Goal: Task Accomplishment & Management: Use online tool/utility

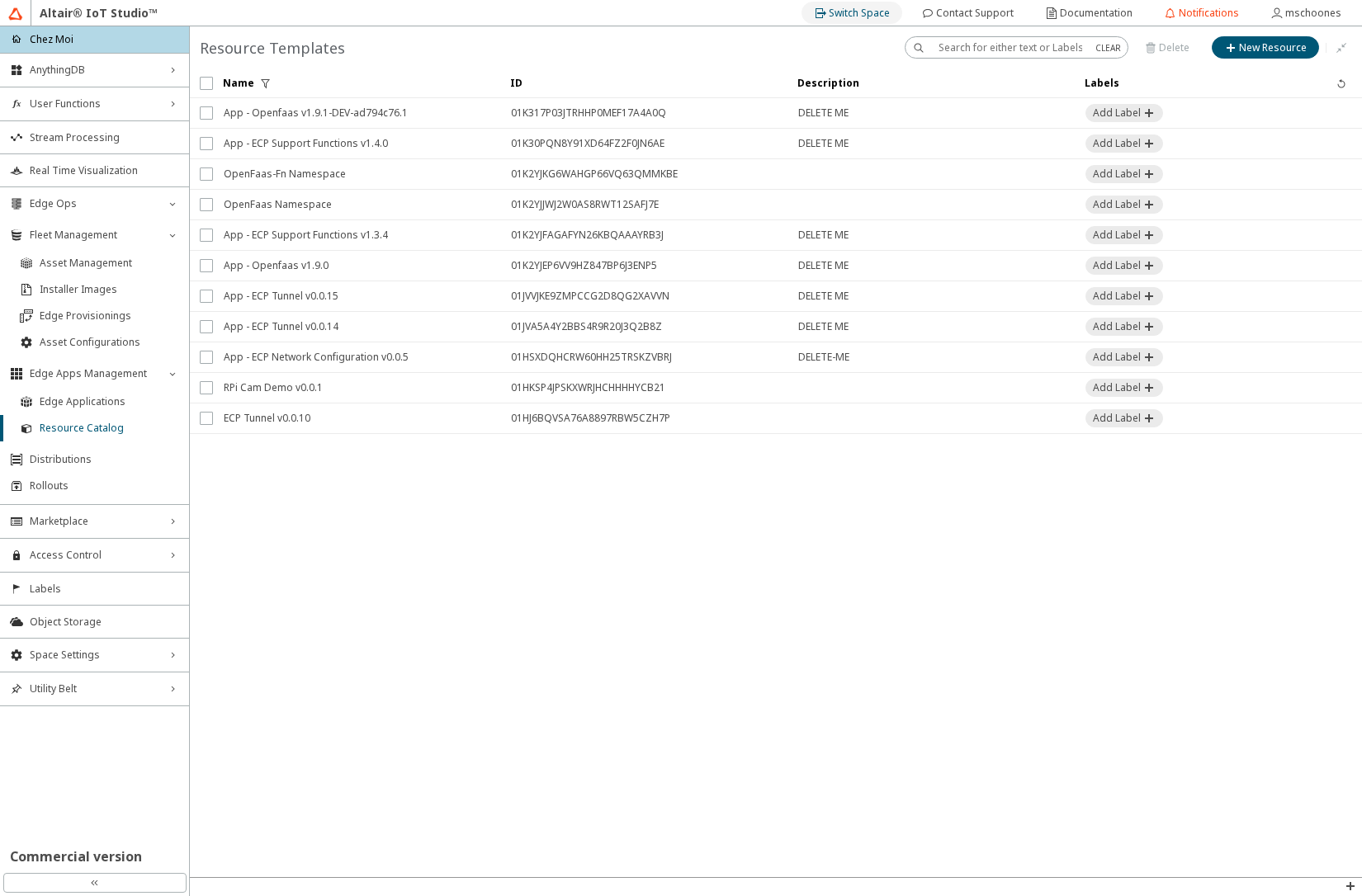
click at [0, 0] on slot "Switch Space" at bounding box center [0, 0] width 0 height 0
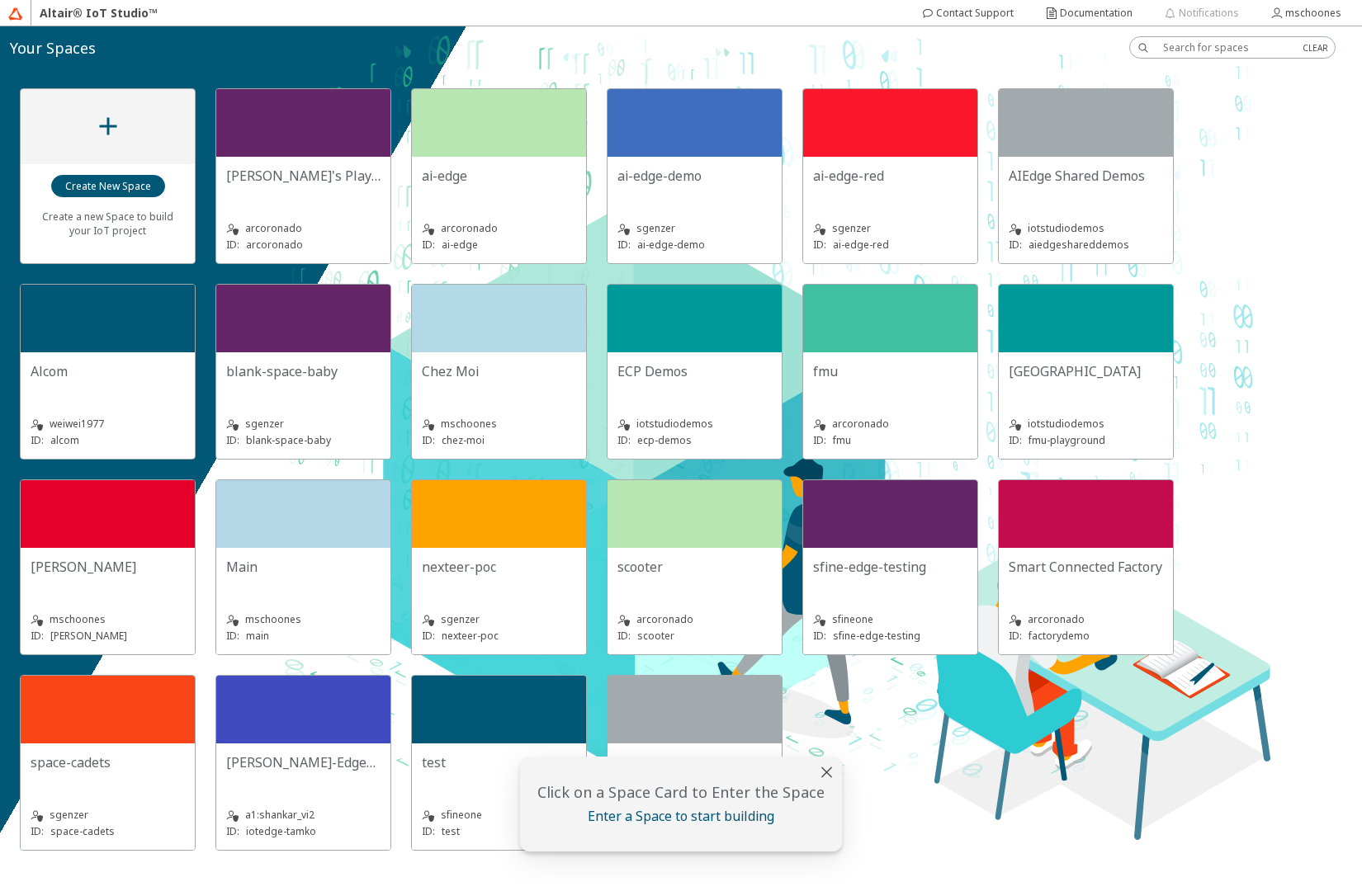
click at [116, 755] on div "space-cadets" at bounding box center [108, 762] width 154 height 18
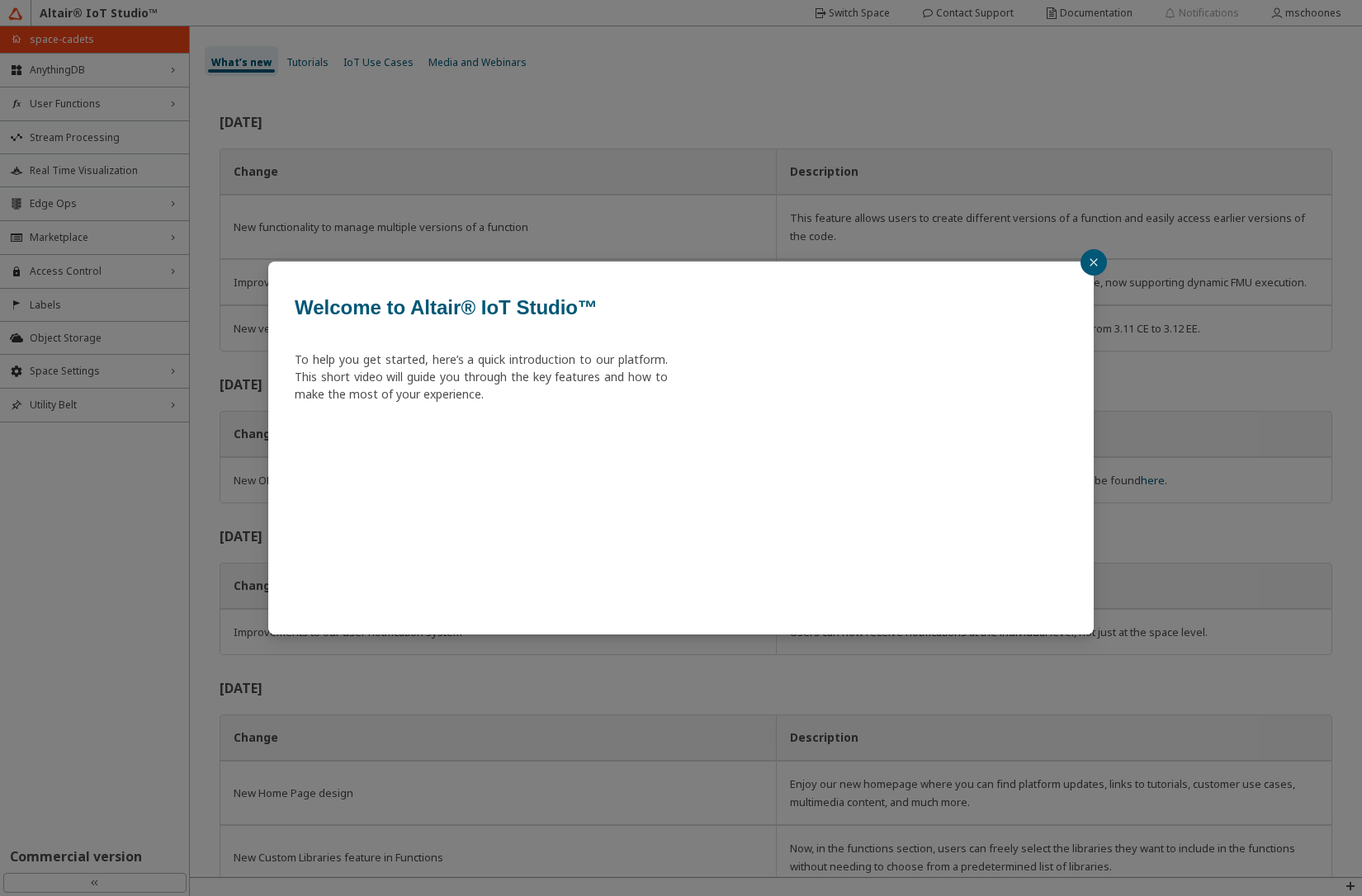
click at [112, 197] on div "Welcome to Altair® IoT Studio™ To help you get started, here’s a quick introduc…" at bounding box center [681, 448] width 1362 height 896
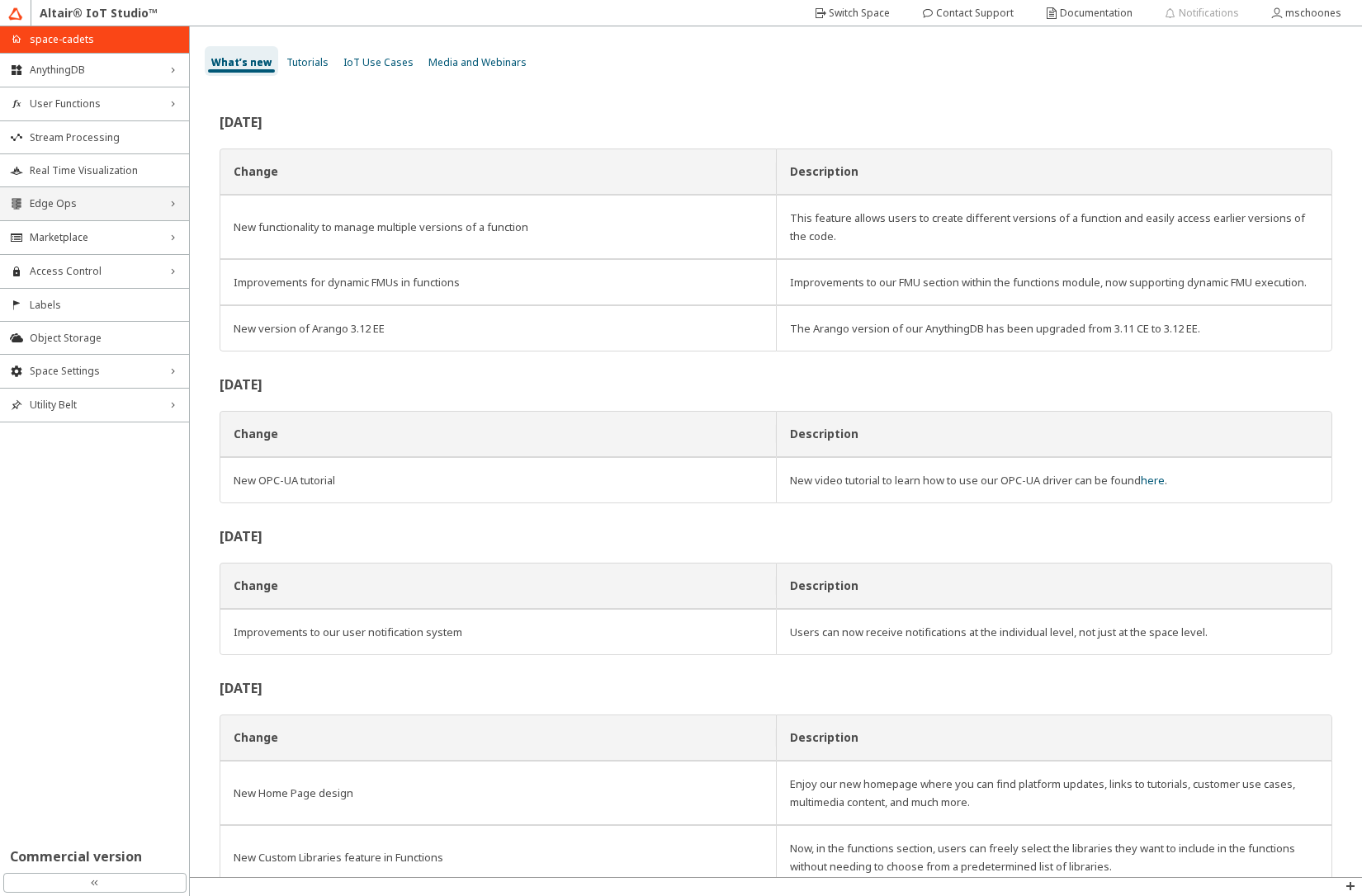
click at [113, 204] on span "Edge Ops" at bounding box center [95, 204] width 129 height 13
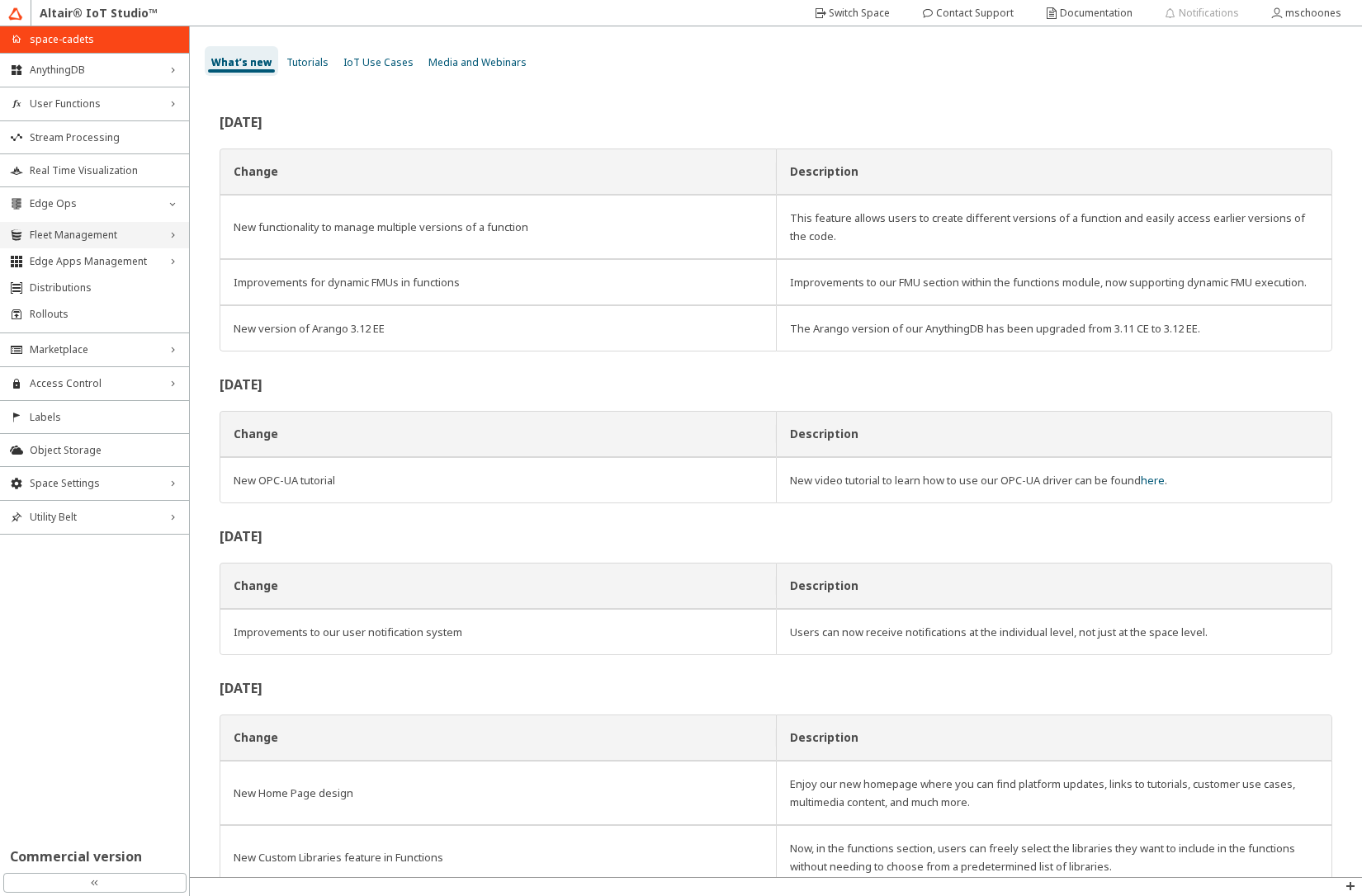
click at [103, 231] on span "Fleet Management" at bounding box center [95, 235] width 129 height 13
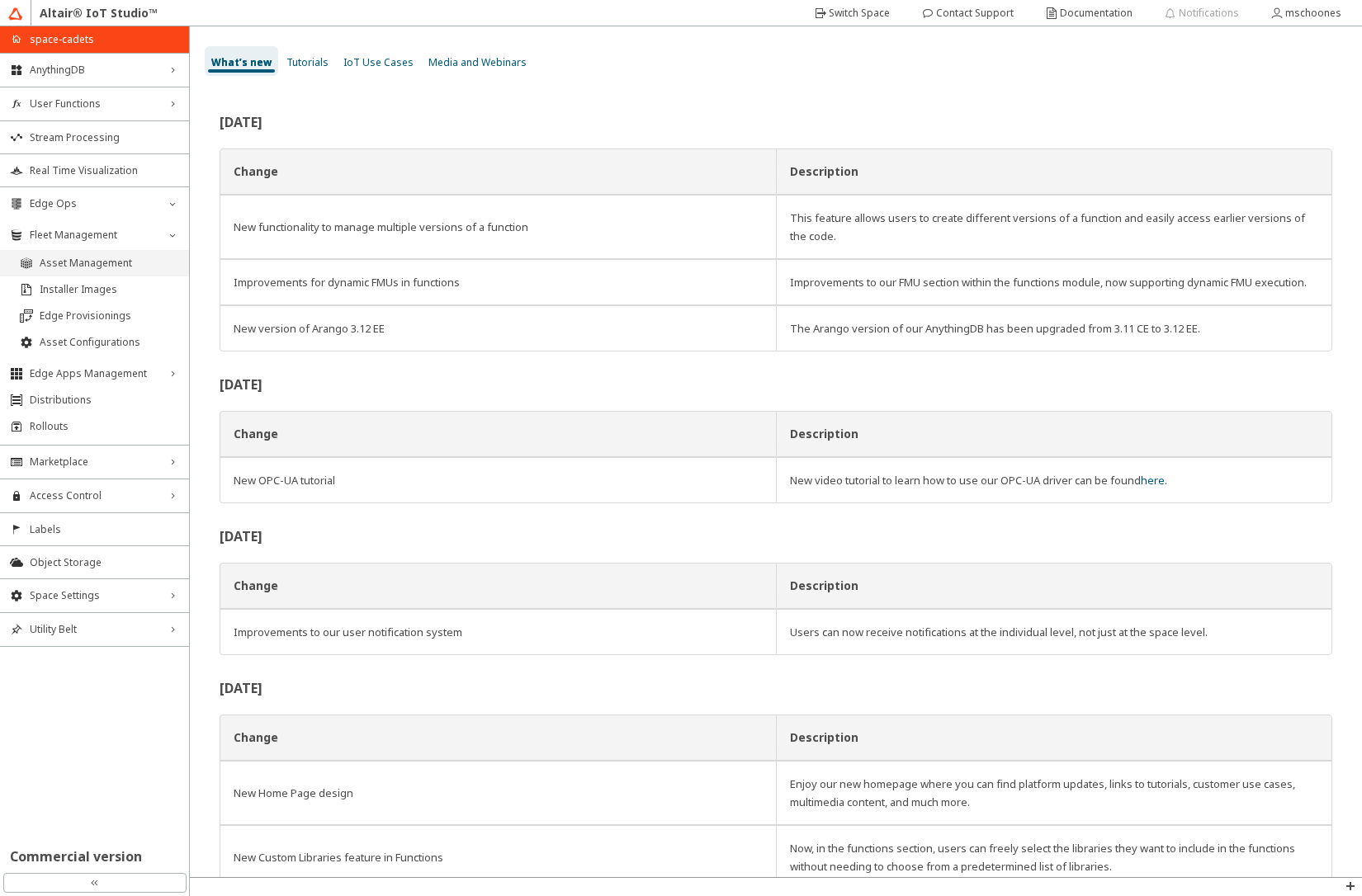
click at [95, 262] on span "Asset Management" at bounding box center [110, 263] width 139 height 13
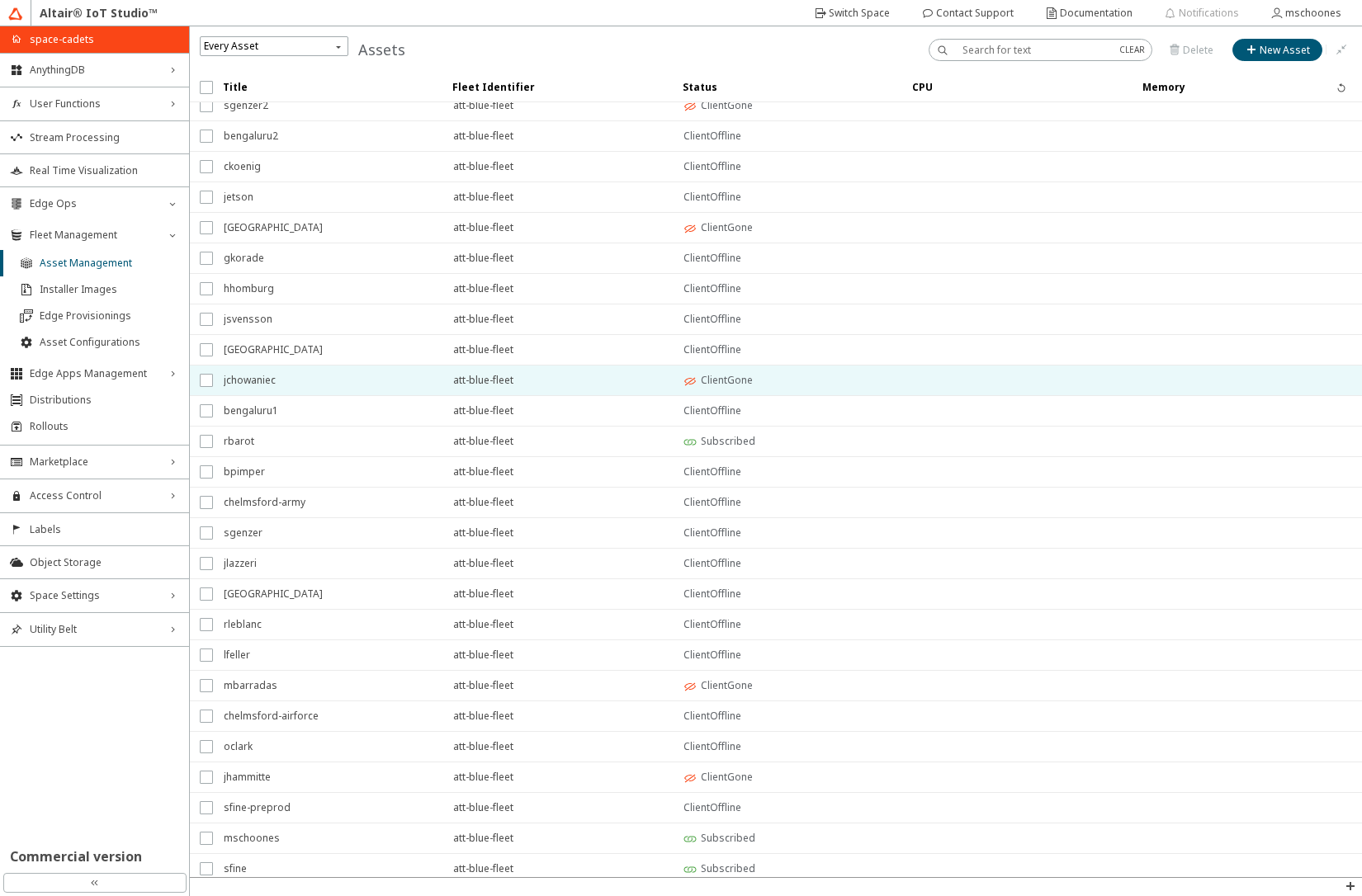
scroll to position [80, 0]
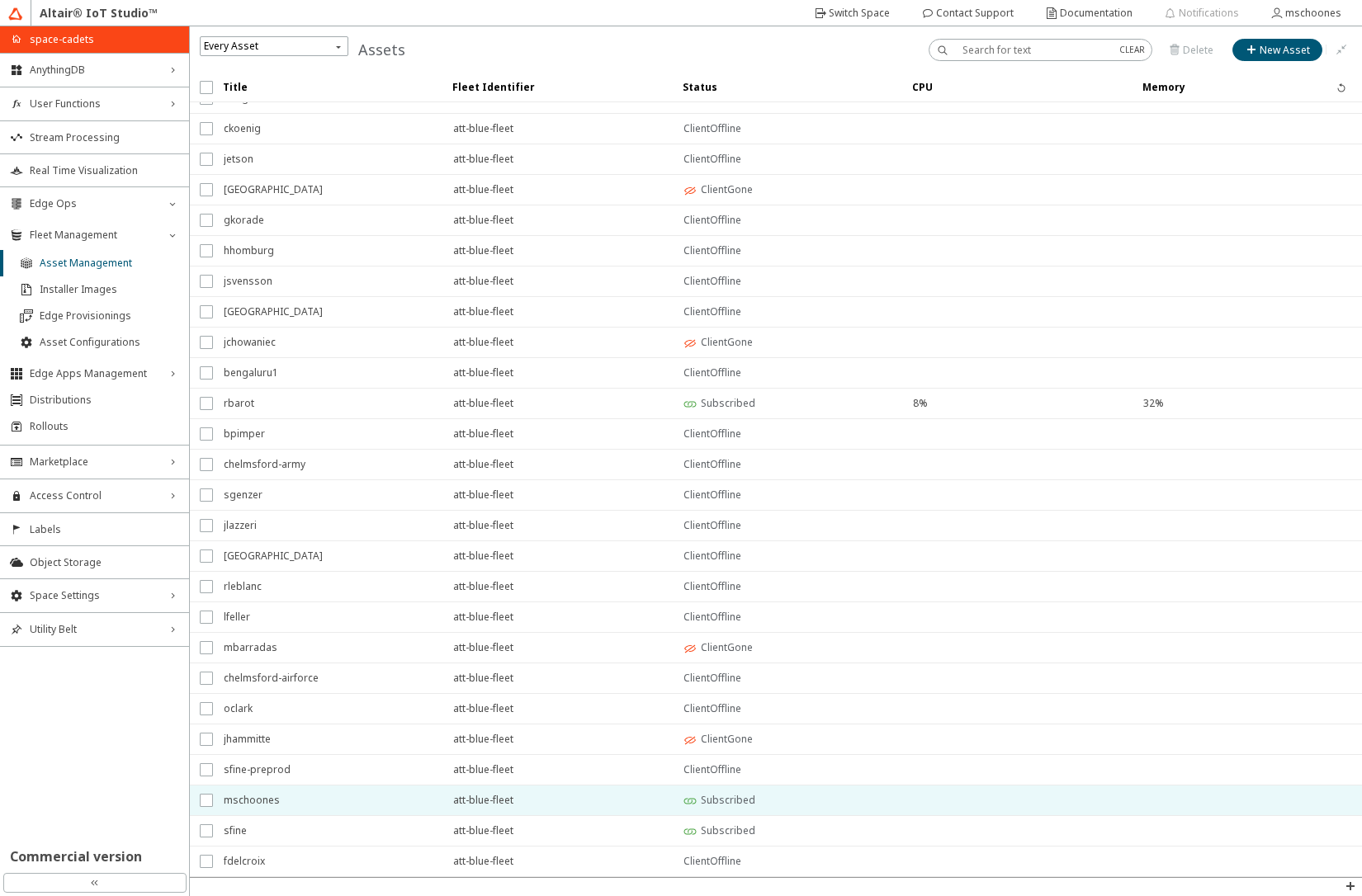
click at [260, 805] on span "mschoones" at bounding box center [328, 801] width 208 height 30
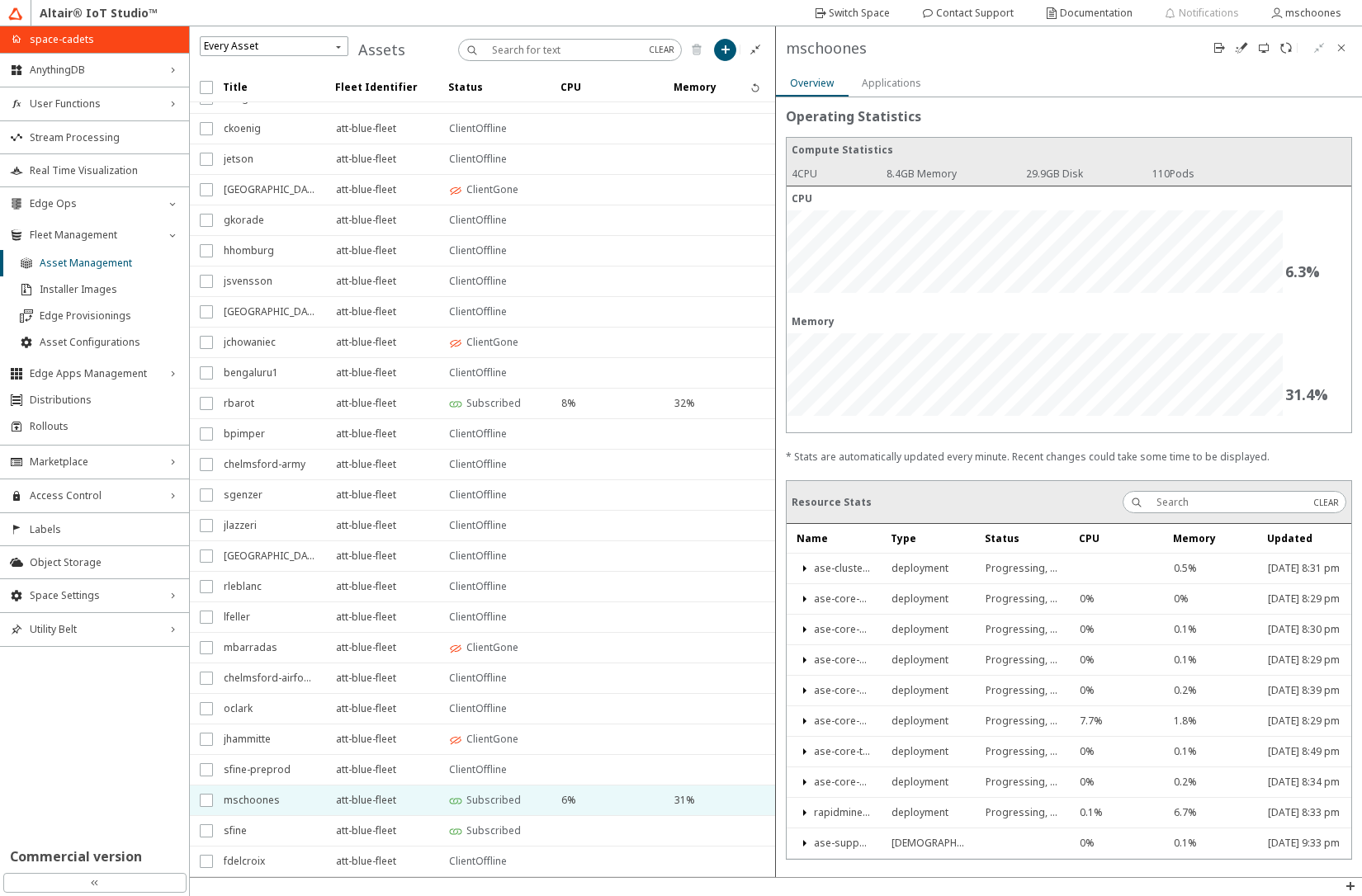
click at [0, 0] on slot "Applications" at bounding box center [0, 0] width 0 height 0
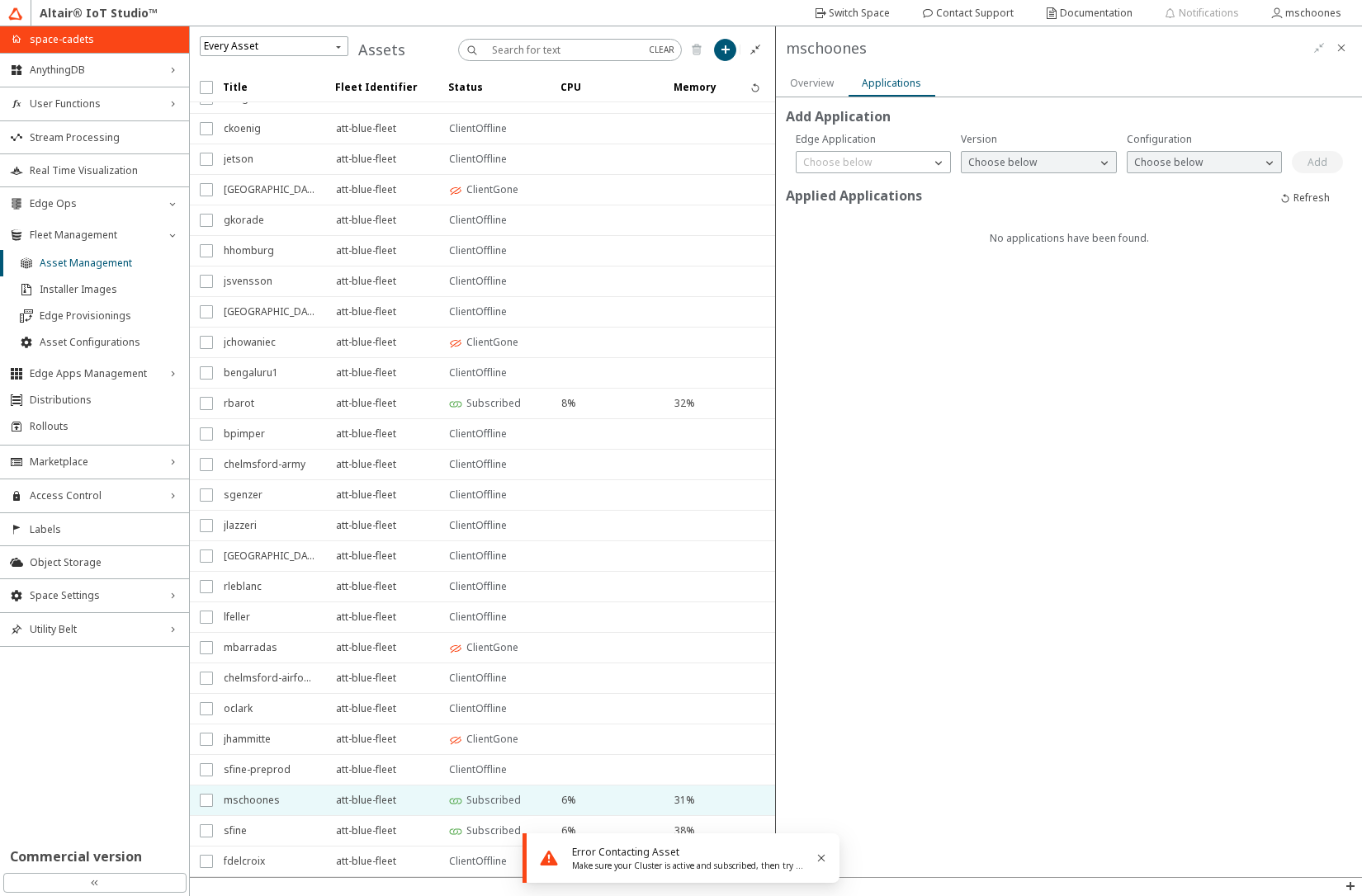
click at [0, 0] on slot "Overview" at bounding box center [0, 0] width 0 height 0
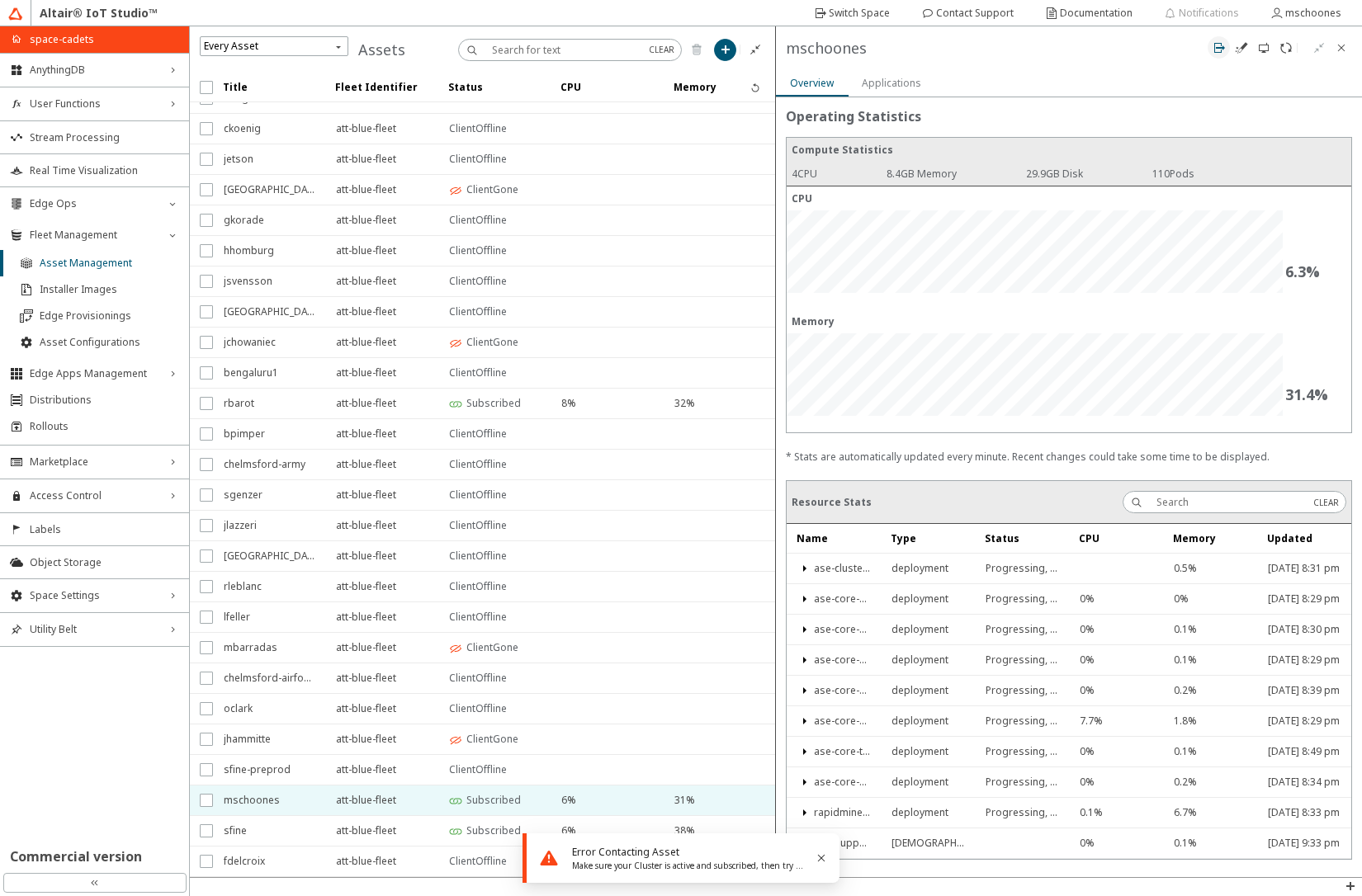
click at [1218, 48] on iron-icon at bounding box center [1219, 48] width 13 height 13
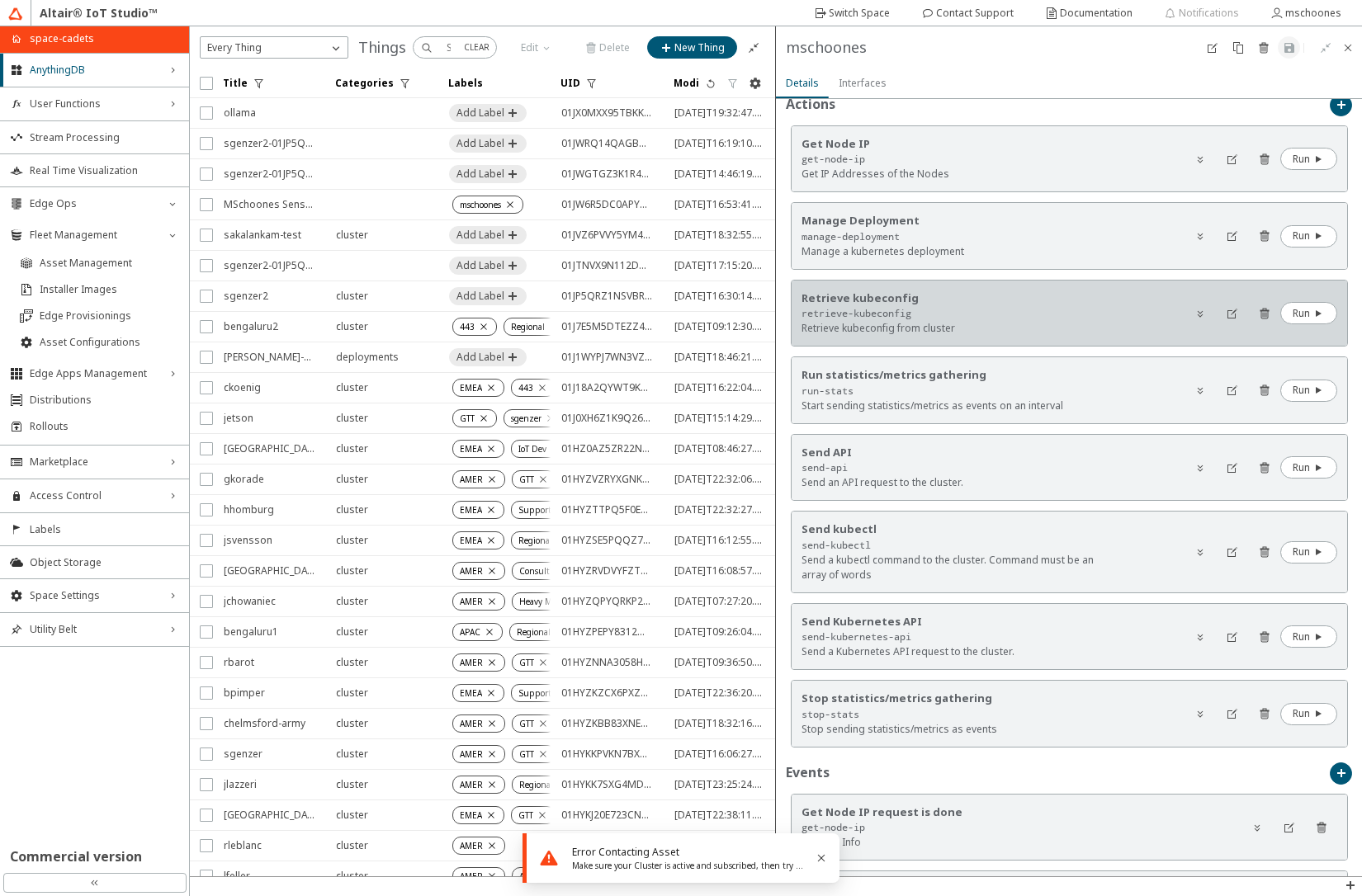
scroll to position [792, 0]
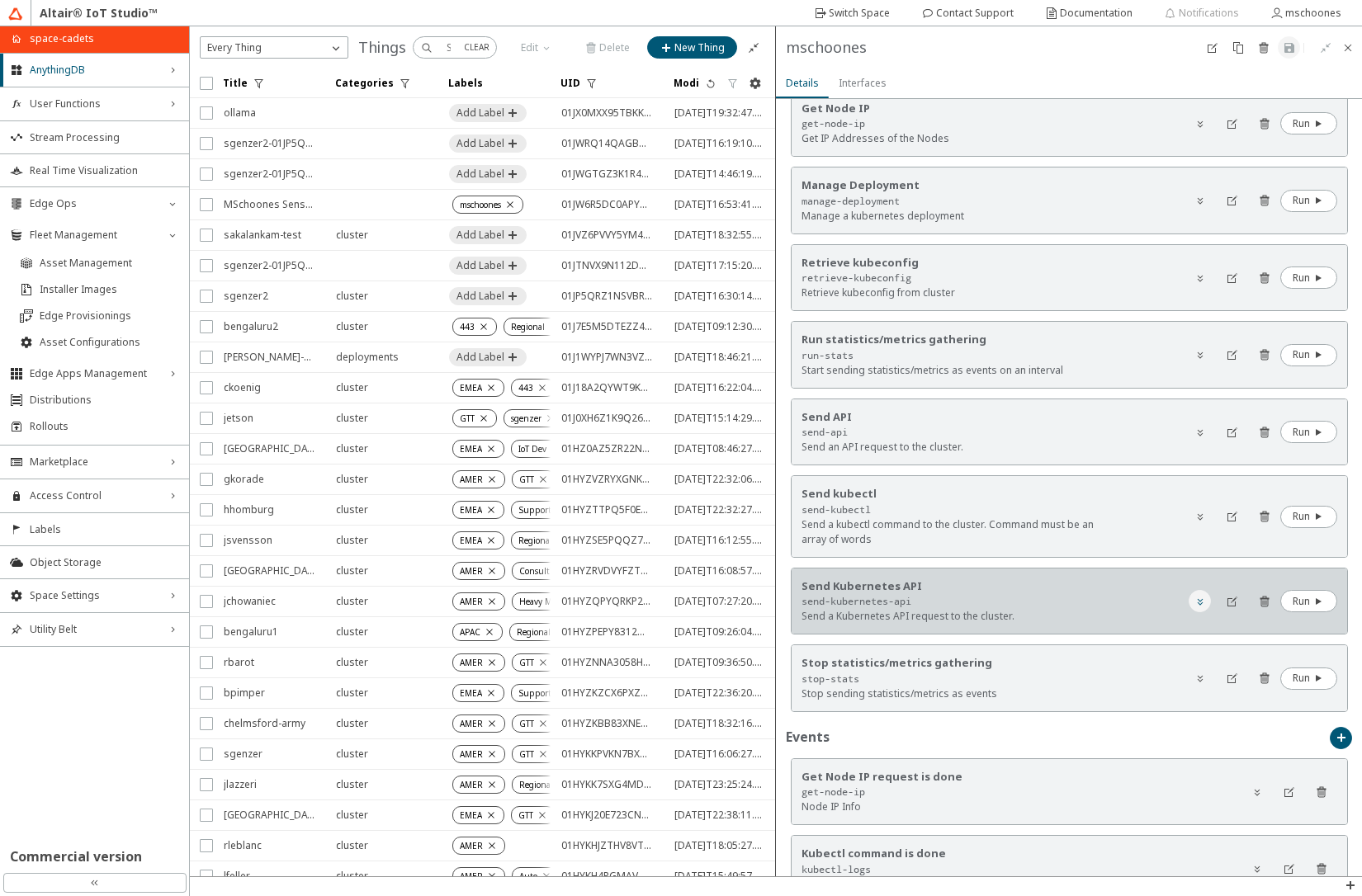
click at [1194, 605] on iron-icon at bounding box center [1200, 601] width 13 height 13
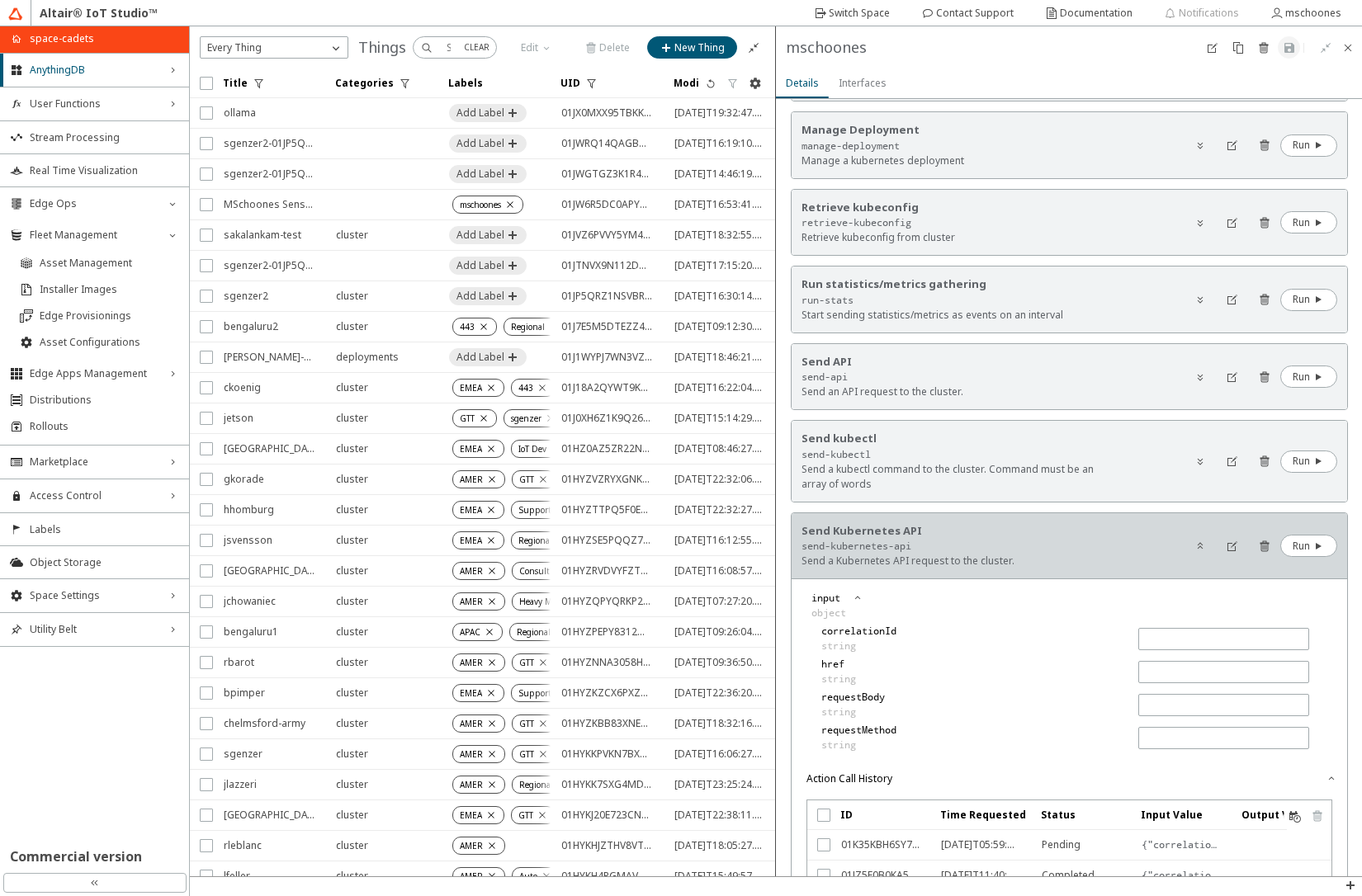
scroll to position [1188, 0]
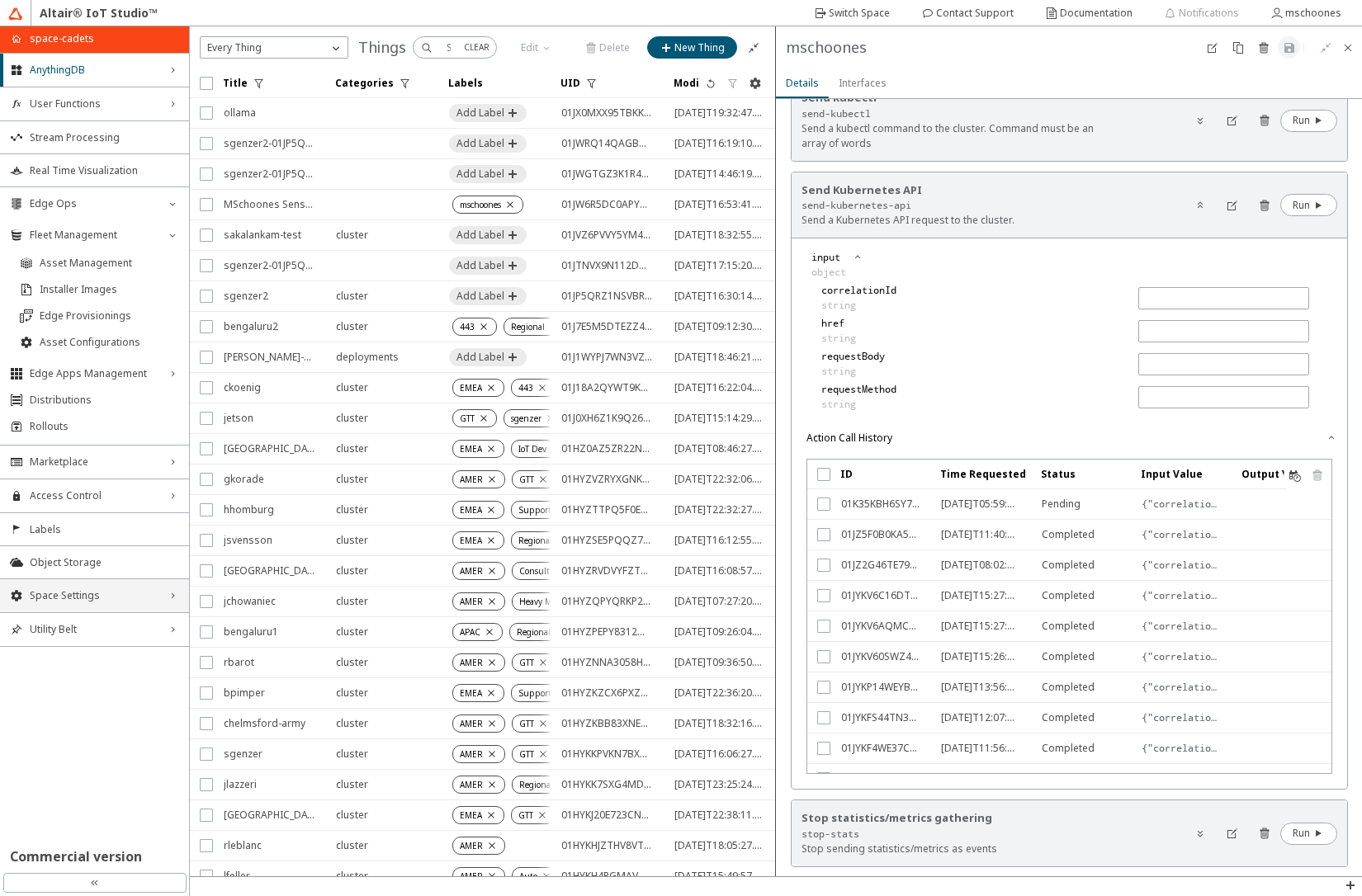
click at [71, 600] on span "Space Settings" at bounding box center [95, 596] width 129 height 13
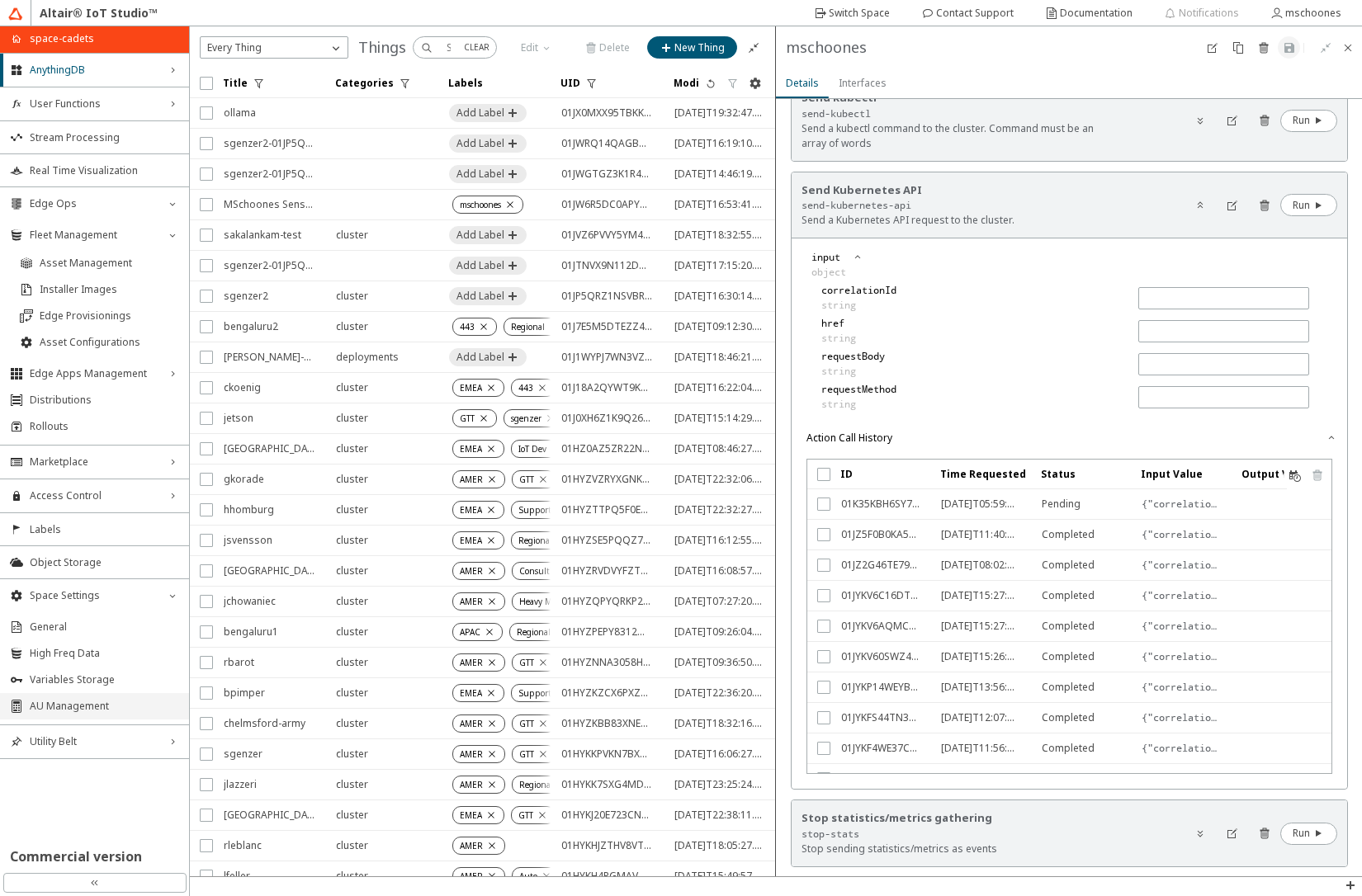
click at [94, 703] on span "AU Management" at bounding box center [105, 706] width 149 height 13
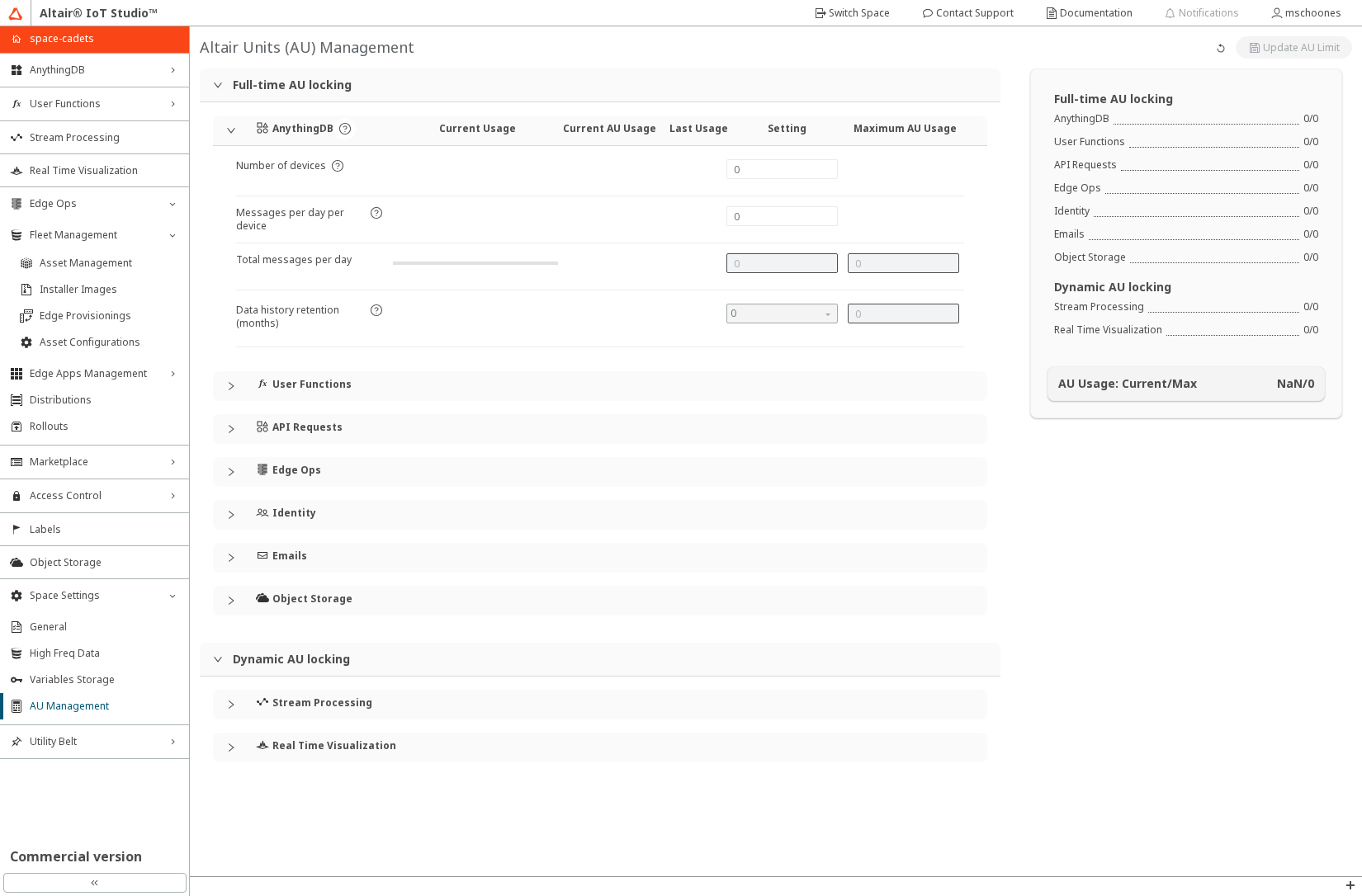
type input "1000"
type input "0"
click at [233, 422] on div "API Requests" at bounding box center [600, 429] width 774 height 30
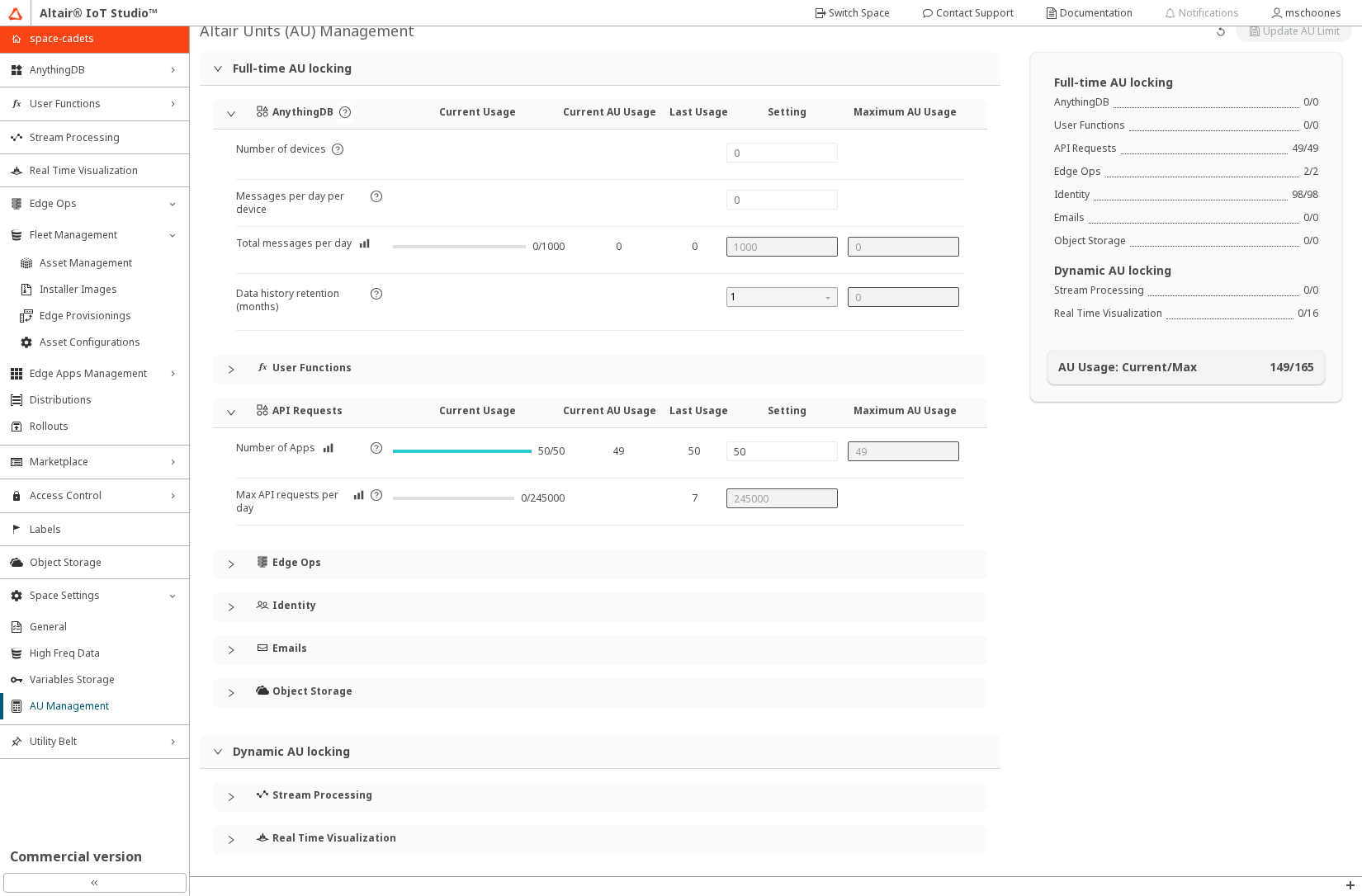
scroll to position [22, 0]
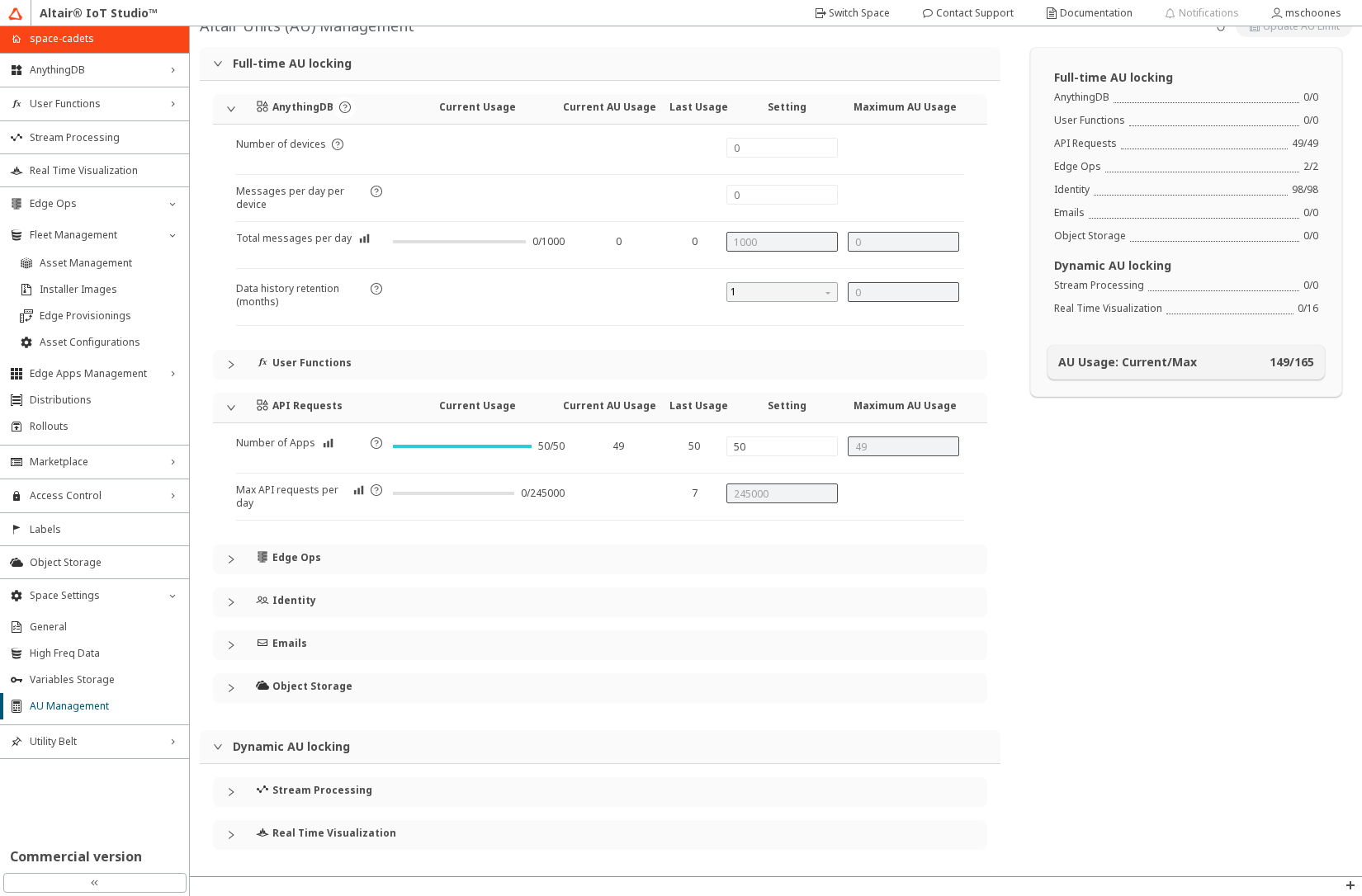
click at [232, 553] on div "Edge Ops" at bounding box center [600, 559] width 774 height 30
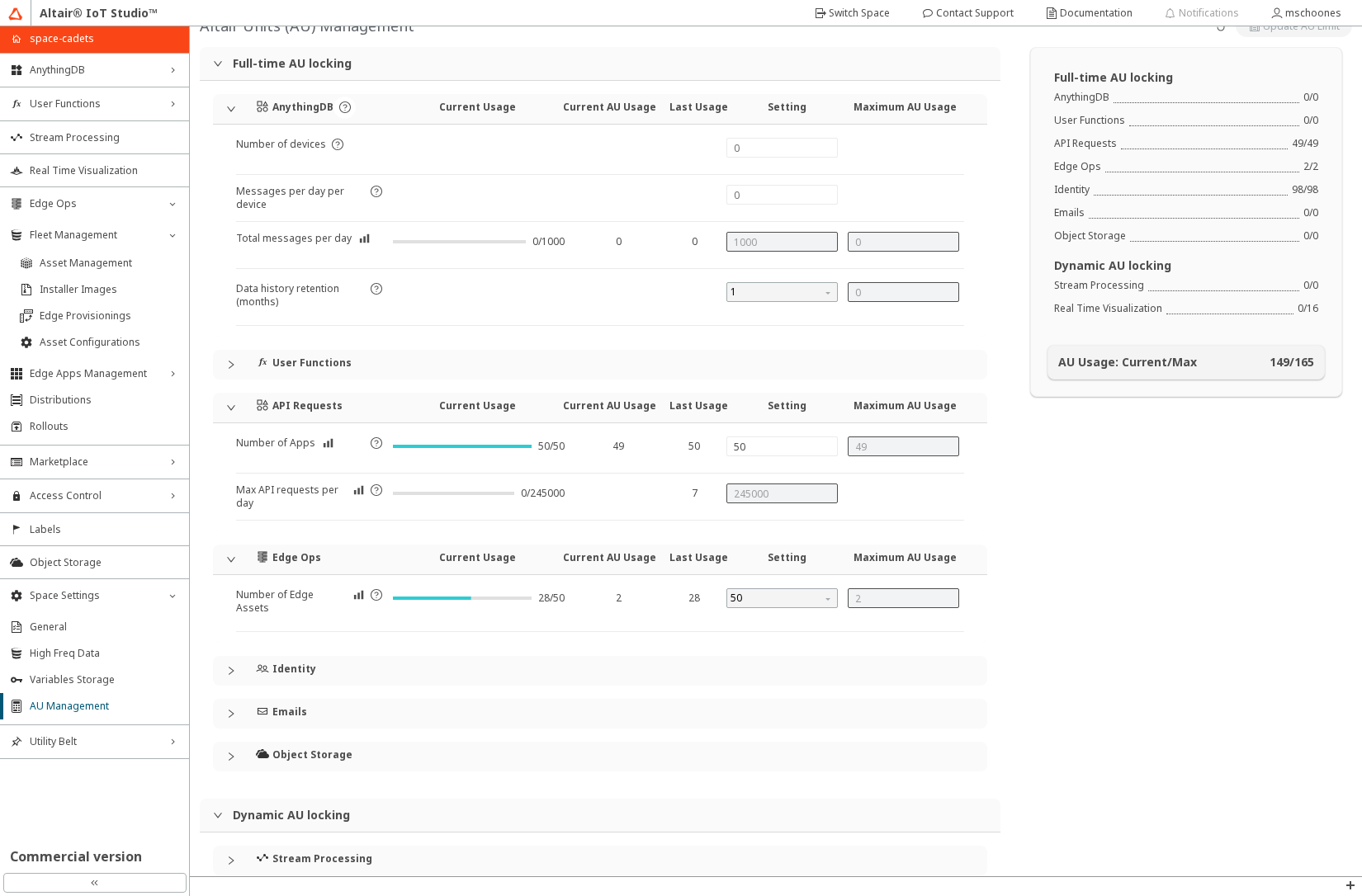
click at [232, 671] on icon "collapsed" at bounding box center [232, 671] width 10 height 10
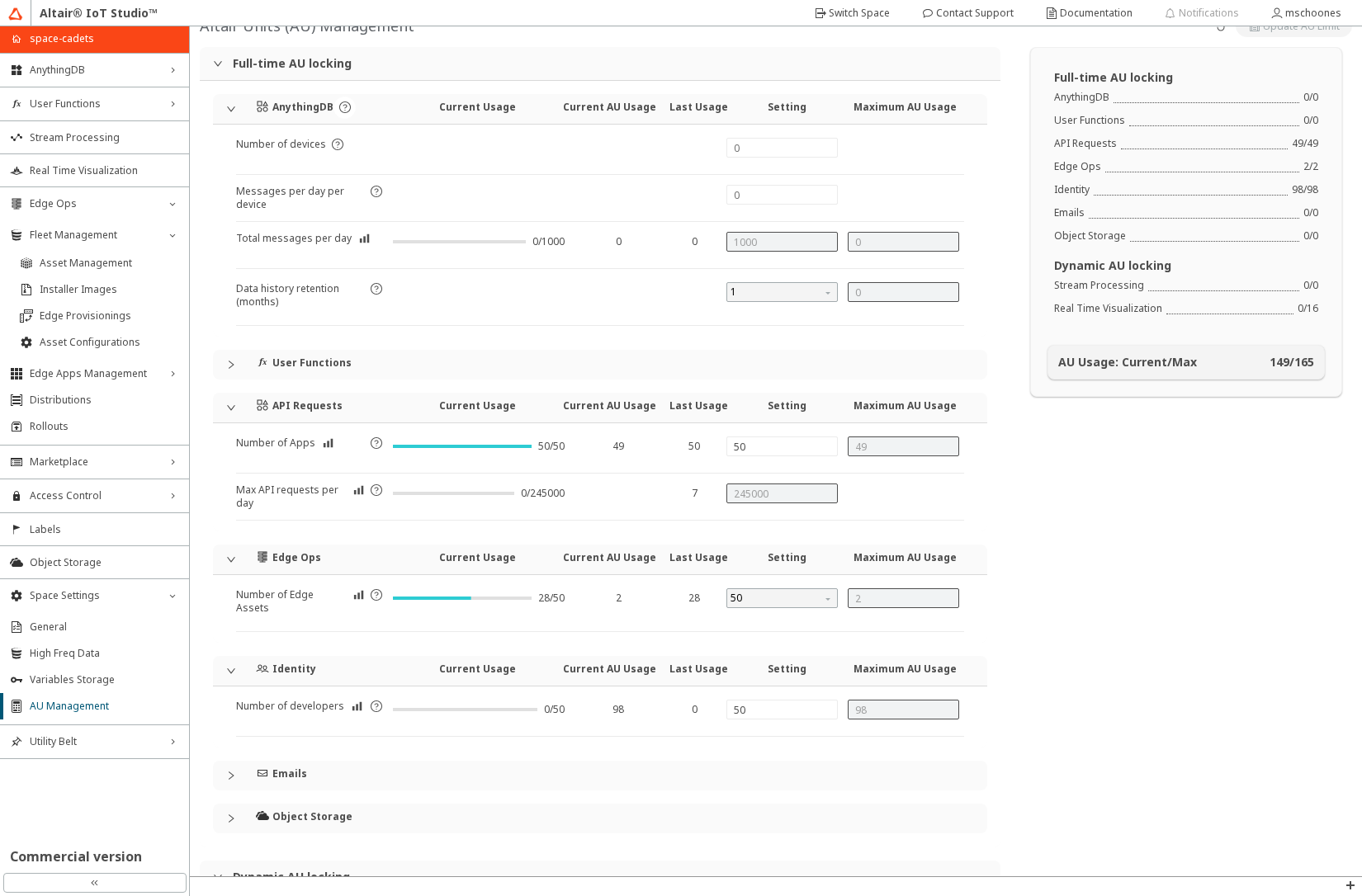
click at [1072, 752] on div "Full-time AU locking AnythingDB 0 / 0 User Functions 0 / 0 API Requests 49 / 49…" at bounding box center [1186, 527] width 352 height 960
click at [68, 262] on span "Asset Management" at bounding box center [110, 263] width 139 height 13
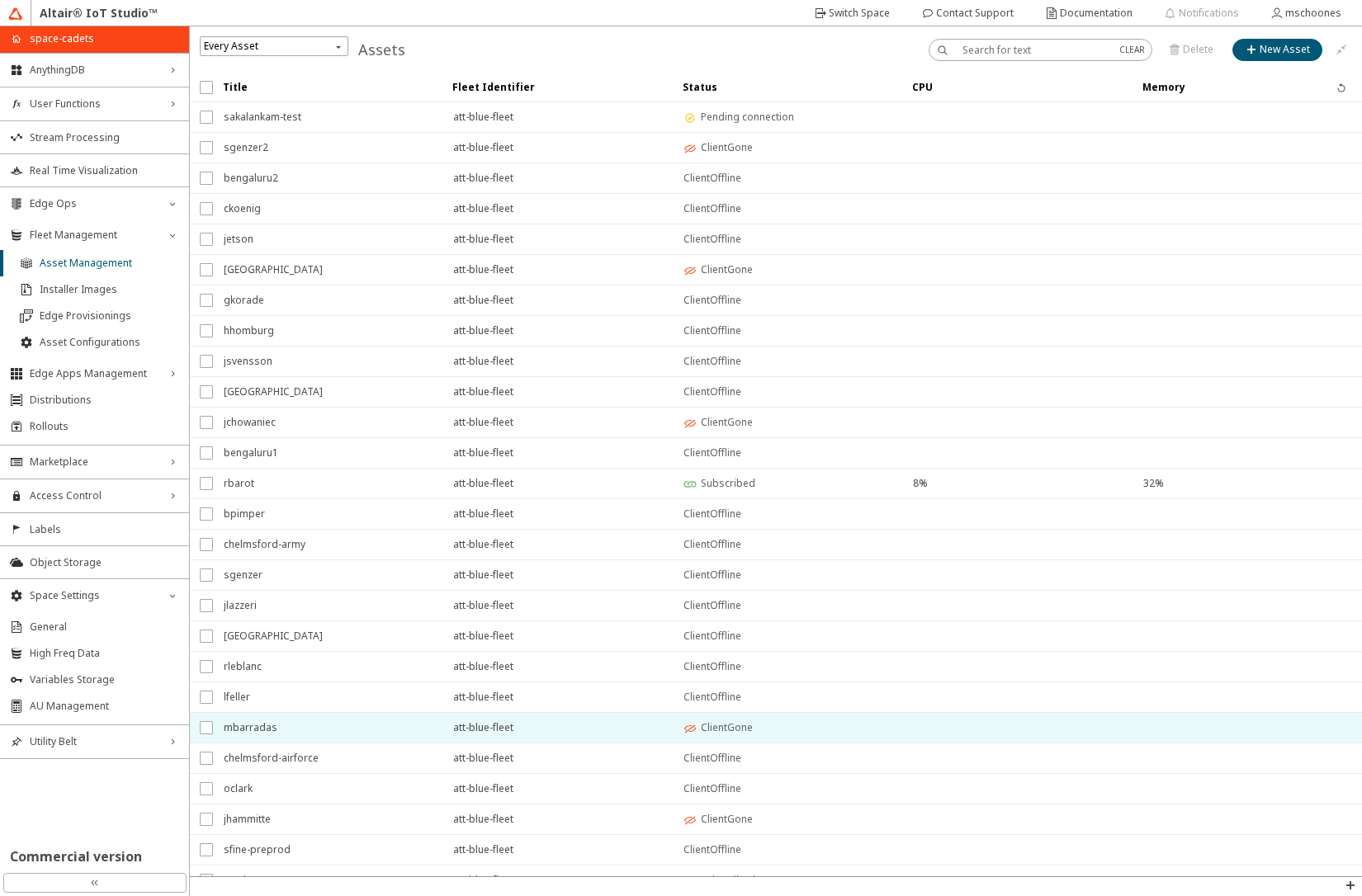
scroll to position [80, 0]
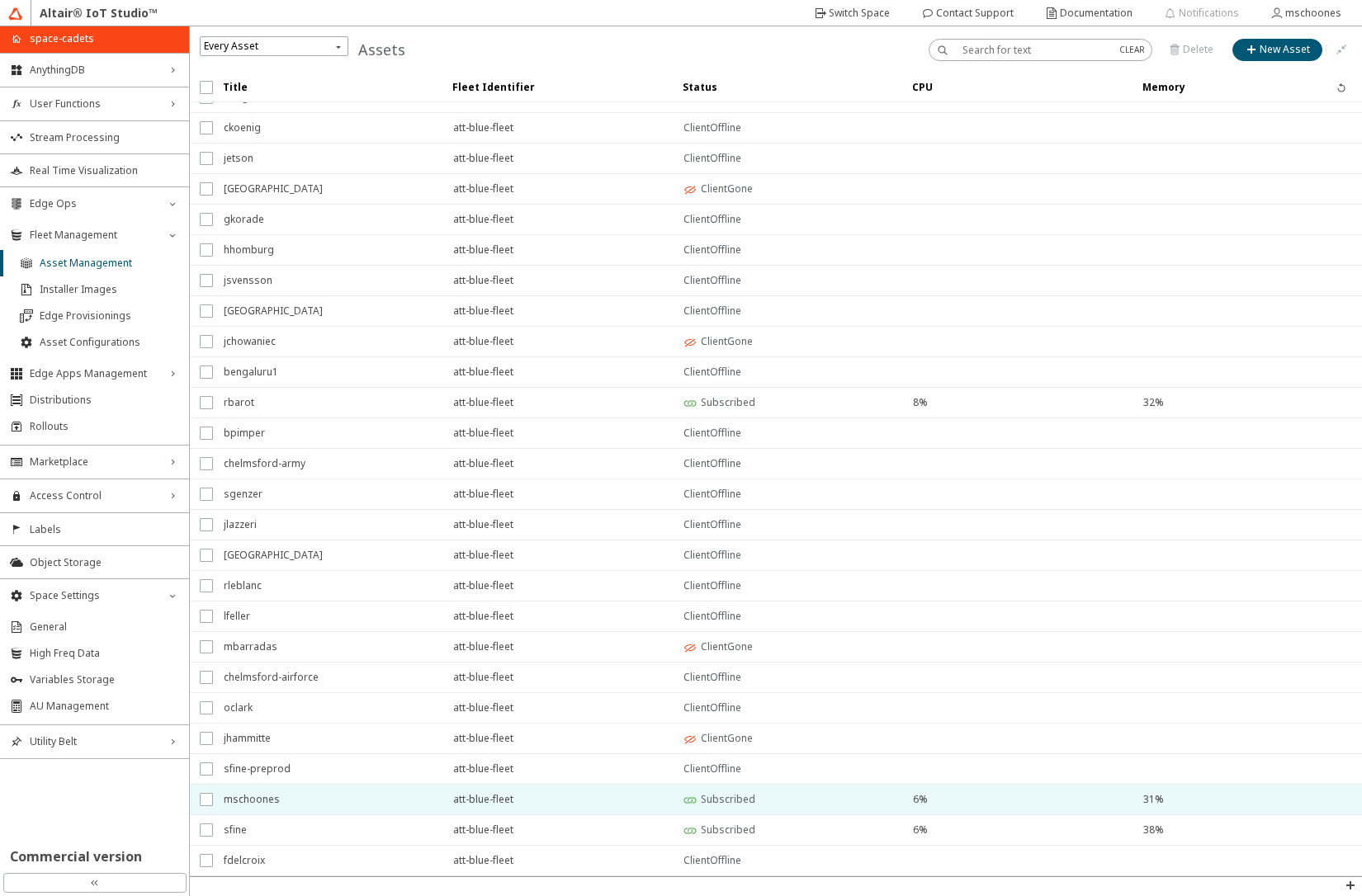
click at [301, 801] on span "mschoones" at bounding box center [328, 800] width 208 height 30
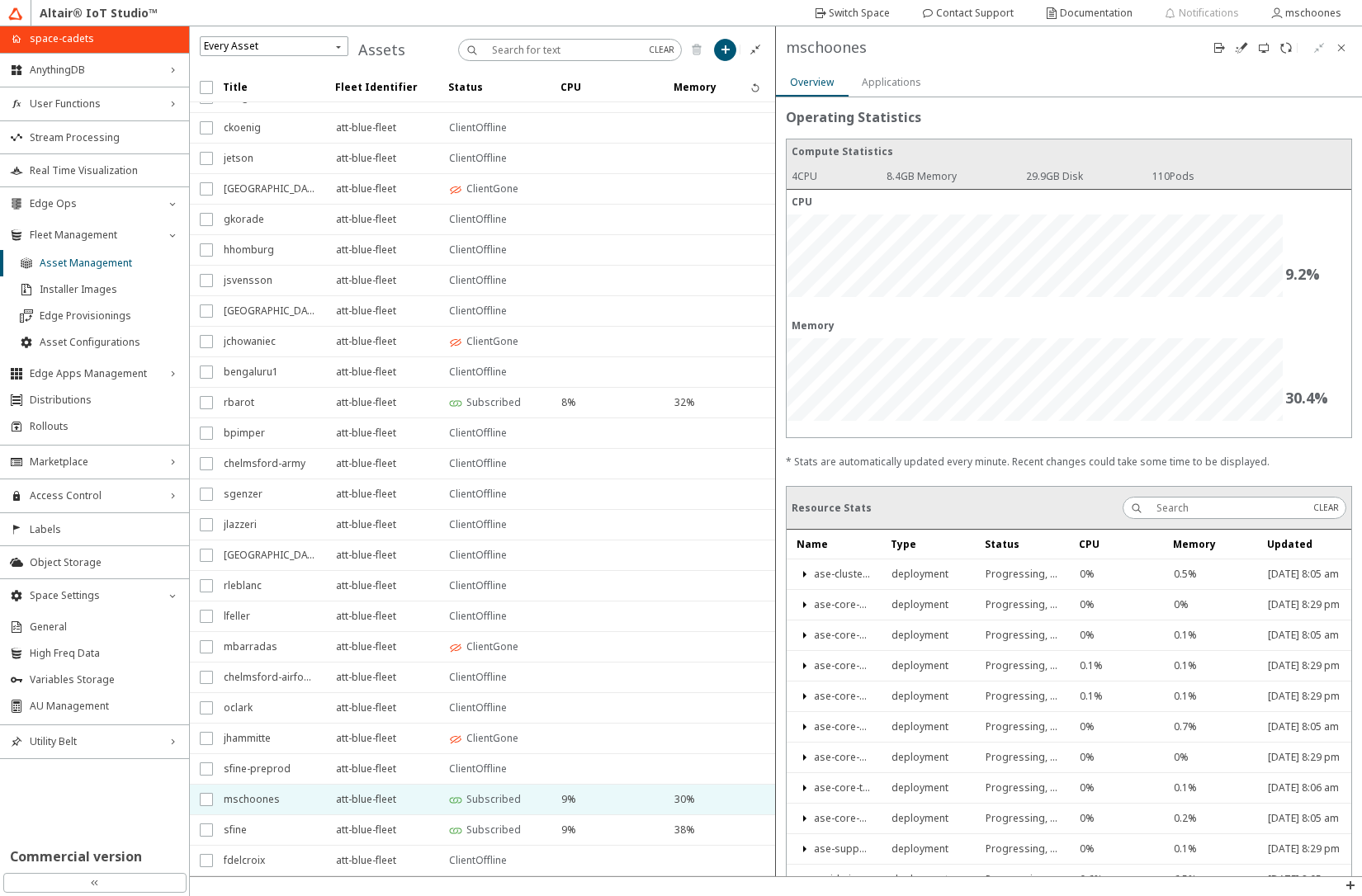
click at [0, 0] on slot "Applications" at bounding box center [0, 0] width 0 height 0
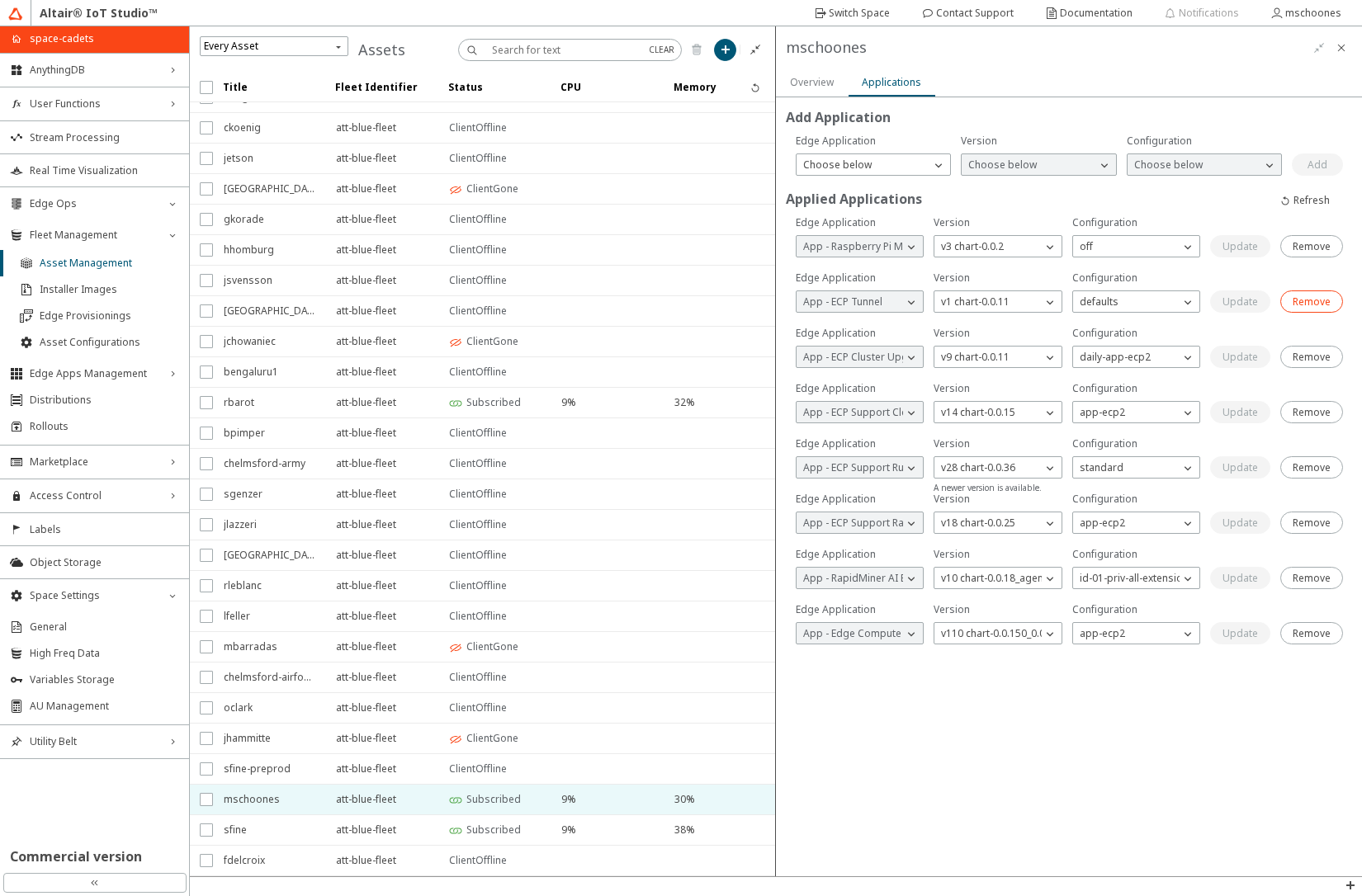
click at [0, 0] on slot "Remove" at bounding box center [0, 0] width 0 height 0
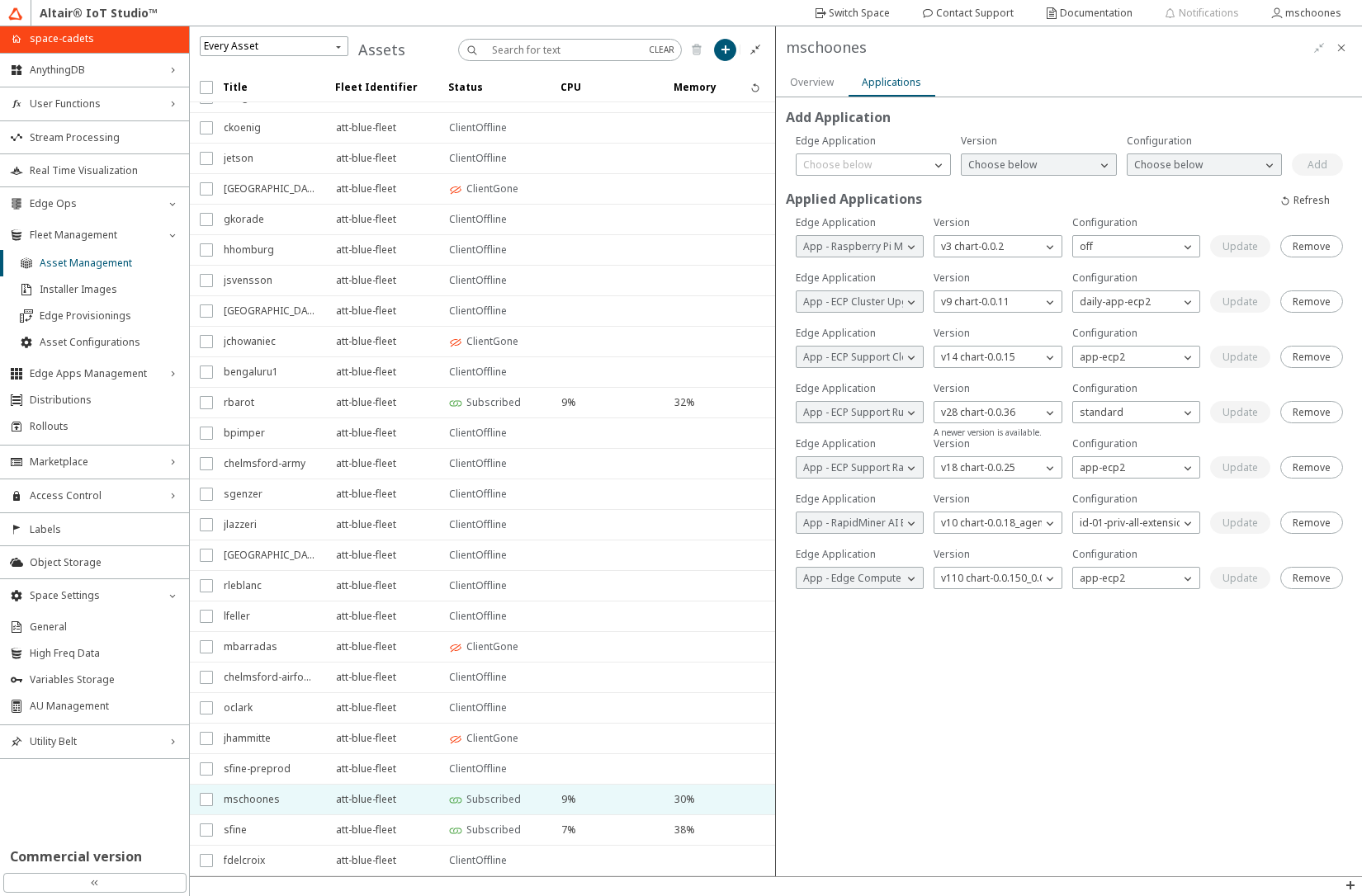
drag, startPoint x: 1318, startPoint y: 295, endPoint x: 1262, endPoint y: 284, distance: 57.1
click at [1262, 284] on div at bounding box center [1069, 298] width 557 height 56
click at [1317, 309] on paper-button "Remove" at bounding box center [1312, 301] width 63 height 22
click at [1112, 504] on paper-button "Remove" at bounding box center [1101, 512] width 63 height 22
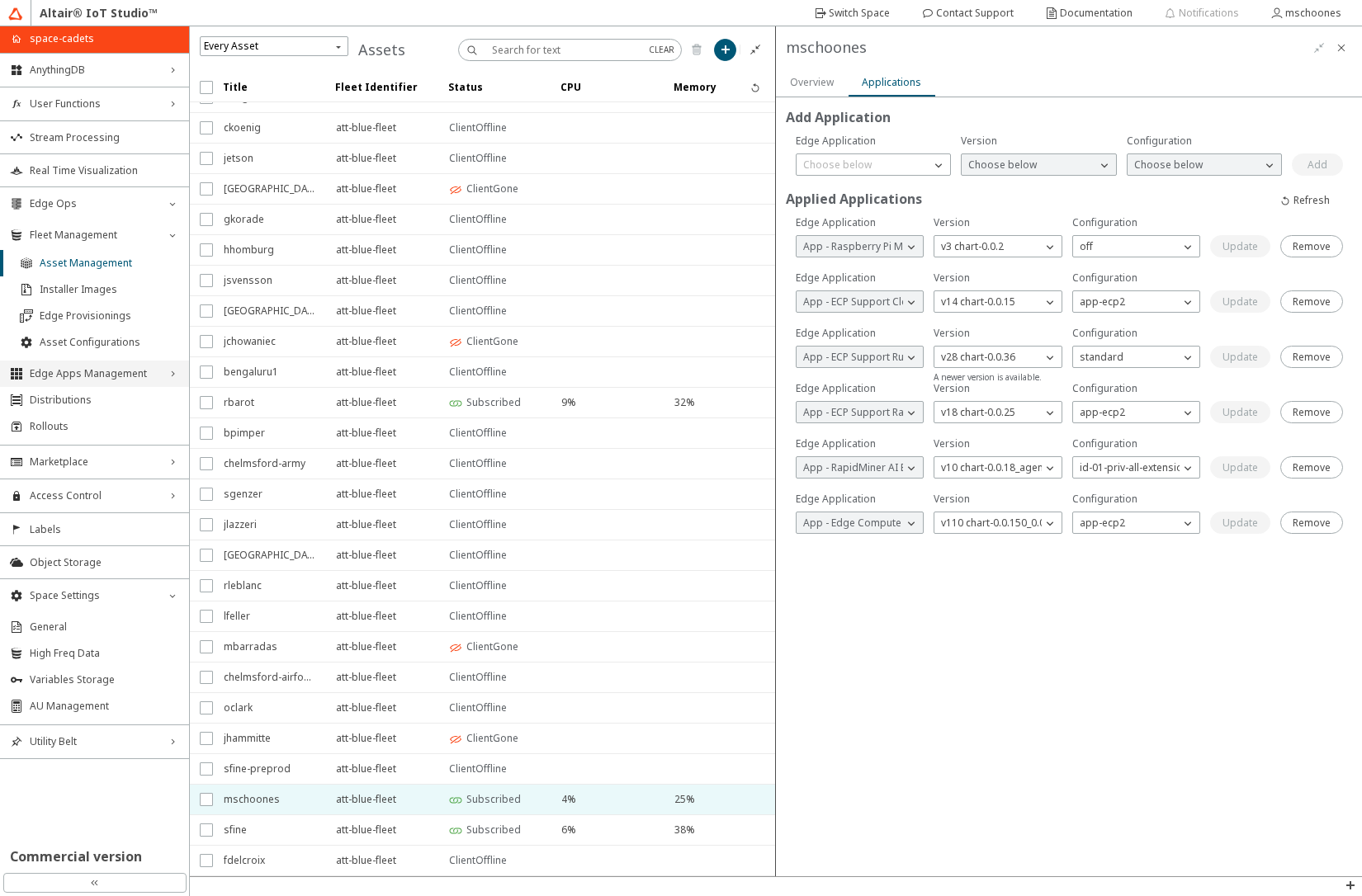
click at [102, 373] on span "Edge Apps Management" at bounding box center [95, 374] width 129 height 13
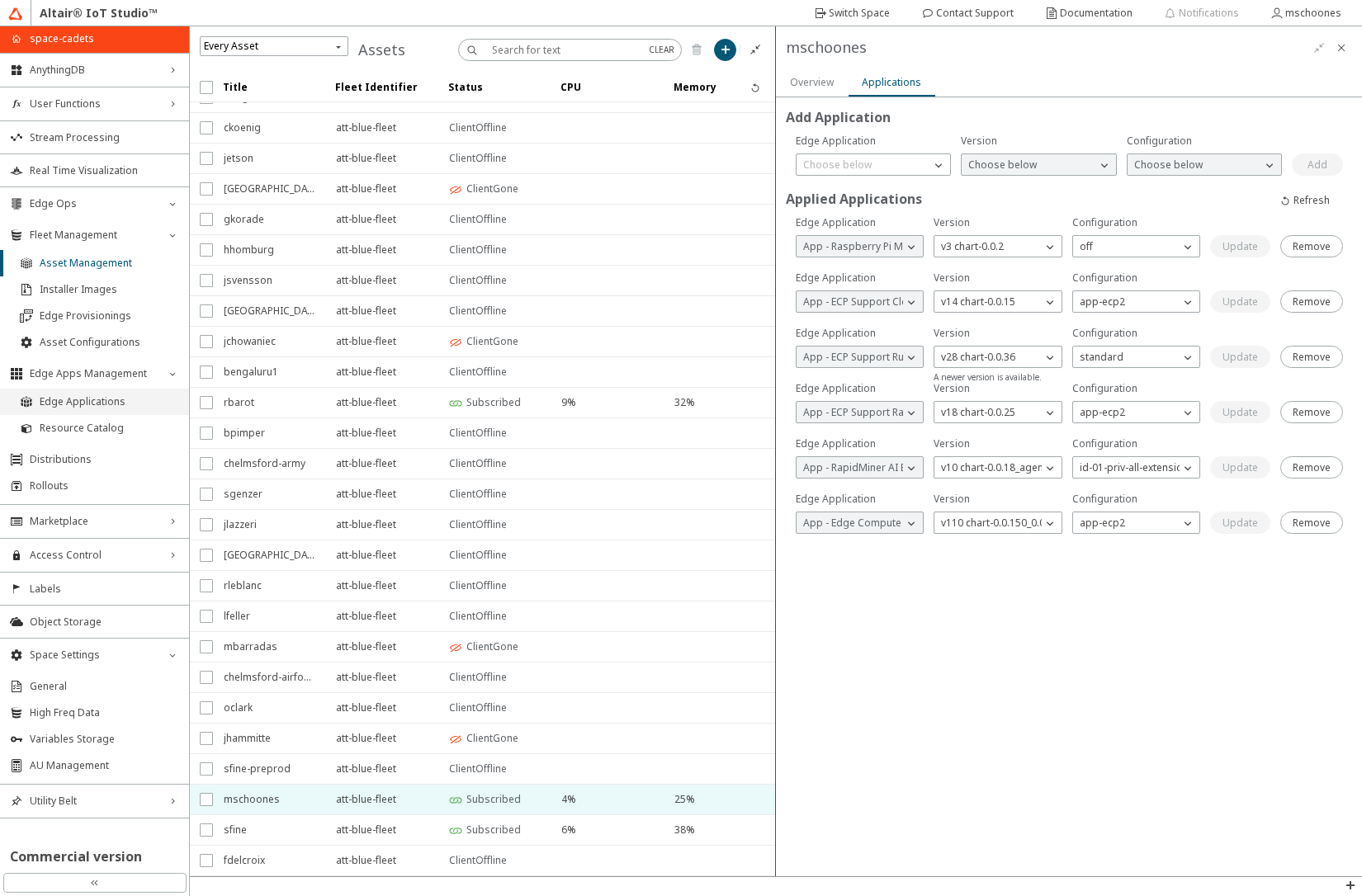
click at [95, 405] on span "Edge Applications" at bounding box center [110, 402] width 139 height 13
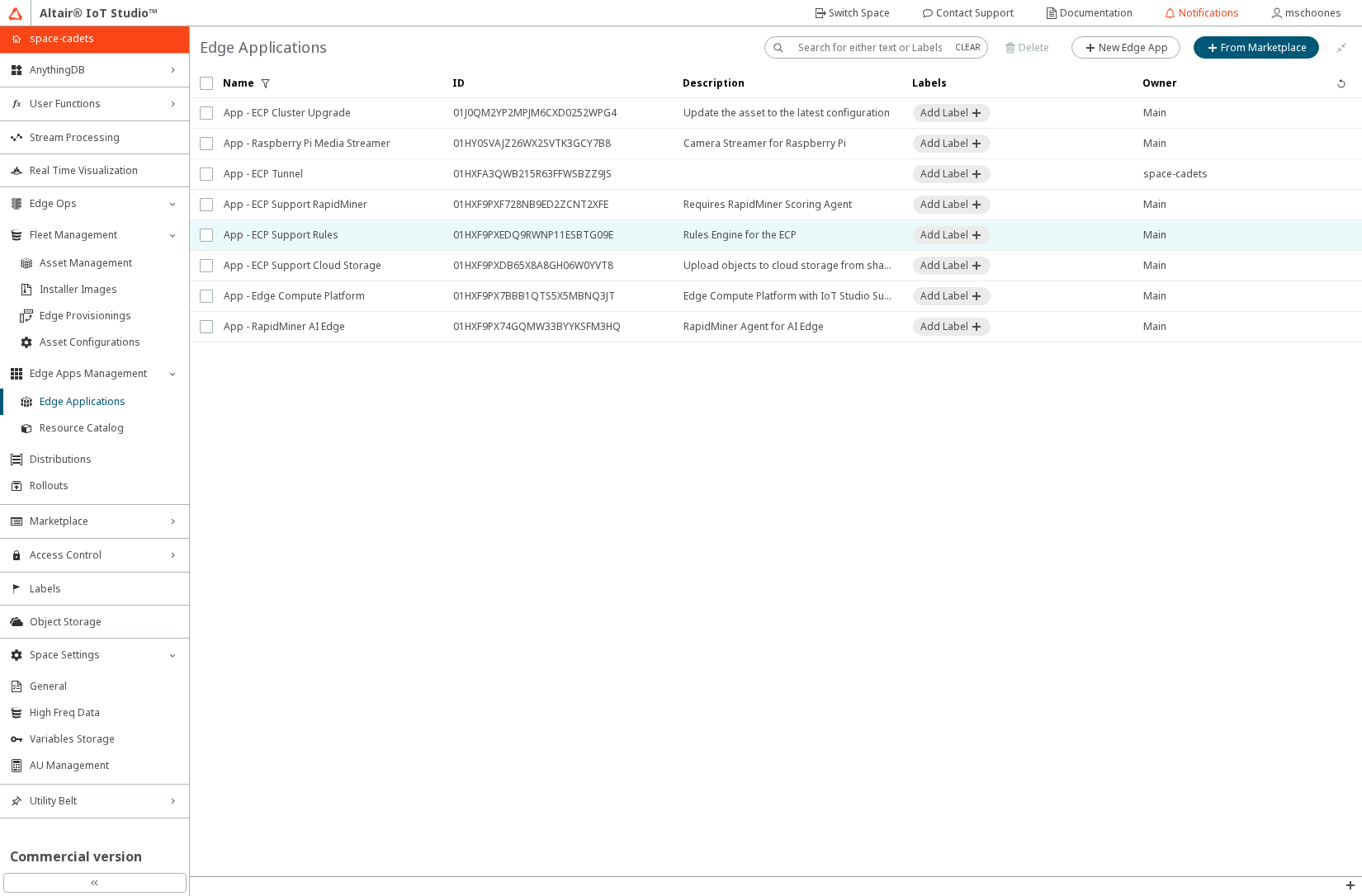
click at [301, 238] on span "App - ECP Support Rules" at bounding box center [328, 236] width 208 height 30
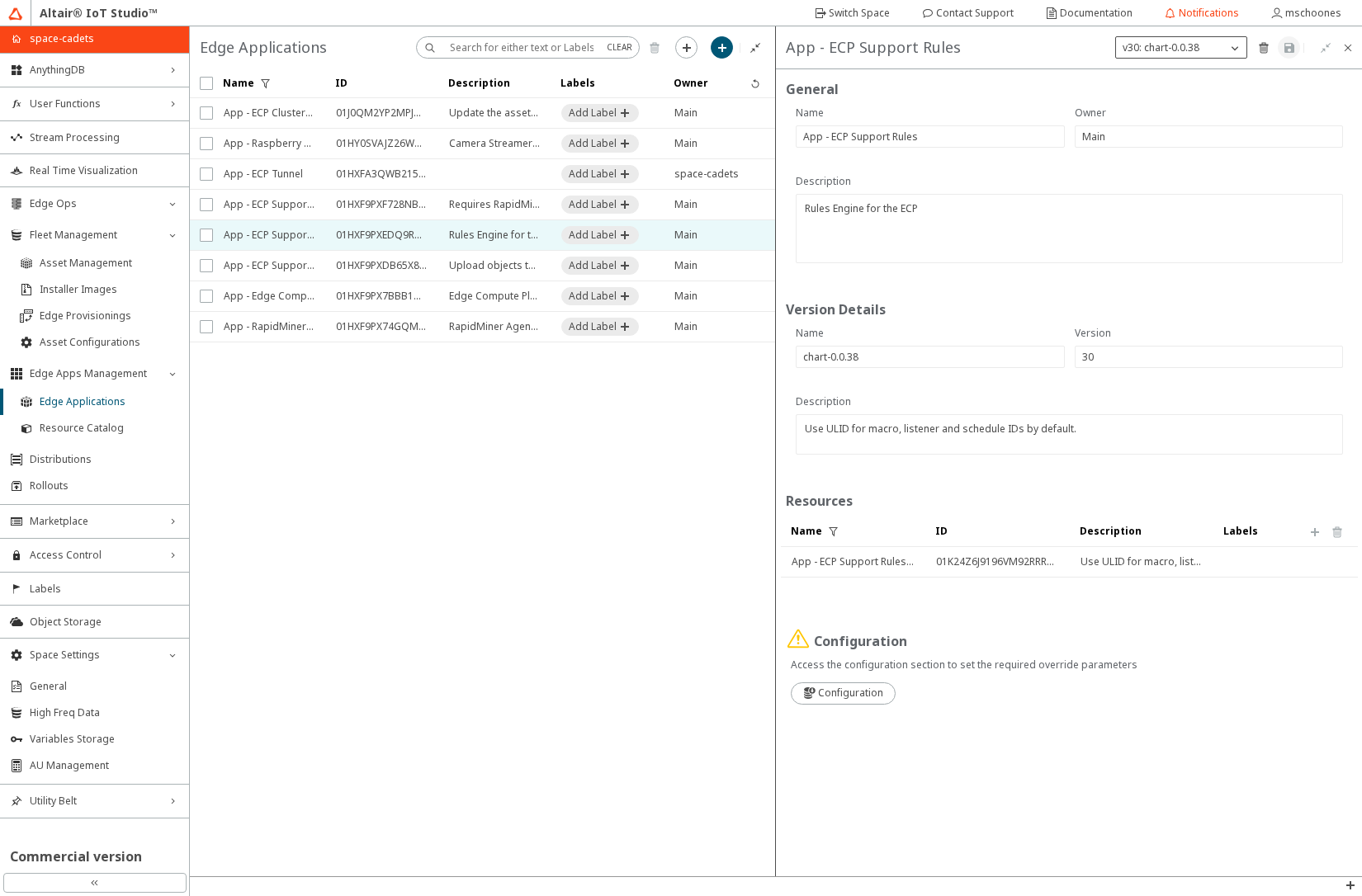
click at [1183, 49] on p "v30: chart-0.0.38" at bounding box center [1161, 48] width 90 height 15
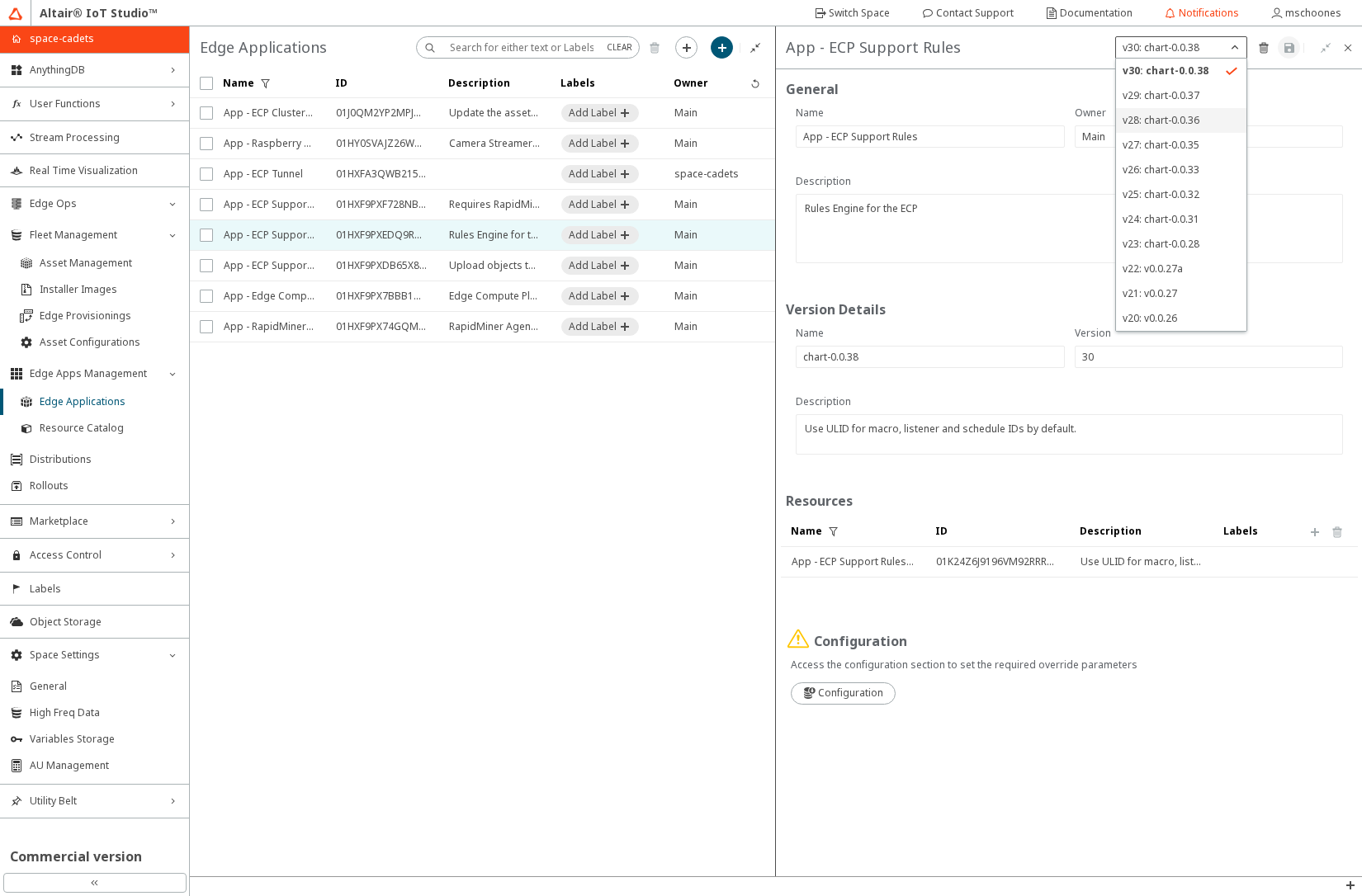
click at [1179, 127] on p "v28: chart-0.0.36" at bounding box center [1181, 120] width 130 height 15
type input "chart-0.0.36"
type input "28"
type textarea "Improvements to internal amqp CallAPI functionality"
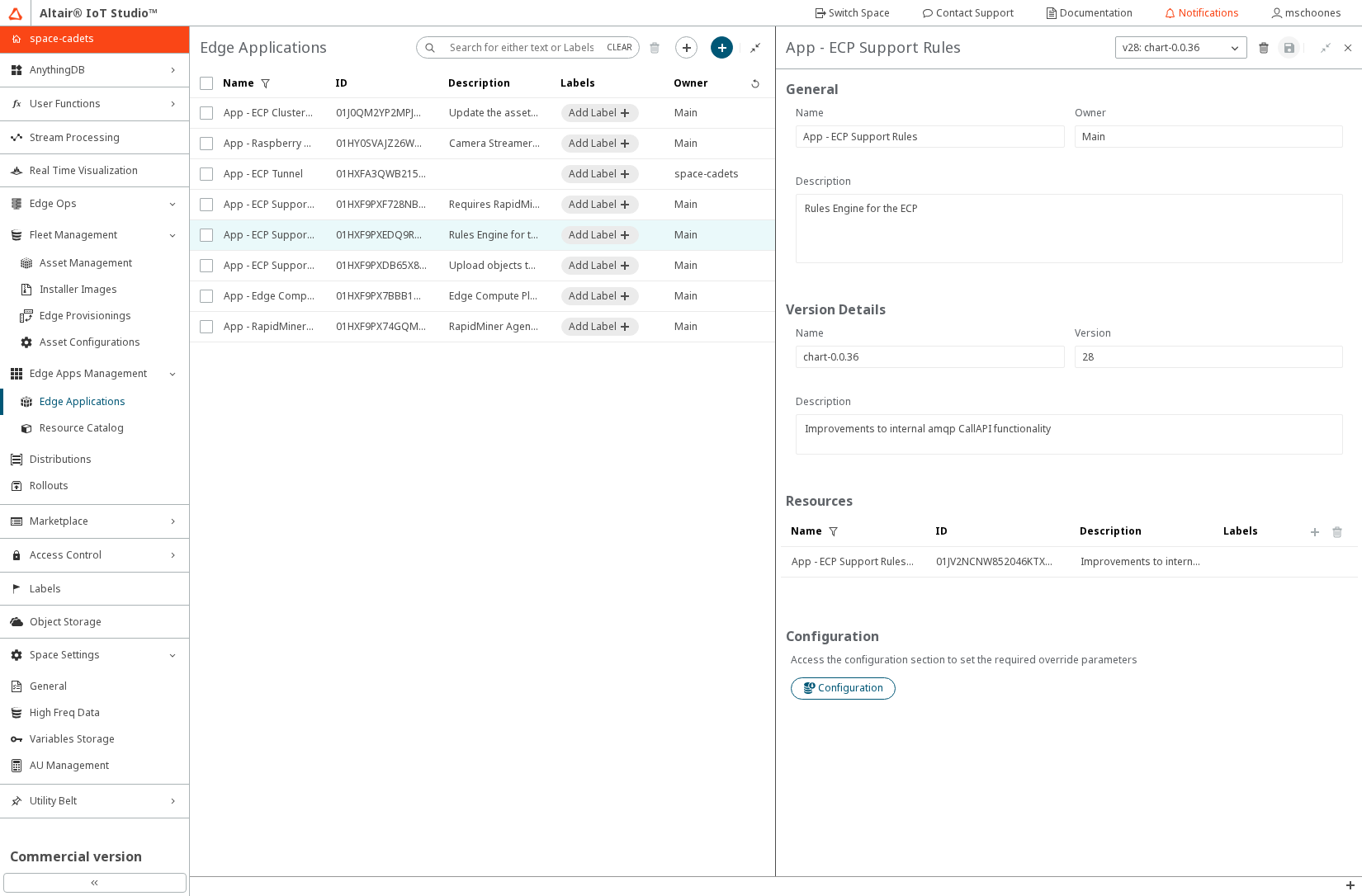
click at [0, 0] on slot "Configuration" at bounding box center [0, 0] width 0 height 0
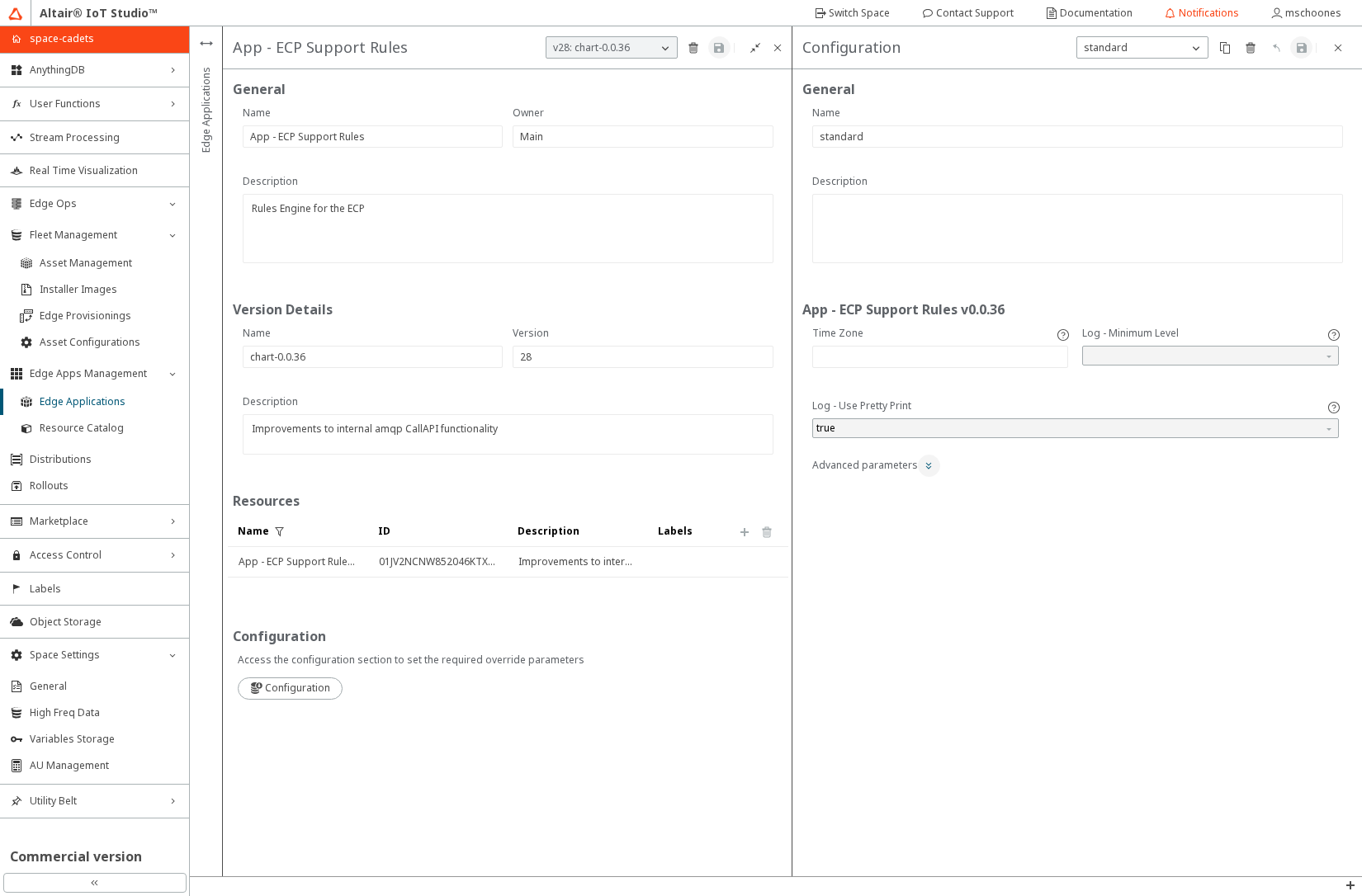
click at [929, 470] on iron-icon at bounding box center [929, 465] width 13 height 13
click at [1179, 50] on div "standard" at bounding box center [1132, 48] width 110 height 17
click at [1340, 50] on iron-icon at bounding box center [1338, 48] width 13 height 13
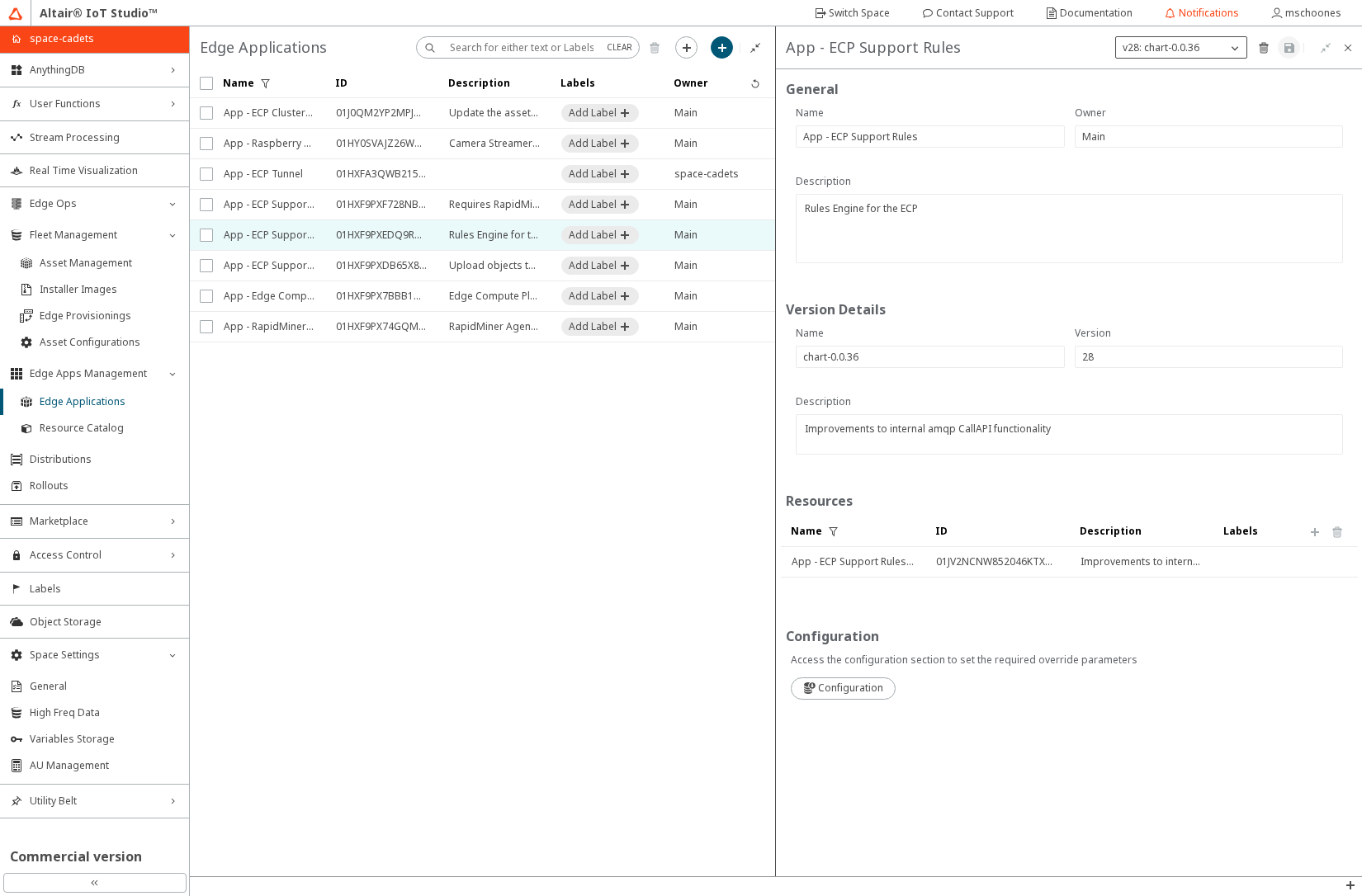
click at [1169, 55] on p "v28: chart-0.0.36" at bounding box center [1161, 48] width 90 height 15
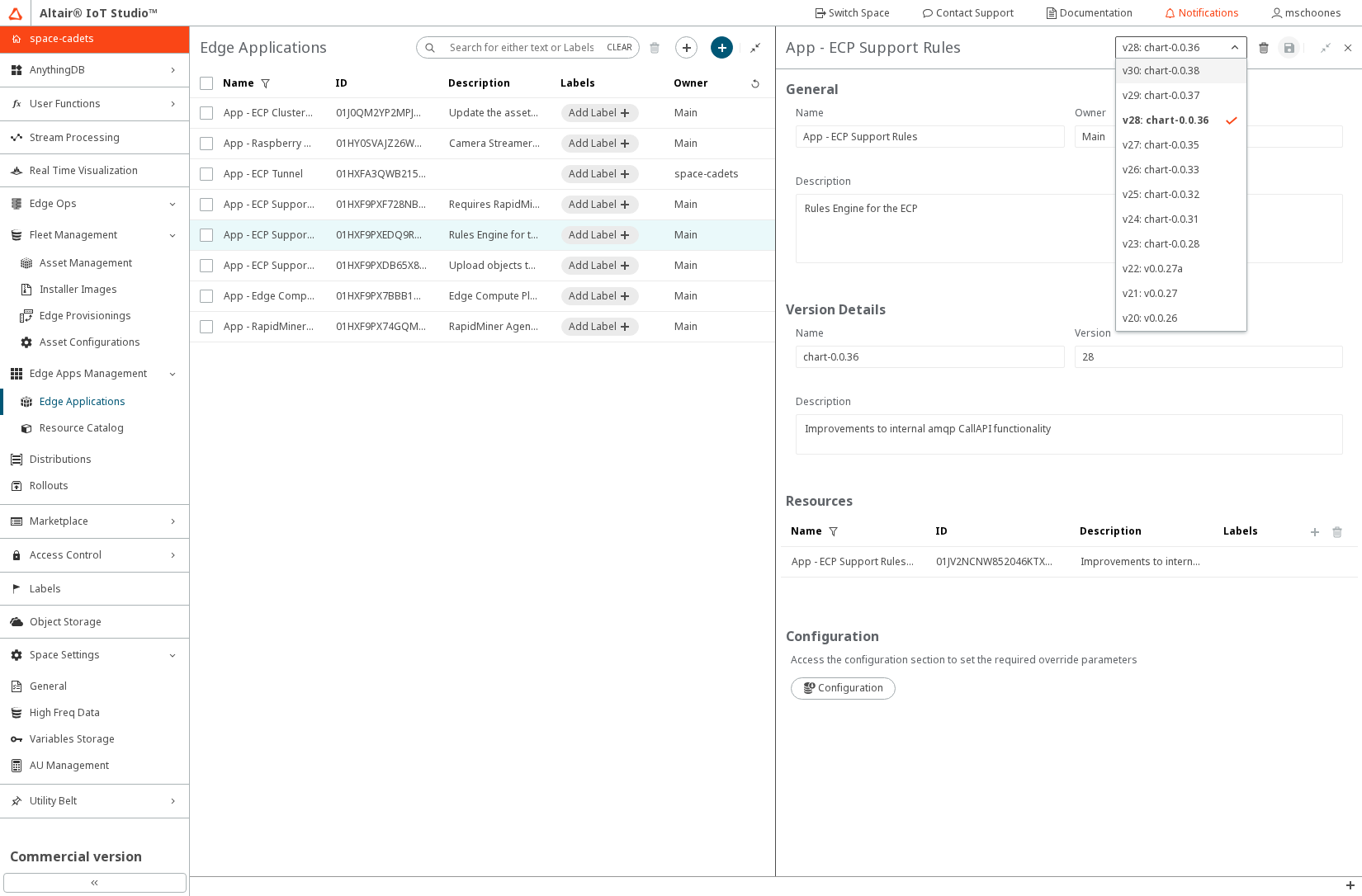
click at [1163, 74] on span "v30: chart-0.0.38" at bounding box center [1161, 71] width 76 height 14
type input "chart-0.0.38"
type input "30"
type textarea "Use ULID for macro, listener and schedule IDs by default."
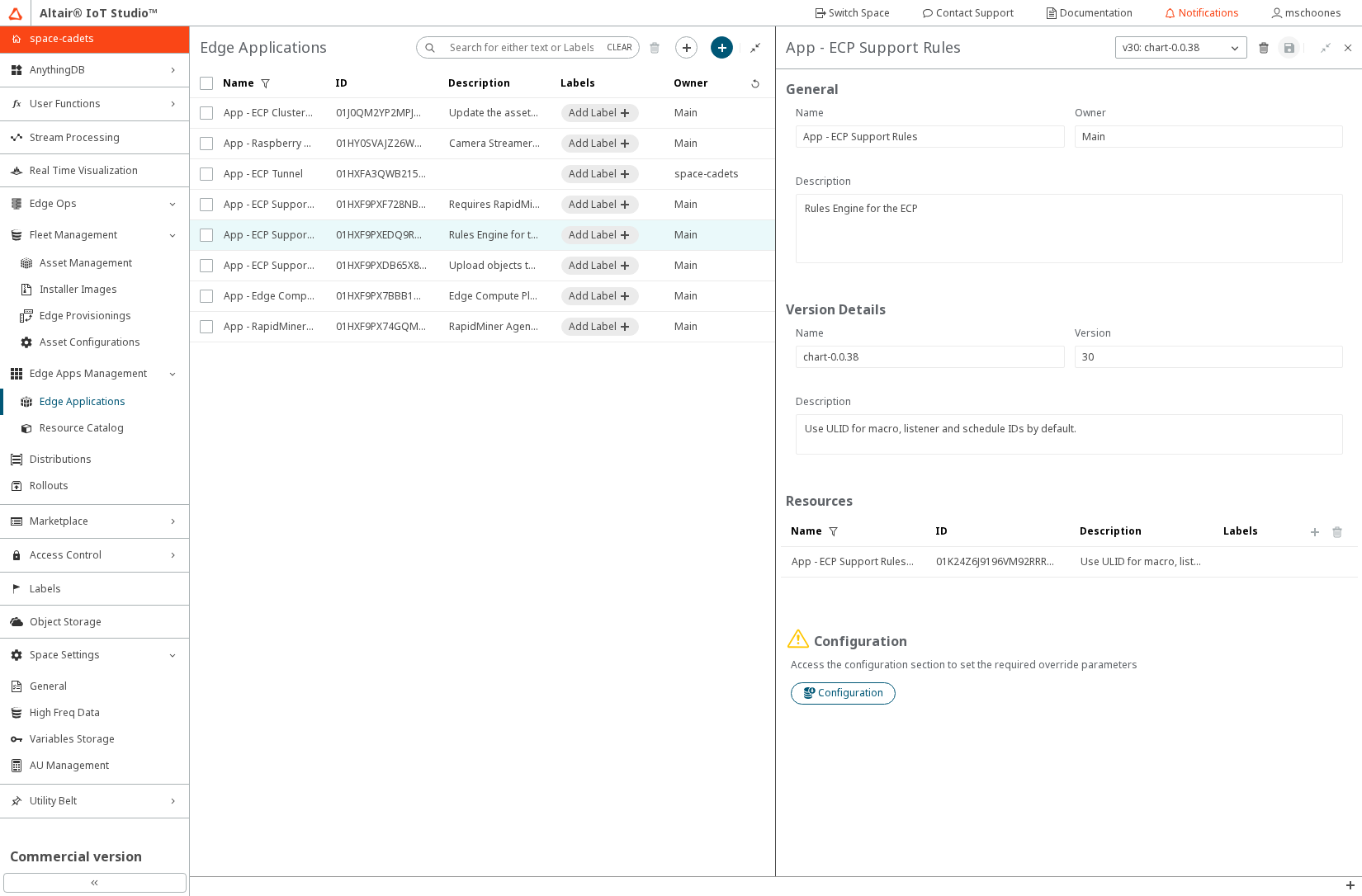
click at [0, 0] on slot "Configuration" at bounding box center [0, 0] width 0 height 0
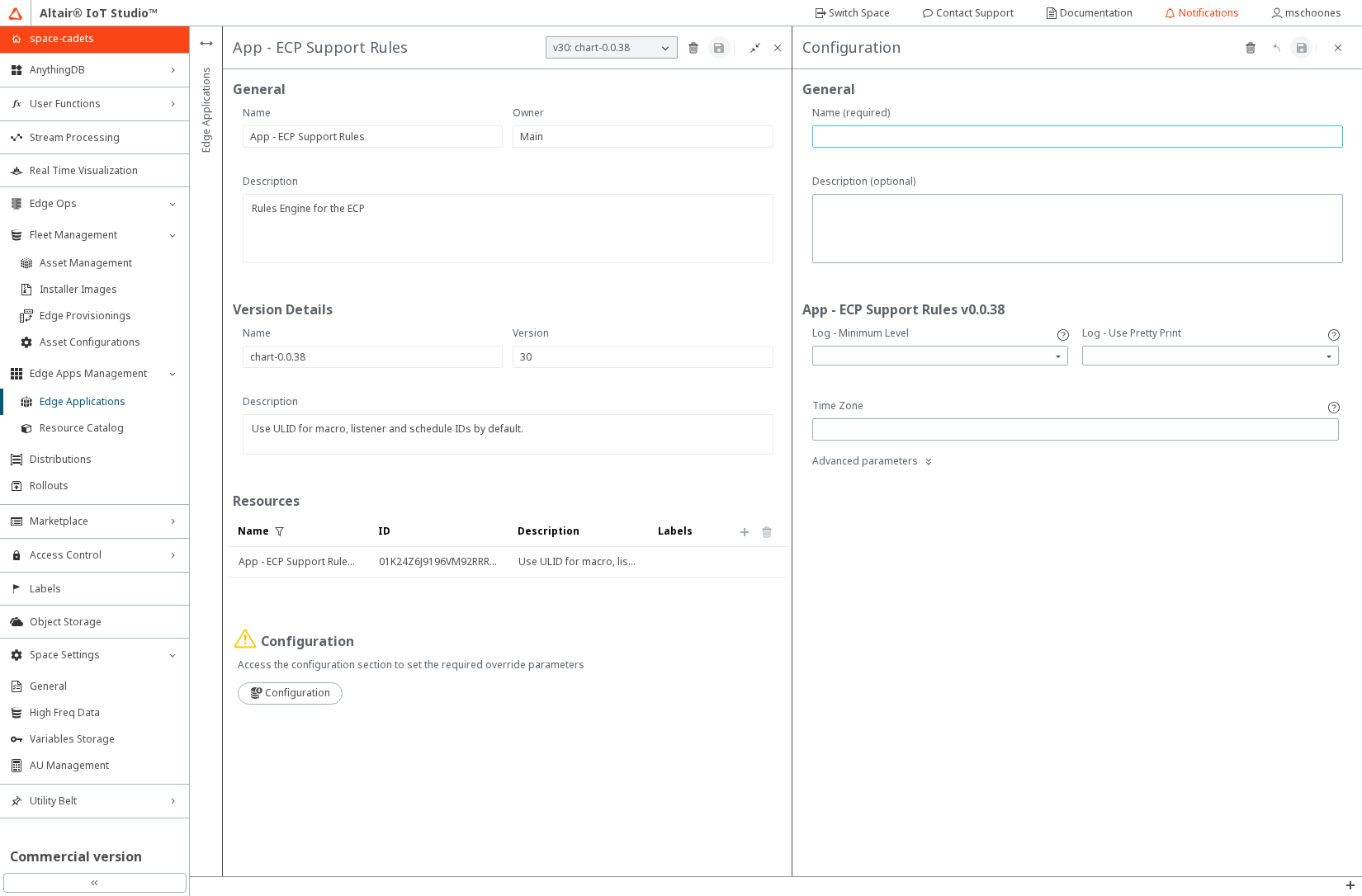
click at [964, 134] on input "text" at bounding box center [1078, 136] width 516 height 14
type input "standard"
click at [1100, 363] on input "search" at bounding box center [1212, 356] width 251 height 25
click at [1094, 387] on div "true" at bounding box center [1210, 380] width 255 height 27
click at [1305, 54] on iron-icon at bounding box center [1301, 48] width 13 height 13
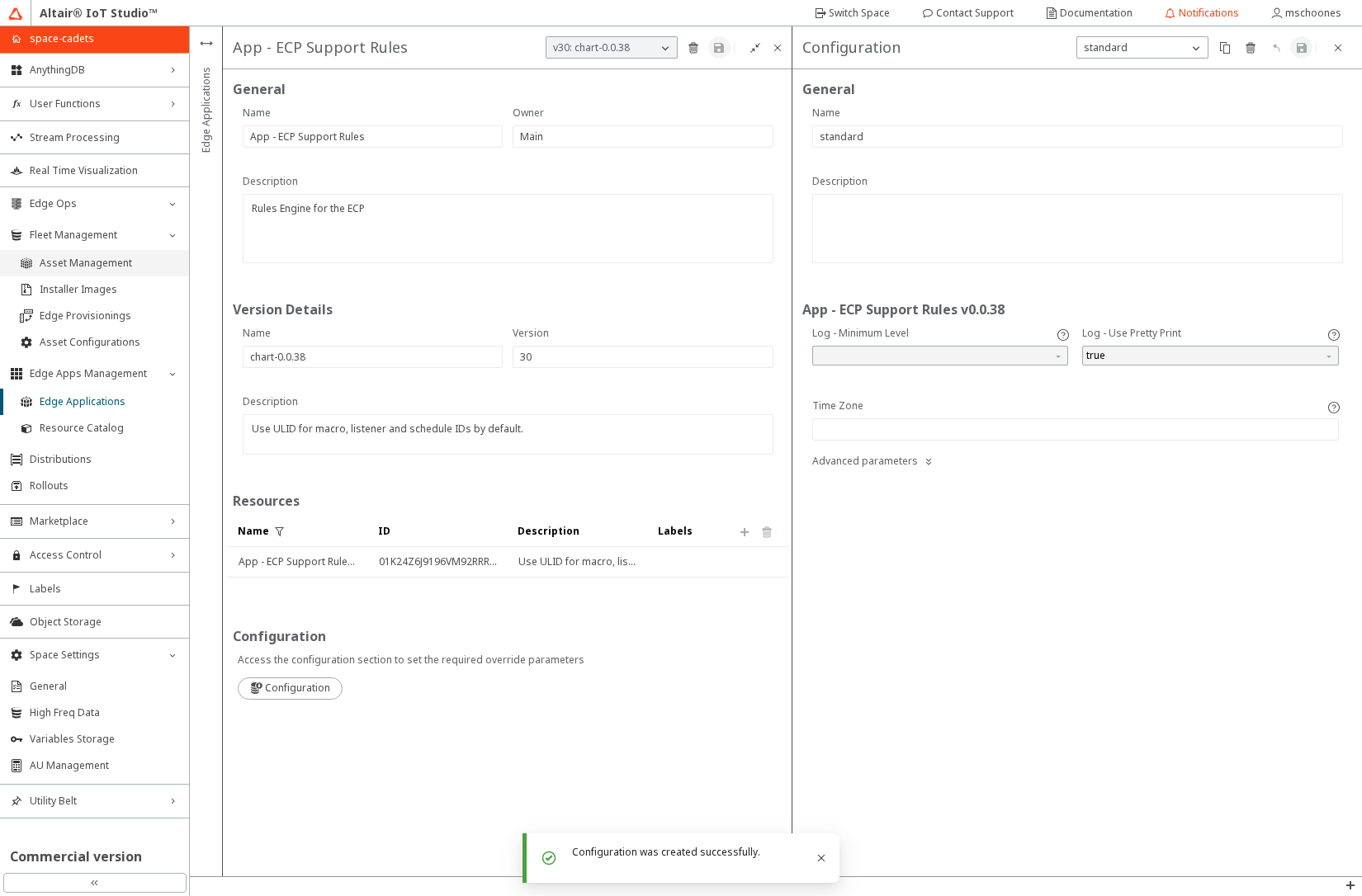
click at [80, 265] on span "Asset Management" at bounding box center [110, 263] width 139 height 13
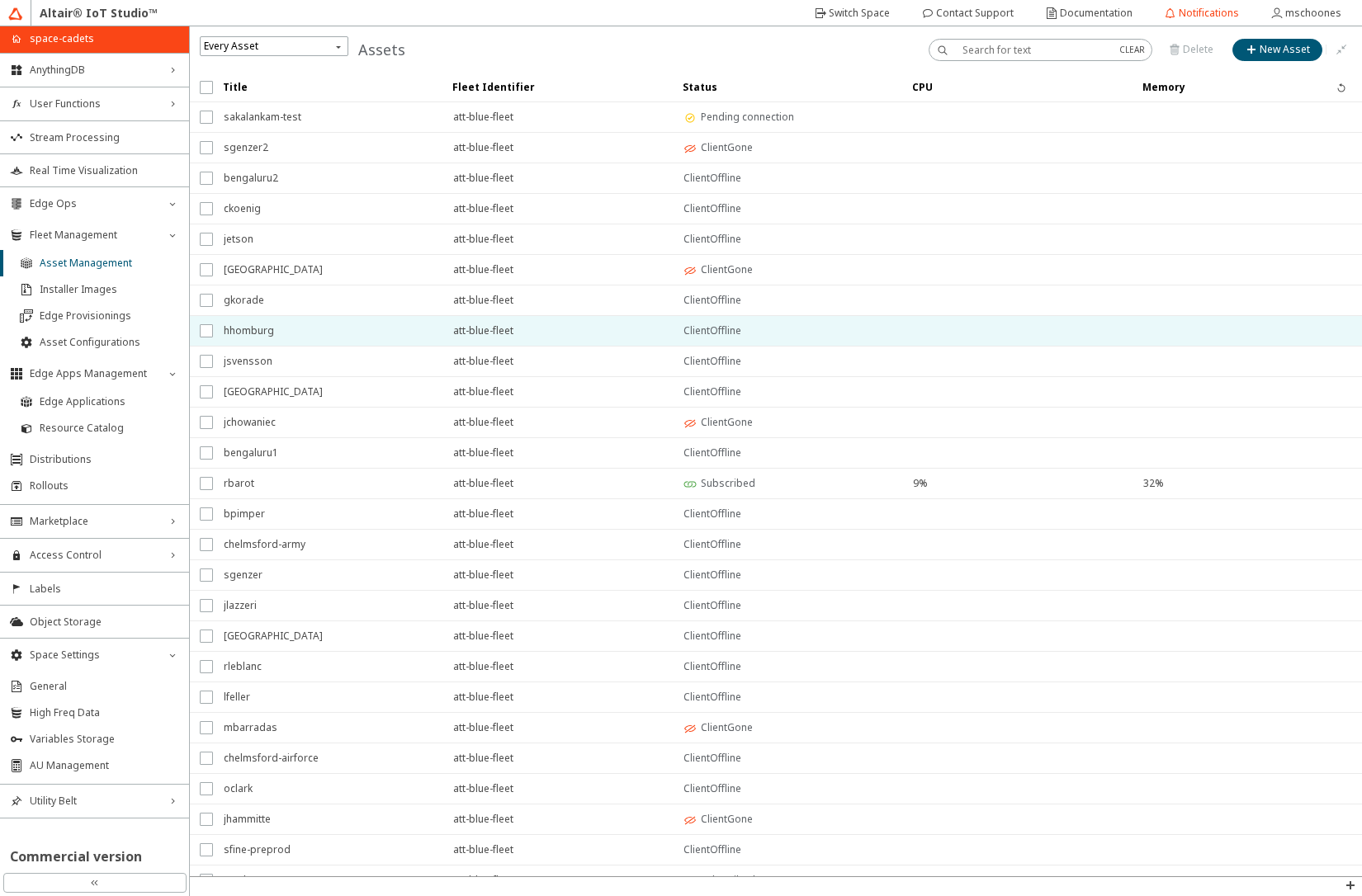
scroll to position [80, 0]
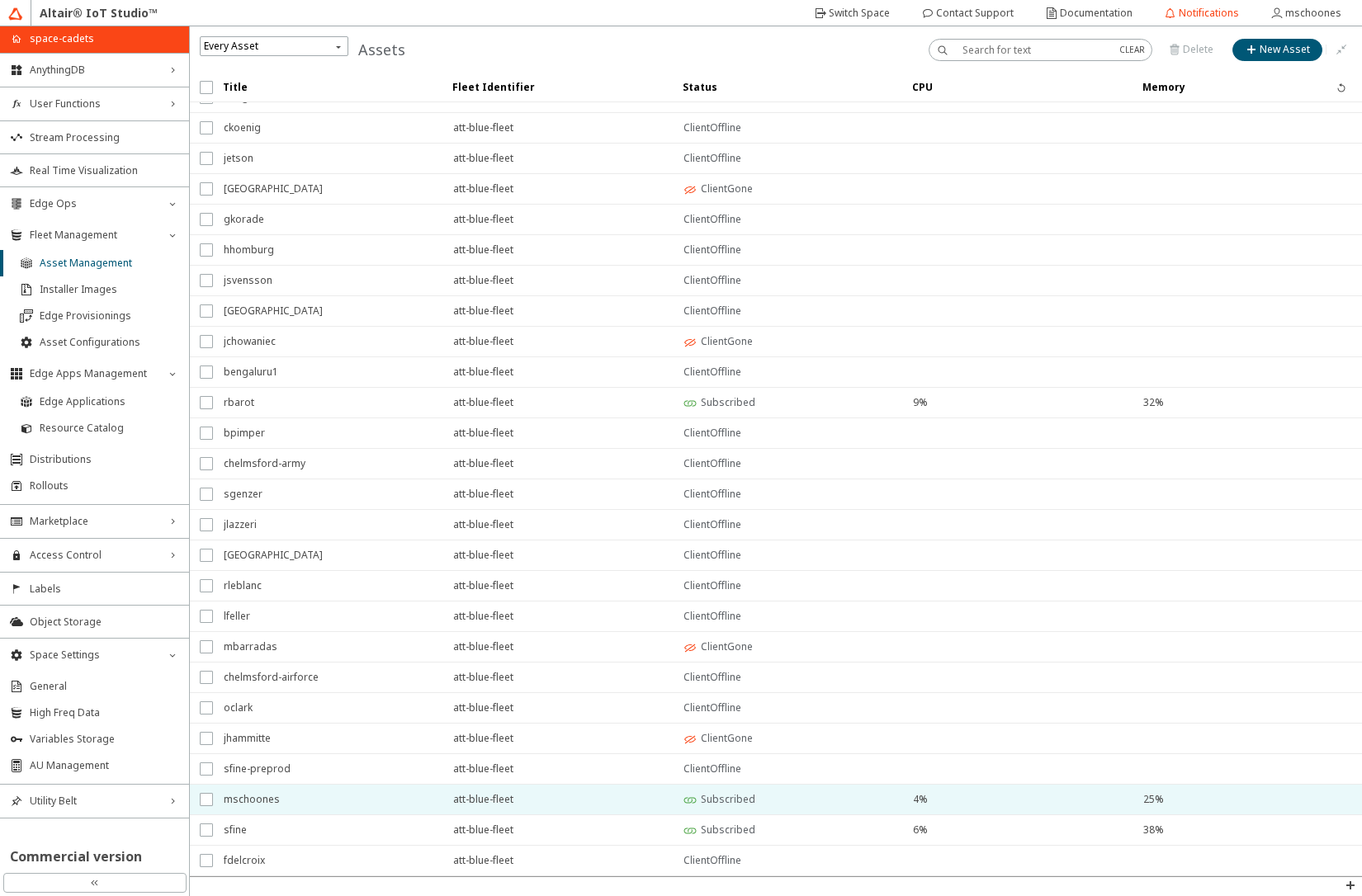
click at [278, 807] on span "mschoones" at bounding box center [328, 800] width 208 height 30
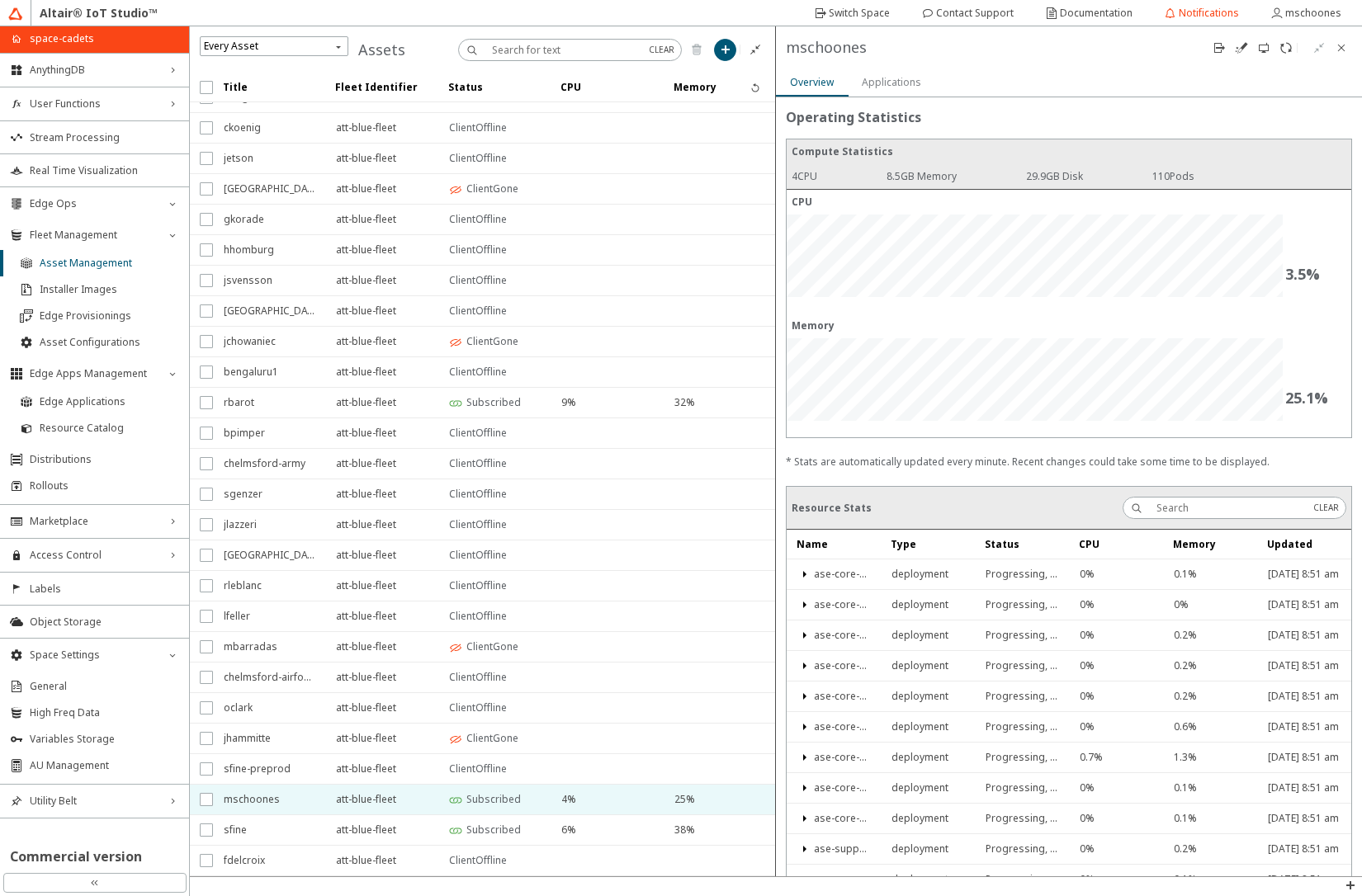
click at [0, 0] on slot "Applications" at bounding box center [0, 0] width 0 height 0
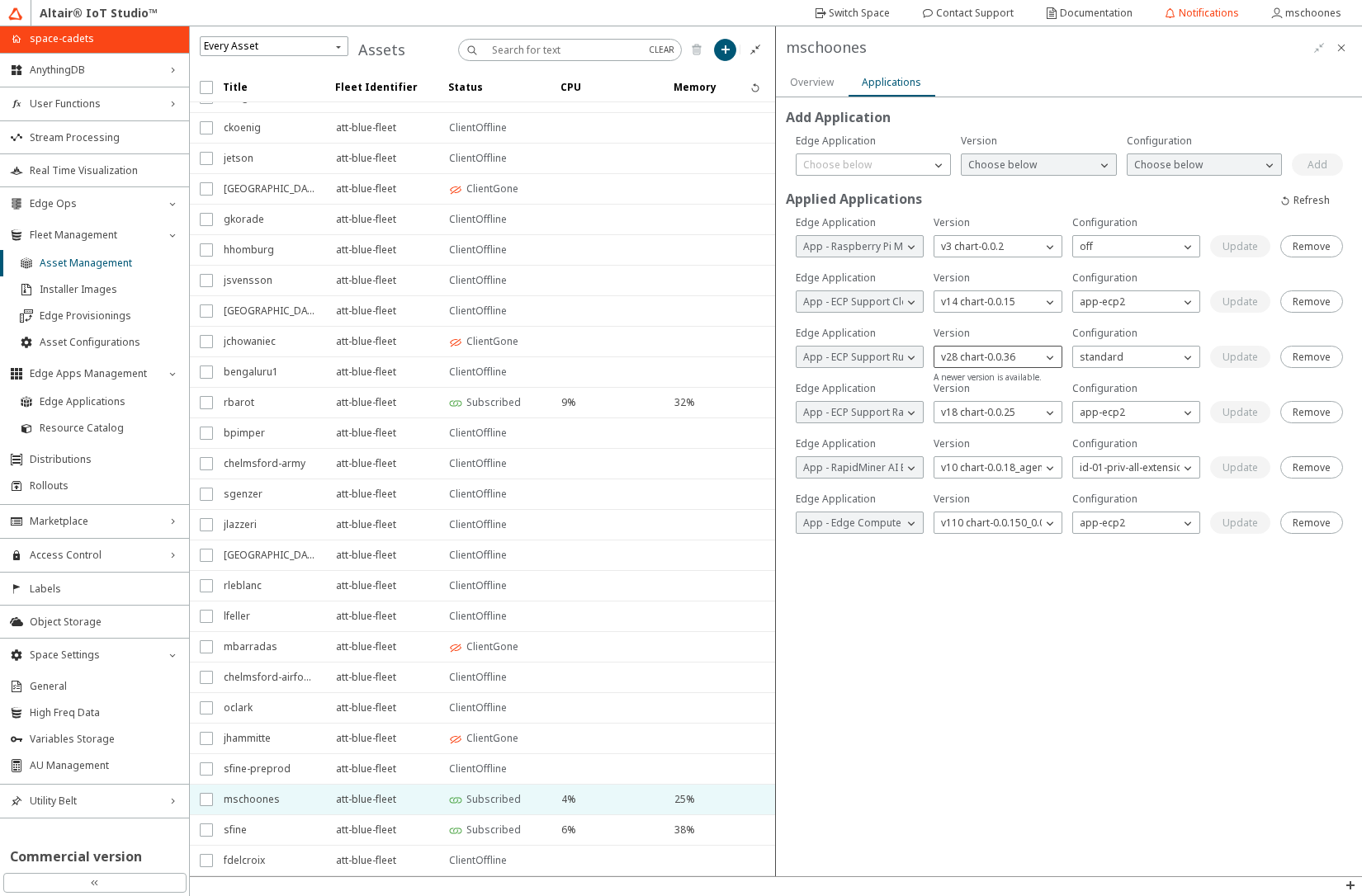
click at [1018, 353] on p "v28 chart-0.0.36" at bounding box center [978, 358] width 87 height 15
click at [976, 631] on span "v30 chart-0.0.38" at bounding box center [979, 627] width 75 height 14
click at [1117, 358] on p "Choose below" at bounding box center [1114, 358] width 81 height 15
click at [1111, 382] on span "standard" at bounding box center [1102, 380] width 44 height 14
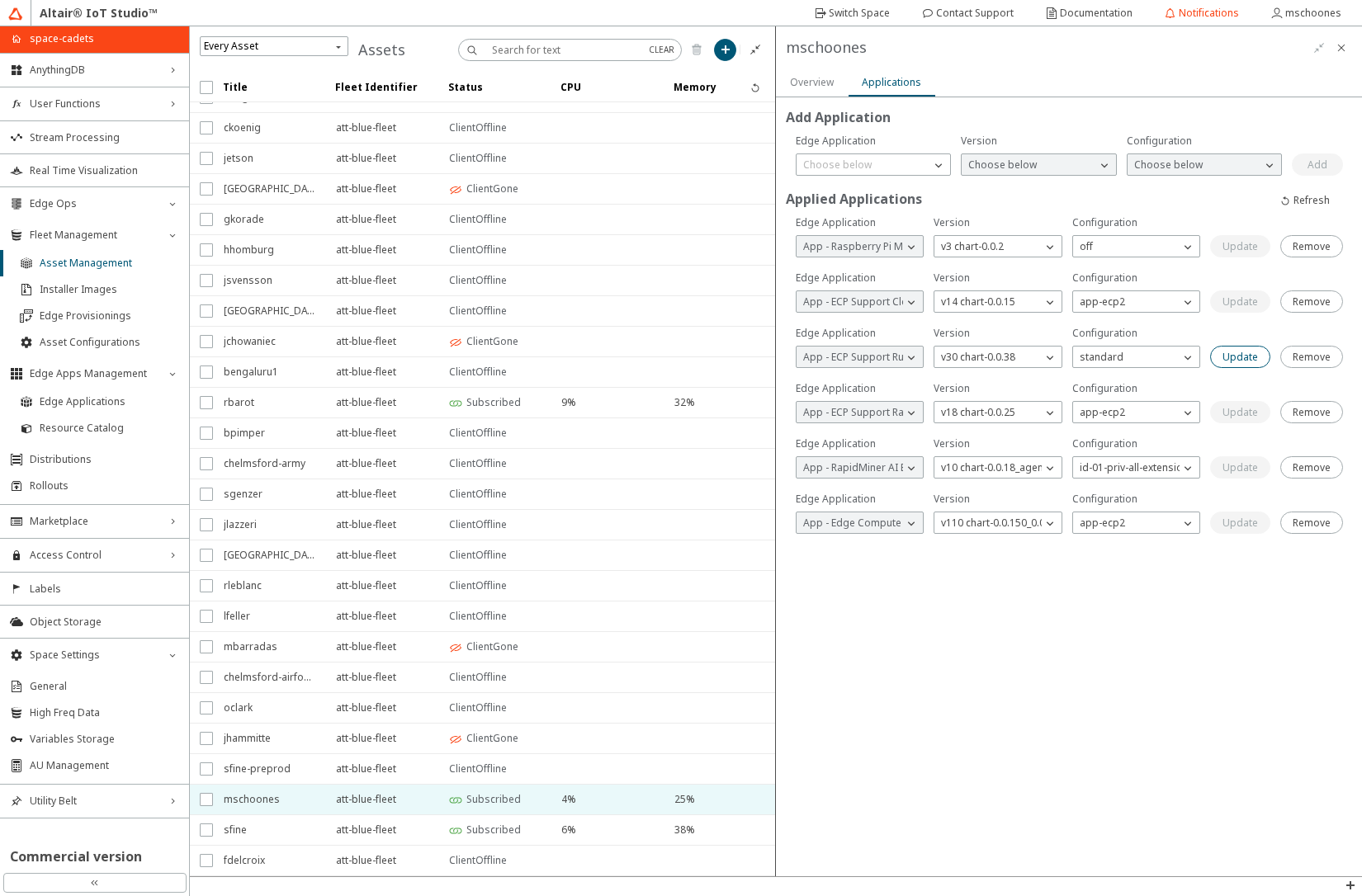
click at [0, 0] on slot "Update" at bounding box center [0, 0] width 0 height 0
click at [0, 0] on slot "Overview" at bounding box center [0, 0] width 0 height 0
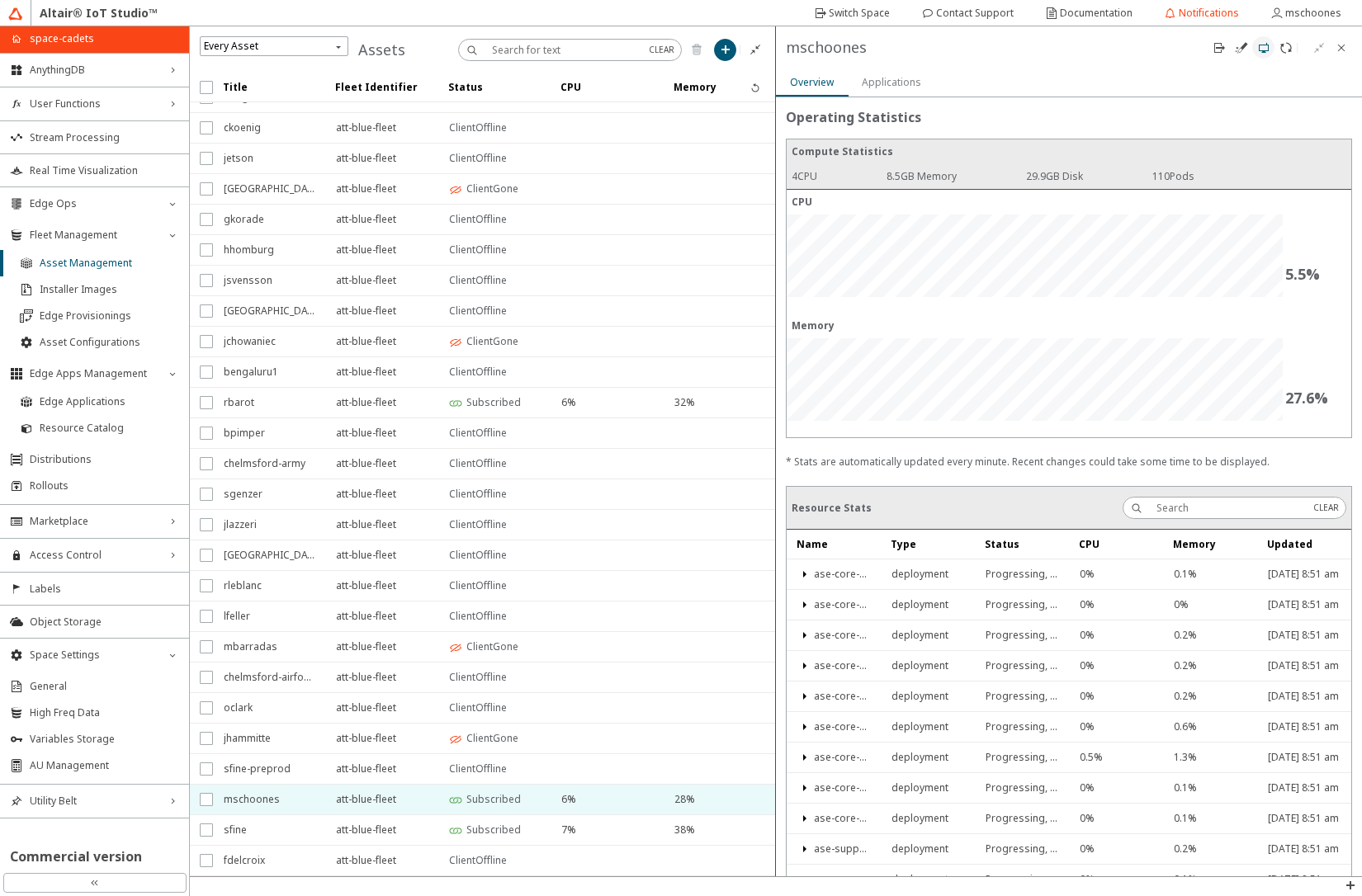
click at [1264, 52] on iron-icon at bounding box center [1264, 48] width 13 height 13
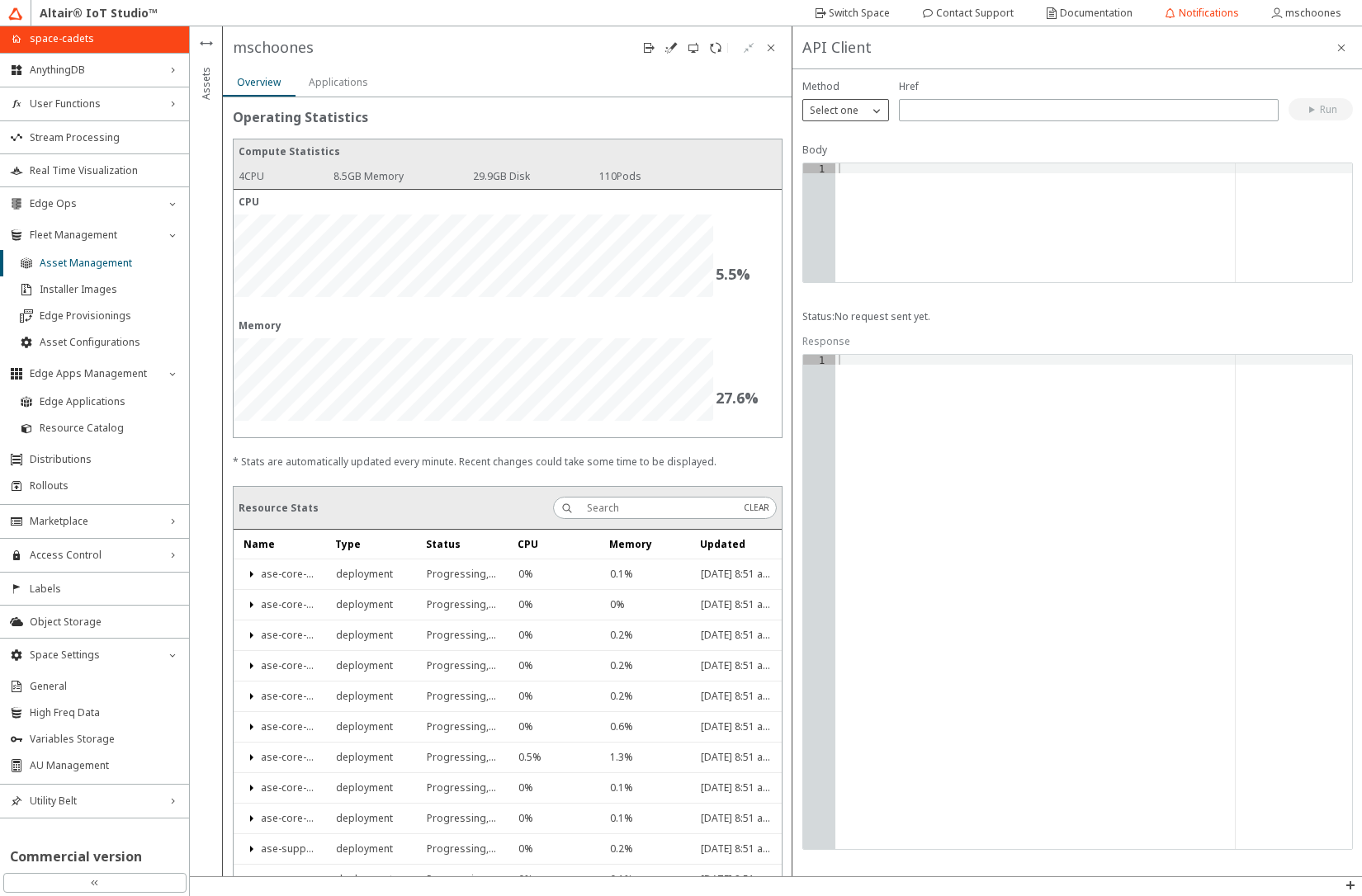
click at [848, 114] on p "Select one" at bounding box center [834, 110] width 62 height 15
click at [834, 136] on p "GET" at bounding box center [846, 134] width 85 height 15
click at [916, 111] on input "text" at bounding box center [1089, 110] width 365 height 14
click at [1312, 109] on iron-icon at bounding box center [1312, 110] width 15 height 13
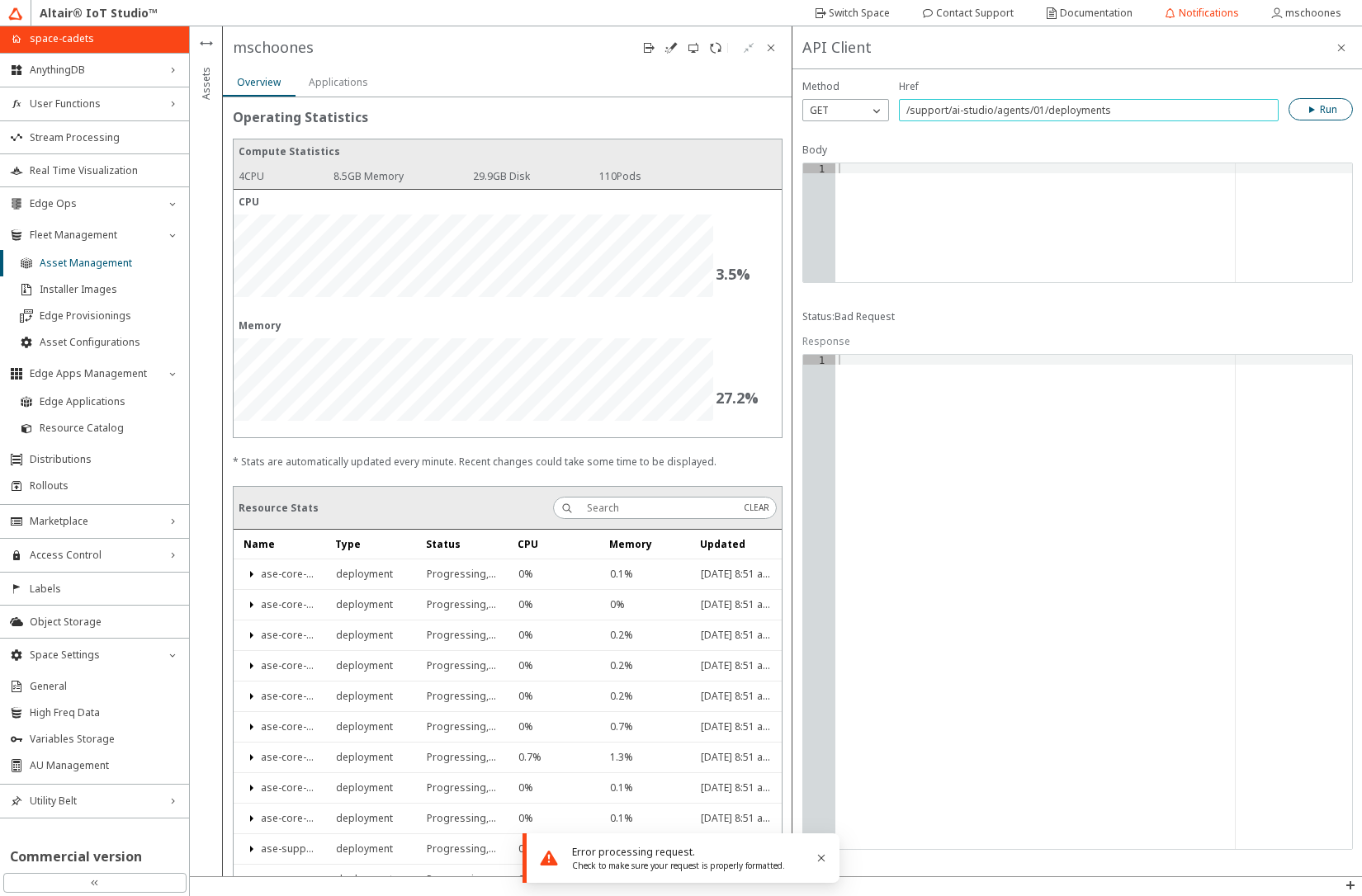
drag, startPoint x: 992, startPoint y: 114, endPoint x: 951, endPoint y: 114, distance: 41.0
click at [951, 114] on input "/support/ai-studio/agents/01/deployments" at bounding box center [1089, 110] width 365 height 14
click at [1316, 111] on iron-icon at bounding box center [1312, 110] width 15 height 13
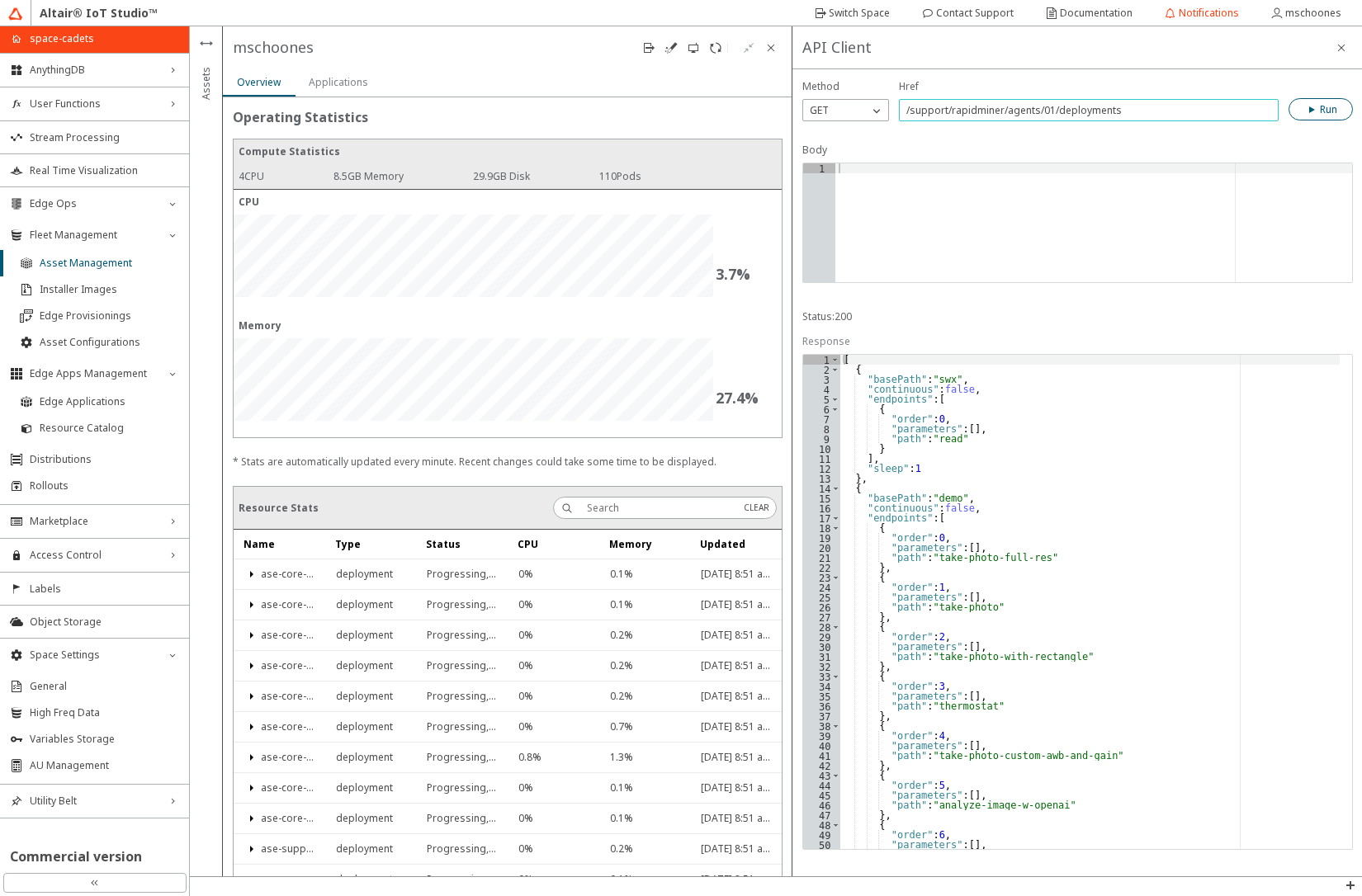
click at [1111, 115] on input "/support/rapidminer/agents/01/deployments" at bounding box center [1089, 110] width 365 height 14
click at [0, 0] on slot "Run" at bounding box center [0, 0] width 0 height 0
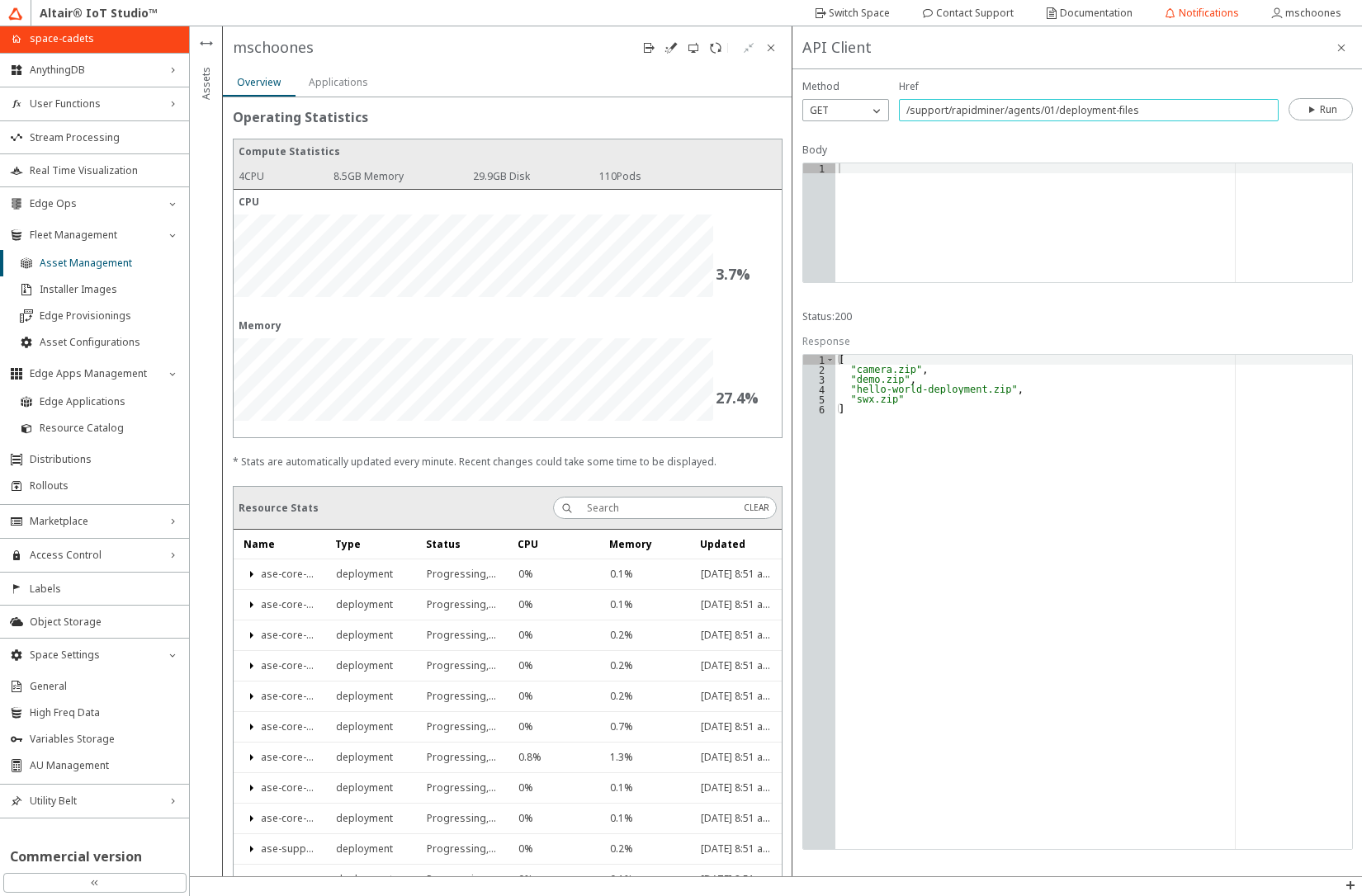
drag, startPoint x: 1057, startPoint y: 107, endPoint x: 1173, endPoint y: 110, distance: 116.0
click at [1173, 110] on input "/support/rapidminer/agents/01/deployment-files" at bounding box center [1089, 110] width 365 height 14
click at [0, 0] on slot "Run" at bounding box center [0, 0] width 0 height 0
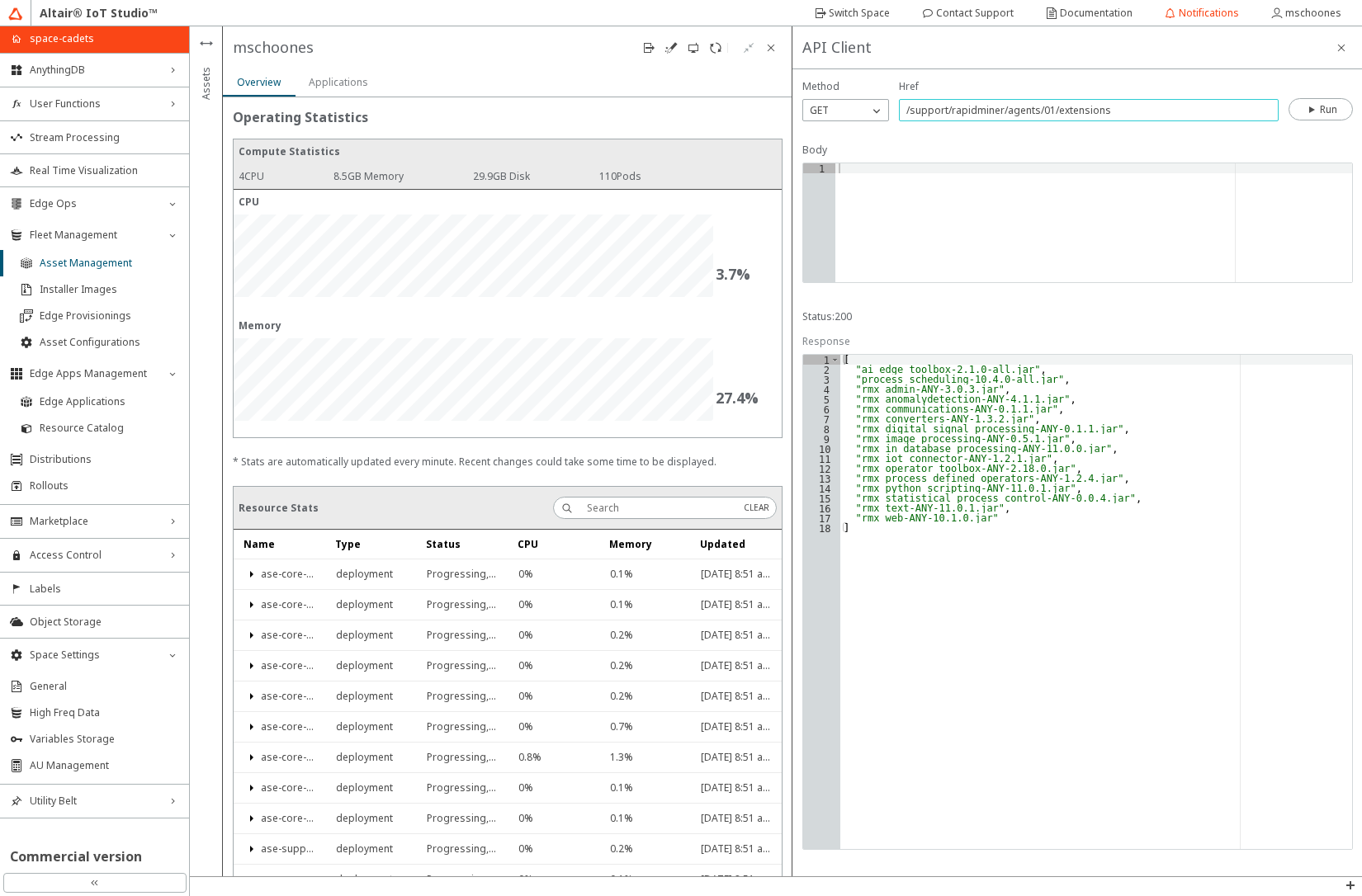
click at [1159, 111] on input "/support/rapidminer/agents/01/extensions" at bounding box center [1089, 110] width 365 height 14
click at [0, 0] on slot "Run" at bounding box center [0, 0] width 0 height 0
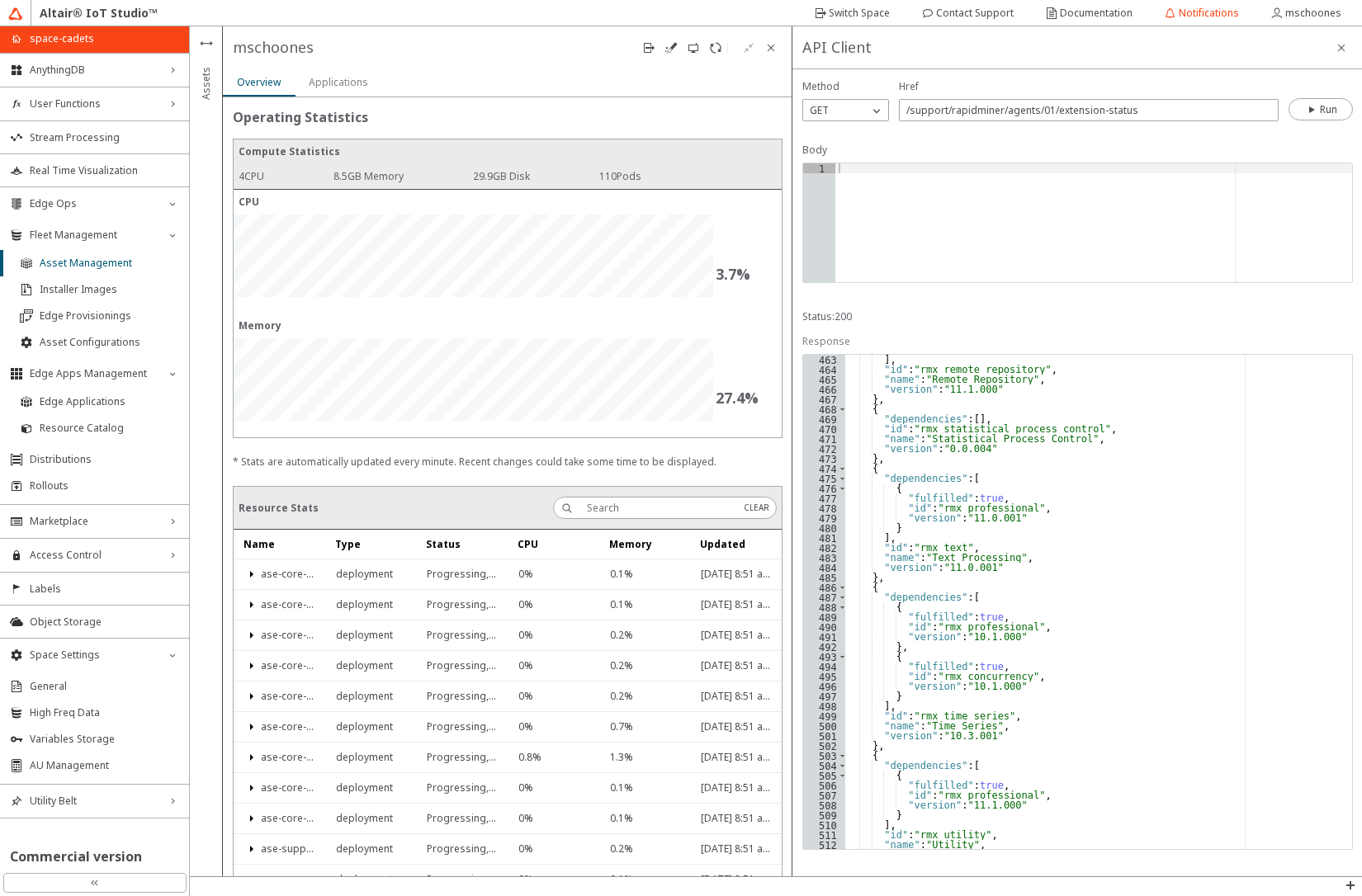
scroll to position [4693, 0]
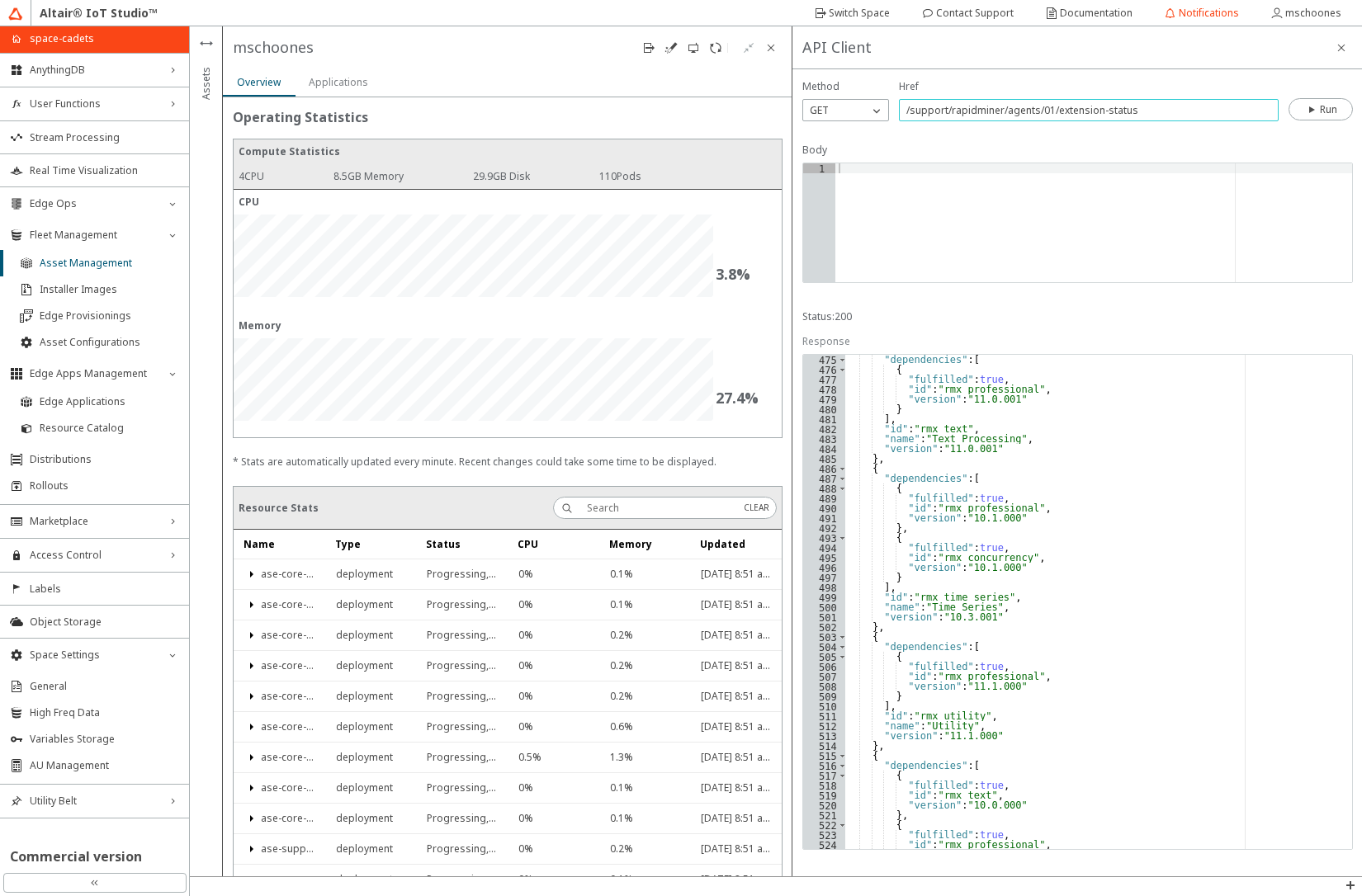
drag, startPoint x: 1059, startPoint y: 110, endPoint x: 1156, endPoint y: 112, distance: 97.0
click at [1156, 112] on input "/support/rapidminer/agents/01/extension-status" at bounding box center [1089, 110] width 365 height 14
type input "/support/rapidminer/agents/01/python-environments"
click at [1311, 110] on iron-icon at bounding box center [1312, 110] width 15 height 13
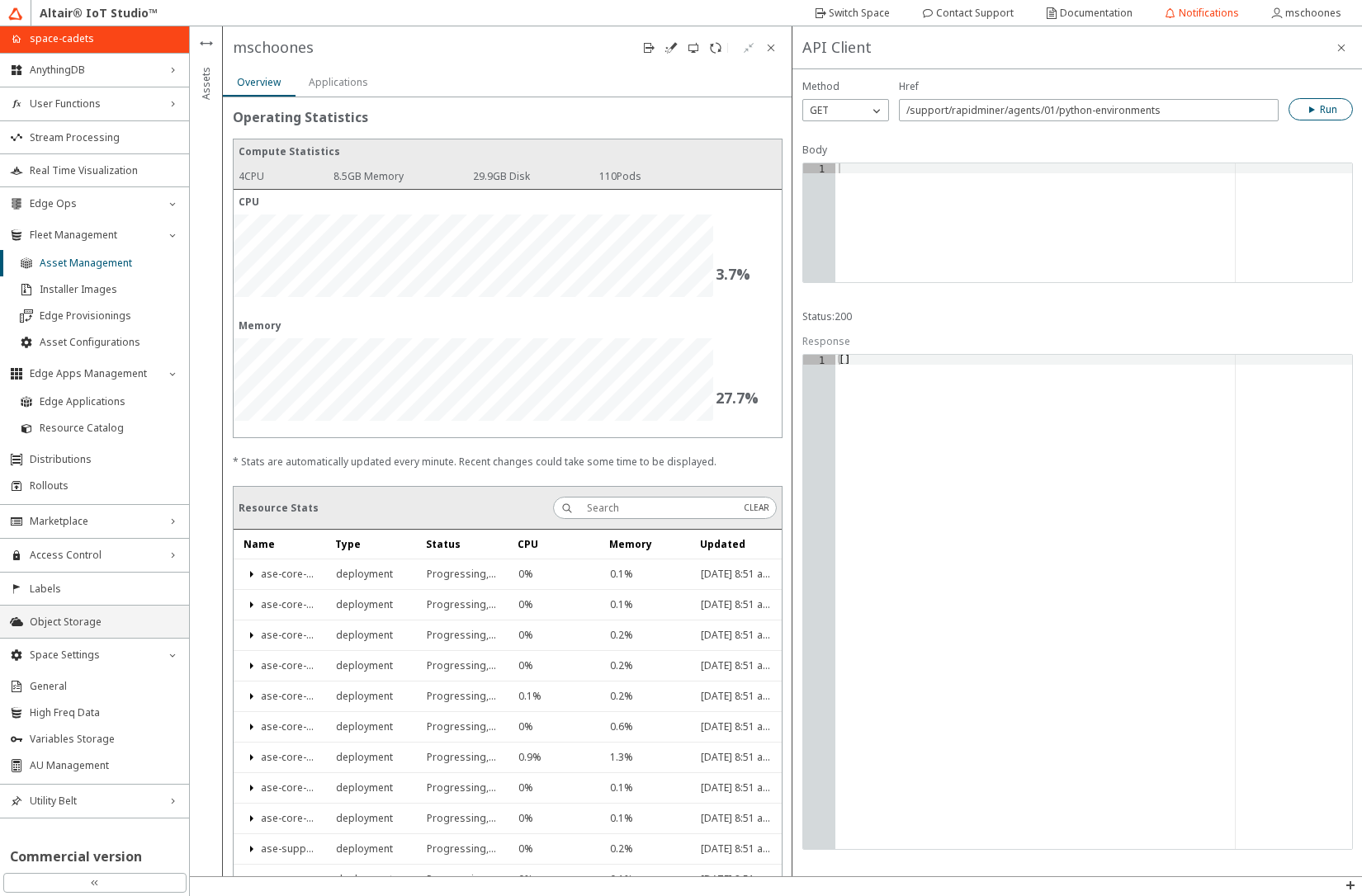
click at [76, 618] on span "Object Storage" at bounding box center [105, 622] width 149 height 13
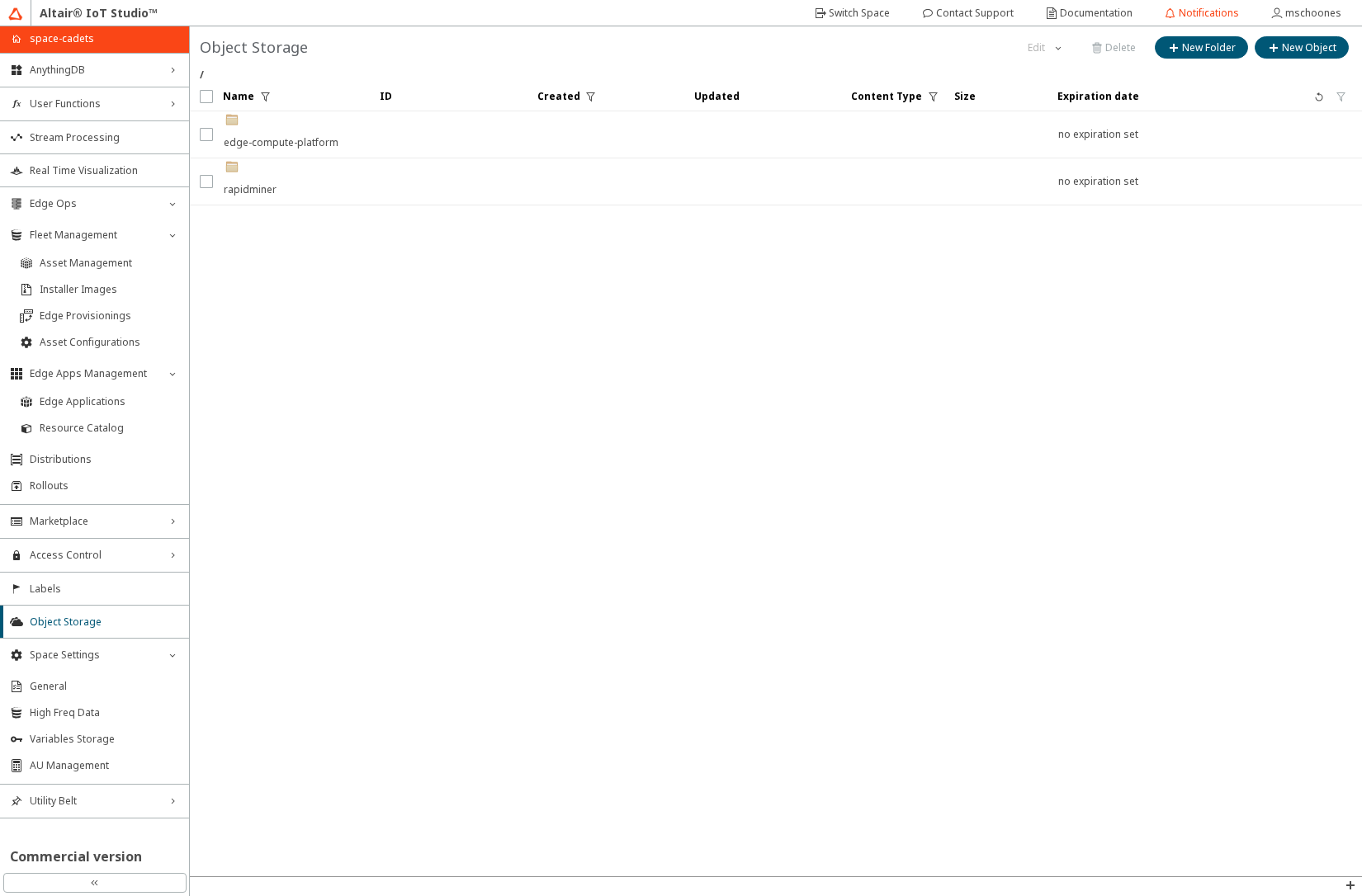
click at [258, 139] on div ".cls-1{fill:url(#linear-gradient);}.cls-2{fill:#c3954c;}.cls-3{fill:#fdfeff;}.c…" at bounding box center [281, 134] width 115 height 46
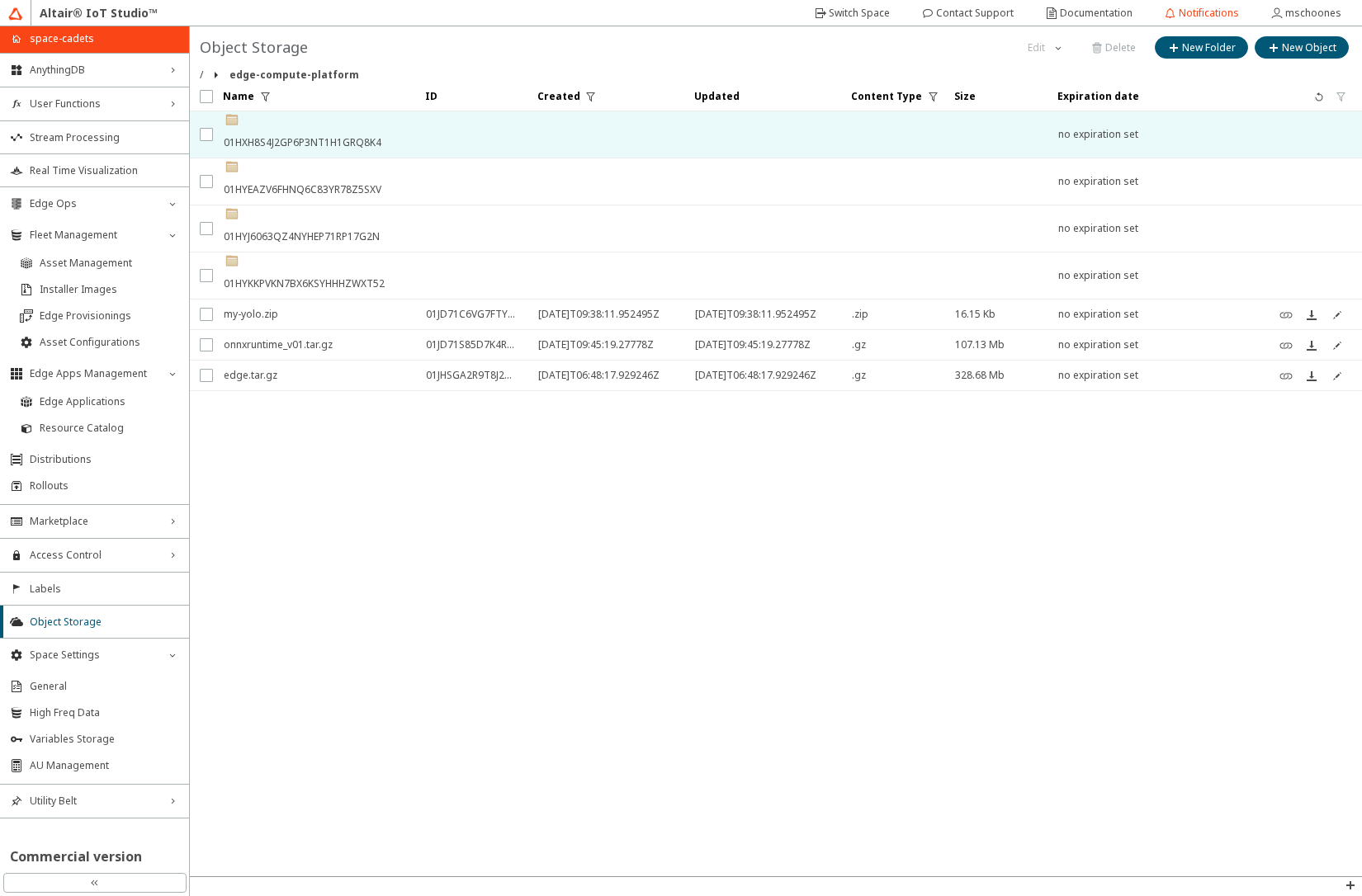
drag, startPoint x: 371, startPoint y: 131, endPoint x: 416, endPoint y: 136, distance: 45.3
click at [416, 136] on div at bounding box center [415, 134] width 7 height 46
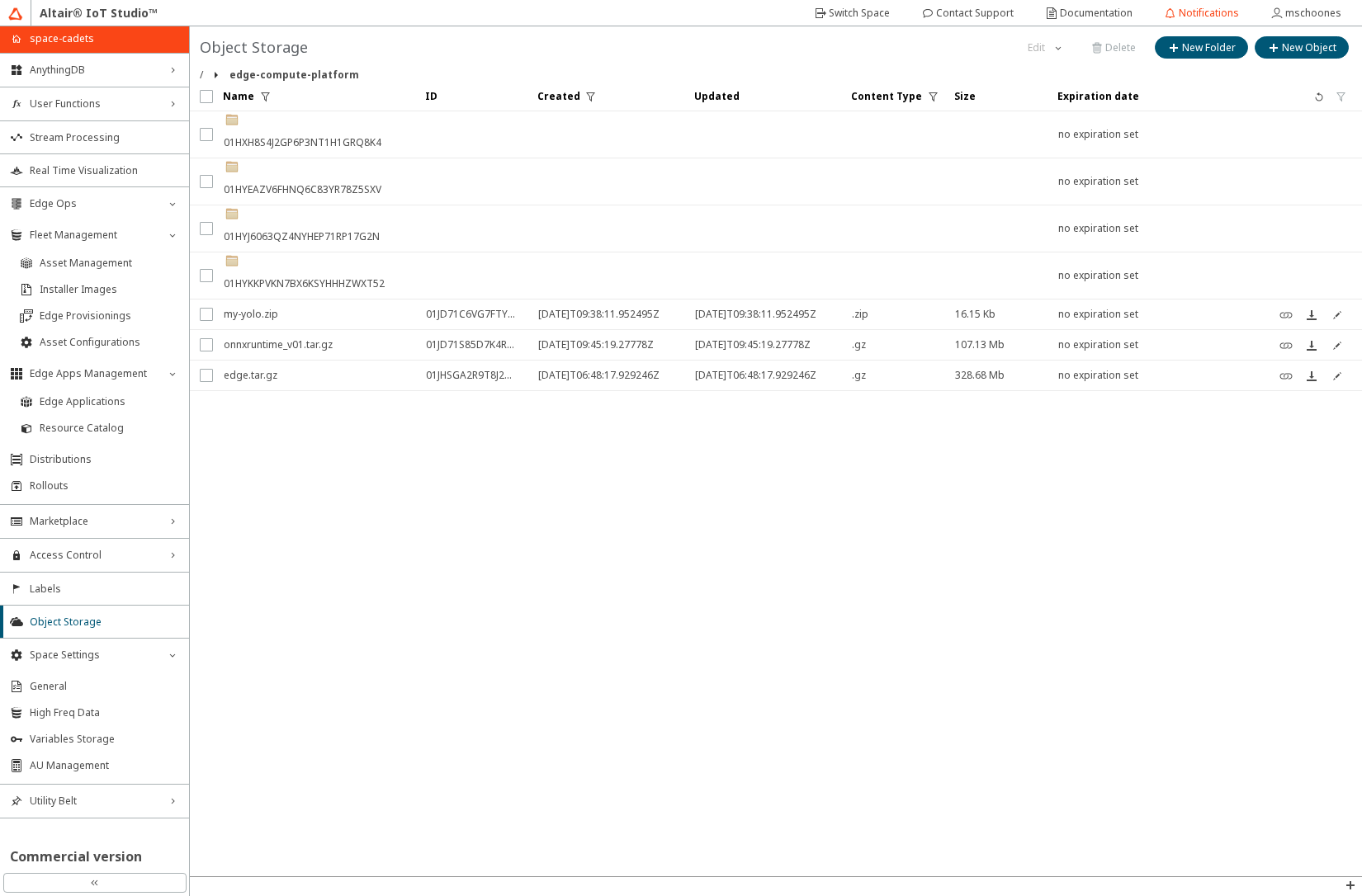
click at [329, 233] on div ".cls-1{fill:url(#linear-gradient);}.cls-2{fill:#c3954c;}.cls-3{fill:#fdfeff;}.c…" at bounding box center [302, 229] width 156 height 46
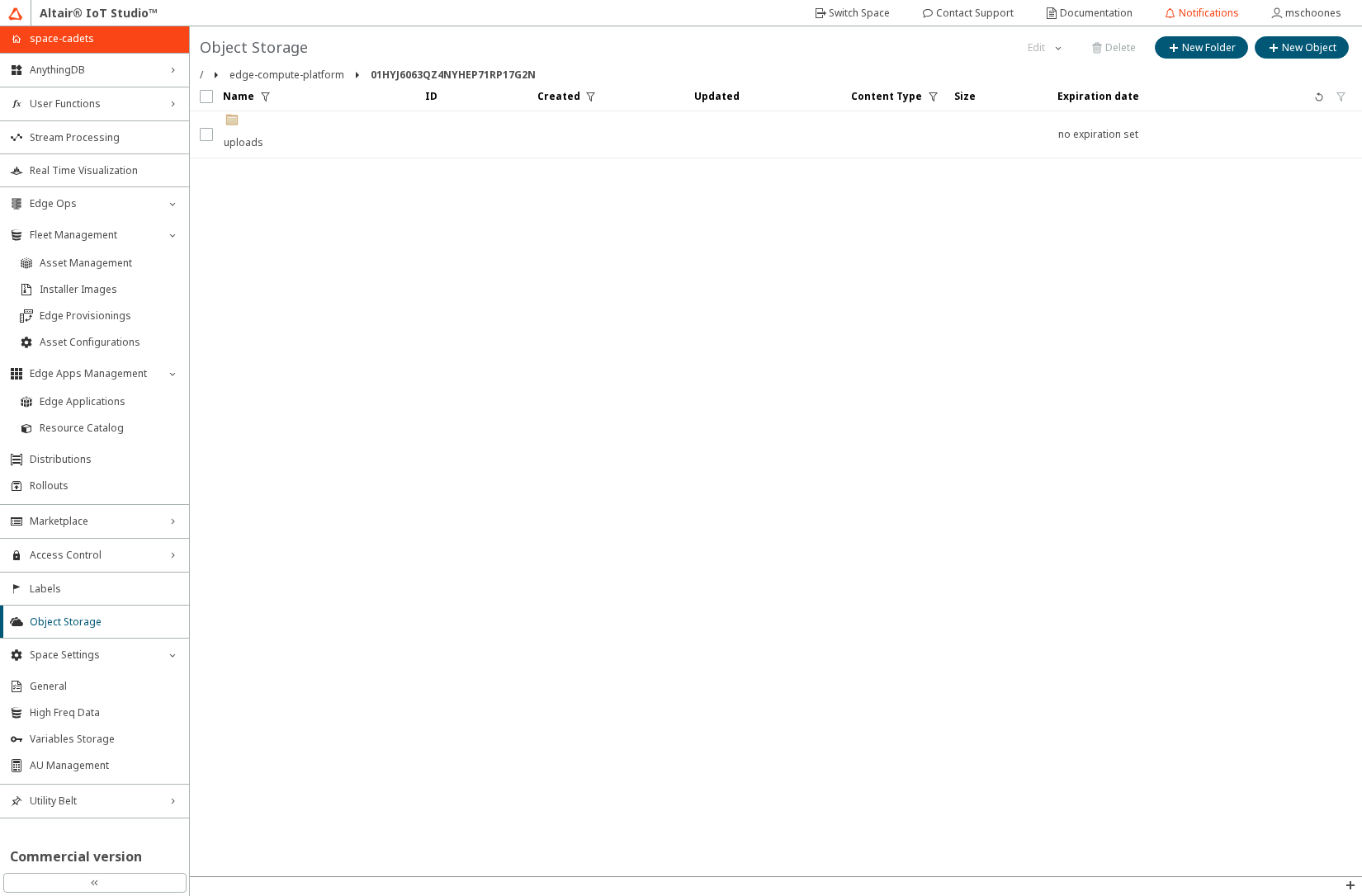
click at [247, 142] on div ".cls-1{fill:url(#linear-gradient);}.cls-2{fill:#c3954c;}.cls-3{fill:#fdfeff;}.c…" at bounding box center [244, 134] width 40 height 46
click at [271, 139] on div ".cls-1{fill:url(#linear-gradient);}.cls-2{fill:#c3954c;}.cls-3{fill:#fdfeff;}.c…" at bounding box center [277, 134] width 107 height 46
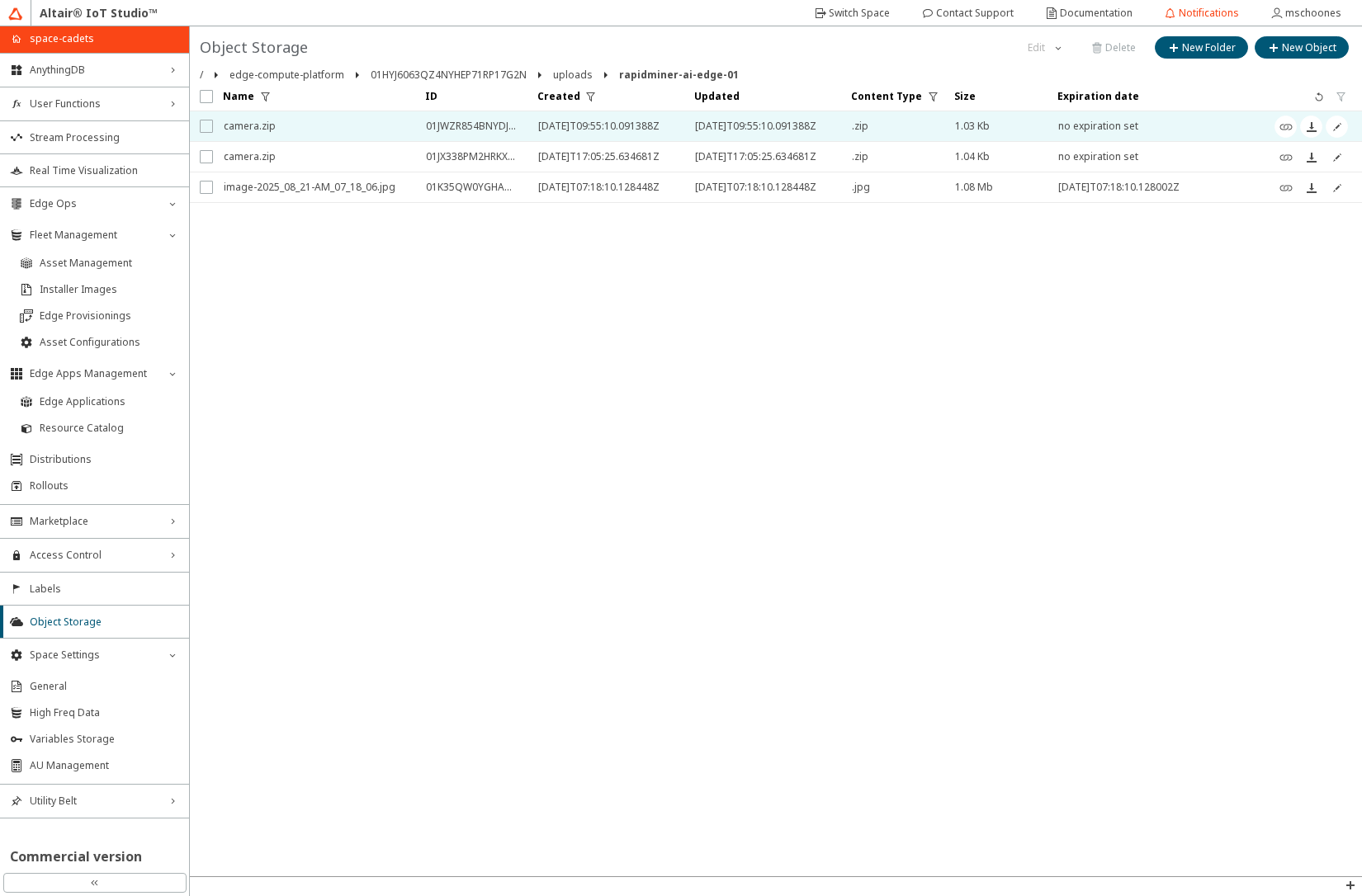
click at [206, 129] on input "checkbox" at bounding box center [205, 126] width 11 height 13
checkbox input "true"
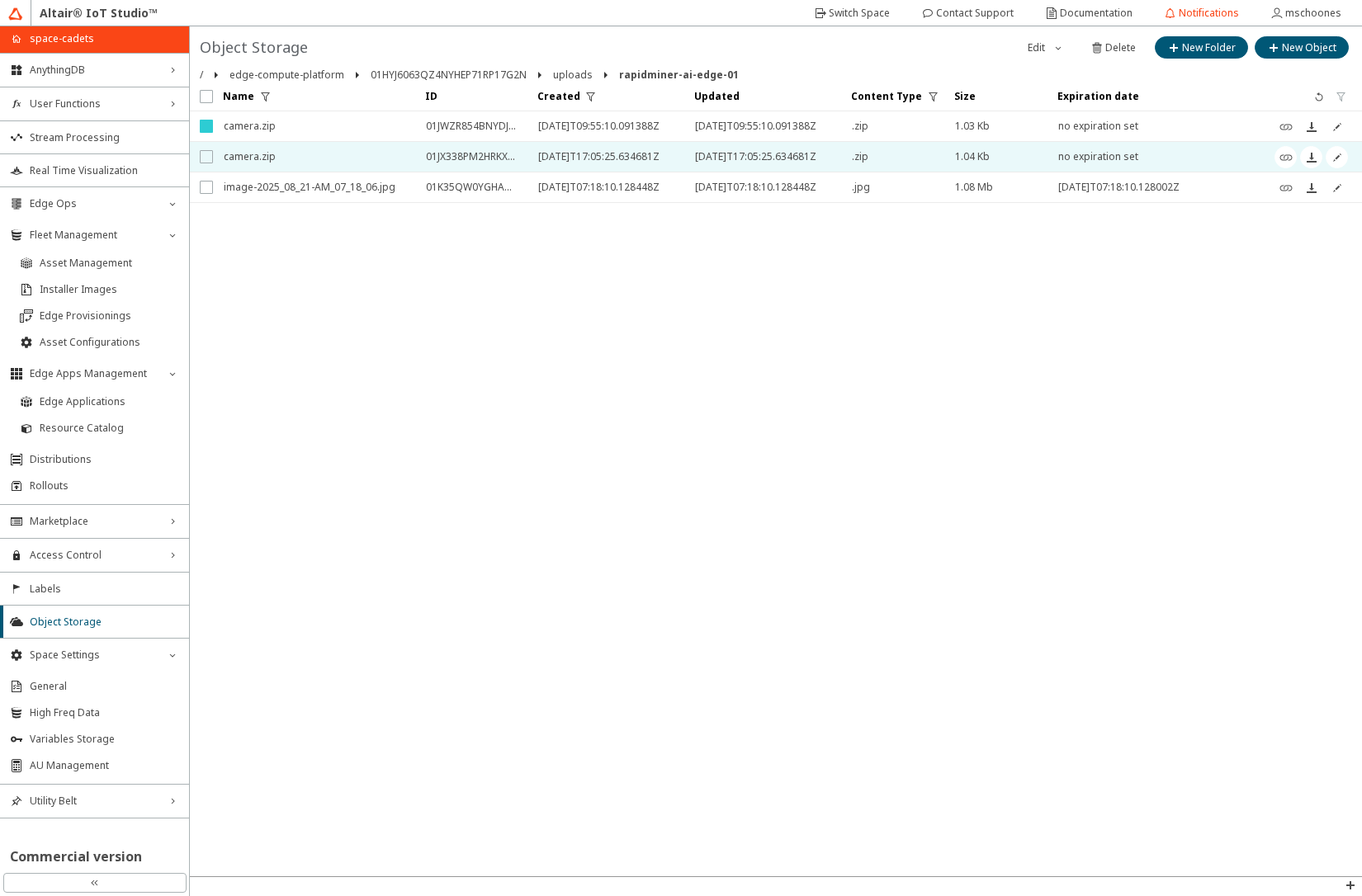
click at [207, 156] on input "checkbox" at bounding box center [205, 157] width 11 height 13
checkbox input "true"
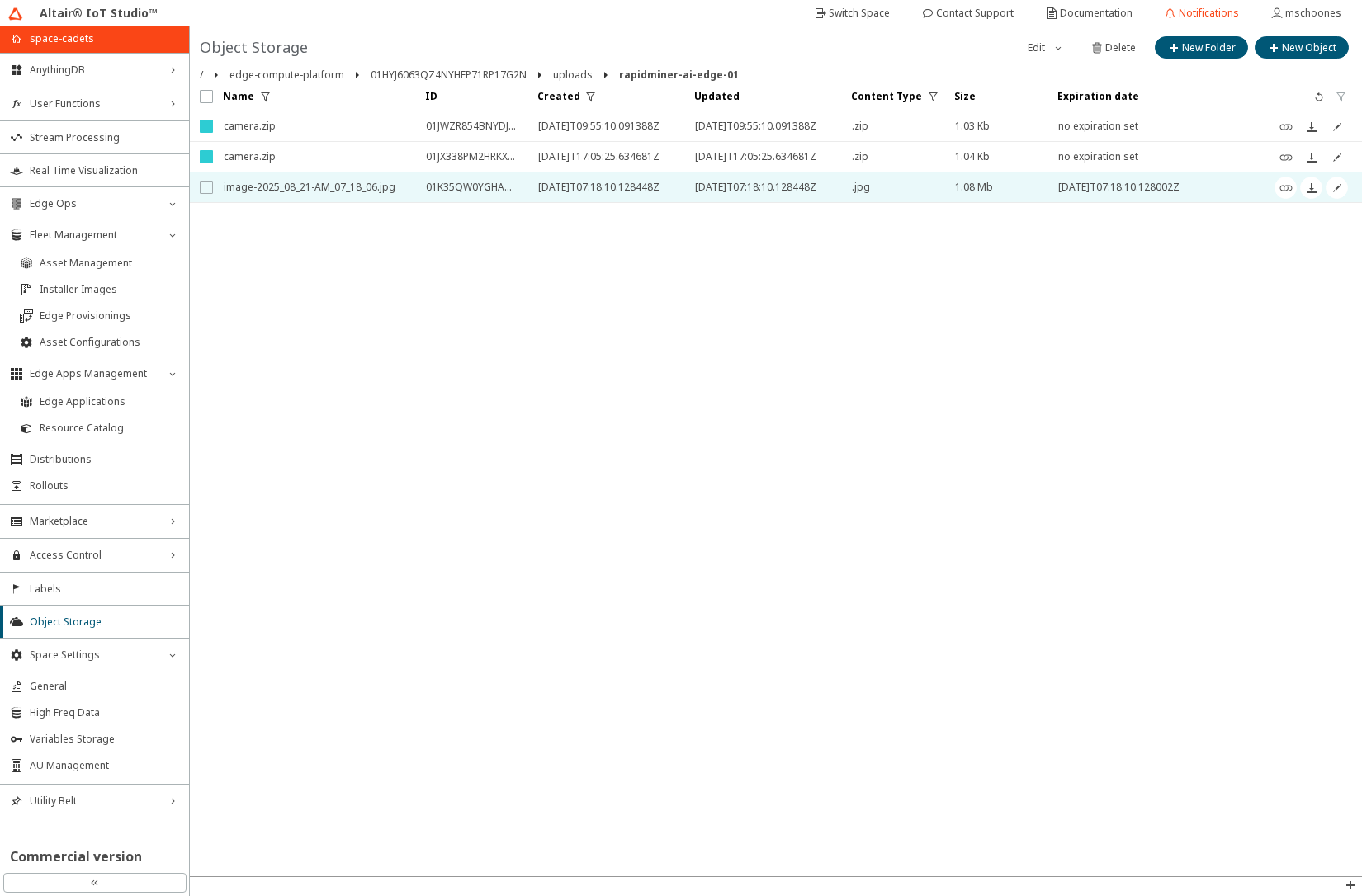
click at [207, 187] on input "checkbox" at bounding box center [205, 187] width 11 height 13
checkbox input "true"
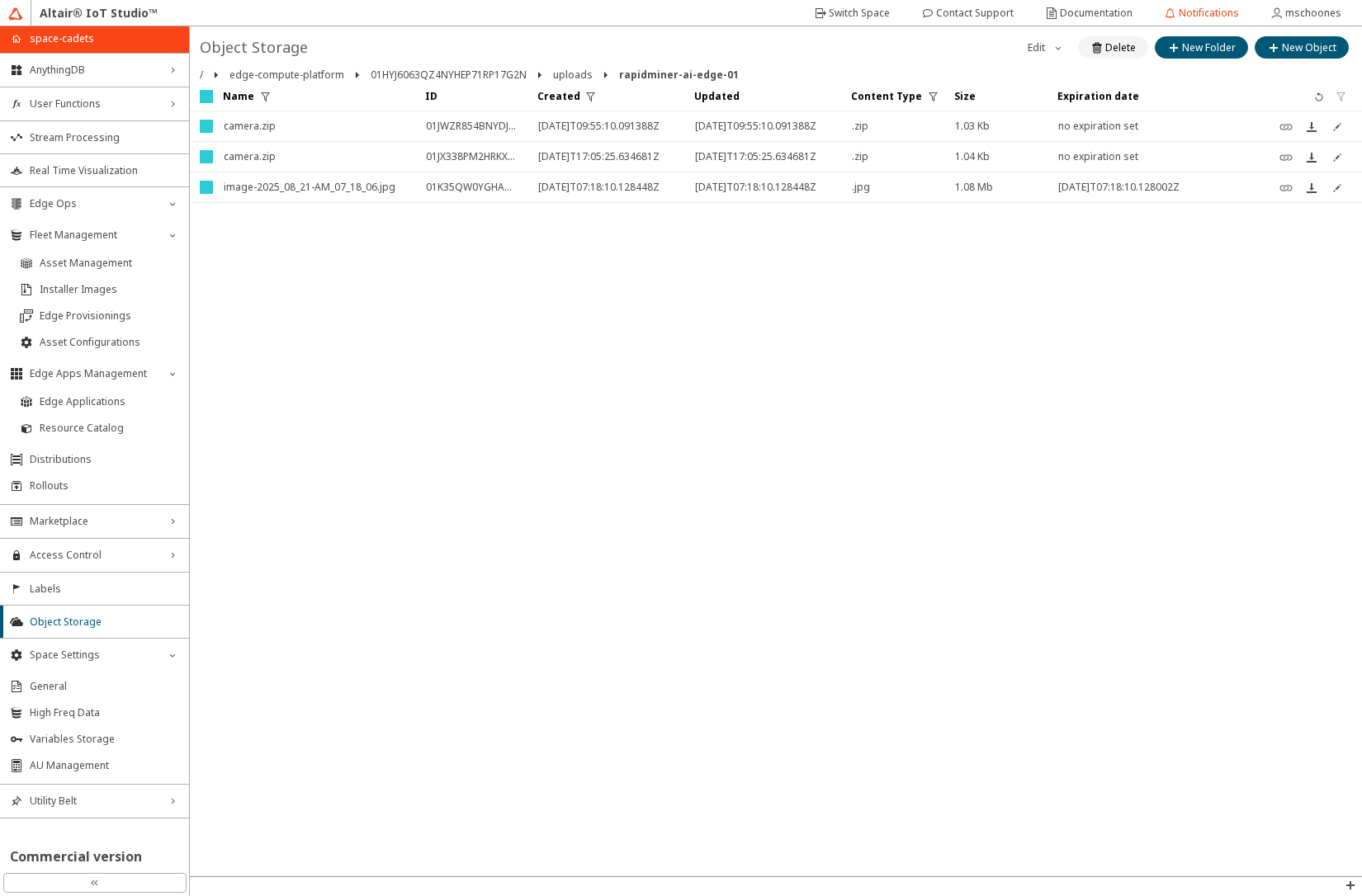
click at [0, 0] on slot "Delete" at bounding box center [0, 0] width 0 height 0
checkbox input "false"
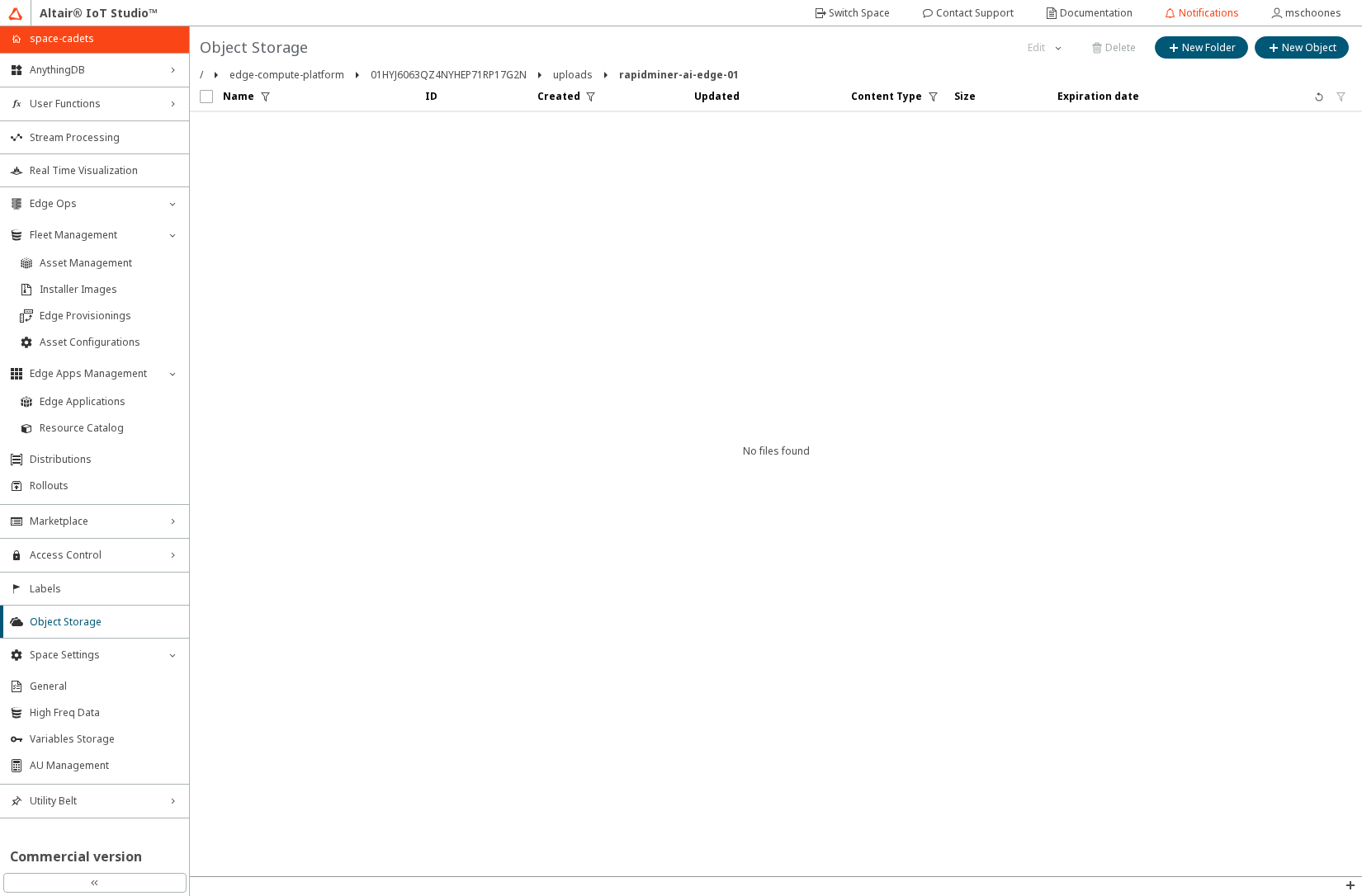
click at [675, 242] on iron-scroll-threshold "Name ID Created Updated" at bounding box center [776, 479] width 1172 height 795
click at [110, 266] on span "Asset Management" at bounding box center [110, 263] width 139 height 13
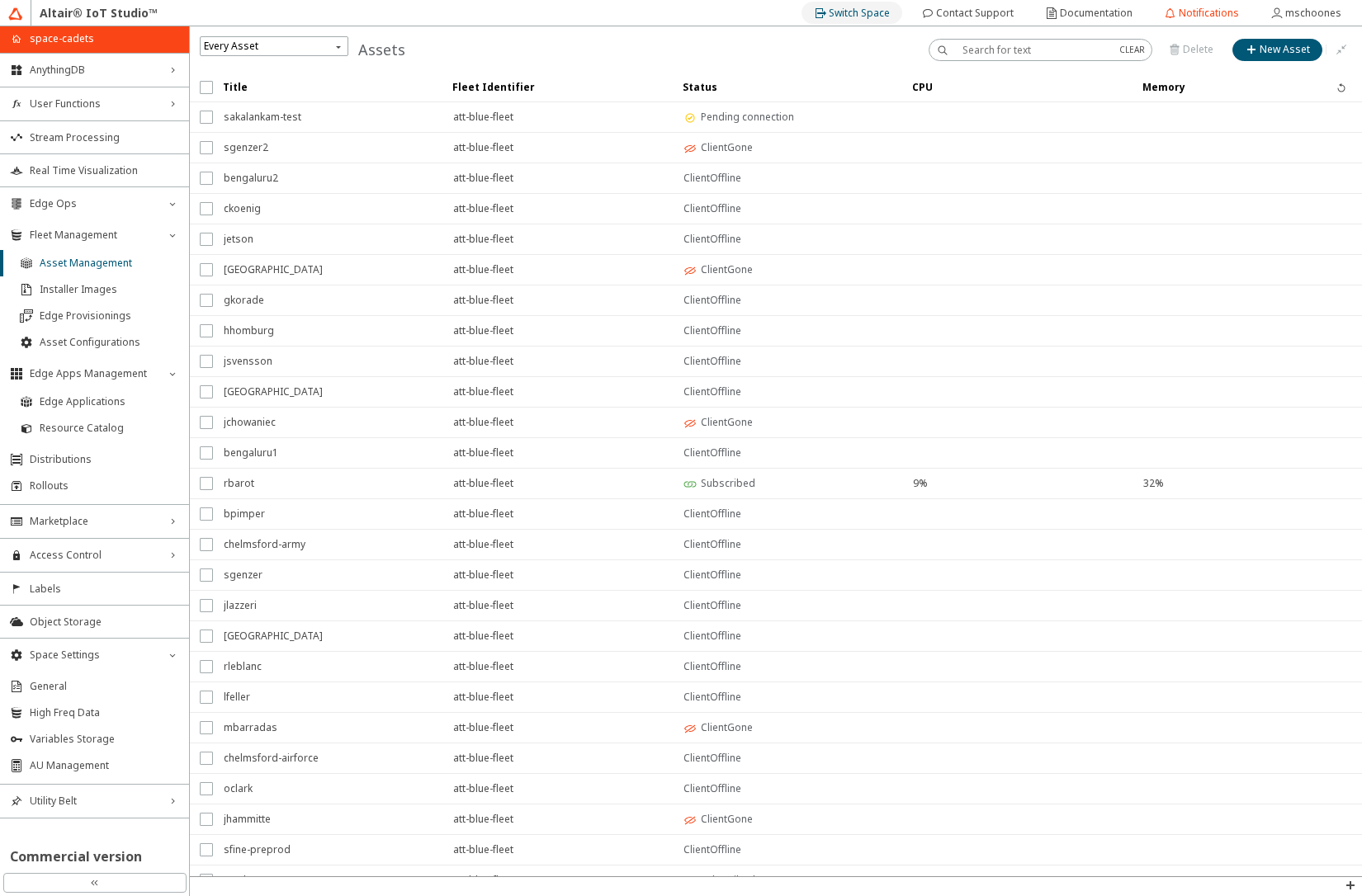
click at [0, 0] on slot "Switch Space" at bounding box center [0, 0] width 0 height 0
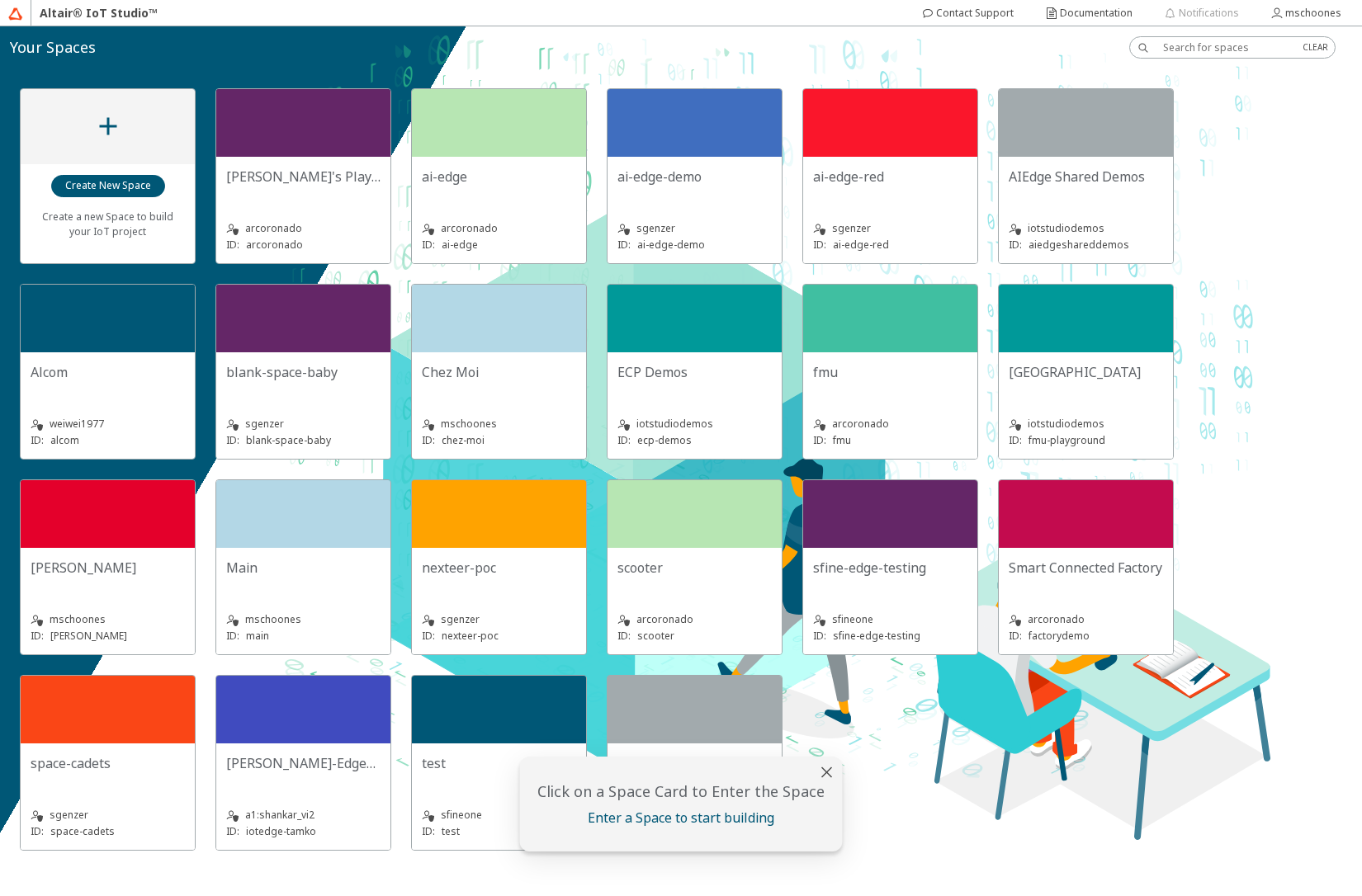
click at [0, 0] on slot "Chez Moi" at bounding box center [0, 0] width 0 height 0
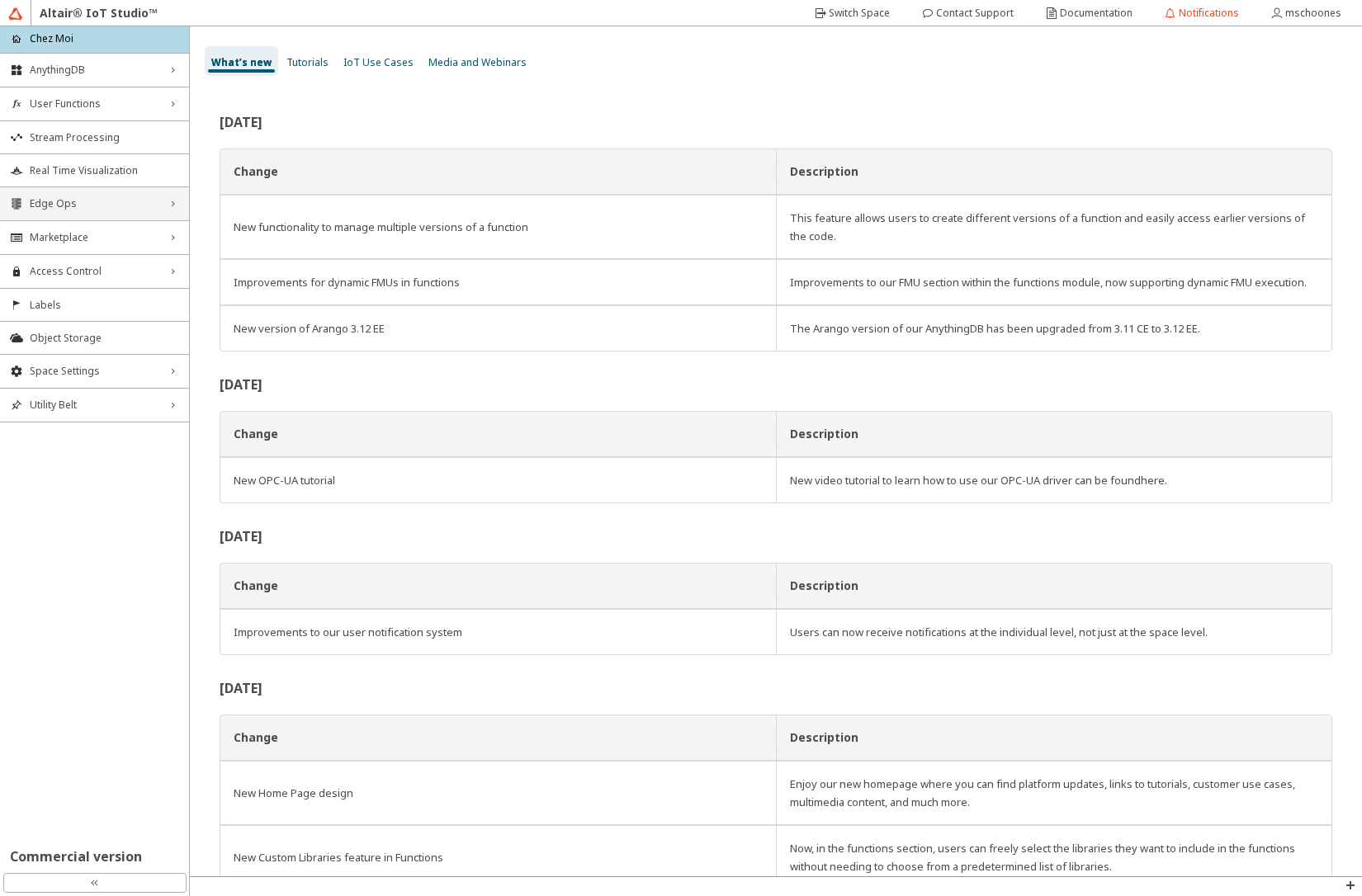
click at [66, 202] on span "Edge Ops" at bounding box center [95, 204] width 129 height 13
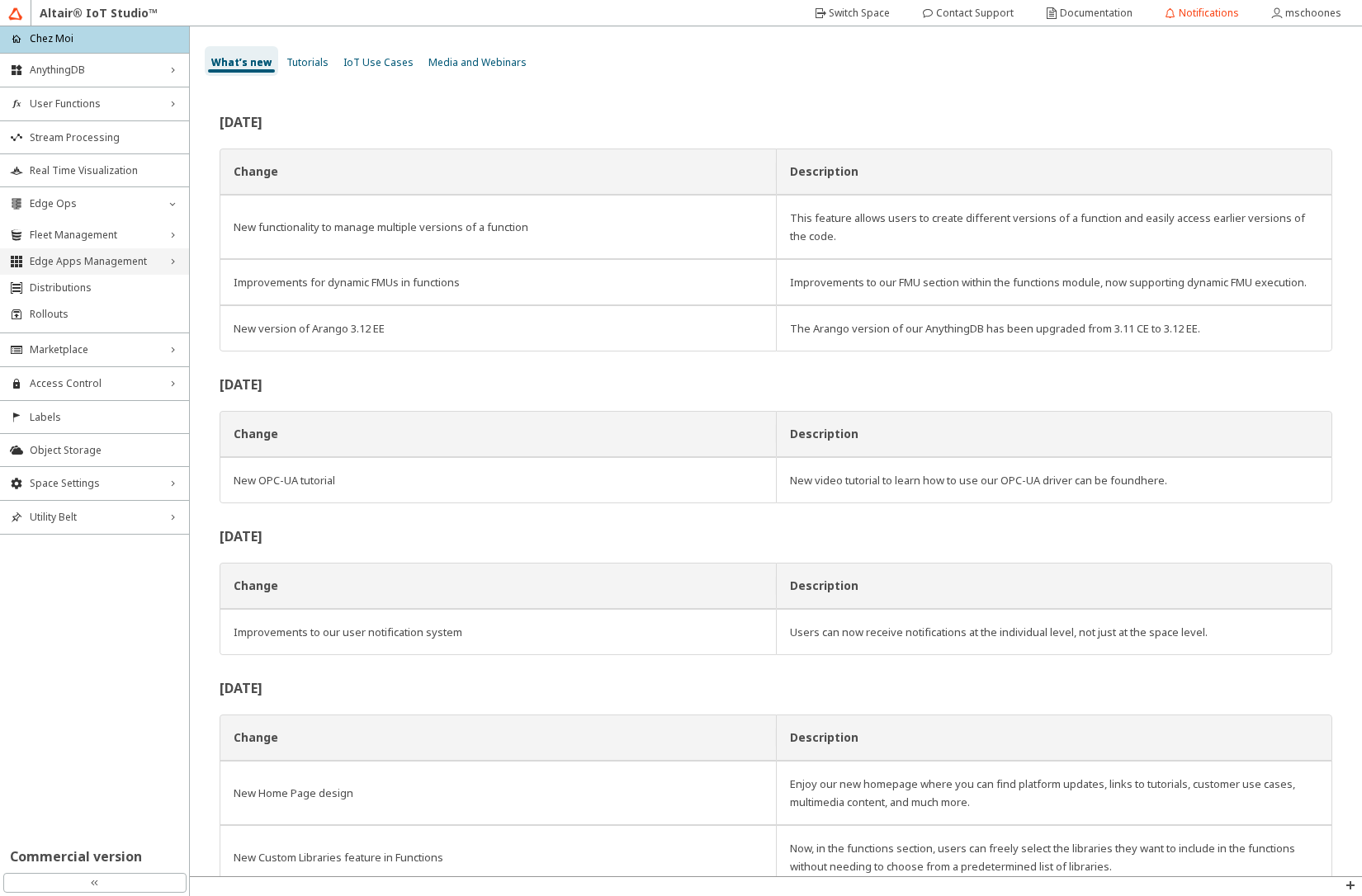
click at [71, 261] on span "Edge Apps Management" at bounding box center [95, 261] width 129 height 13
click at [73, 290] on span "Edge Applications" at bounding box center [110, 290] width 139 height 13
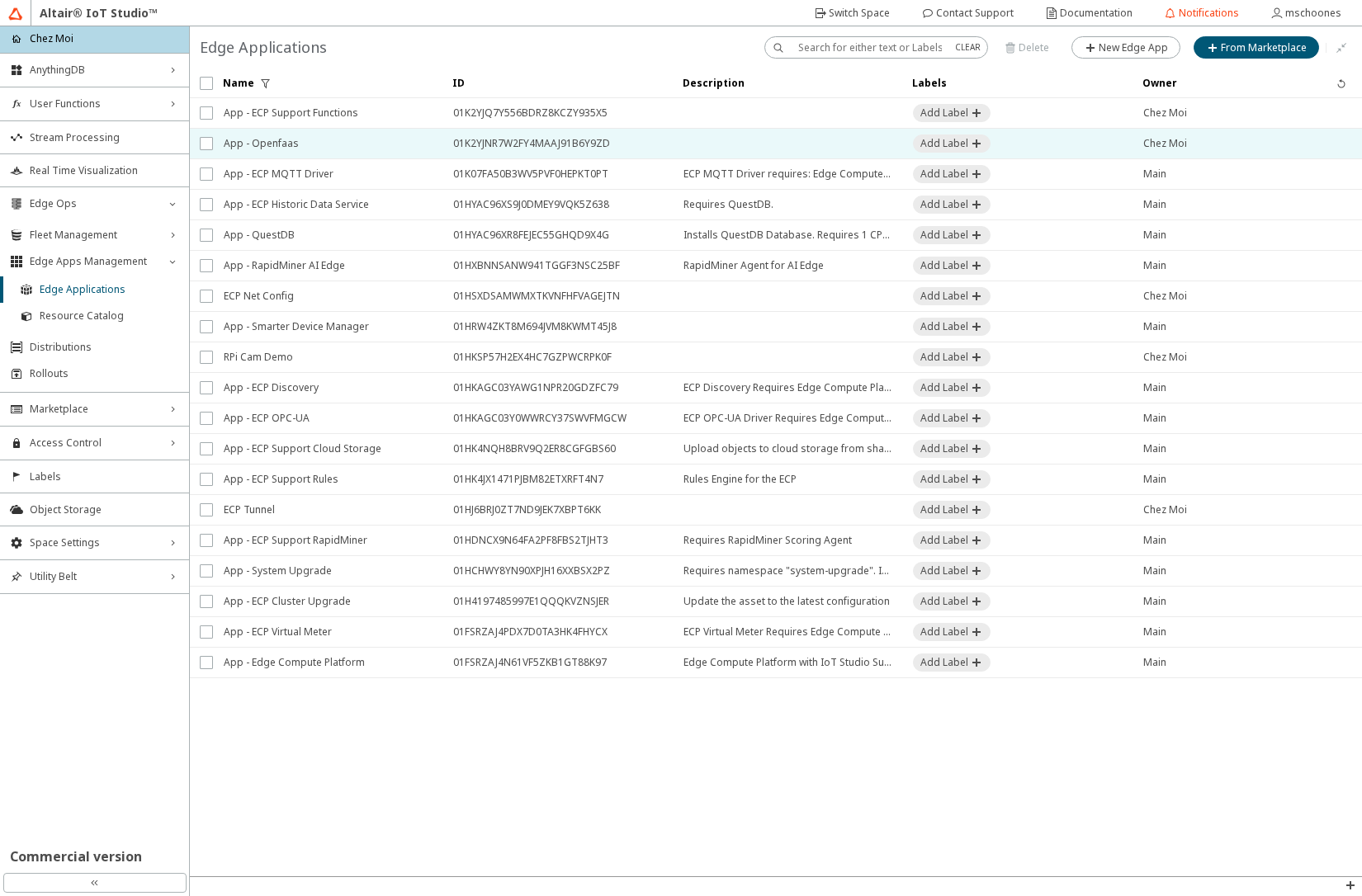
click at [261, 145] on span "App - Openfaas" at bounding box center [328, 144] width 208 height 30
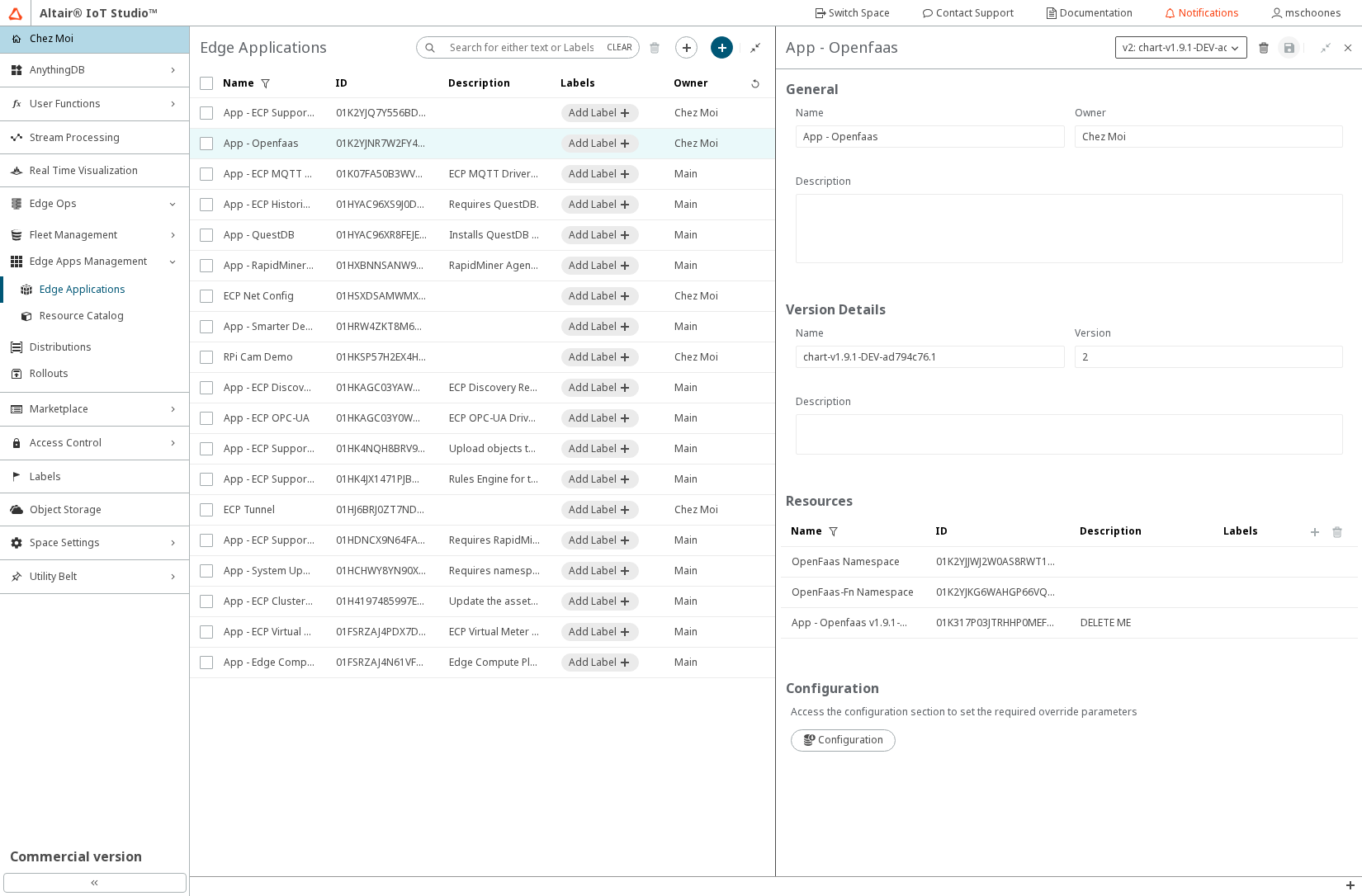
click at [1184, 54] on p "v2: chart-v1.9.1-DEV-ad794c76.1" at bounding box center [1198, 48] width 163 height 15
click at [0, 0] on slot "New Version" at bounding box center [0, 0] width 0 height 0
type input "3"
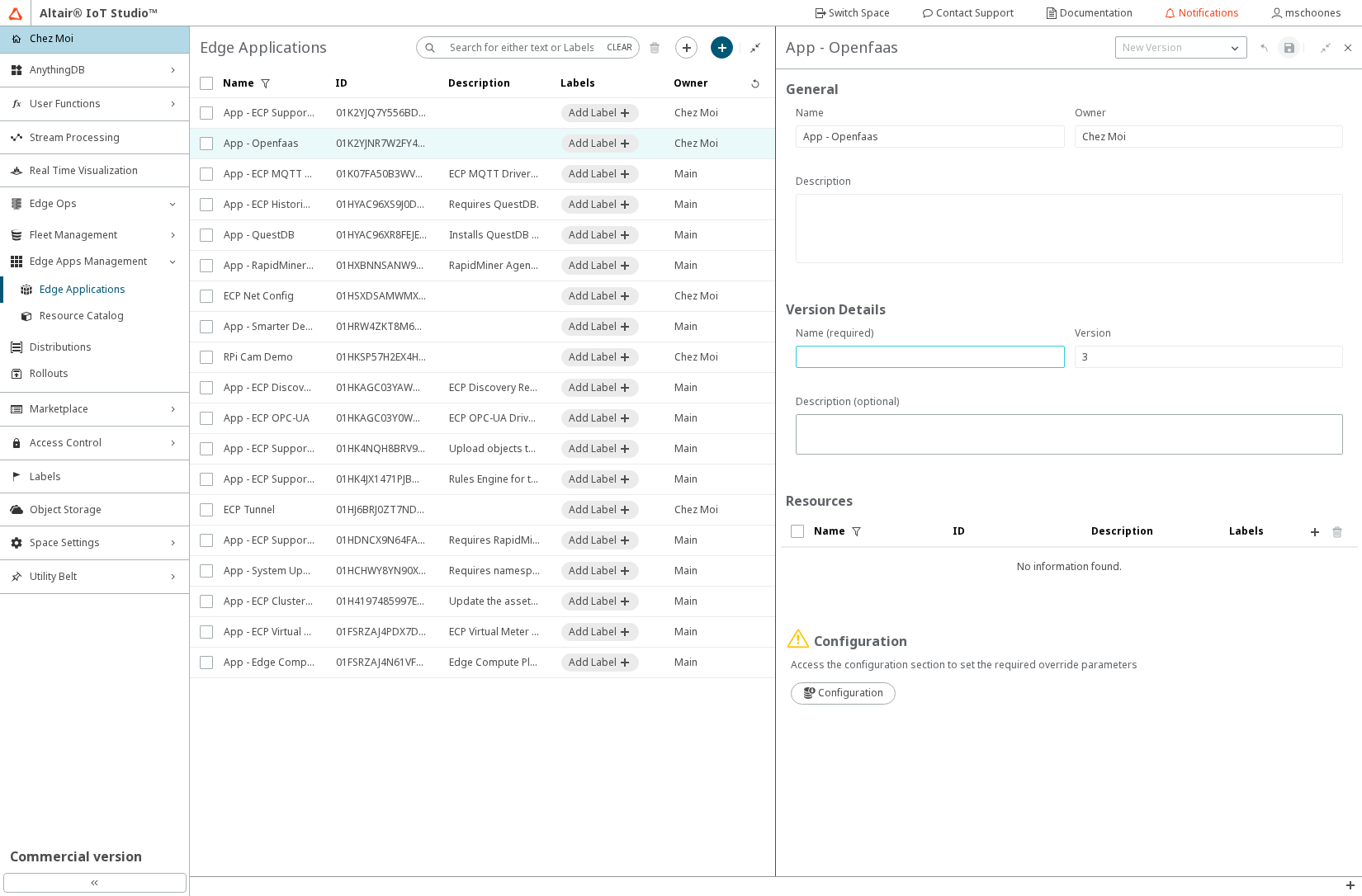
click at [896, 357] on input "text" at bounding box center [930, 357] width 254 height 14
type input "chart-1.12.0_1.0.2"
click at [1319, 534] on iron-icon at bounding box center [1315, 533] width 13 height 13
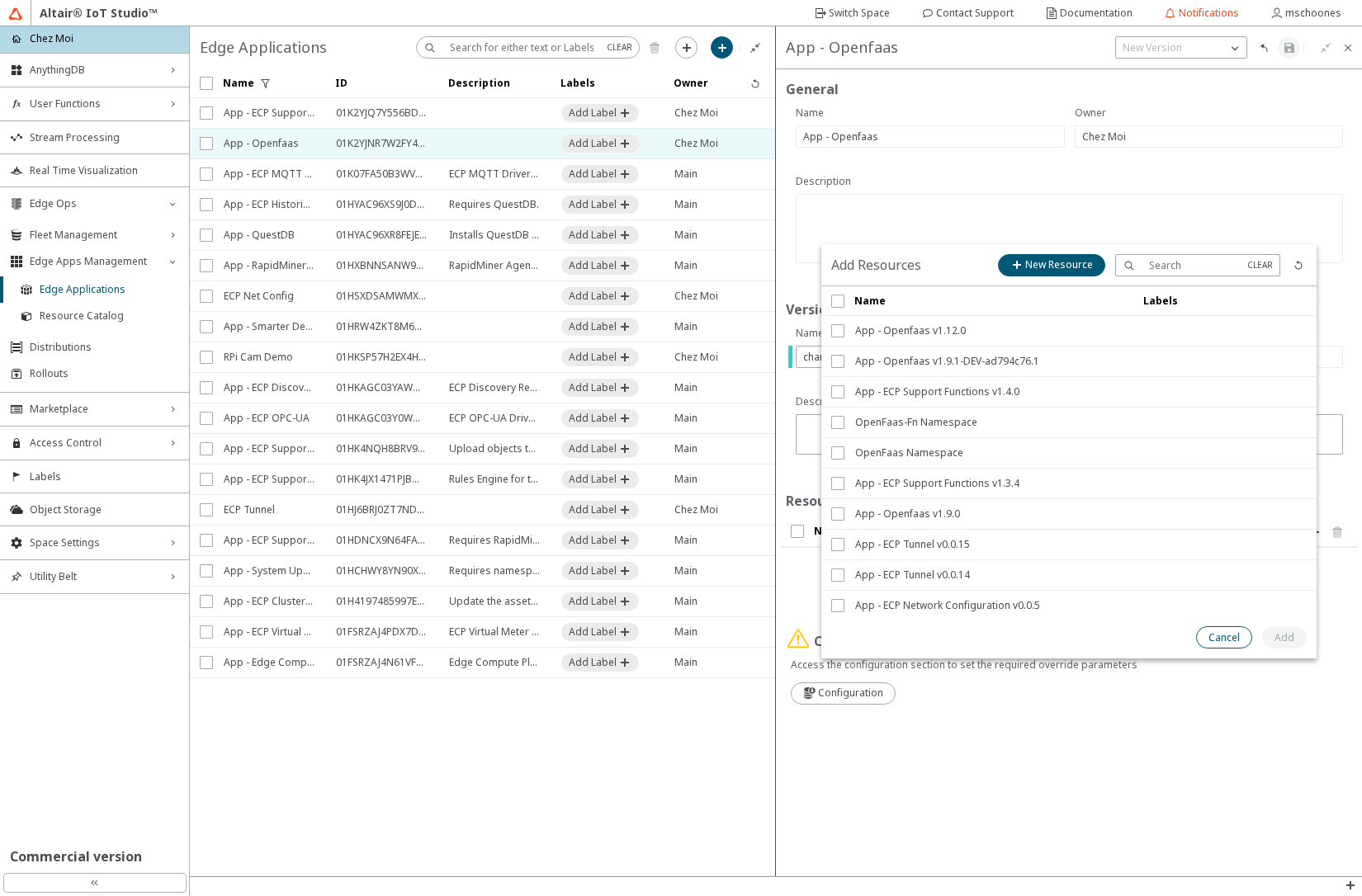
click at [0, 0] on slot "Cancel" at bounding box center [0, 0] width 0 height 0
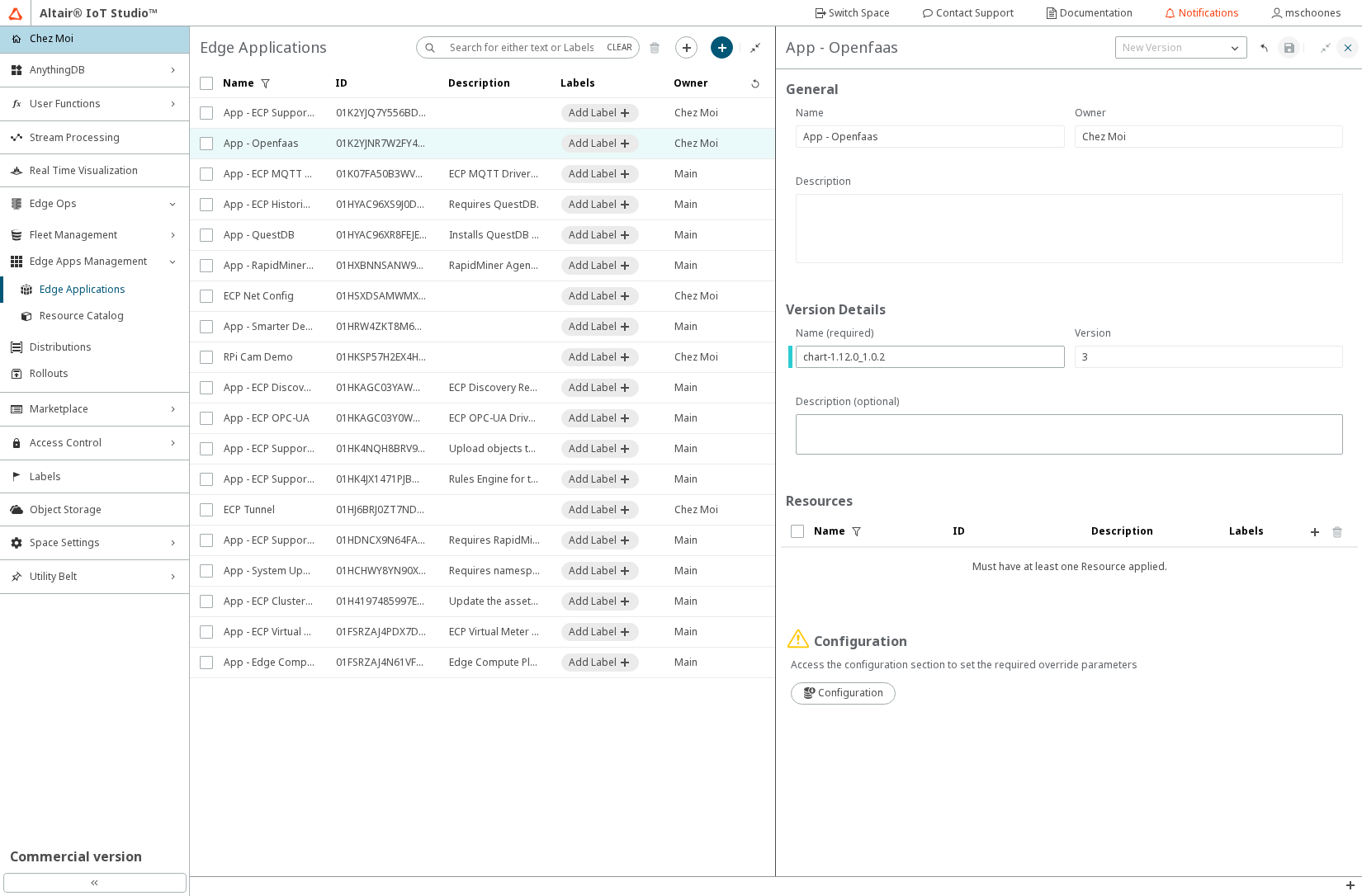
click at [1345, 50] on iron-icon at bounding box center [1348, 48] width 13 height 13
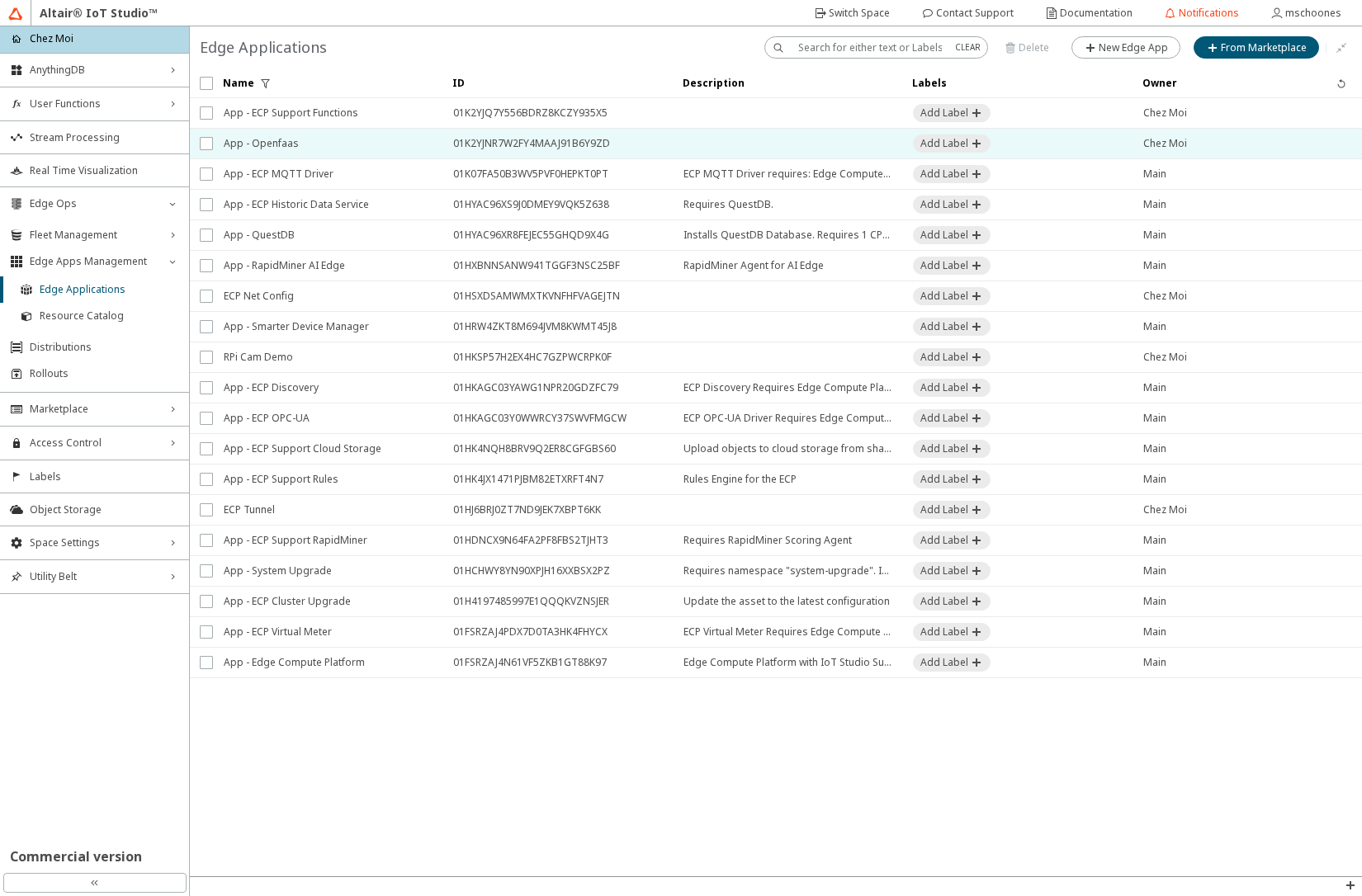
click at [242, 148] on span "App - Openfaas" at bounding box center [328, 144] width 208 height 30
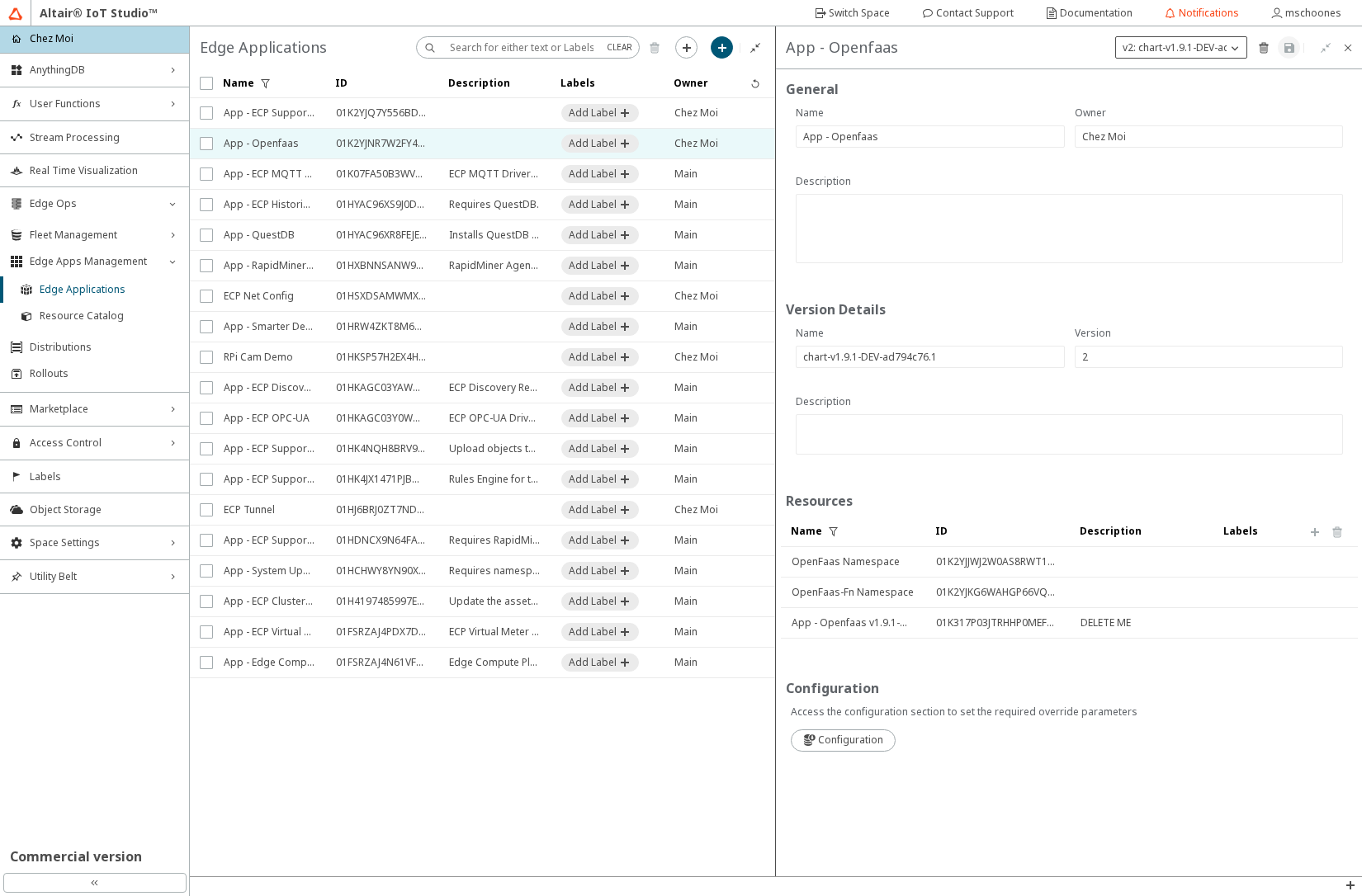
click at [1212, 47] on p "v2: chart-v1.9.1-DEV-ad794c76.1" at bounding box center [1198, 48] width 163 height 15
click at [0, 0] on slot "New Version" at bounding box center [0, 0] width 0 height 0
type input "3"
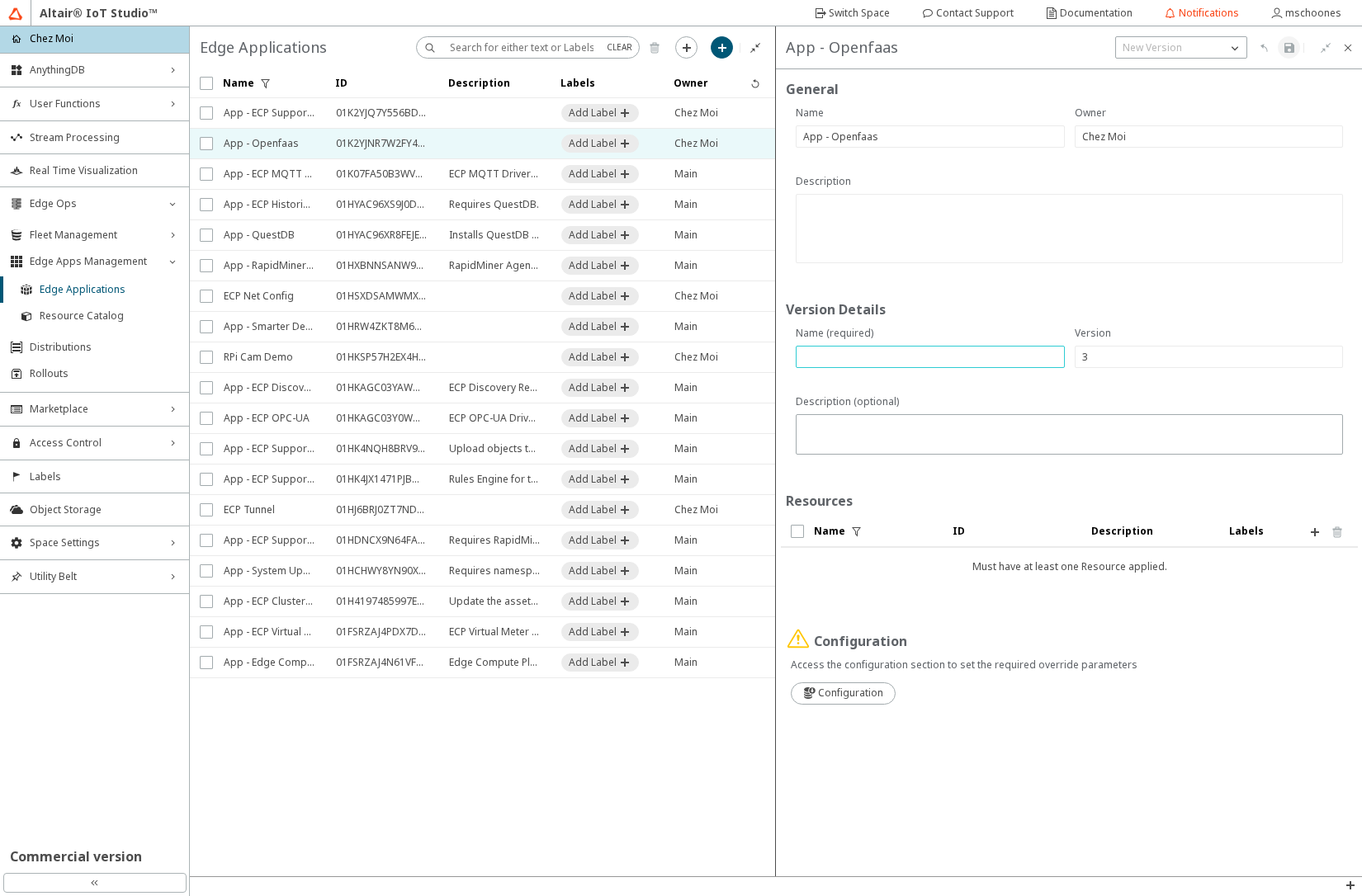
click at [920, 360] on input "text" at bounding box center [930, 357] width 254 height 14
type input "chart-1.12.0_1.0.2"
drag, startPoint x: 1315, startPoint y: 527, endPoint x: 1294, endPoint y: 539, distance: 24.2
click at [1315, 529] on iron-icon at bounding box center [1315, 533] width 13 height 13
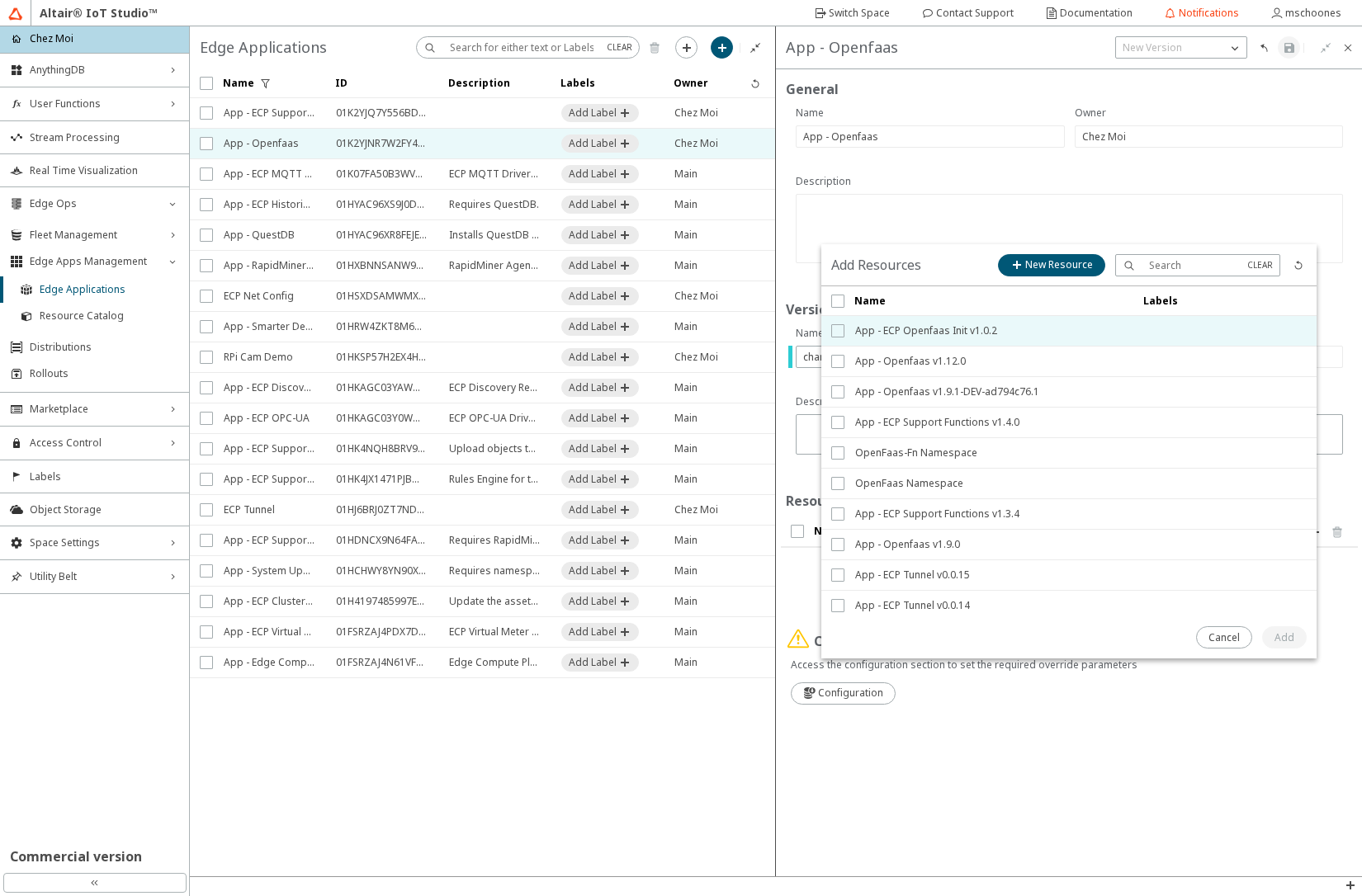
click at [835, 329] on input "checkbox" at bounding box center [837, 331] width 11 height 13
checkbox input "true"
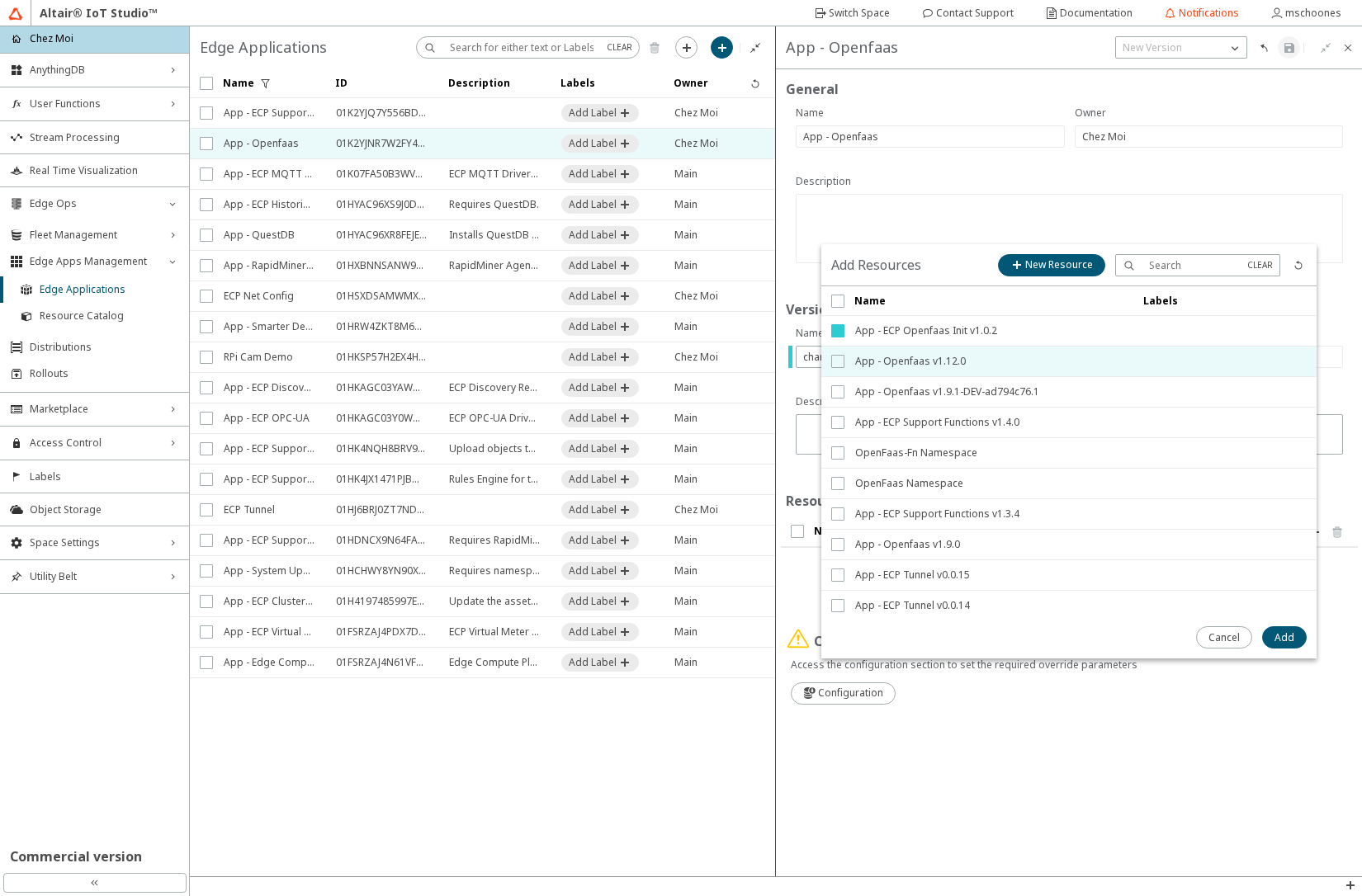
click at [837, 365] on input "checkbox" at bounding box center [837, 362] width 11 height 13
checkbox input "true"
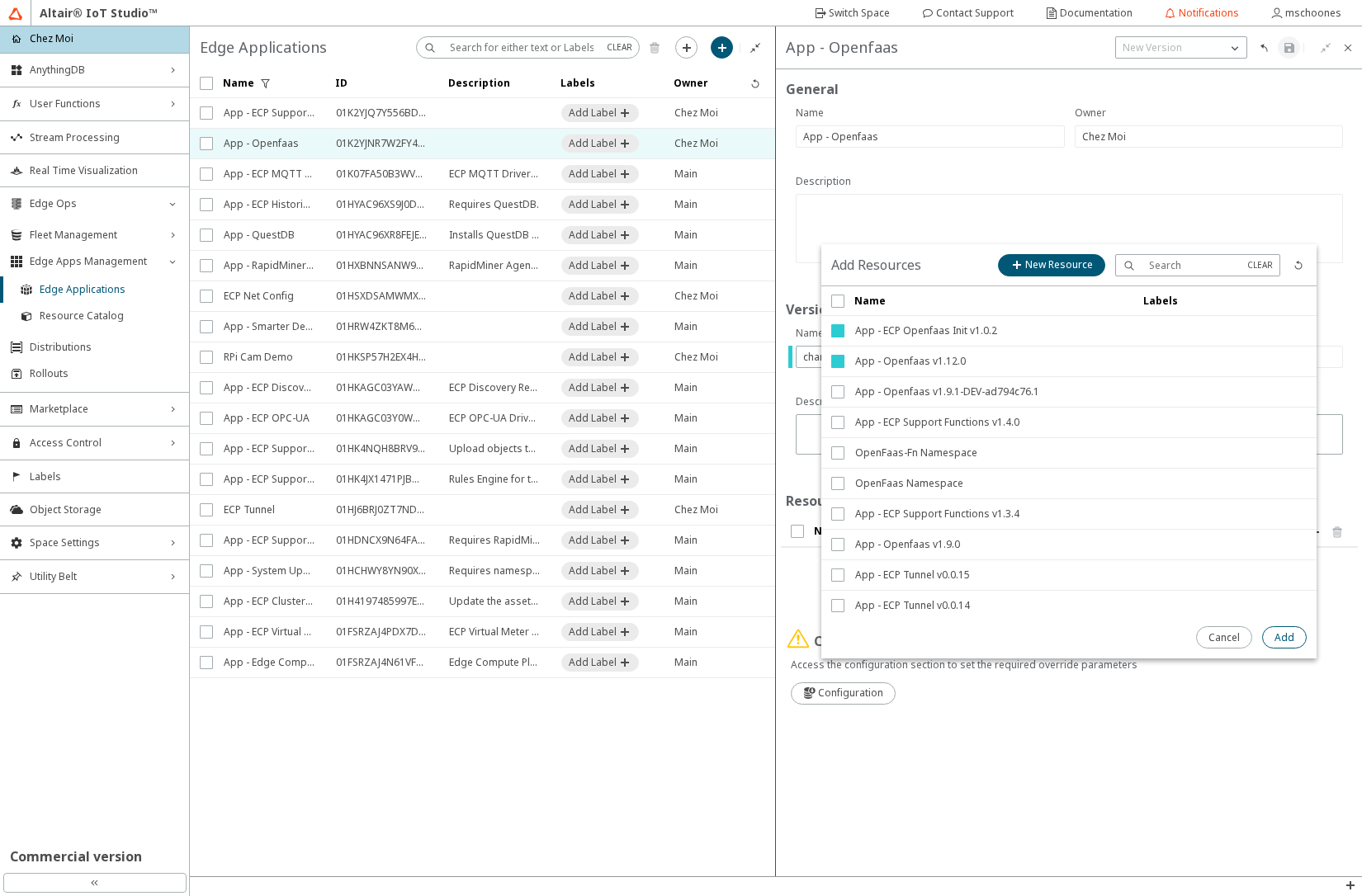
click at [0, 0] on slot "Add" at bounding box center [0, 0] width 0 height 0
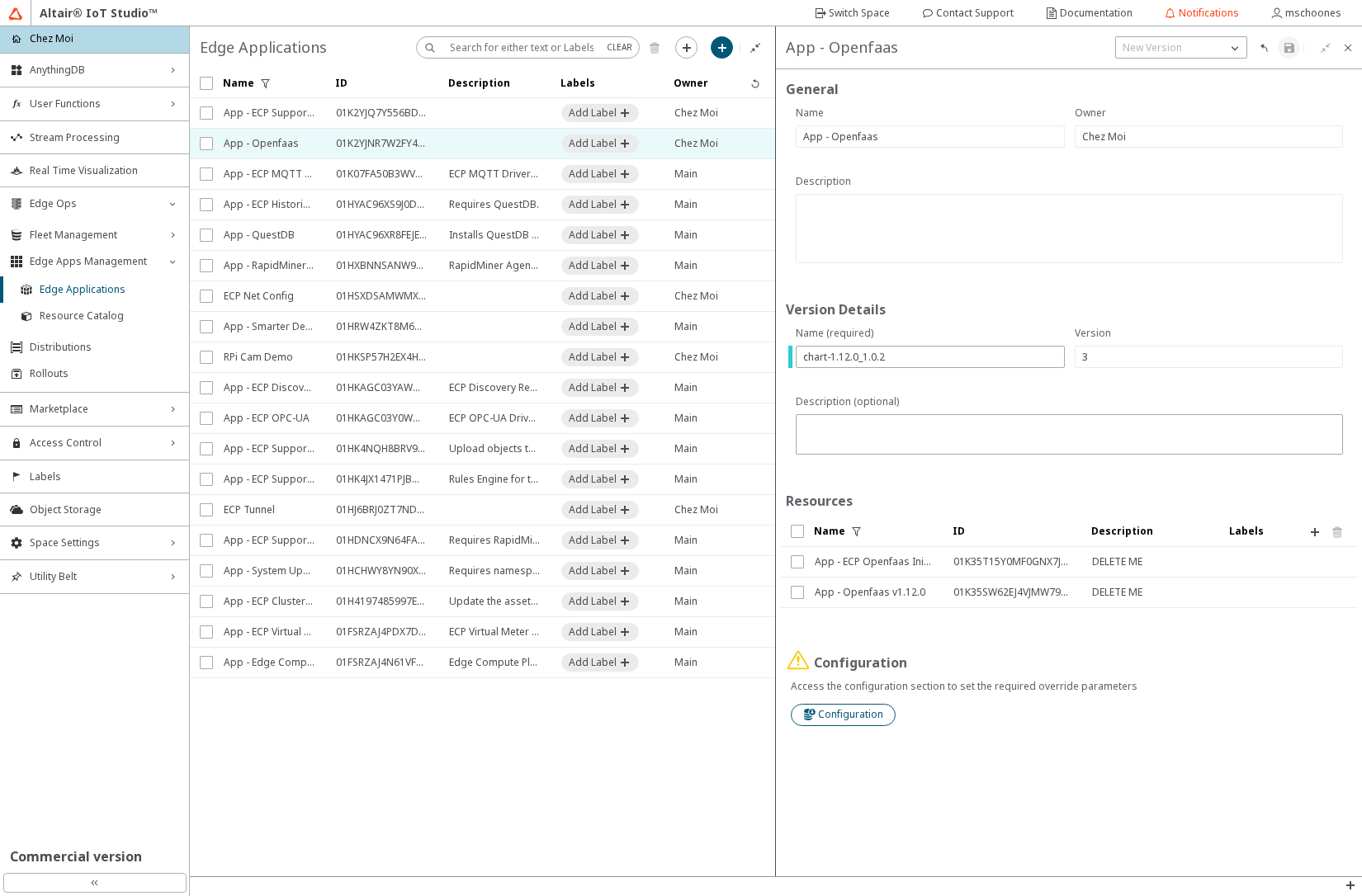
click at [0, 0] on slot "Configuration" at bounding box center [0, 0] width 0 height 0
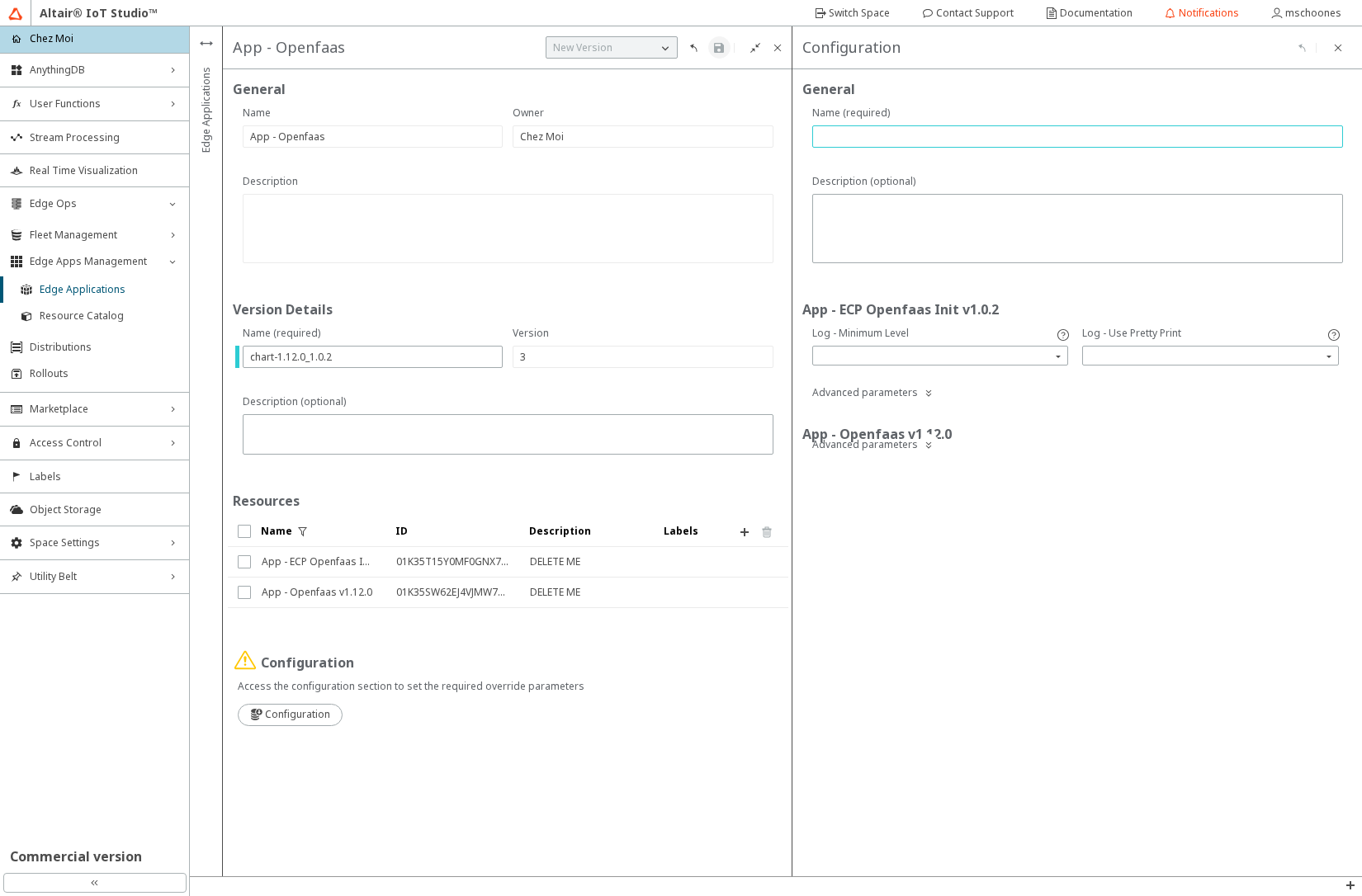
click at [846, 131] on input "text" at bounding box center [1078, 136] width 516 height 14
type input "v01"
click at [1127, 363] on input "search" at bounding box center [1212, 356] width 251 height 25
click at [1125, 377] on div "true" at bounding box center [1210, 380] width 240 height 14
click at [927, 446] on iron-icon at bounding box center [929, 445] width 13 height 13
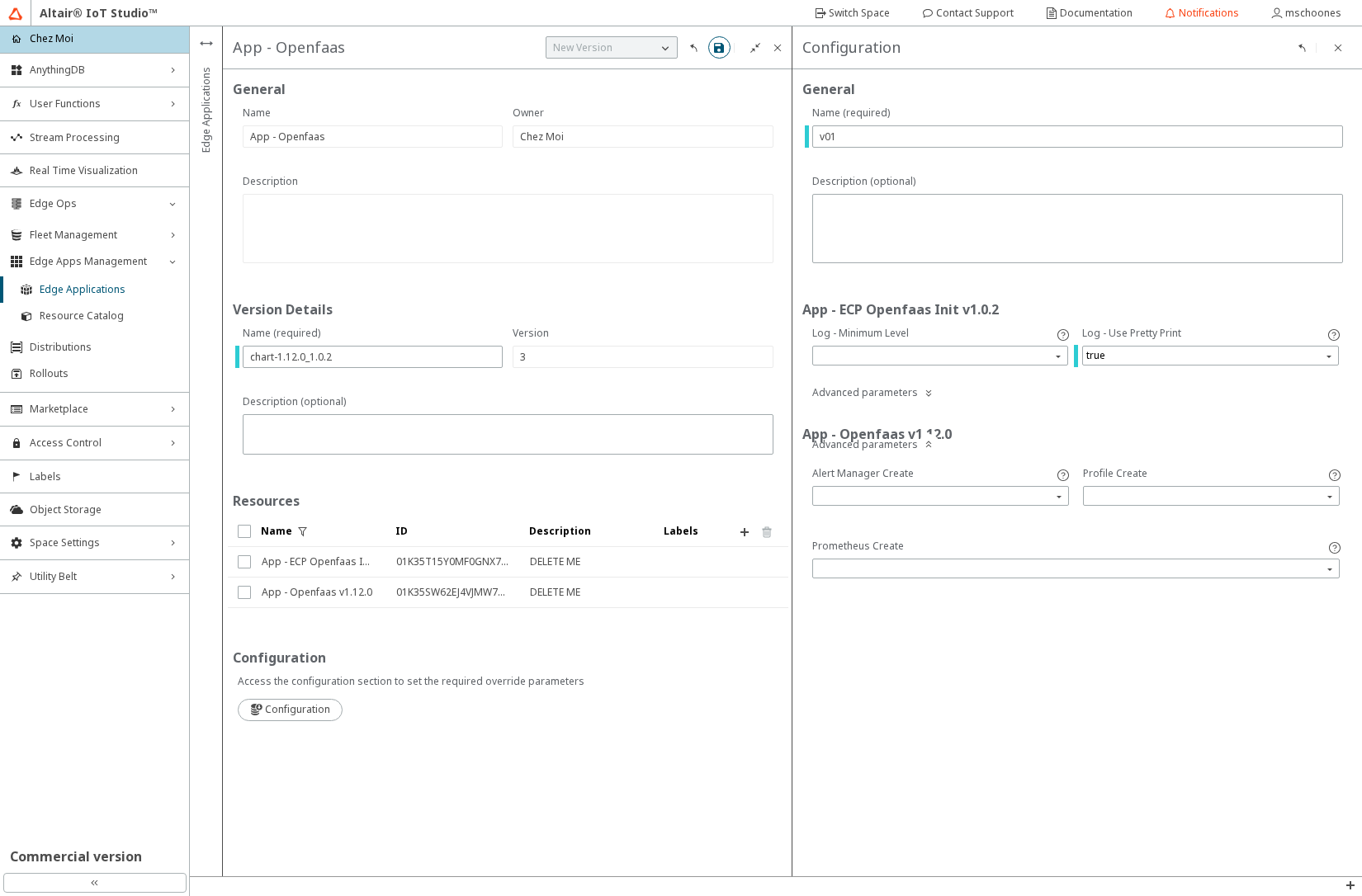
click at [713, 51] on iron-icon at bounding box center [719, 48] width 13 height 13
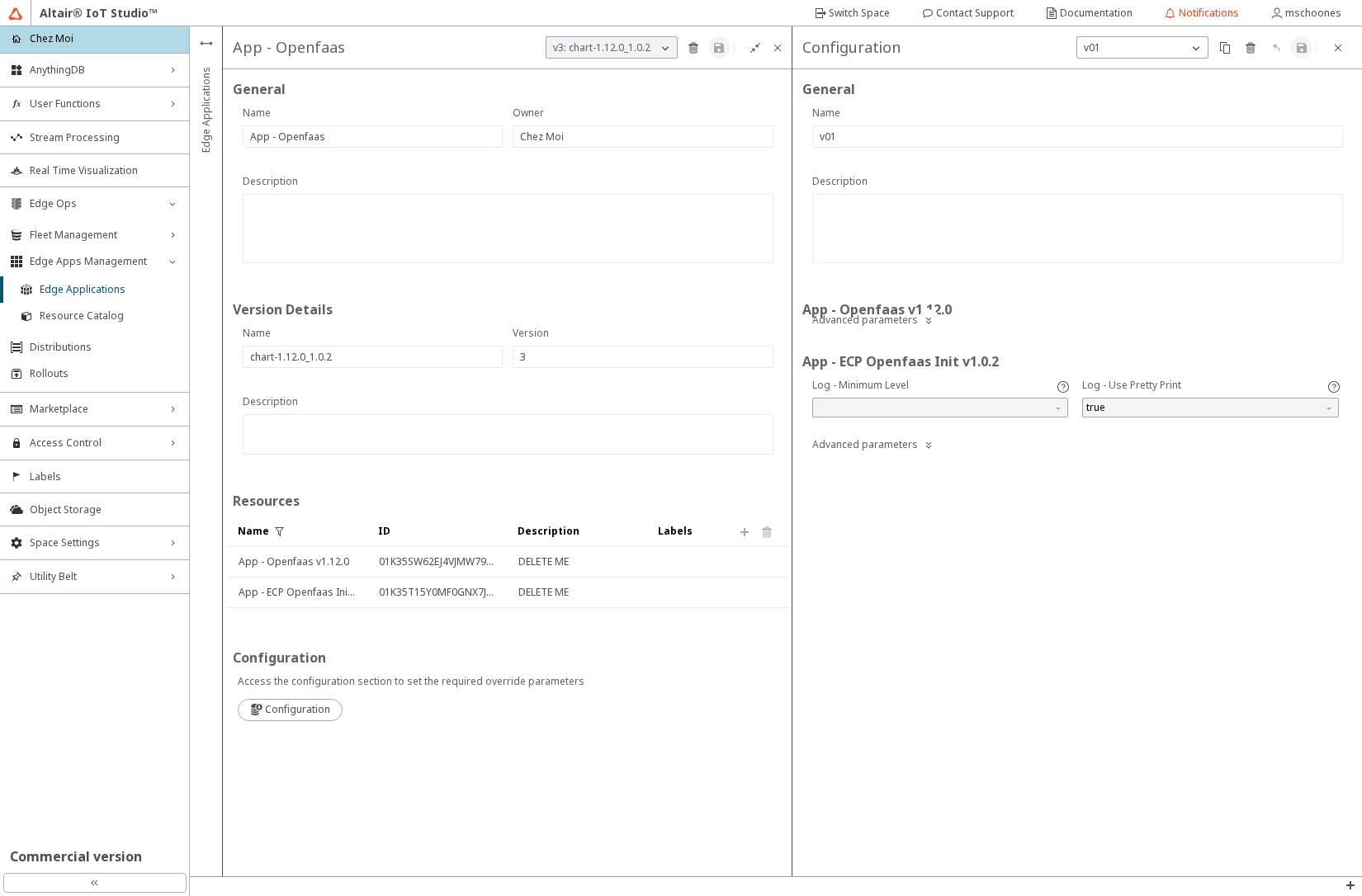
click at [1069, 627] on div "General App - Openfaas v1.12.0 Advanced parameters App - ECP Openfaas Init v1.0…" at bounding box center [1077, 473] width 569 height 807
click at [74, 233] on span "Fleet Management" at bounding box center [95, 235] width 129 height 13
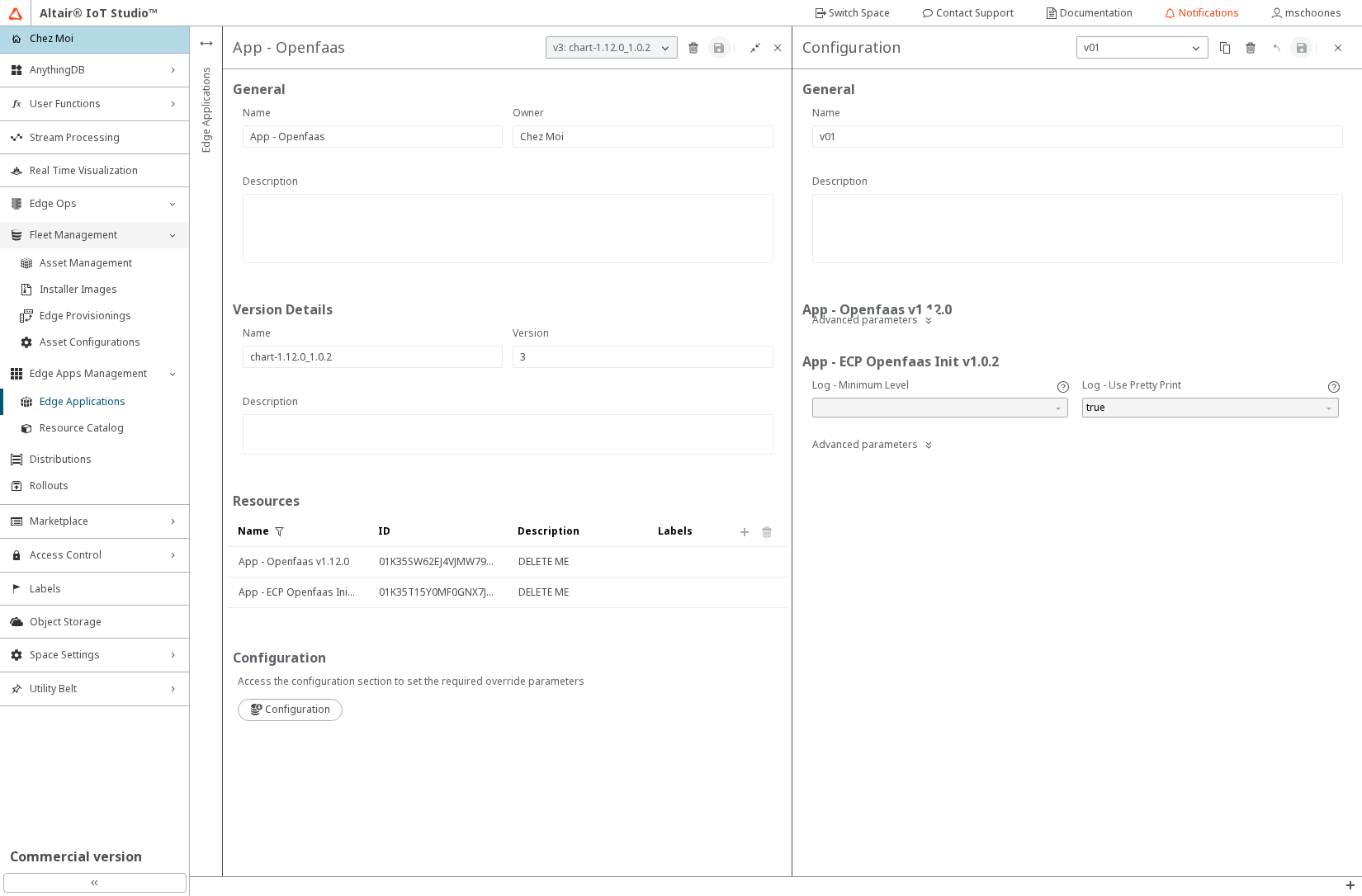
click at [74, 258] on span "Asset Management" at bounding box center [110, 263] width 139 height 13
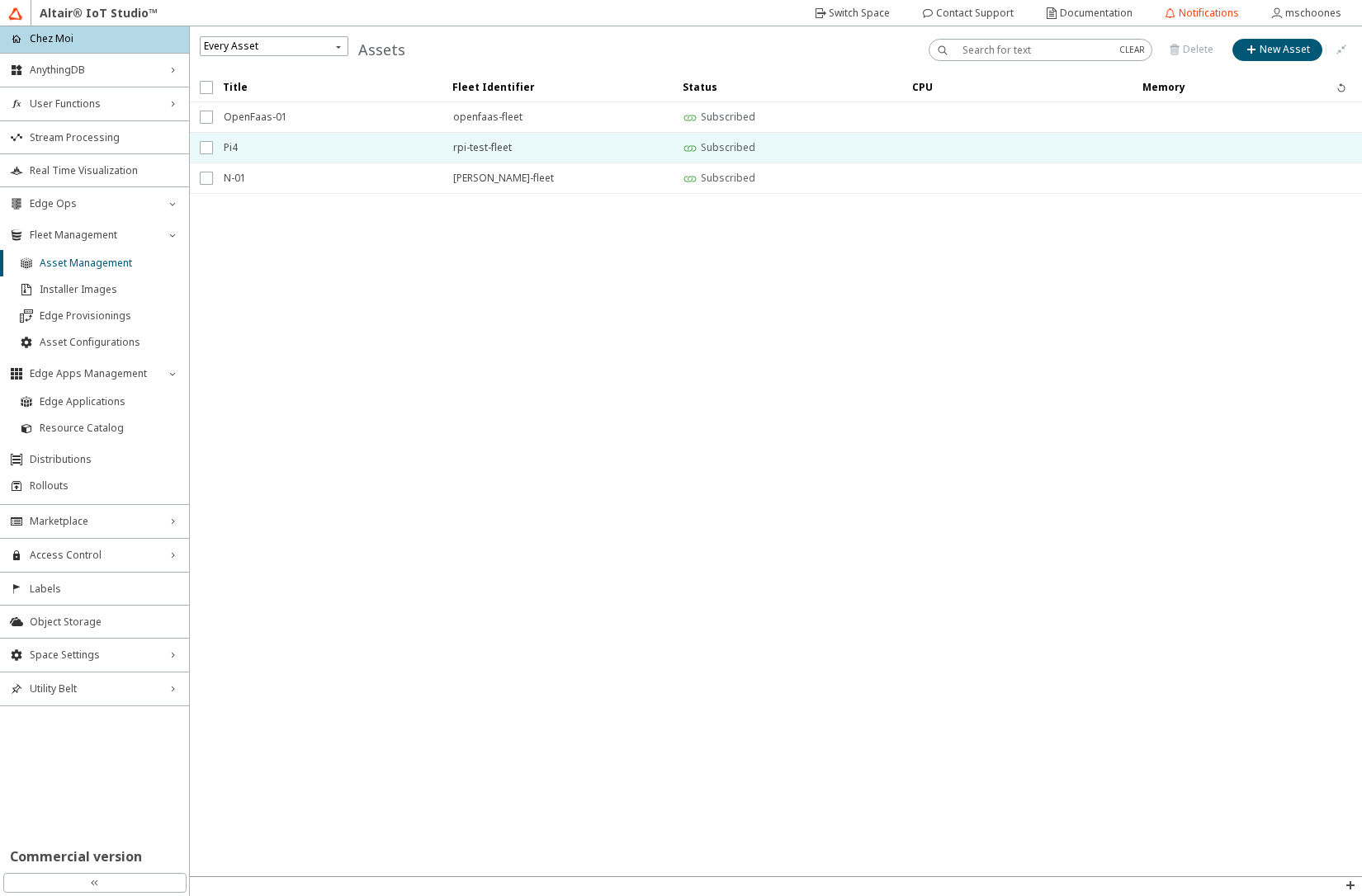
click at [234, 154] on span "Pi4" at bounding box center [328, 148] width 208 height 30
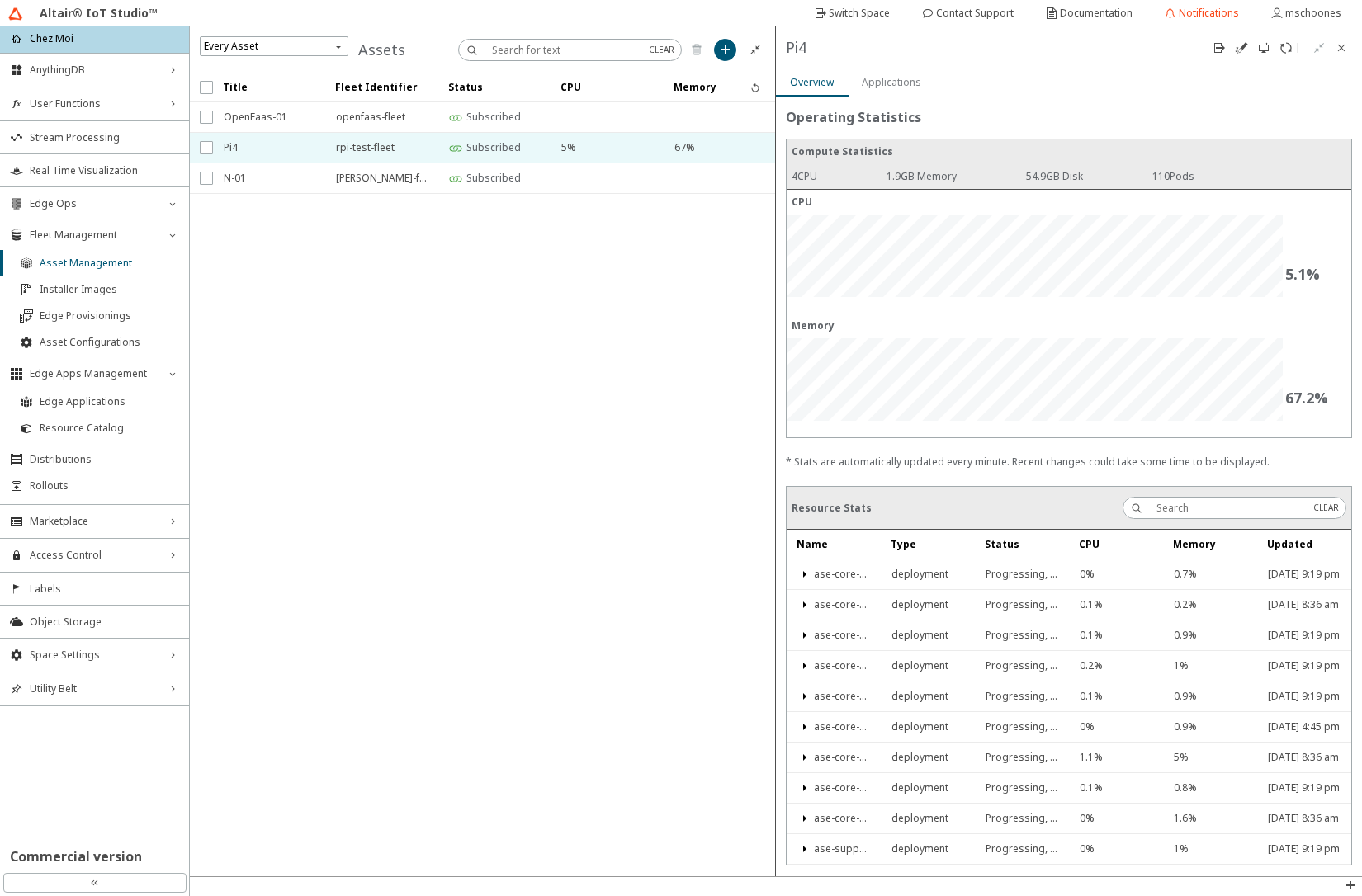
click at [0, 0] on slot "Applications" at bounding box center [0, 0] width 0 height 0
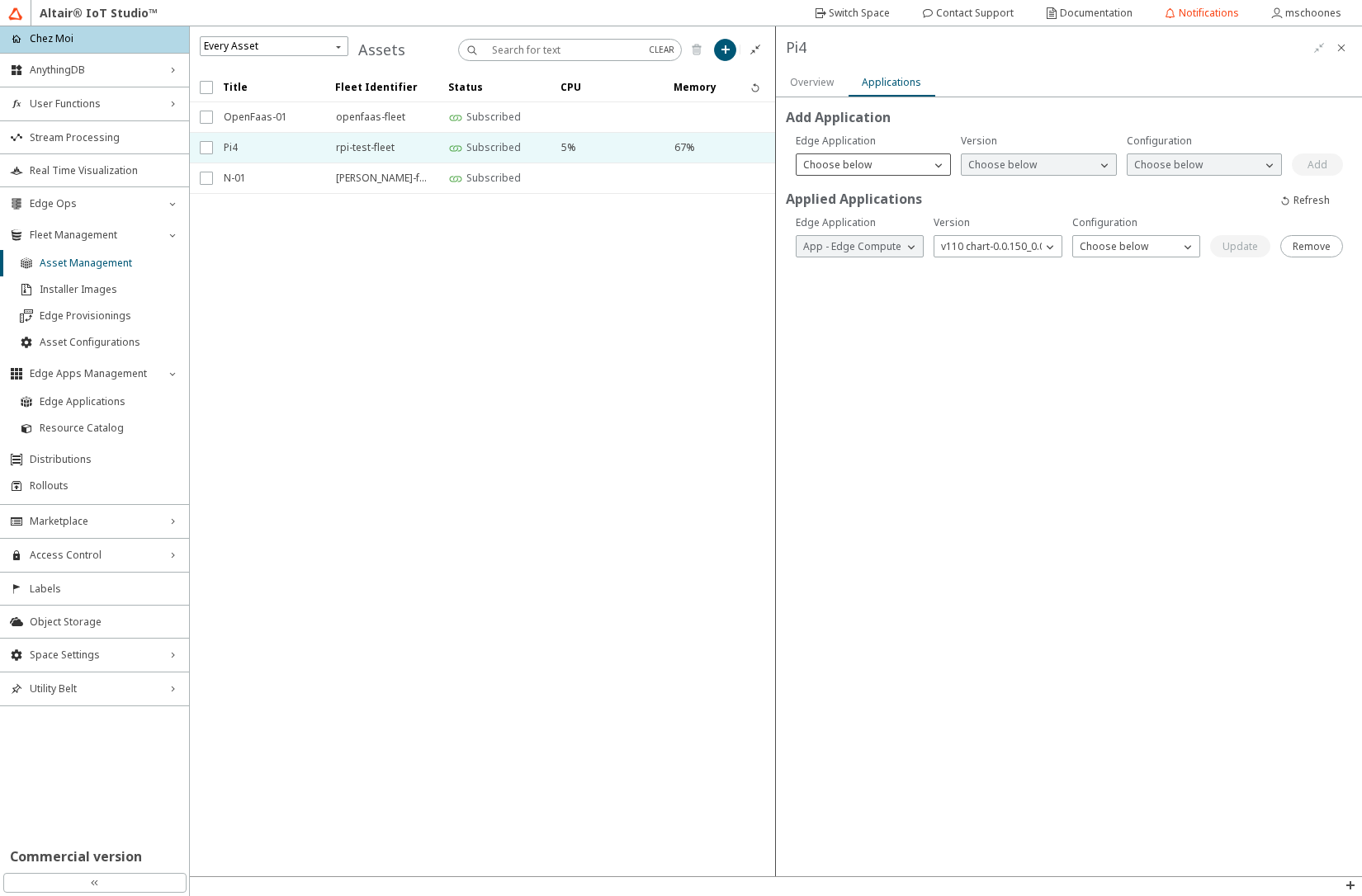
click at [873, 168] on p "Choose below" at bounding box center [837, 165] width 81 height 15
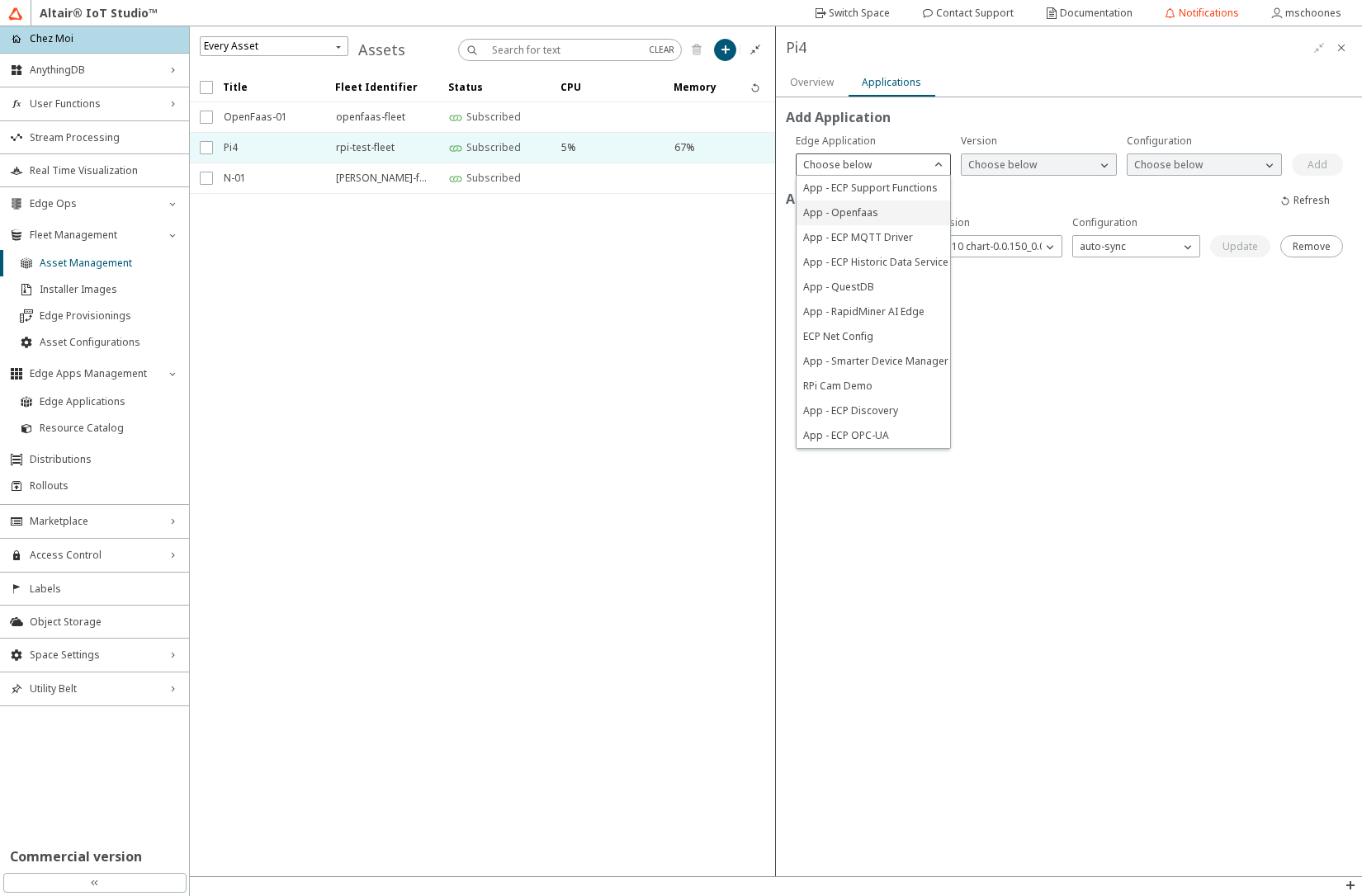
click at [867, 213] on span "App - Openfaas" at bounding box center [841, 212] width 76 height 14
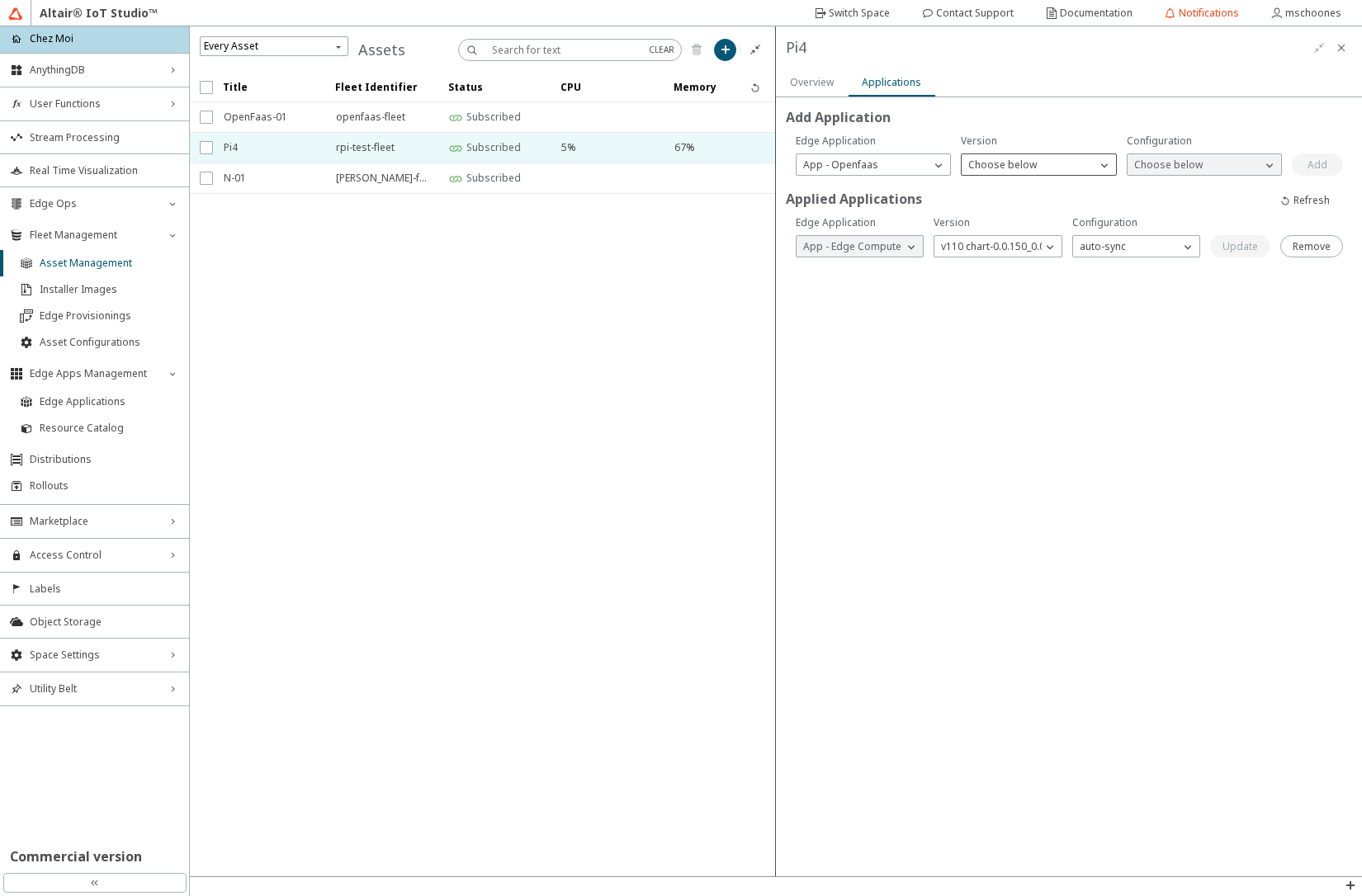
click at [1003, 173] on div "Choose below" at bounding box center [1038, 164] width 155 height 22
click at [1006, 168] on p "Choose below" at bounding box center [1003, 165] width 81 height 15
click at [1011, 235] on span "v3 chart-1.12.0_1.0.2" at bounding box center [1016, 236] width 95 height 14
click at [1142, 169] on p "Choose below" at bounding box center [1169, 165] width 81 height 15
click at [1148, 184] on span "v01" at bounding box center [1142, 187] width 17 height 14
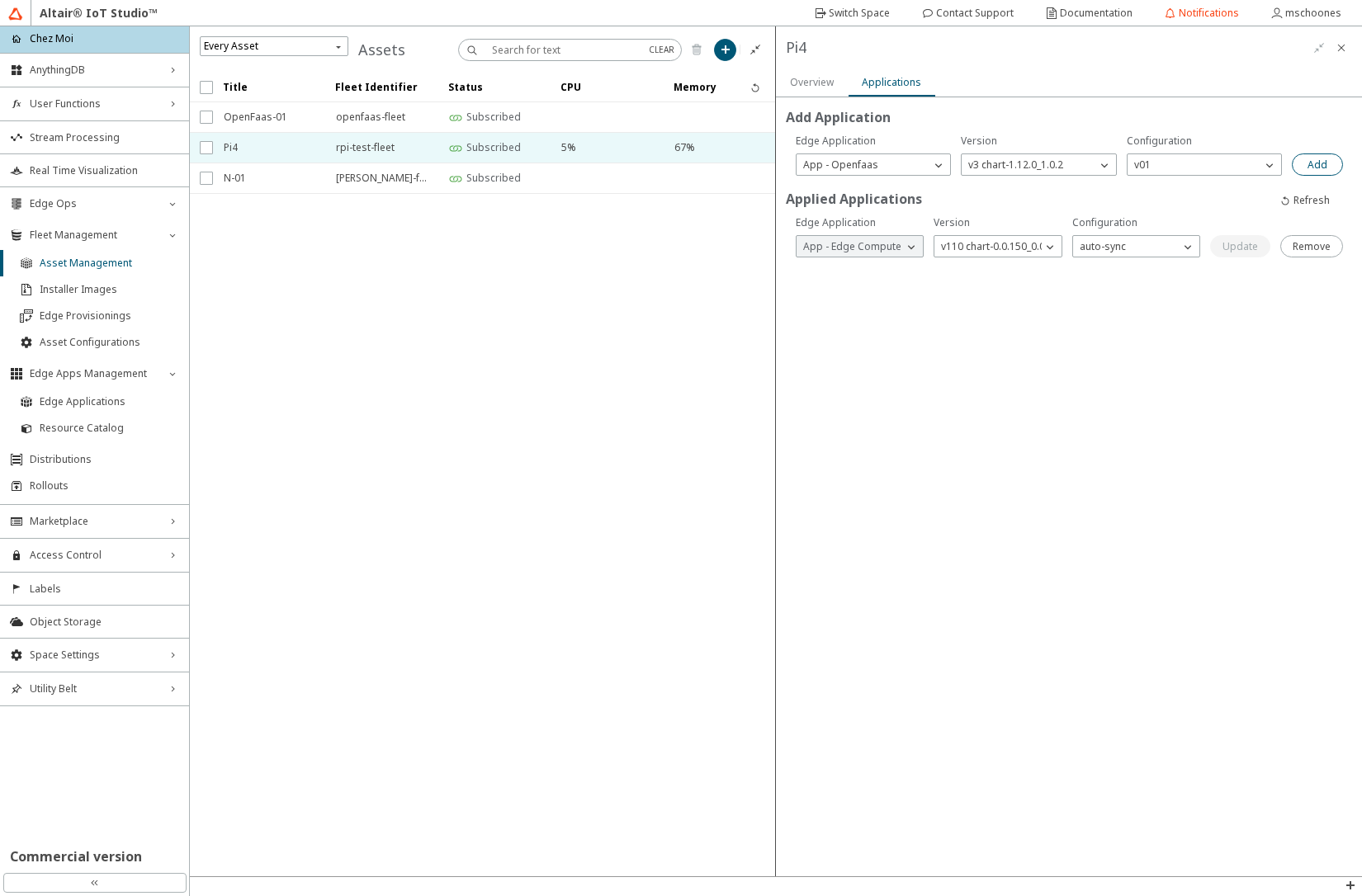
click at [1304, 165] on paper-button "Add" at bounding box center [1317, 164] width 51 height 22
click at [1084, 356] on div "Add Application Applied Applications Are you sure you want to remove this Edge …" at bounding box center [1069, 486] width 586 height 779
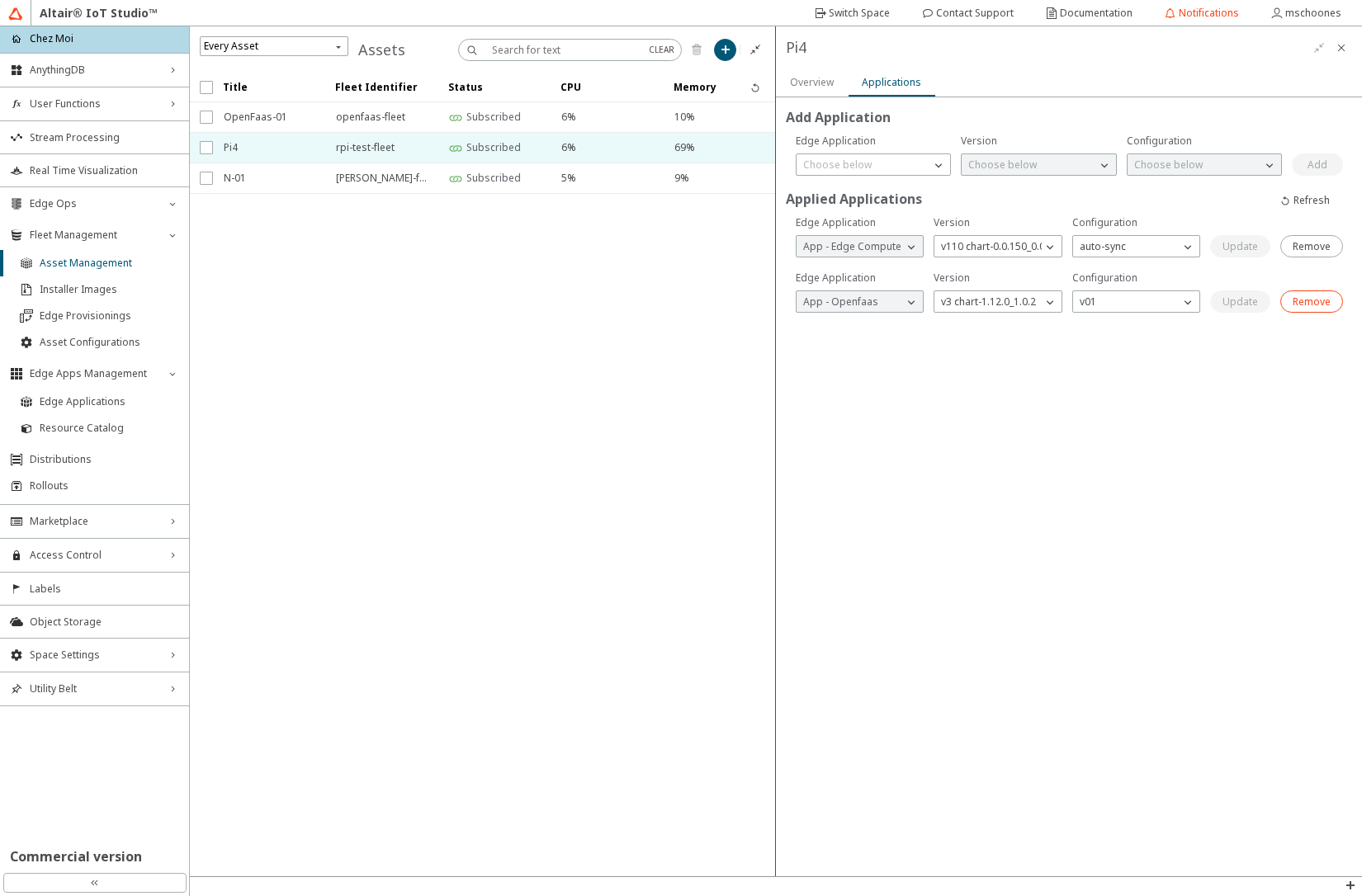
click at [0, 0] on slot "Remove" at bounding box center [0, 0] width 0 height 0
click at [1056, 418] on div "Add Application Applied Applications Are you sure you want to remove this Edge …" at bounding box center [1069, 486] width 586 height 779
click at [124, 400] on span "Edge Applications" at bounding box center [110, 402] width 139 height 13
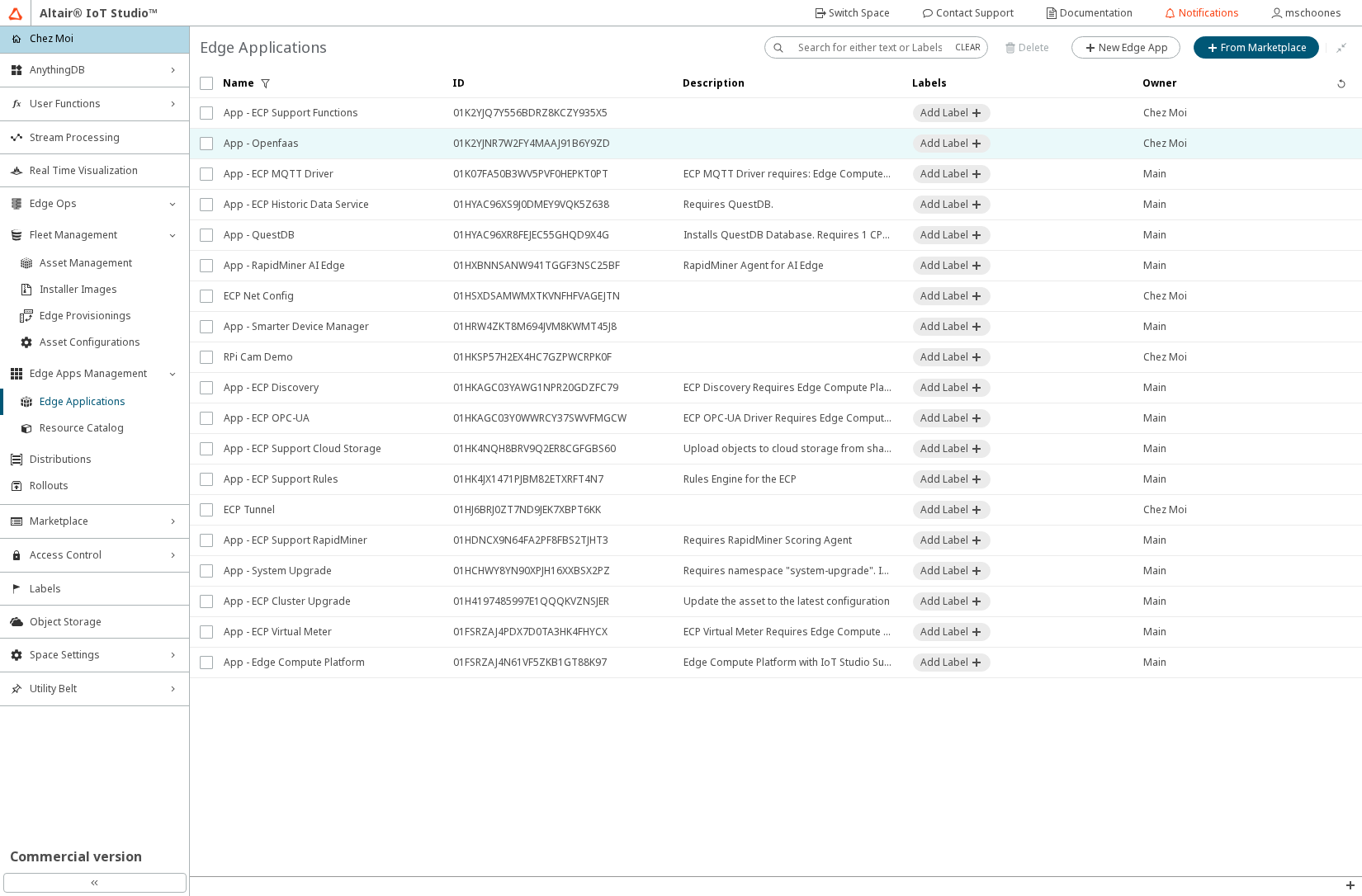
click at [300, 139] on span "App - Openfaas" at bounding box center [328, 144] width 208 height 30
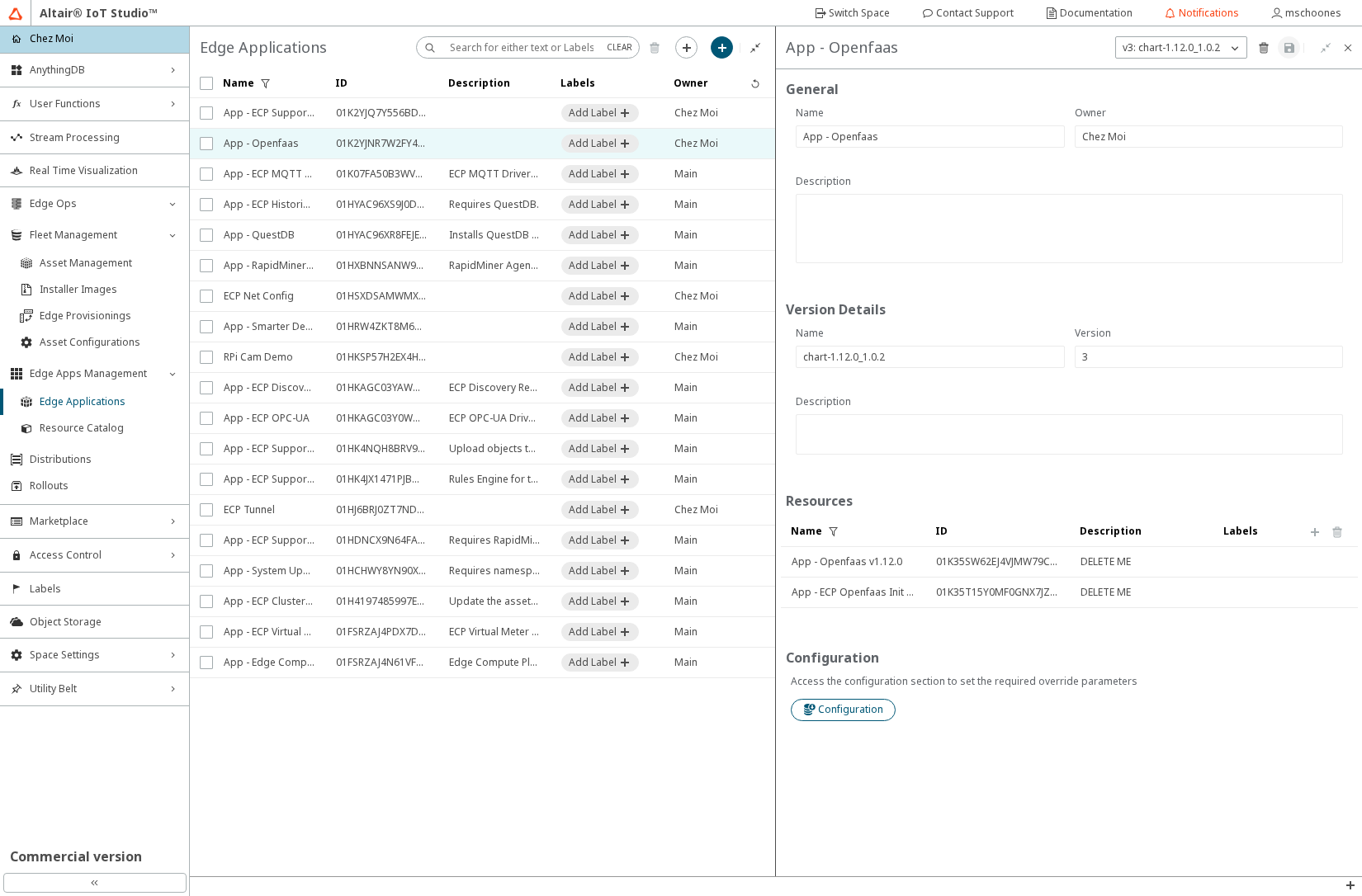
click at [0, 0] on slot "Configuration" at bounding box center [0, 0] width 0 height 0
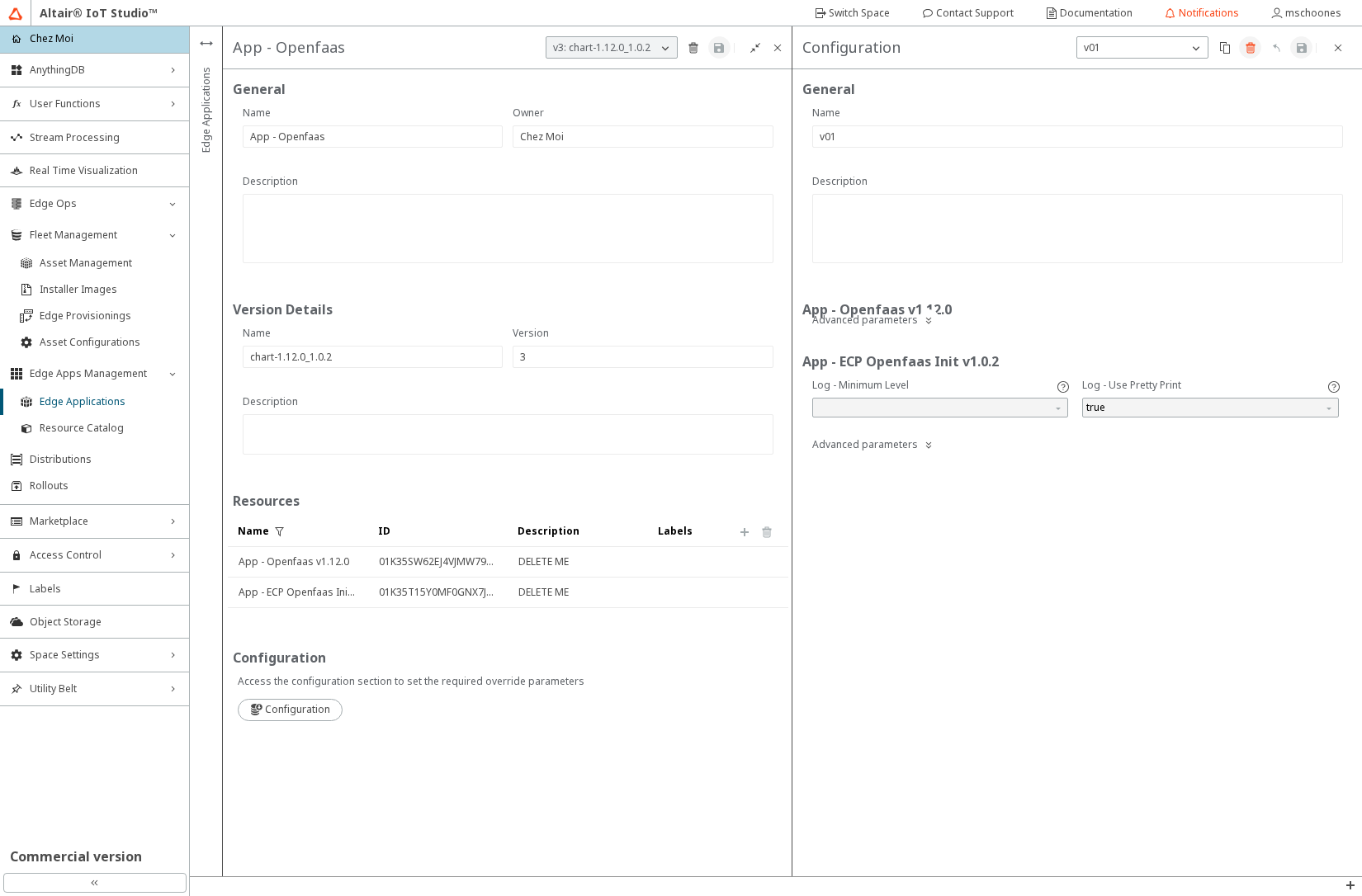
click at [1246, 57] on paper-button at bounding box center [1250, 47] width 22 height 22
click at [0, 0] on slot "Delete" at bounding box center [0, 0] width 0 height 0
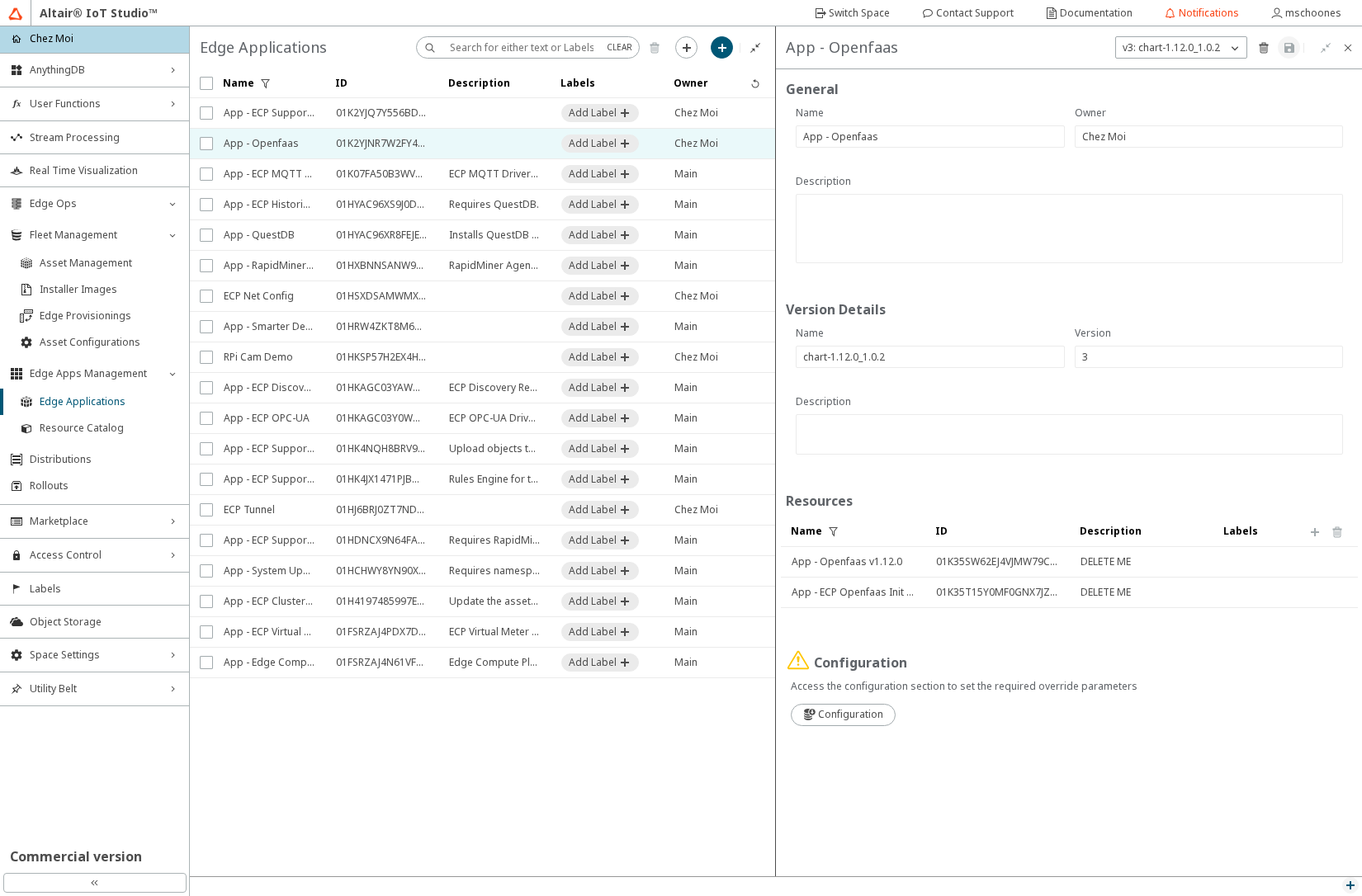
click at [1353, 884] on iron-icon at bounding box center [1350, 885] width 13 height 13
click at [1287, 865] on p "API Inspector" at bounding box center [1312, 863] width 99 height 15
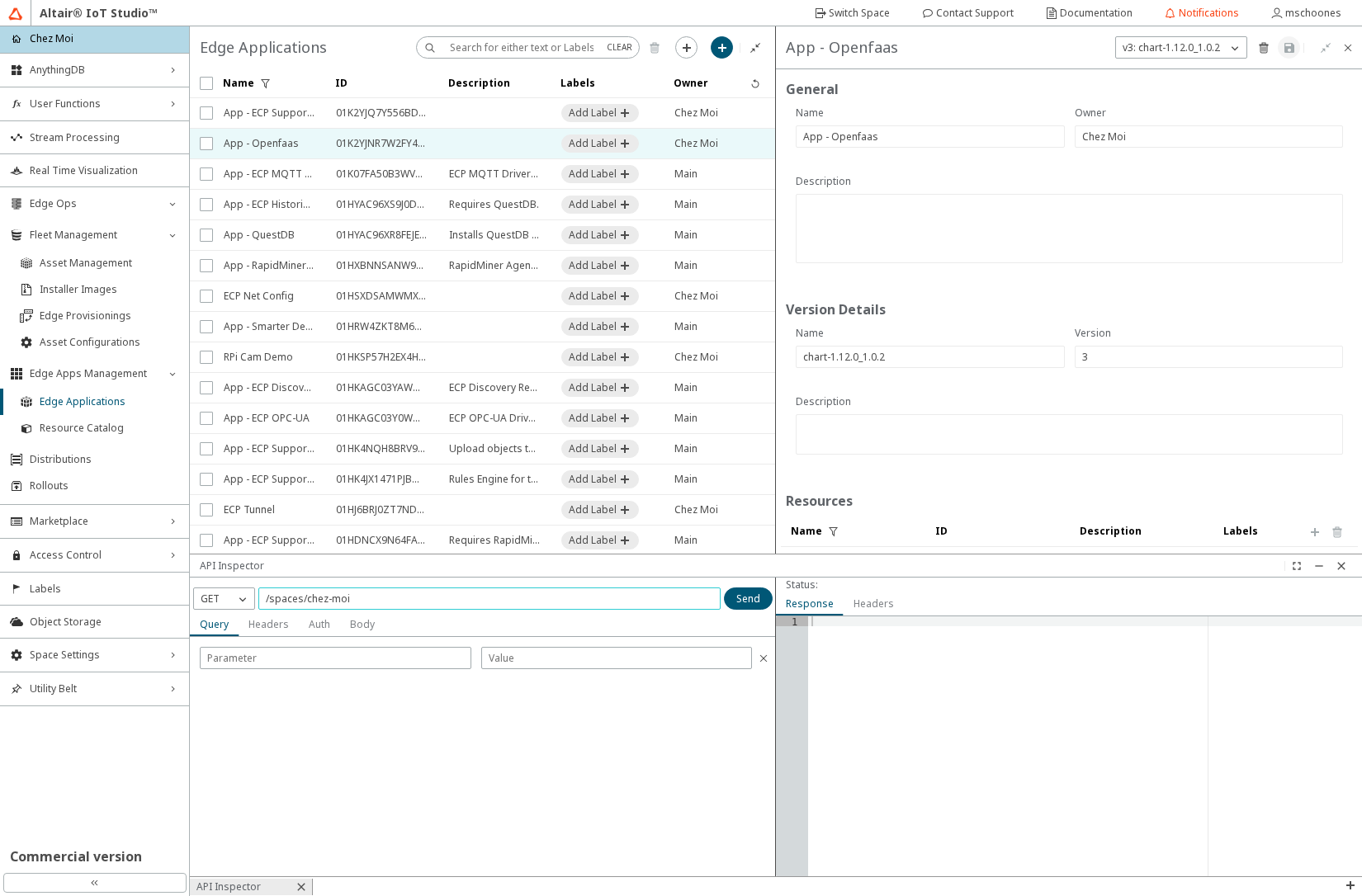
click at [482, 602] on input "/spaces/chez-moi" at bounding box center [489, 598] width 447 height 14
paste input "01K2YJNR7W2FY4MAAJ91B6Y9ZD"
type input "/spaces/chez-moi/edge-apps/01K2YJNR7W2FY4MAAJ91B6Y9ZD/versions/3"
click at [223, 594] on p "GET" at bounding box center [210, 599] width 32 height 15
click at [210, 691] on span "DELETE" at bounding box center [217, 695] width 34 height 14
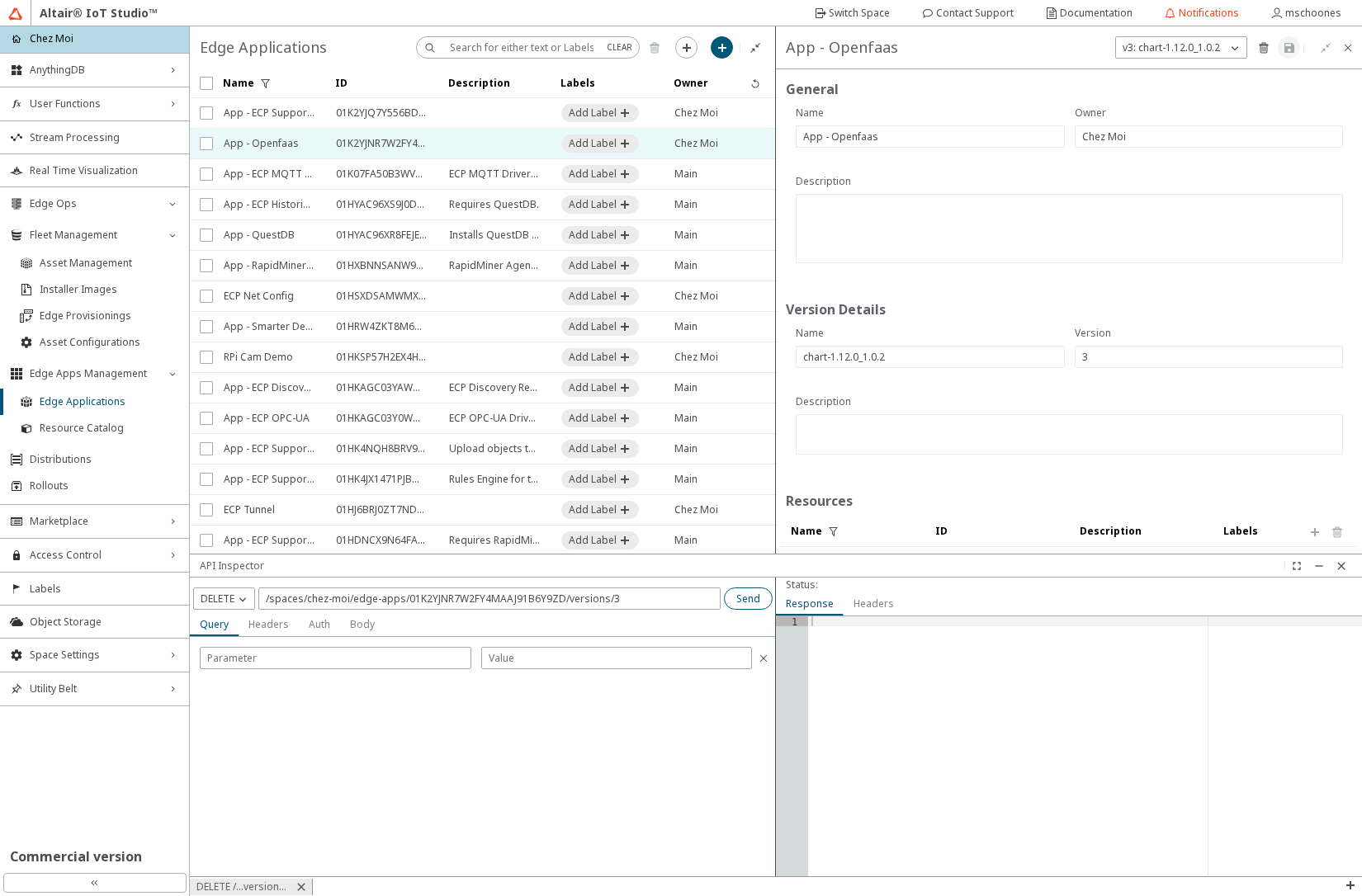
click at [0, 0] on slot "Send" at bounding box center [0, 0] width 0 height 0
click at [102, 426] on span "Resource Catalog" at bounding box center [110, 428] width 139 height 13
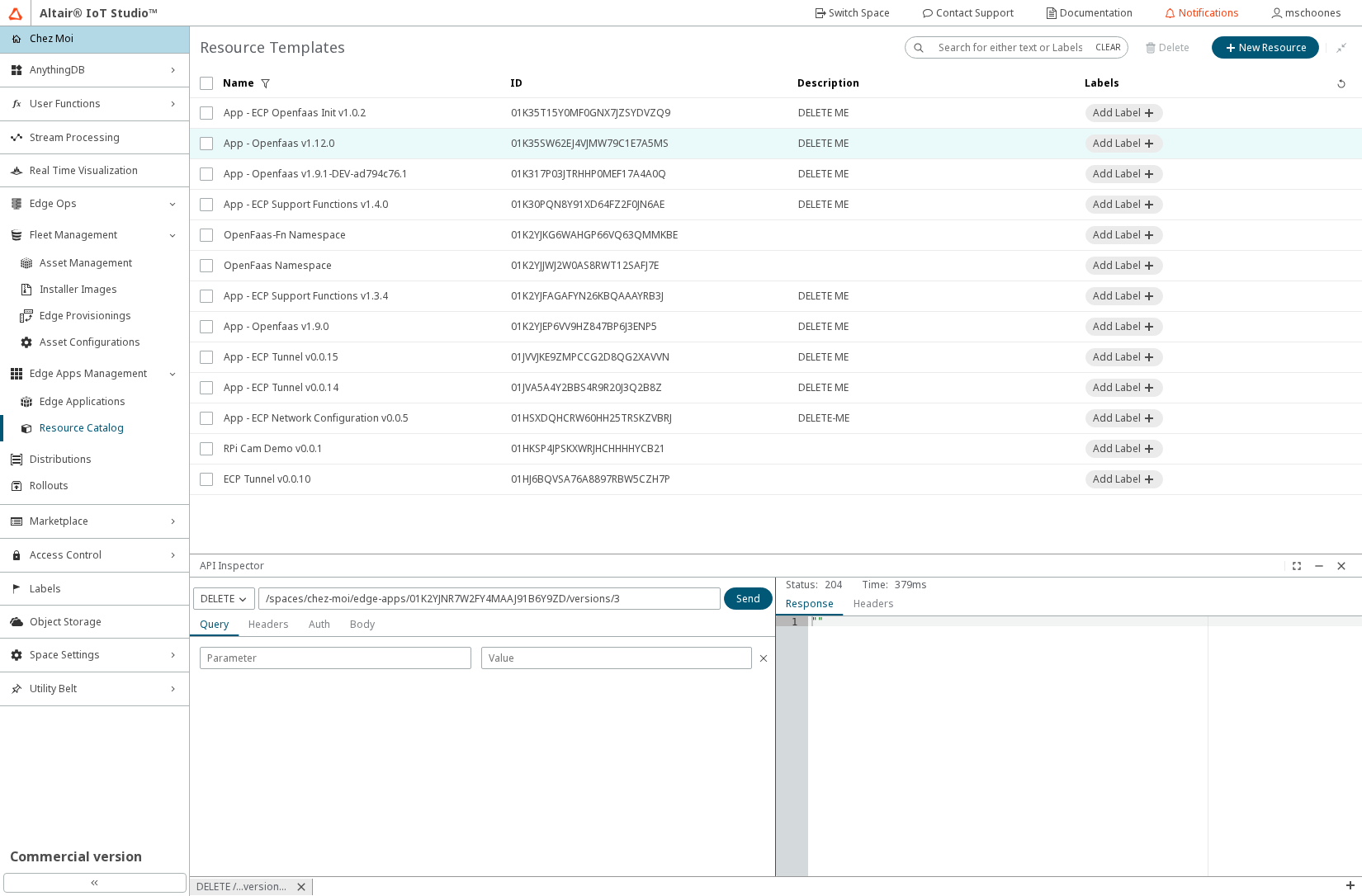
click at [345, 138] on span "App - Openfaas v1.12.0" at bounding box center [357, 144] width 266 height 30
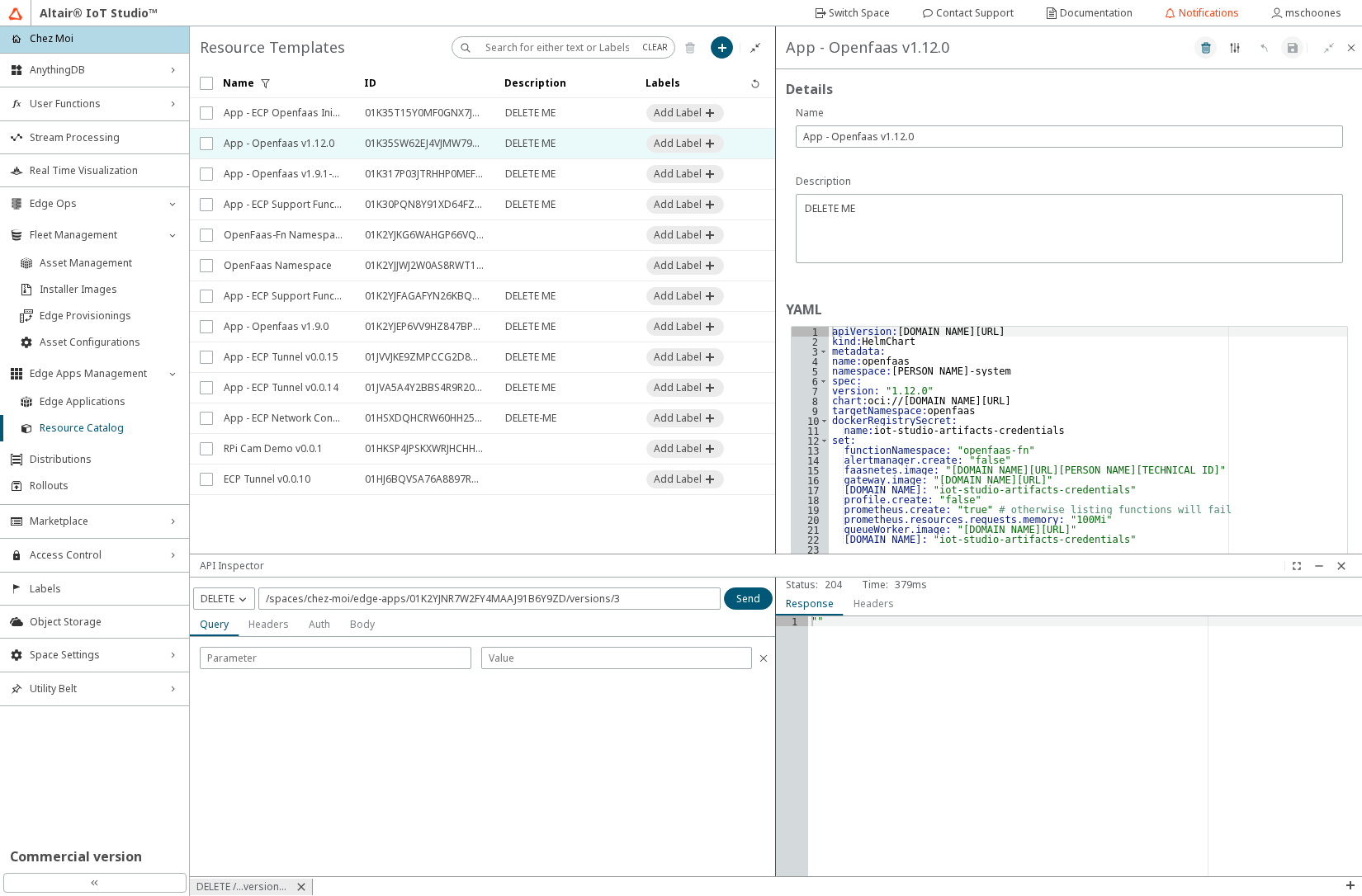
click at [1207, 52] on iron-icon at bounding box center [1206, 48] width 13 height 13
click at [0, 0] on slot "Delete" at bounding box center [0, 0] width 0 height 0
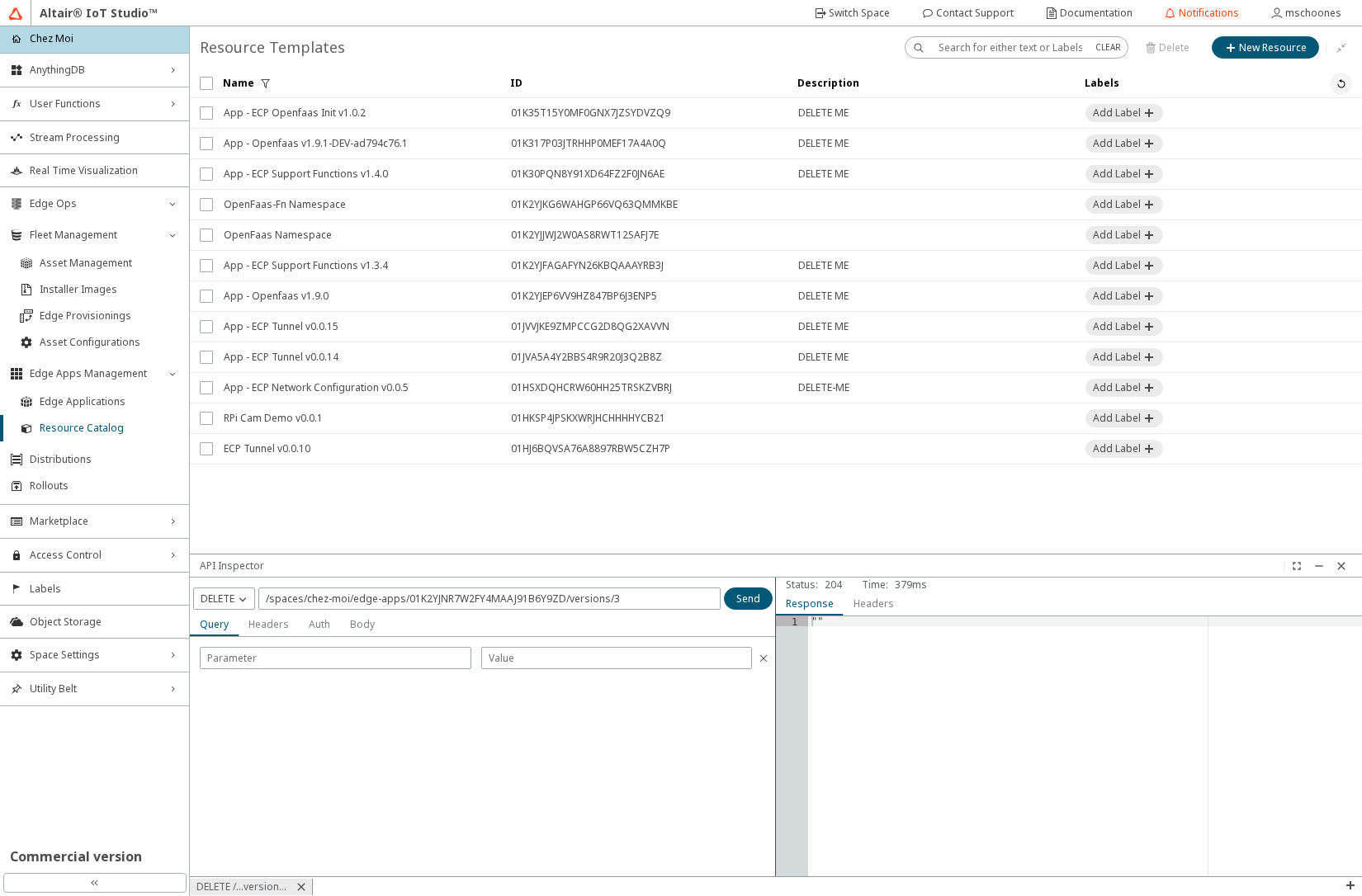
click at [1349, 82] on paper-button at bounding box center [1340, 84] width 22 height 22
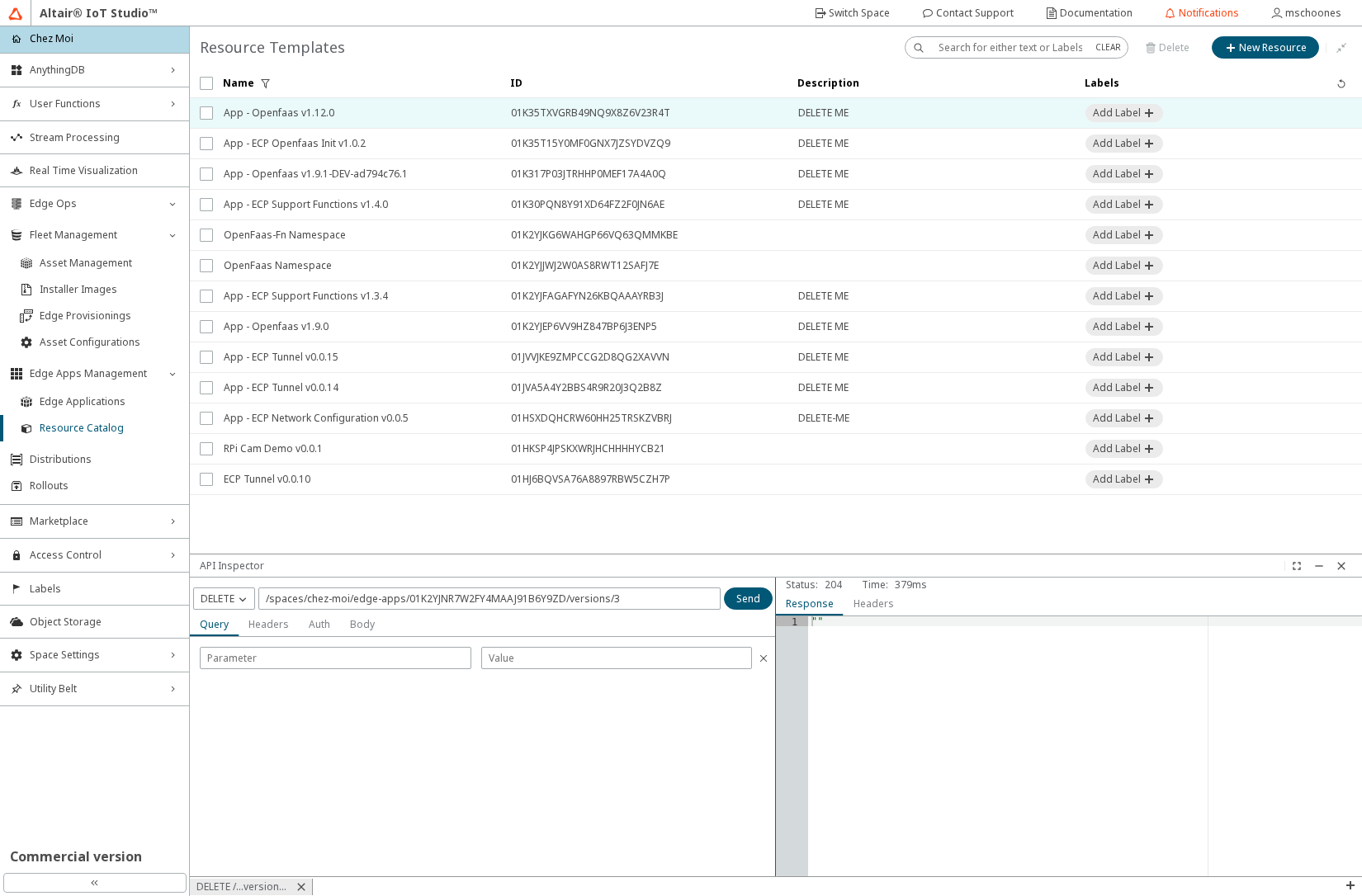
click at [284, 112] on span "App - Openfaas v1.12.0" at bounding box center [357, 113] width 266 height 30
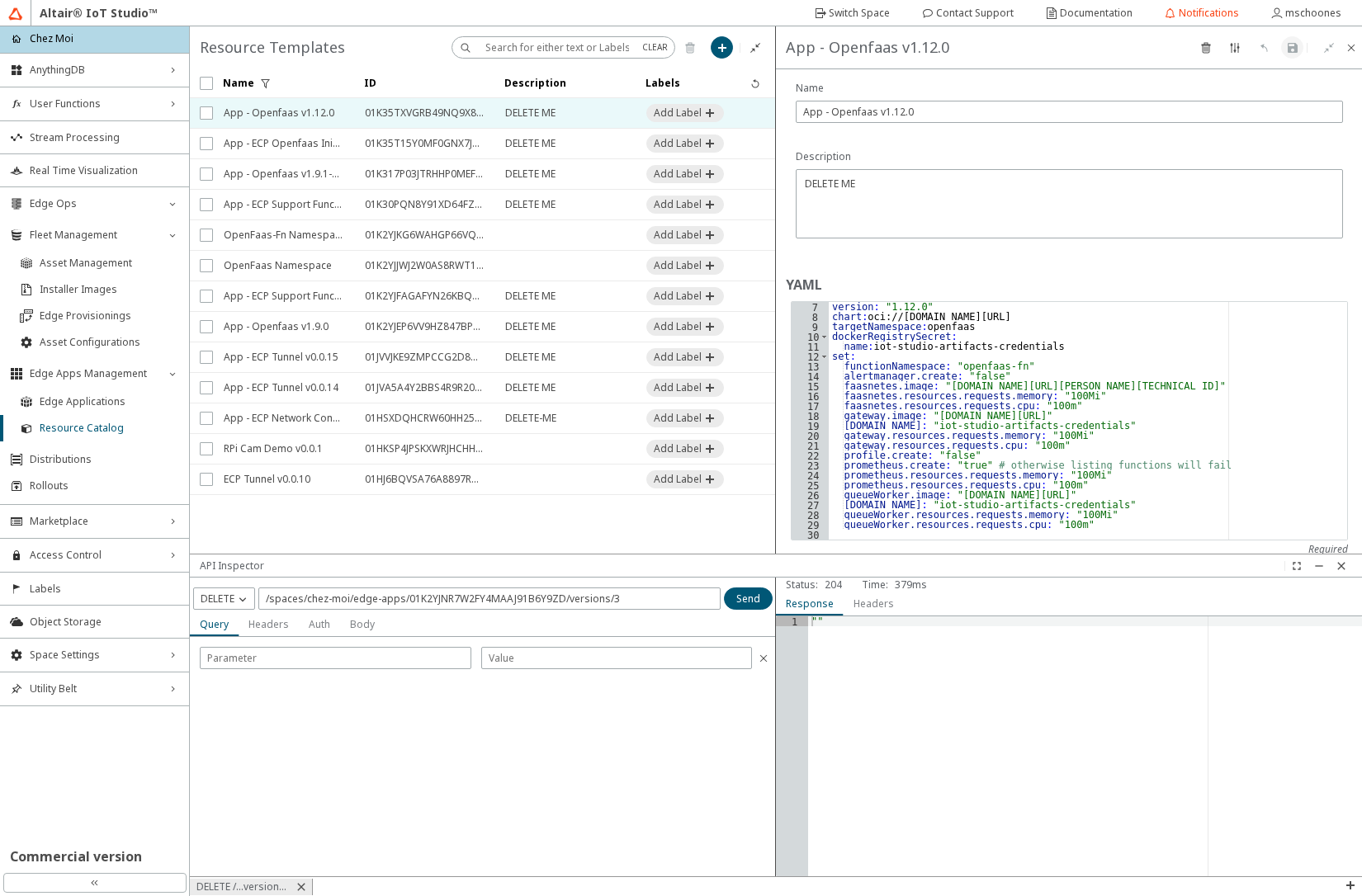
scroll to position [48, 0]
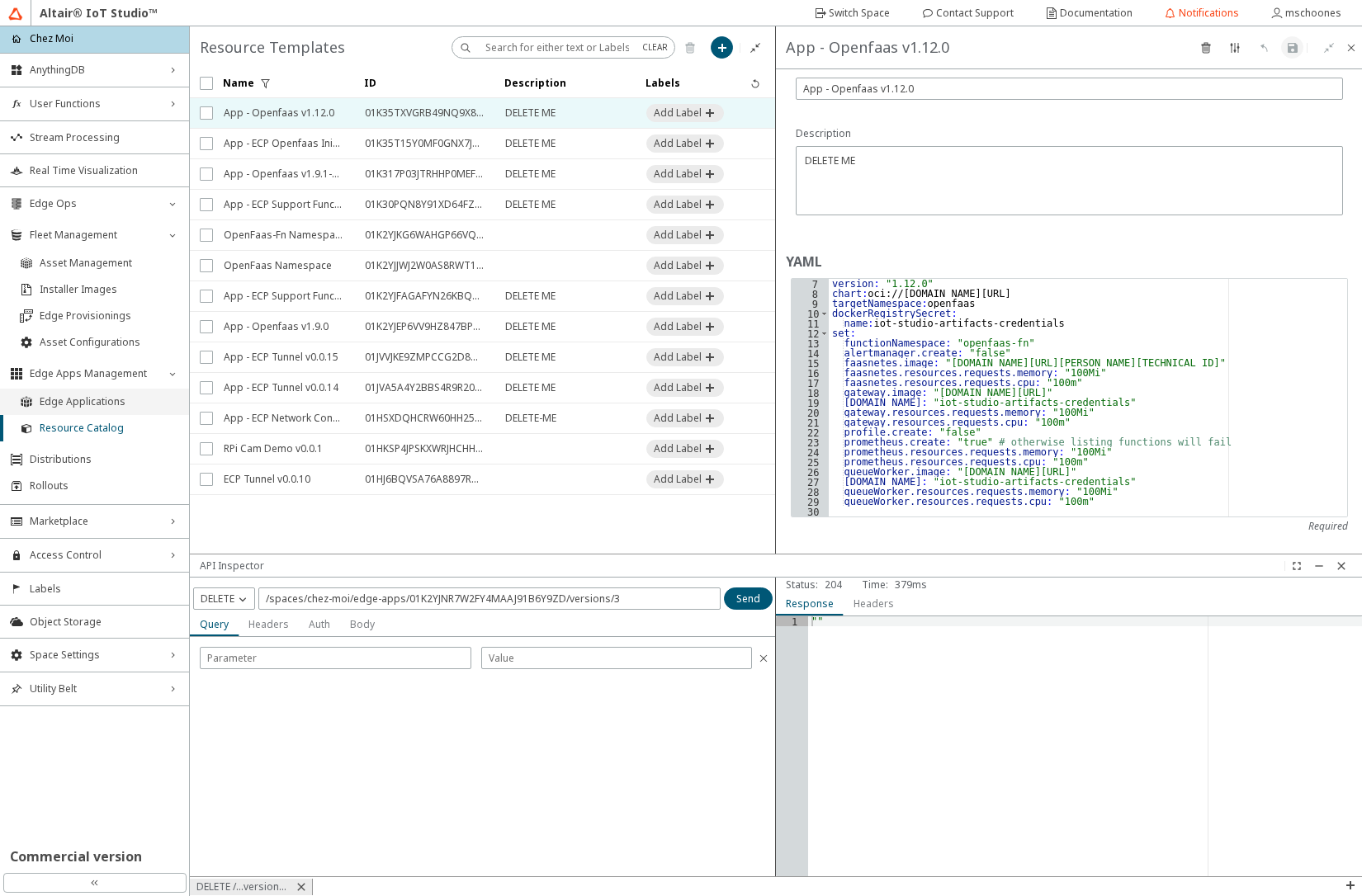
click at [78, 402] on span "Edge Applications" at bounding box center [110, 402] width 139 height 13
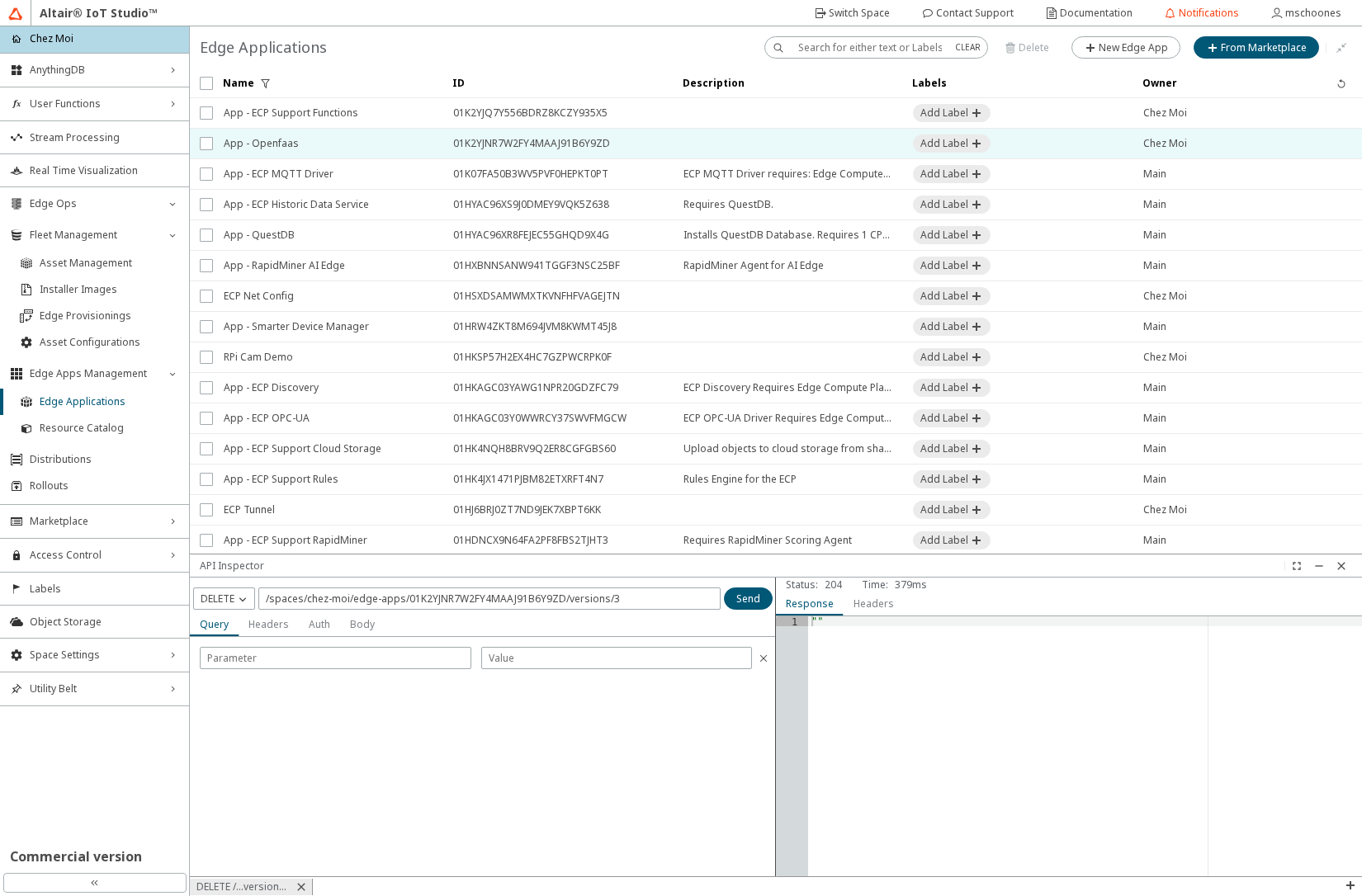
click at [266, 139] on span "App - Openfaas" at bounding box center [328, 144] width 208 height 30
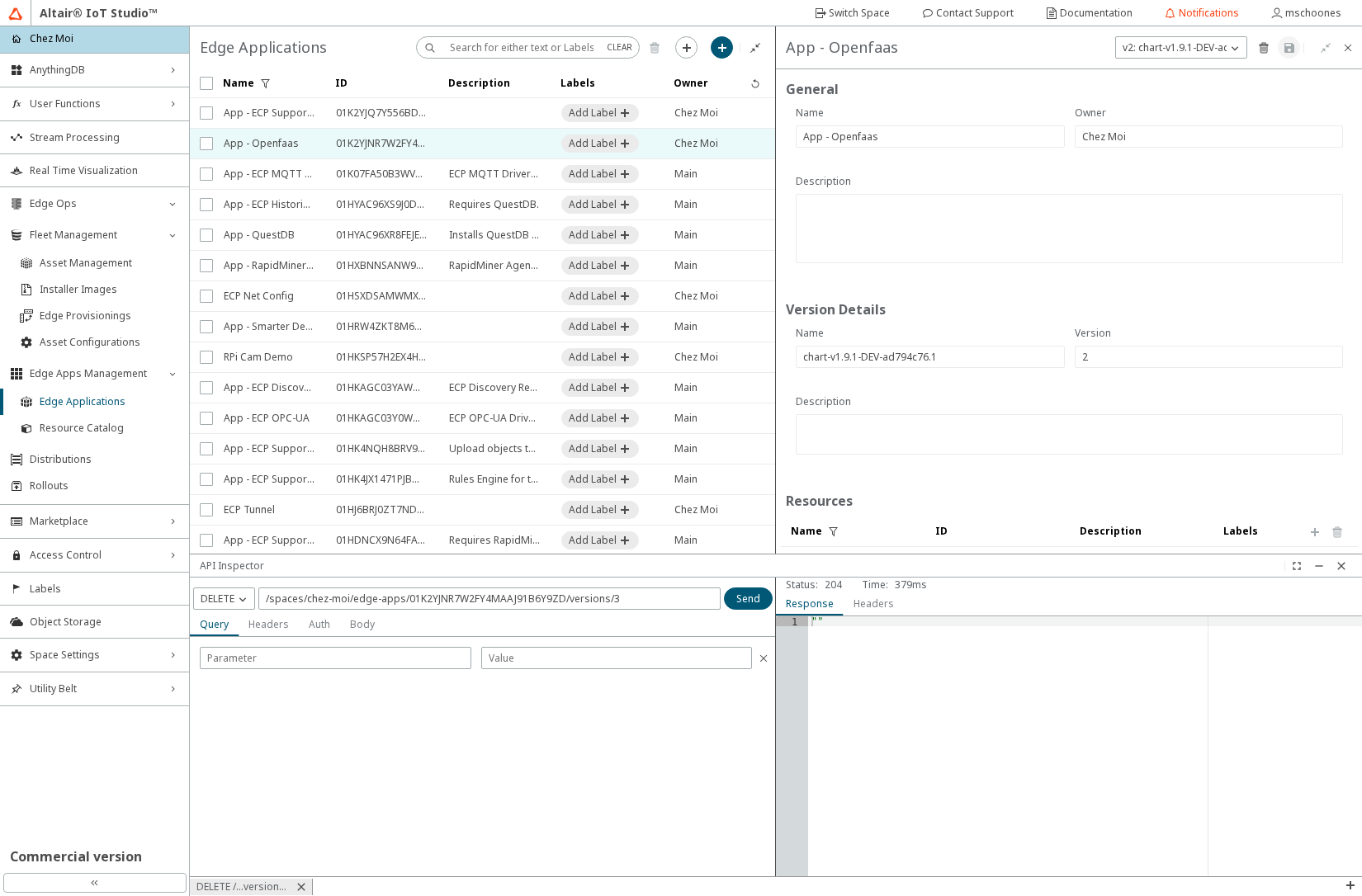
drag, startPoint x: 1203, startPoint y: 50, endPoint x: 1189, endPoint y: 74, distance: 27.8
click at [1198, 49] on p "v2: chart-v1.9.1-DEV-ad794c76.1" at bounding box center [1198, 48] width 163 height 15
click at [0, 0] on slot "New Version" at bounding box center [0, 0] width 0 height 0
type input "3"
click at [1315, 566] on iron-icon at bounding box center [1319, 566] width 13 height 13
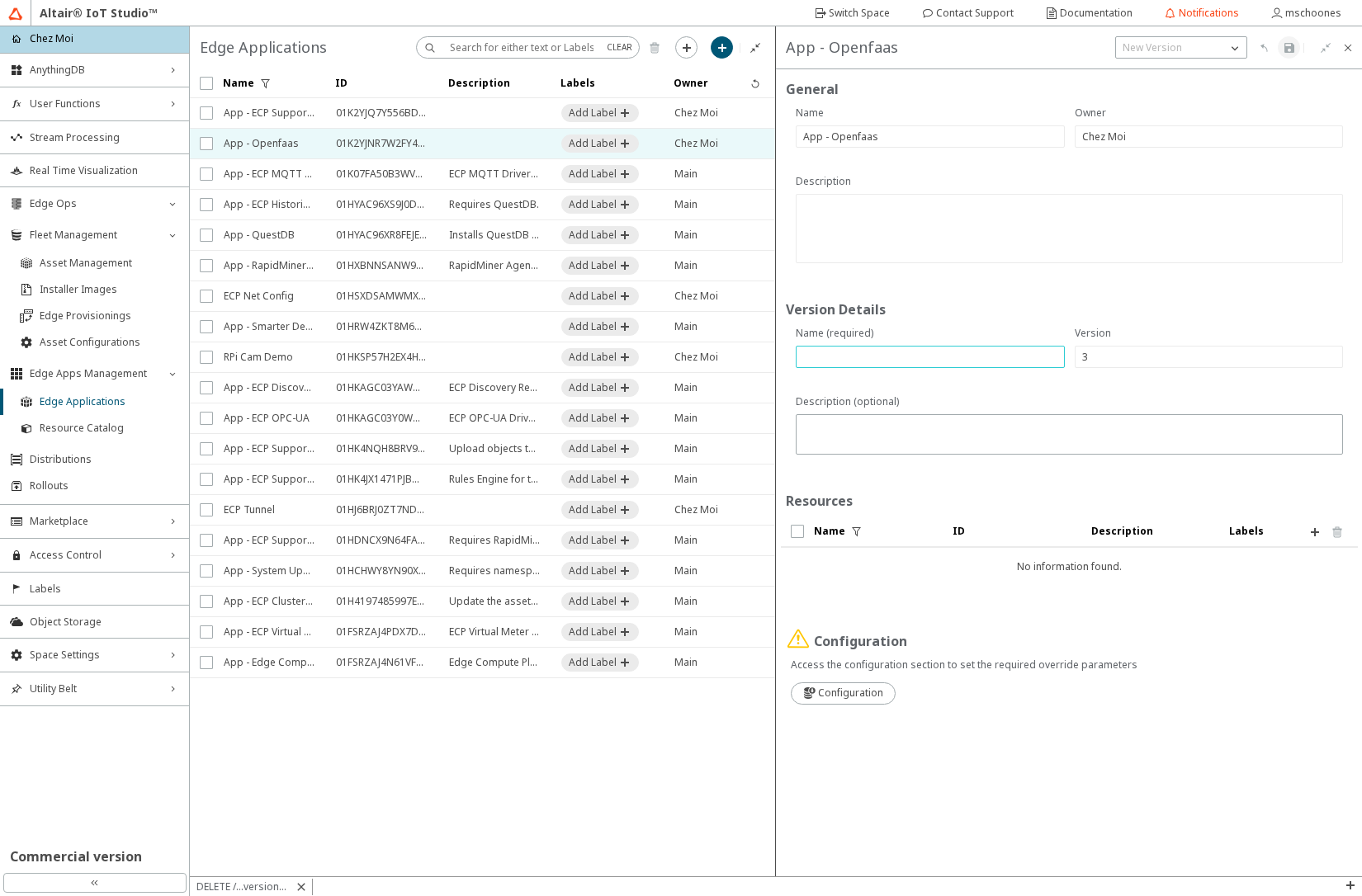
click at [839, 363] on input "text" at bounding box center [930, 357] width 254 height 14
type input "chart-1.12.0_1.0.2"
click at [1309, 537] on iron-icon at bounding box center [1315, 533] width 13 height 13
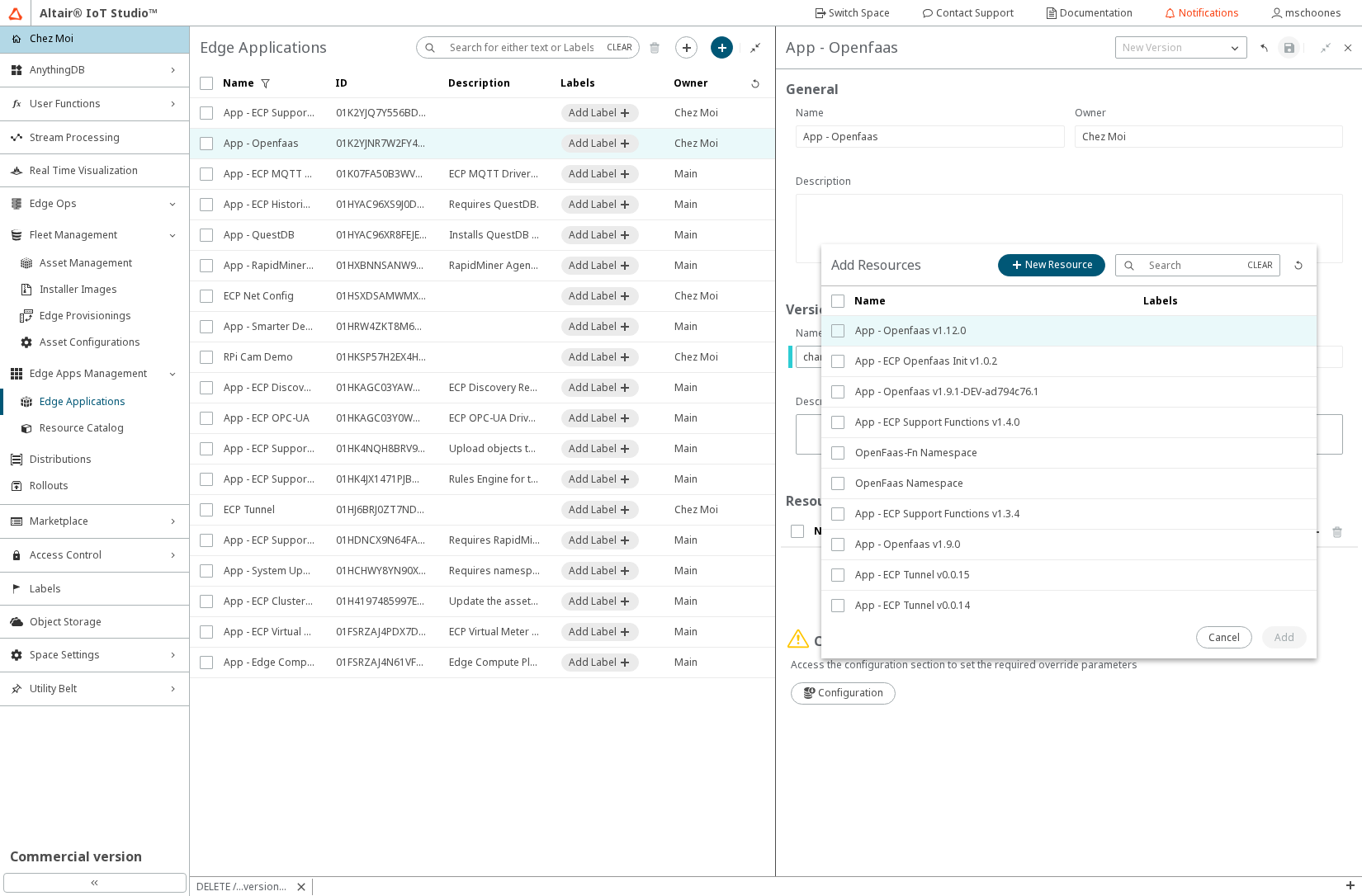
click at [837, 334] on input "checkbox" at bounding box center [837, 331] width 11 height 13
checkbox input "true"
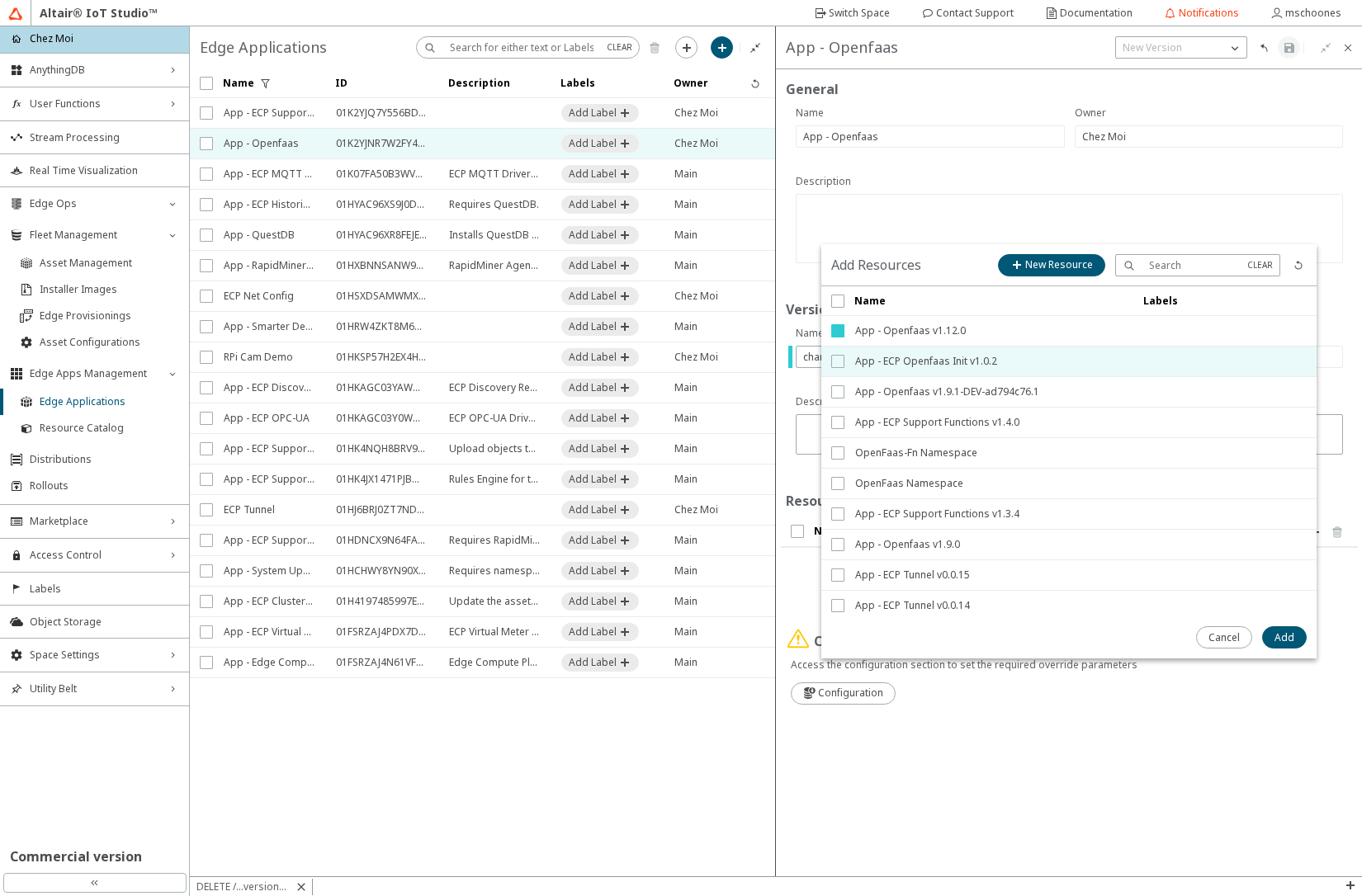
click at [834, 355] on input "checkbox" at bounding box center [837, 362] width 11 height 13
checkbox input "true"
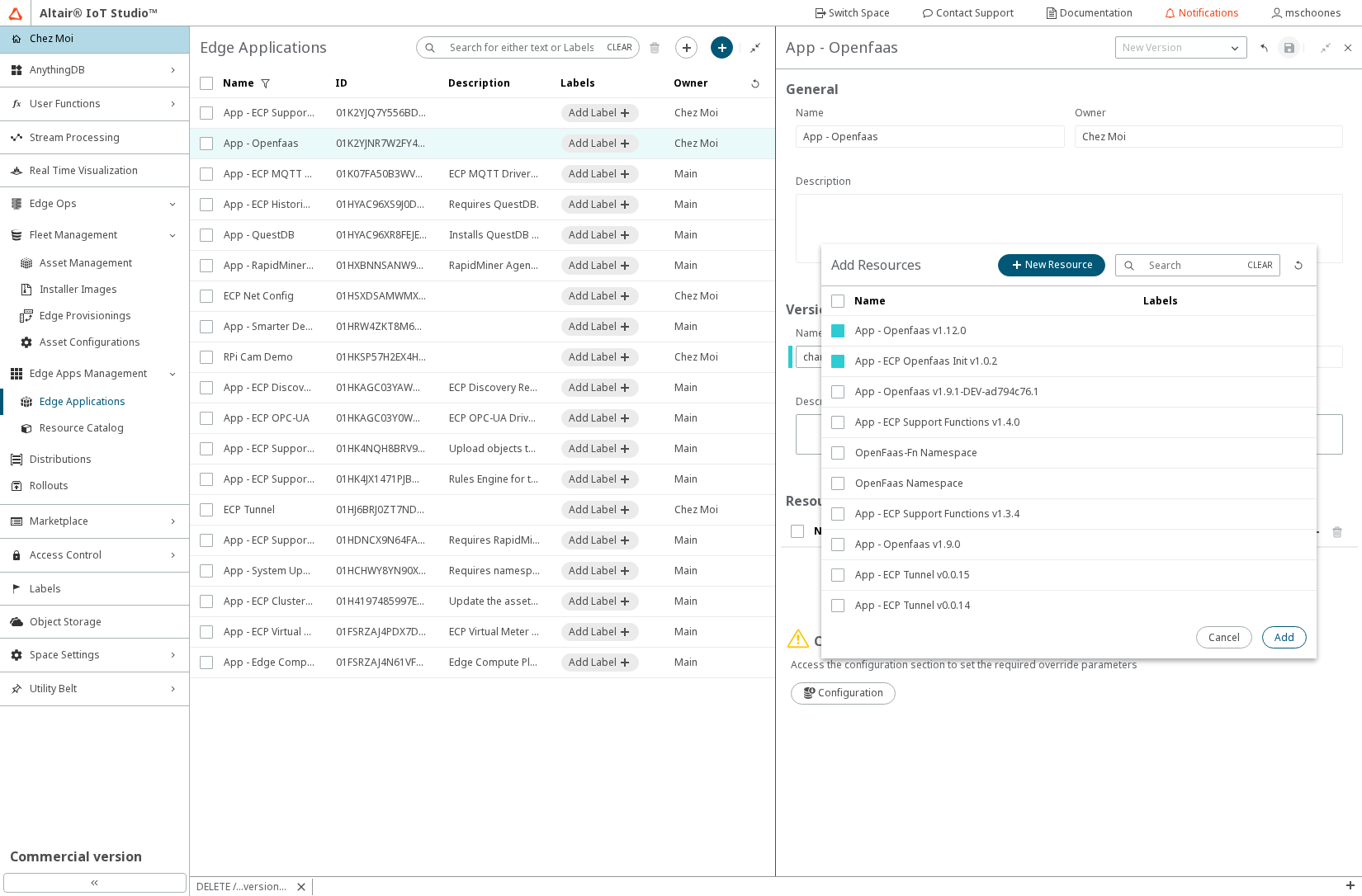
click at [0, 0] on slot "Add" at bounding box center [0, 0] width 0 height 0
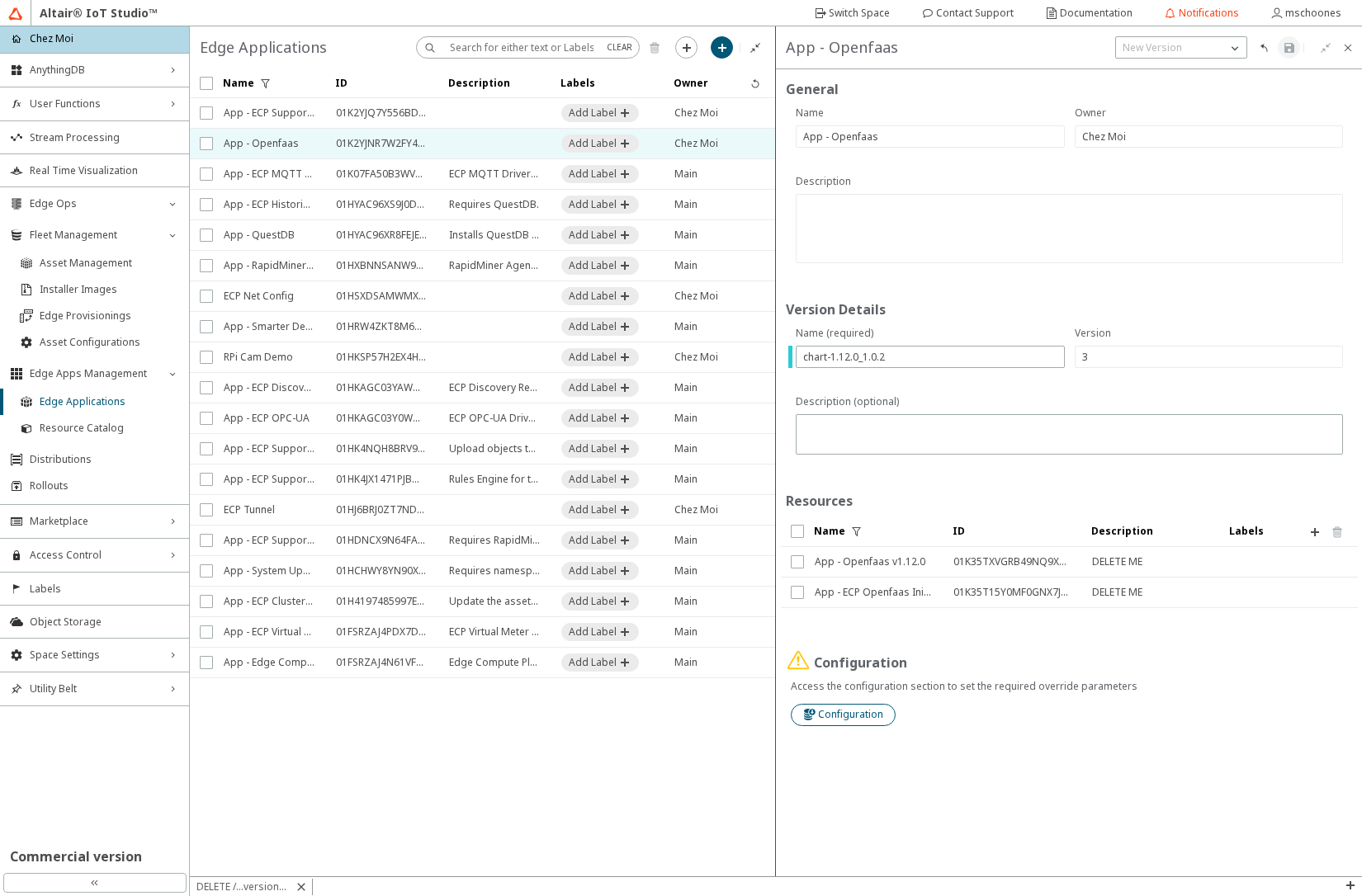
click at [833, 706] on paper-button "Configuration" at bounding box center [843, 714] width 105 height 22
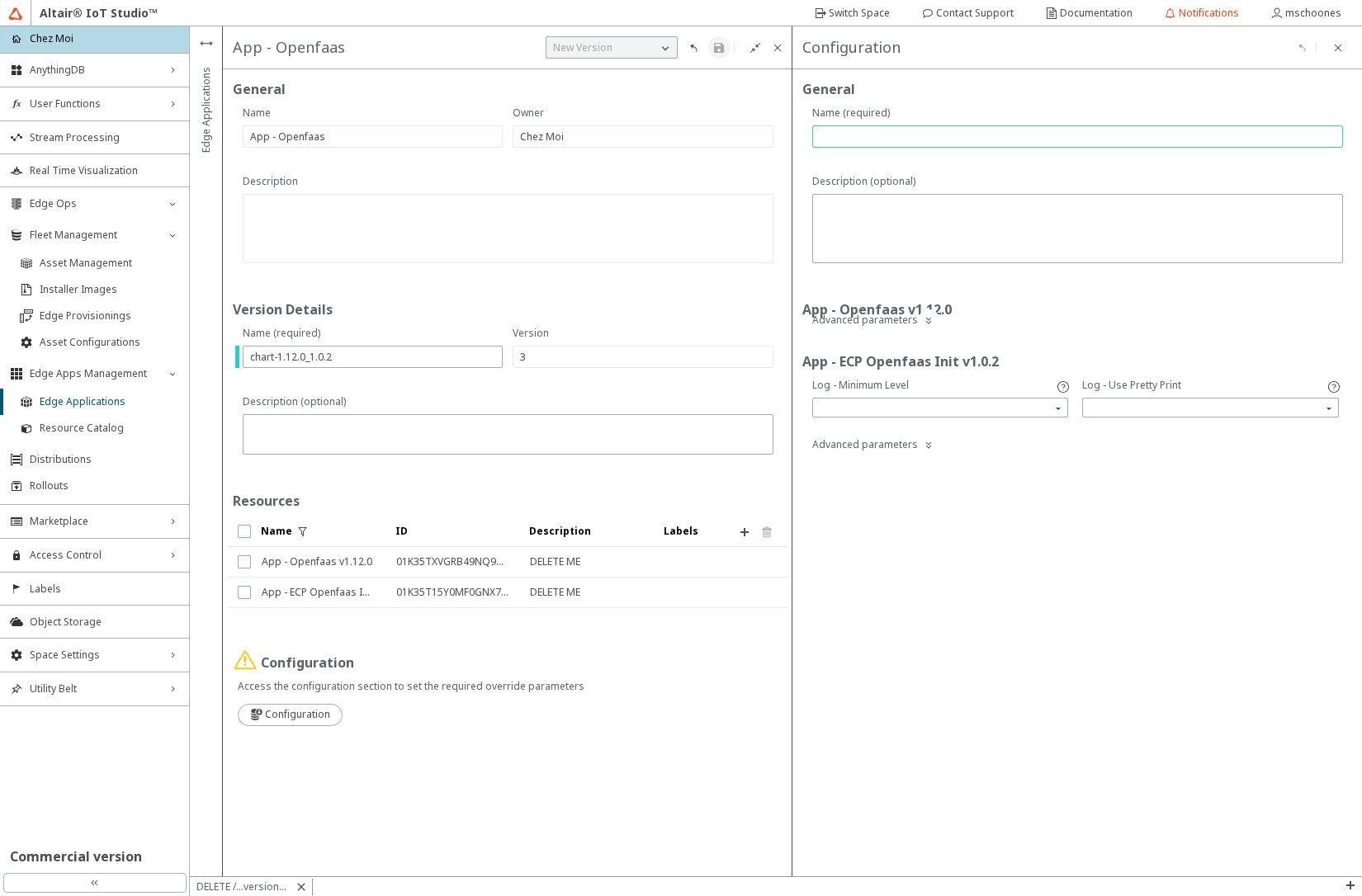
click at [853, 134] on input "text" at bounding box center [1078, 136] width 516 height 14
type input "v01"
click at [1175, 416] on input "search" at bounding box center [1212, 407] width 251 height 25
click at [1145, 437] on div "true" at bounding box center [1210, 431] width 240 height 14
click at [718, 48] on iron-icon at bounding box center [719, 48] width 13 height 13
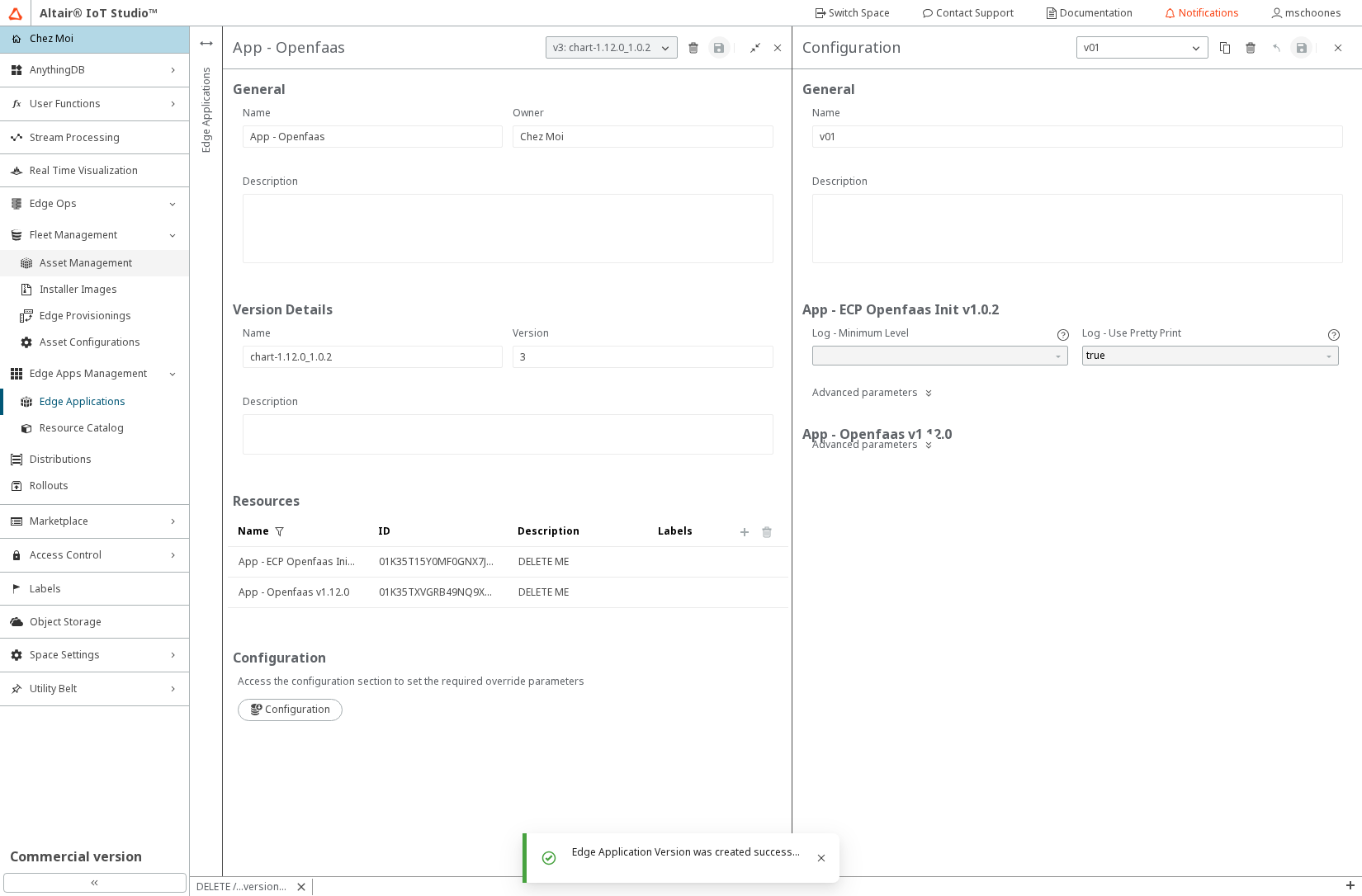
click at [118, 268] on span "Asset Management" at bounding box center [110, 263] width 139 height 13
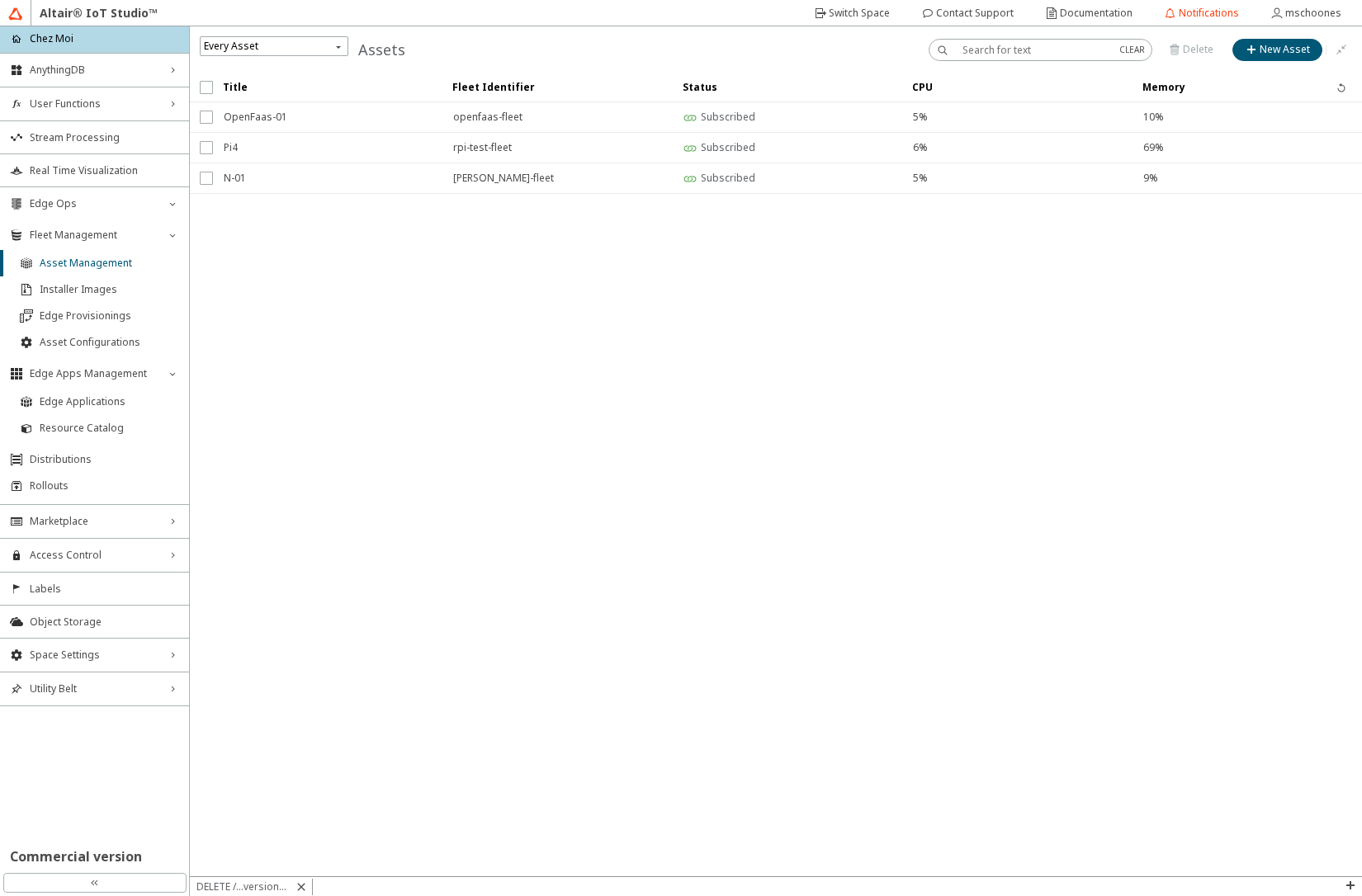
click at [759, 381] on iron-scroll-threshold "Title Fleet Identifier Status CPU Memory" at bounding box center [776, 475] width 1172 height 804
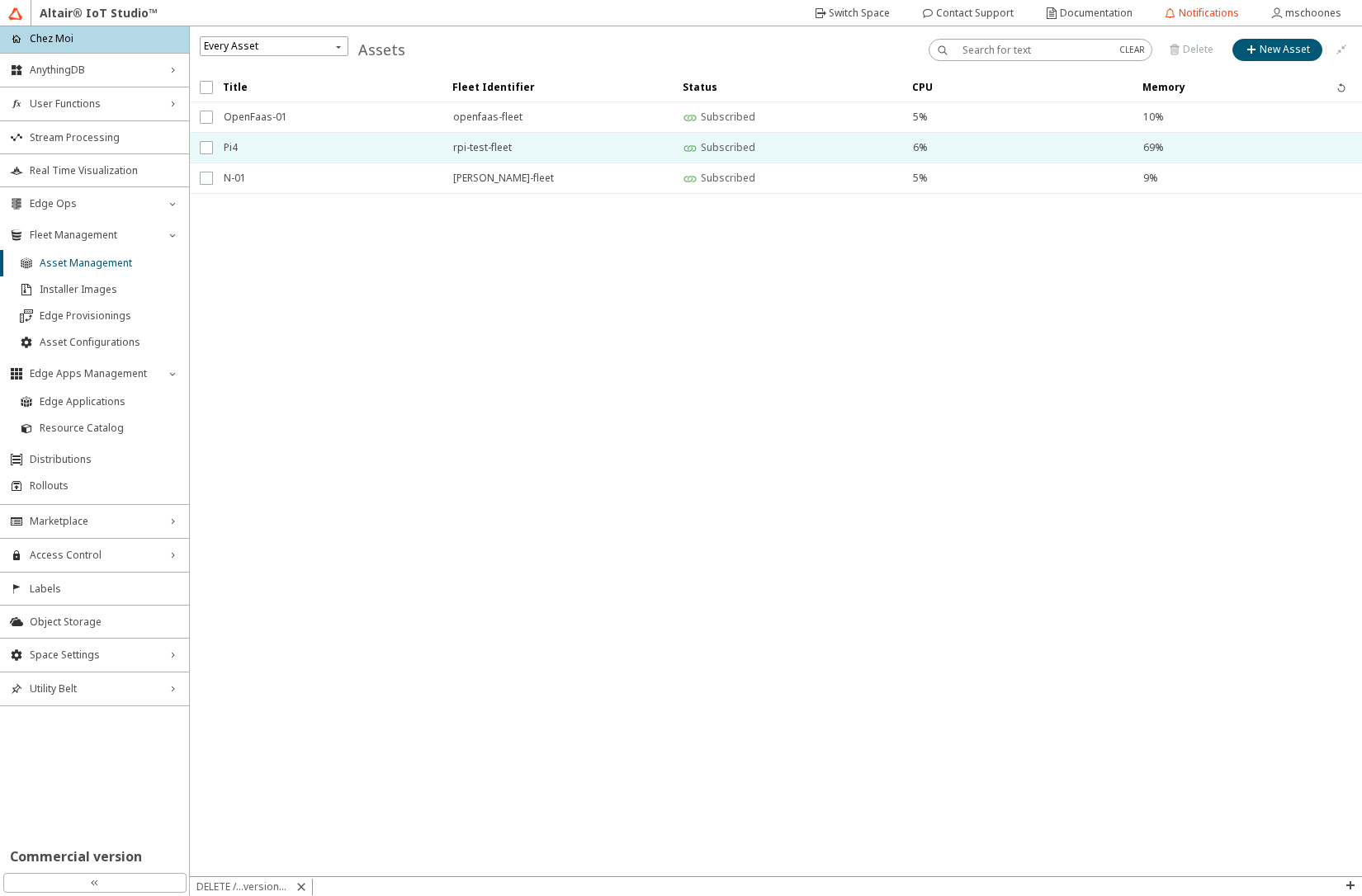
click at [334, 153] on span "Pi4" at bounding box center [328, 148] width 208 height 30
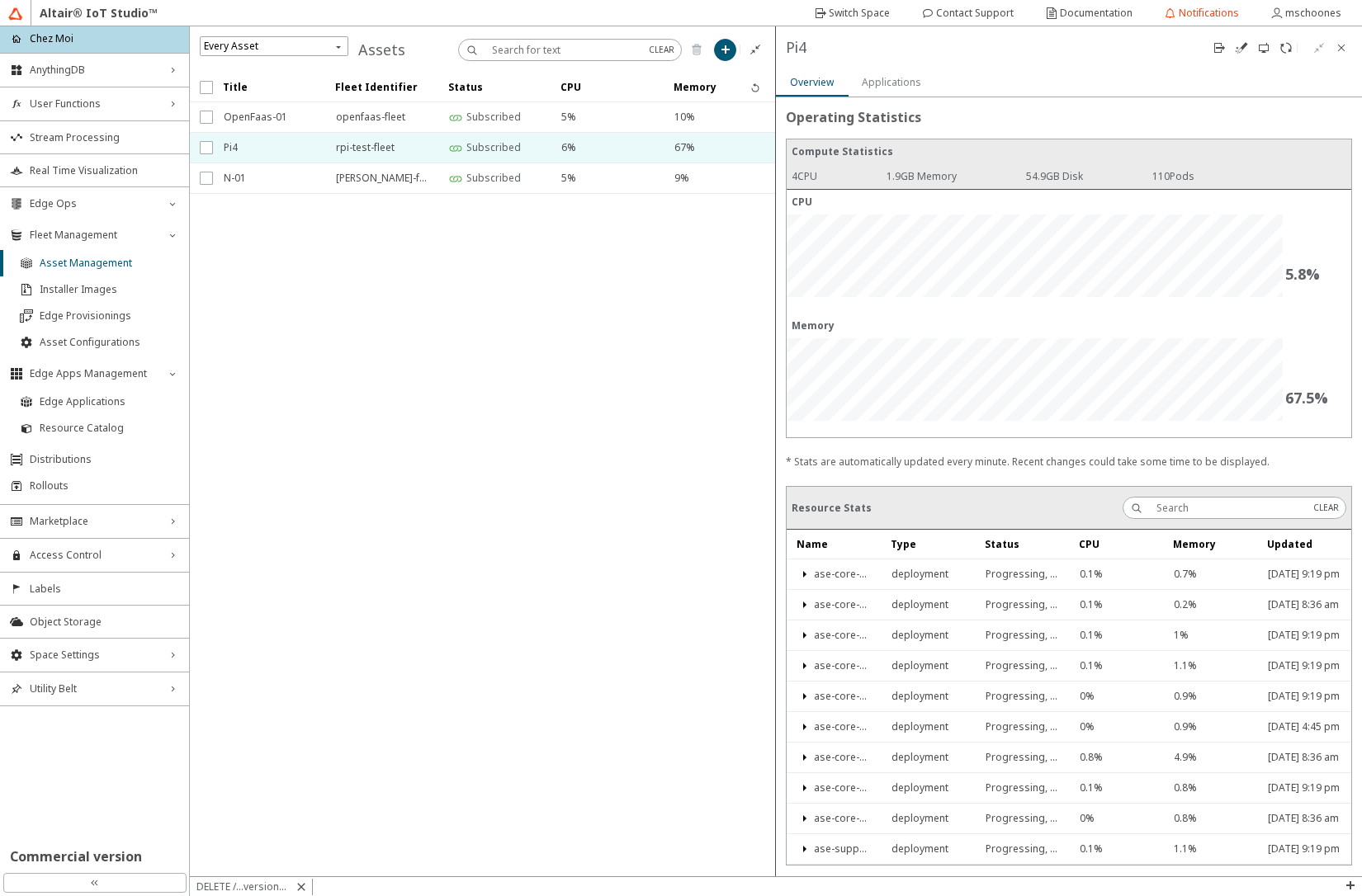
click at [0, 0] on slot "Applications" at bounding box center [0, 0] width 0 height 0
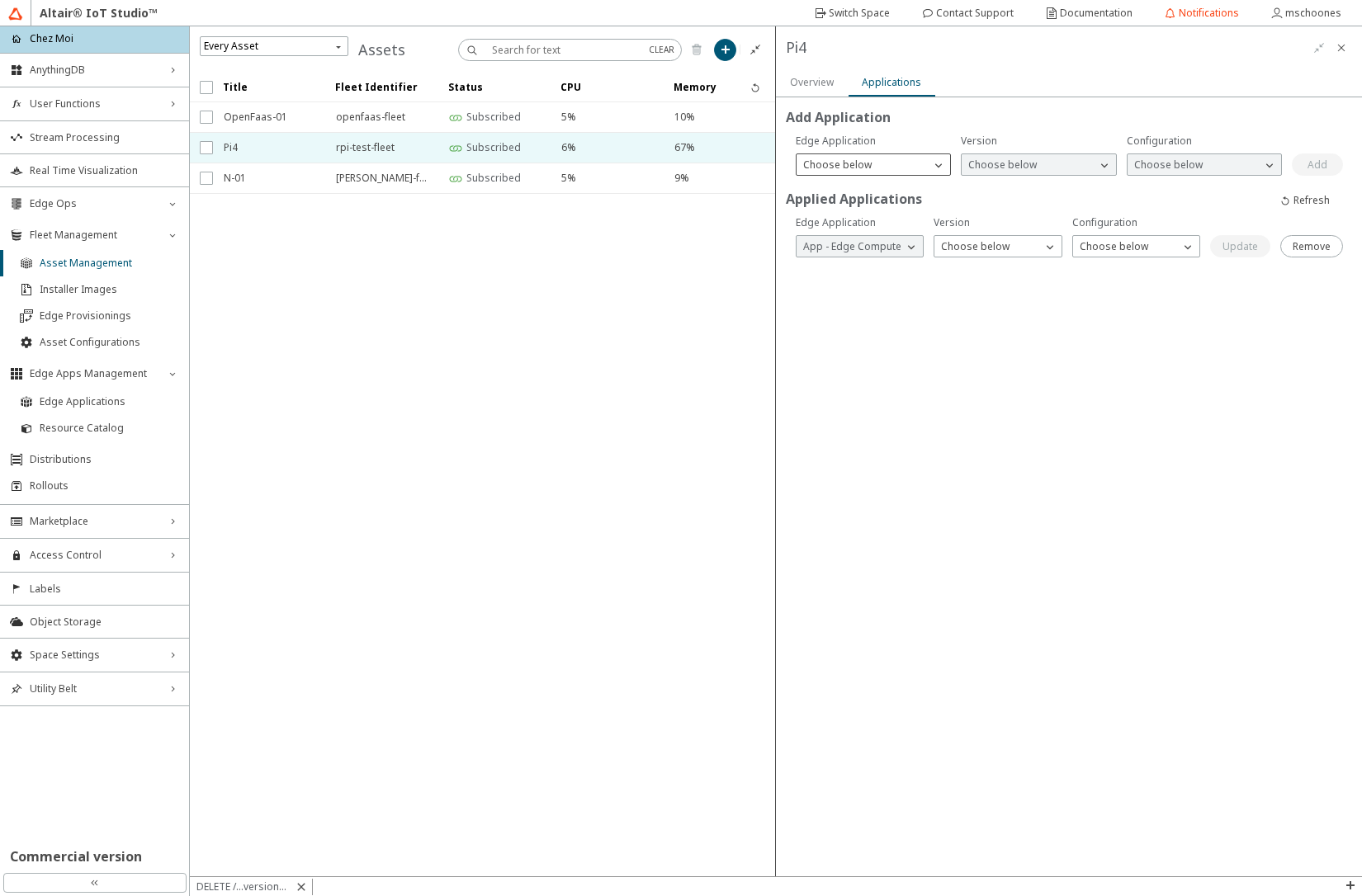
click at [910, 162] on div "Choose below" at bounding box center [863, 165] width 134 height 17
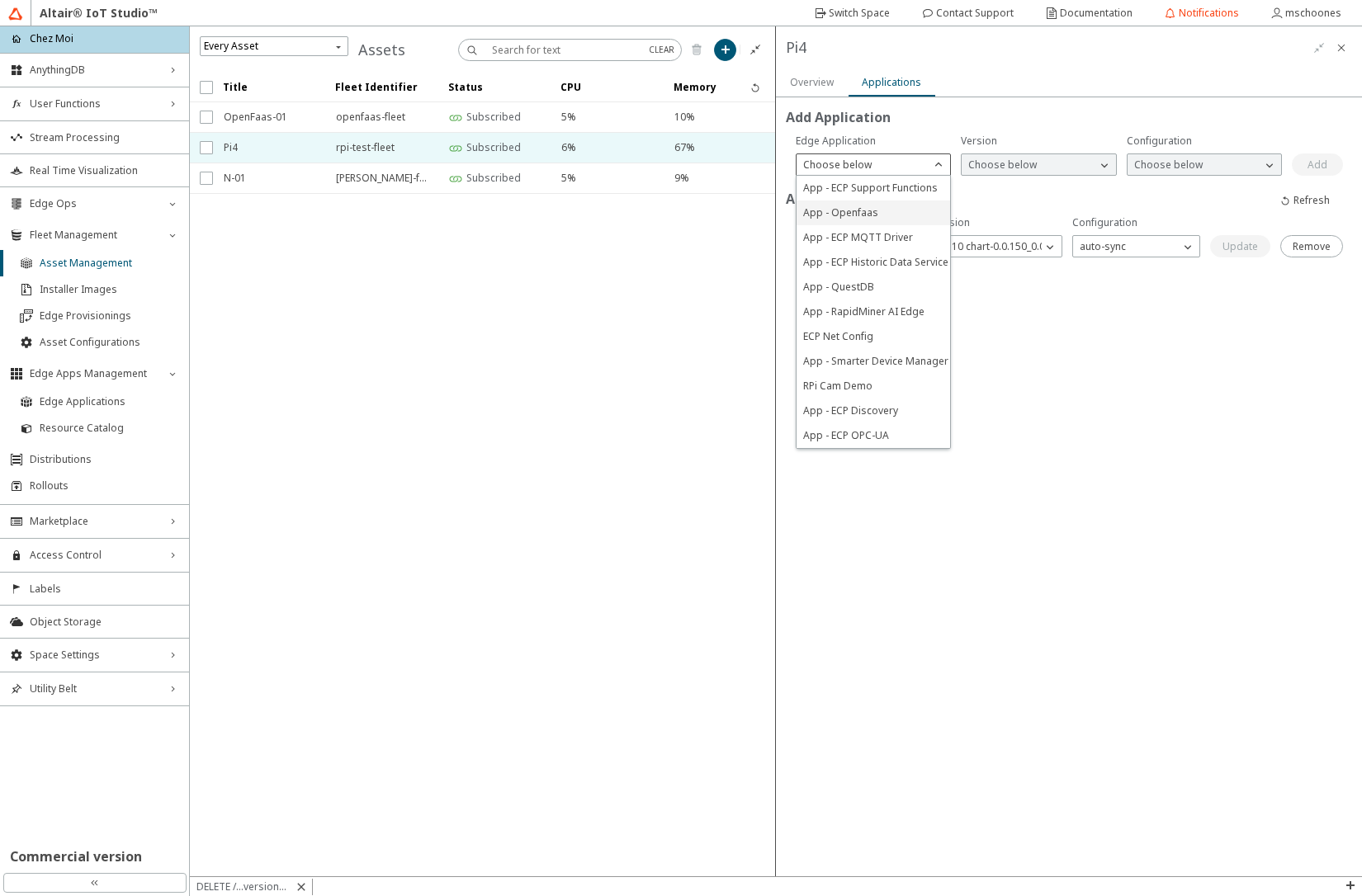
click at [894, 218] on p "App - Openfaas" at bounding box center [873, 213] width 154 height 15
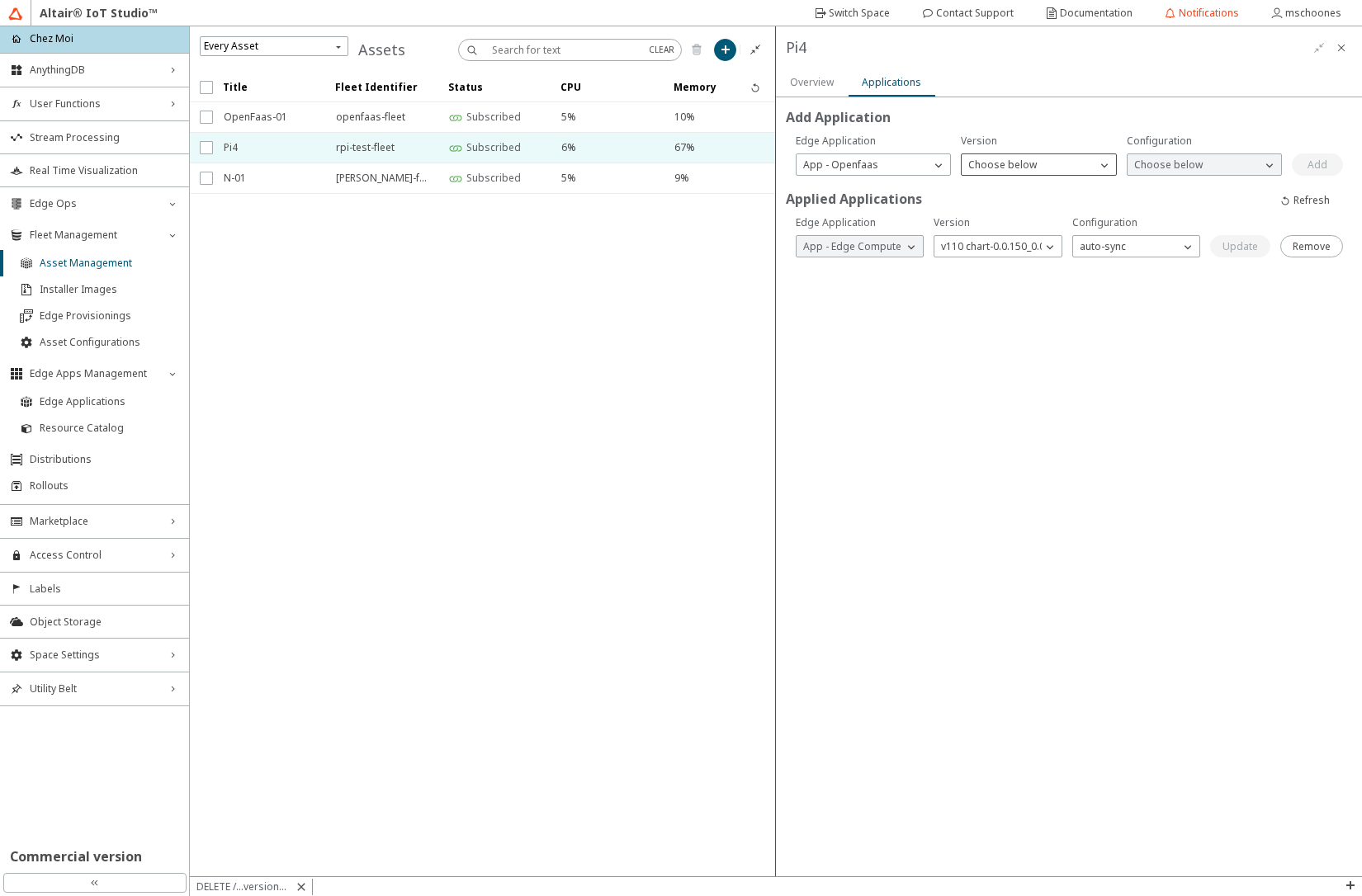
click at [982, 163] on p "Choose below" at bounding box center [1003, 165] width 81 height 15
click at [988, 236] on span "v3 chart-1.12.0_1.0.2" at bounding box center [1016, 236] width 95 height 14
click at [1162, 164] on p "Choose below" at bounding box center [1169, 165] width 81 height 15
click at [1154, 194] on p "v01" at bounding box center [1204, 188] width 154 height 15
drag, startPoint x: 1315, startPoint y: 168, endPoint x: 1023, endPoint y: 499, distance: 441.4
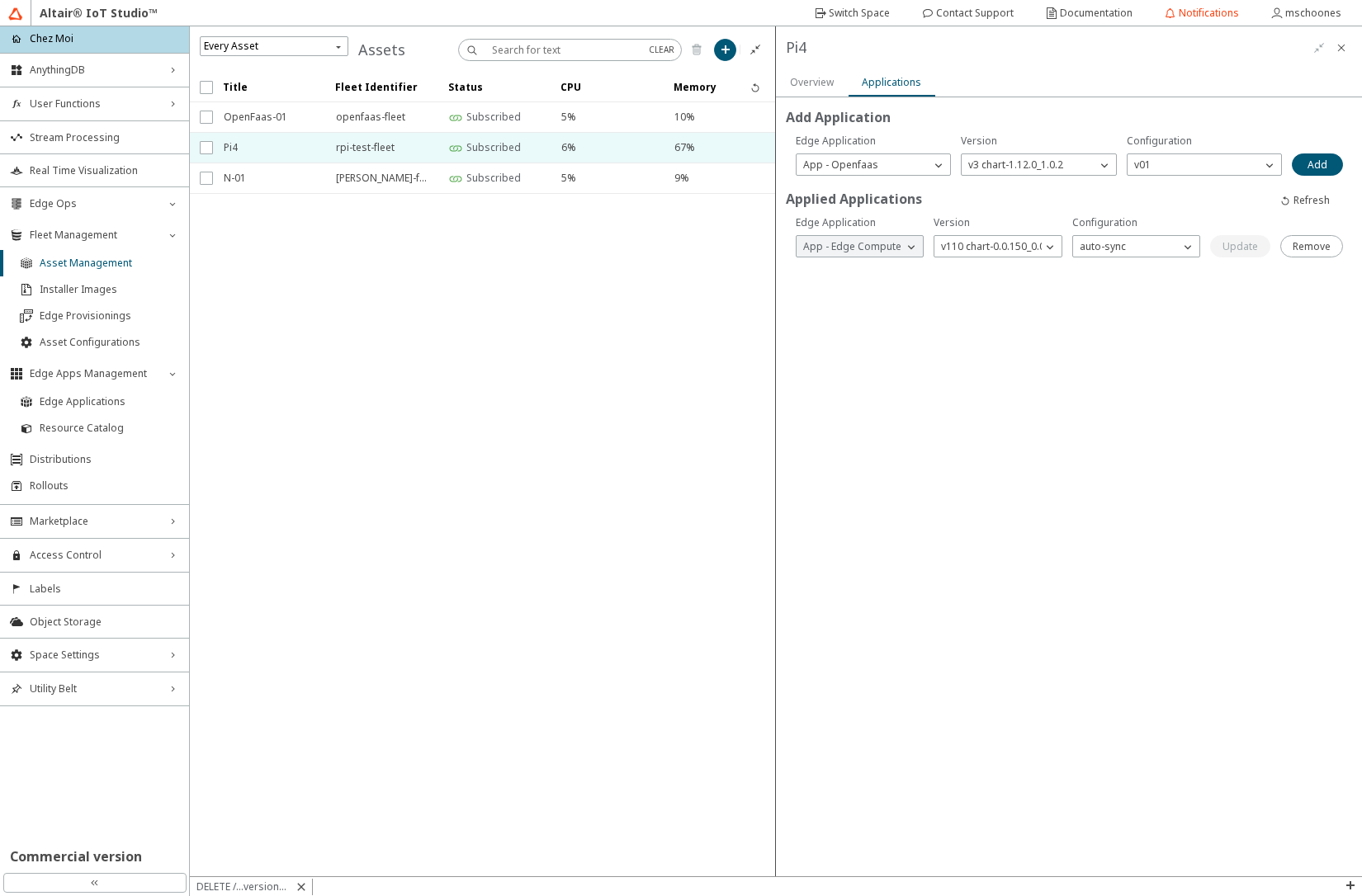
click at [0, 0] on slot "Add" at bounding box center [0, 0] width 0 height 0
click at [842, 169] on p "Choose below" at bounding box center [837, 165] width 81 height 15
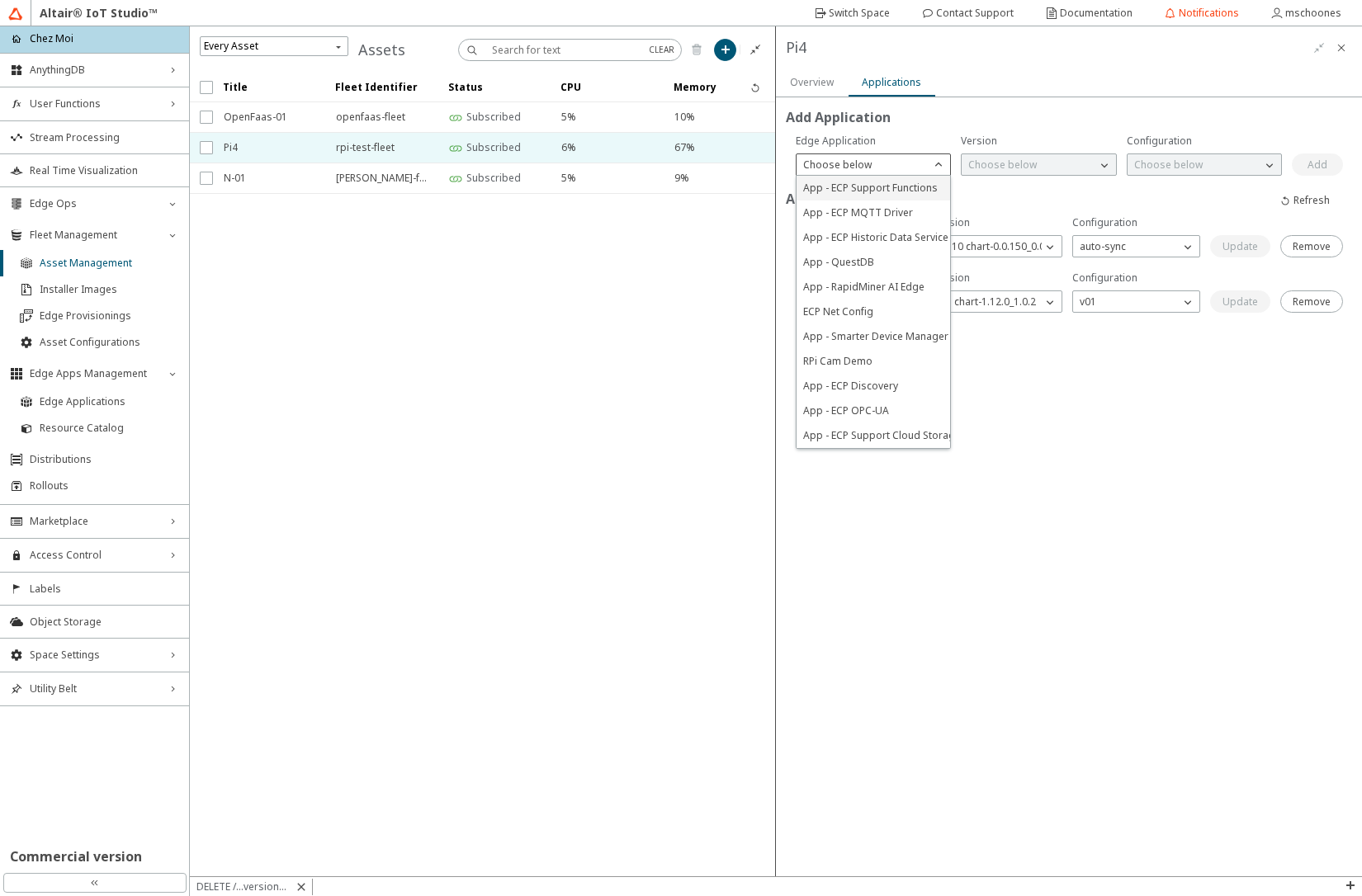
click at [871, 192] on span "App - ECP Support Functions" at bounding box center [871, 187] width 134 height 14
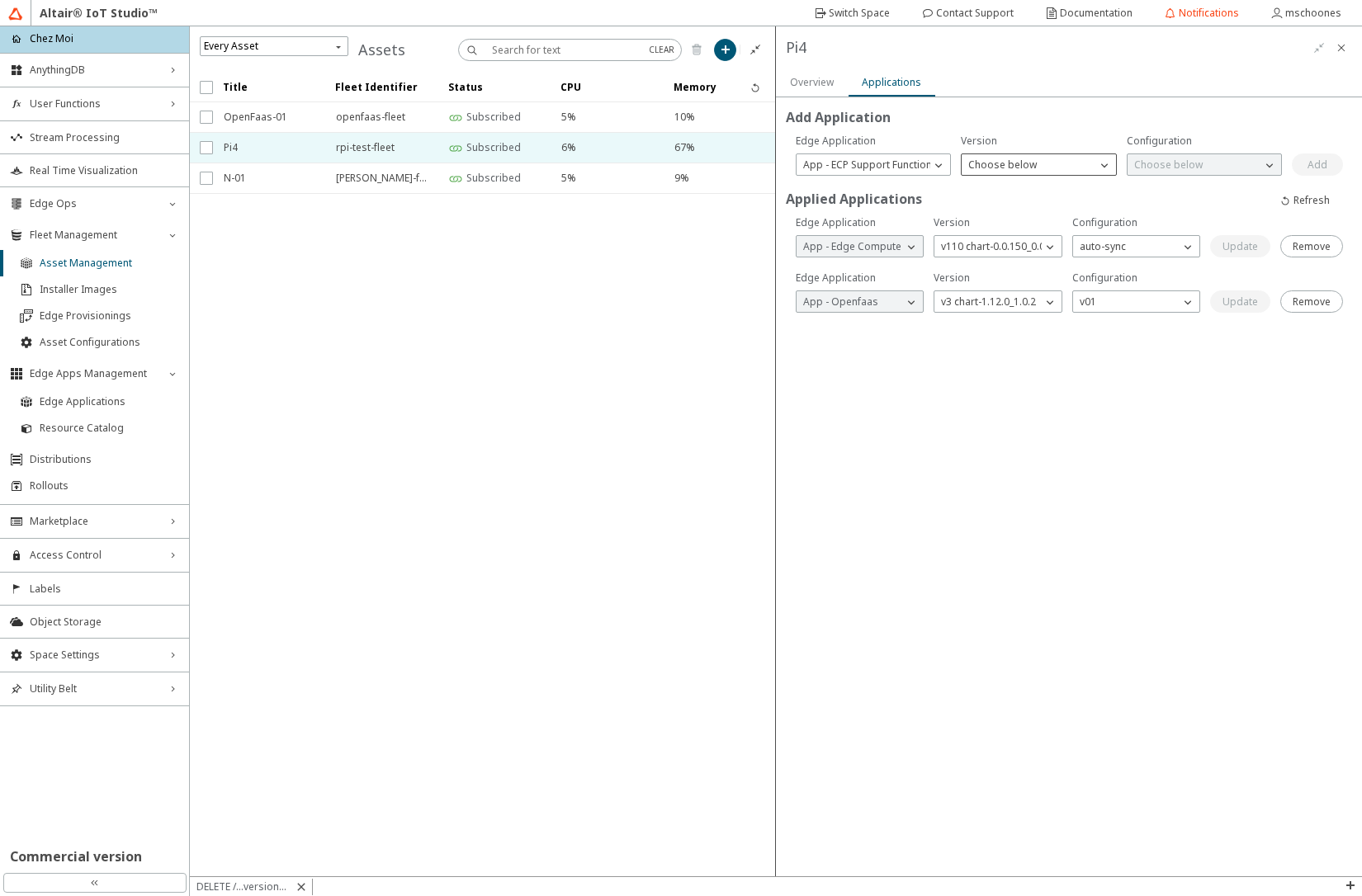
click at [986, 168] on p "Choose below" at bounding box center [1003, 165] width 81 height 15
click at [1001, 210] on span "v2 chart-1.4.0" at bounding box center [1000, 212] width 63 height 14
click at [1133, 167] on p "Choose below" at bounding box center [1169, 165] width 81 height 15
click at [1151, 187] on p "v01" at bounding box center [1204, 188] width 154 height 15
click at [0, 0] on slot "Add" at bounding box center [0, 0] width 0 height 0
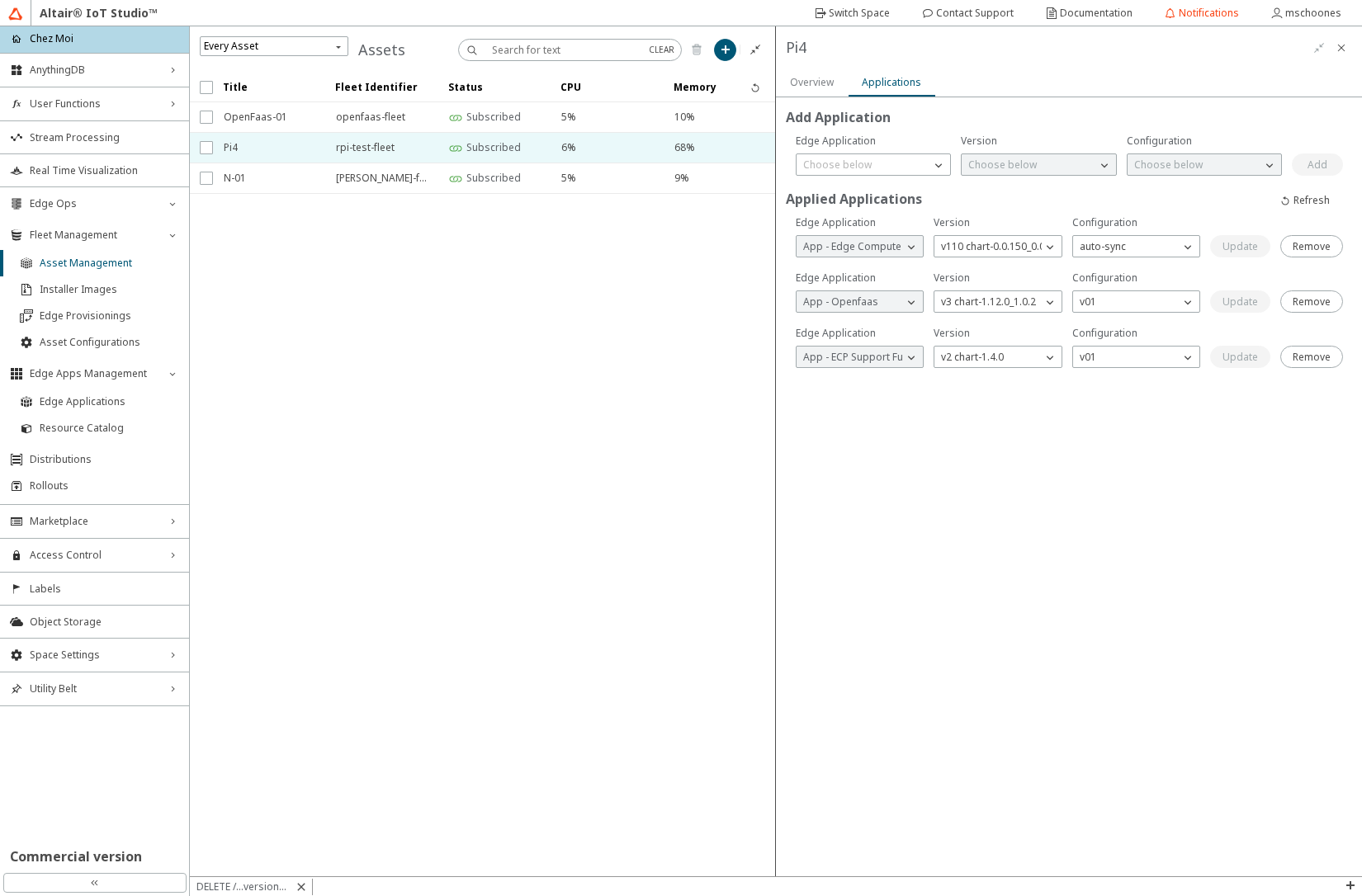
click at [0, 0] on slot "Overview" at bounding box center [0, 0] width 0 height 0
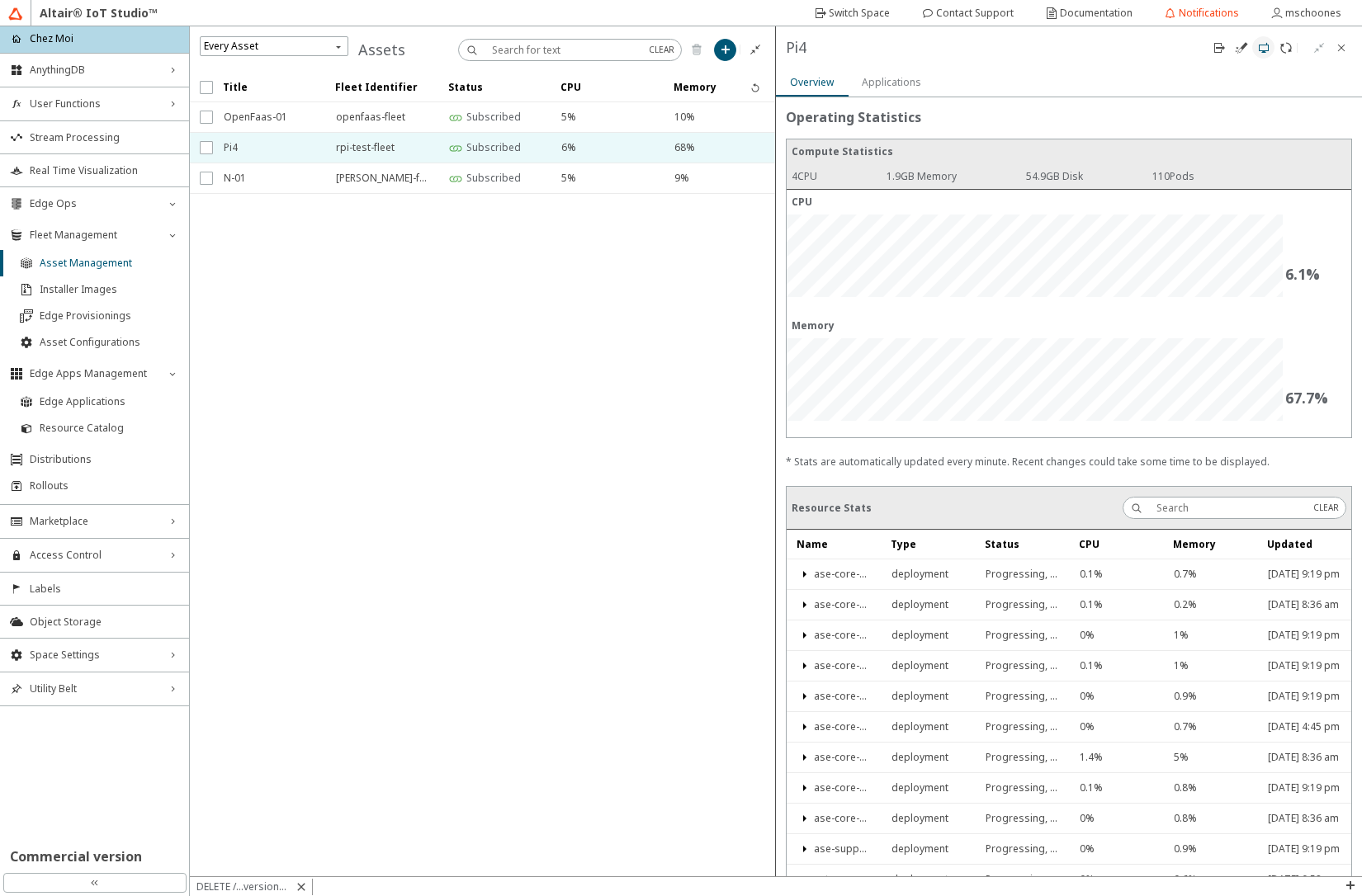
click at [1271, 48] on paper-button at bounding box center [1263, 47] width 22 height 22
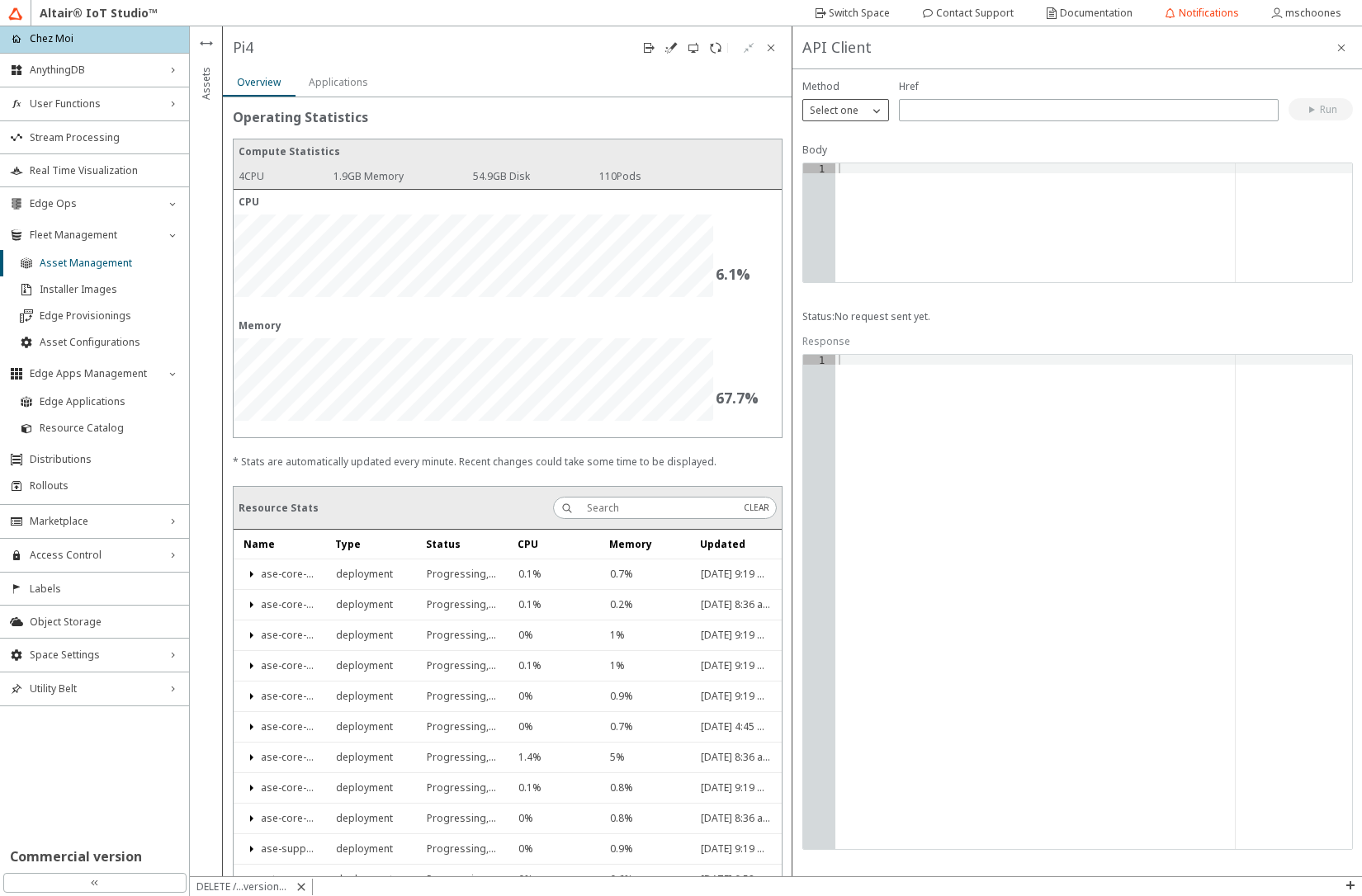
click at [814, 108] on p "Select one" at bounding box center [834, 110] width 62 height 15
click at [842, 139] on p "GET" at bounding box center [846, 134] width 85 height 15
click at [936, 116] on input "text" at bounding box center [1089, 110] width 365 height 14
type input "/support/[PERSON_NAME]/functions"
click at [0, 0] on slot "Run" at bounding box center [0, 0] width 0 height 0
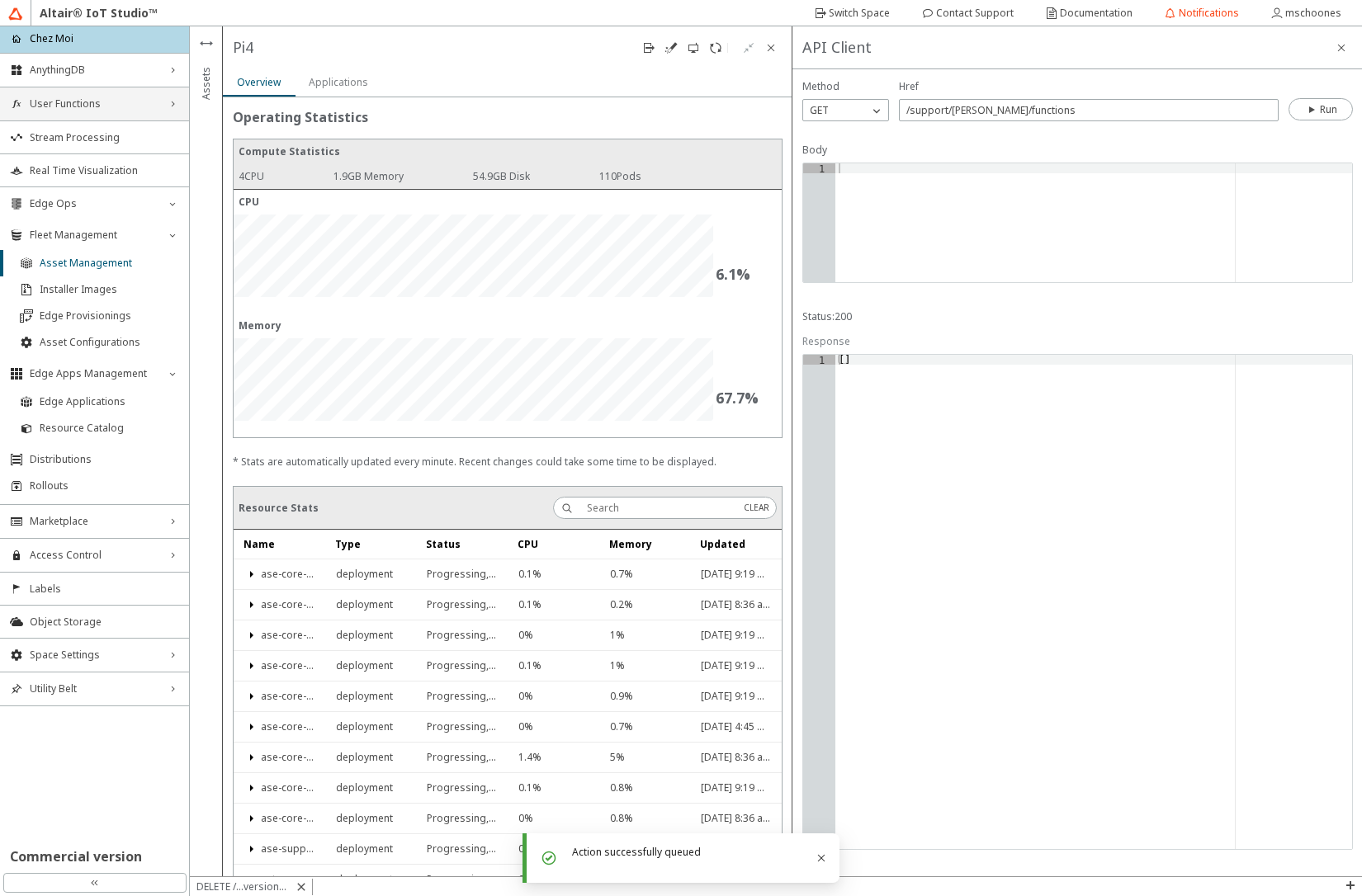
click at [100, 105] on span "User Functions" at bounding box center [95, 104] width 129 height 13
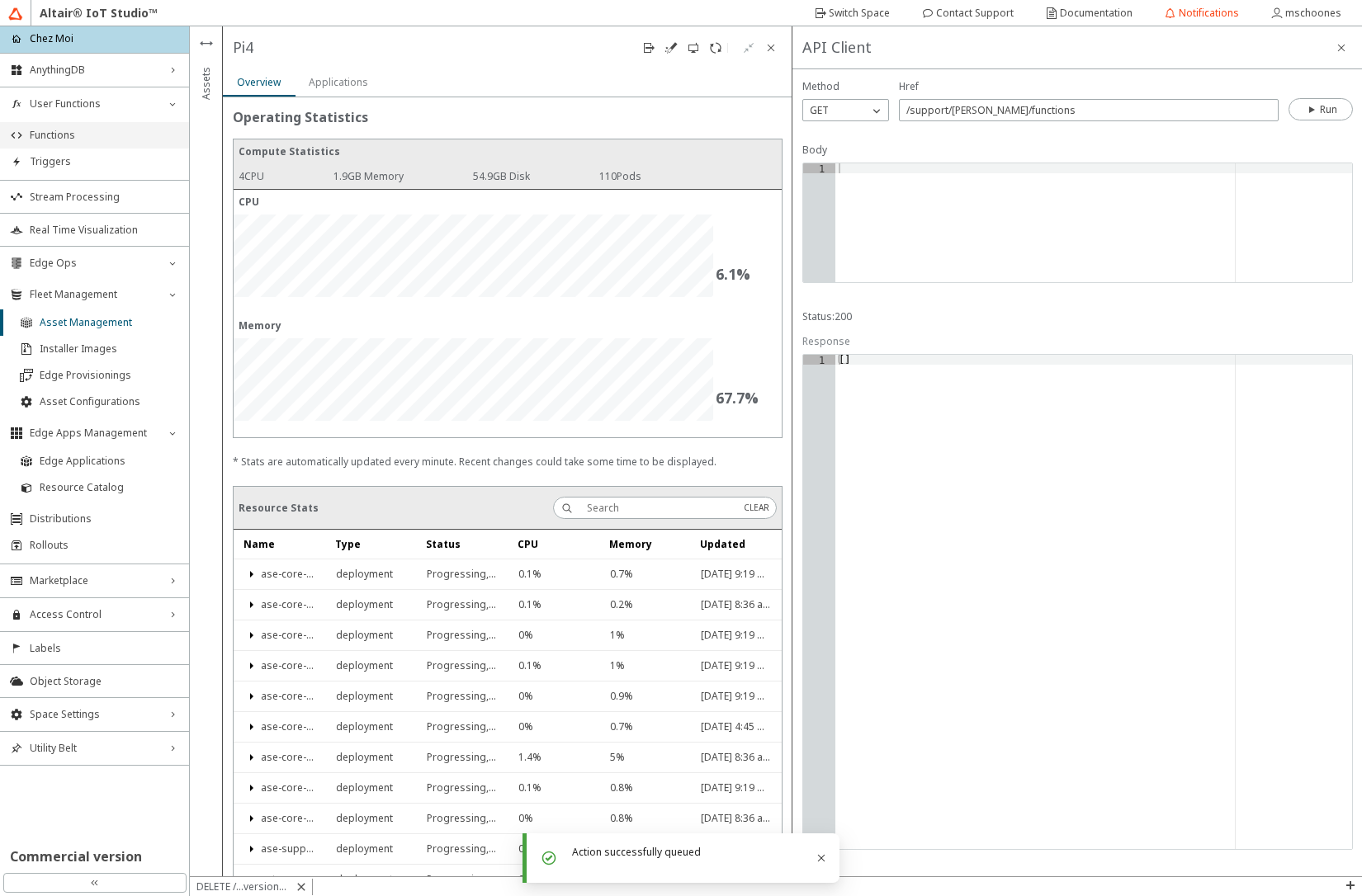
click at [97, 132] on span "Functions" at bounding box center [105, 135] width 149 height 13
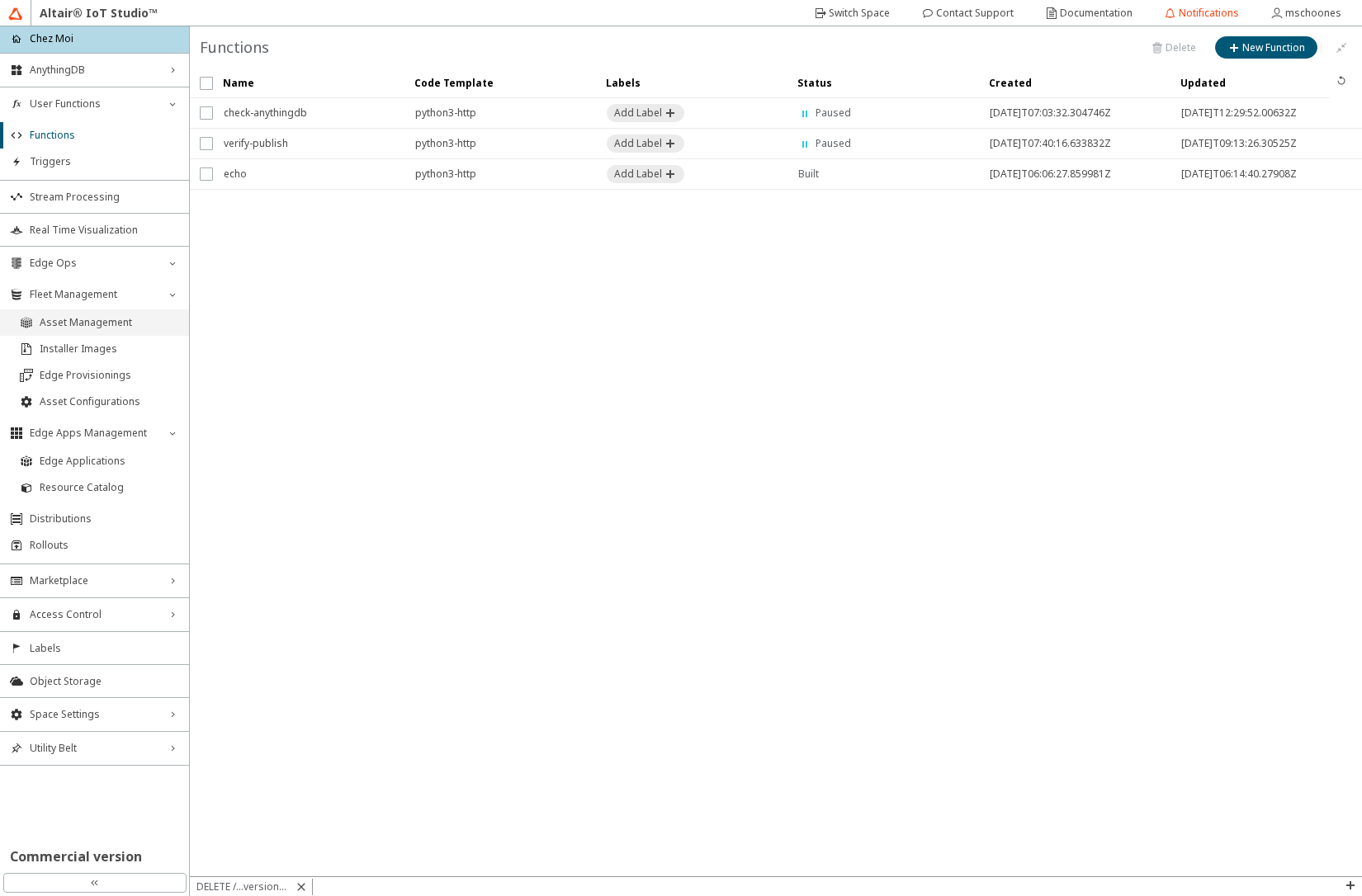
click at [90, 323] on span "Asset Management" at bounding box center [110, 323] width 139 height 13
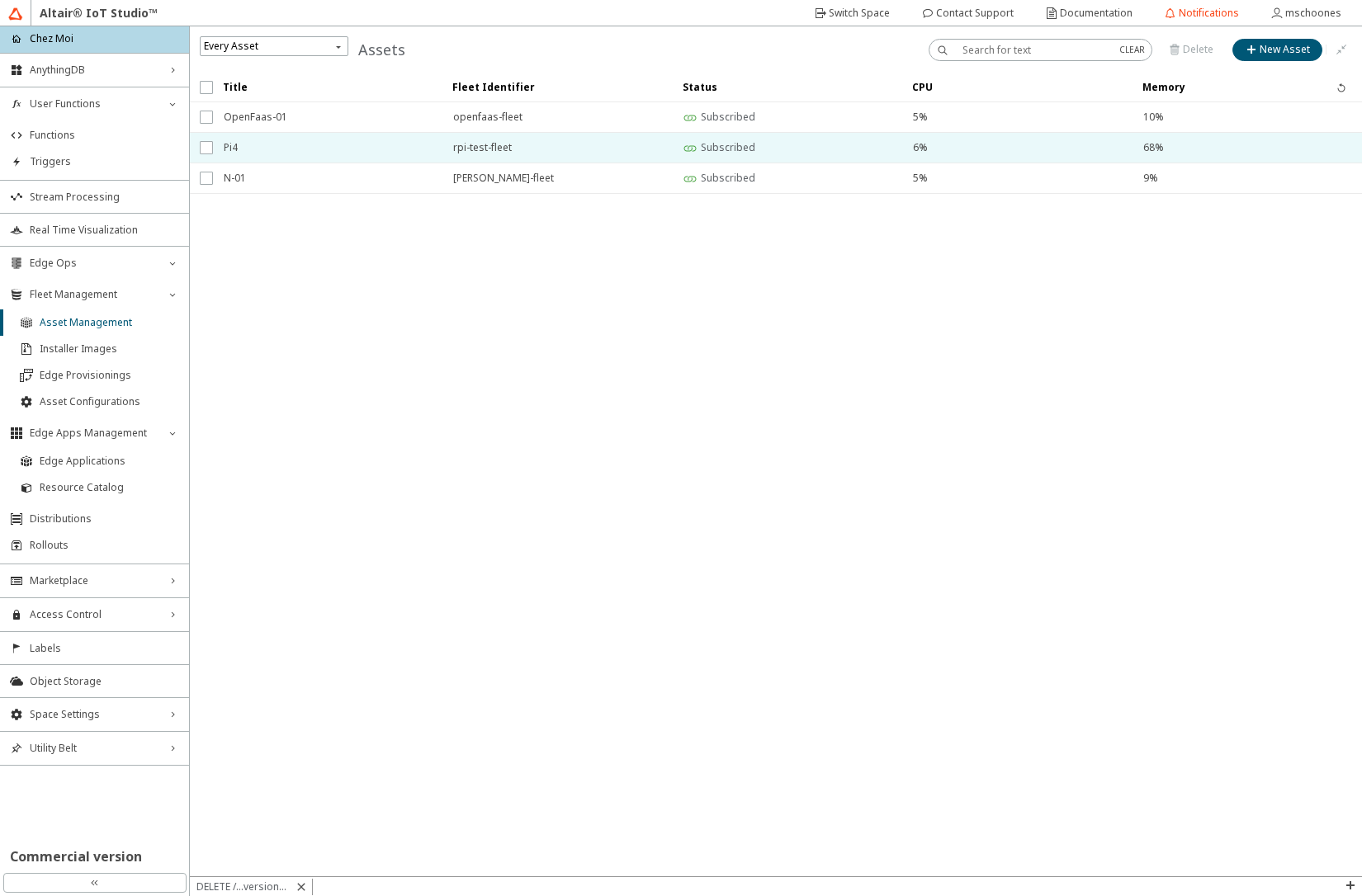
click at [272, 152] on span "Pi4" at bounding box center [328, 148] width 208 height 30
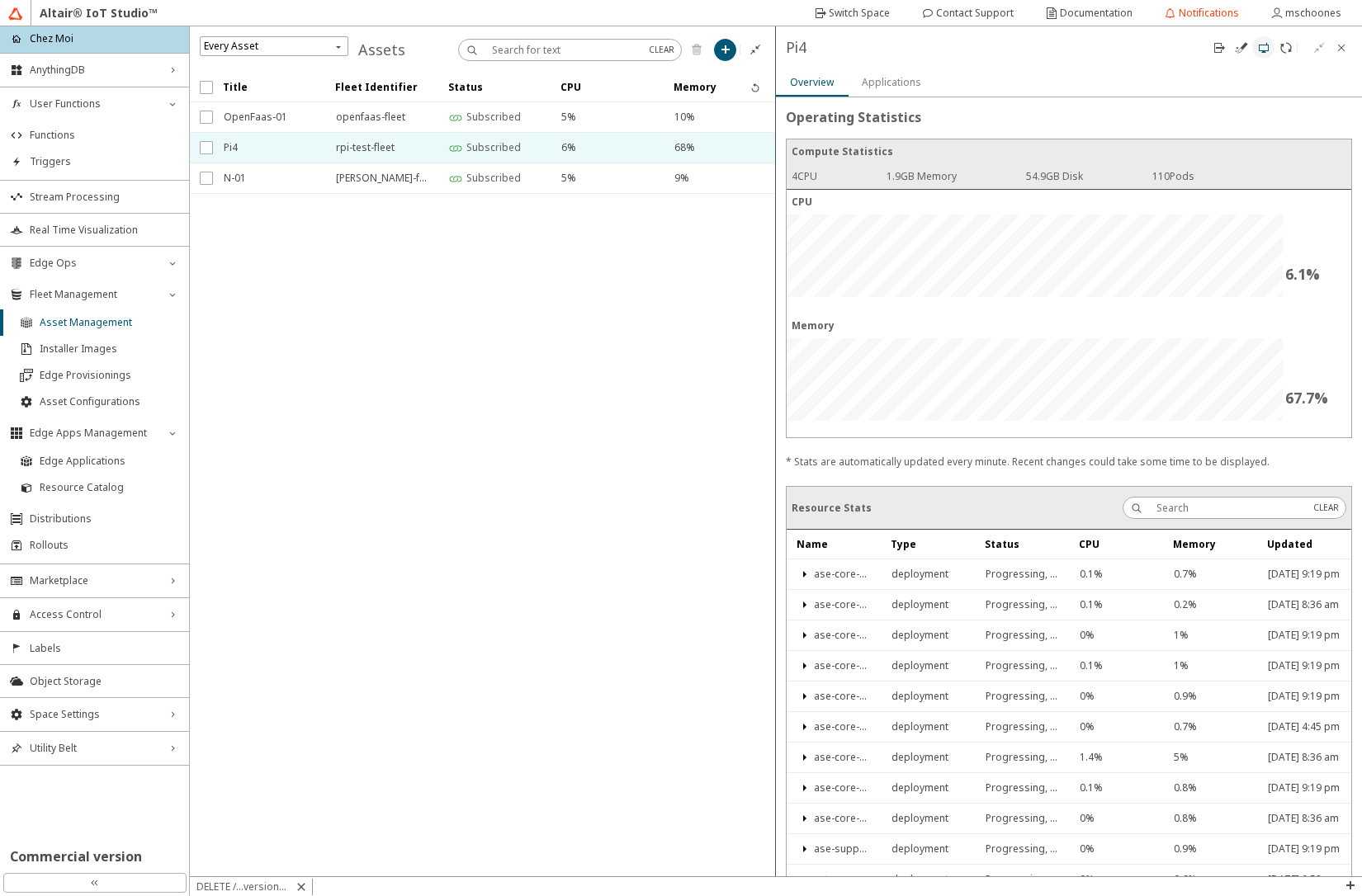
click at [1263, 51] on iron-icon at bounding box center [1264, 48] width 13 height 13
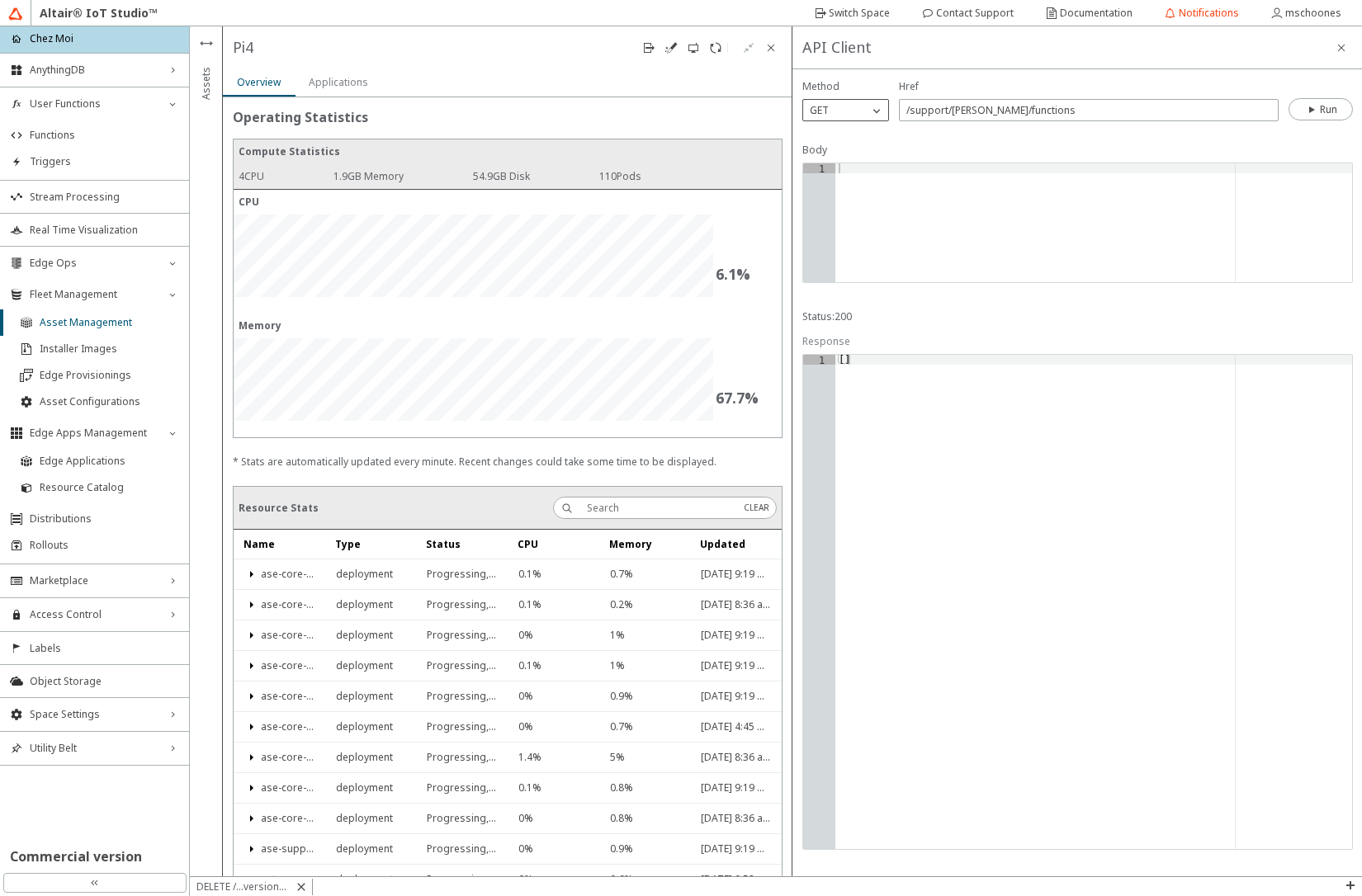
click at [865, 105] on div "GET" at bounding box center [836, 110] width 66 height 17
click at [847, 159] on p "POST" at bounding box center [846, 158] width 85 height 15
click at [852, 173] on div at bounding box center [1093, 232] width 517 height 139
type textarea "{"
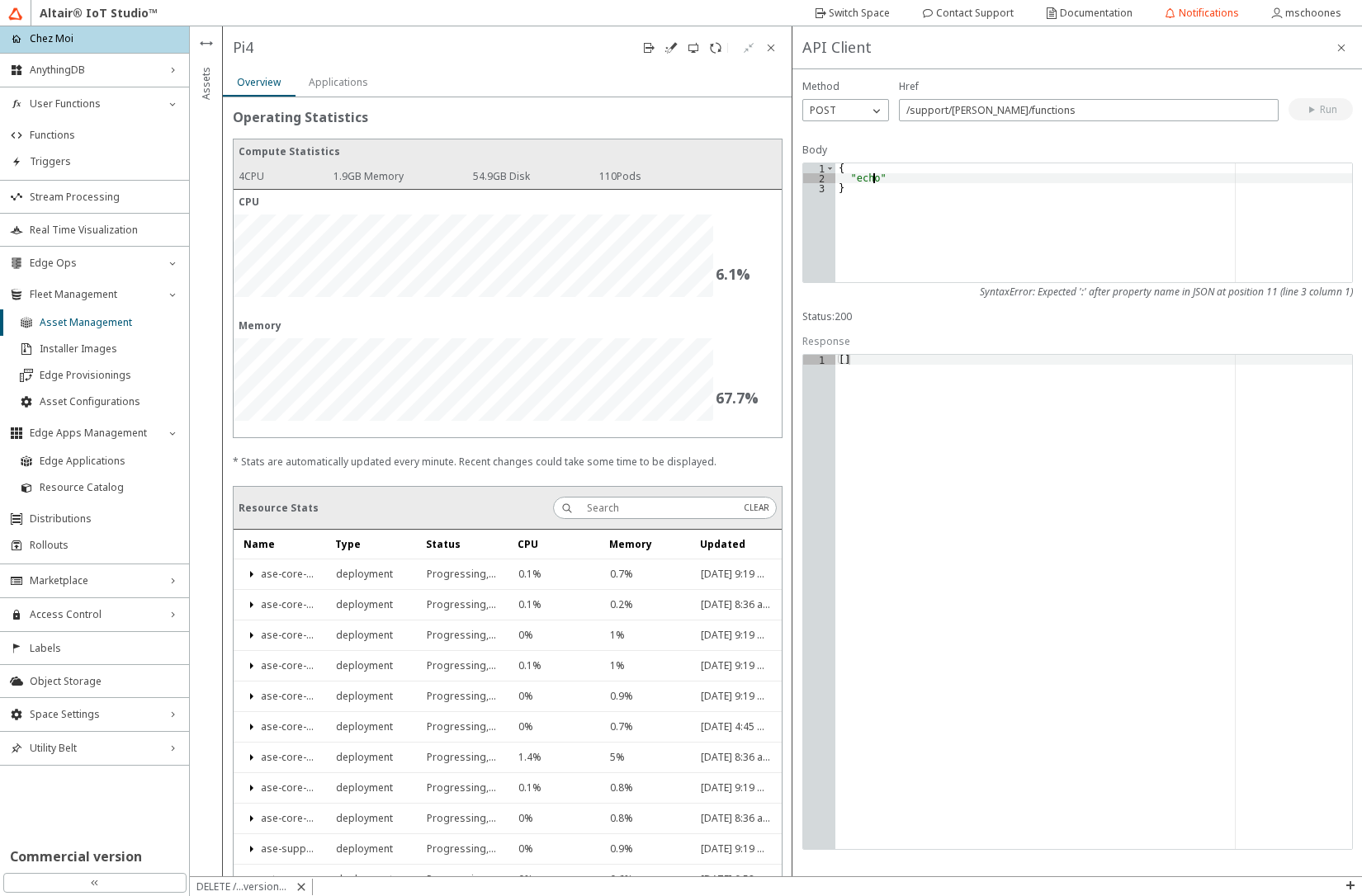
click at [848, 179] on div "{ "echo" }" at bounding box center [1093, 232] width 517 height 139
click at [1317, 113] on iron-icon at bounding box center [1312, 110] width 15 height 13
click at [871, 114] on iron-icon at bounding box center [876, 110] width 17 height 17
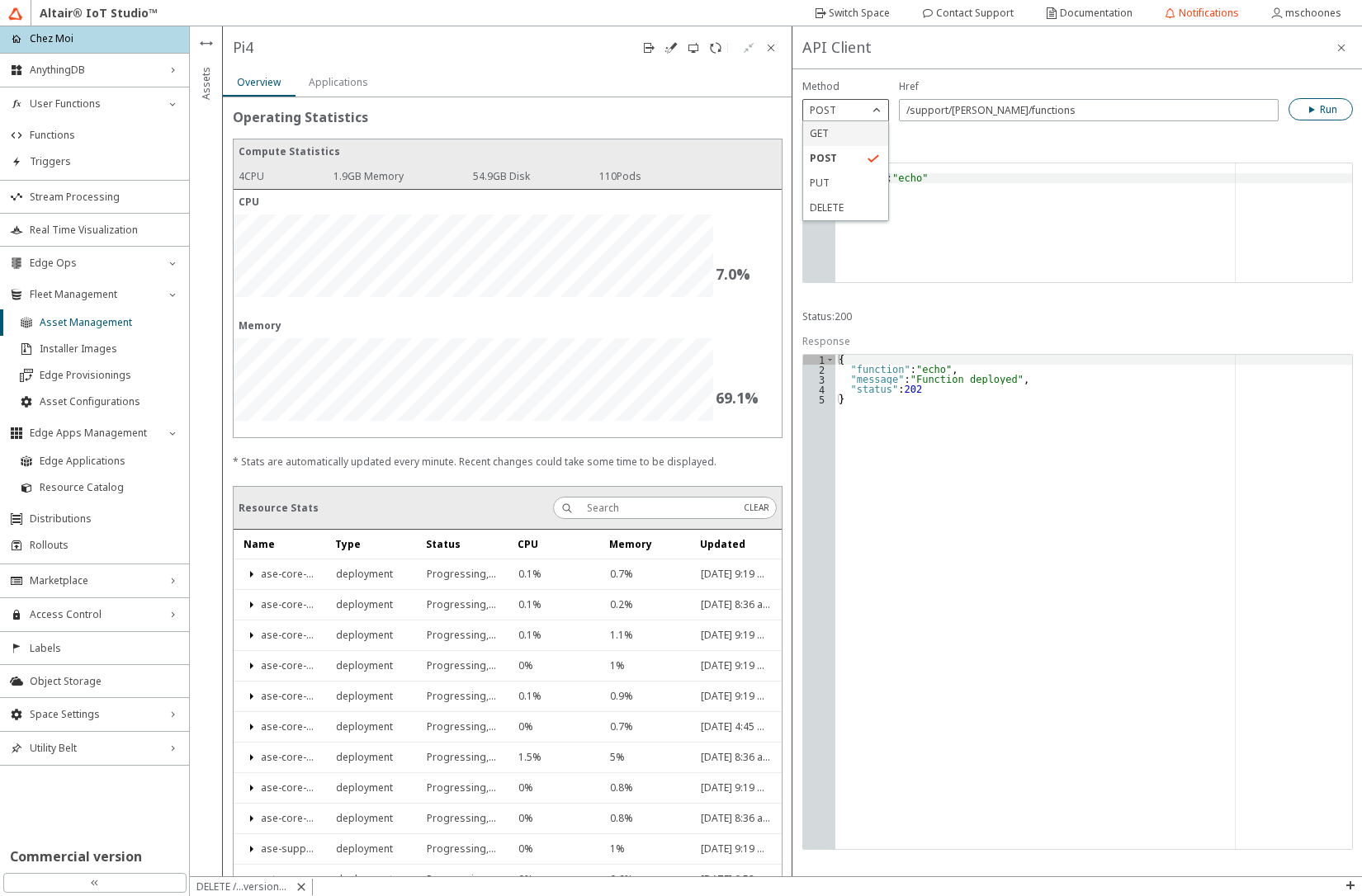
click at [860, 138] on p "GET" at bounding box center [846, 134] width 85 height 15
click at [856, 210] on div "{ "name" : "echo" }" at bounding box center [1093, 232] width 517 height 139
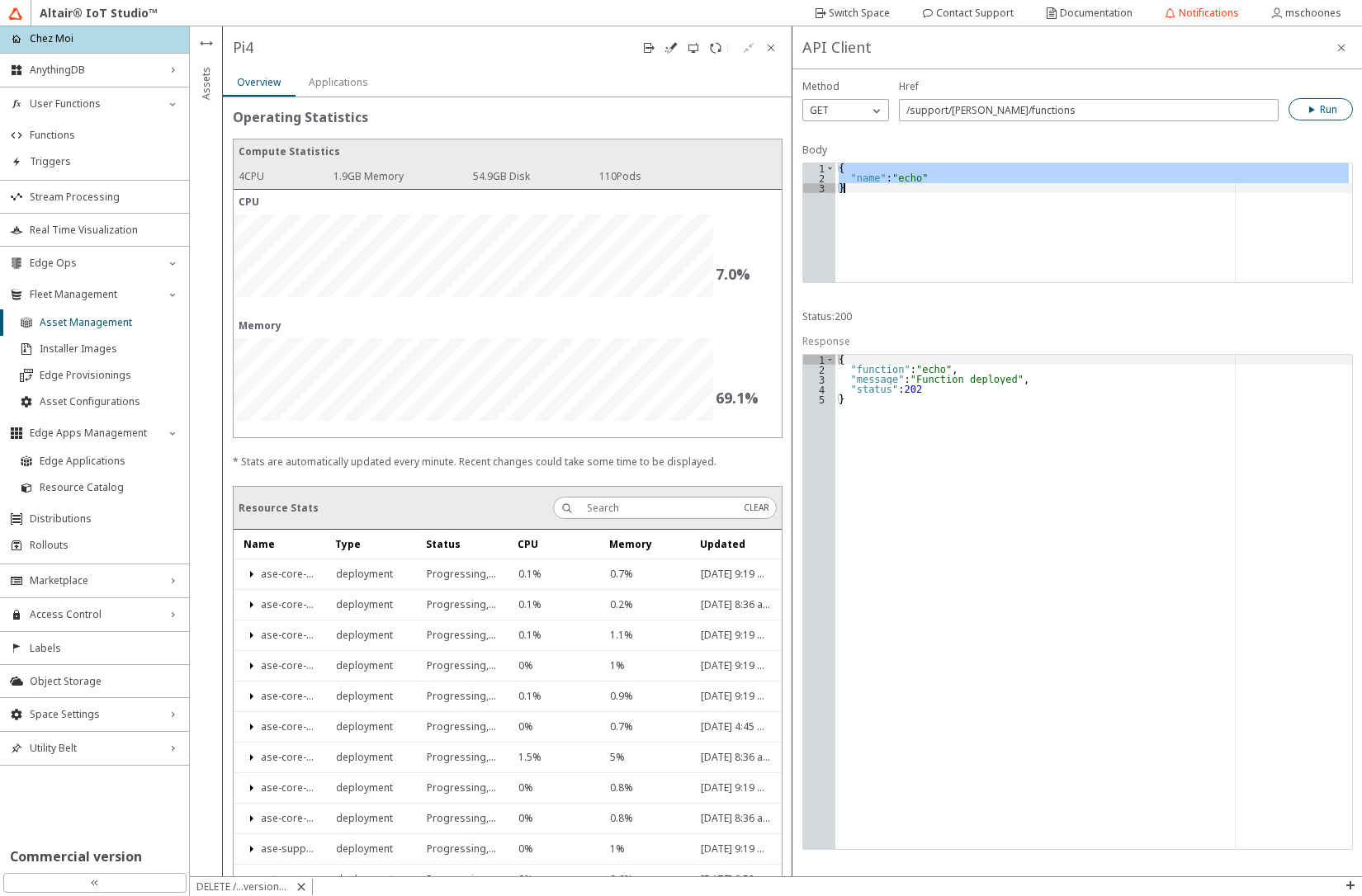
click at [856, 210] on div "{ "name" : "echo" }" at bounding box center [1093, 232] width 517 height 139
type textarea ""name": "echo" }"
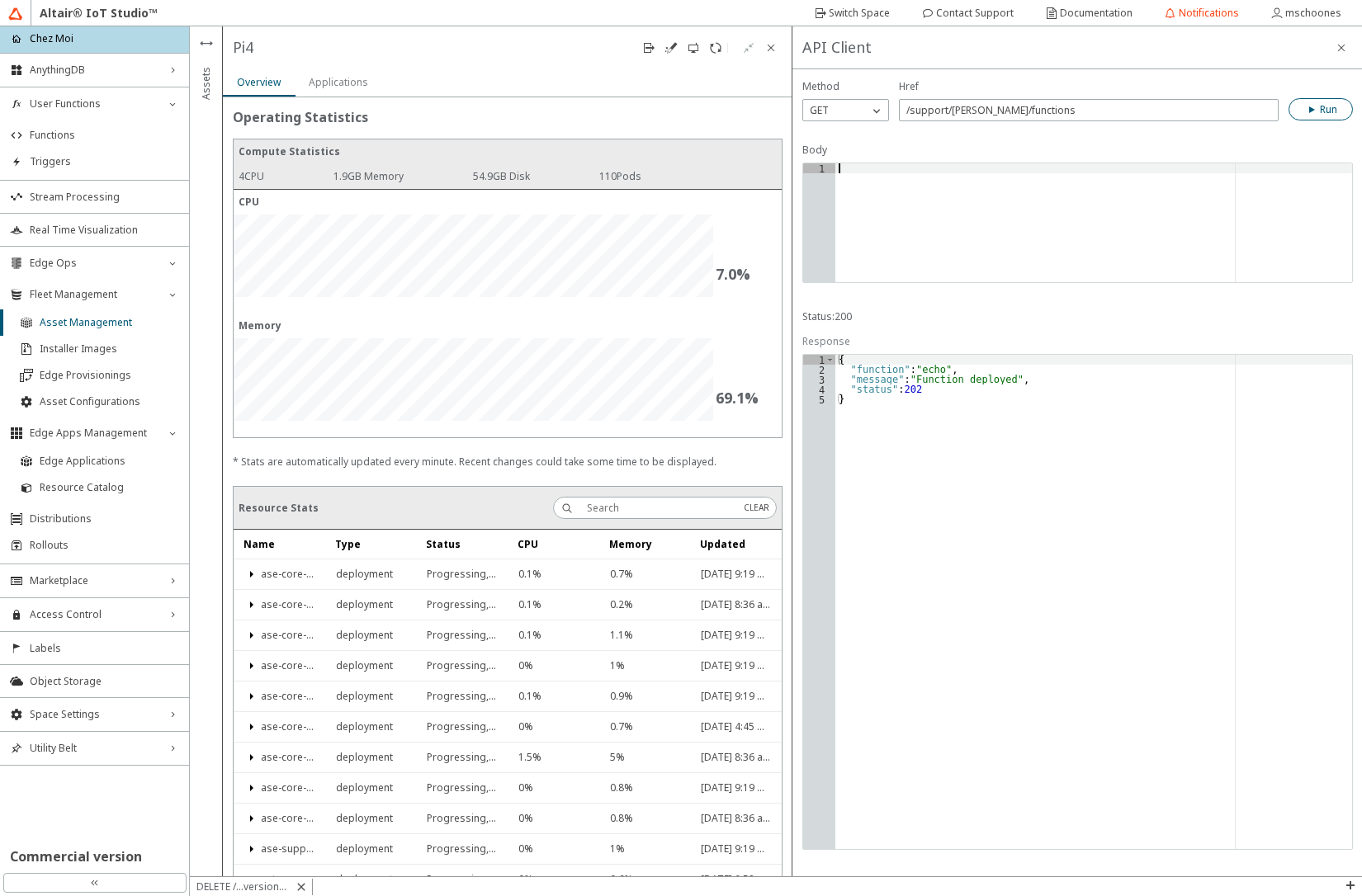
click at [0, 0] on slot "Run" at bounding box center [0, 0] width 0 height 0
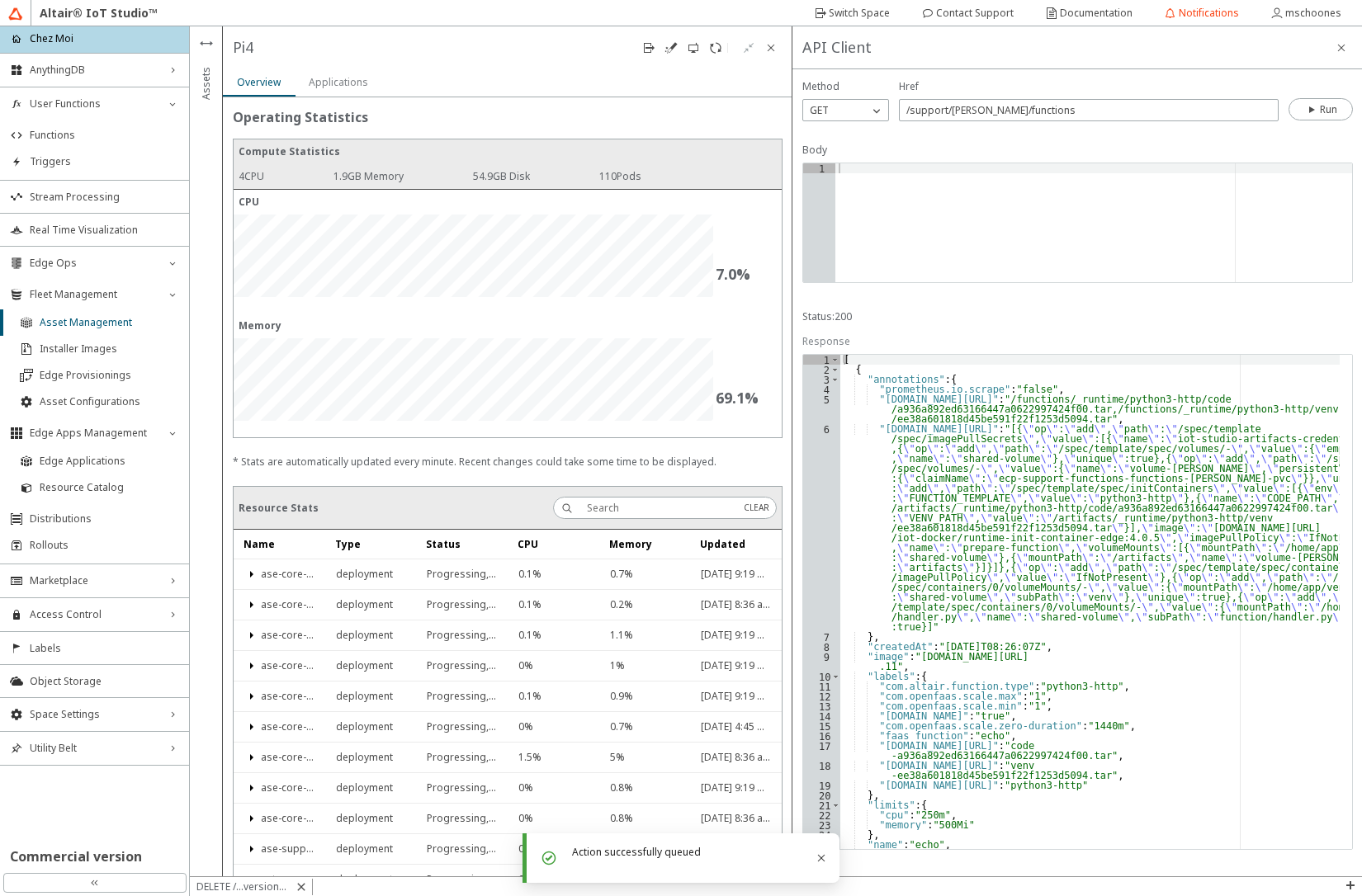
scroll to position [71, 0]
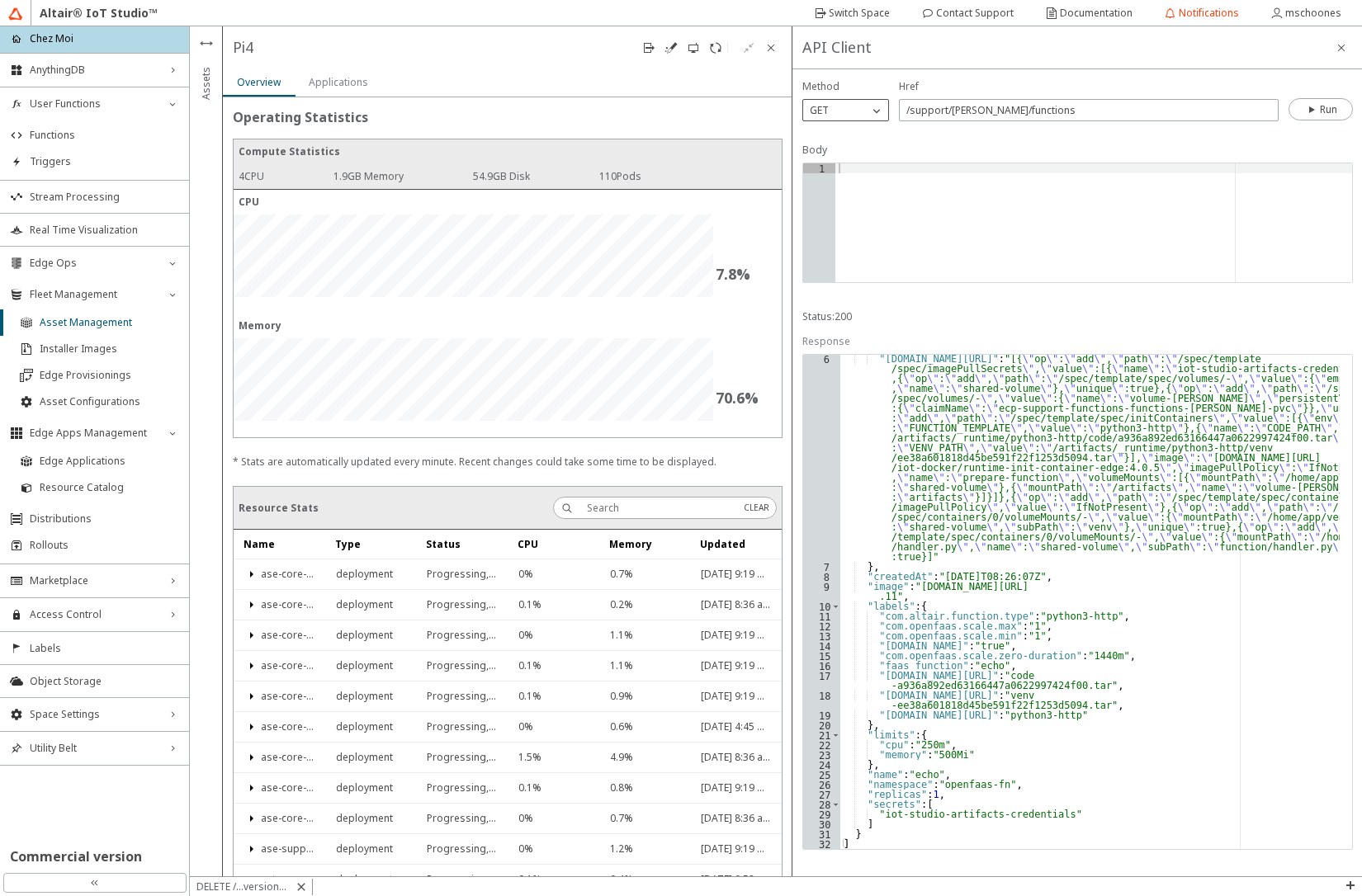
click at [854, 107] on div "GET" at bounding box center [836, 110] width 66 height 17
click at [861, 211] on p "DELETE" at bounding box center [846, 208] width 85 height 15
click at [1066, 107] on input "/support/[PERSON_NAME]/functions" at bounding box center [1089, 110] width 365 height 14
type input "/support/[PERSON_NAME]/functions/echo"
click at [1318, 106] on iron-icon at bounding box center [1312, 110] width 15 height 13
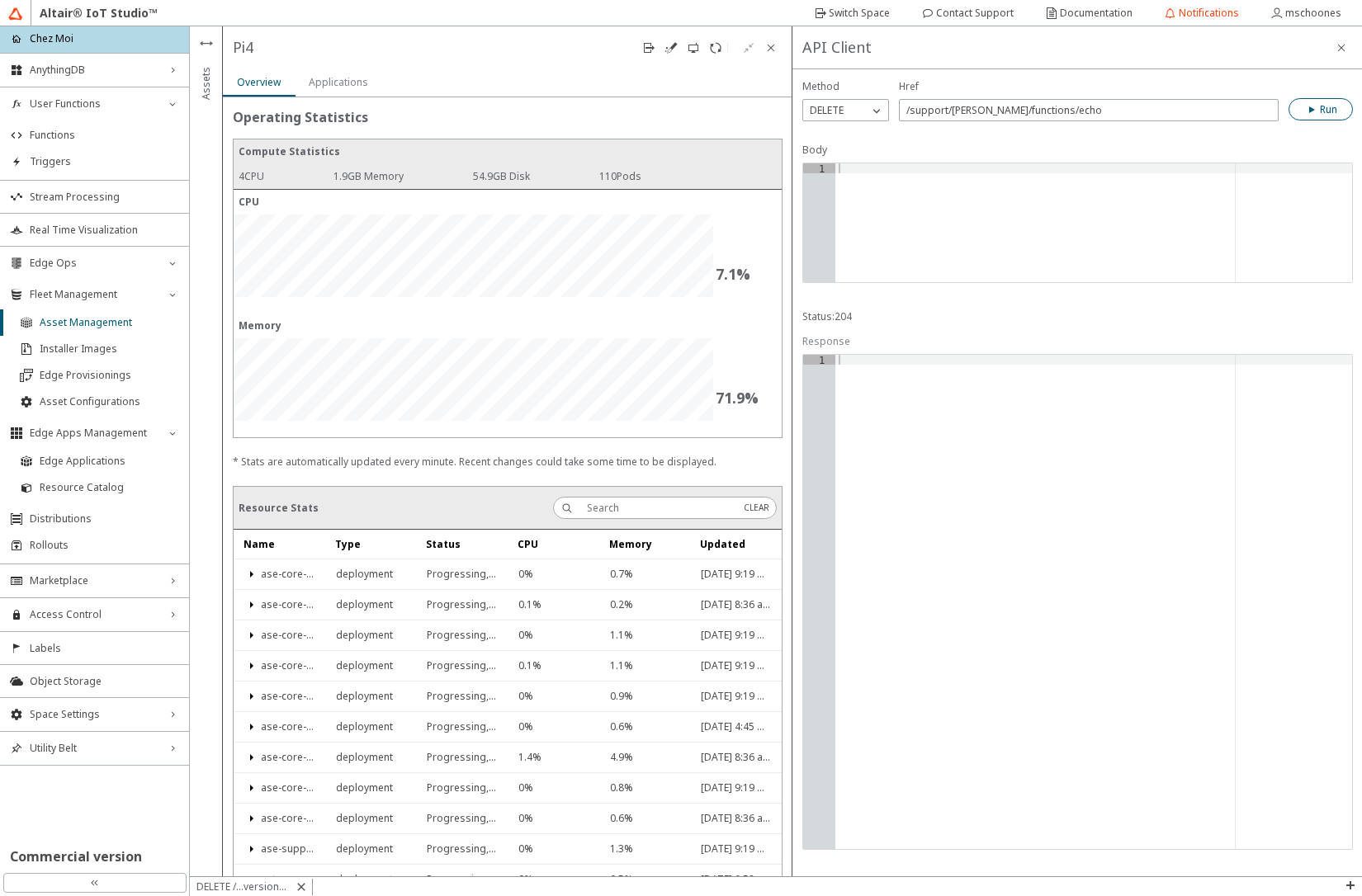
click at [1055, 214] on div at bounding box center [1093, 232] width 517 height 139
click at [72, 139] on span "Functions" at bounding box center [105, 135] width 149 height 13
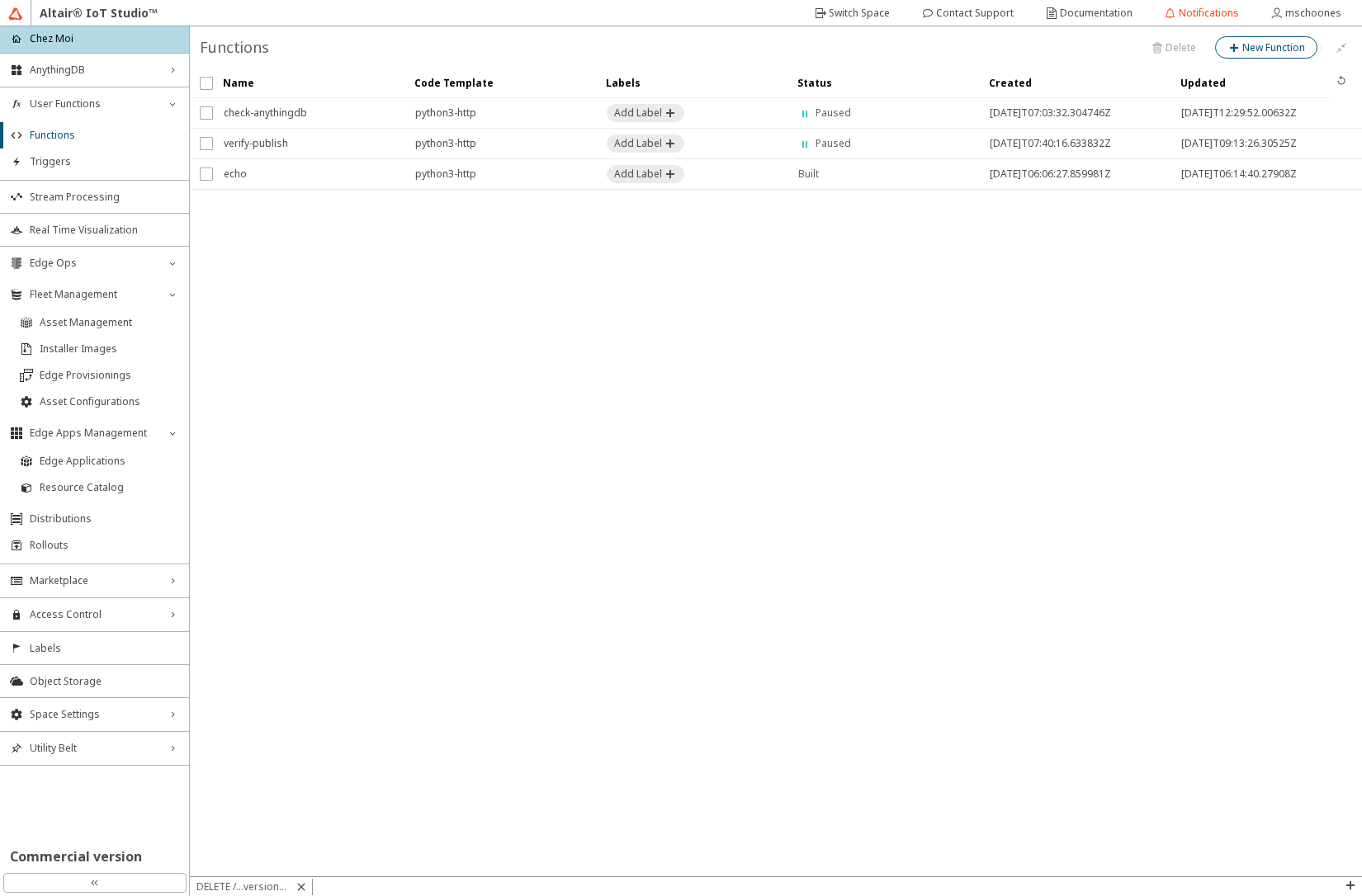
click at [0, 0] on slot "New Function" at bounding box center [0, 0] width 0 height 0
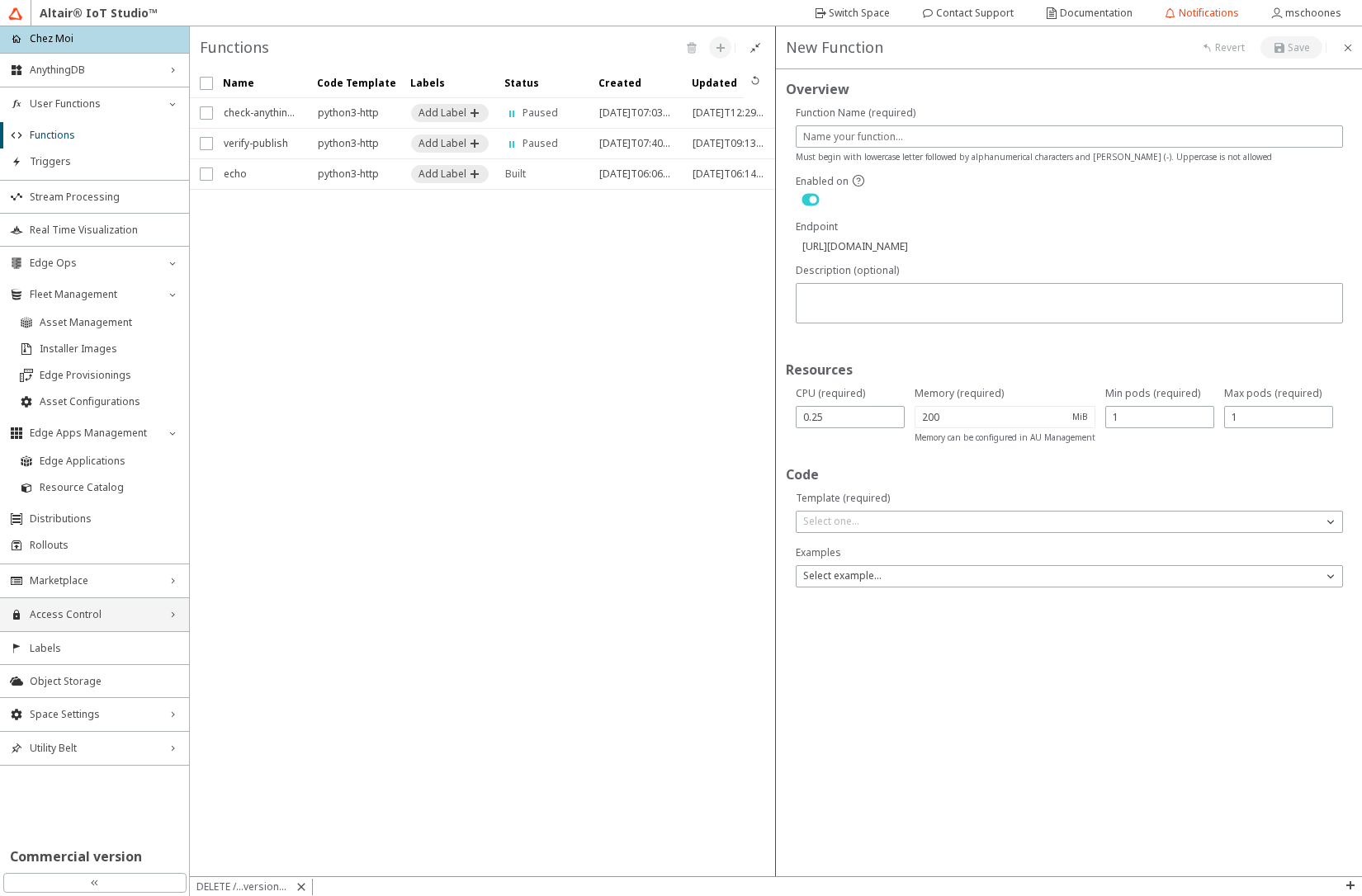
click at [110, 621] on span "Access Control" at bounding box center [95, 615] width 129 height 13
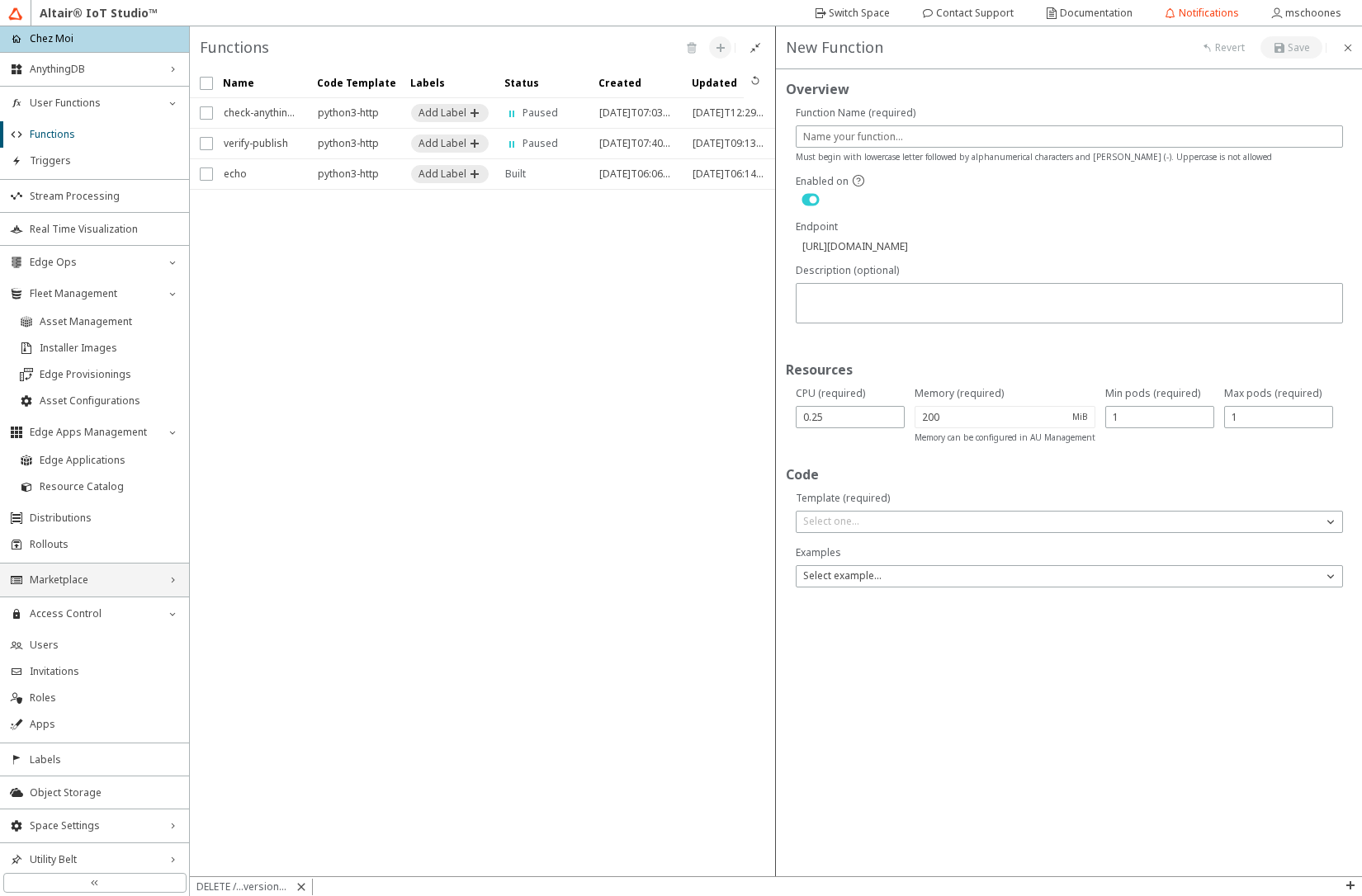
click at [103, 588] on div "Marketplace right_chevron" at bounding box center [95, 580] width 189 height 33
click at [108, 573] on span "Marketplace" at bounding box center [95, 579] width 129 height 13
click at [105, 606] on div "Access Control down_chevron" at bounding box center [95, 614] width 189 height 33
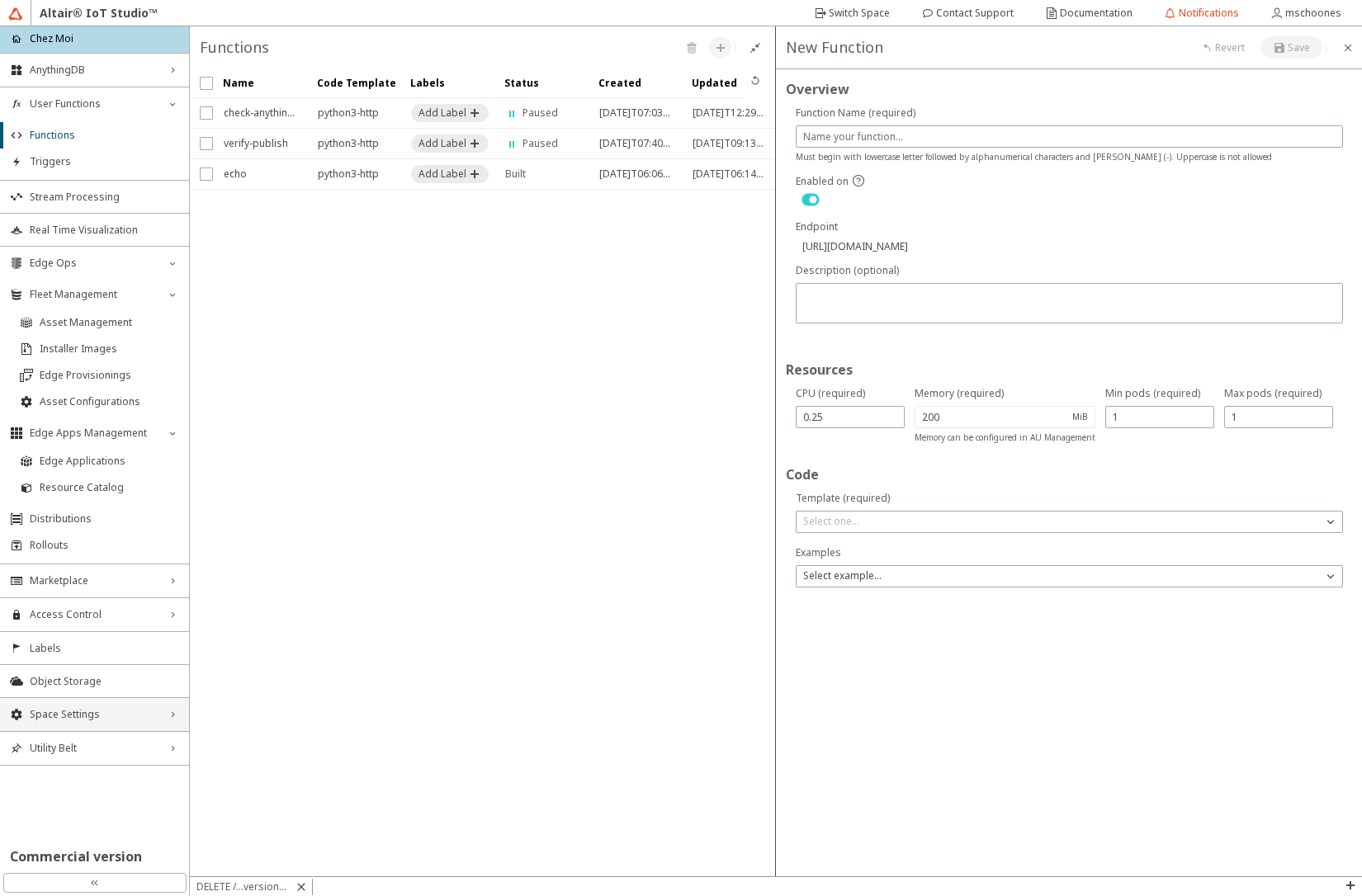
click at [110, 716] on span "Space Settings" at bounding box center [95, 714] width 129 height 13
click at [81, 830] on span "AU Management" at bounding box center [105, 825] width 149 height 13
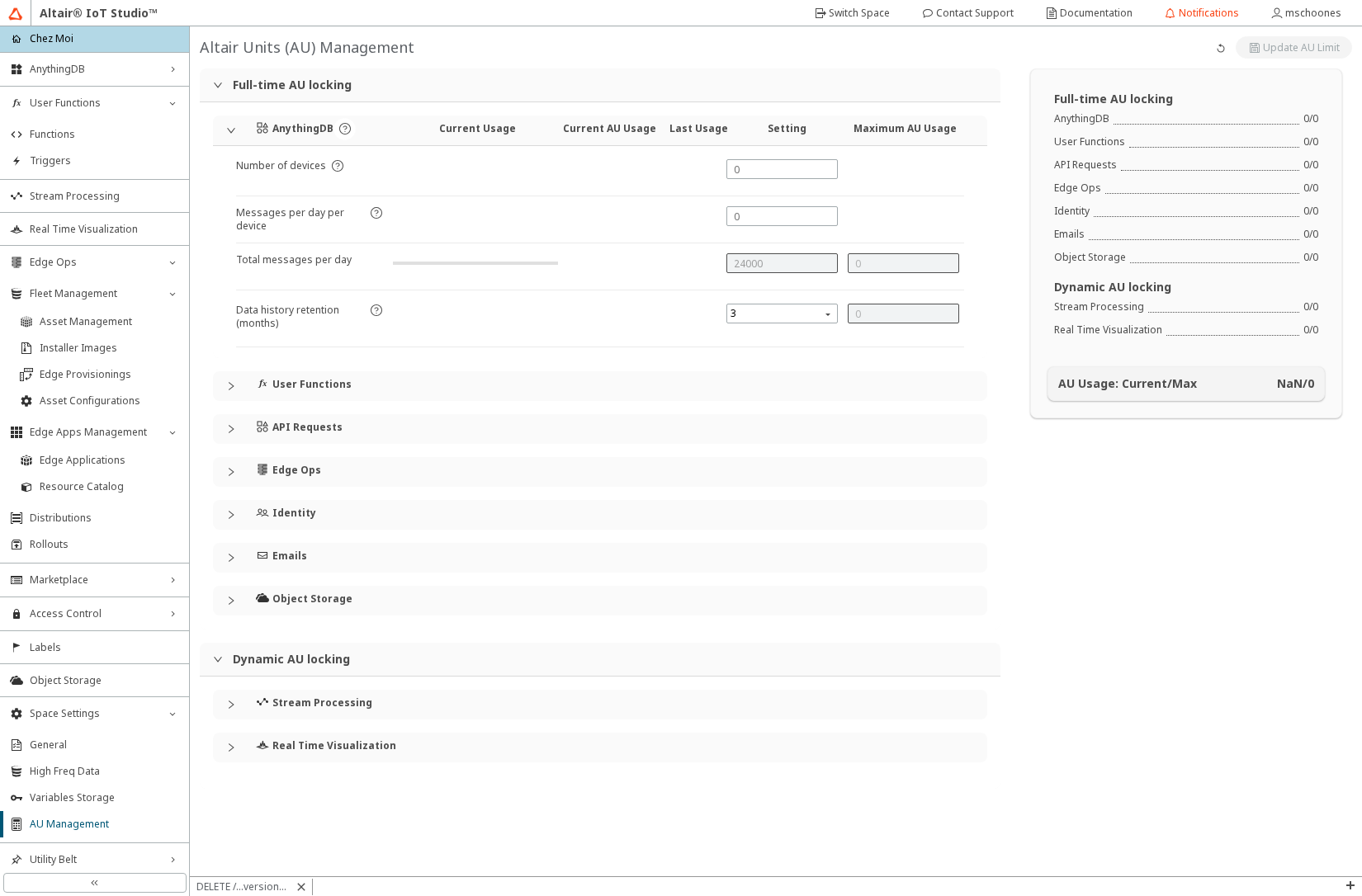
type input "5"
type input "0"
click at [230, 381] on icon "collapsed" at bounding box center [232, 386] width 10 height 10
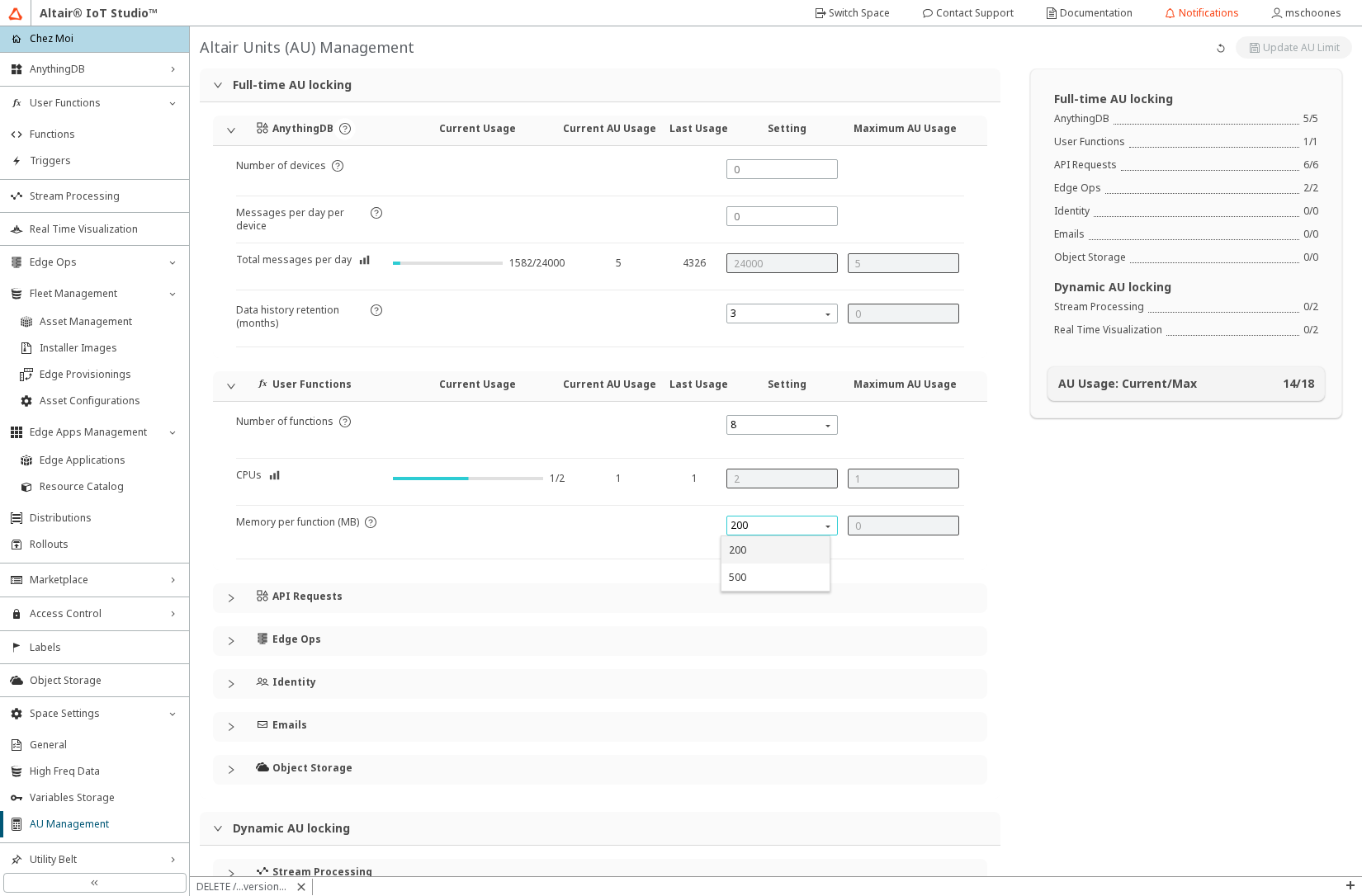
click at [740, 526] on span "200" at bounding box center [784, 526] width 106 height 20
click at [664, 530] on div at bounding box center [691, 538] width 61 height 43
click at [105, 456] on span "Edge Applications" at bounding box center [110, 460] width 139 height 13
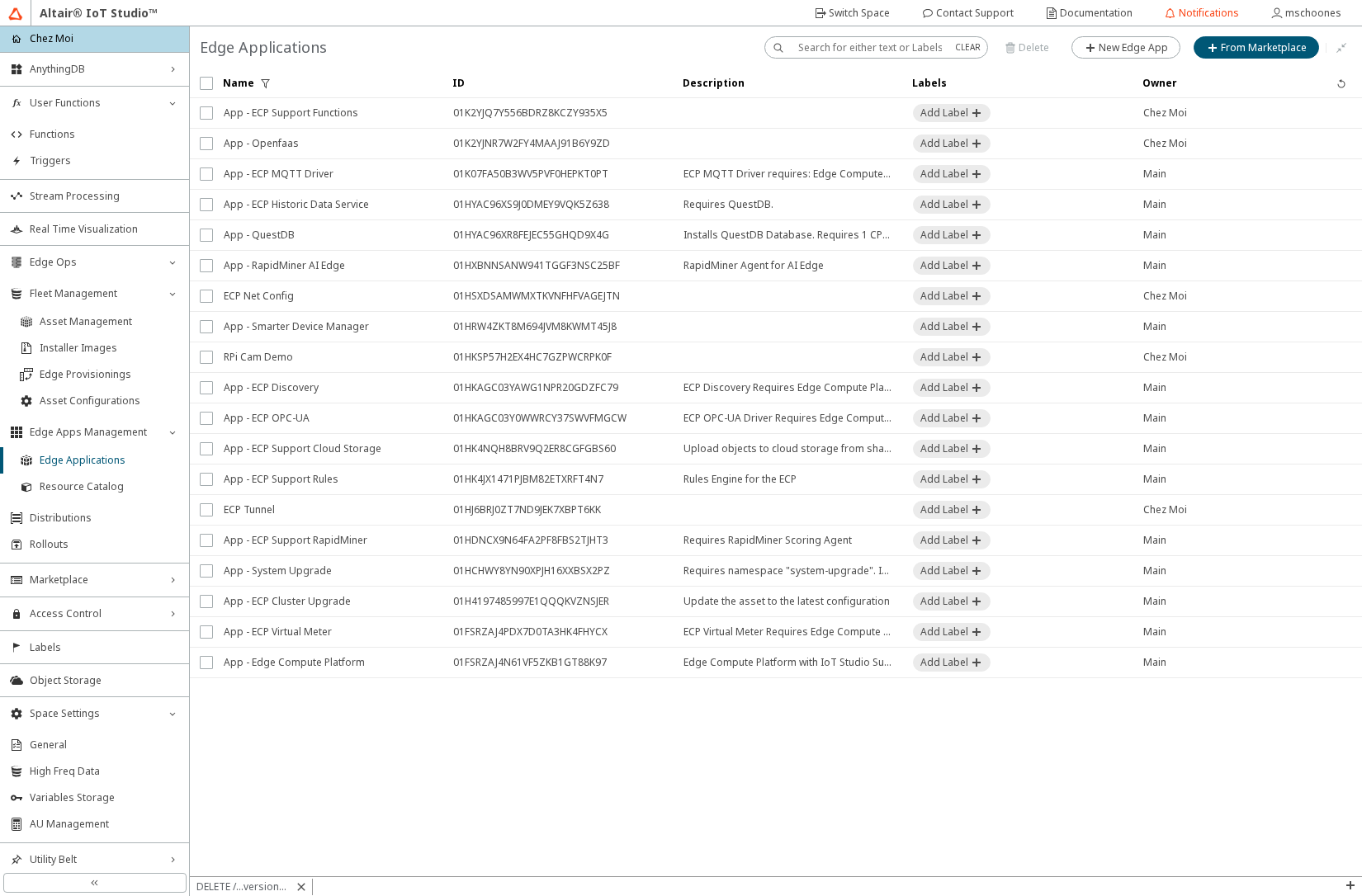
click at [750, 788] on iron-scroll-threshold "Name ID Description" at bounding box center [776, 473] width 1172 height 808
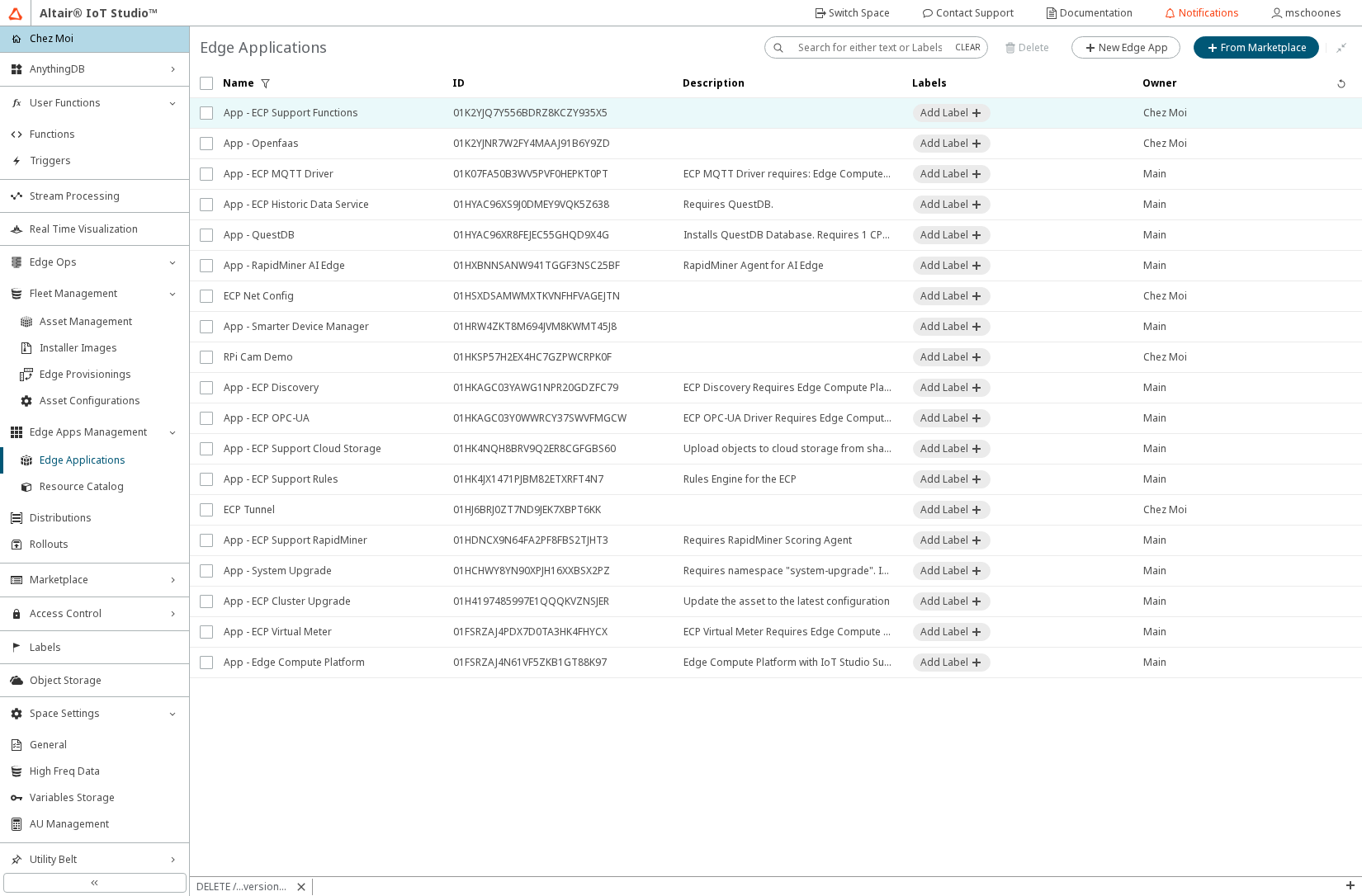
click at [283, 119] on span "App - ECP Support Functions" at bounding box center [328, 113] width 208 height 30
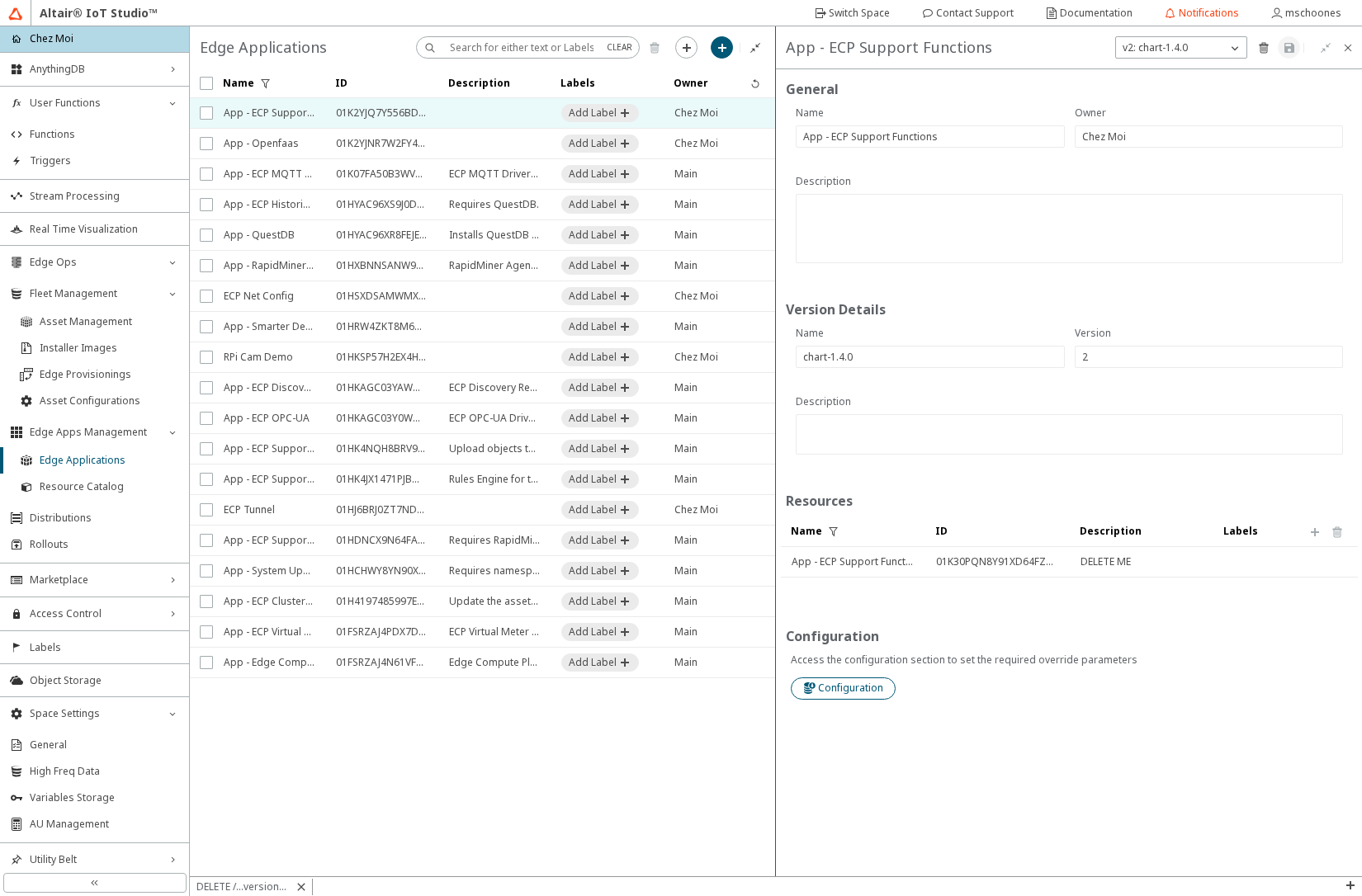
click at [0, 0] on slot "Configuration" at bounding box center [0, 0] width 0 height 0
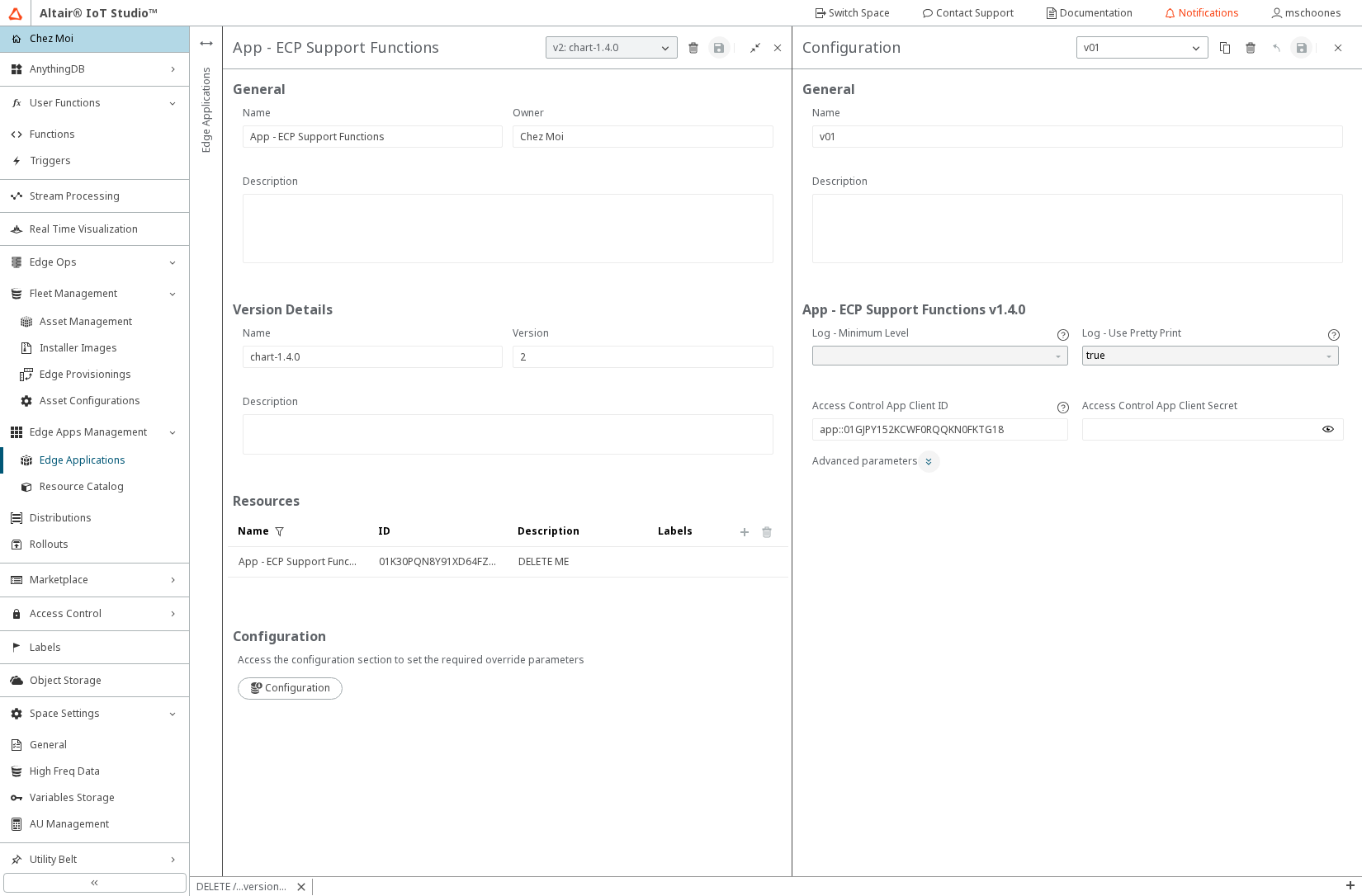
click at [935, 462] on paper-button at bounding box center [929, 461] width 22 height 22
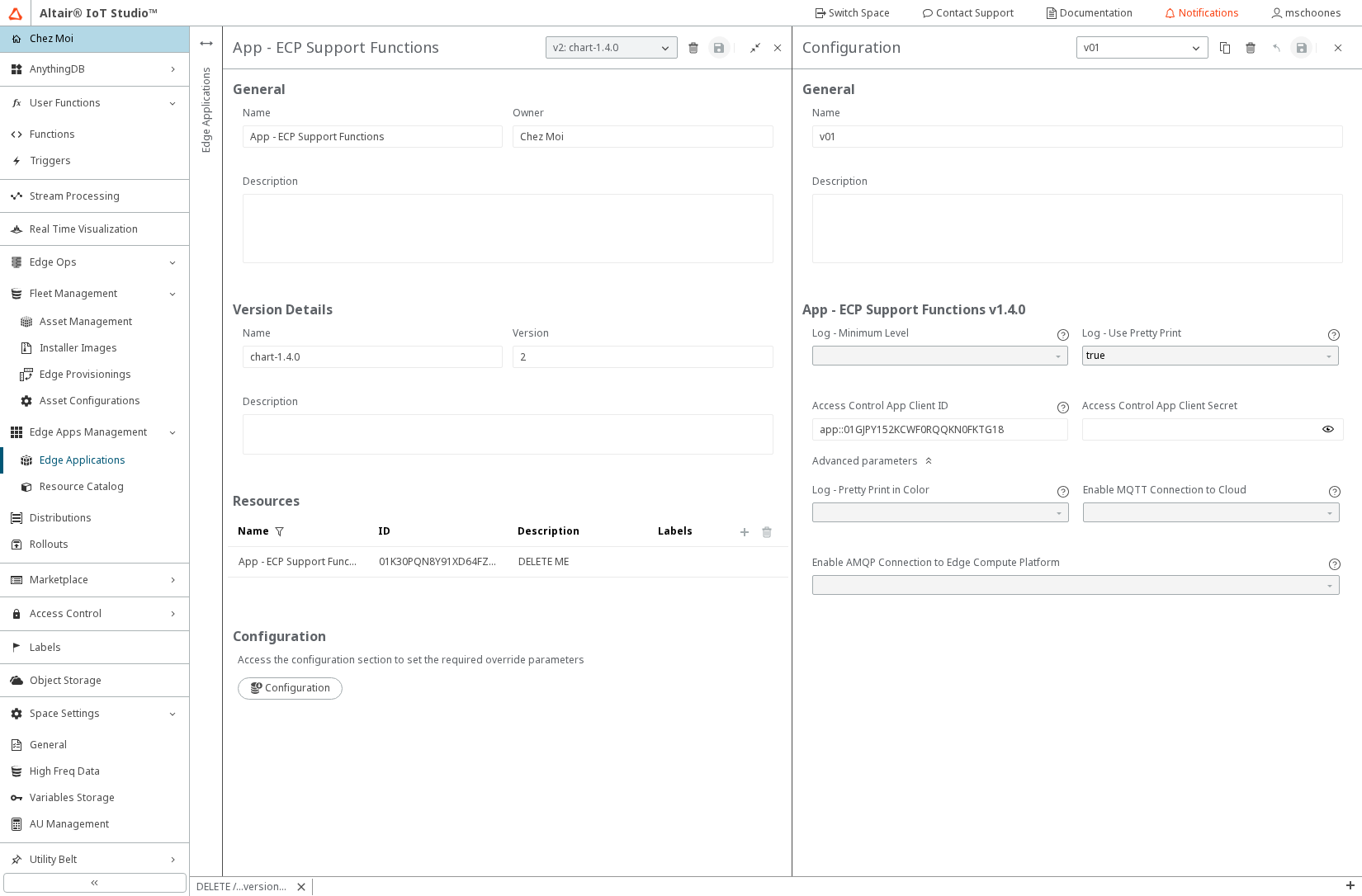
click at [1328, 434] on iron-icon at bounding box center [1328, 429] width 13 height 13
click at [1341, 51] on iron-icon at bounding box center [1338, 48] width 13 height 13
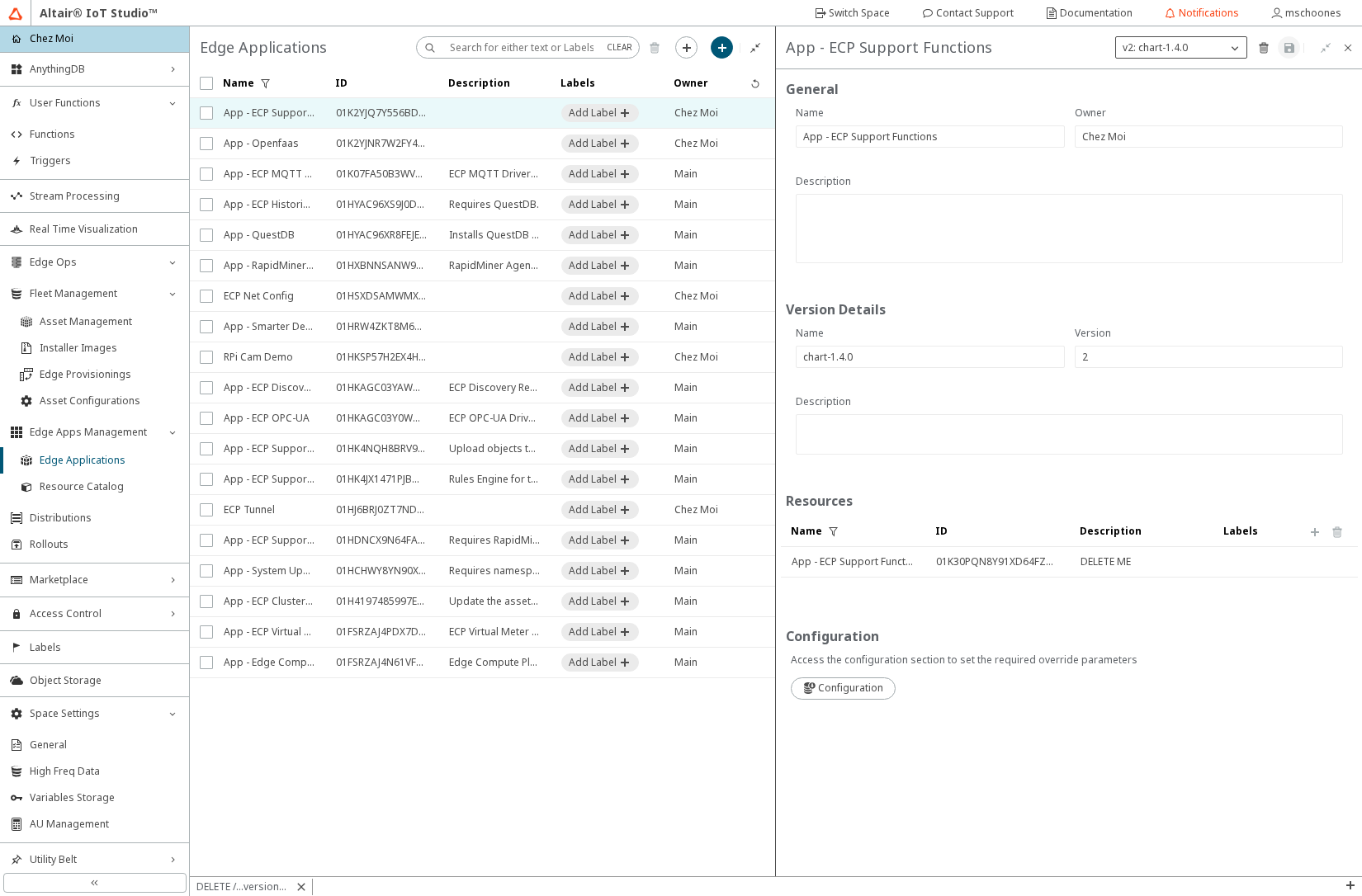
click at [1211, 50] on div "v2: chart-1.4.0" at bounding box center [1171, 48] width 110 height 17
click at [0, 0] on slot "New Version" at bounding box center [0, 0] width 0 height 0
type input "3"
click at [864, 359] on input "text" at bounding box center [930, 357] width 254 height 14
type input "chart-1.4.1"
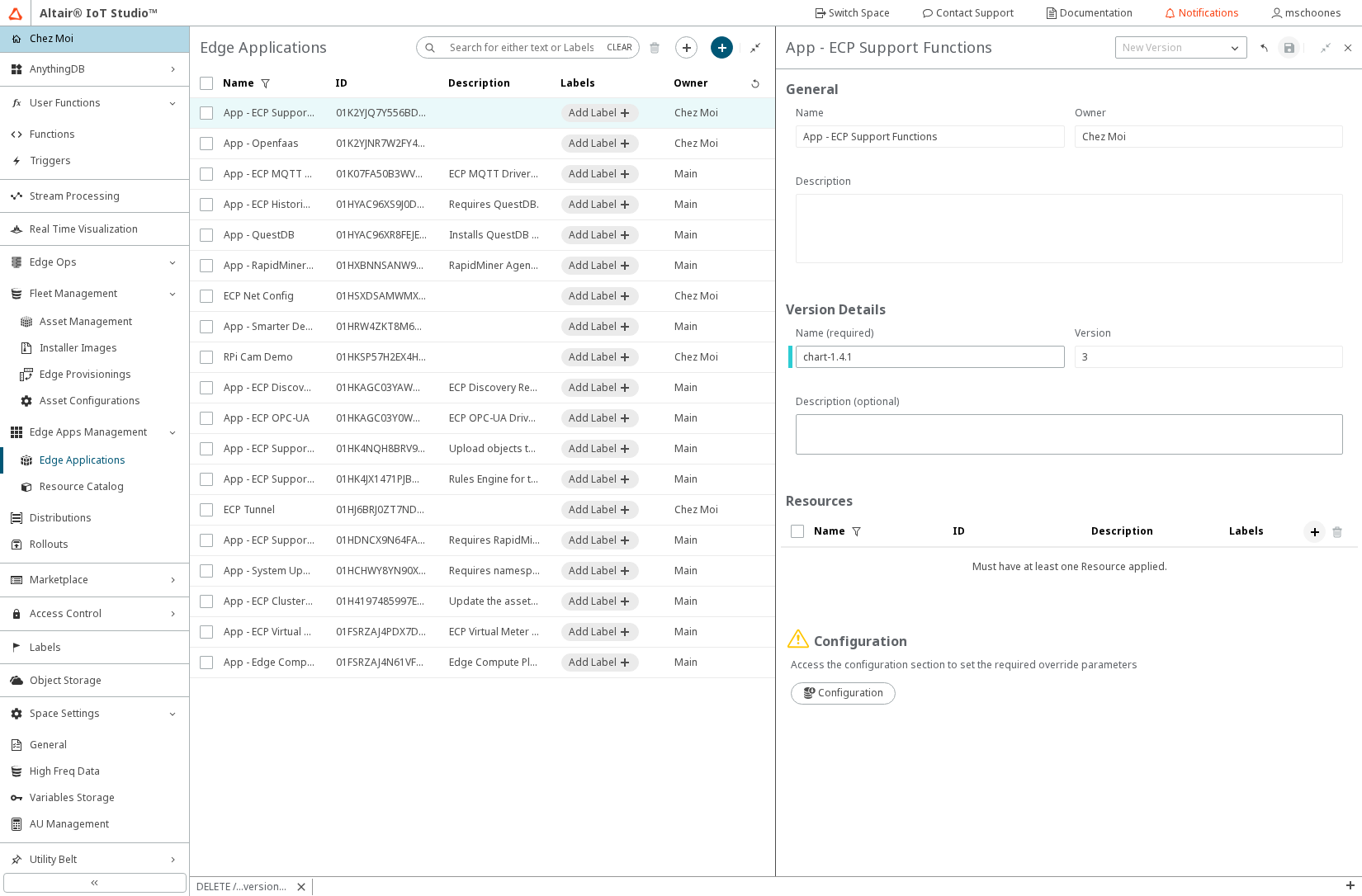
click at [1311, 532] on iron-icon at bounding box center [1315, 533] width 13 height 13
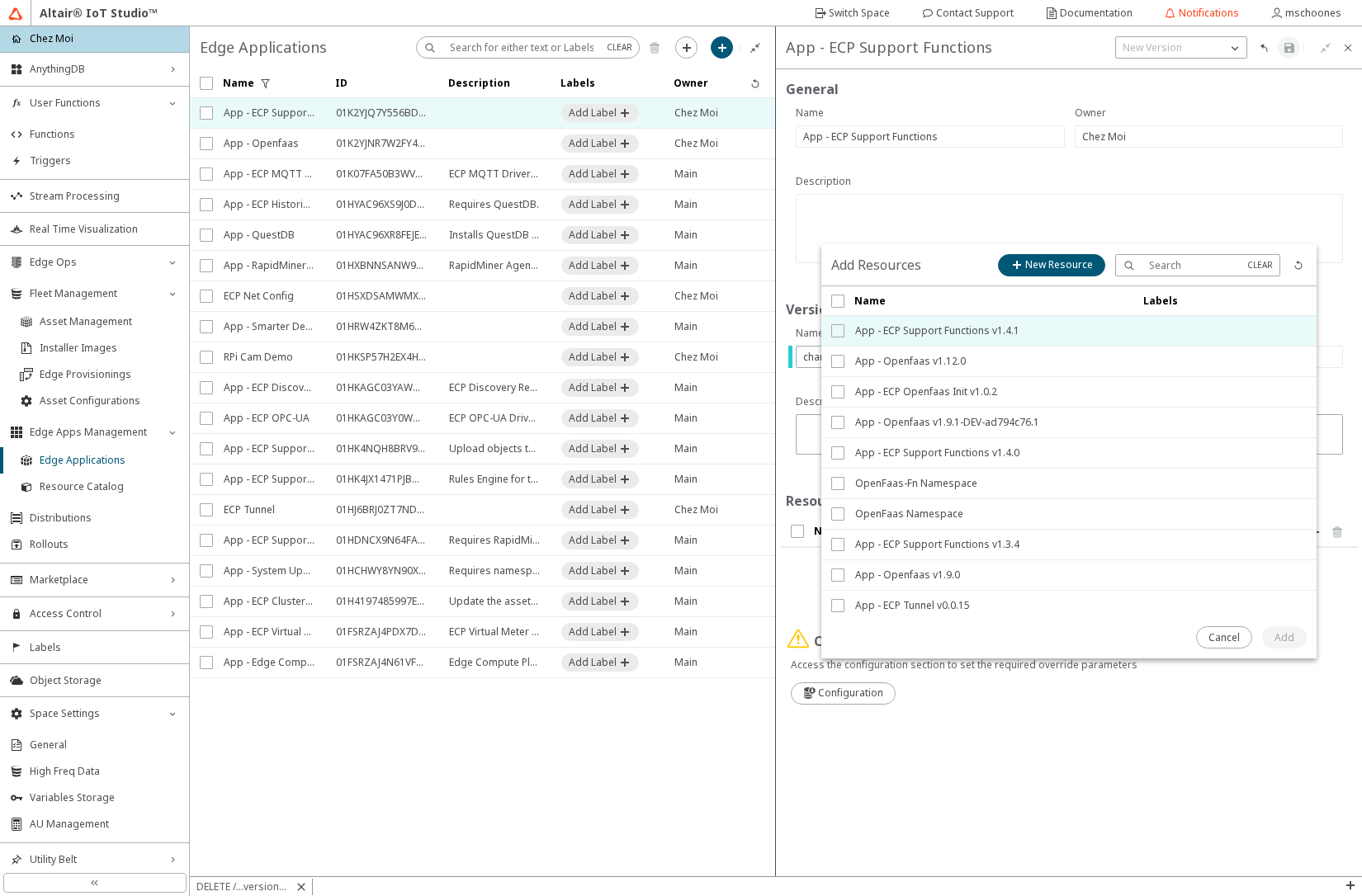
click at [836, 332] on input "checkbox" at bounding box center [837, 331] width 11 height 13
checkbox input "true"
click at [0, 0] on slot "Add" at bounding box center [0, 0] width 0 height 0
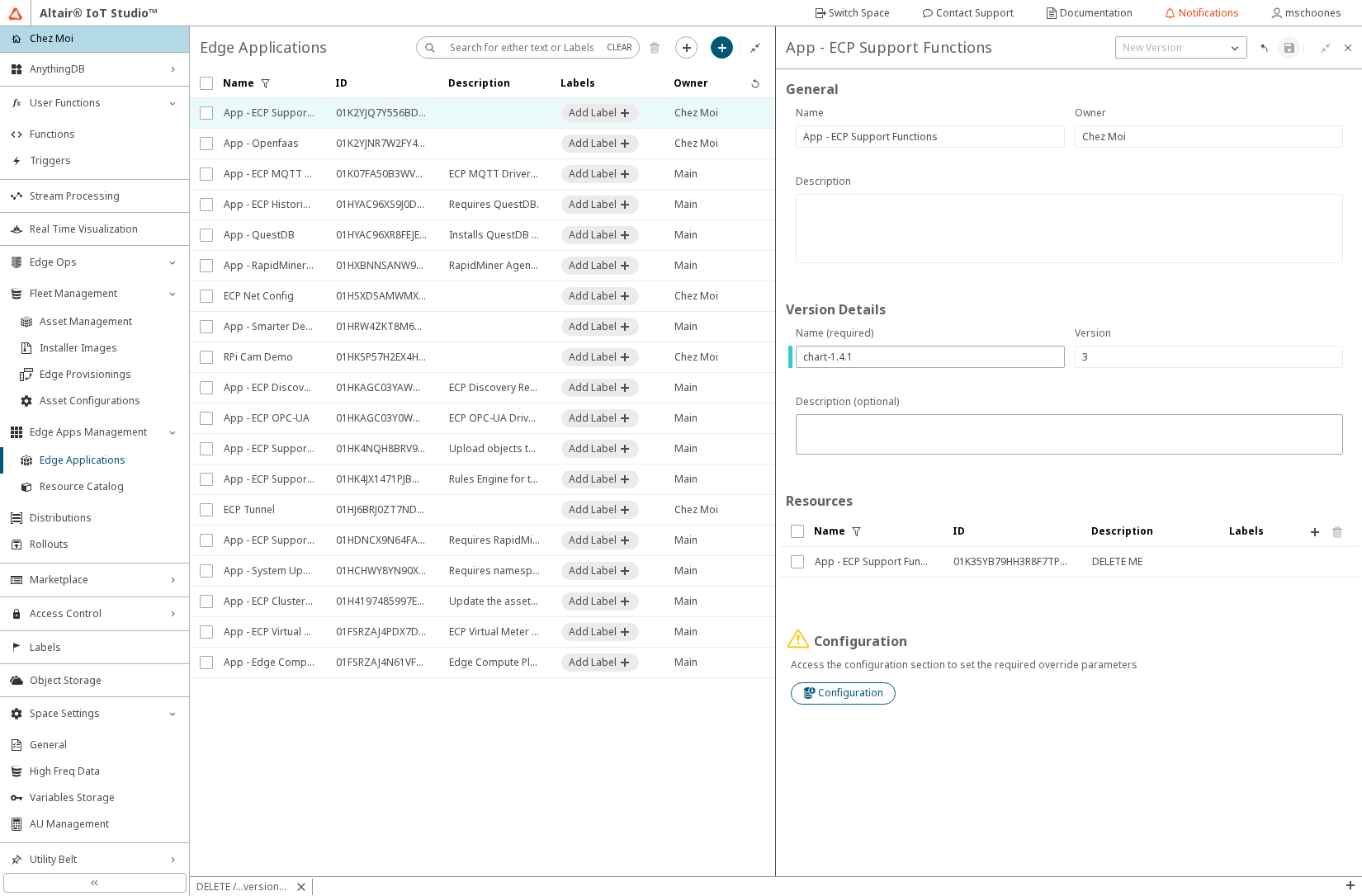
click at [0, 0] on slot "Configuration" at bounding box center [0, 0] width 0 height 0
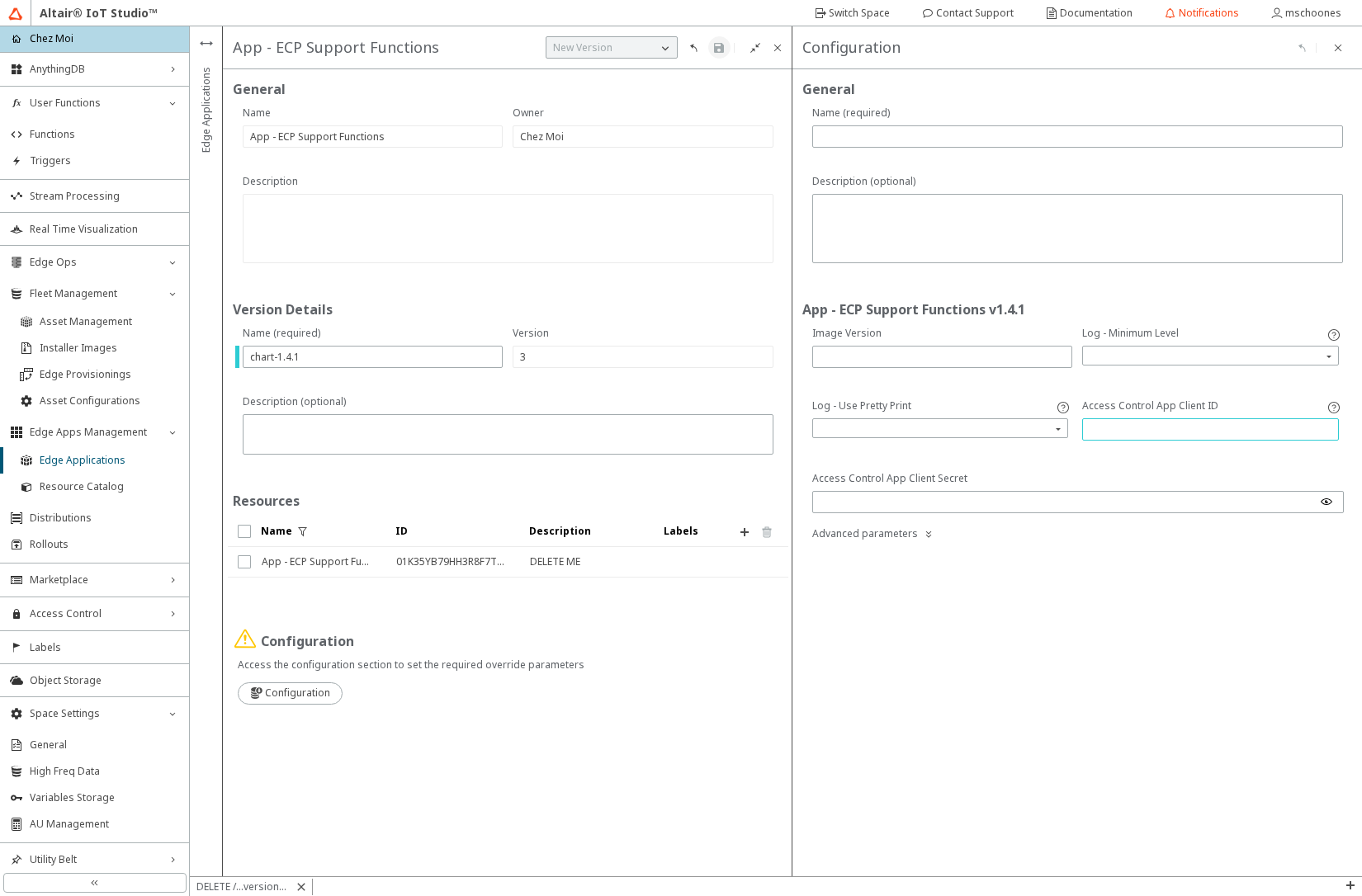
click at [1153, 426] on input "text" at bounding box center [1210, 429] width 242 height 14
paste input "aGwDQvRT2zjTFHA0Bo6bD0sA0Lfvao"
click at [1140, 428] on input "aGwDQvRT2zjTFHA0Bo6bD0sA0Lfvao" at bounding box center [1210, 429] width 242 height 14
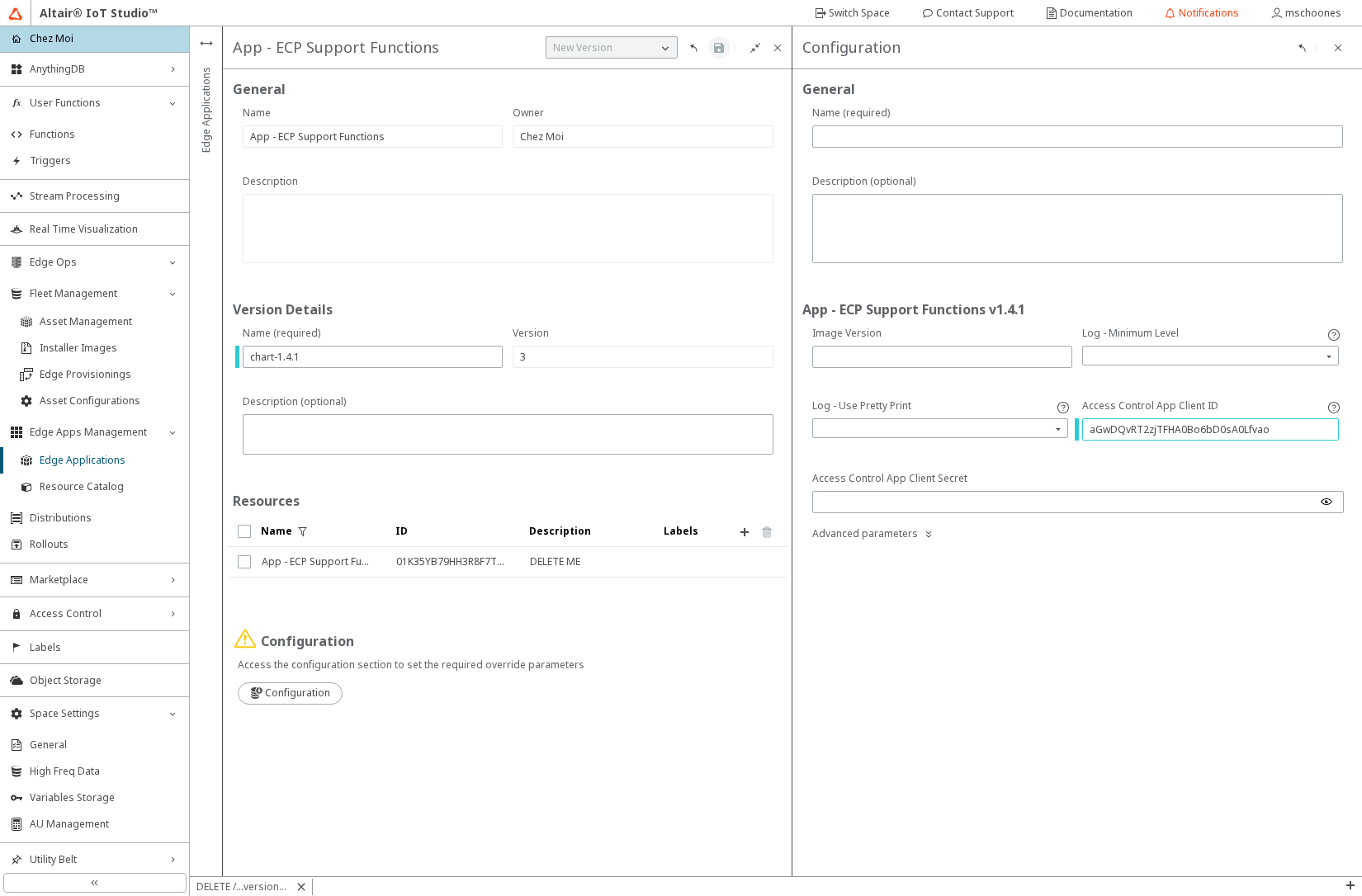
paste input "pp::01GJPY152KCWF0RQQKN0FKTG18"
type input "app::01GJPY152KCWF0RQQKN0FKTG18"
click at [931, 423] on input "search" at bounding box center [942, 428] width 251 height 25
click at [931, 451] on div "true" at bounding box center [940, 452] width 240 height 14
click at [898, 353] on input "text" at bounding box center [943, 357] width 246 height 14
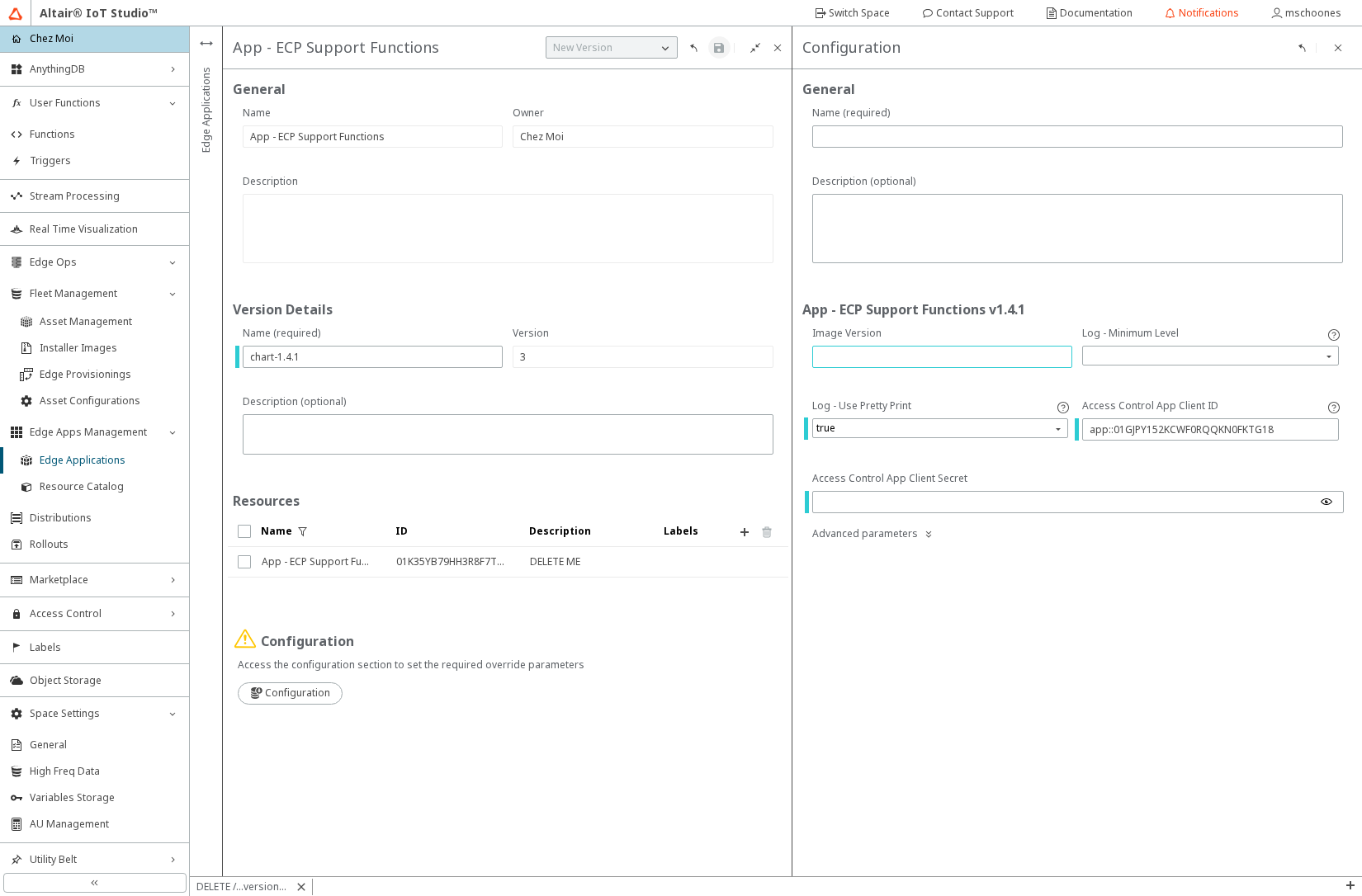
paste input "408825602-a9e59bdd-DEV"
type input "408825602-a9e59bdd-DEV"
click at [928, 139] on input "text" at bounding box center [1078, 136] width 516 height 14
paste input "408825602-a9e59bdd-DEV"
type input "v01-408825602-a9e59bdd-DEV"
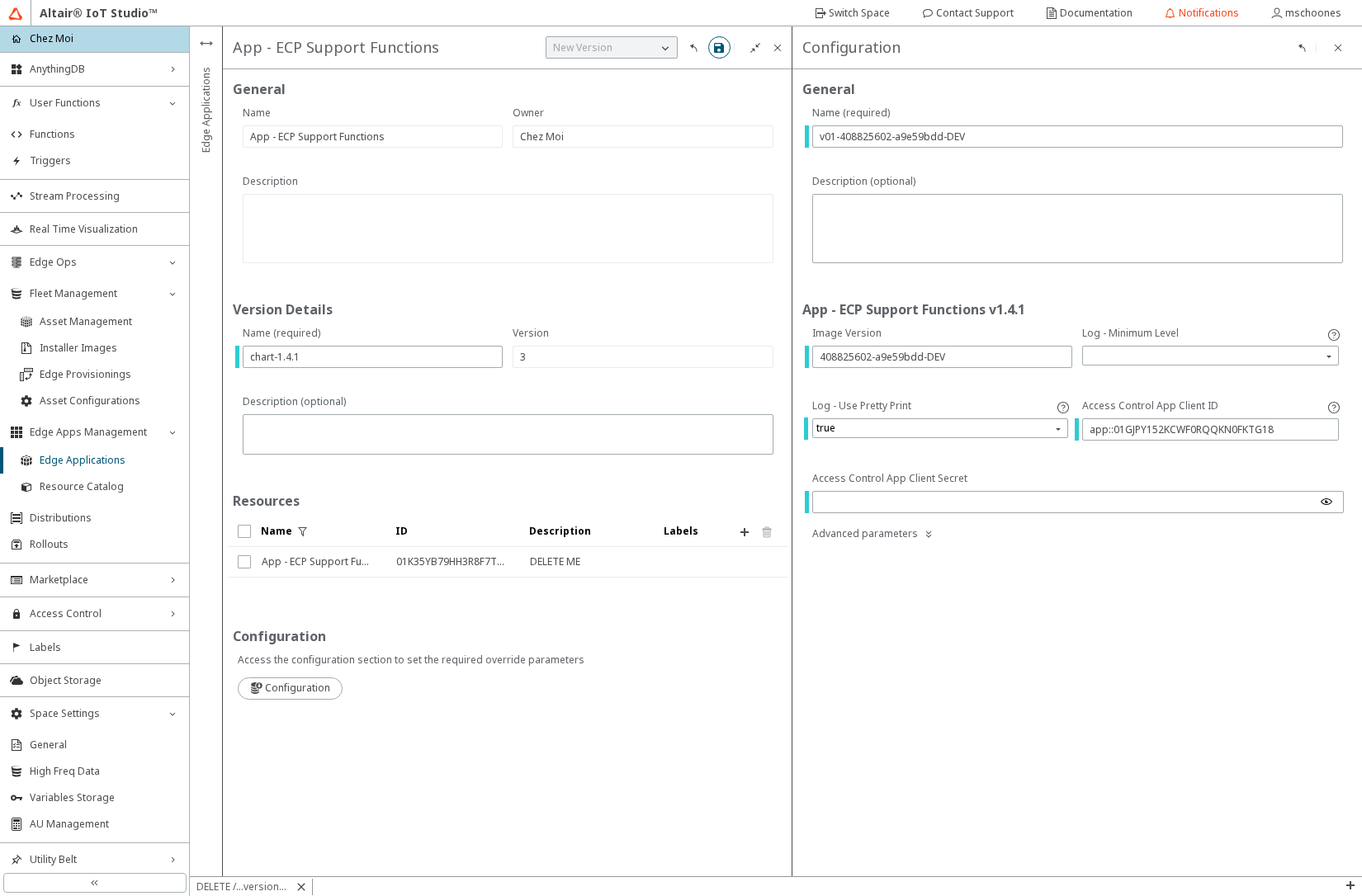
click at [718, 51] on iron-icon at bounding box center [719, 48] width 13 height 13
click at [944, 705] on div "General App - ECP Support Functions v1.4.1 Log - Minimum Level Log - Use Pretty…" at bounding box center [1077, 473] width 569 height 807
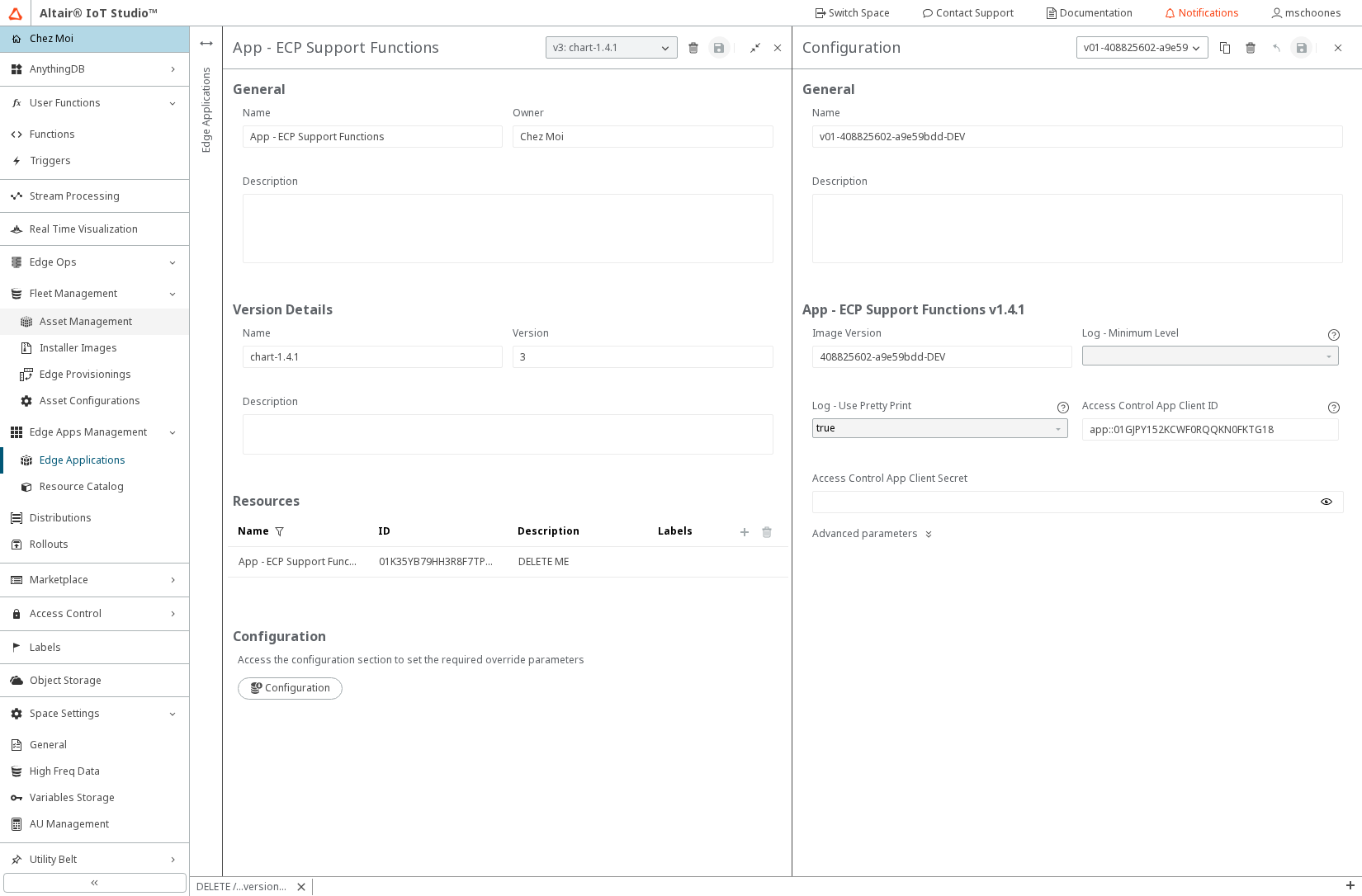
click at [99, 328] on span "Asset Management" at bounding box center [110, 322] width 139 height 13
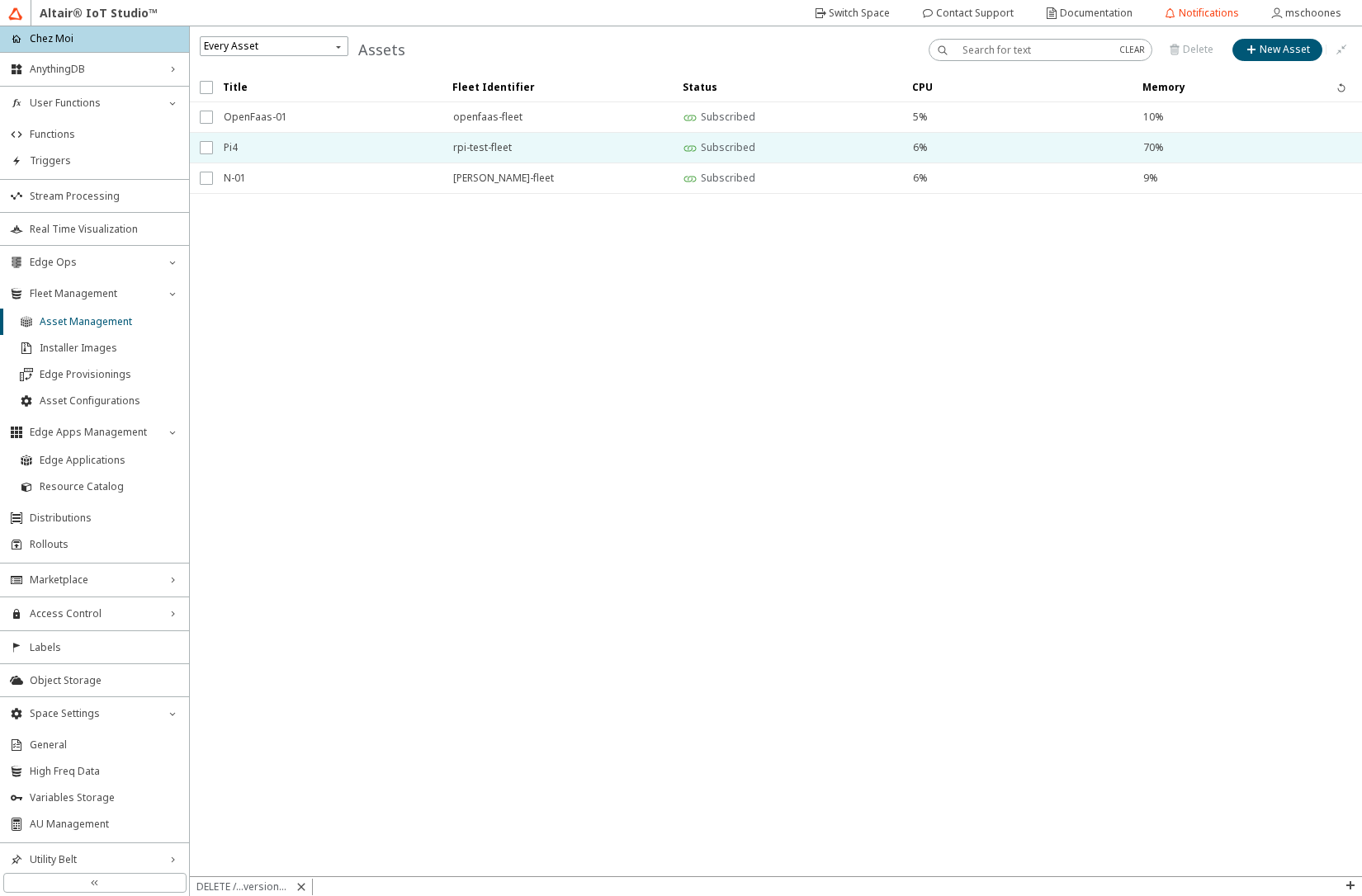
click at [320, 155] on span "Pi4" at bounding box center [328, 148] width 208 height 30
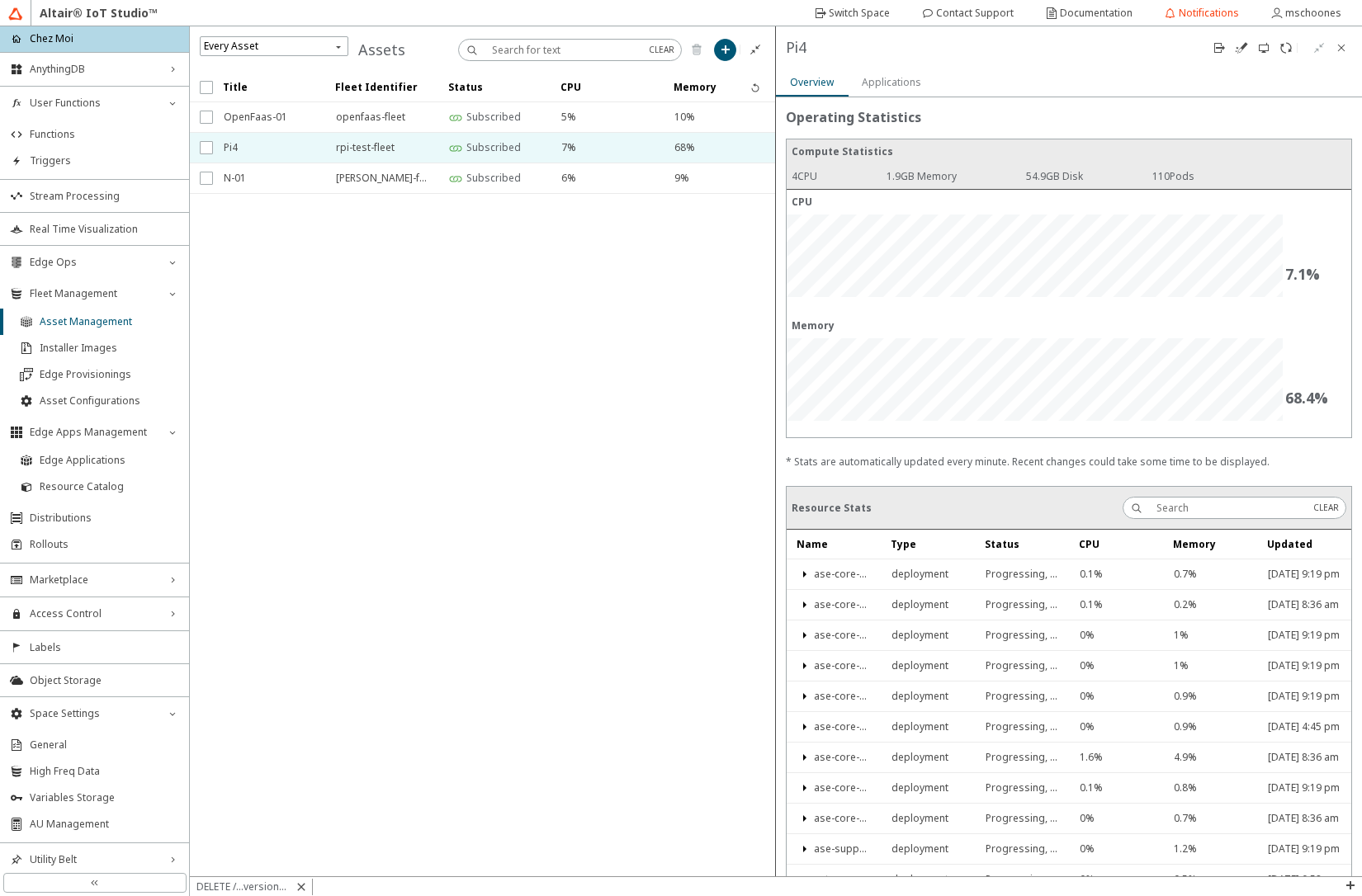
click at [0, 0] on slot "Applications" at bounding box center [0, 0] width 0 height 0
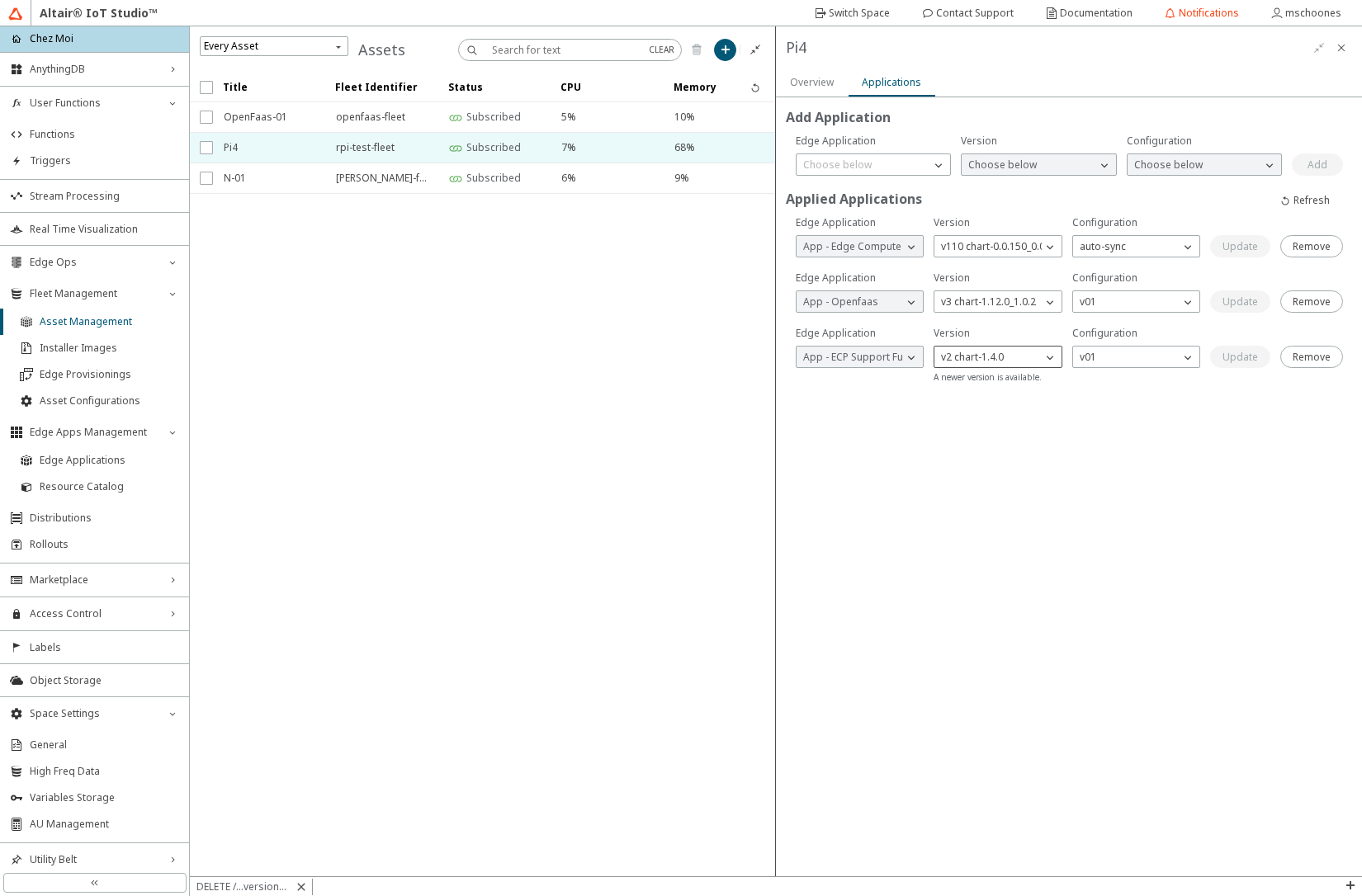
click at [1002, 358] on p "v2 chart-1.4.0" at bounding box center [972, 358] width 76 height 15
click at [990, 435] on span "v3 chart-1.4.1" at bounding box center [974, 429] width 63 height 14
click at [1127, 359] on p "Choose below" at bounding box center [1114, 358] width 81 height 15
click at [1125, 376] on span "v01-408825602-a9e59bdd-DEV" at bounding box center [1153, 380] width 145 height 14
click at [0, 0] on slot "Update" at bounding box center [0, 0] width 0 height 0
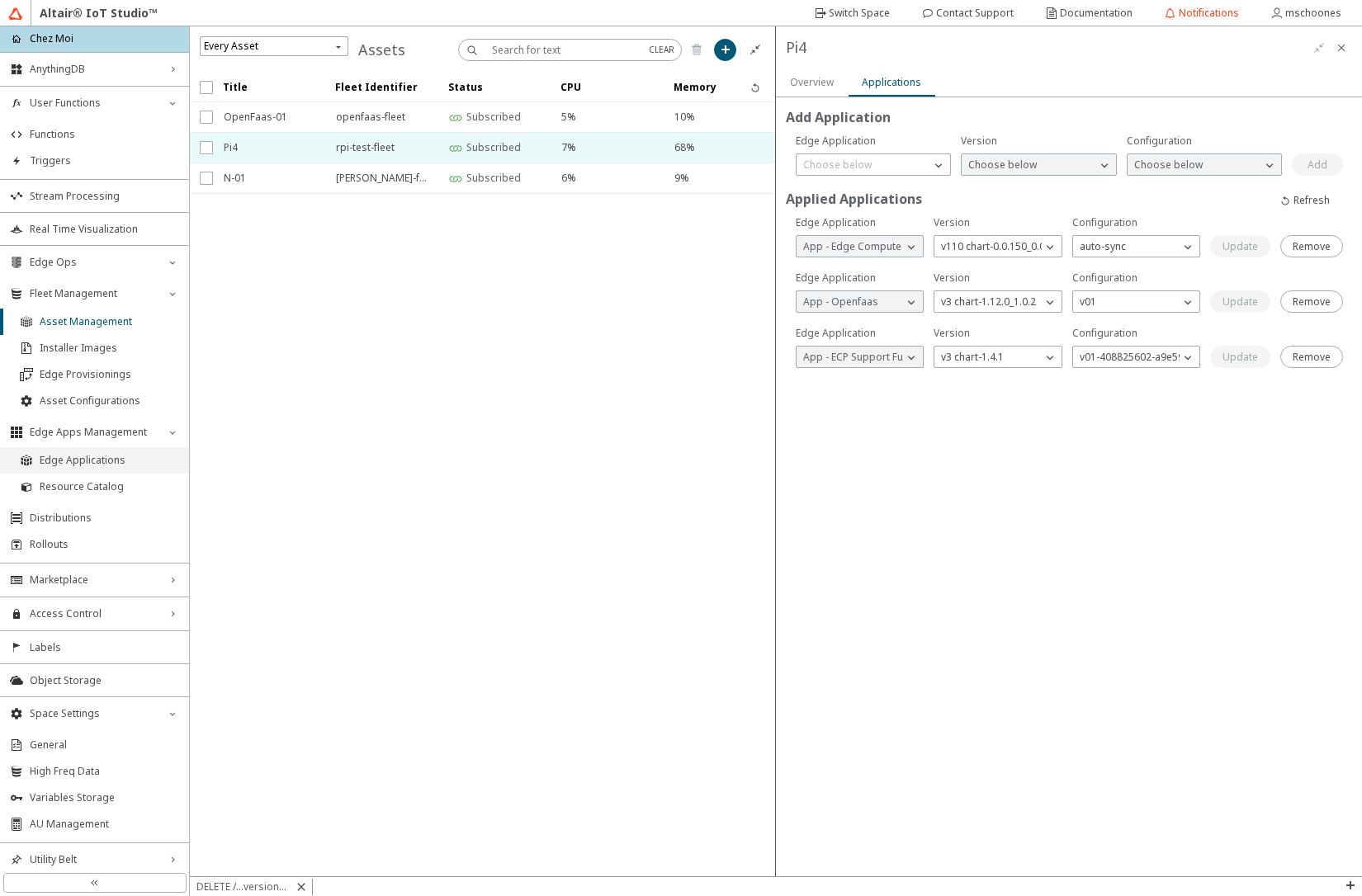
click at [88, 462] on span "Edge Applications" at bounding box center [110, 460] width 139 height 13
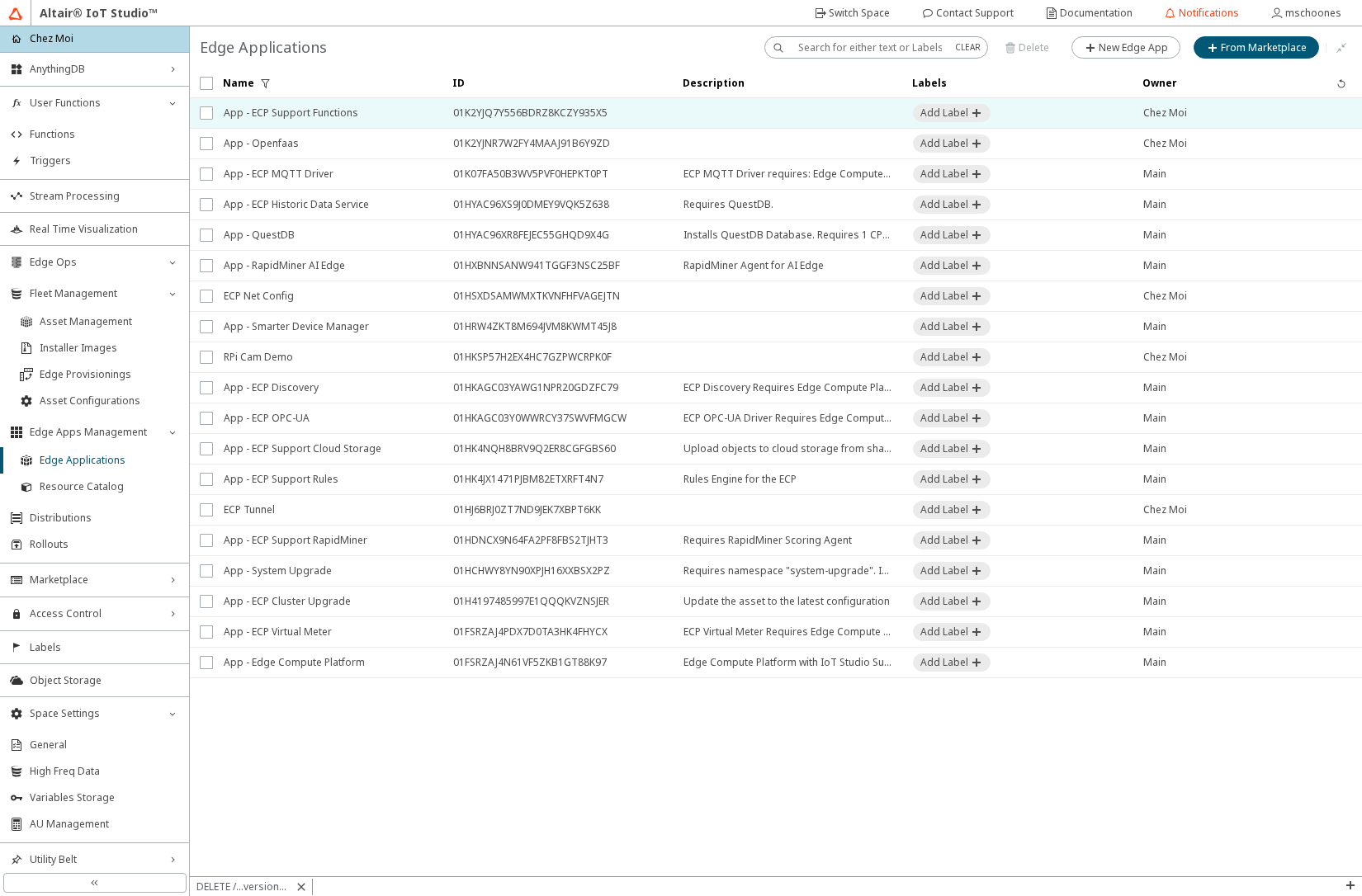
click at [270, 116] on span "App - ECP Support Functions" at bounding box center [328, 113] width 208 height 30
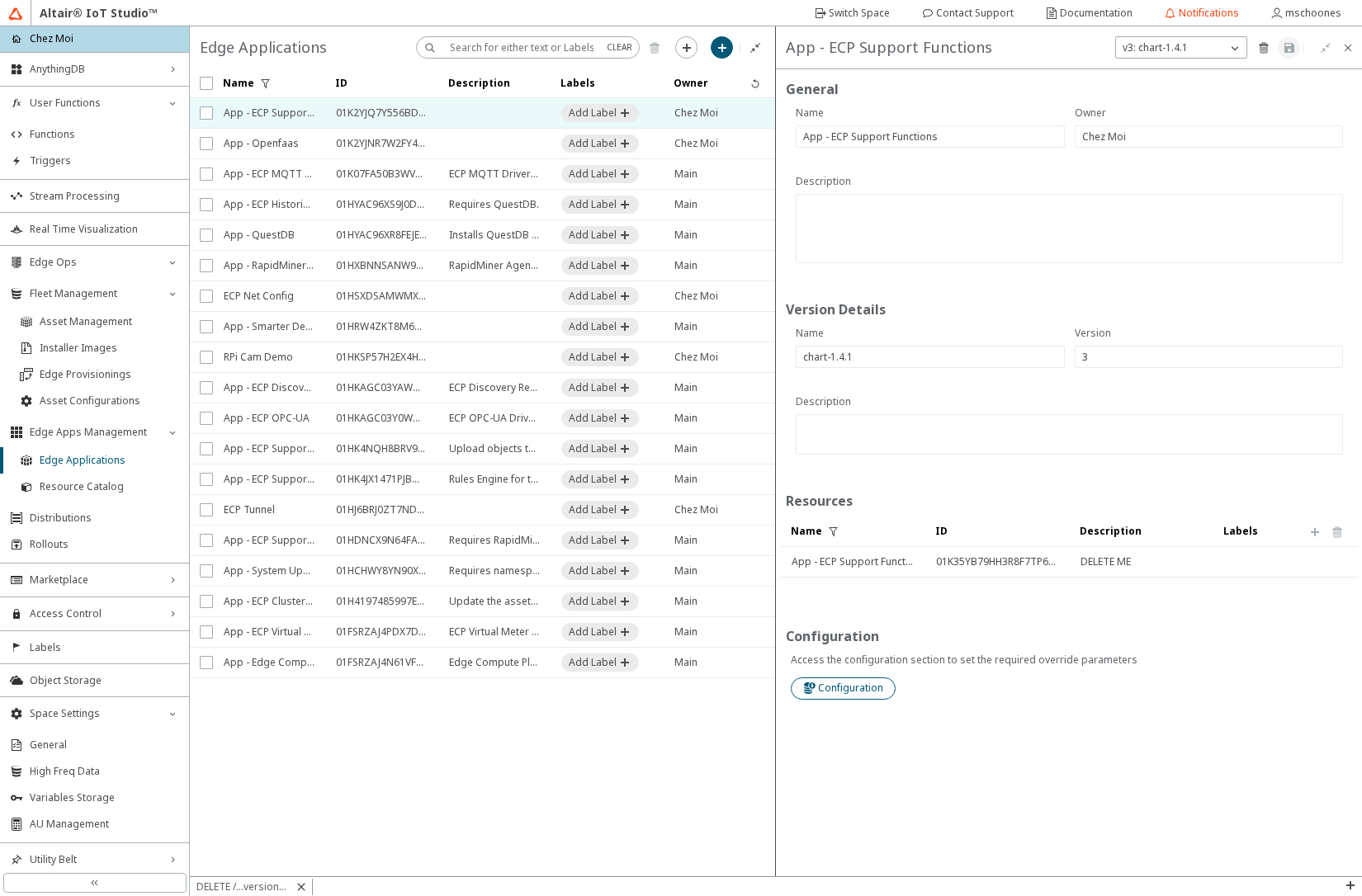
click at [884, 686] on paper-button "Configuration" at bounding box center [843, 689] width 105 height 22
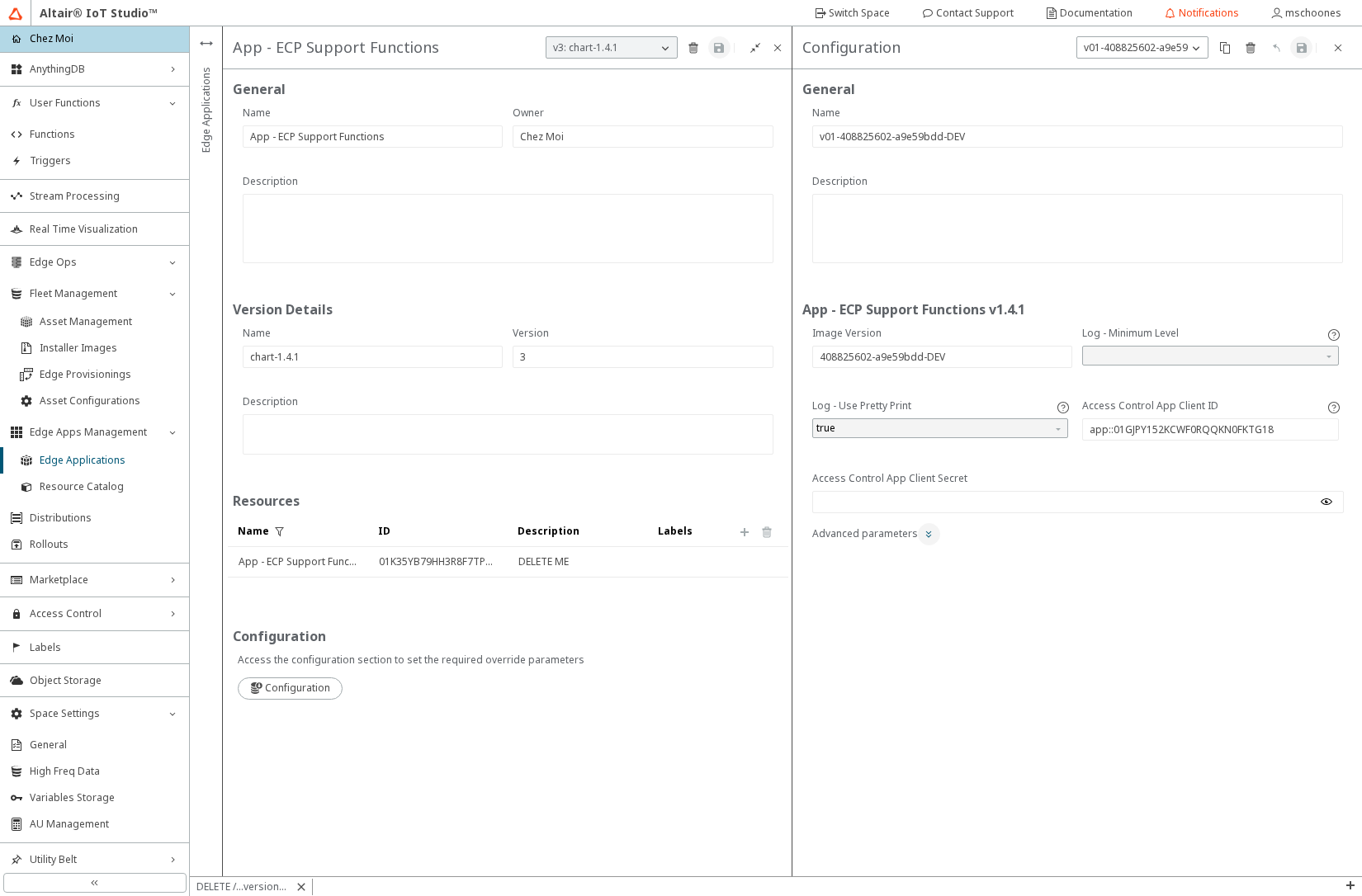
click at [922, 541] on paper-button at bounding box center [929, 534] width 22 height 22
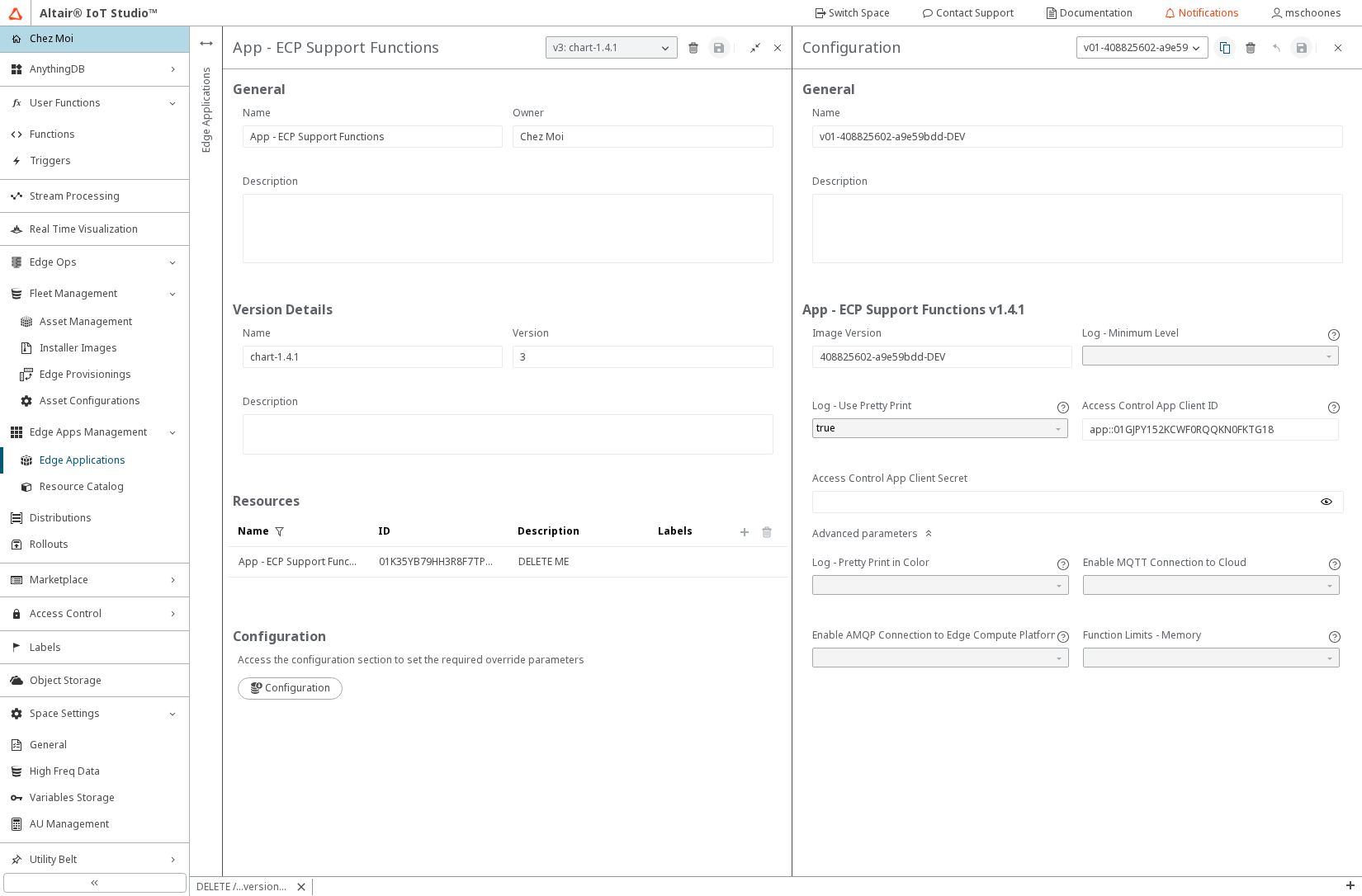
click at [1223, 51] on iron-icon at bounding box center [1225, 48] width 13 height 13
click at [1184, 654] on input "search" at bounding box center [1213, 658] width 251 height 25
click at [1163, 707] on div "500Mi" at bounding box center [1211, 709] width 240 height 14
click at [1146, 654] on span "500Mi" at bounding box center [1213, 658] width 251 height 20
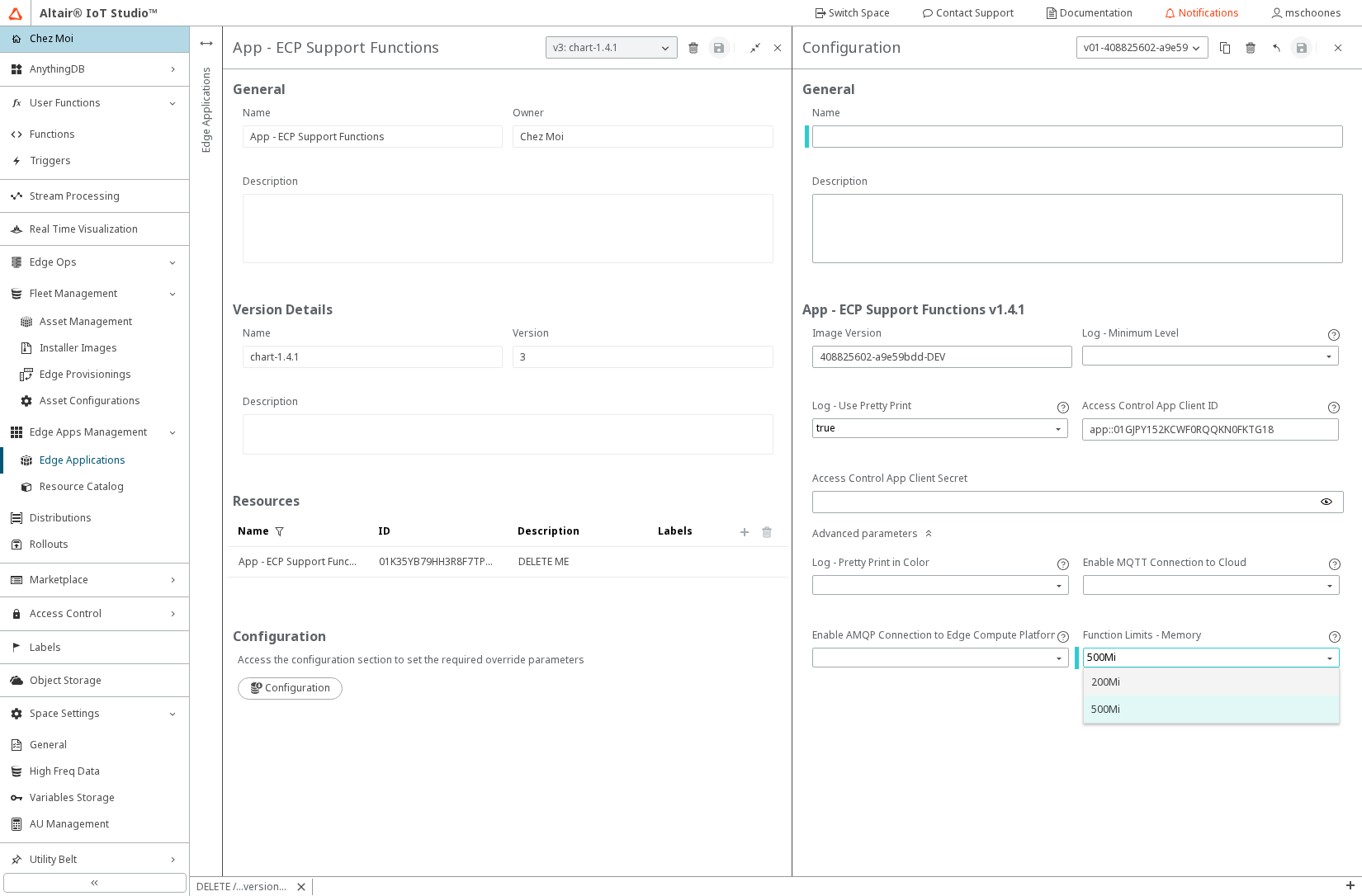
click at [1136, 683] on div "200Mi" at bounding box center [1211, 682] width 240 height 14
click at [1337, 56] on paper-button at bounding box center [1337, 47] width 22 height 22
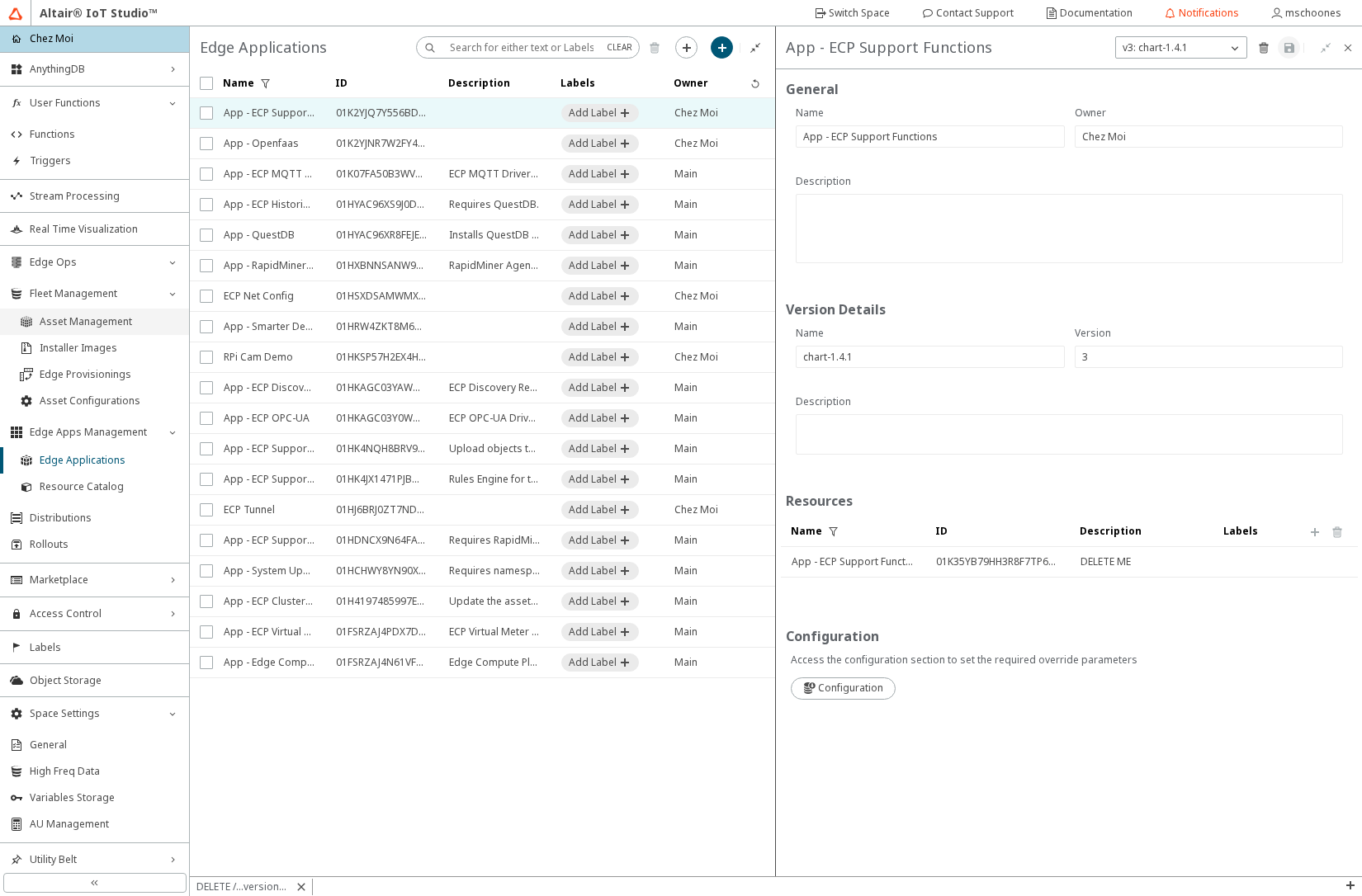
click at [35, 325] on li "Asset Management" at bounding box center [95, 322] width 189 height 27
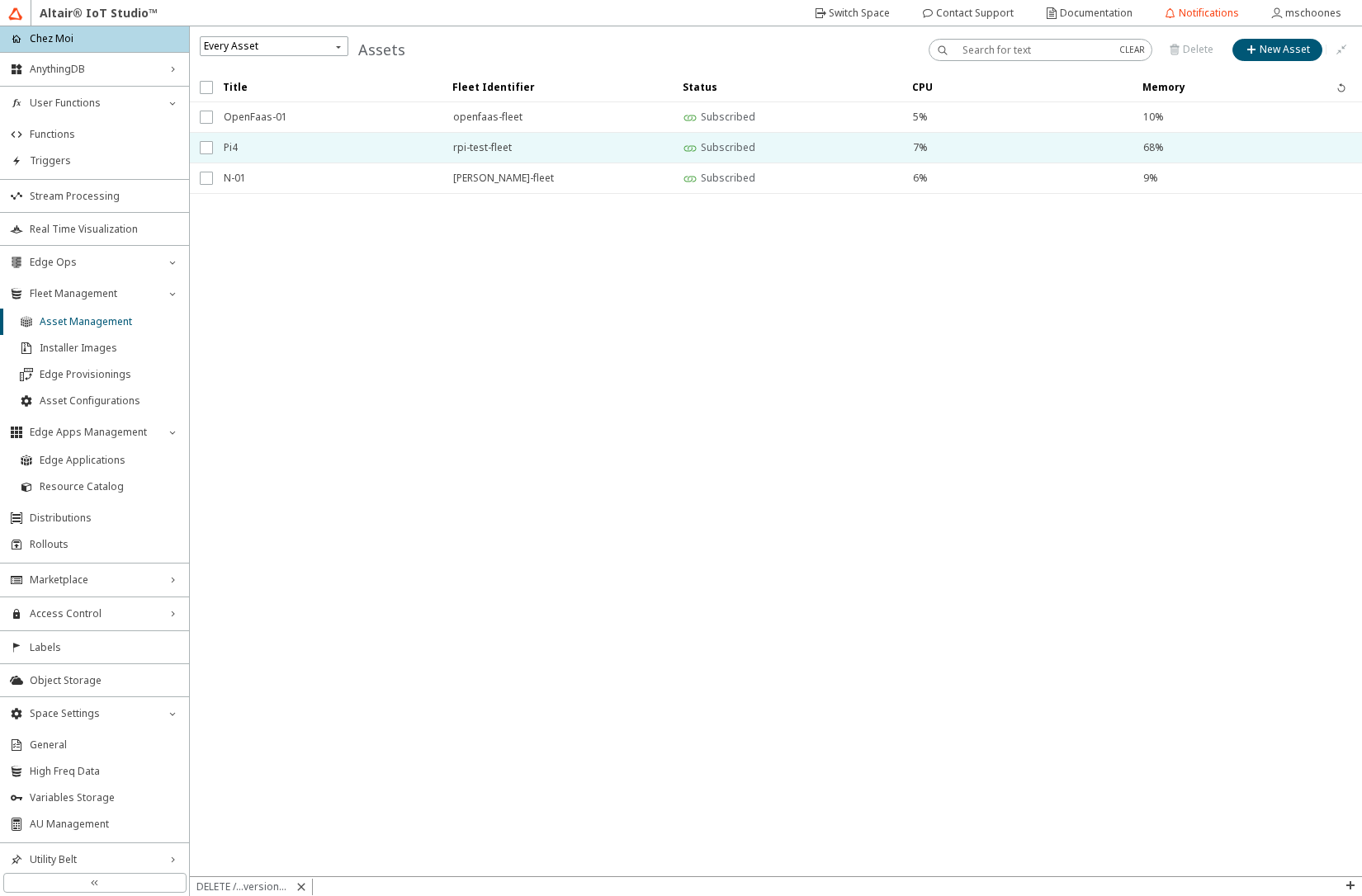
click at [272, 152] on span "Pi4" at bounding box center [328, 148] width 208 height 30
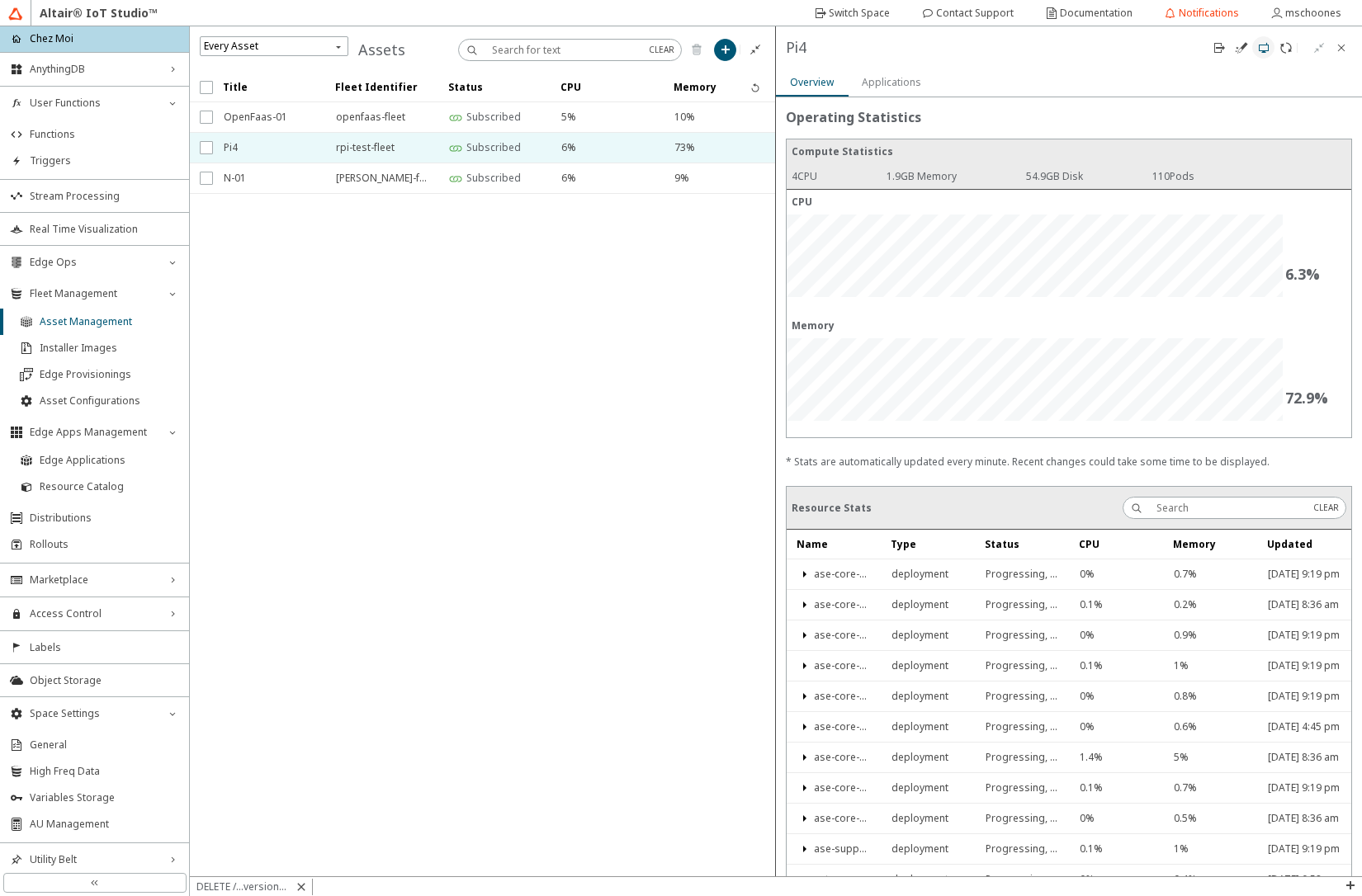
click at [1262, 52] on iron-icon at bounding box center [1264, 48] width 13 height 13
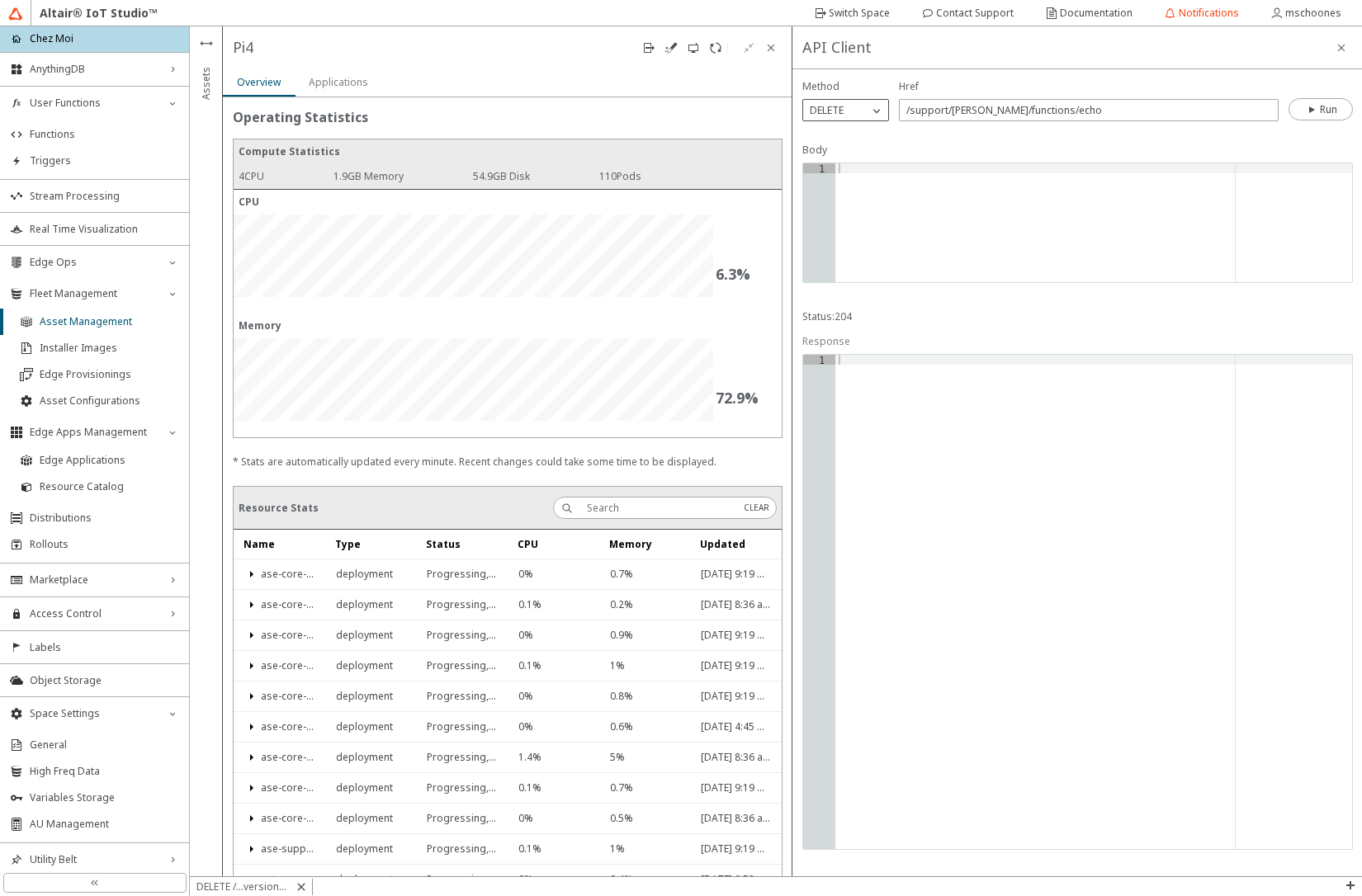
click at [859, 112] on div "DELETE" at bounding box center [836, 110] width 66 height 17
click at [846, 156] on p "POST" at bounding box center [846, 158] width 85 height 15
click at [1029, 114] on input "/support/[PERSON_NAME]/functions/echo" at bounding box center [1089, 110] width 365 height 14
type input "/support/[PERSON_NAME]/functions"
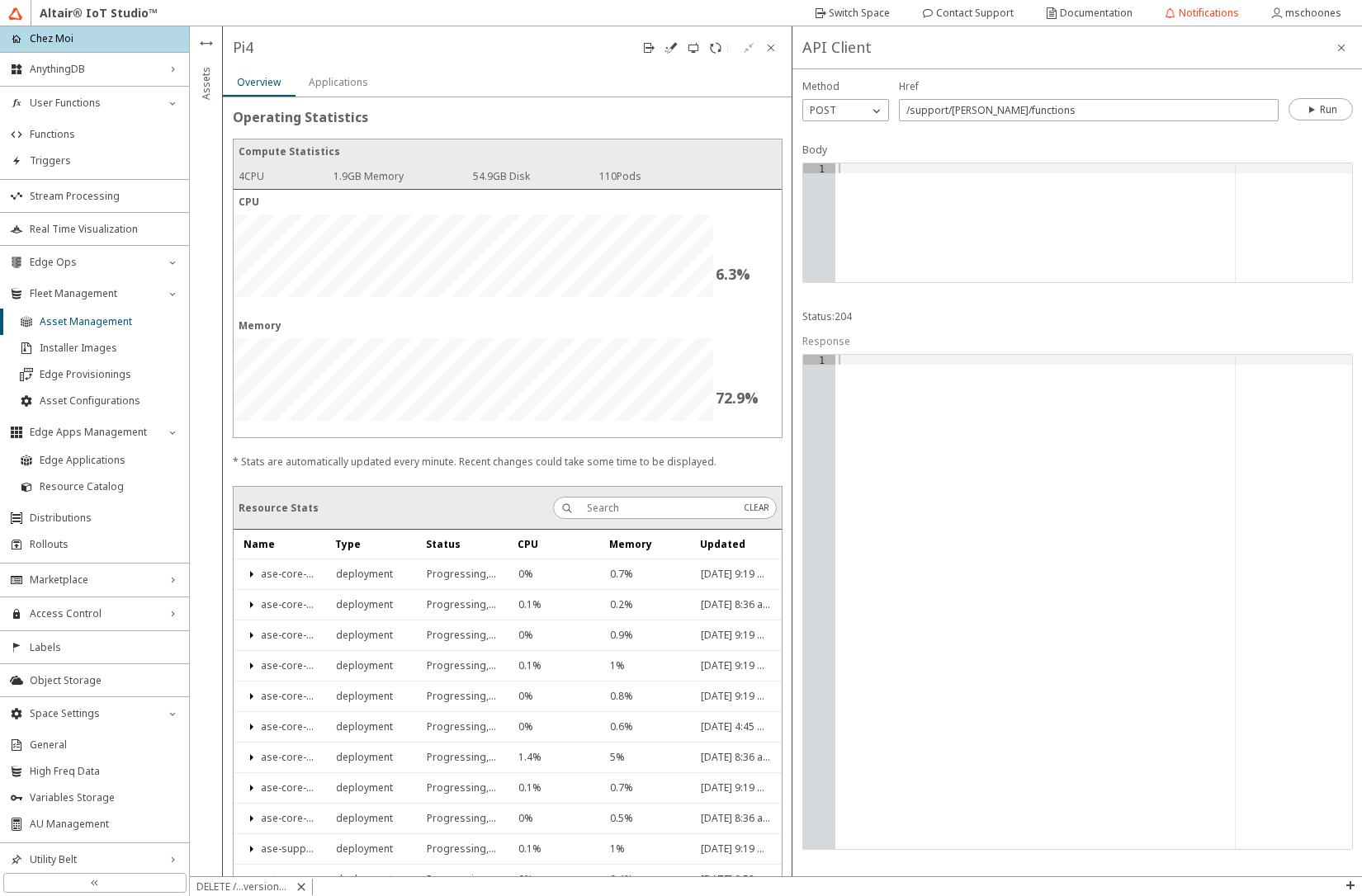
click at [1012, 187] on div at bounding box center [1093, 232] width 517 height 139
type textarea "{"
paste textarea "echo""
click at [1316, 110] on iron-icon at bounding box center [1312, 110] width 15 height 13
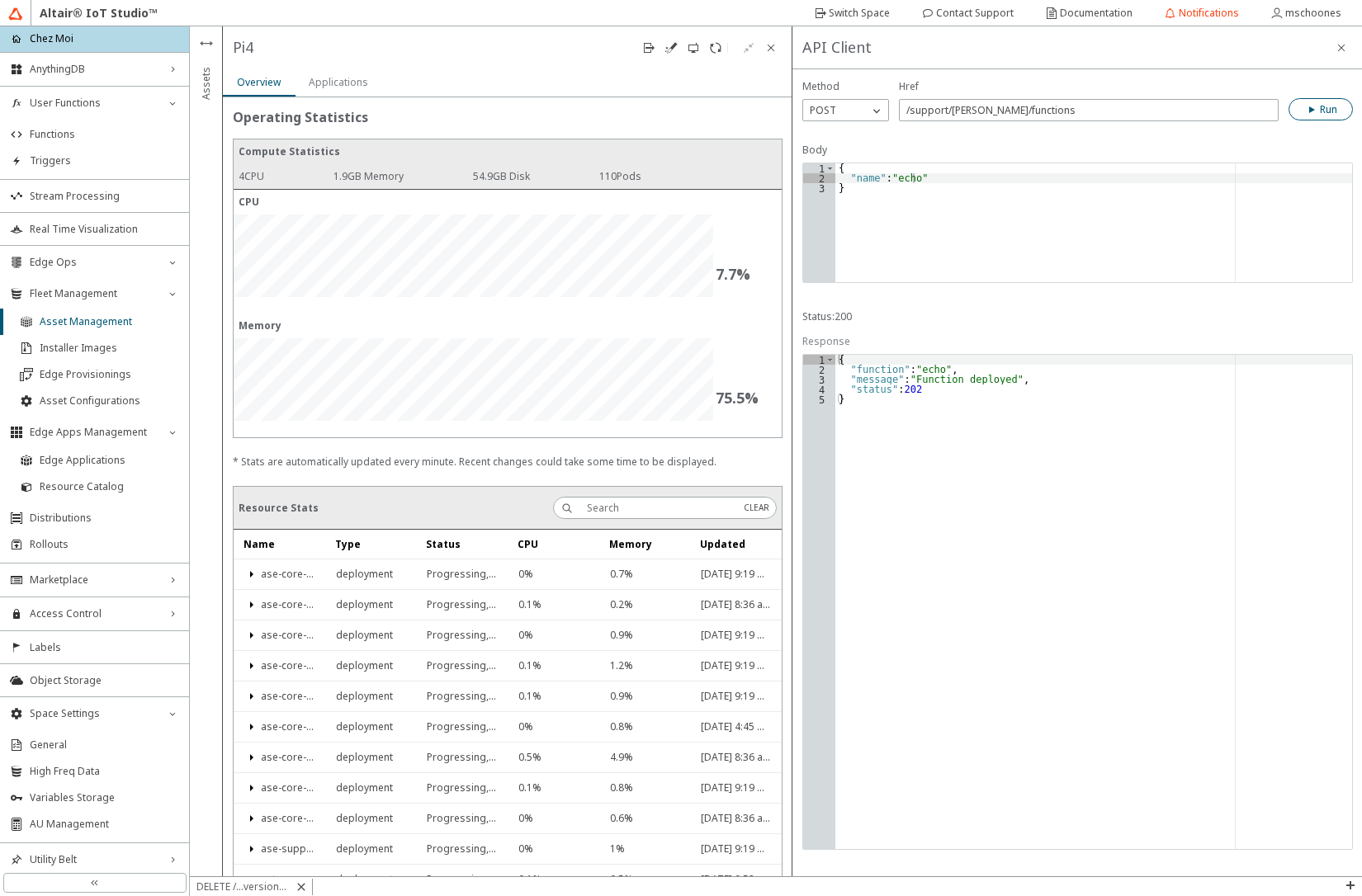
type textarea "}"
click at [1223, 226] on div "{ "name" : "echo" }" at bounding box center [1093, 232] width 517 height 139
click at [854, 113] on div "POST" at bounding box center [836, 110] width 66 height 17
click at [1040, 110] on input "/support/[PERSON_NAME]/functions" at bounding box center [1089, 110] width 365 height 14
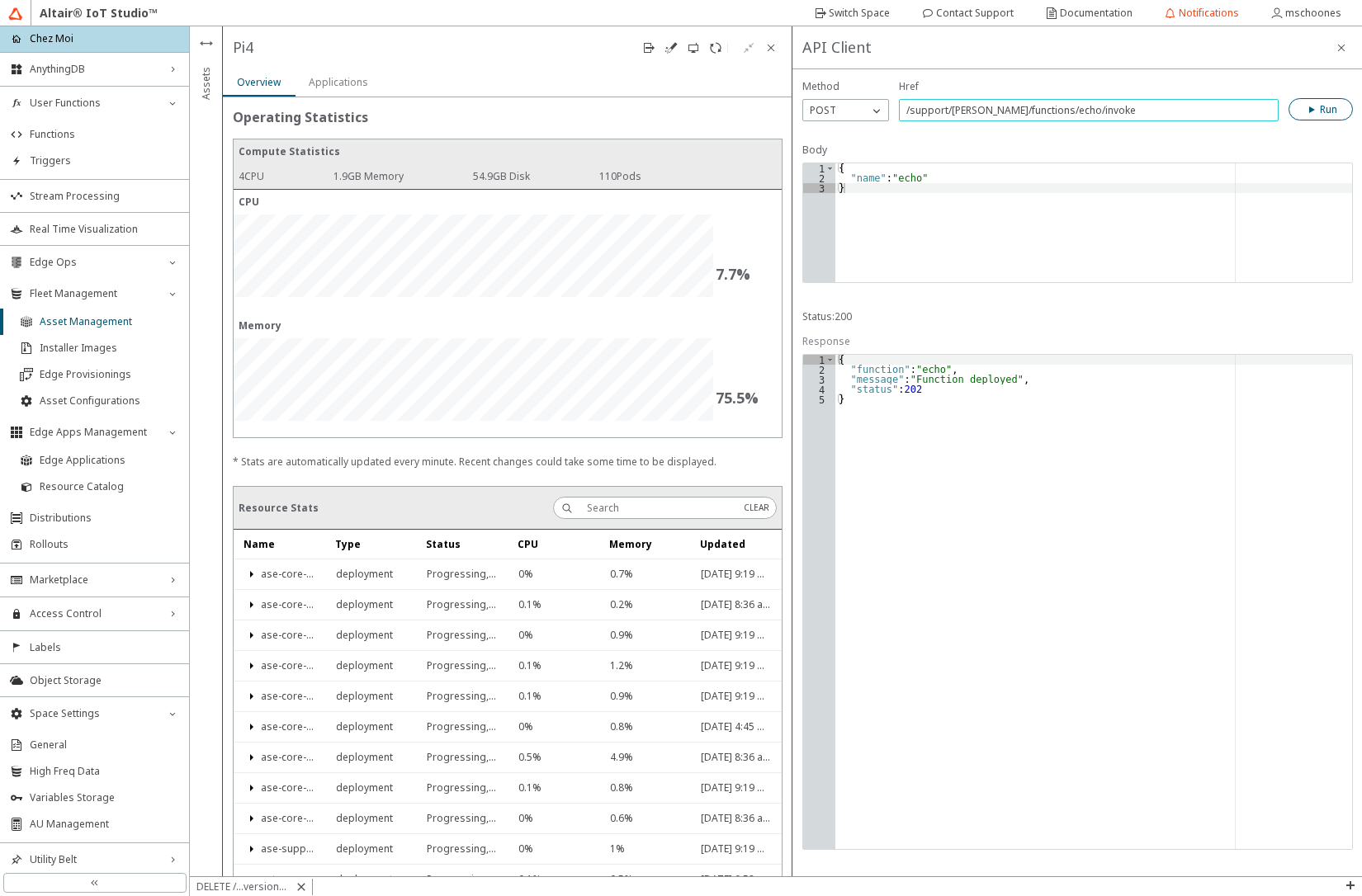
type input "/support/faas/functions/echo/invoke"
click at [865, 182] on div "{ "name" : "echo" }" at bounding box center [1093, 232] width 517 height 139
type textarea ""do": "echo""
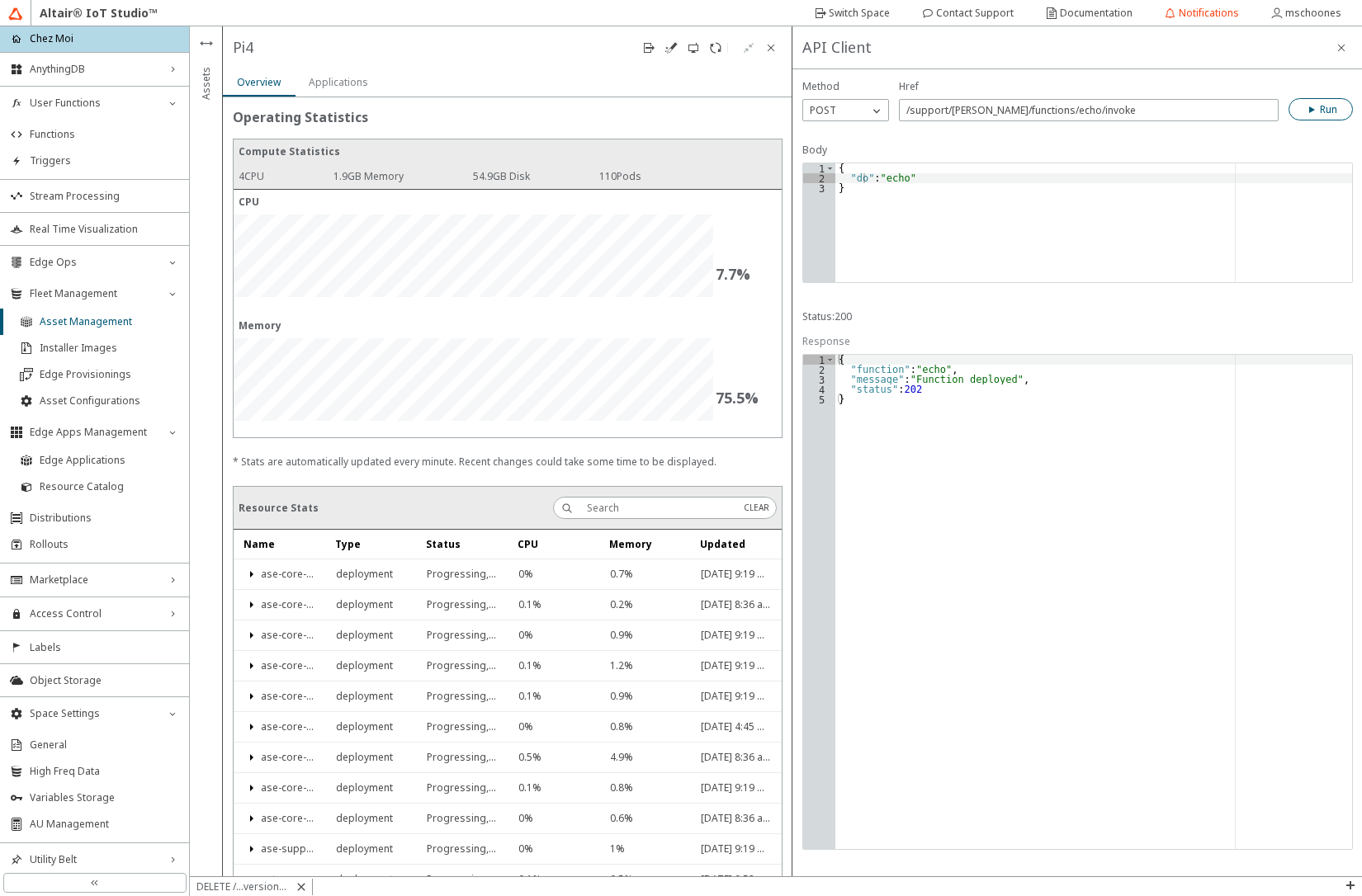
click at [1311, 109] on iron-icon at bounding box center [1312, 110] width 15 height 13
click at [0, 0] on slot "Applications" at bounding box center [0, 0] width 0 height 0
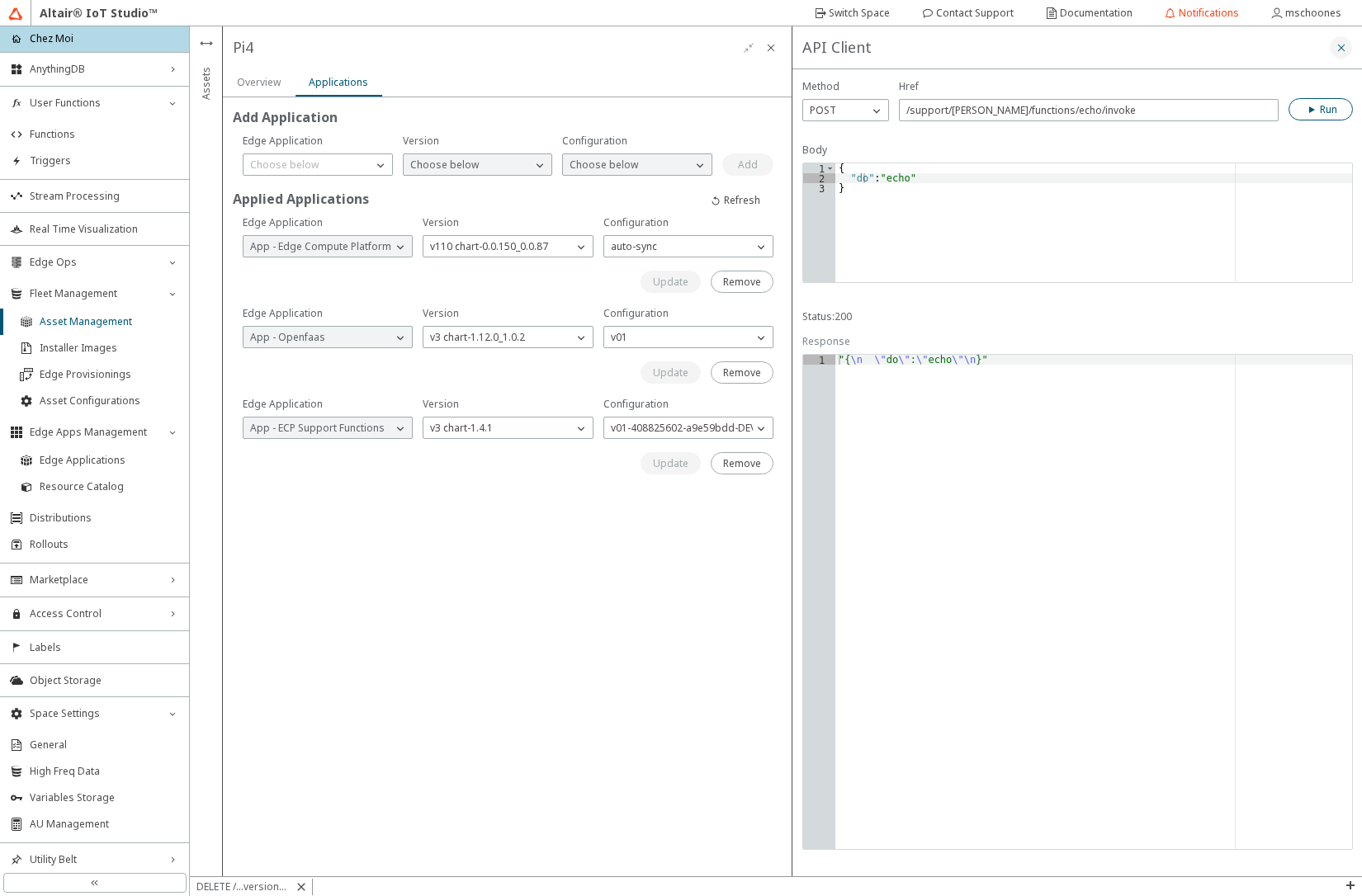
click at [1343, 52] on iron-icon at bounding box center [1341, 48] width 13 height 13
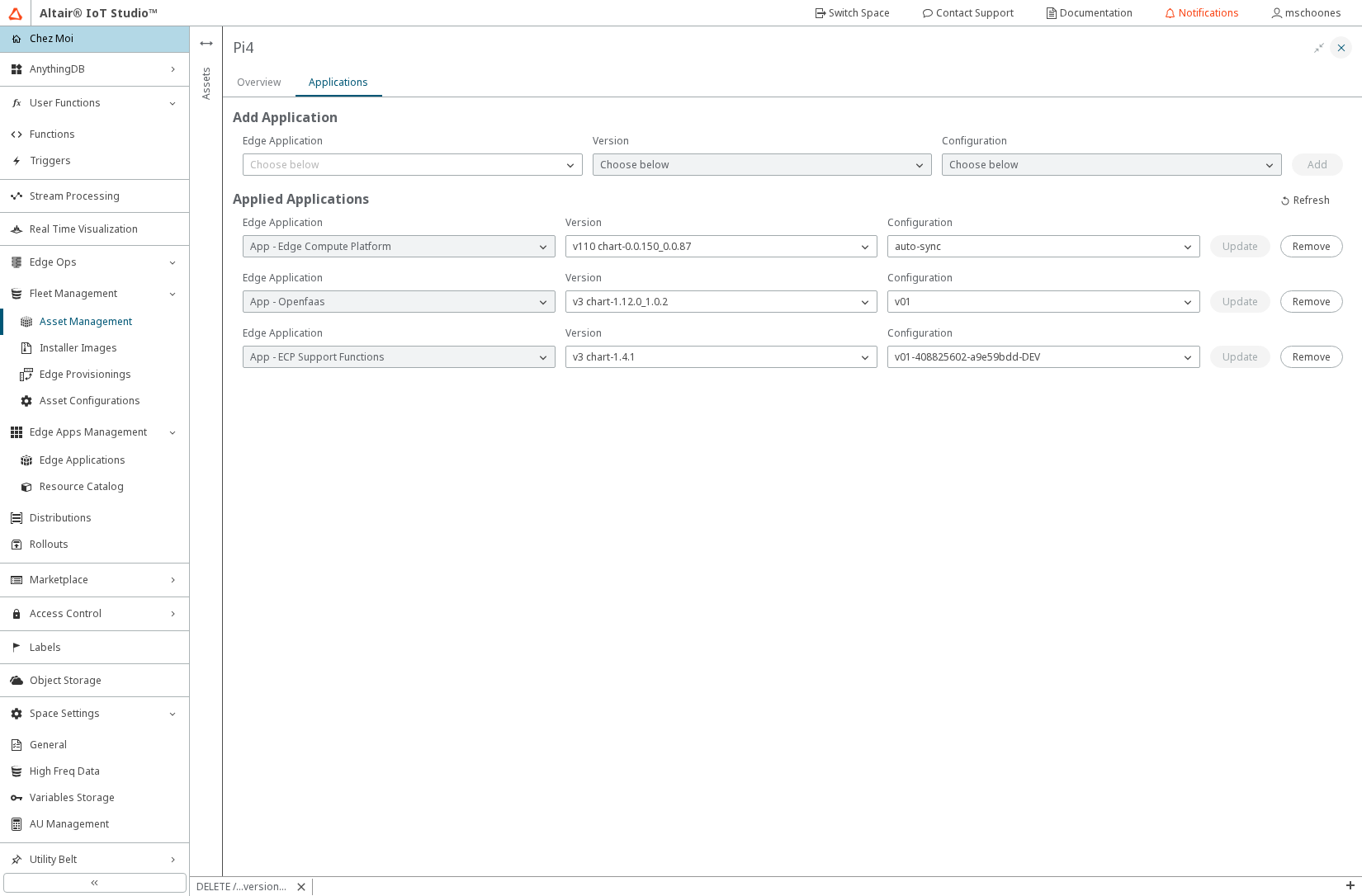
click at [1342, 43] on iron-icon at bounding box center [1341, 48] width 13 height 13
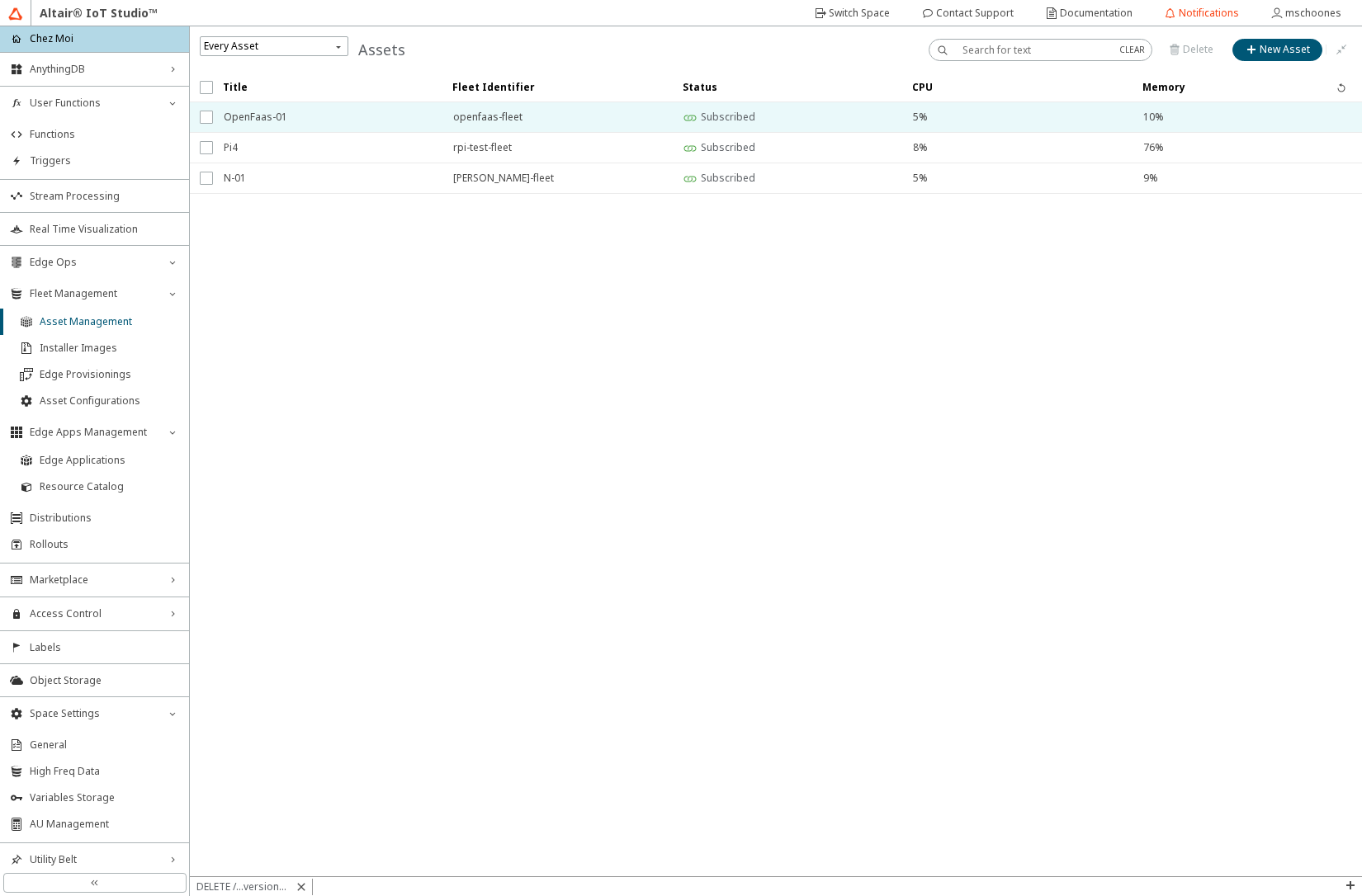
click at [277, 116] on span "OpenFaas-01" at bounding box center [328, 117] width 208 height 30
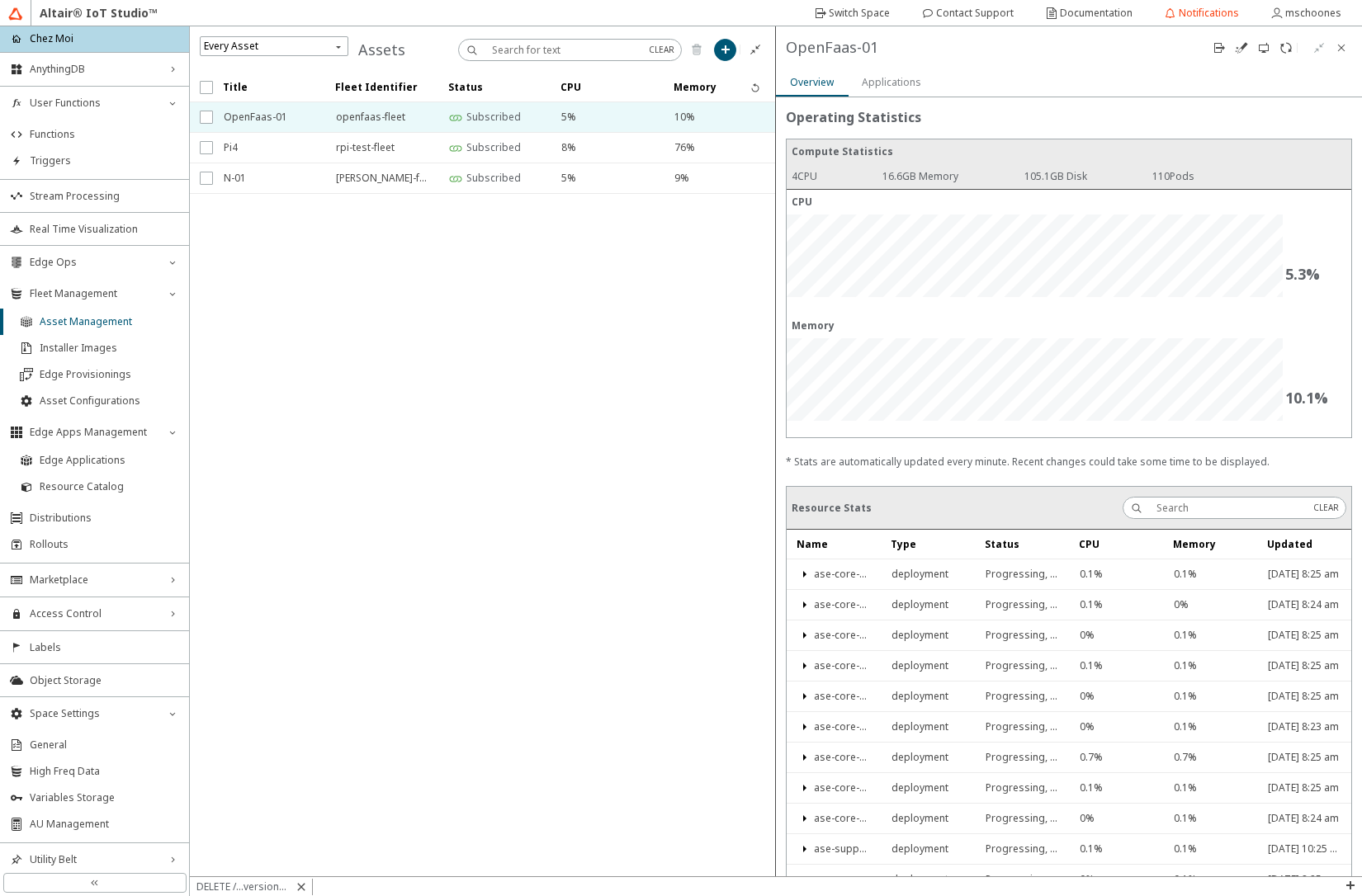
click at [0, 0] on slot "Applications" at bounding box center [0, 0] width 0 height 0
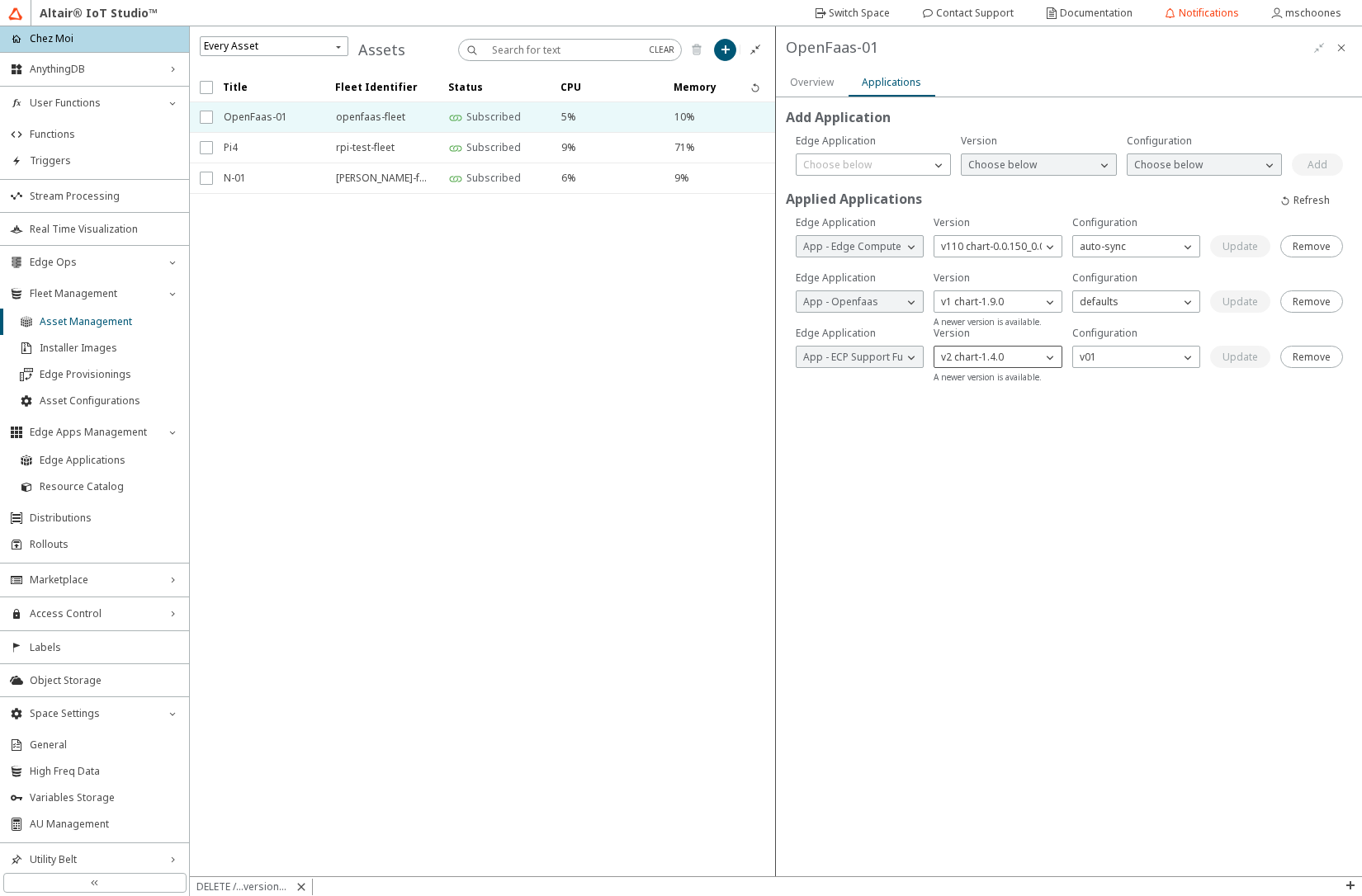
click at [1000, 362] on p "v2 chart-1.4.0" at bounding box center [972, 358] width 76 height 15
click at [886, 533] on div "Add Application Applied Applications Are you sure you want to remove this Edge …" at bounding box center [1069, 486] width 586 height 779
click at [973, 305] on p "v1 chart-1.9.0" at bounding box center [972, 302] width 76 height 15
click at [981, 376] on span "v3 chart-1.12.0_1.0.2" at bounding box center [989, 374] width 95 height 14
click at [1115, 307] on p "Choose below" at bounding box center [1114, 302] width 81 height 15
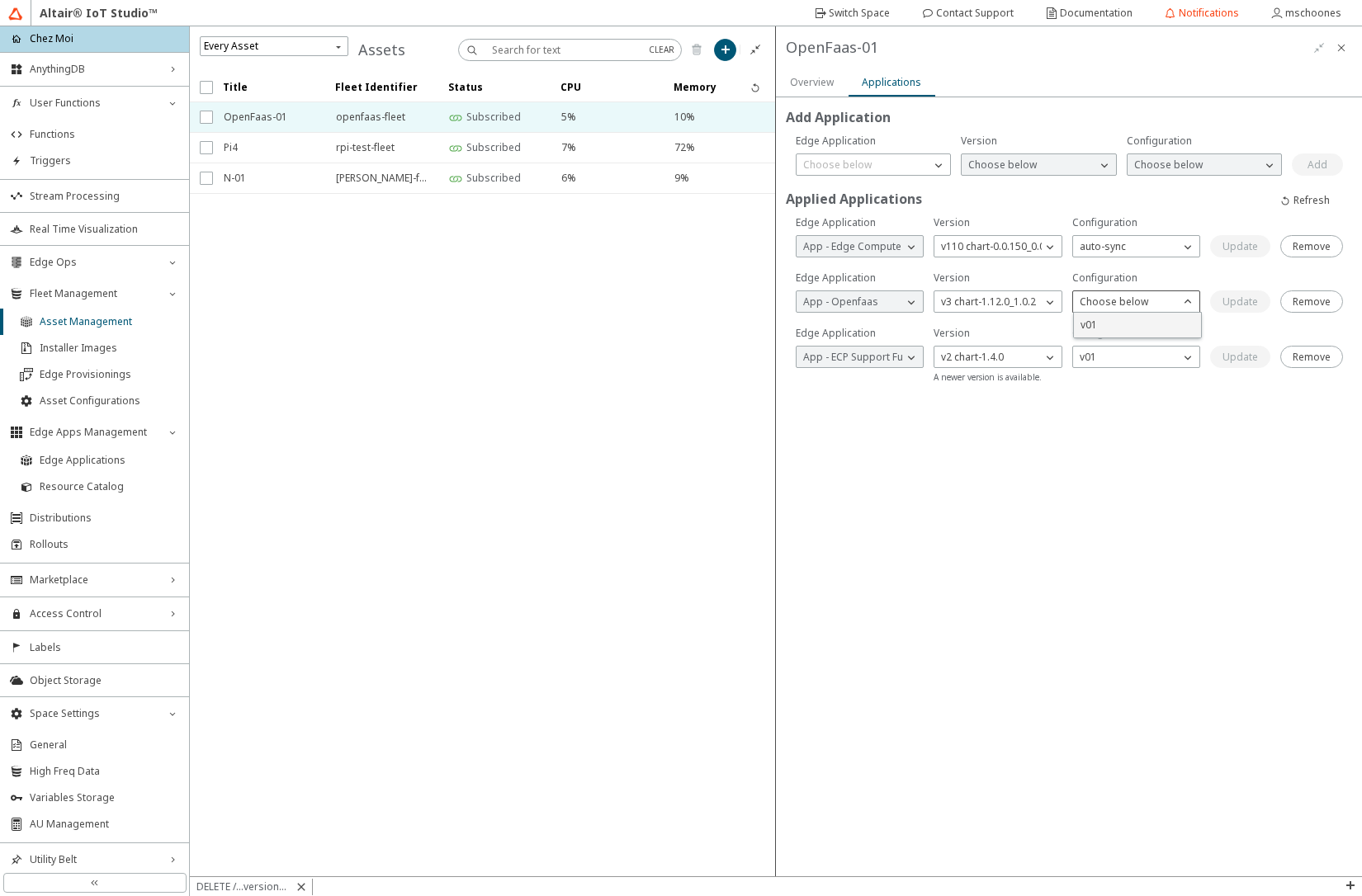
click at [1119, 324] on p "v01" at bounding box center [1137, 325] width 127 height 15
click at [0, 0] on slot "Update" at bounding box center [0, 0] width 0 height 0
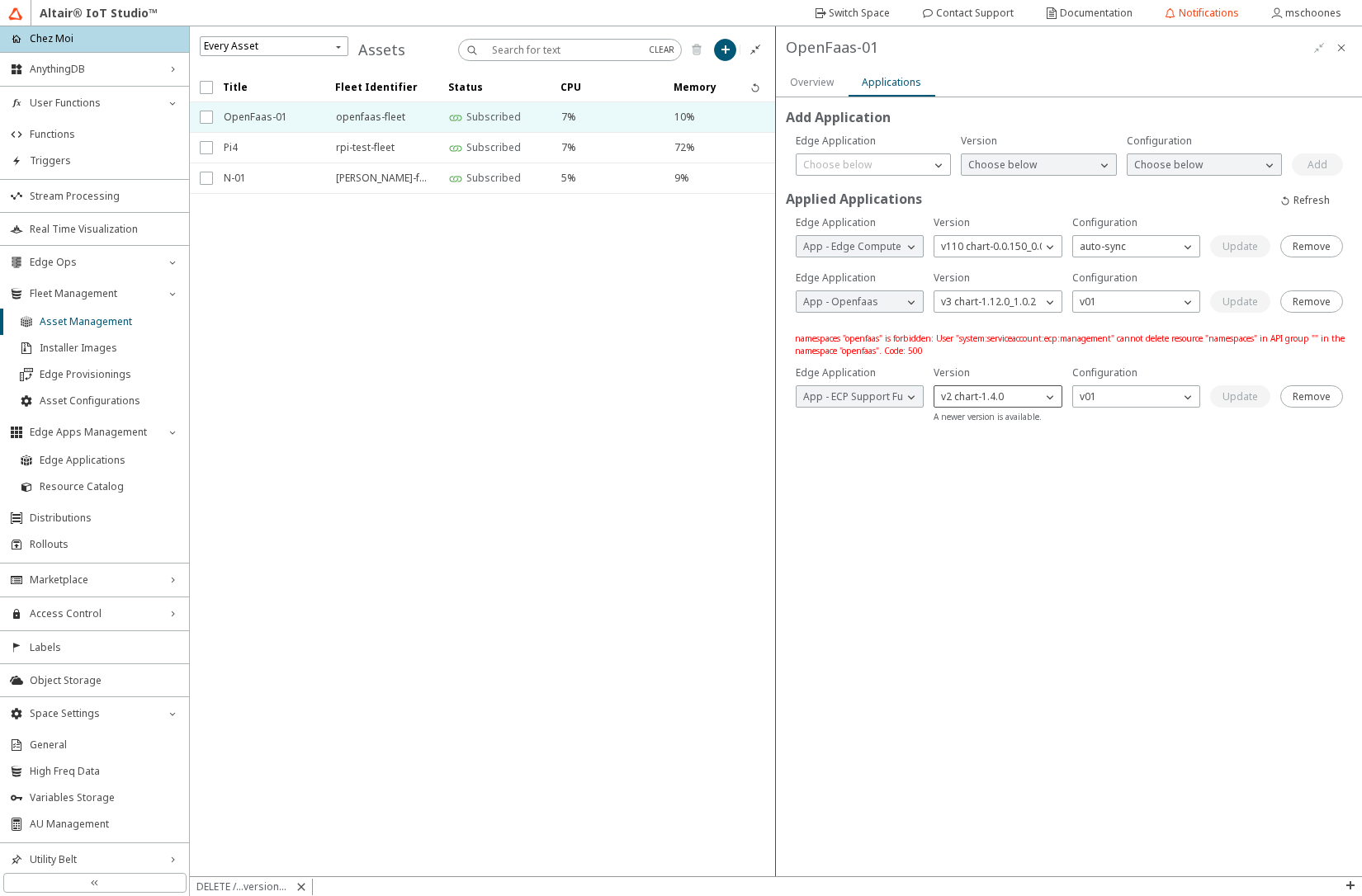
click at [1015, 402] on div "v2 chart-1.4.0" at bounding box center [988, 397] width 106 height 17
click at [1004, 467] on span "v3 chart-1.4.1" at bounding box center [974, 469] width 63 height 14
click at [1108, 397] on p "Choose below" at bounding box center [1114, 397] width 81 height 15
click at [1118, 415] on span "v01-408825602-a9e59bdd-DEV" at bounding box center [1153, 419] width 145 height 14
click at [0, 0] on slot "Update" at bounding box center [0, 0] width 0 height 0
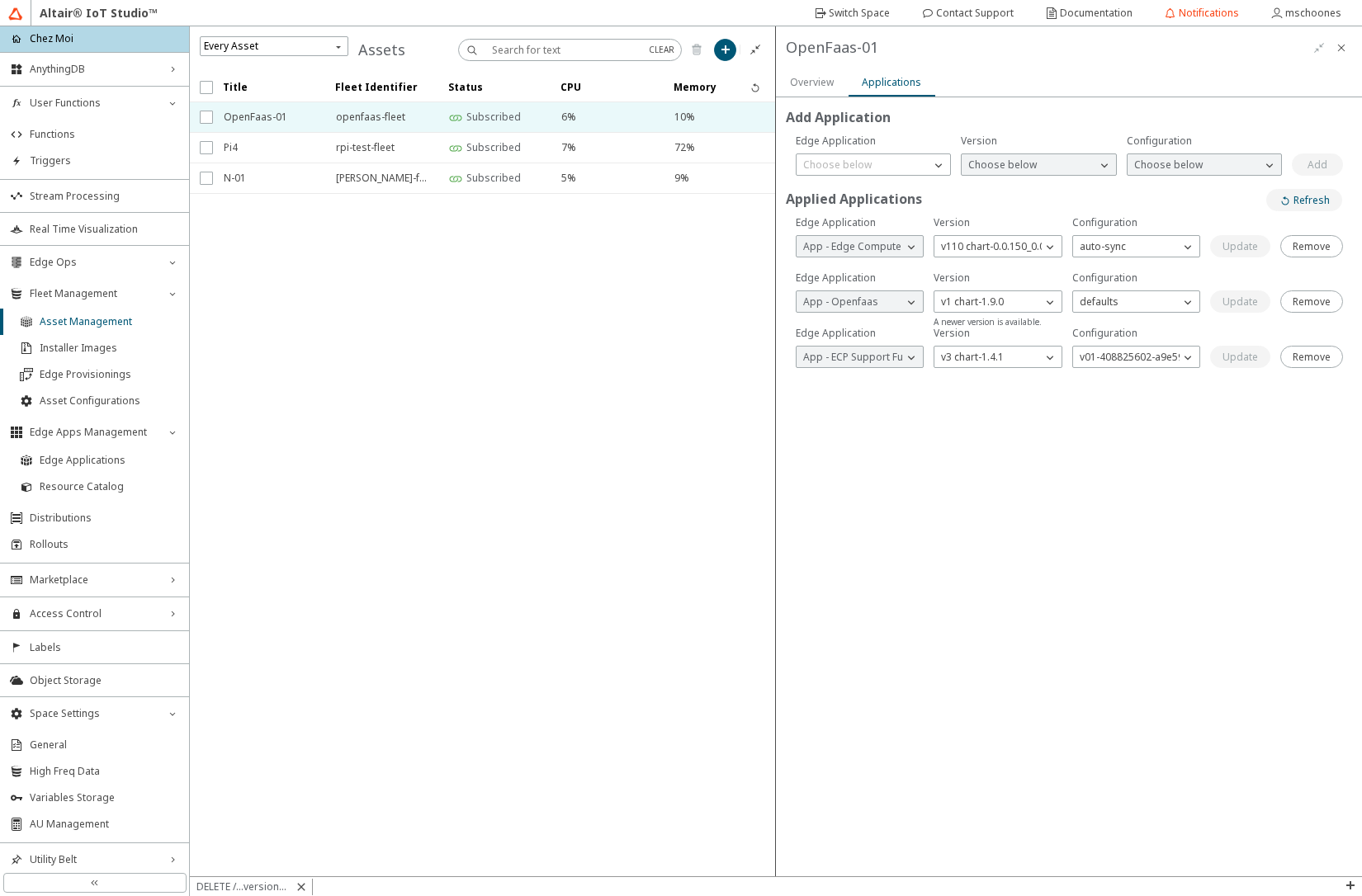
click at [0, 0] on slot "Refresh" at bounding box center [0, 0] width 0 height 0
click at [1004, 299] on p "v1 chart-1.9.0" at bounding box center [972, 302] width 76 height 15
click at [999, 375] on span "v3 chart-1.12.0_1.0.2" at bounding box center [989, 374] width 95 height 14
click at [1120, 304] on p "Choose below" at bounding box center [1114, 302] width 81 height 15
click at [1091, 324] on span "v01" at bounding box center [1089, 324] width 17 height 14
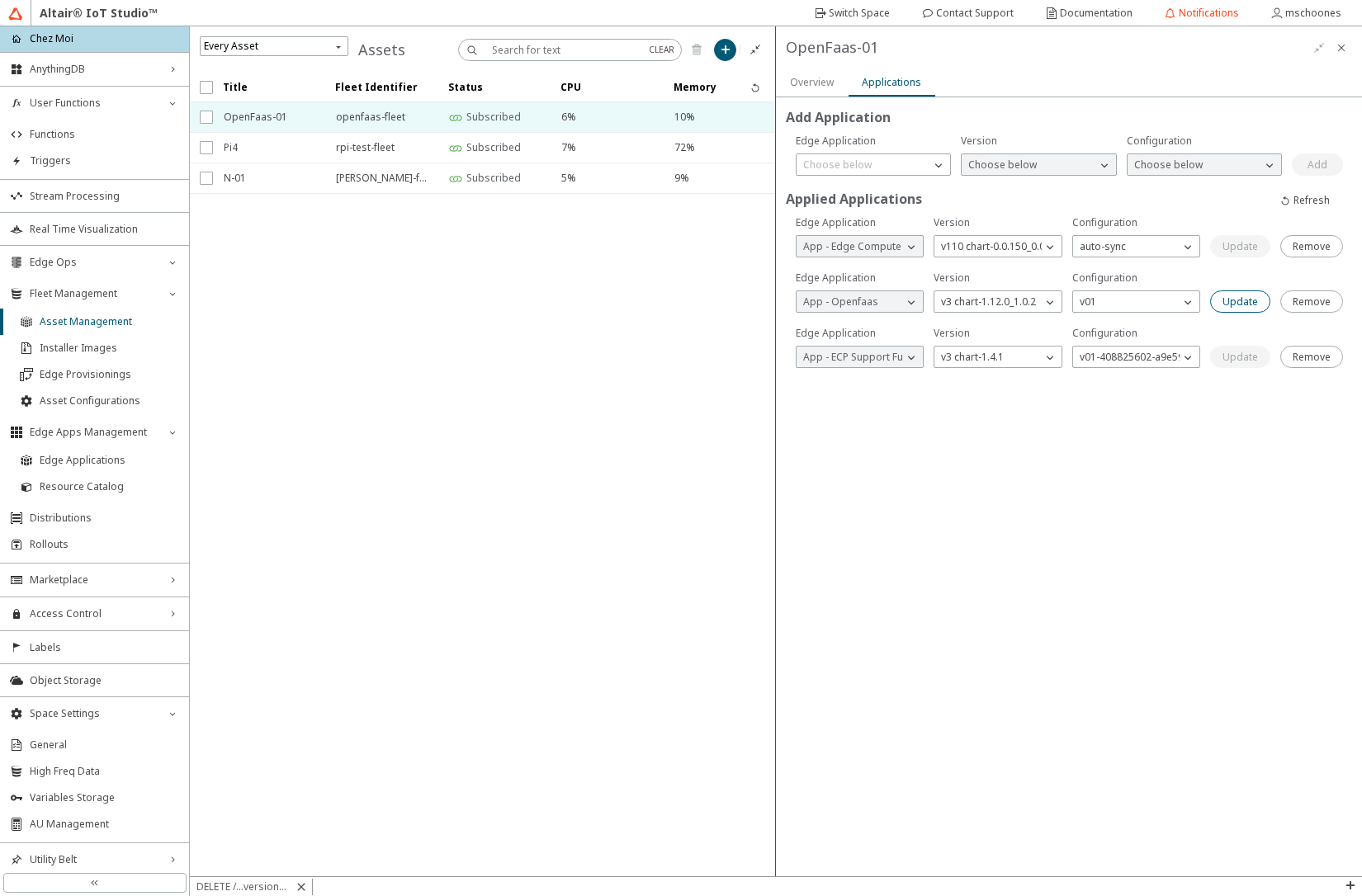
click at [0, 0] on slot "Update" at bounding box center [0, 0] width 0 height 0
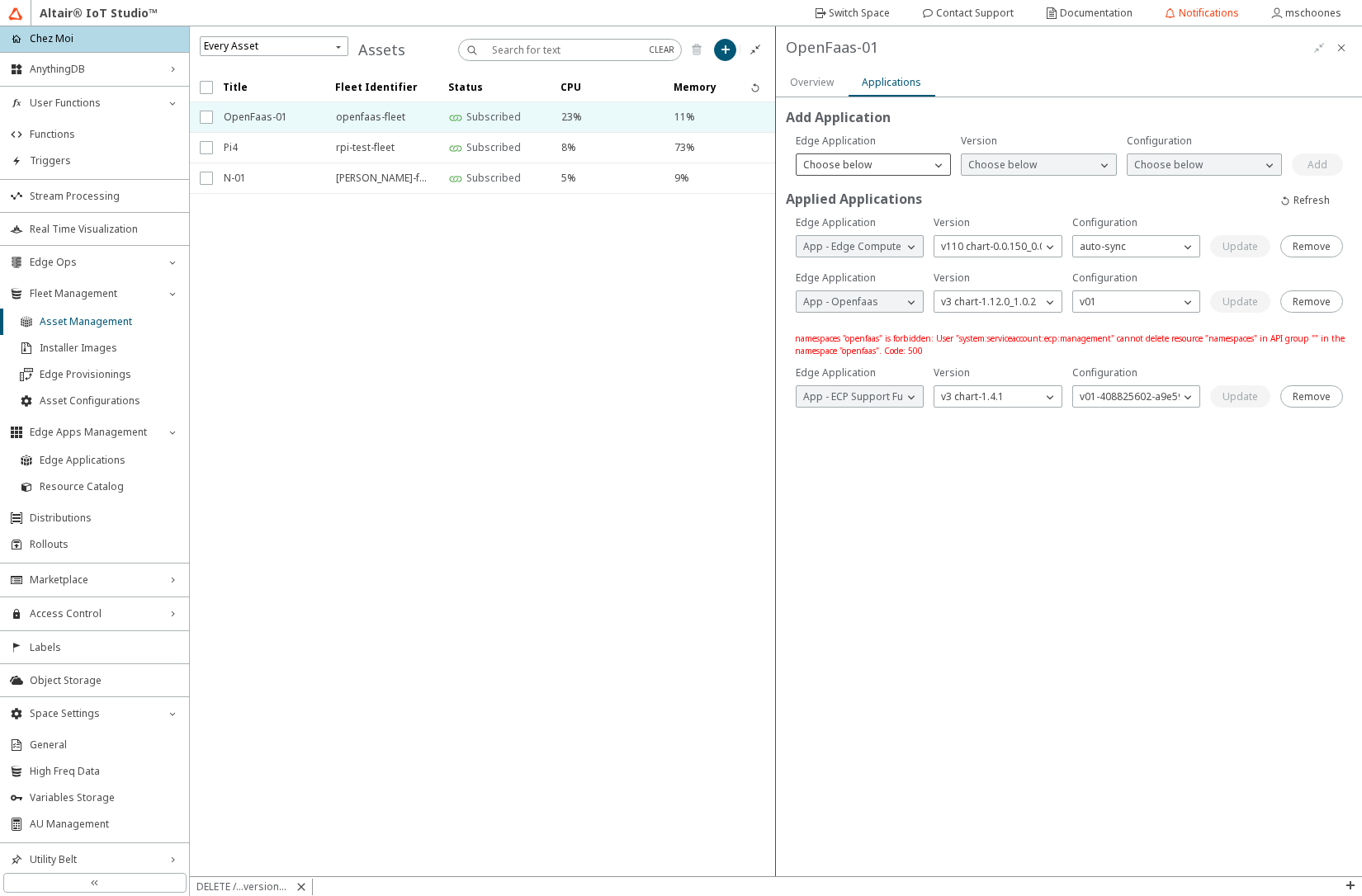
click at [830, 168] on p "Choose below" at bounding box center [837, 165] width 81 height 15
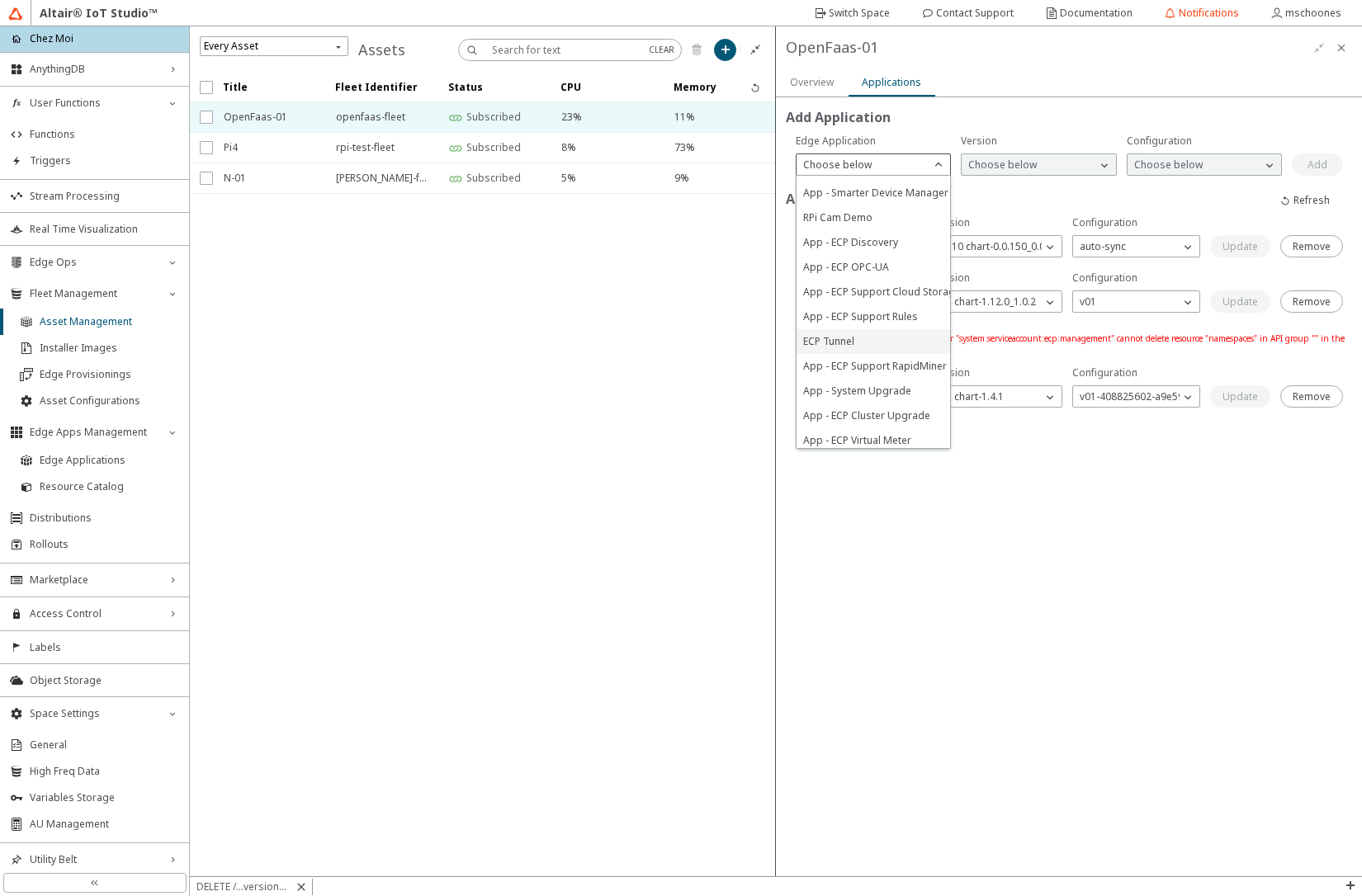
scroll to position [136, 0]
click at [866, 403] on span "App - ECP Cluster Upgrade" at bounding box center [867, 410] width 127 height 14
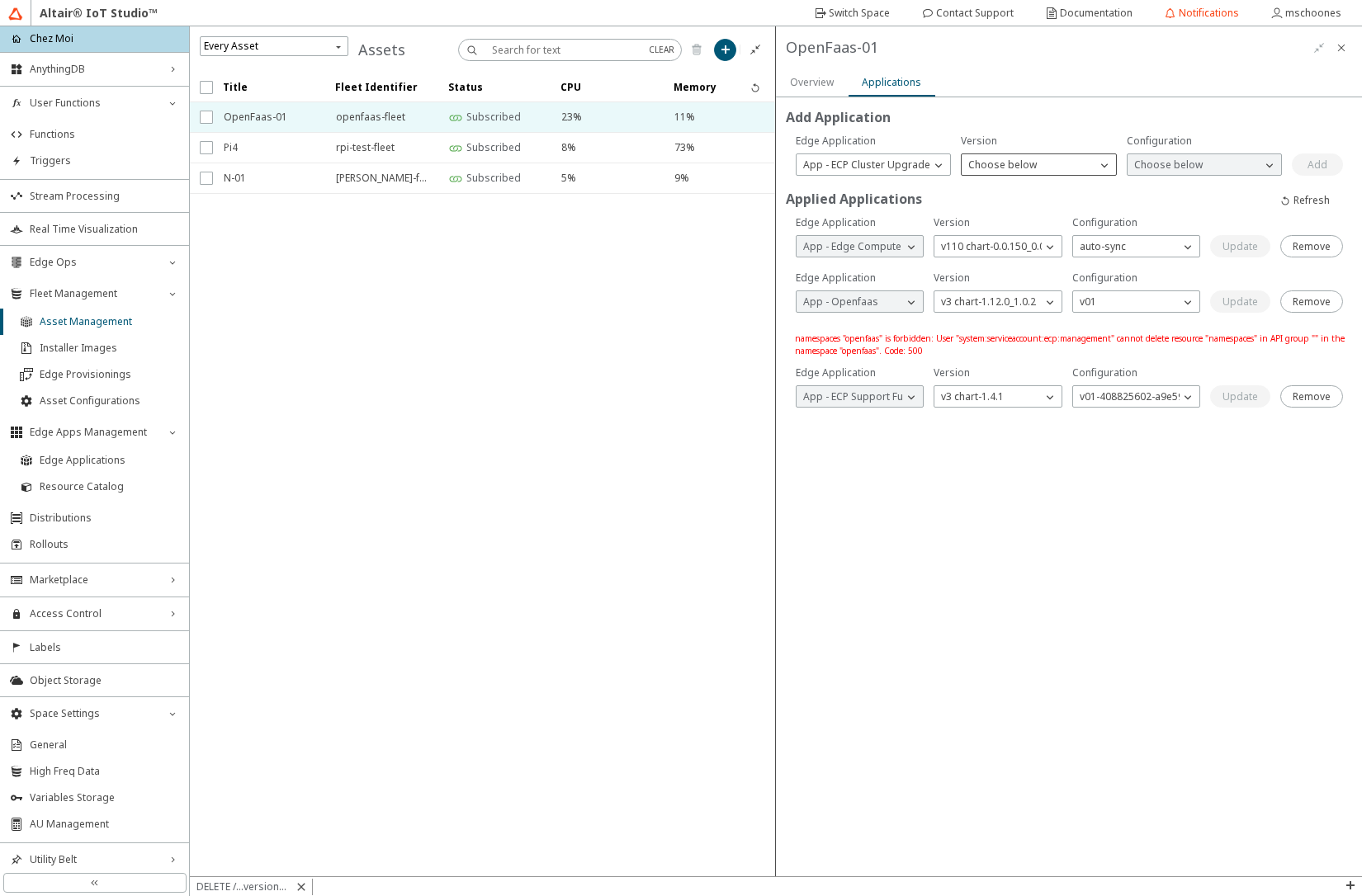
click at [1009, 168] on p "Choose below" at bounding box center [1003, 165] width 81 height 15
drag, startPoint x: 1024, startPoint y: 388, endPoint x: 1053, endPoint y: 347, distance: 50.2
click at [1024, 387] on span "v9 chart-0.0.11" at bounding box center [1003, 385] width 69 height 14
click at [1177, 165] on p "Choose below" at bounding box center [1169, 165] width 81 height 15
click at [1170, 187] on p "daily" at bounding box center [1204, 188] width 154 height 15
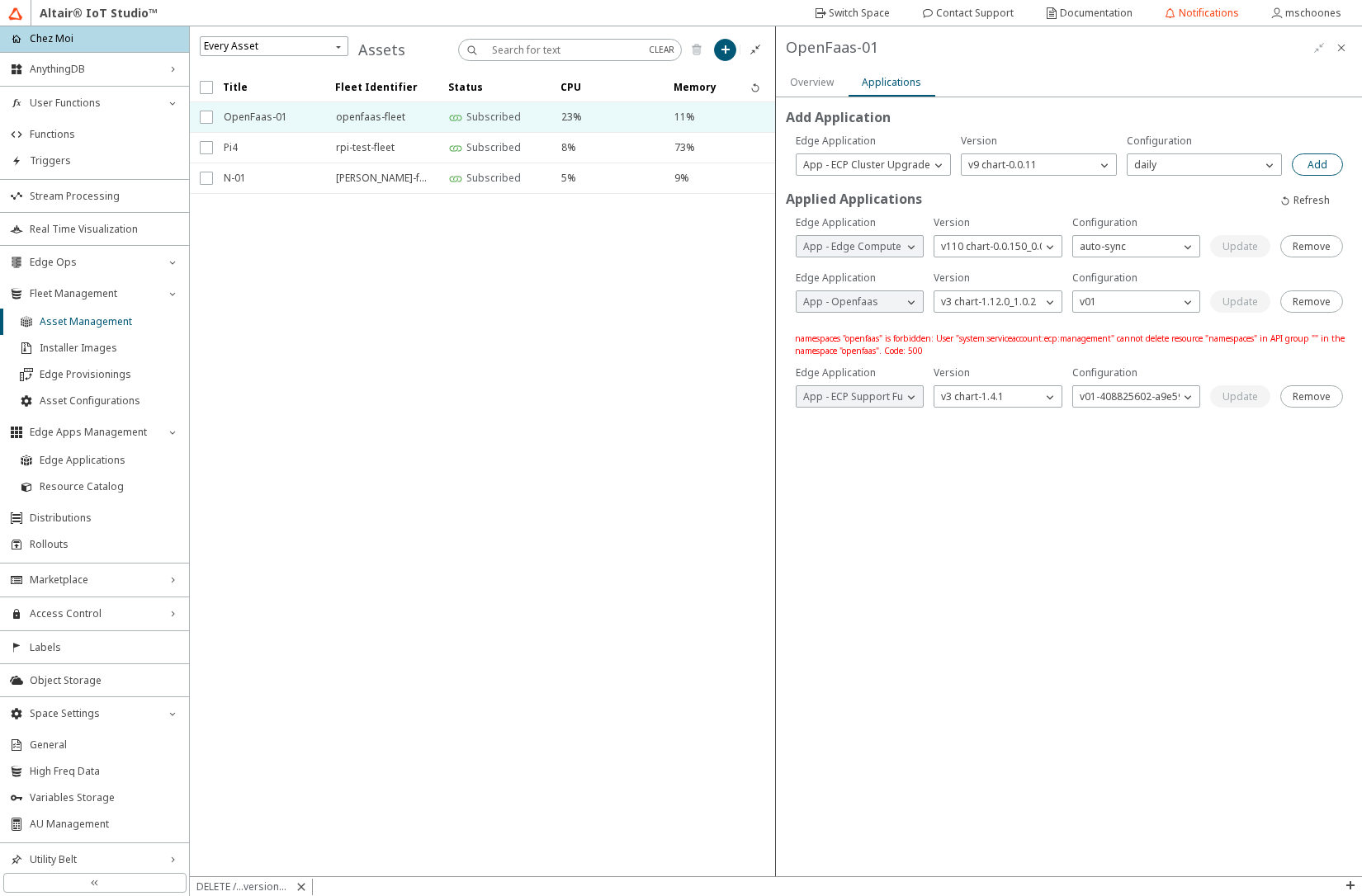
click at [0, 0] on slot "Add" at bounding box center [0, 0] width 0 height 0
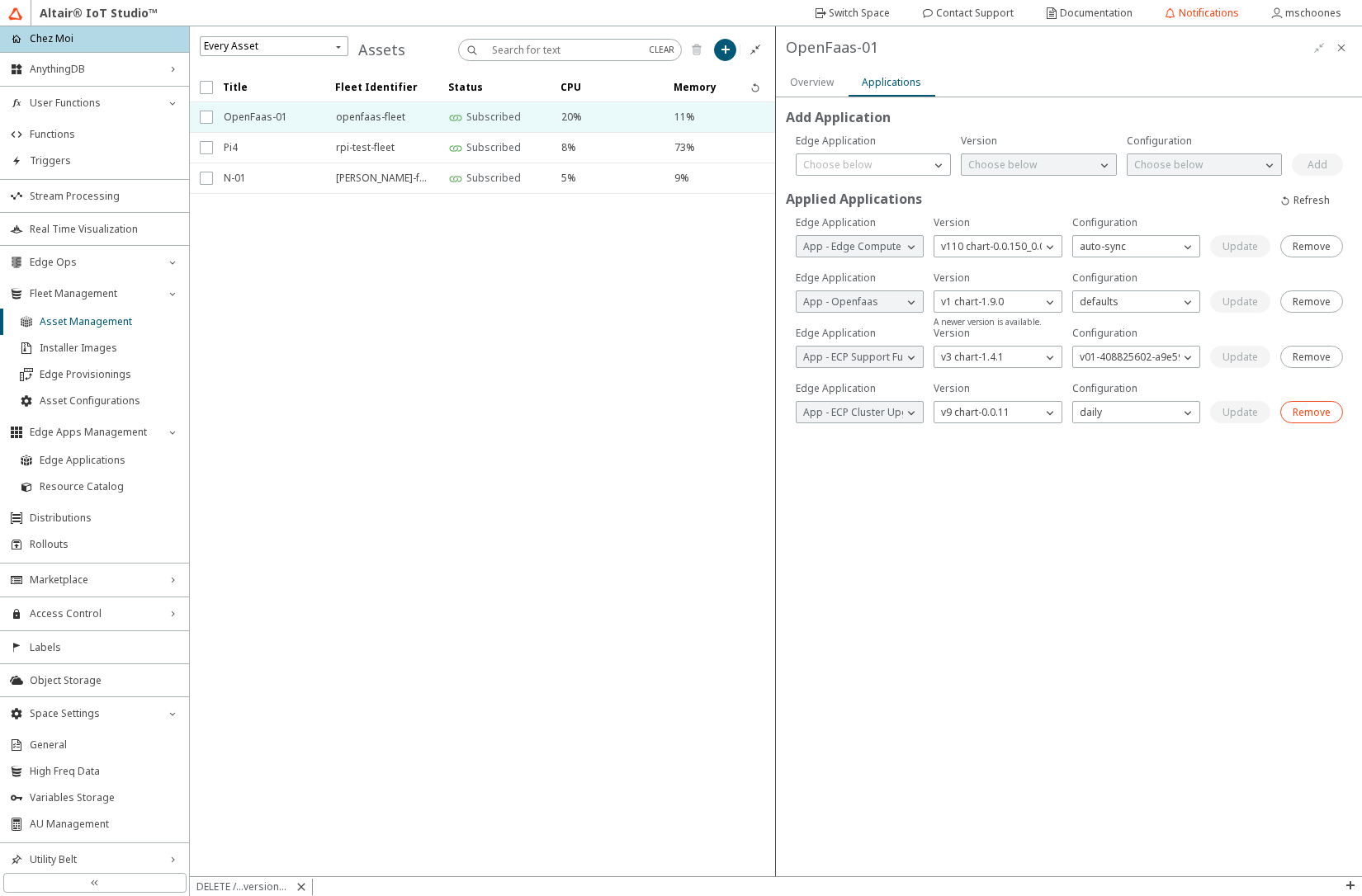
click at [0, 0] on slot "Remove" at bounding box center [0, 0] width 0 height 0
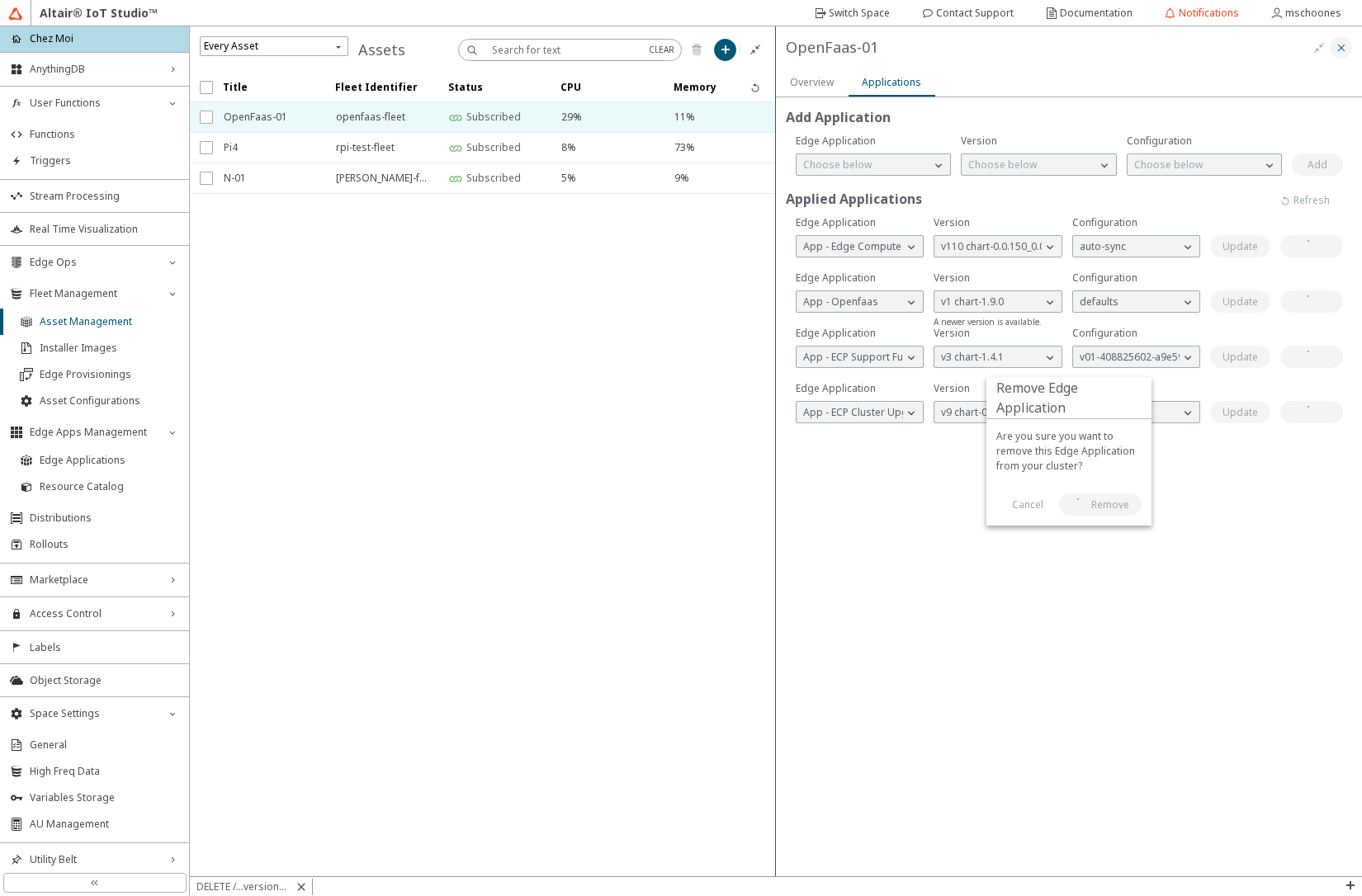
click at [1340, 50] on iron-icon at bounding box center [1341, 48] width 13 height 13
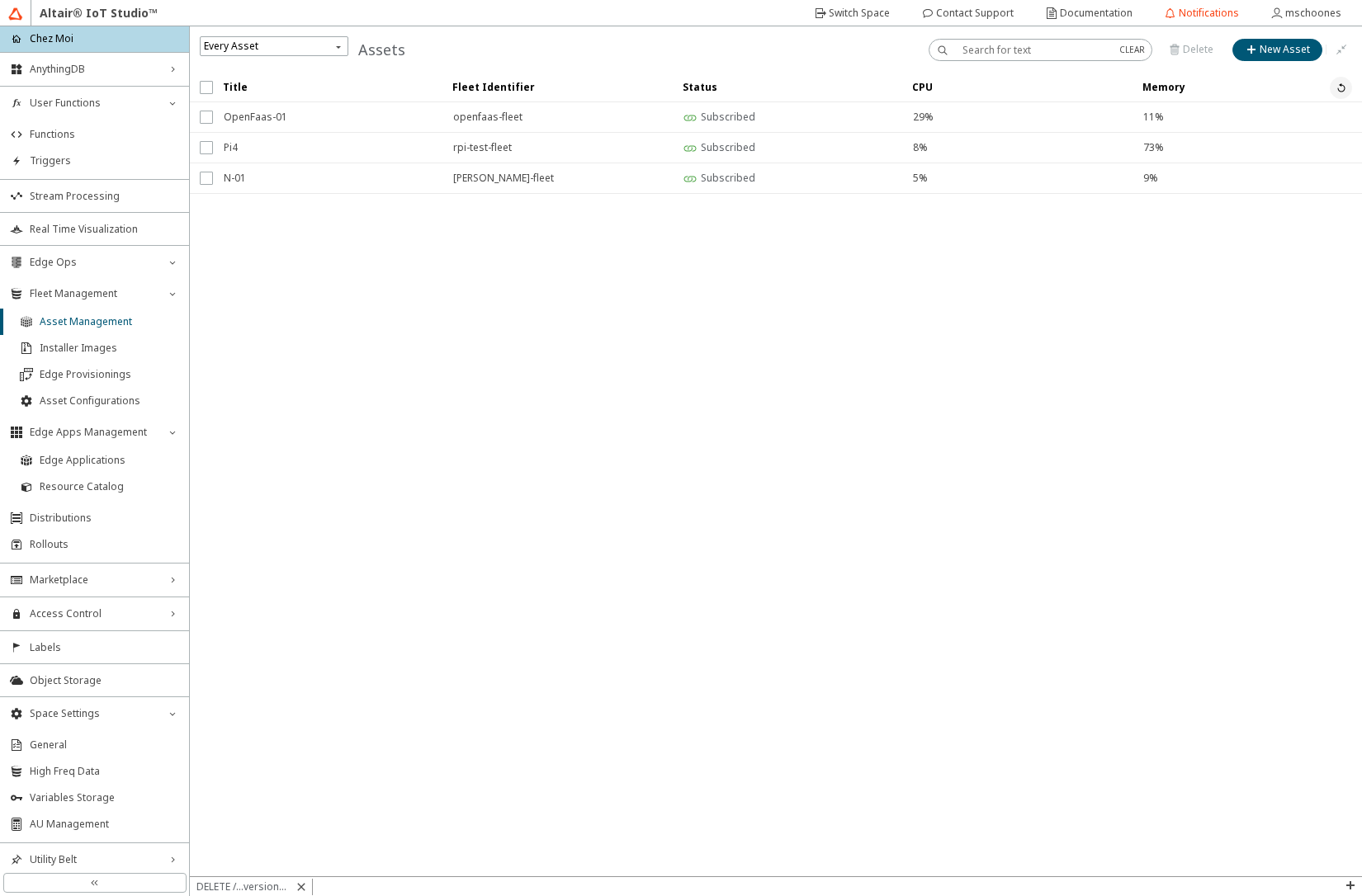
click at [1340, 87] on iron-icon at bounding box center [1341, 87] width 13 height 13
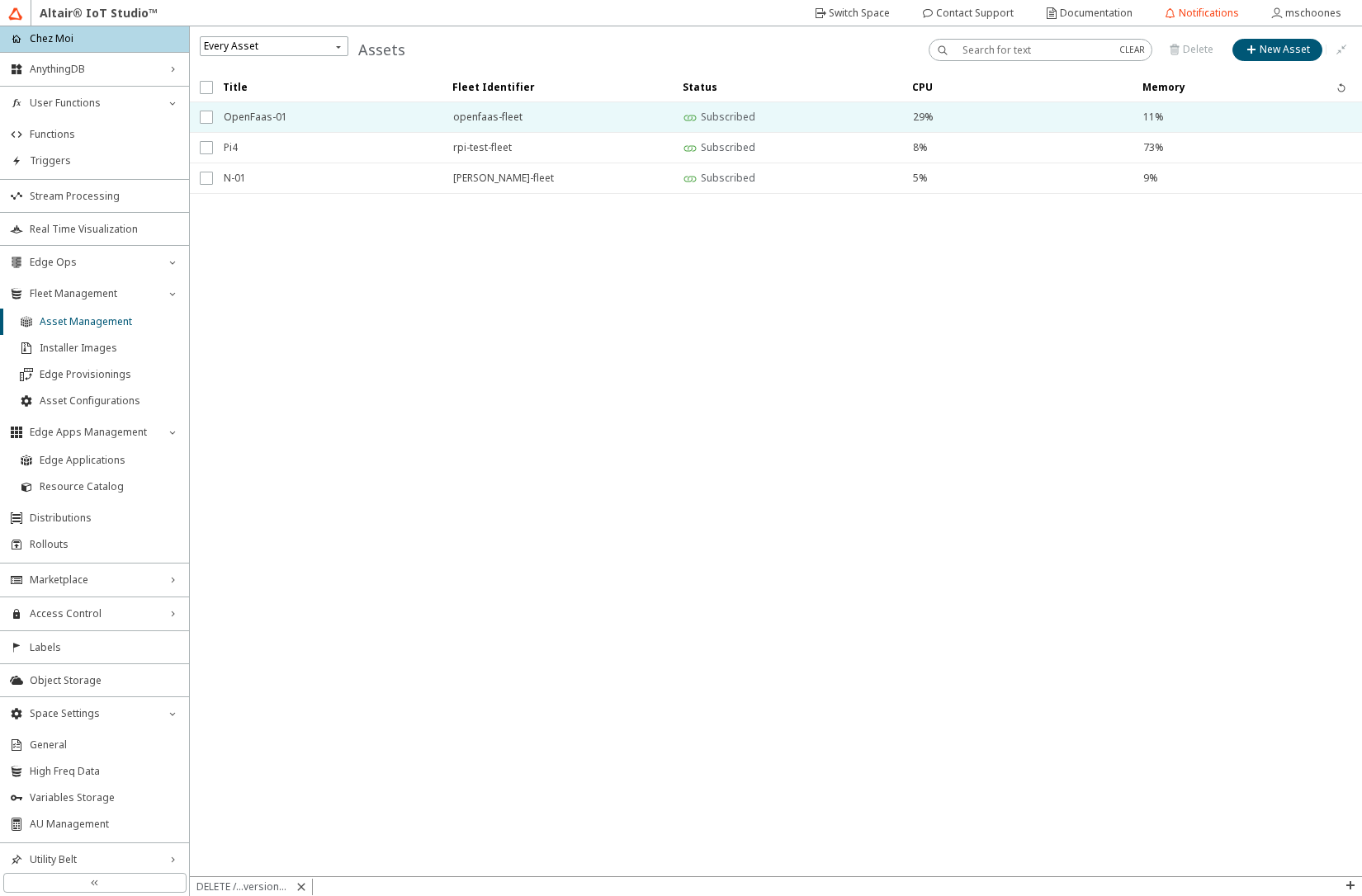
click at [281, 114] on span "OpenFaas-01" at bounding box center [328, 117] width 208 height 30
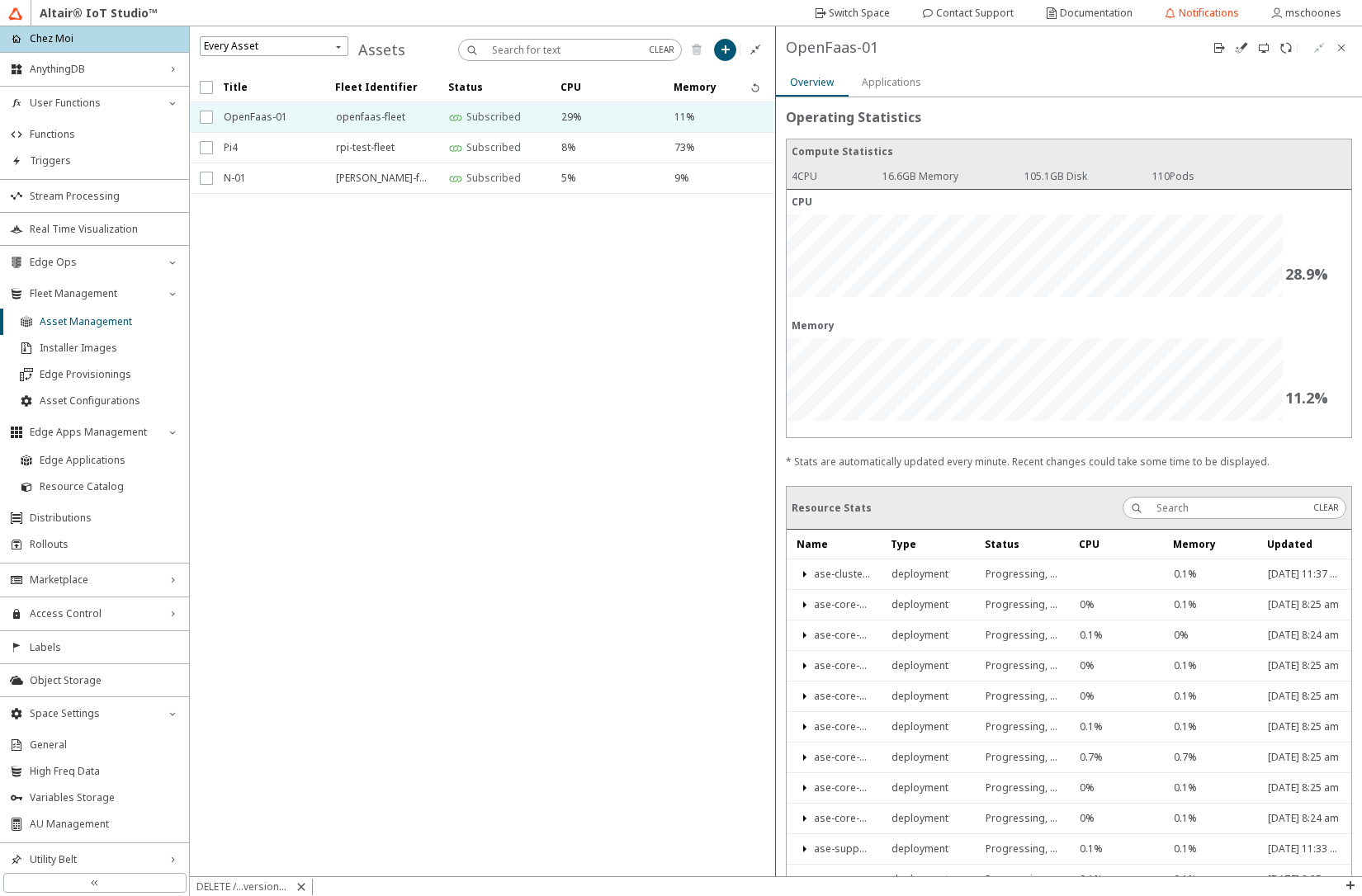
click at [0, 0] on slot "Applications" at bounding box center [0, 0] width 0 height 0
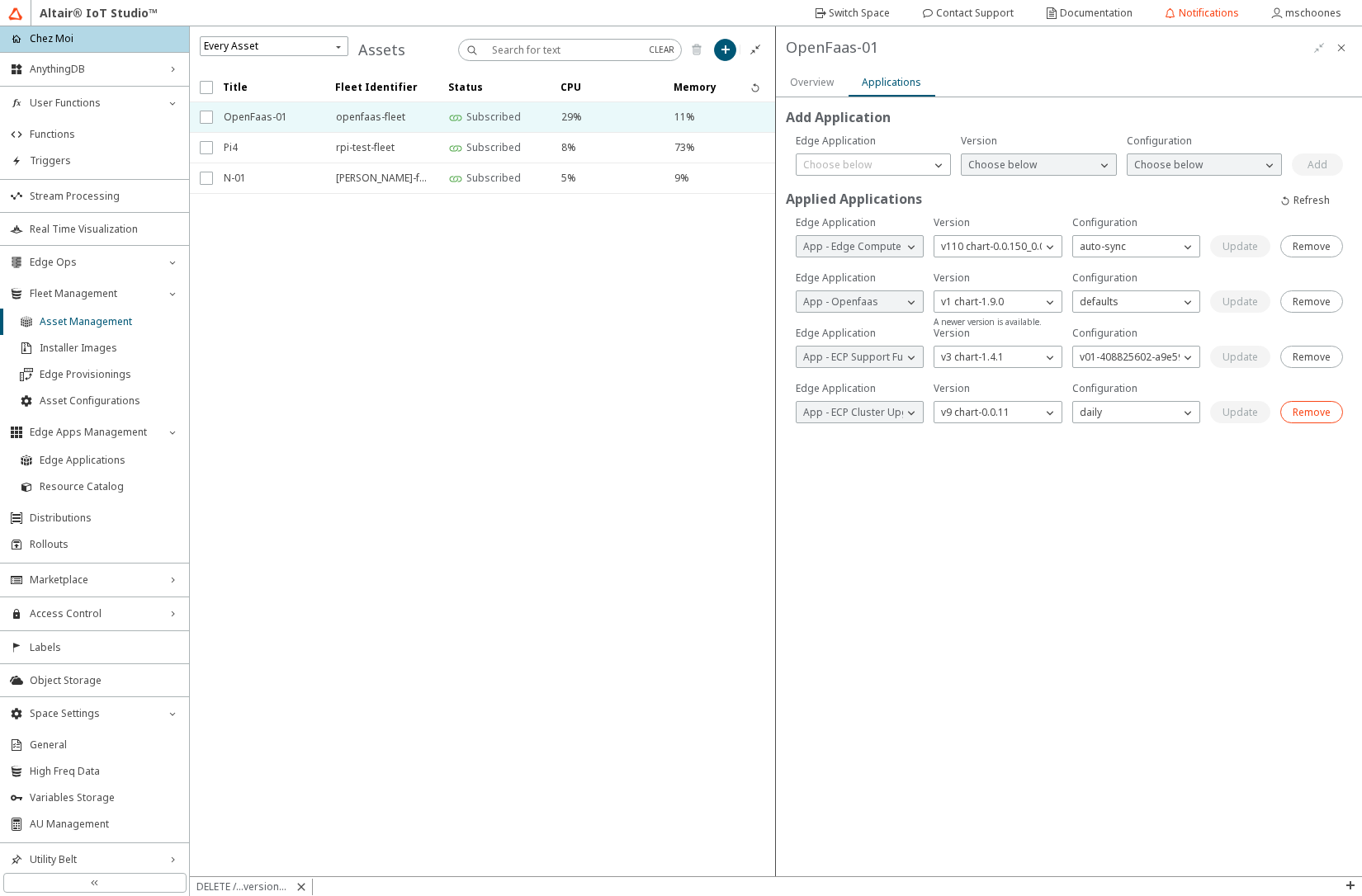
click at [0, 0] on slot "Remove" at bounding box center [0, 0] width 0 height 0
click at [1027, 303] on div "v1 chart-1.9.0" at bounding box center [988, 302] width 106 height 17
click at [1003, 371] on span "v3 chart-1.12.0_1.0.2" at bounding box center [989, 374] width 95 height 14
click at [1120, 308] on p "Choose below" at bounding box center [1114, 302] width 81 height 15
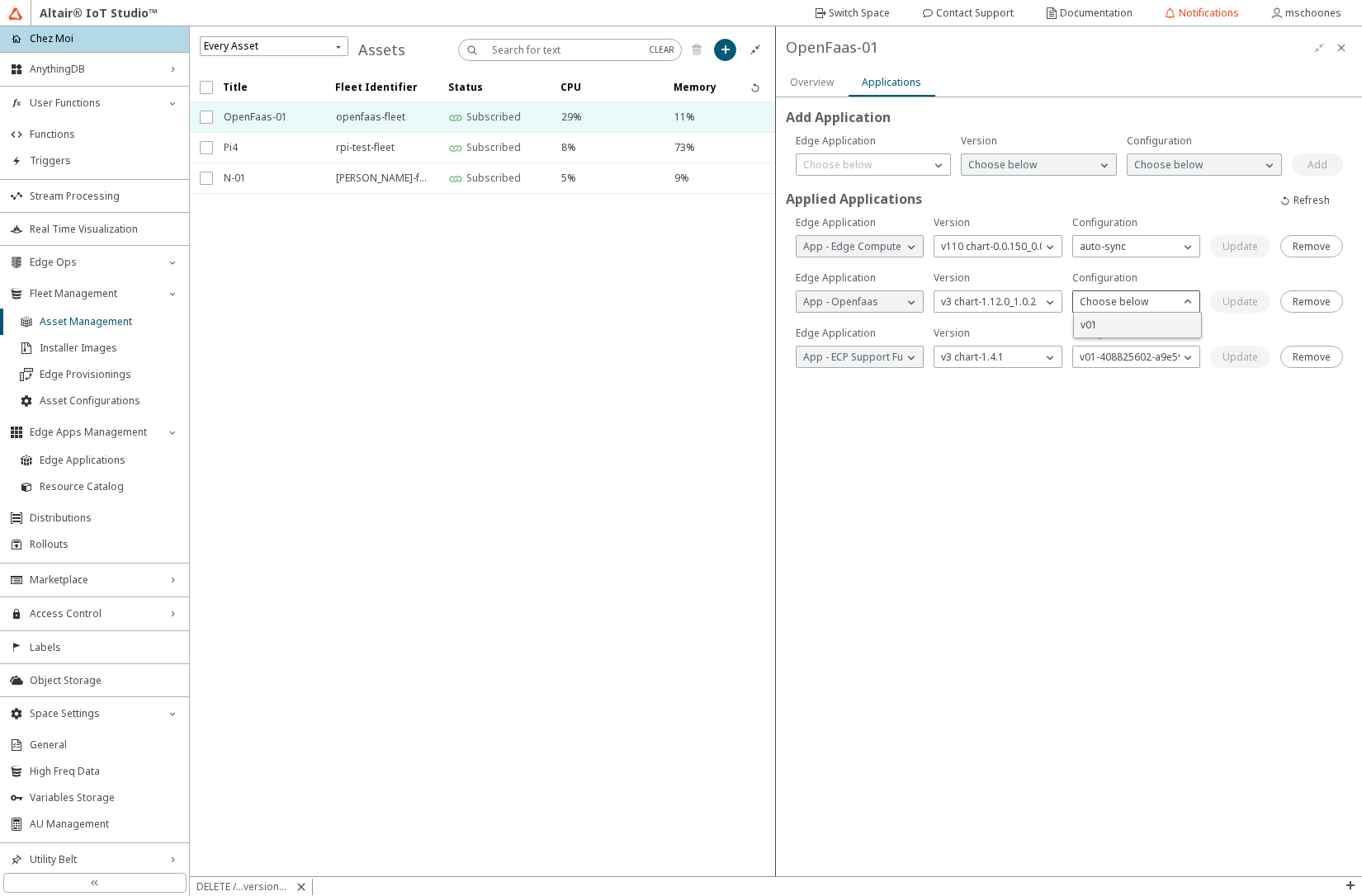
click at [1119, 319] on p "v01" at bounding box center [1137, 325] width 127 height 15
click at [1250, 309] on div "Update" at bounding box center [1240, 302] width 36 height 15
click at [81, 470] on li "Edge Applications" at bounding box center [95, 460] width 189 height 27
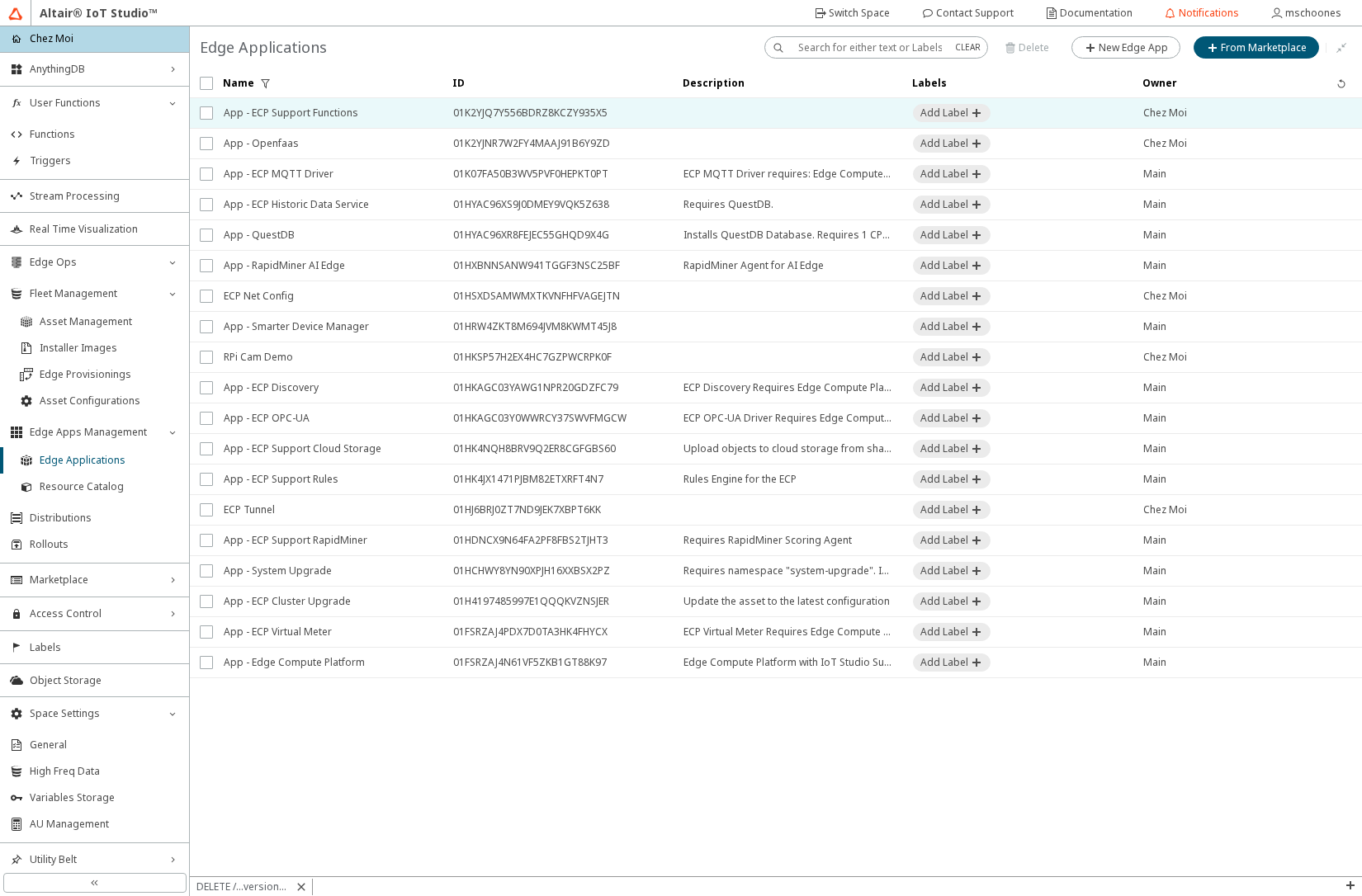
click at [353, 115] on span "App - ECP Support Functions" at bounding box center [328, 113] width 208 height 30
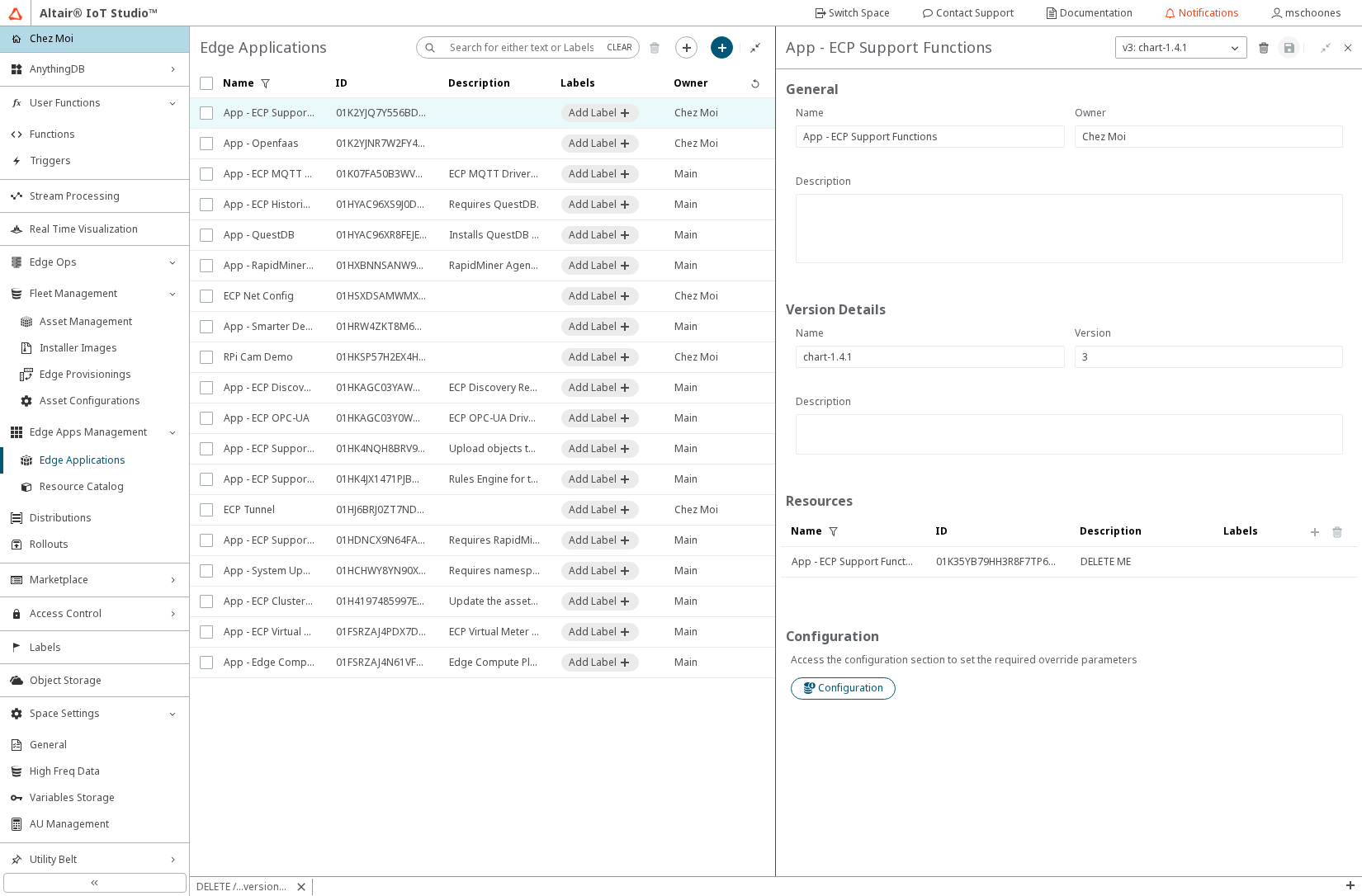
click at [0, 0] on slot "Configuration" at bounding box center [0, 0] width 0 height 0
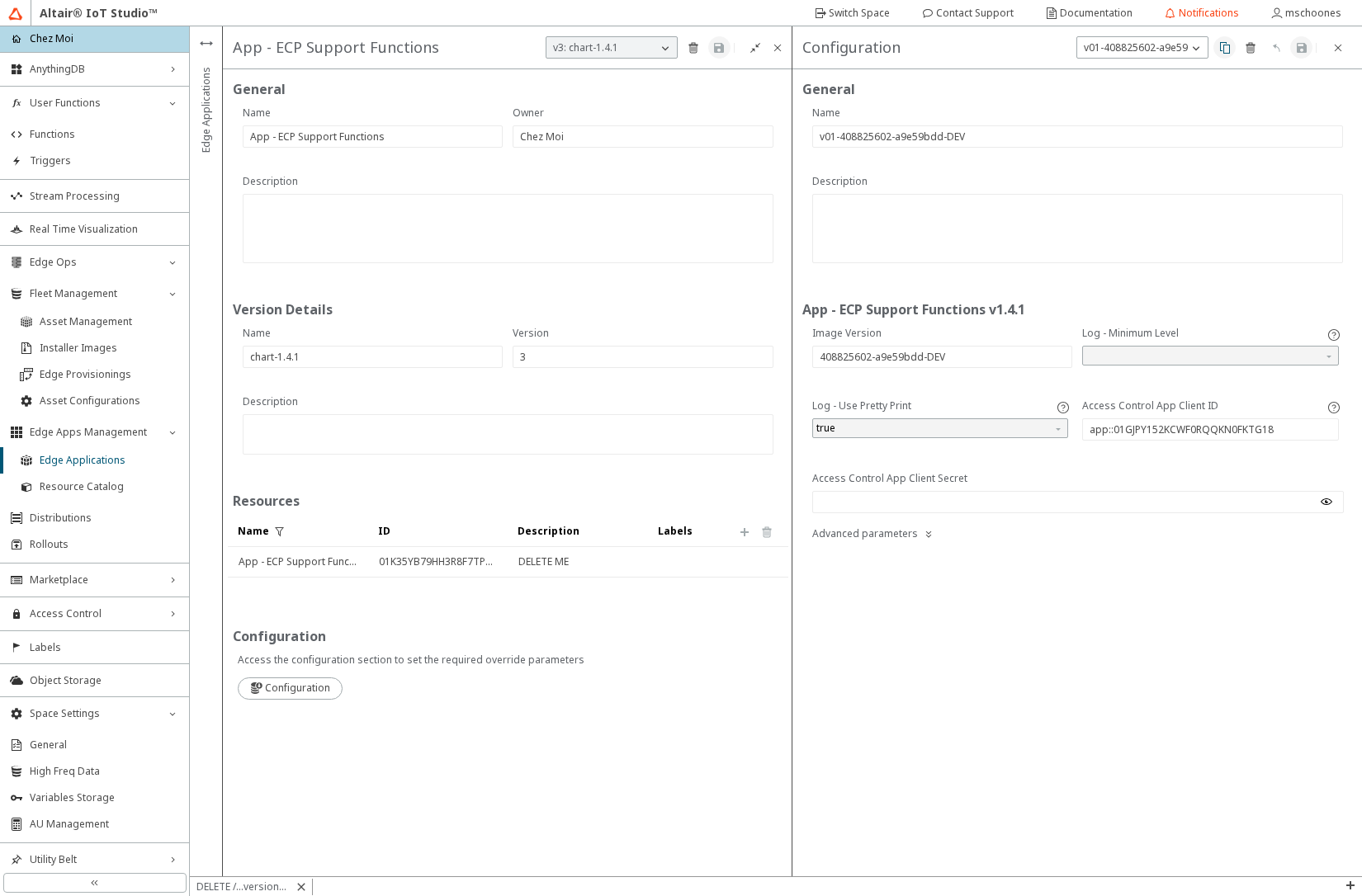
click at [1228, 52] on iron-icon at bounding box center [1225, 48] width 13 height 13
click at [896, 135] on input "text" at bounding box center [1078, 136] width 516 height 14
type input "v02"
click at [873, 360] on input "408825602-a9e59bdd-DEV" at bounding box center [943, 357] width 246 height 14
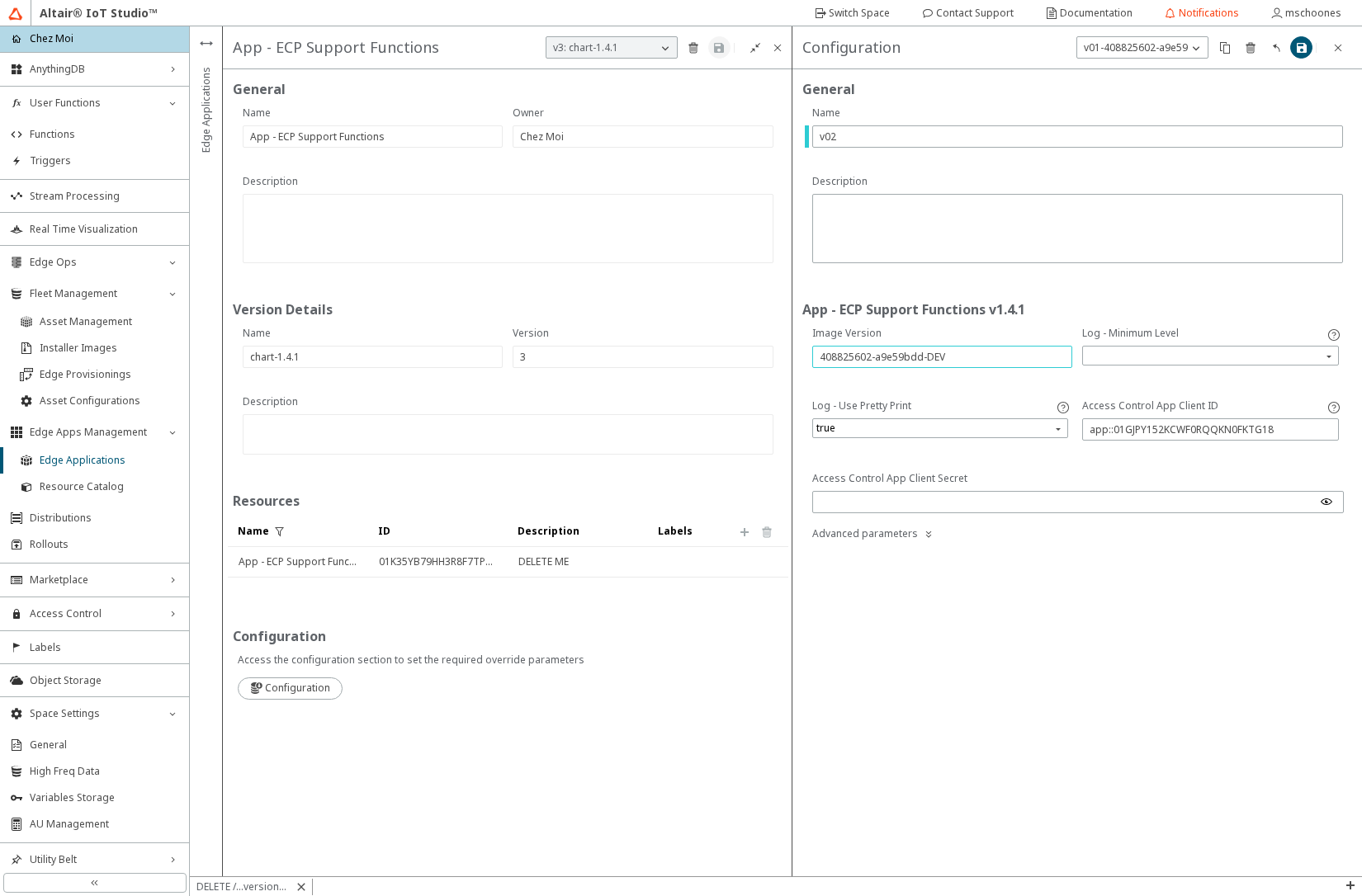
click at [873, 360] on input "408825602-a9e59bdd-DEV" at bounding box center [943, 357] width 246 height 14
click at [1296, 54] on iron-icon at bounding box center [1301, 48] width 13 height 13
click at [68, 326] on span "Asset Management" at bounding box center [110, 322] width 139 height 13
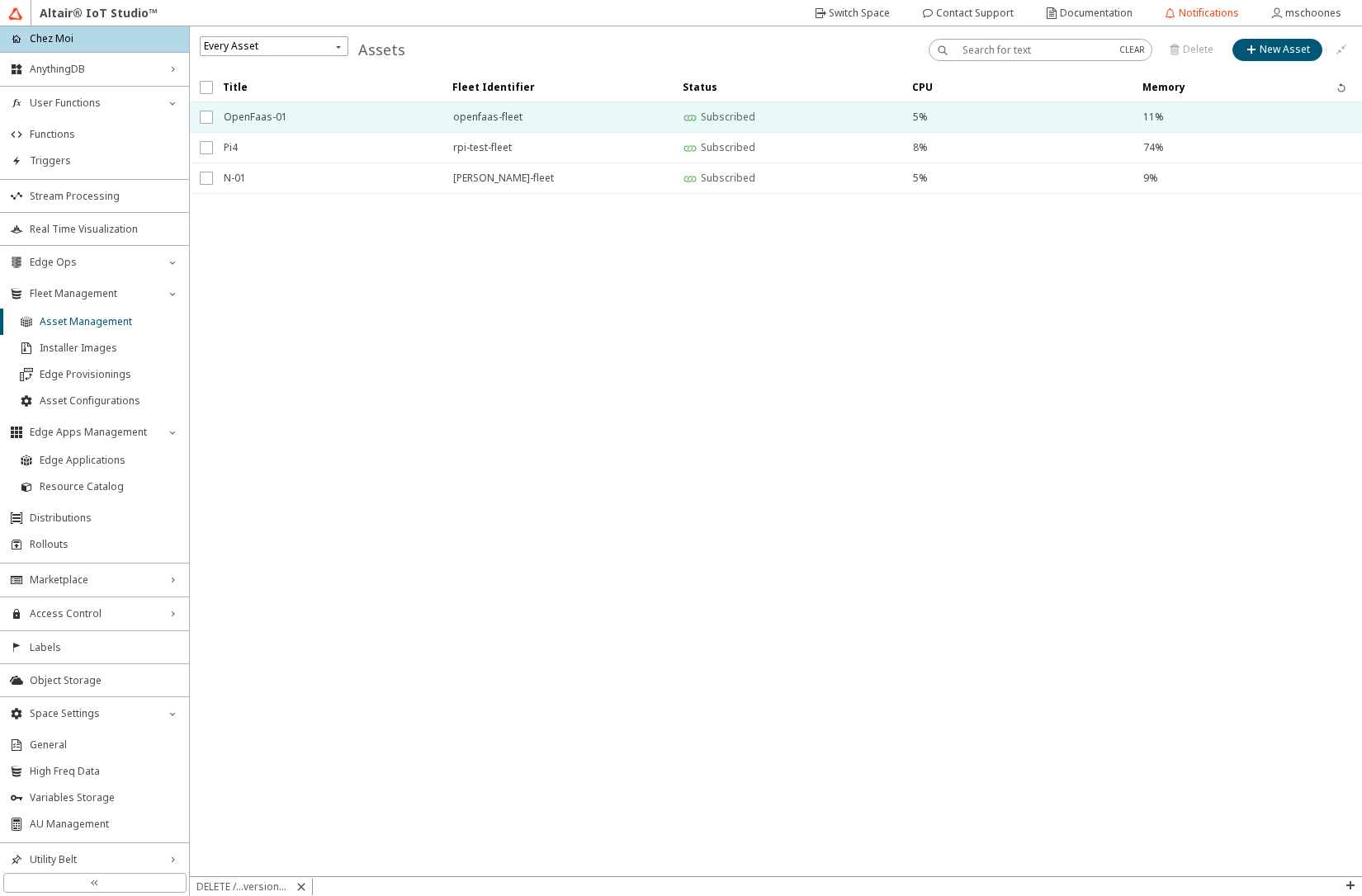
click at [320, 124] on span "OpenFaas-01" at bounding box center [328, 117] width 208 height 30
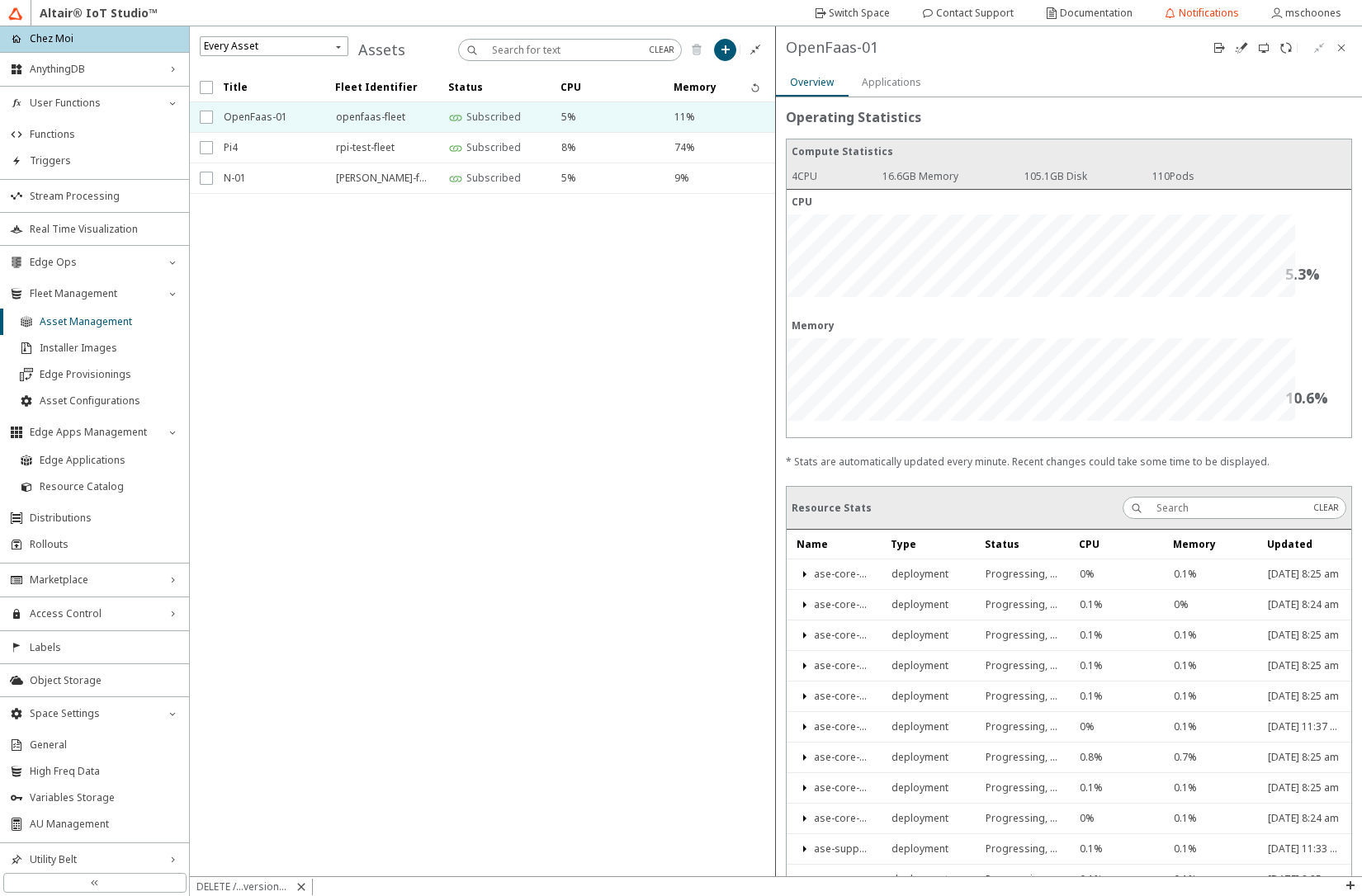
click at [0, 0] on slot "Applications" at bounding box center [0, 0] width 0 height 0
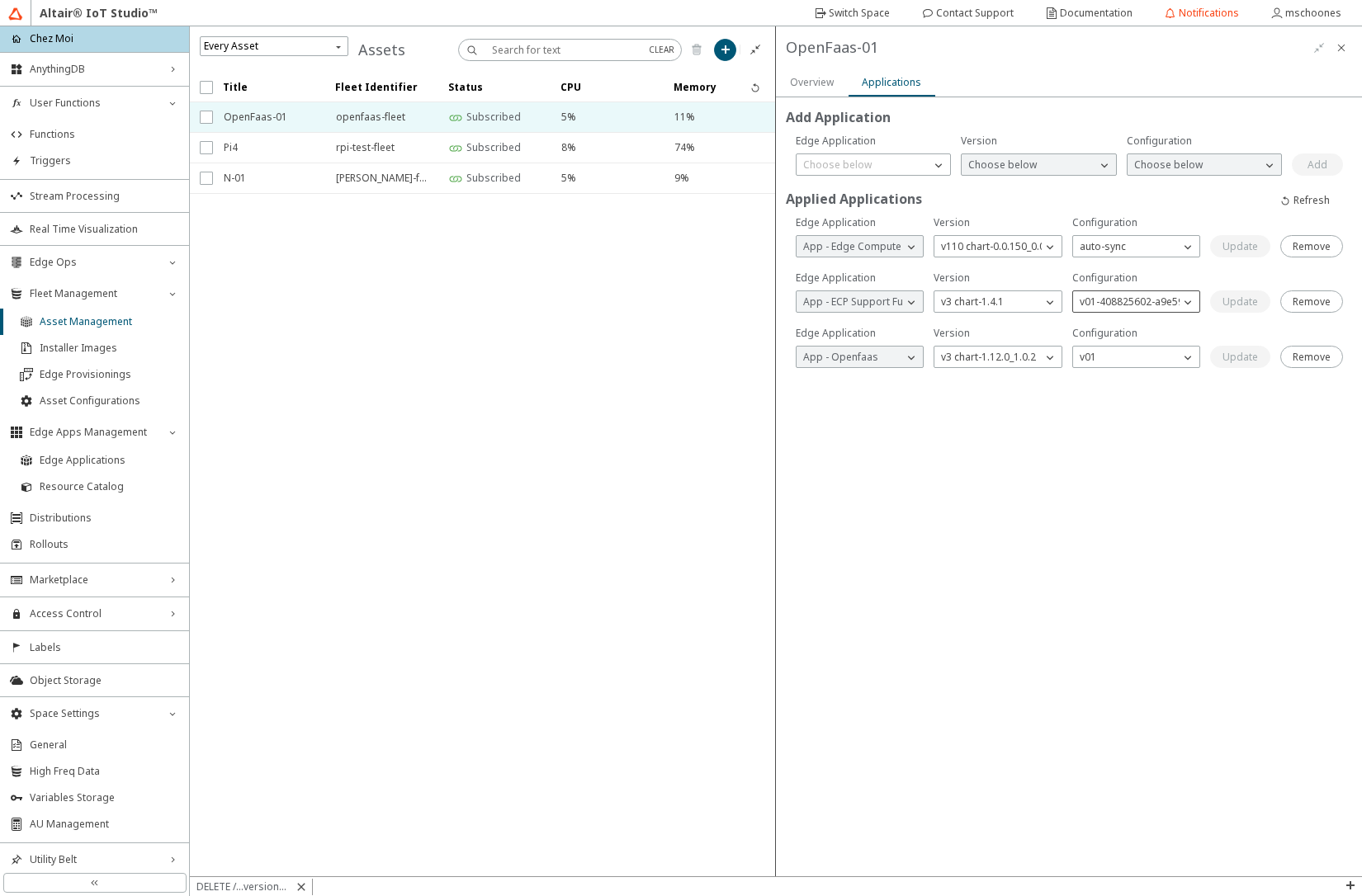
click at [1109, 299] on p "v01-408825602-a9e59bdd-DEV" at bounding box center [1152, 302] width 159 height 15
click at [1102, 329] on p "v02" at bounding box center [1137, 325] width 127 height 15
click at [0, 0] on slot "Update" at bounding box center [0, 0] width 0 height 0
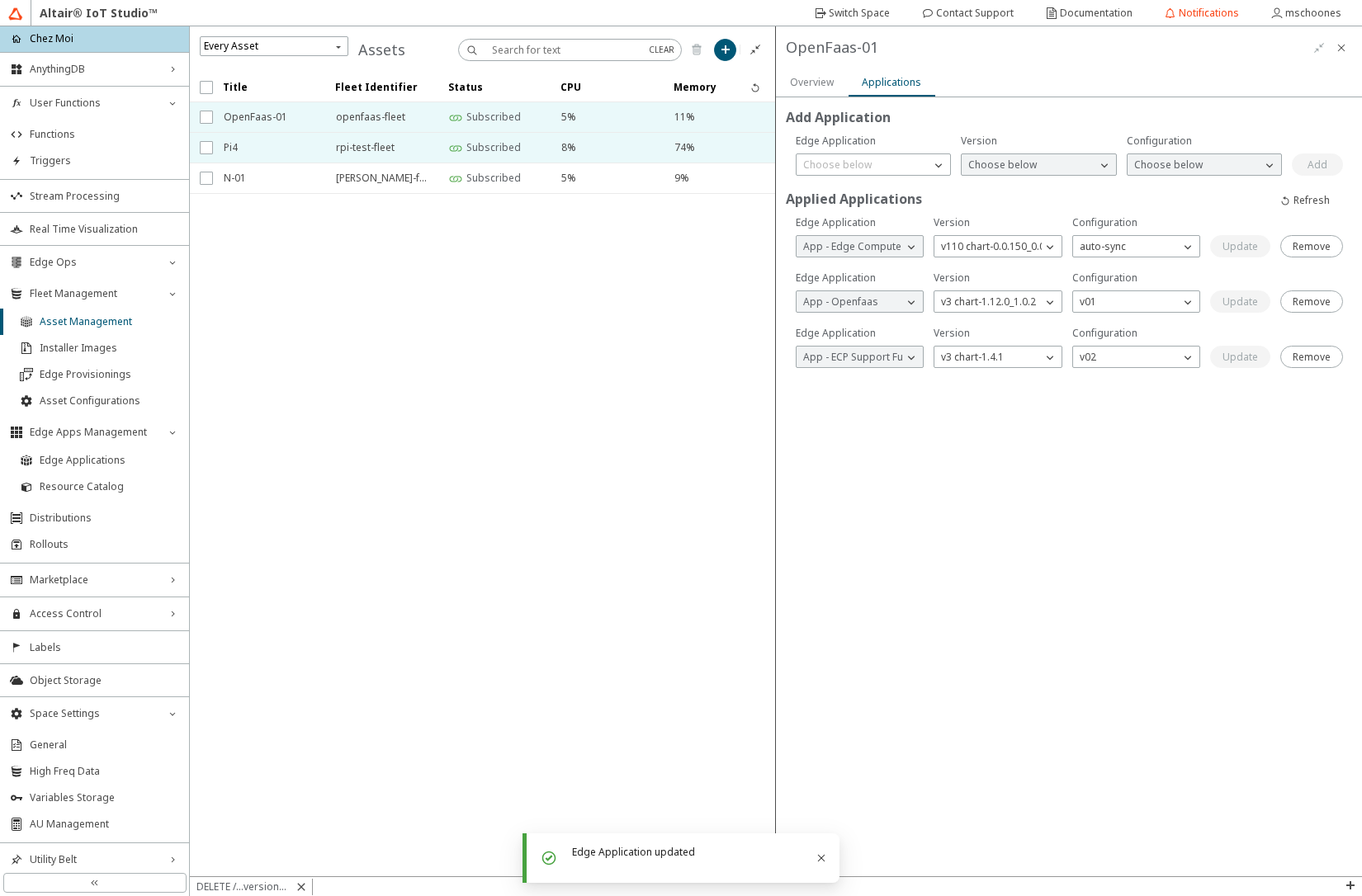
click at [238, 147] on span "Pi4" at bounding box center [269, 148] width 90 height 30
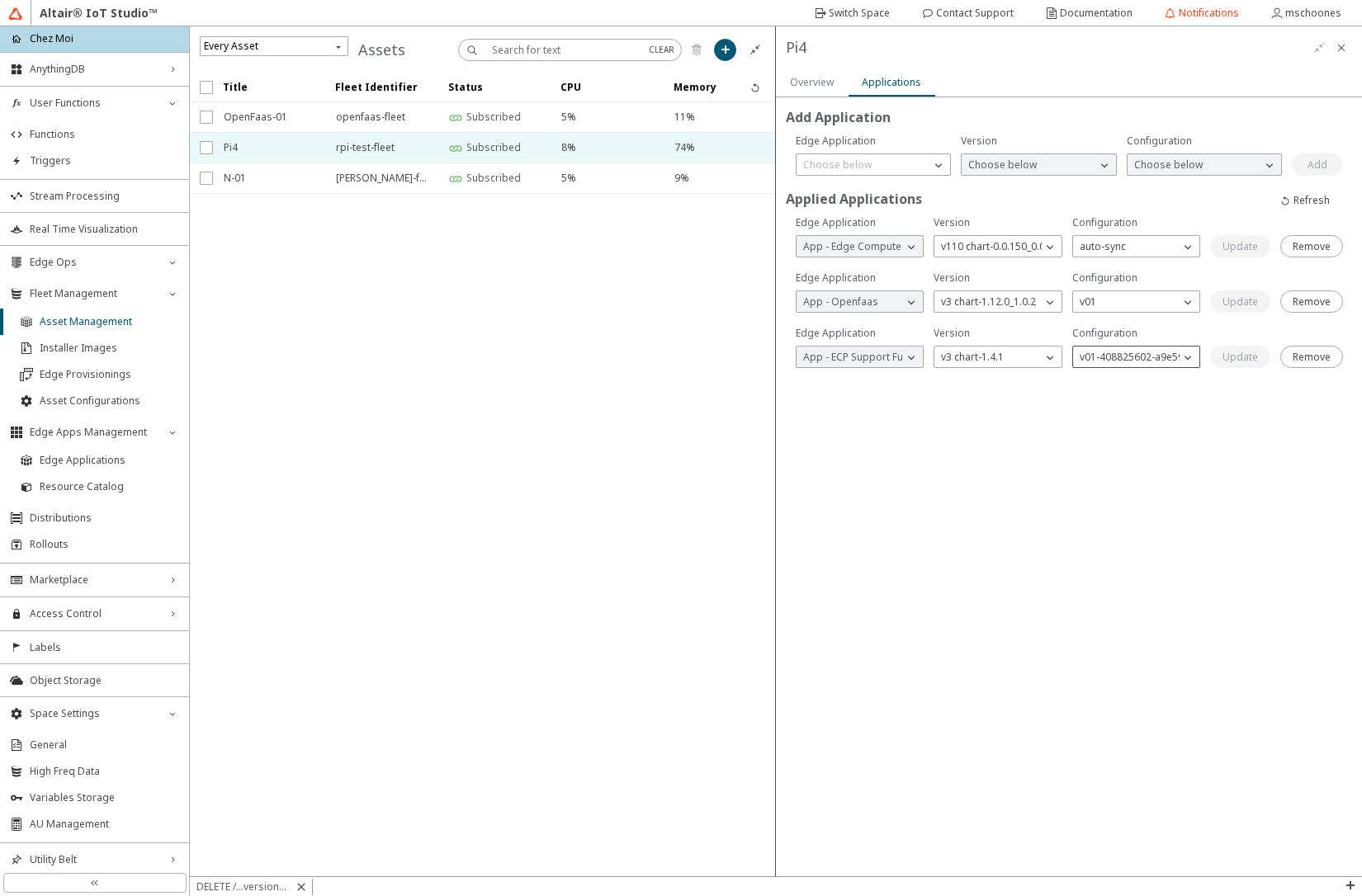
click at [1134, 357] on p "v01-408825602-a9e59bdd-DEV" at bounding box center [1152, 358] width 159 height 15
click at [1123, 387] on div "v02" at bounding box center [1137, 381] width 127 height 25
click at [0, 0] on slot "Update" at bounding box center [0, 0] width 0 height 0
click at [688, 333] on iron-scroll-threshold "Title Fleet Identifier Status CPU Memory" at bounding box center [483, 475] width 586 height 804
click at [84, 466] on span "Edge Applications" at bounding box center [110, 460] width 139 height 13
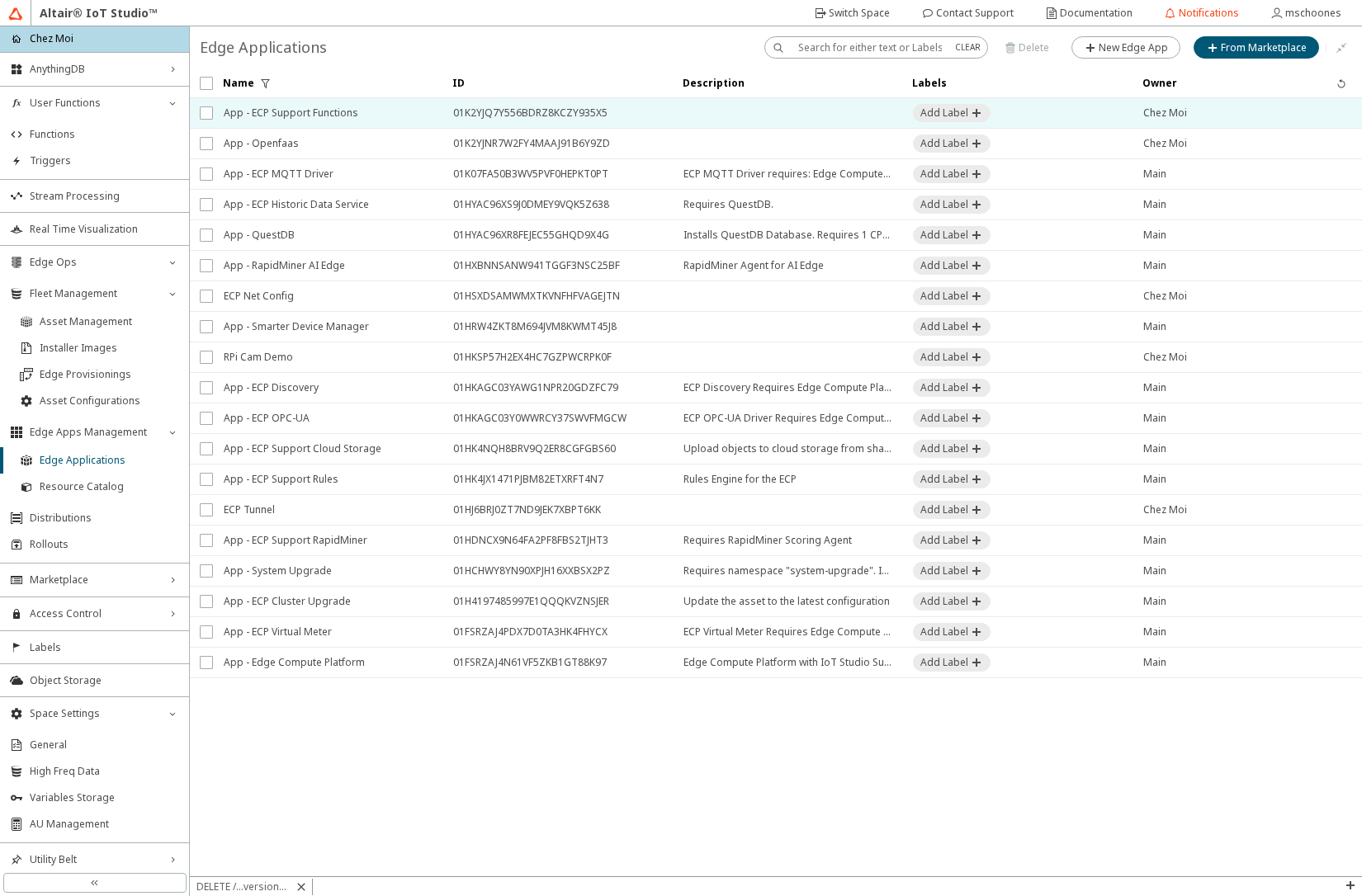
click at [299, 120] on span "App - ECP Support Functions" at bounding box center [328, 113] width 208 height 30
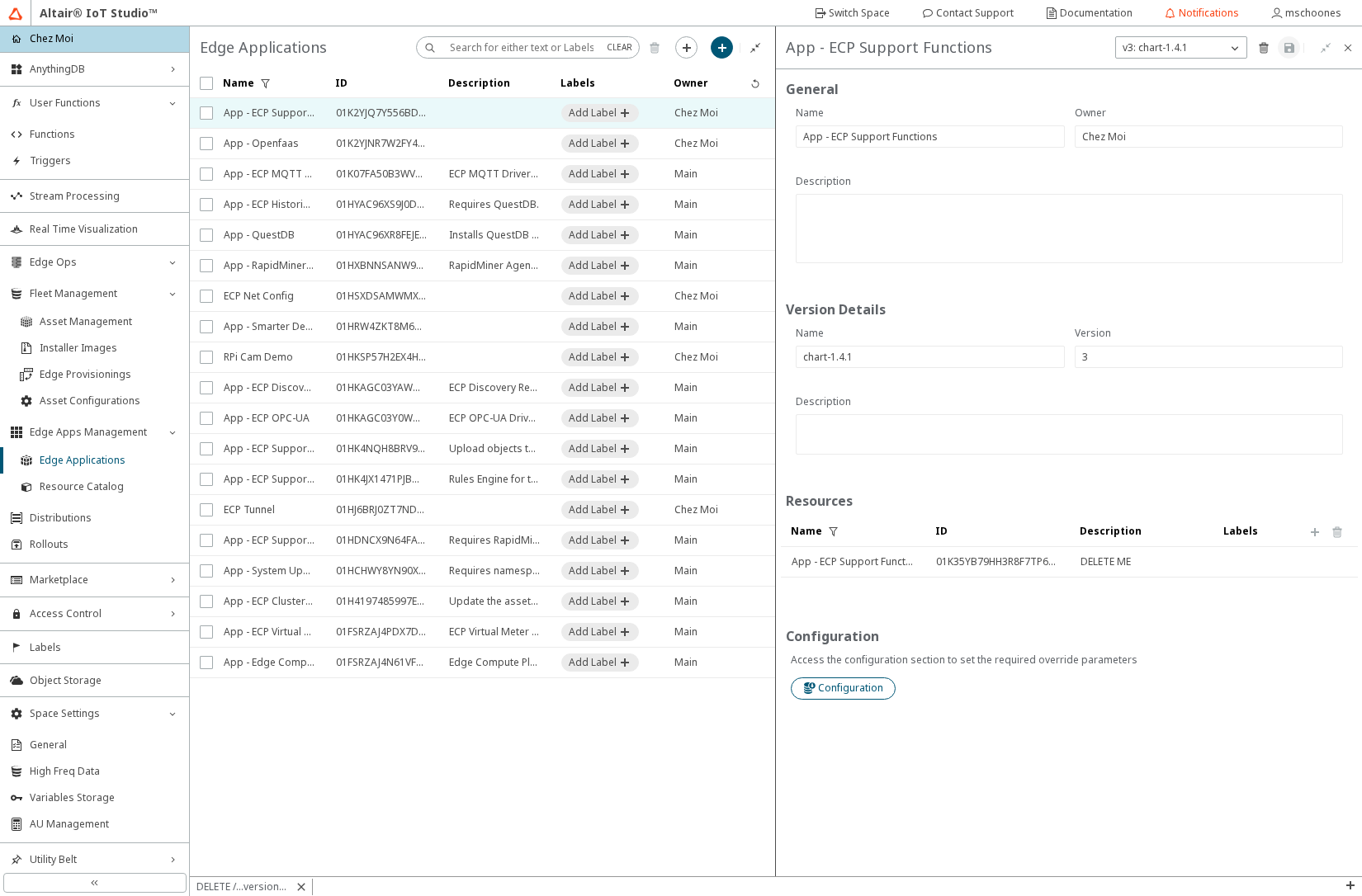
click at [0, 0] on slot "Configuration" at bounding box center [0, 0] width 0 height 0
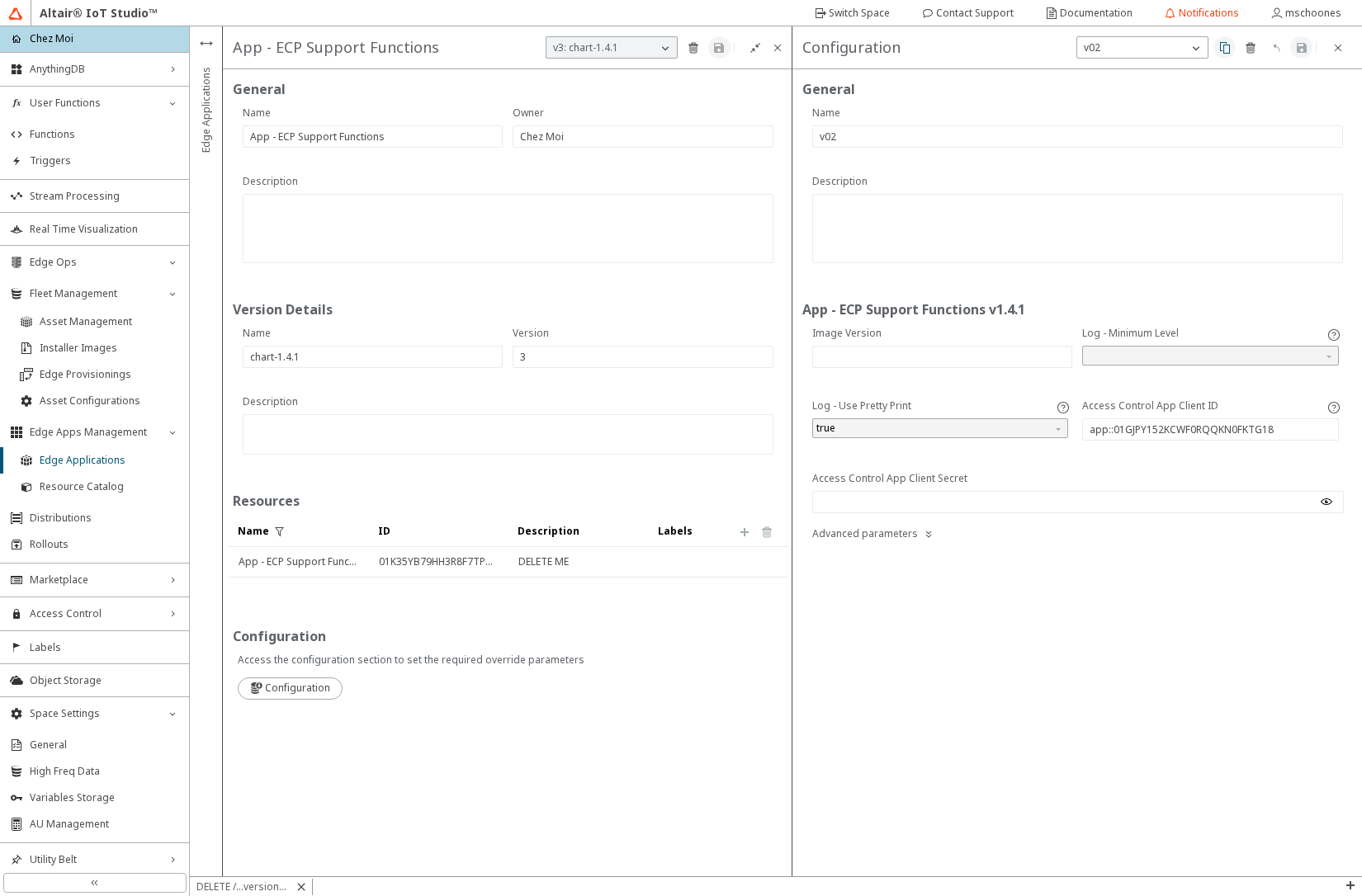
click at [1225, 50] on iron-icon at bounding box center [1225, 48] width 13 height 13
click at [902, 363] on input "text" at bounding box center [943, 357] width 246 height 14
type input "1.4.1"
click at [842, 142] on input "text" at bounding box center [1078, 136] width 516 height 14
type input "v03"
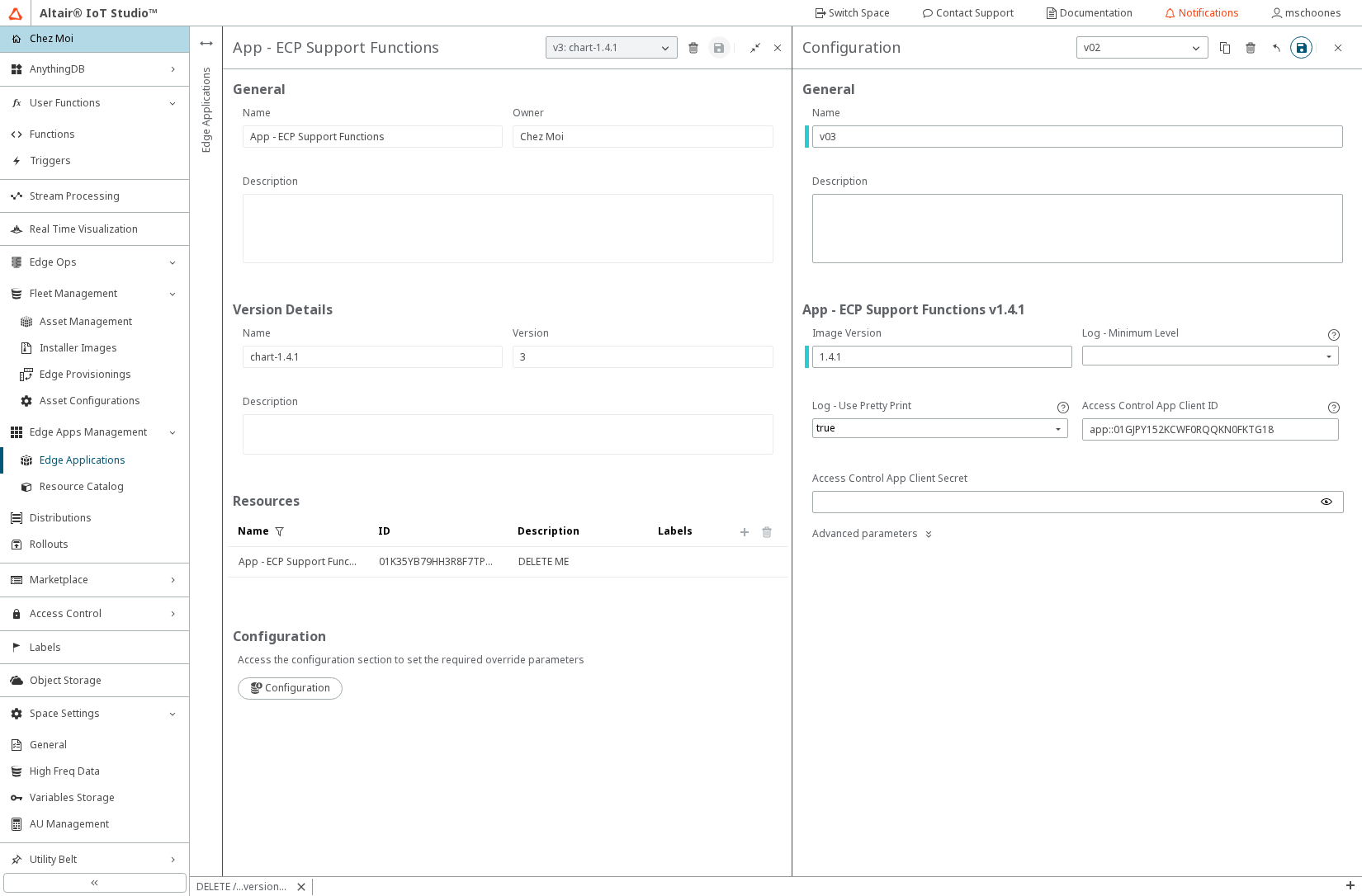
click at [1297, 51] on iron-icon at bounding box center [1301, 48] width 13 height 13
click at [77, 323] on span "Asset Management" at bounding box center [110, 322] width 139 height 13
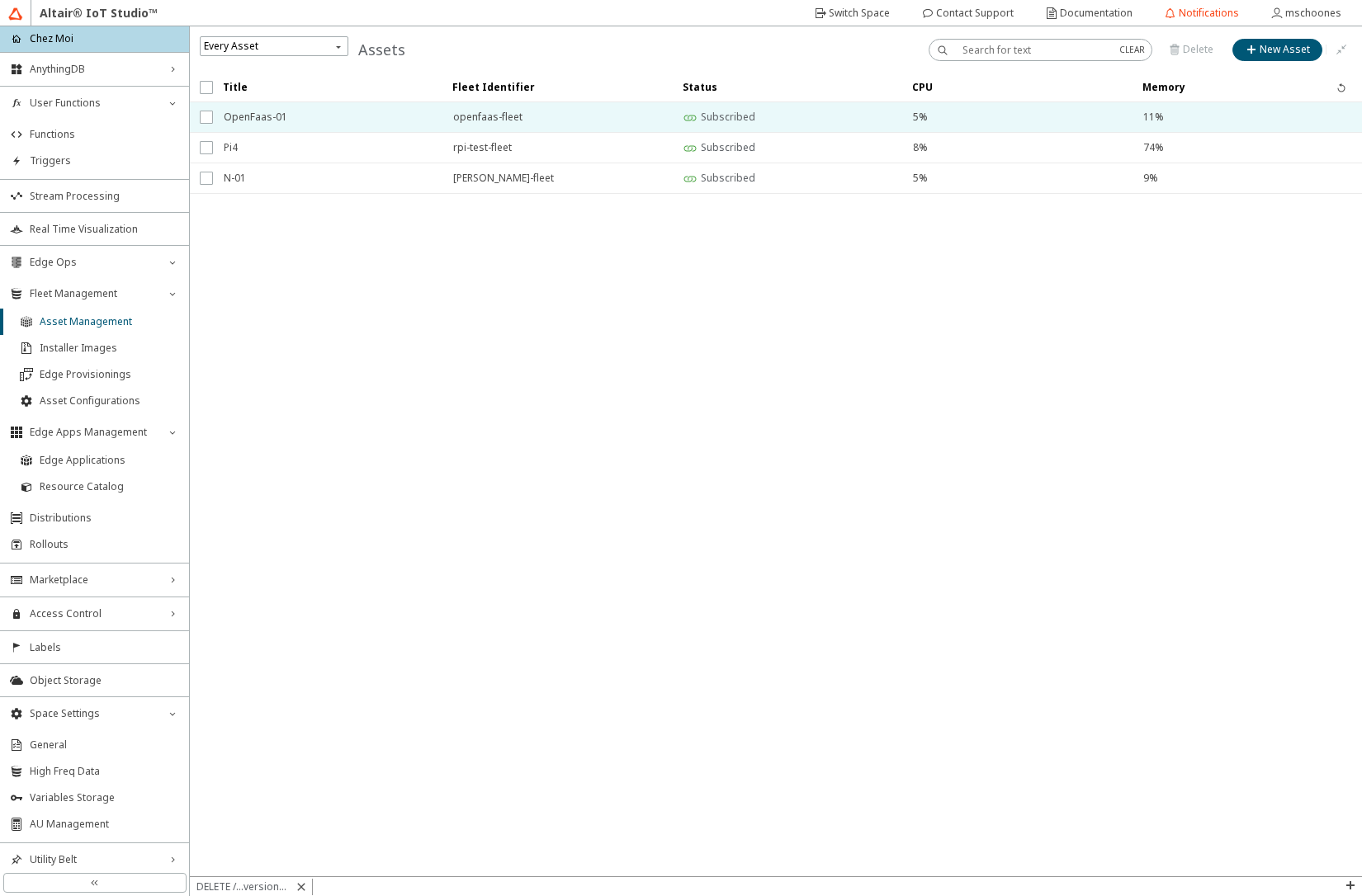
click at [314, 123] on span "OpenFaas-01" at bounding box center [328, 117] width 208 height 30
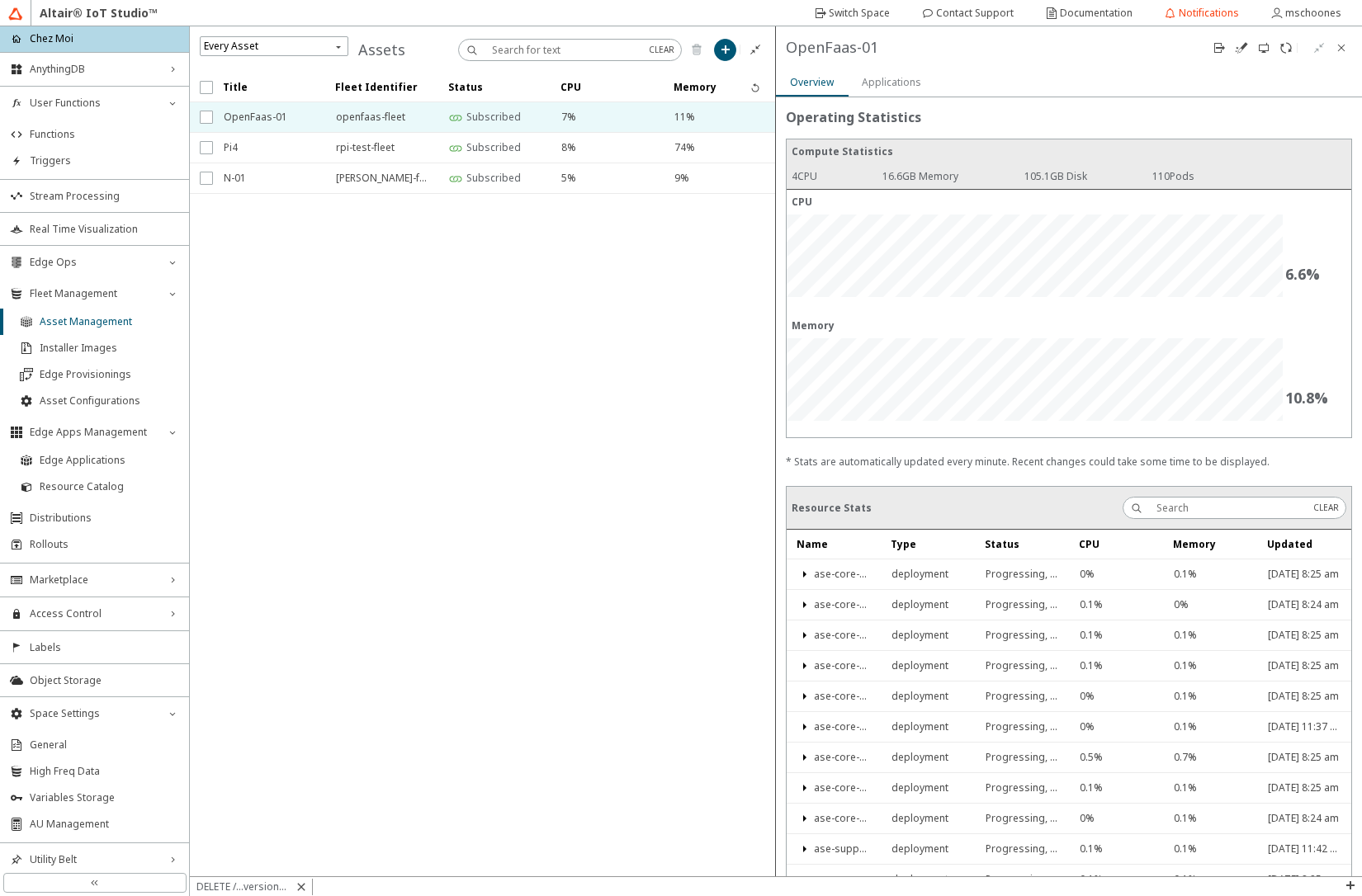
click at [0, 0] on slot "Applications" at bounding box center [0, 0] width 0 height 0
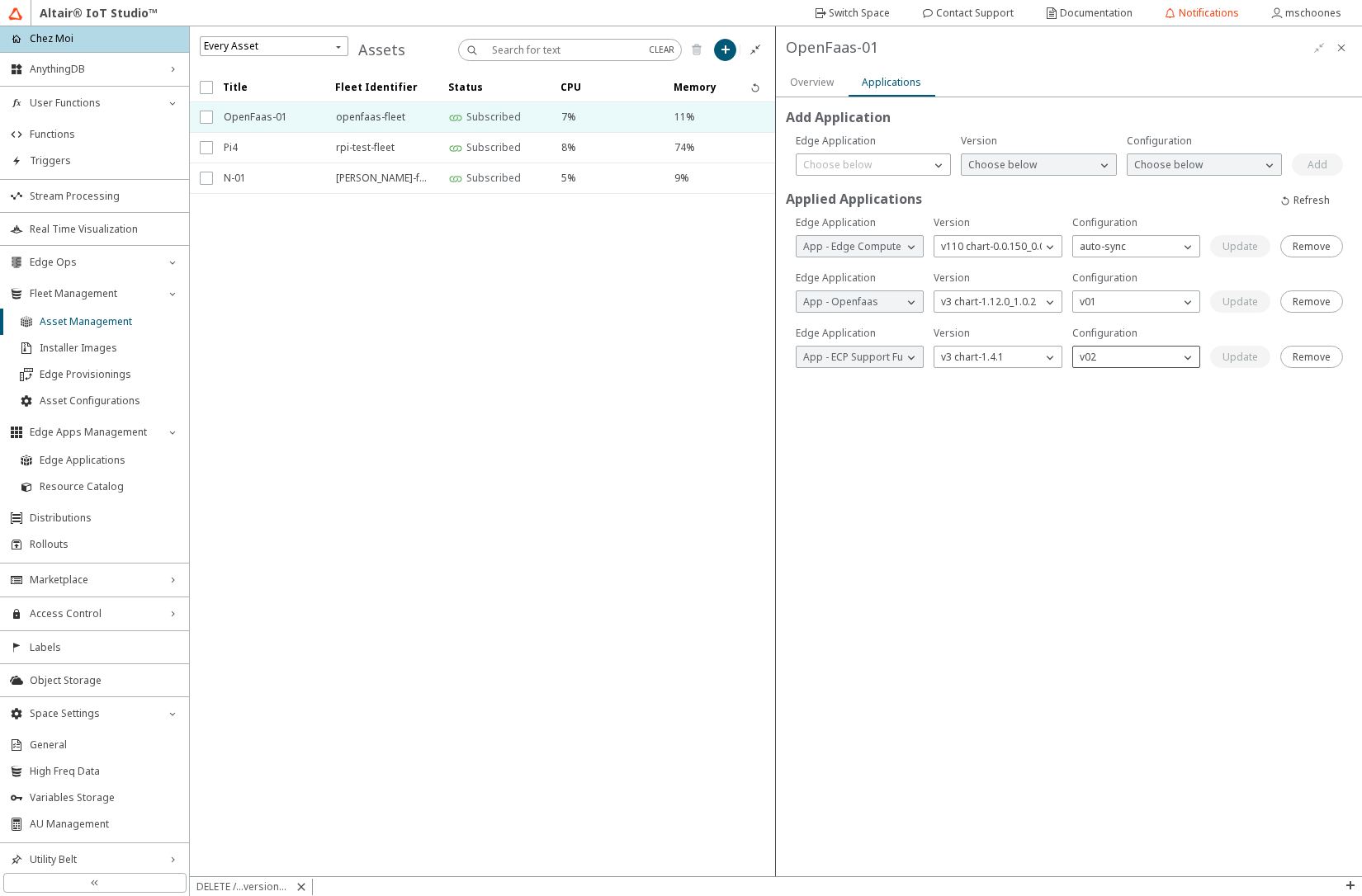
click at [1127, 362] on div "v02" at bounding box center [1126, 358] width 106 height 17
click at [1102, 385] on p "v03" at bounding box center [1137, 381] width 127 height 15
click at [0, 0] on slot "Update" at bounding box center [0, 0] width 0 height 0
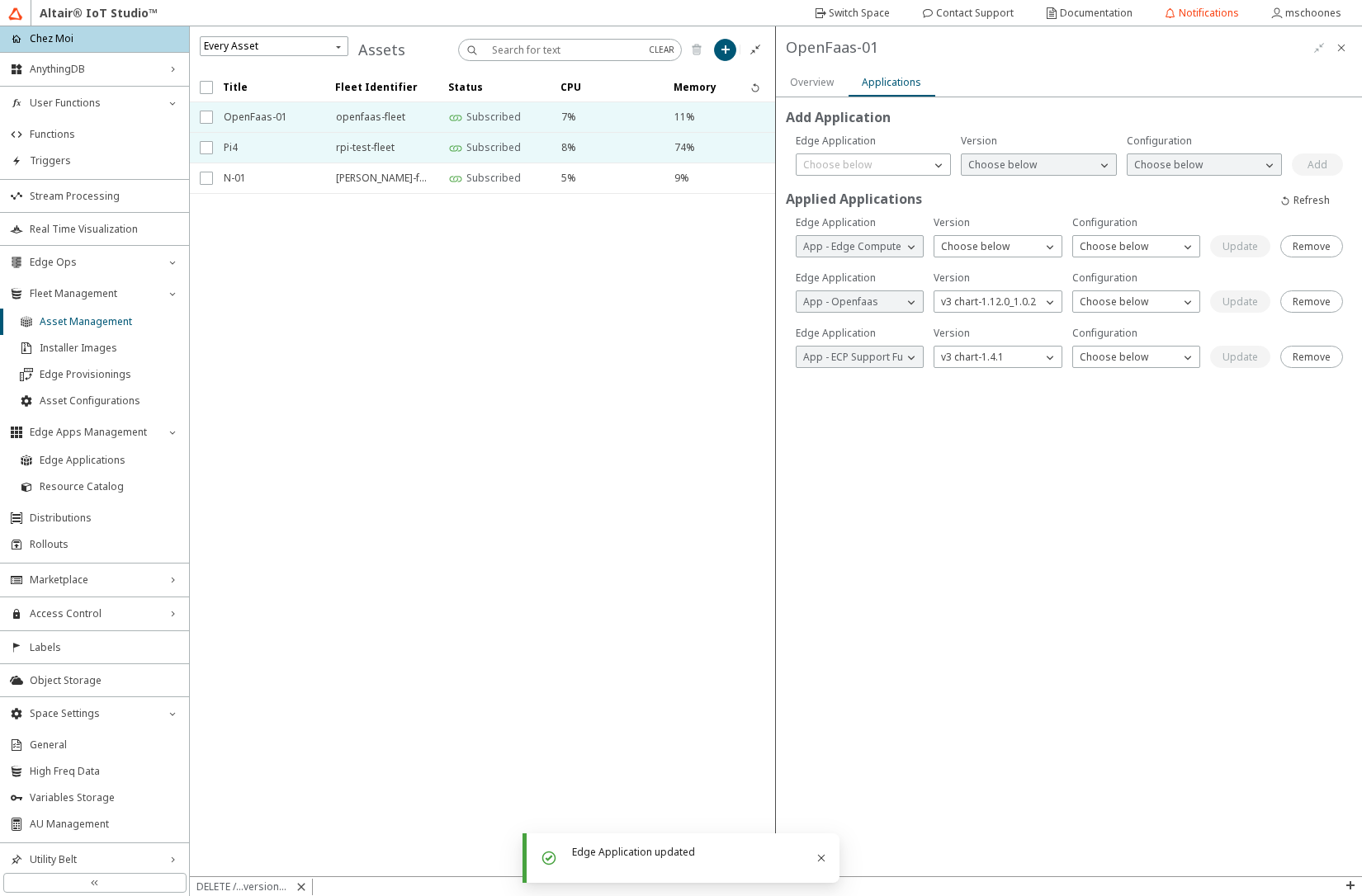
click at [232, 149] on span "Pi4" at bounding box center [269, 148] width 90 height 30
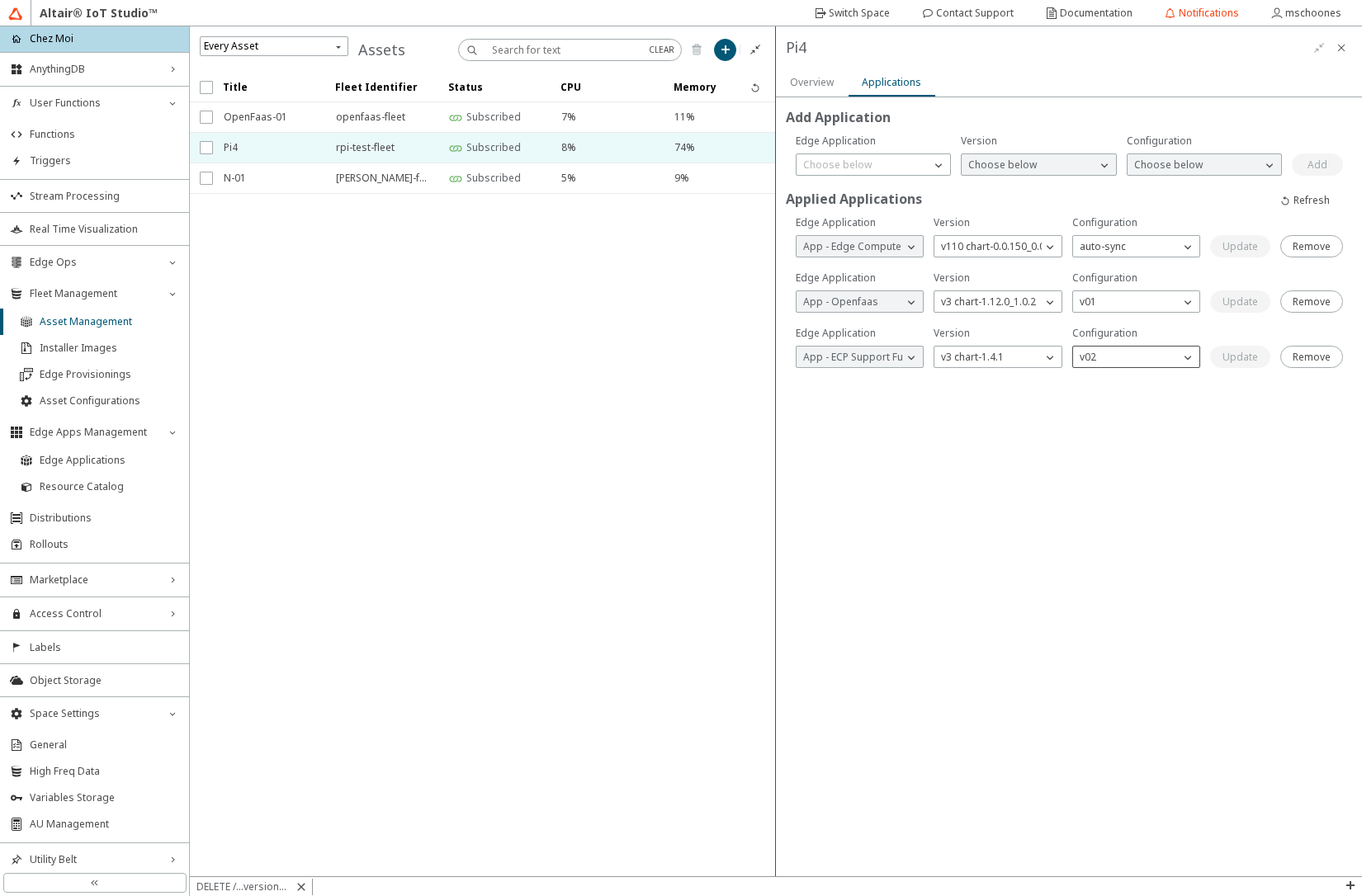
click at [1120, 358] on div "v02" at bounding box center [1126, 358] width 106 height 17
click at [1109, 384] on p "v03" at bounding box center [1137, 381] width 127 height 15
click at [0, 0] on slot "Update" at bounding box center [0, 0] width 0 height 0
click at [601, 288] on iron-scroll-threshold "Title Fleet Identifier Status CPU Memory" at bounding box center [483, 475] width 586 height 804
click at [257, 118] on span "OpenFaas-01" at bounding box center [269, 117] width 90 height 30
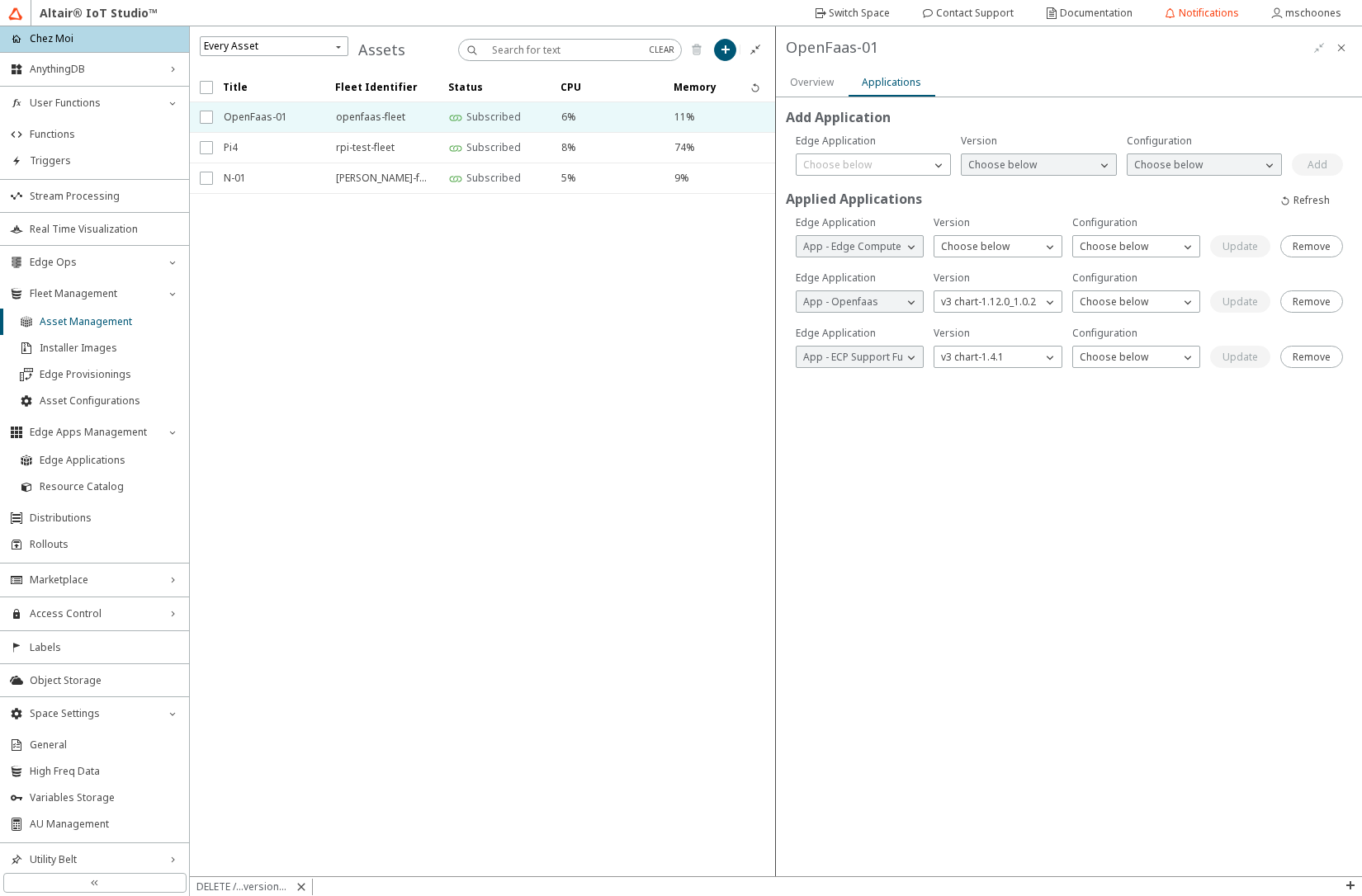
click at [0, 0] on slot "Overview" at bounding box center [0, 0] width 0 height 0
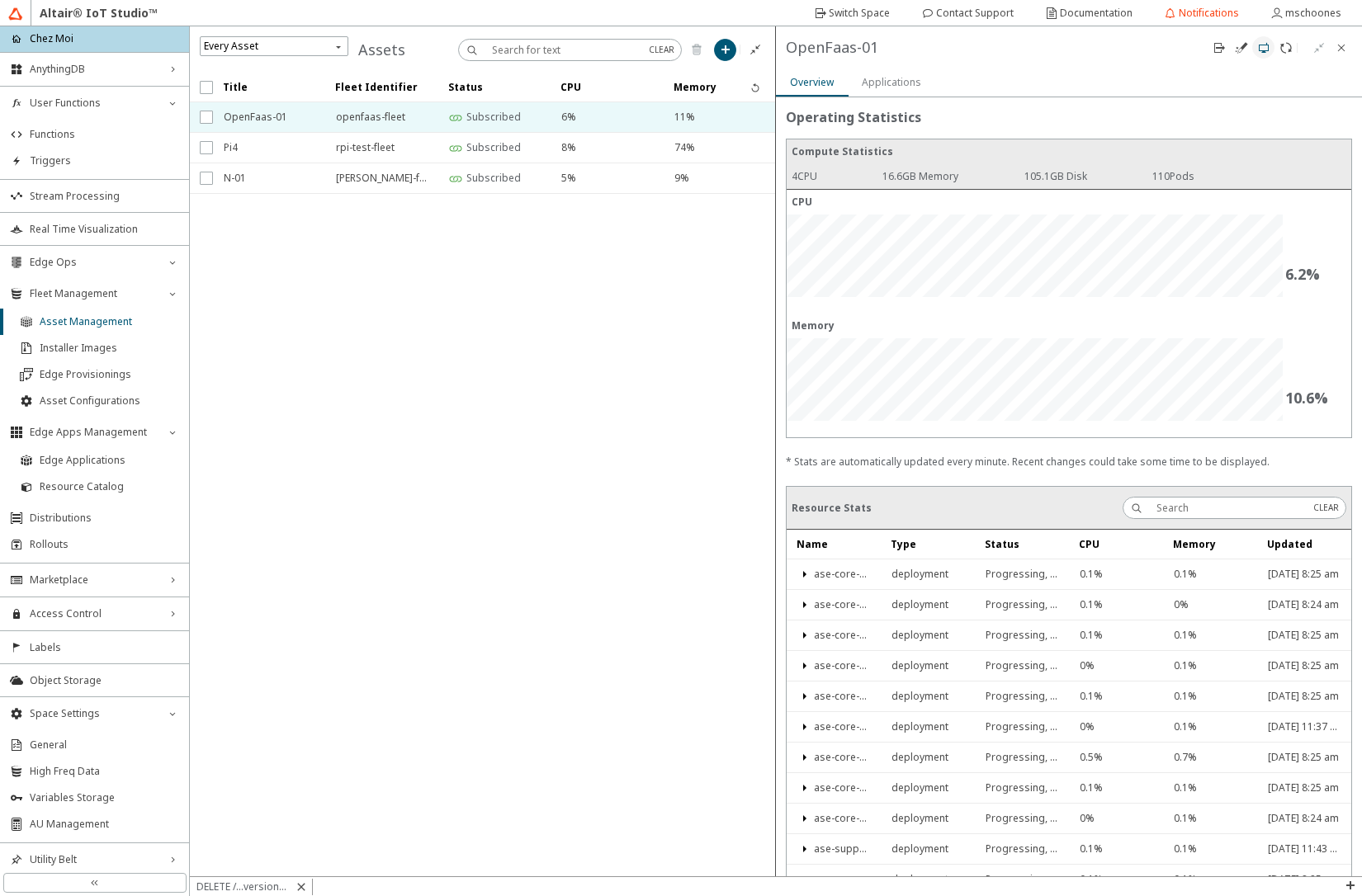
click at [1267, 46] on iron-icon at bounding box center [1264, 48] width 13 height 13
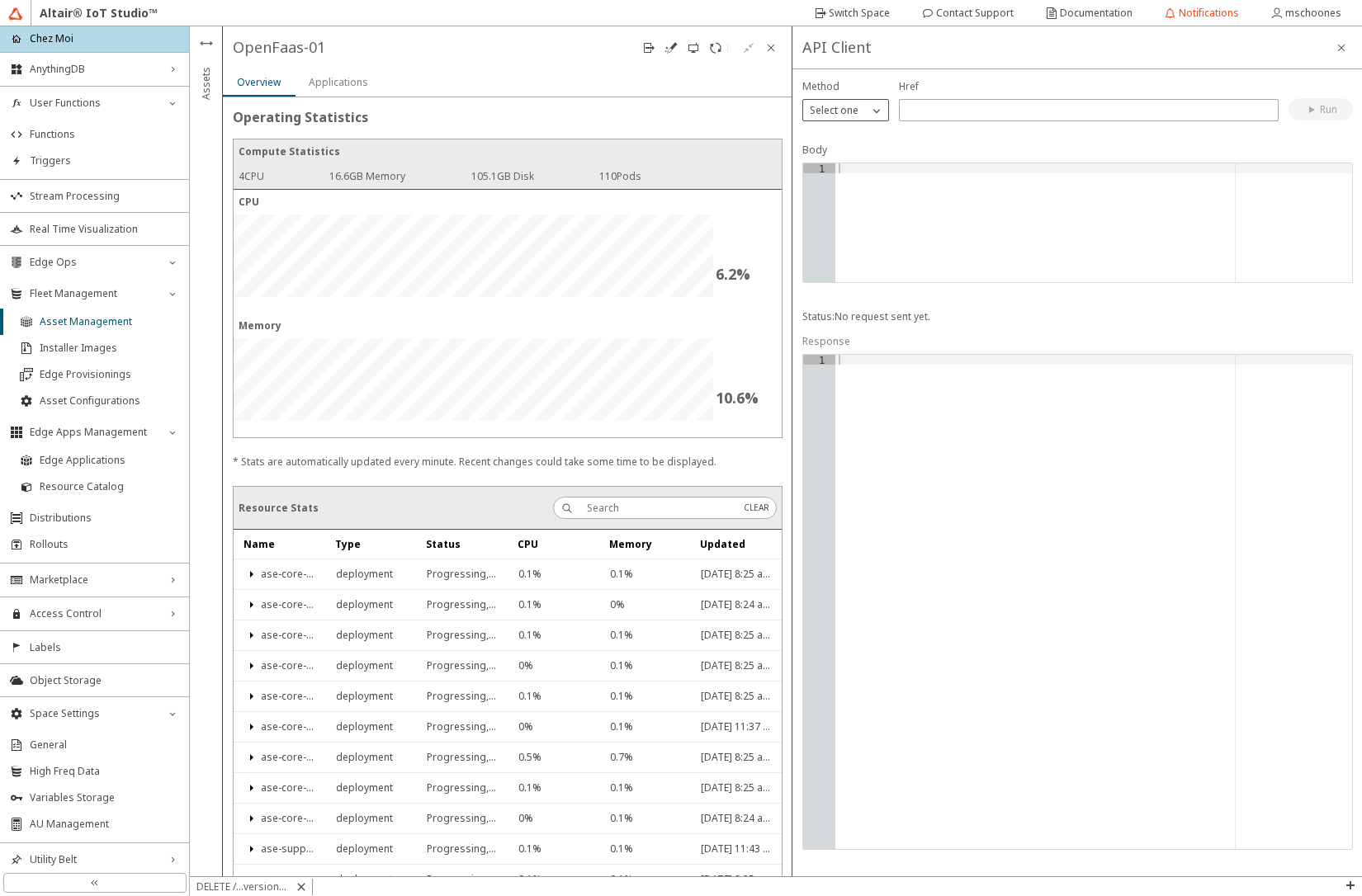
click at [829, 110] on p "Select one" at bounding box center [834, 110] width 62 height 15
click at [823, 215] on p "DELETE" at bounding box center [846, 208] width 85 height 15
click at [928, 114] on input "text" at bounding box center [1089, 110] width 365 height 14
click at [1340, 108] on paper-button "Run" at bounding box center [1321, 109] width 65 height 22
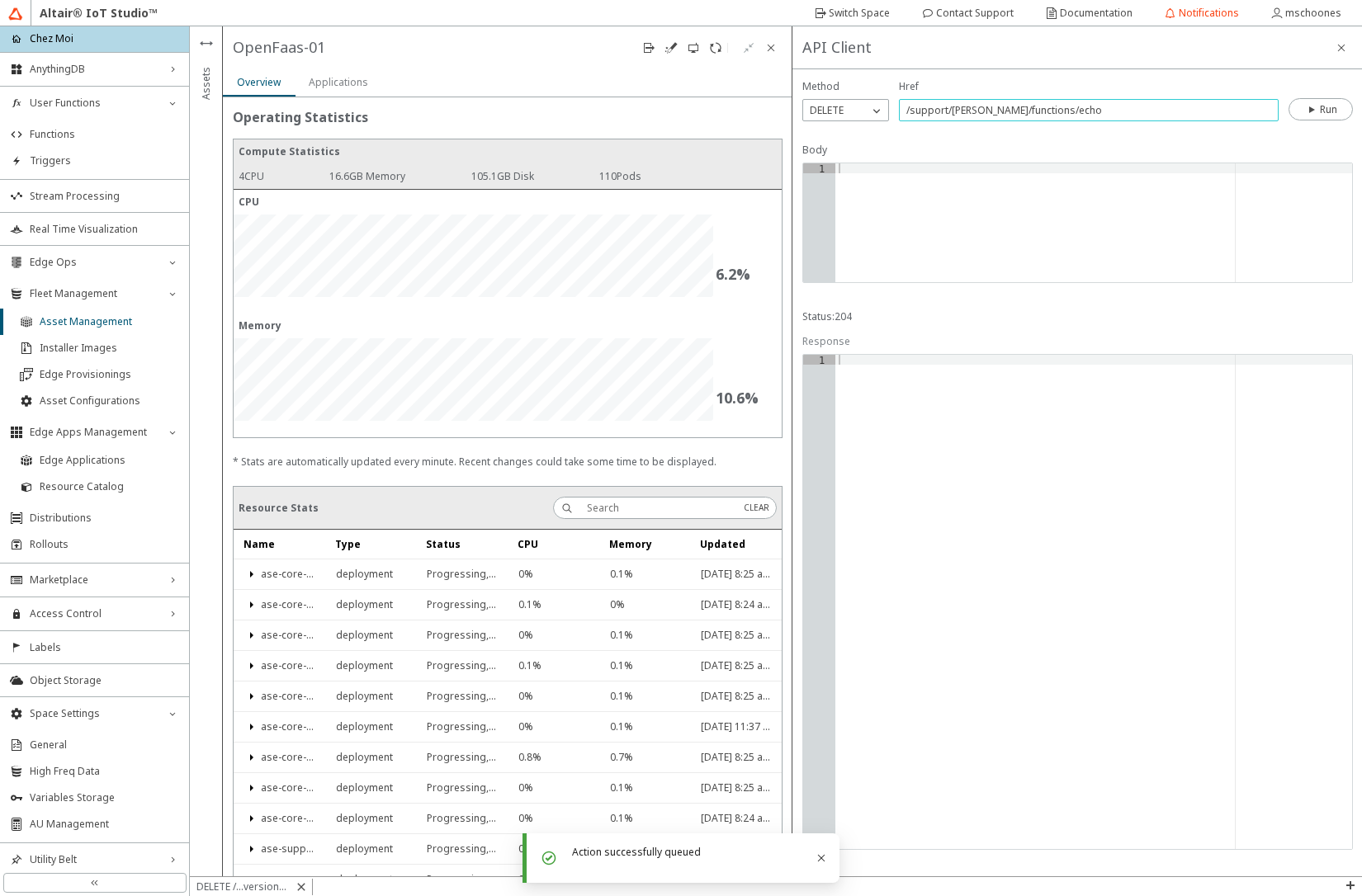
click at [1037, 107] on input "/support/[PERSON_NAME]/functions/echo" at bounding box center [1089, 110] width 365 height 14
click at [1037, 109] on input "/support/[PERSON_NAME]/functions/echo" at bounding box center [1089, 110] width 365 height 14
type input "/support/[PERSON_NAME]/functions"
click at [860, 113] on div "DELETE" at bounding box center [836, 110] width 66 height 17
click at [855, 151] on p "POST" at bounding box center [846, 158] width 85 height 15
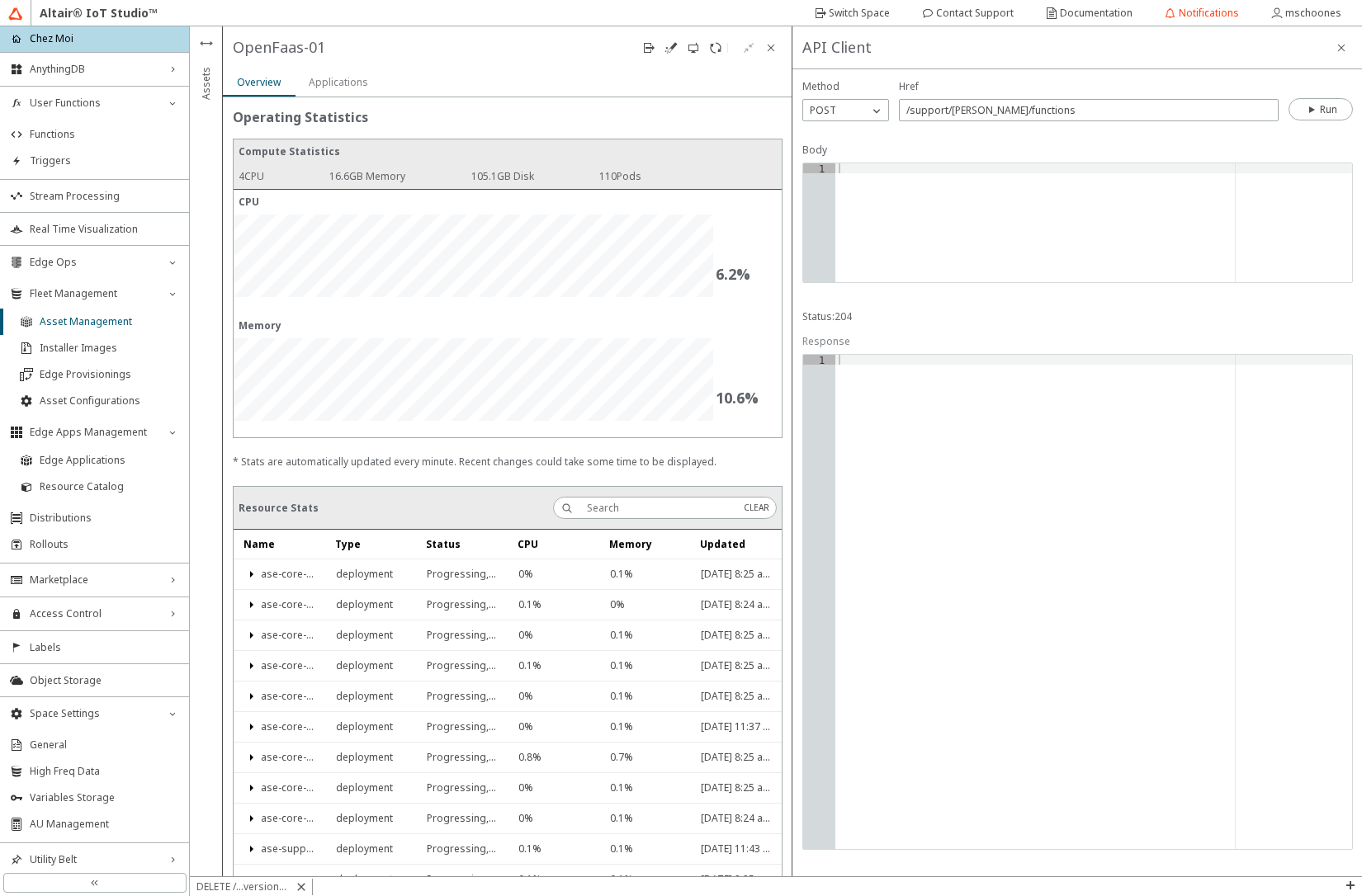
click at [871, 204] on div at bounding box center [1093, 232] width 517 height 139
type textarea "{"
paste textarea "echo""
click at [1305, 112] on iron-icon at bounding box center [1312, 110] width 15 height 13
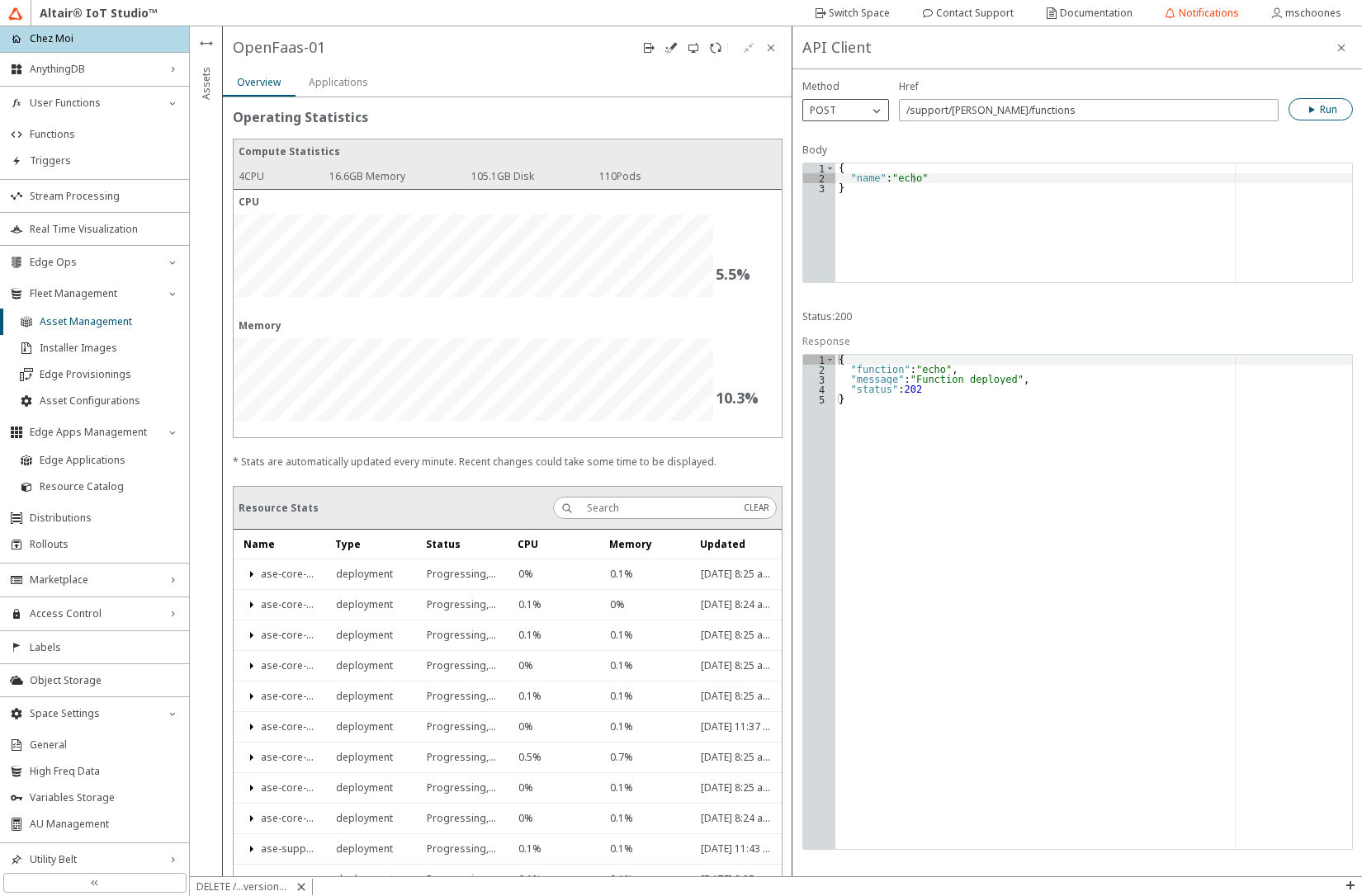
click at [867, 110] on div "POST" at bounding box center [836, 110] width 66 height 17
click at [839, 137] on p "GET" at bounding box center [846, 134] width 85 height 15
click at [865, 208] on div "{ "name" : "echo" }" at bounding box center [1093, 232] width 517 height 139
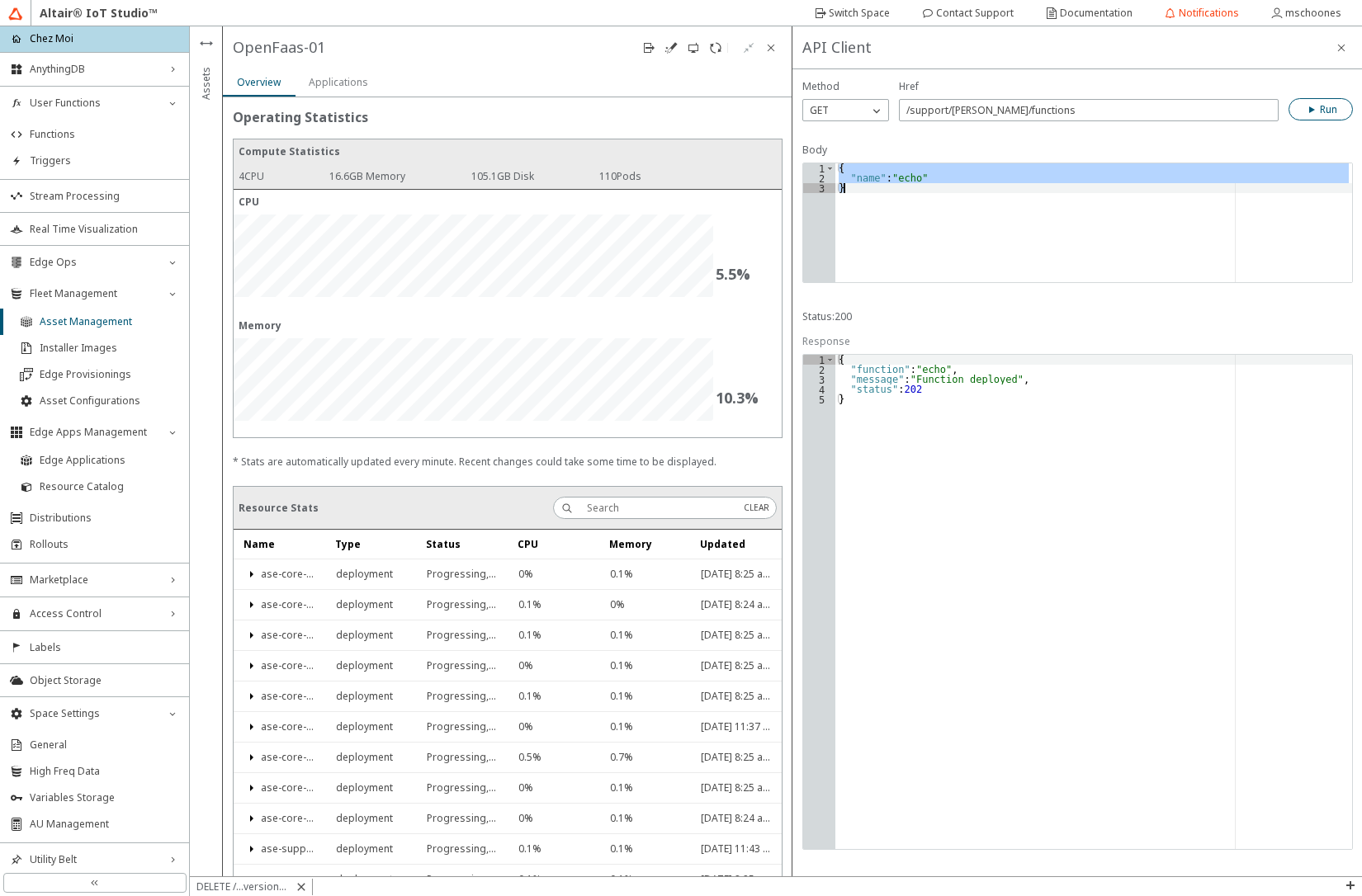
click at [865, 208] on div "{ "name" : "echo" }" at bounding box center [1093, 232] width 517 height 139
type textarea ""name": "echo" }"
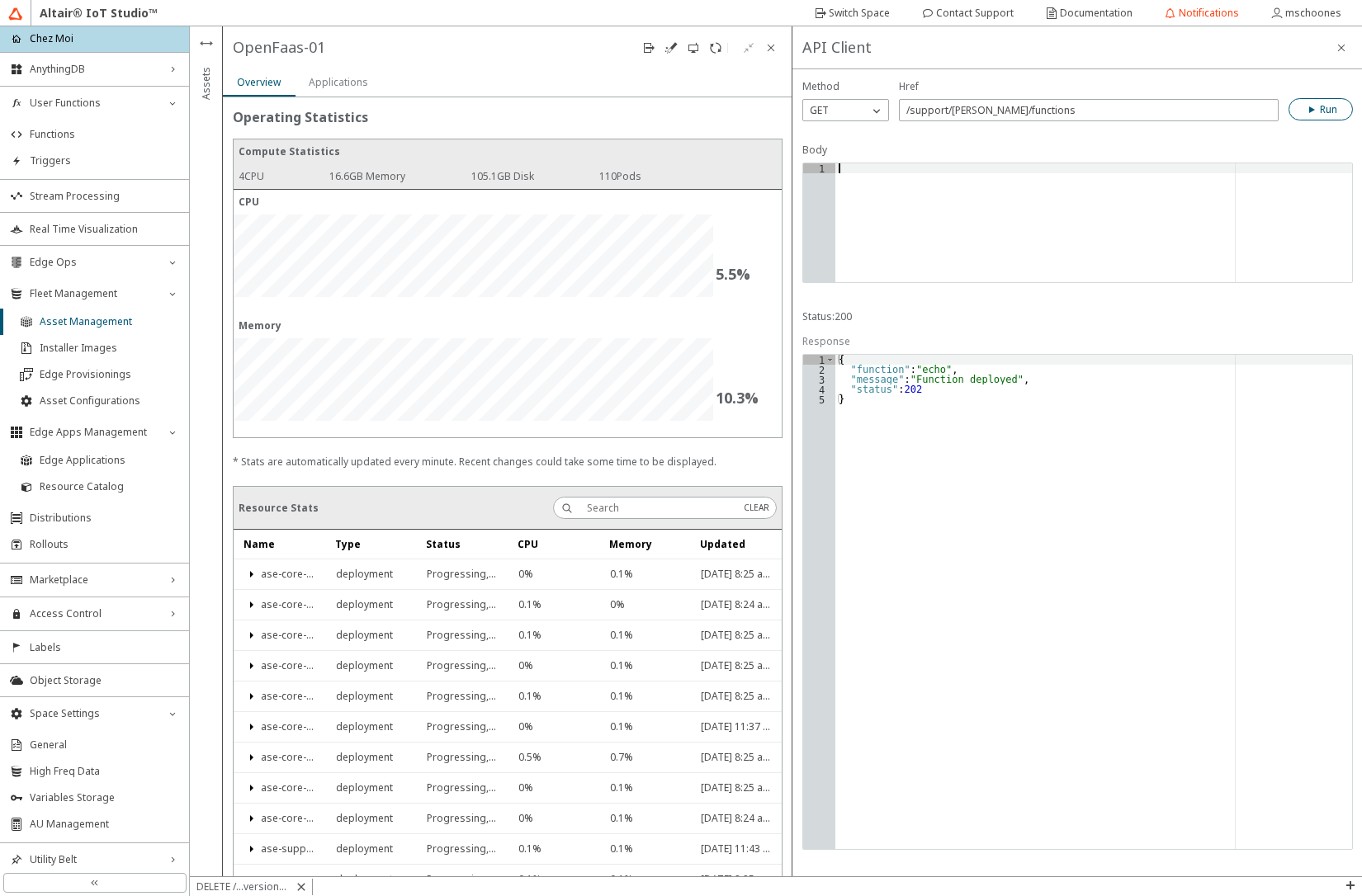
click at [1340, 113] on paper-button "Run" at bounding box center [1321, 109] width 65 height 22
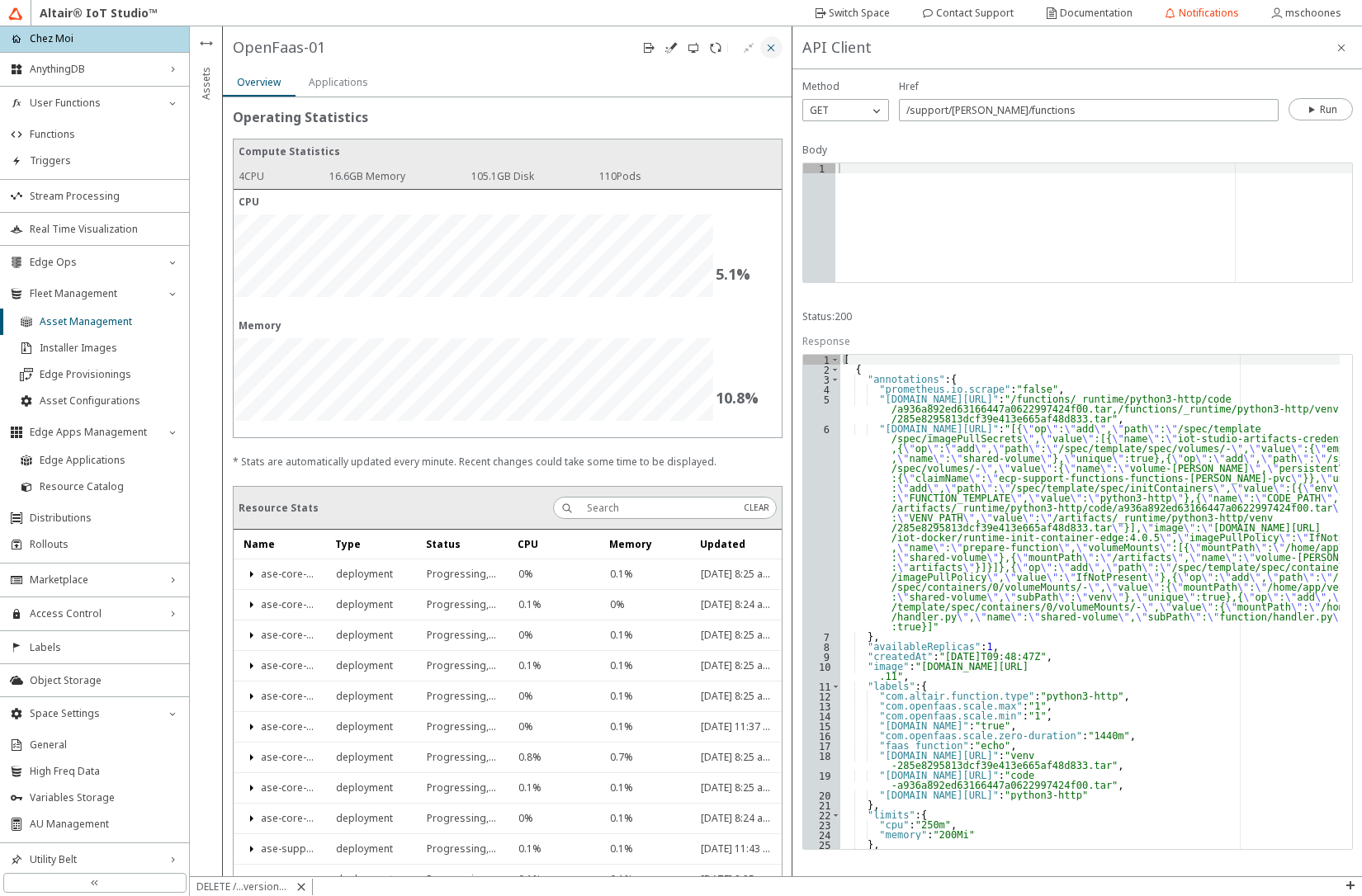
click at [765, 51] on iron-icon at bounding box center [771, 48] width 13 height 13
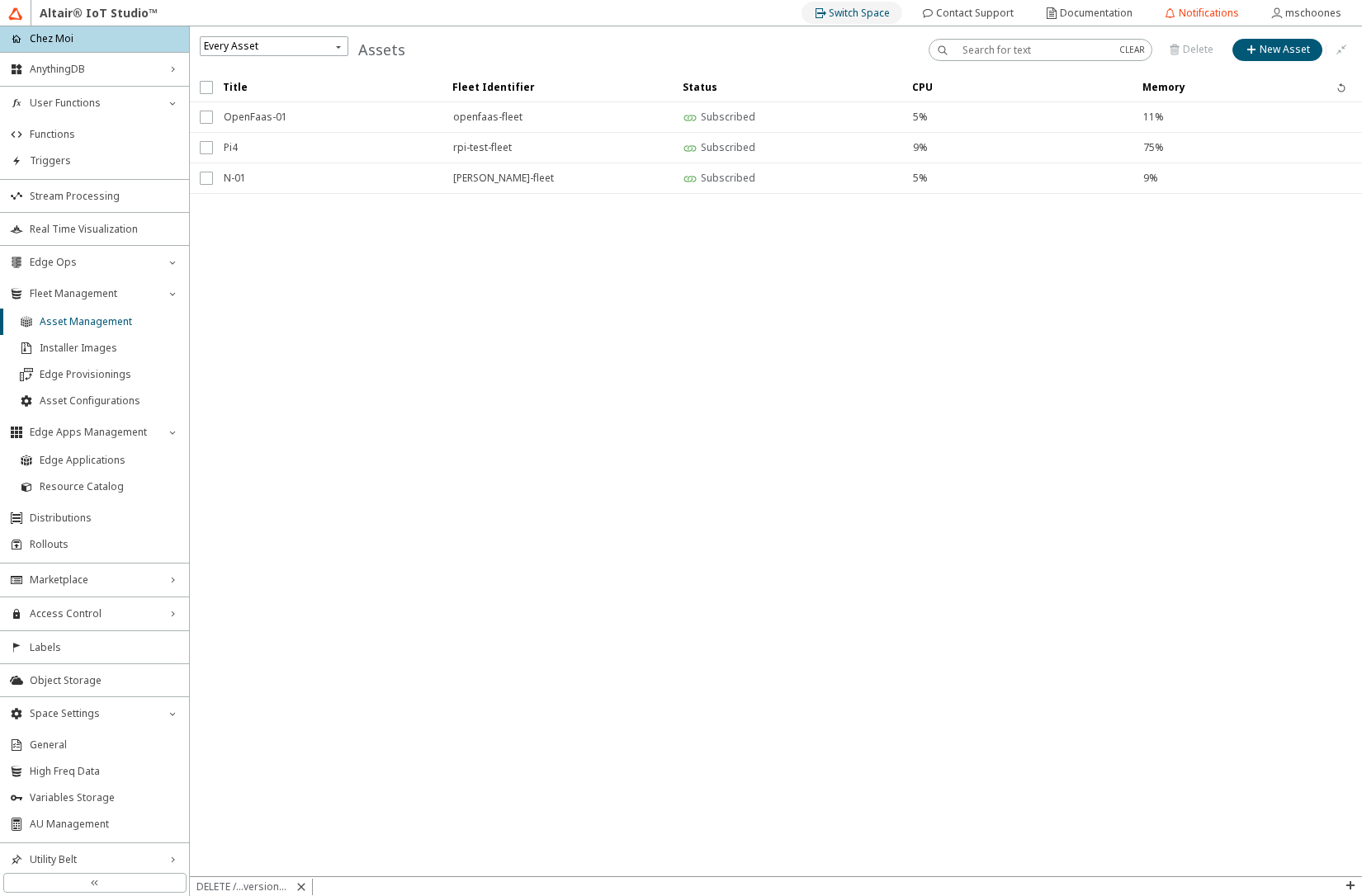
click at [0, 0] on slot "Switch Space" at bounding box center [0, 0] width 0 height 0
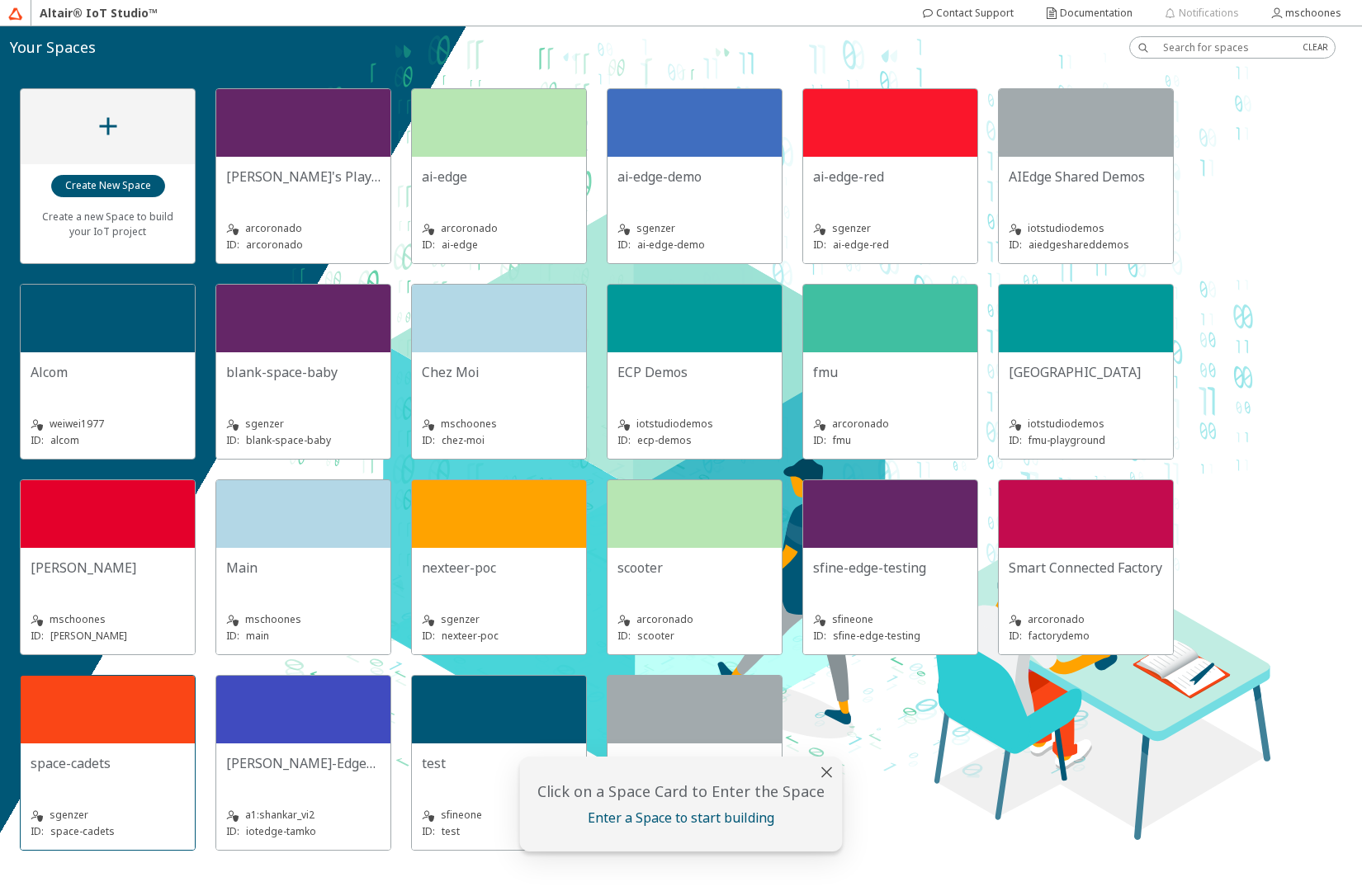
click at [81, 748] on div "space-cadets sgenzer ID: space-cadets" at bounding box center [108, 796] width 174 height 106
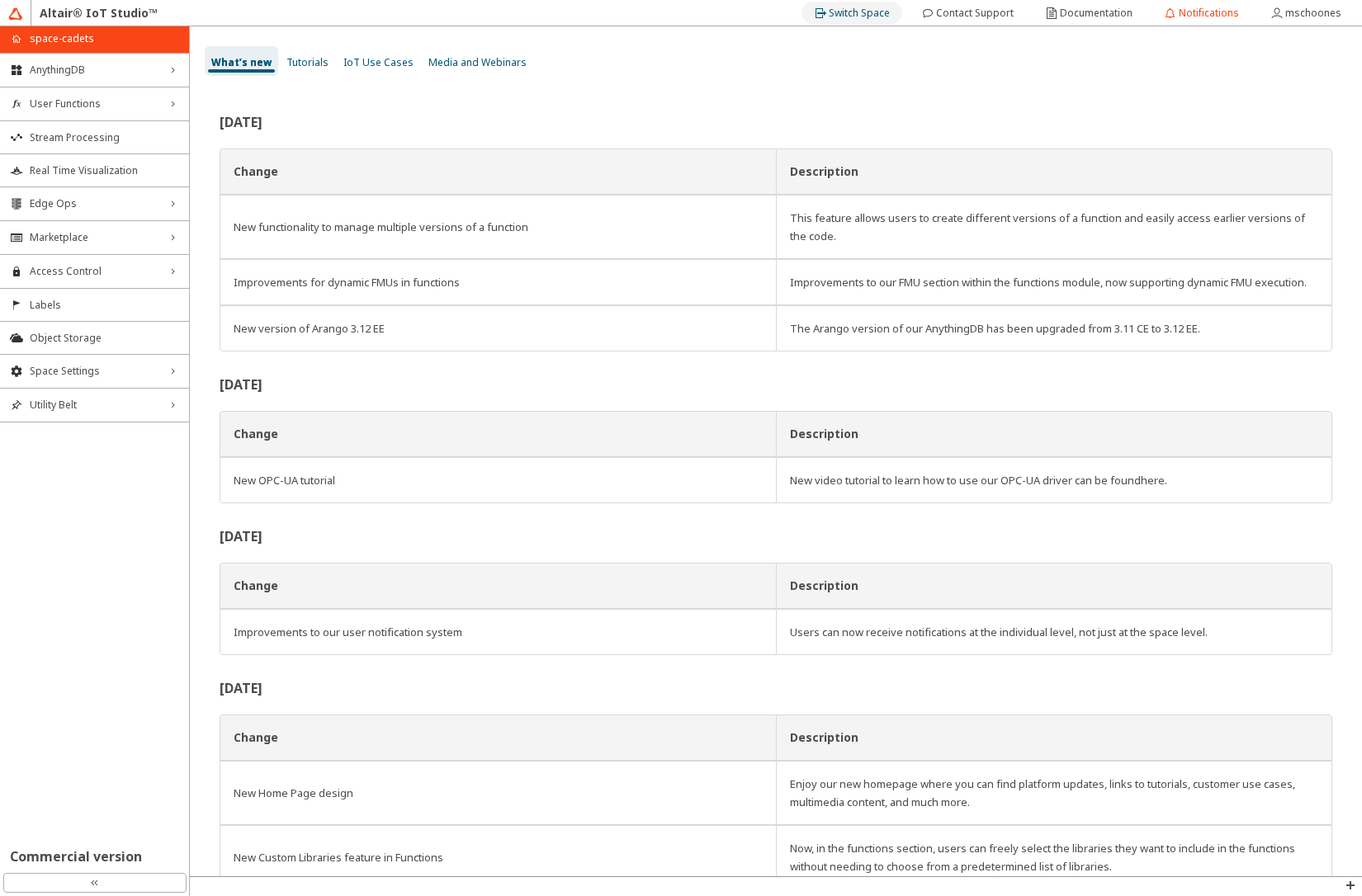
click at [886, 20] on div "Switch Space" at bounding box center [860, 13] width 61 height 27
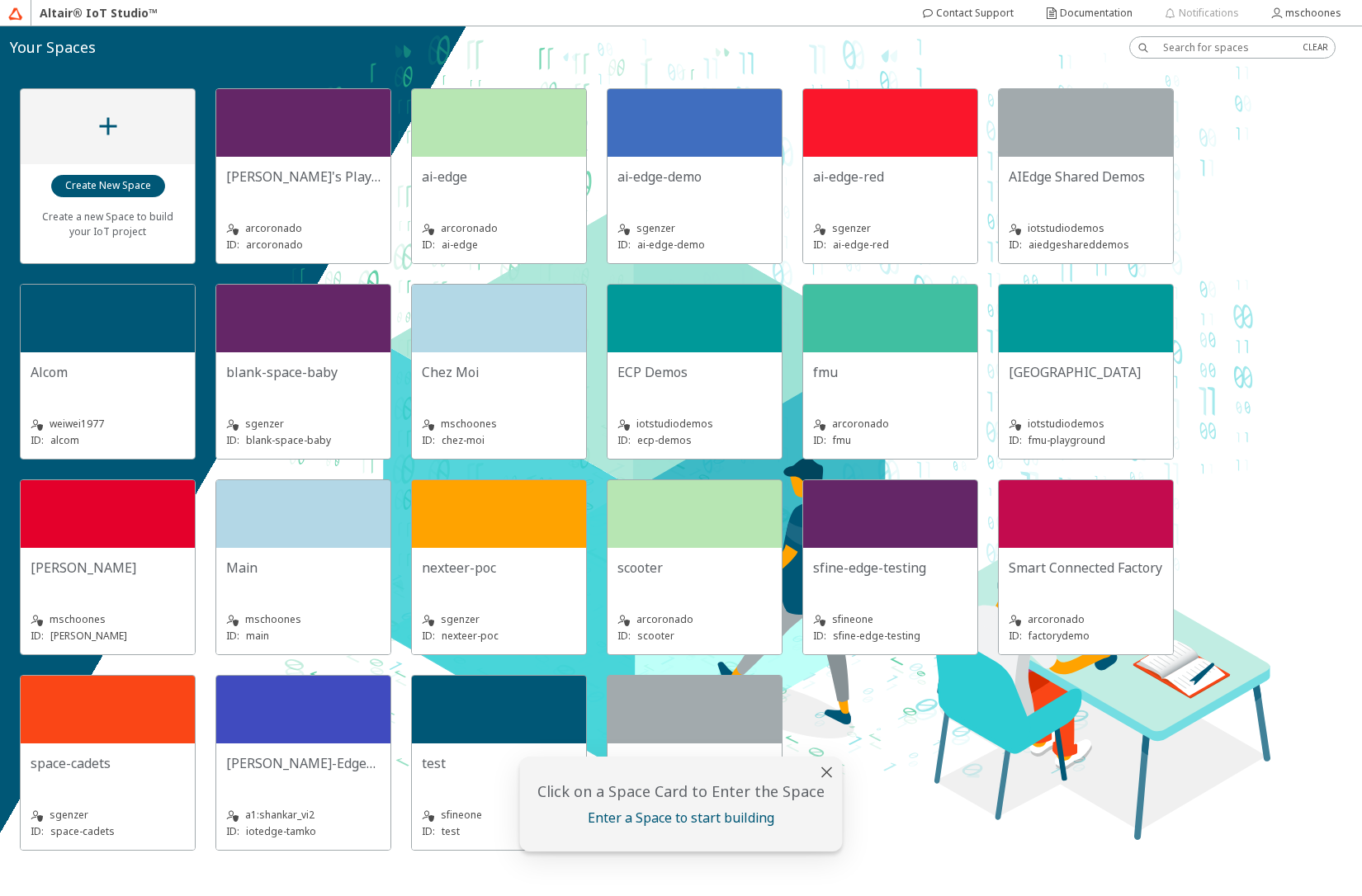
click at [0, 0] on slot "space-cadets" at bounding box center [0, 0] width 0 height 0
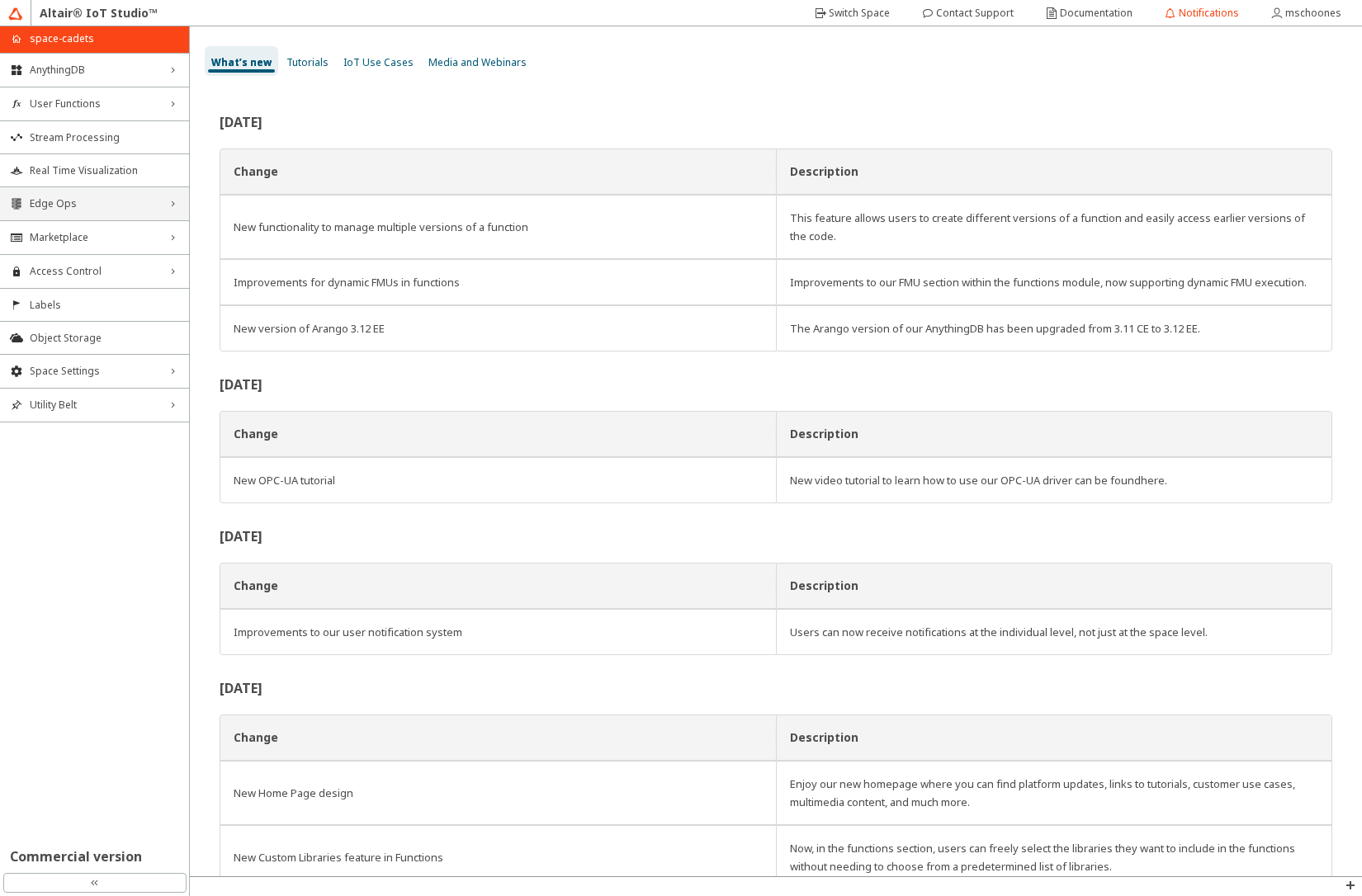
click at [60, 207] on span "Edge Ops" at bounding box center [95, 204] width 129 height 13
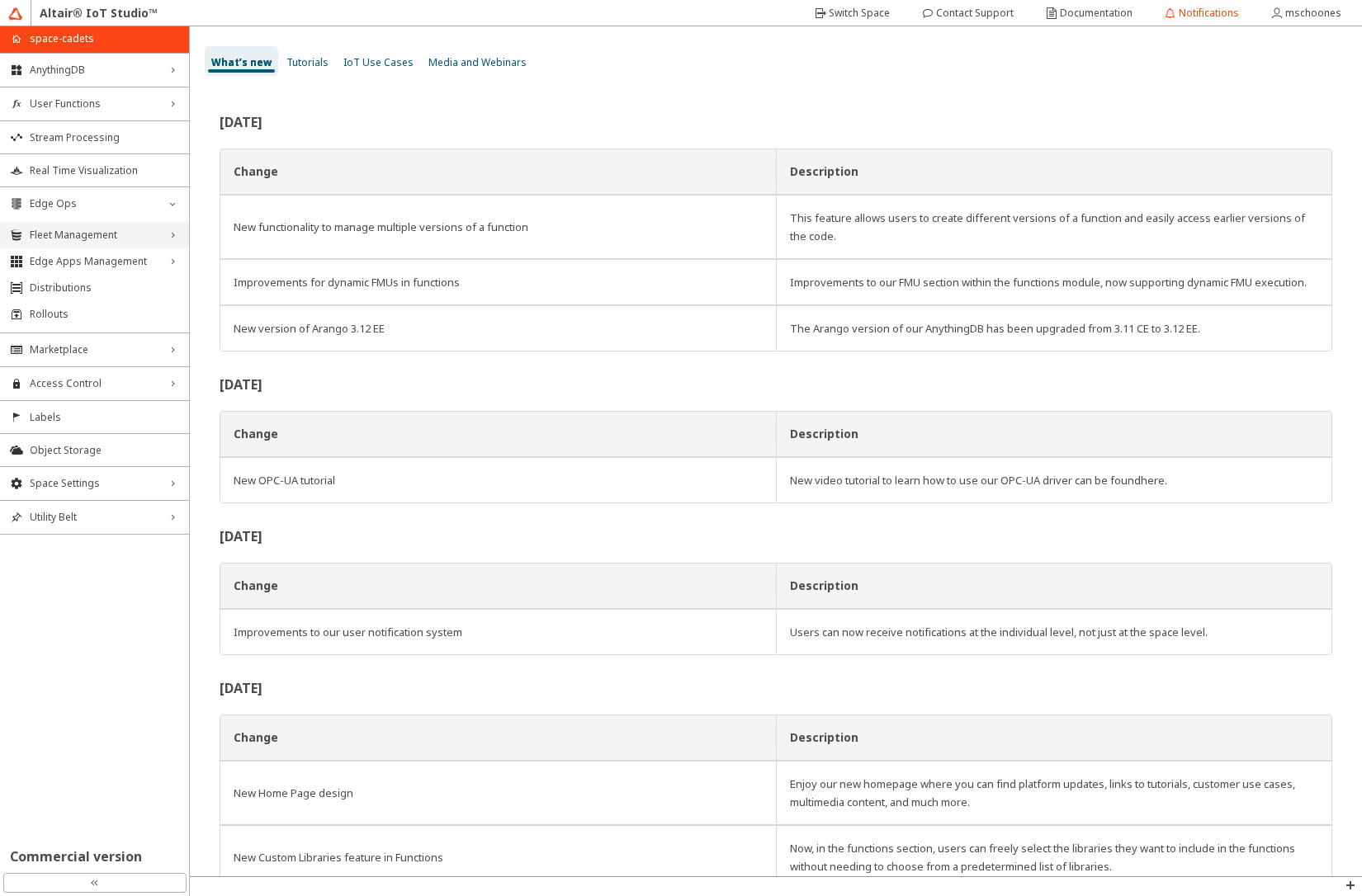
click at [74, 236] on span "Fleet Management" at bounding box center [95, 235] width 129 height 13
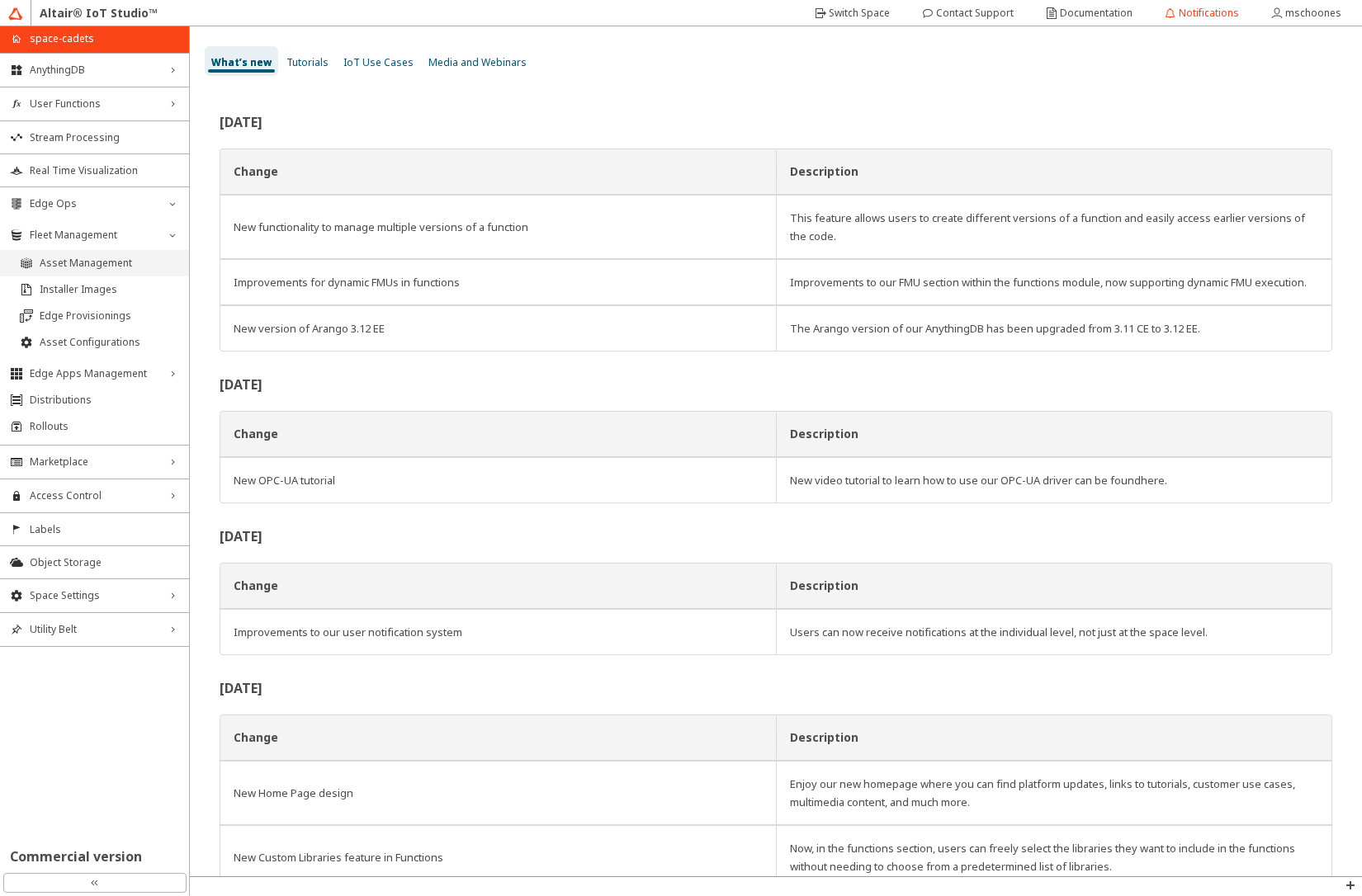
click at [73, 264] on span "Asset Management" at bounding box center [110, 263] width 139 height 13
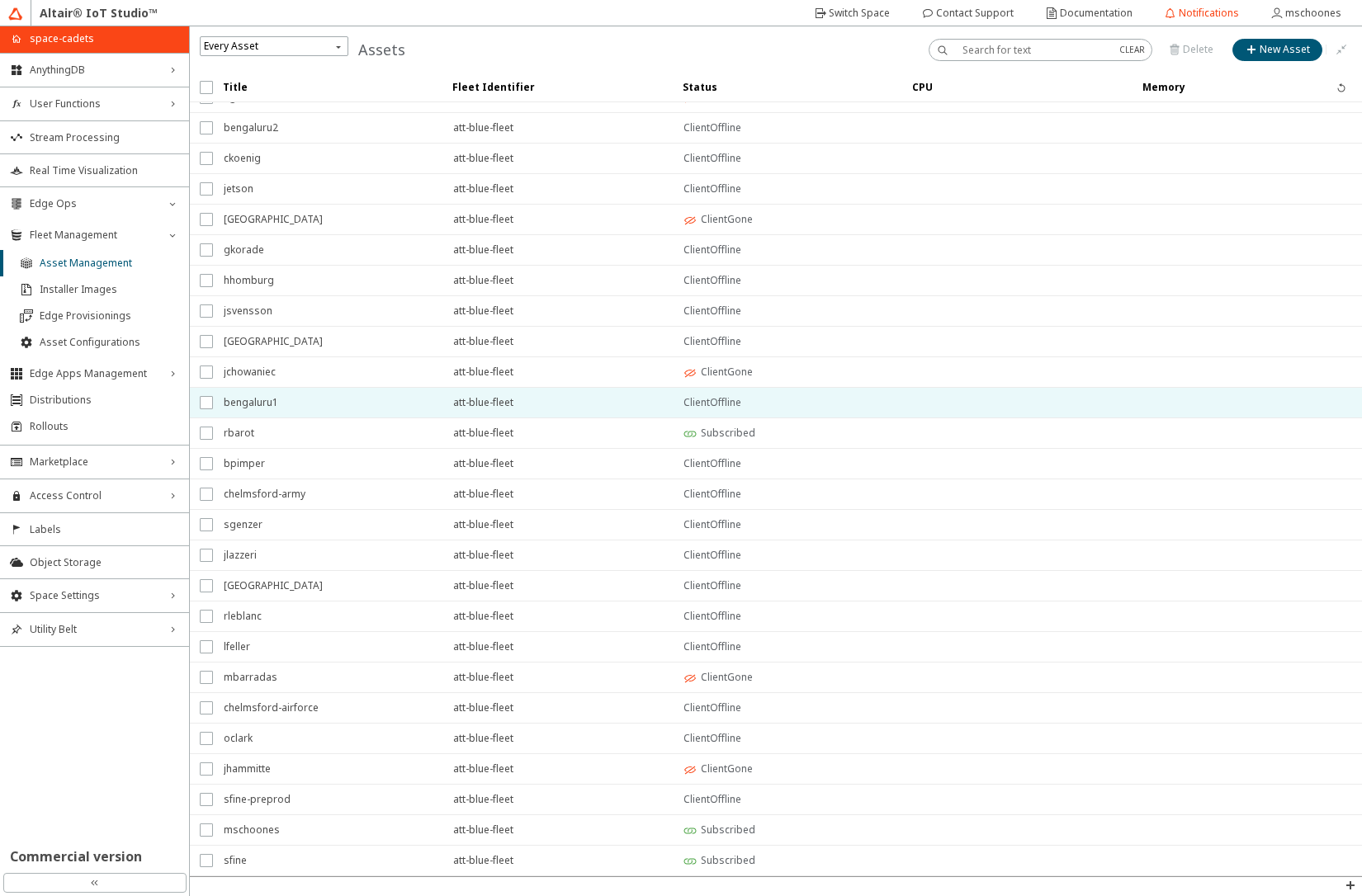
scroll to position [80, 0]
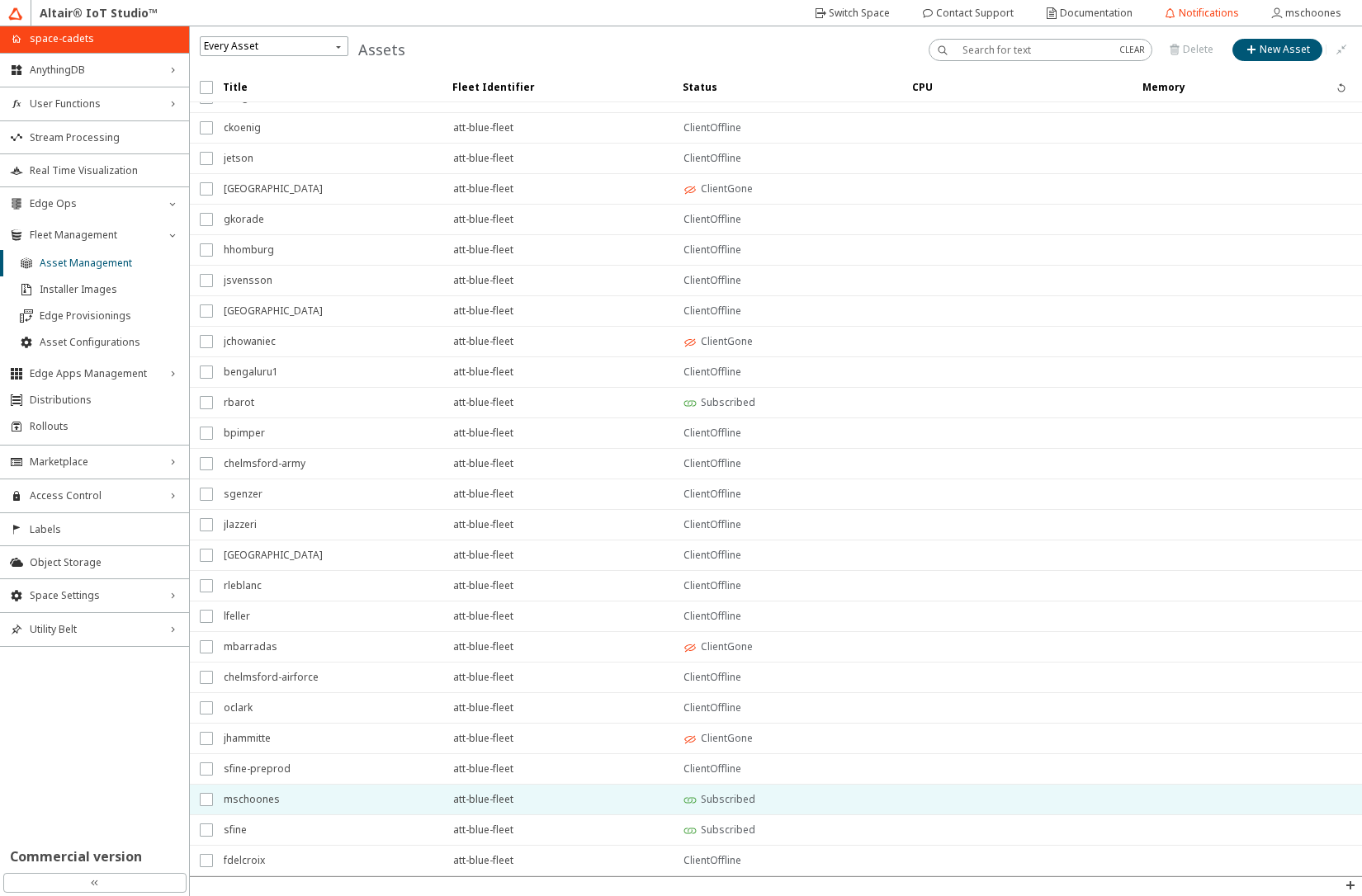
click at [300, 799] on span "mschoones" at bounding box center [328, 800] width 208 height 30
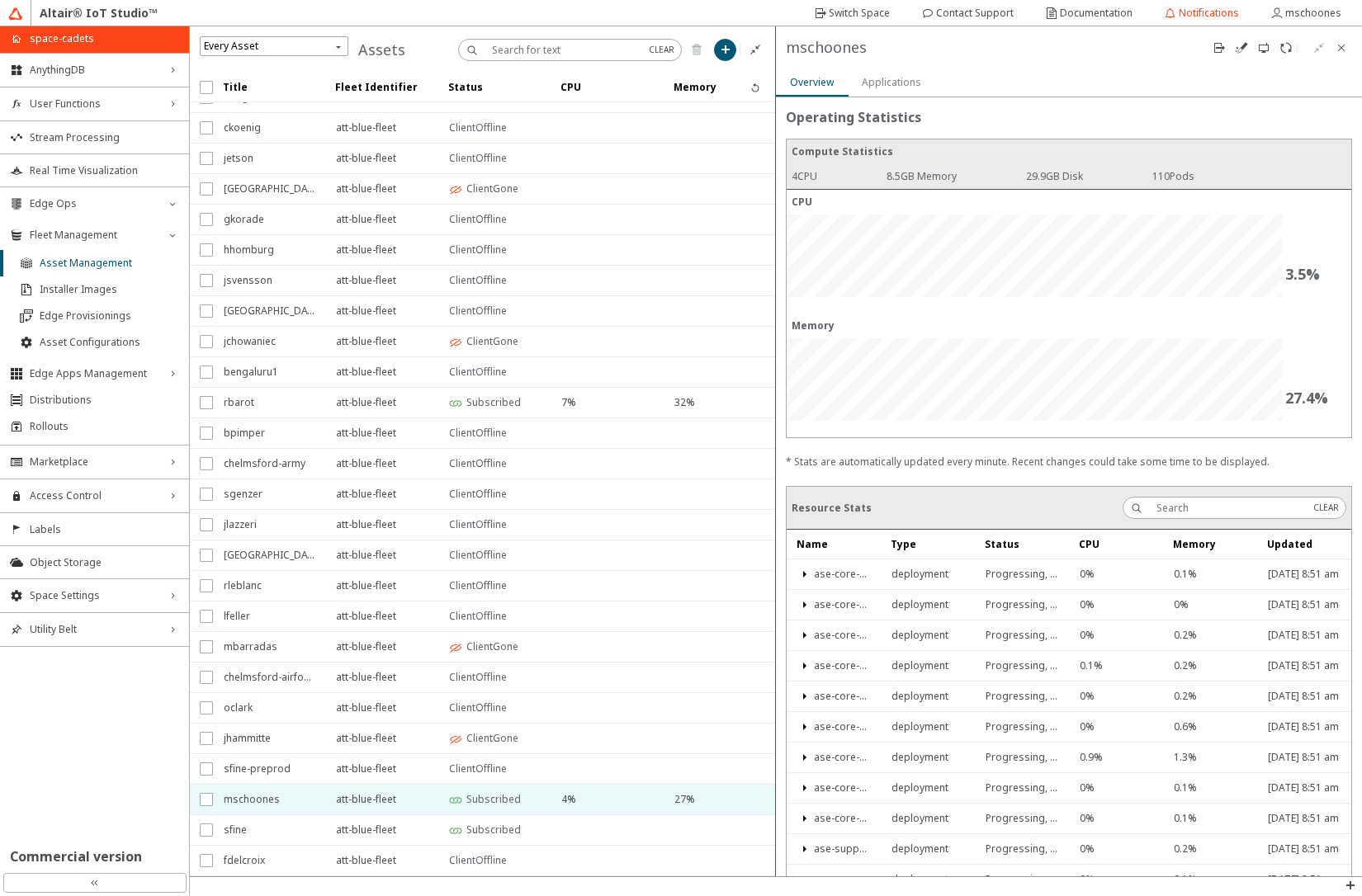
click at [0, 0] on slot "Applications" at bounding box center [0, 0] width 0 height 0
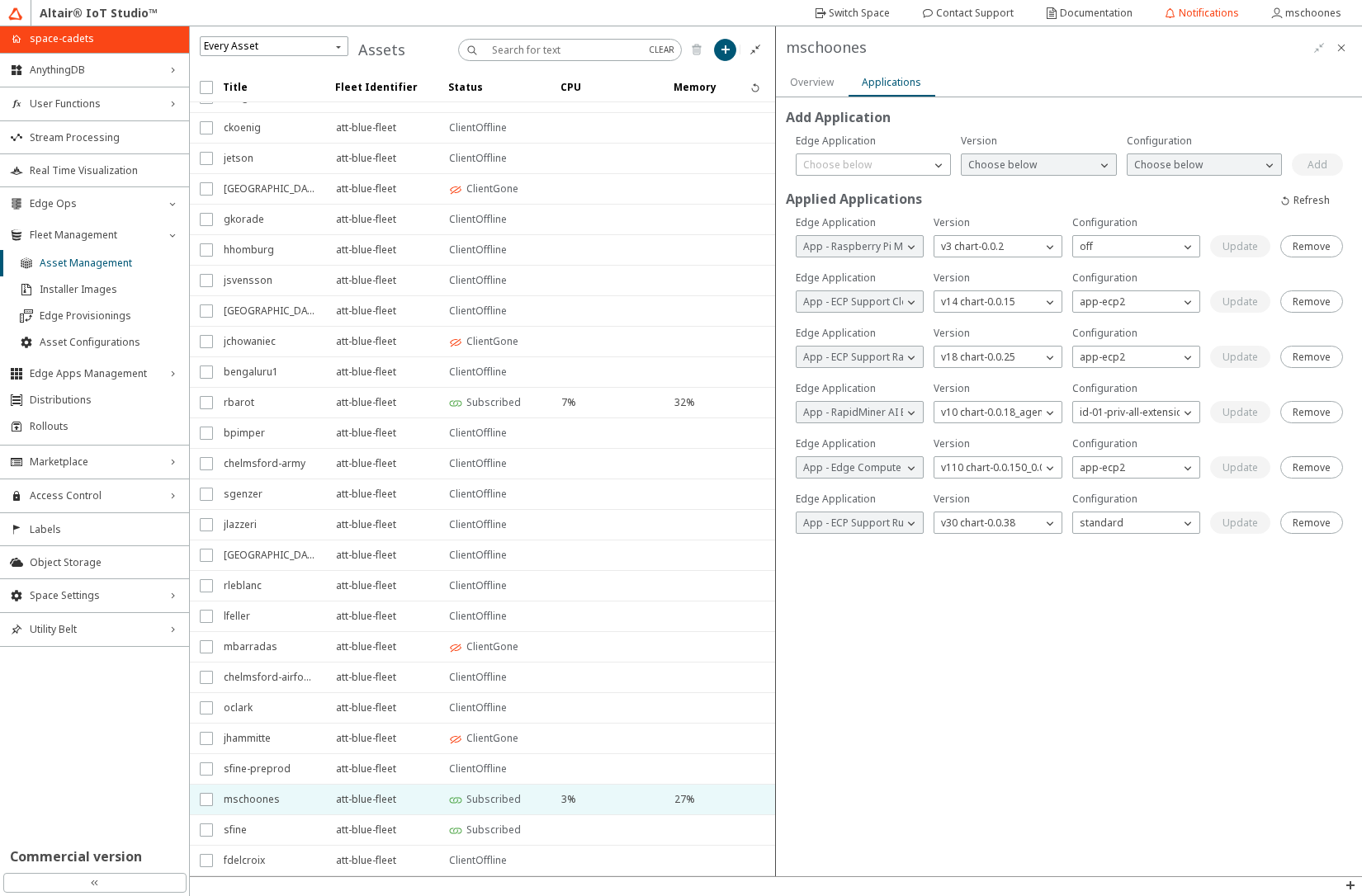
click at [0, 0] on slot "Overview" at bounding box center [0, 0] width 0 height 0
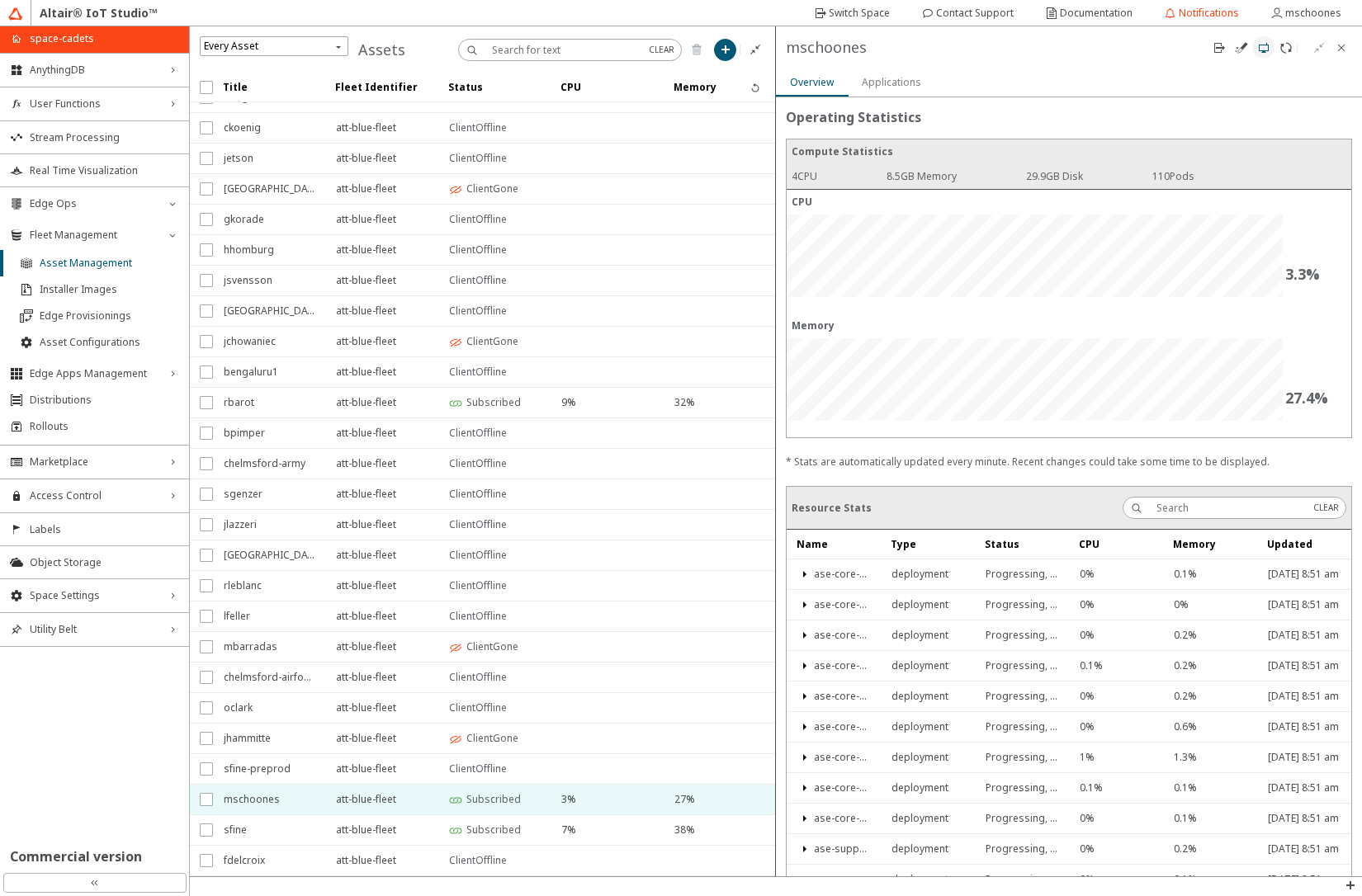
click at [1265, 56] on paper-button at bounding box center [1263, 47] width 22 height 22
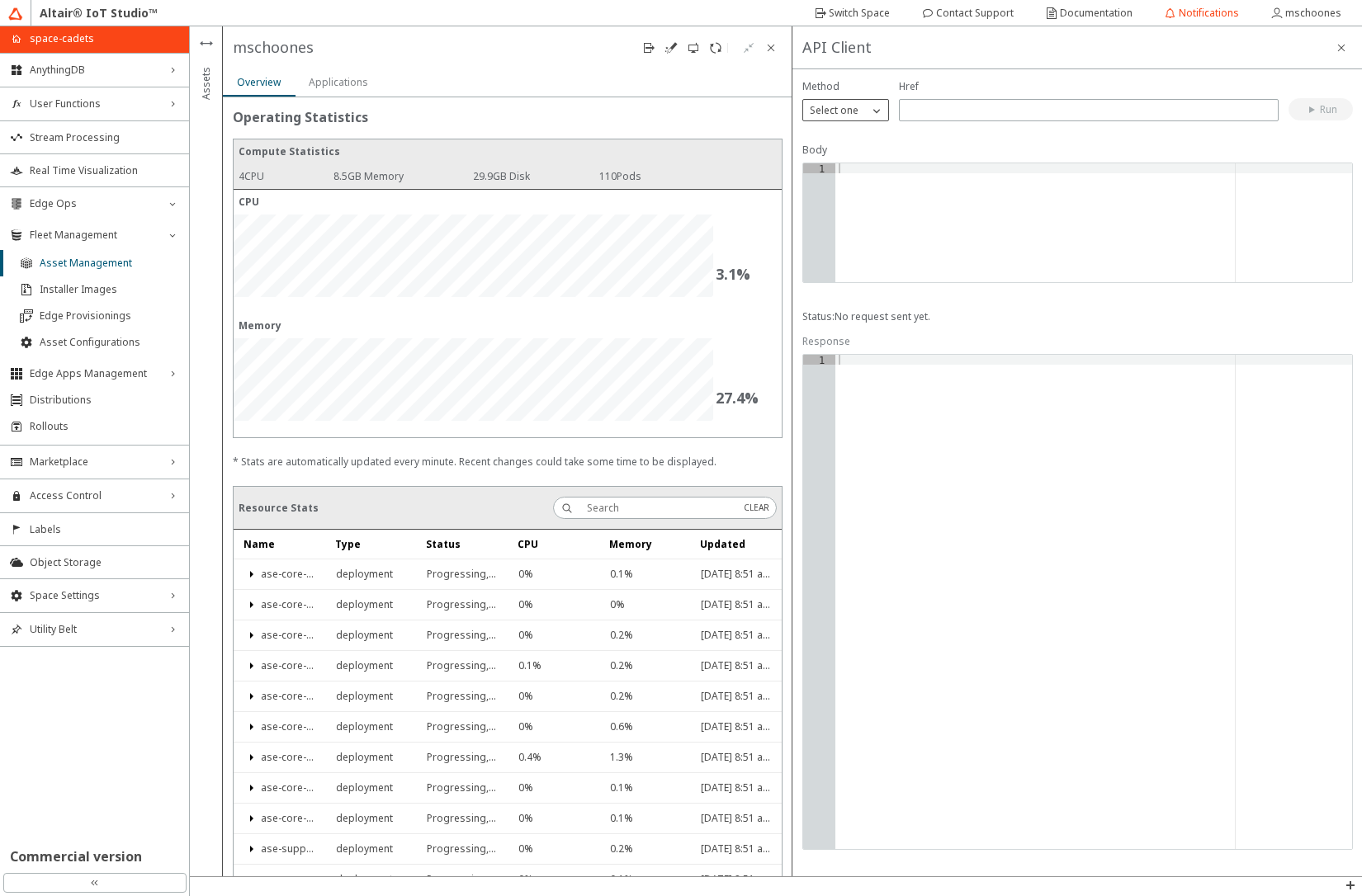
click at [862, 112] on p "Select one" at bounding box center [834, 110] width 62 height 15
click at [855, 134] on p "GET" at bounding box center [846, 134] width 85 height 15
click at [941, 109] on input "text" at bounding box center [1089, 110] width 365 height 14
type input "/support/rapidminer/agents/01/deployments"
click at [1308, 114] on iron-icon at bounding box center [1312, 110] width 15 height 13
